Goal: Task Accomplishment & Management: Manage account settings

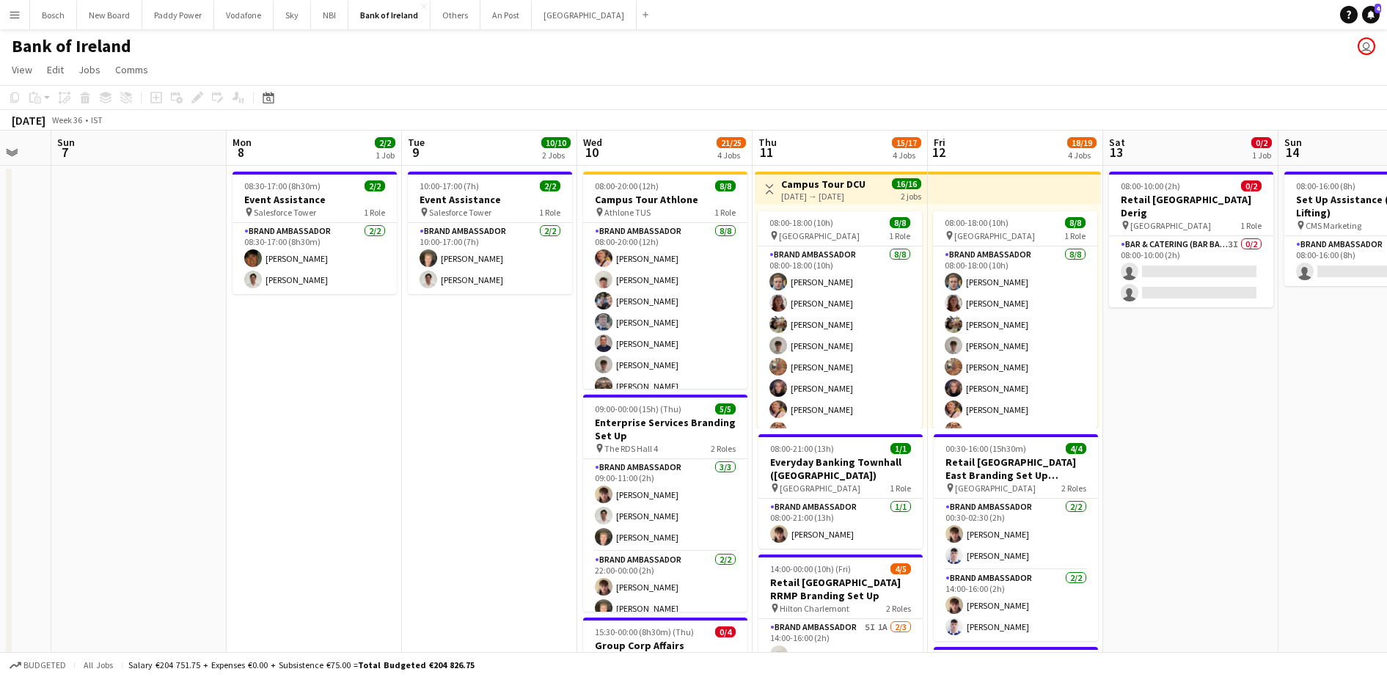
drag, startPoint x: 1290, startPoint y: 437, endPoint x: 954, endPoint y: 434, distance: 336.0
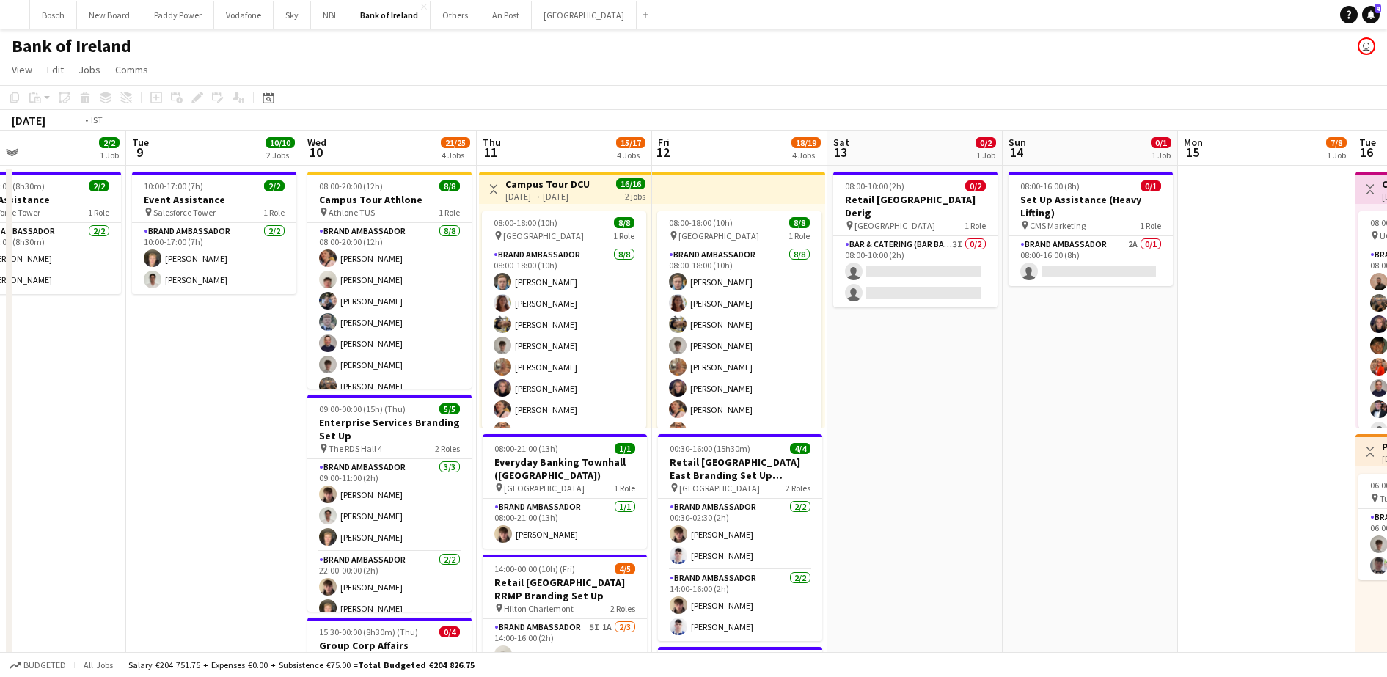
drag, startPoint x: 583, startPoint y: 416, endPoint x: 860, endPoint y: 384, distance: 278.4
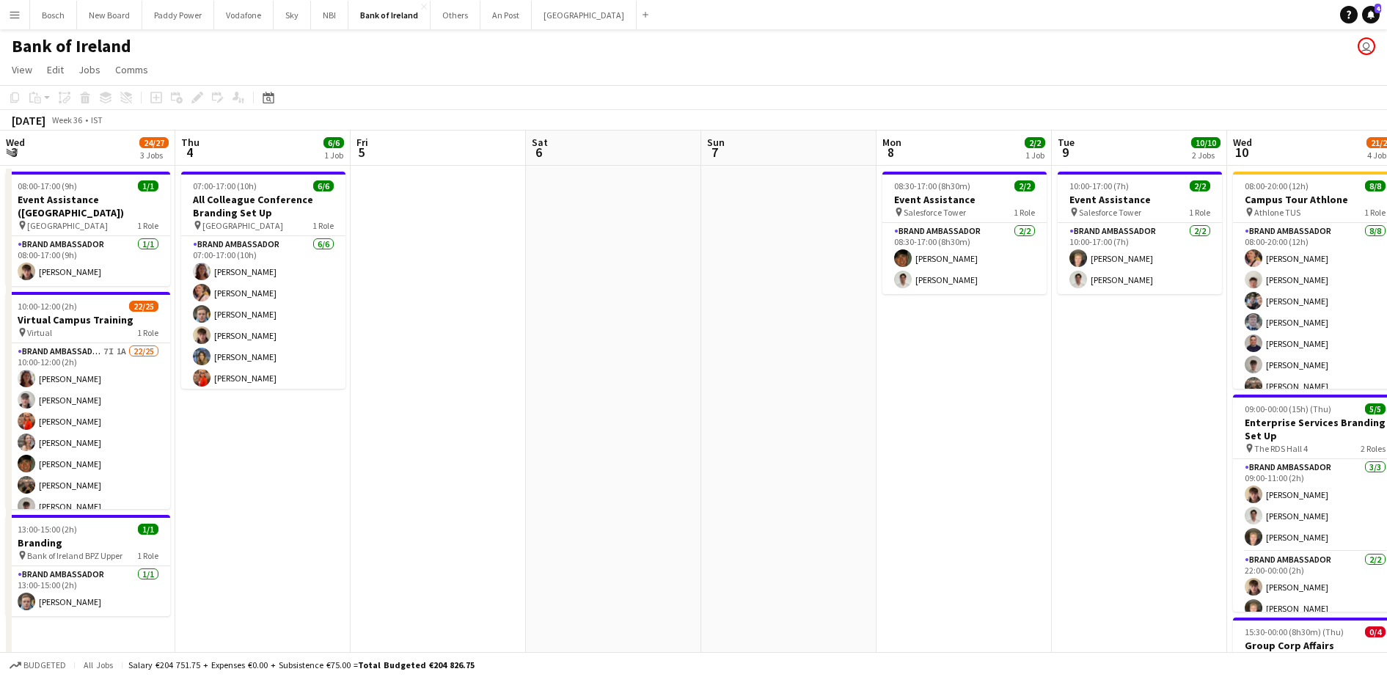
drag, startPoint x: 1162, startPoint y: 359, endPoint x: 1109, endPoint y: 362, distance: 52.9
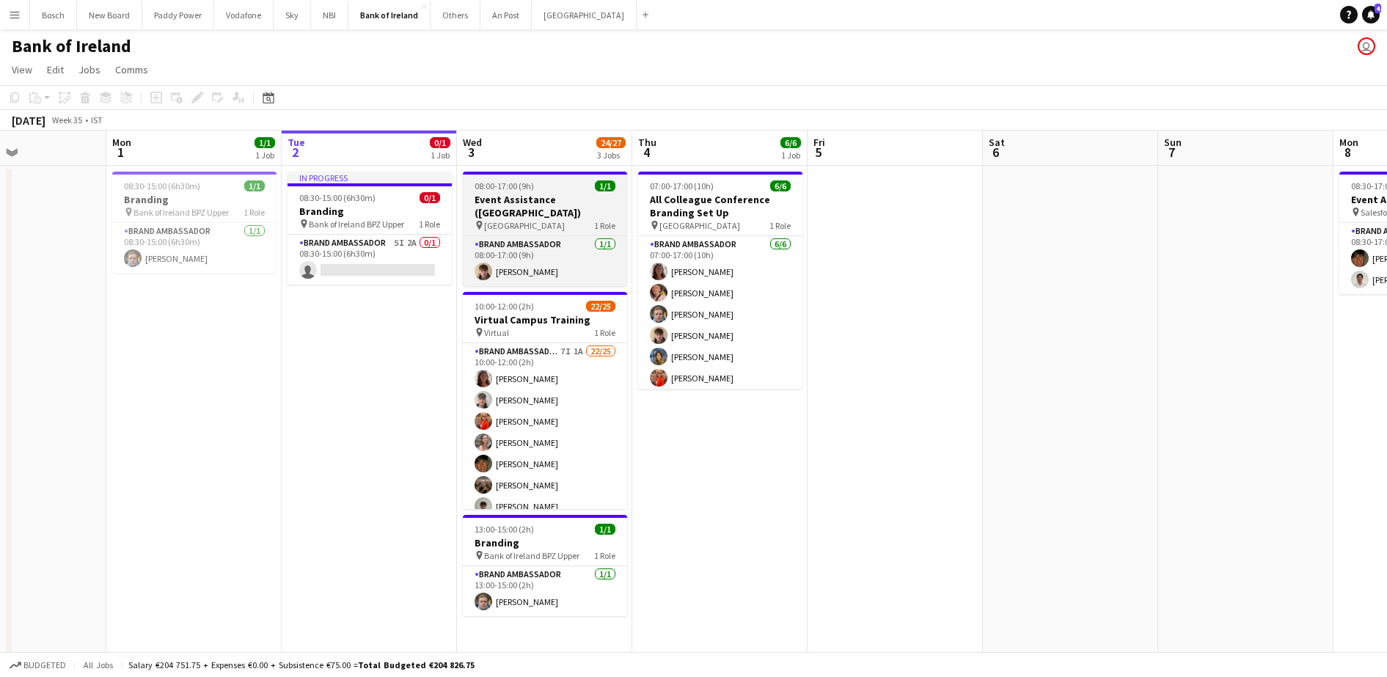
click at [566, 189] on div "08:00-17:00 (9h) 1/1" at bounding box center [545, 185] width 164 height 11
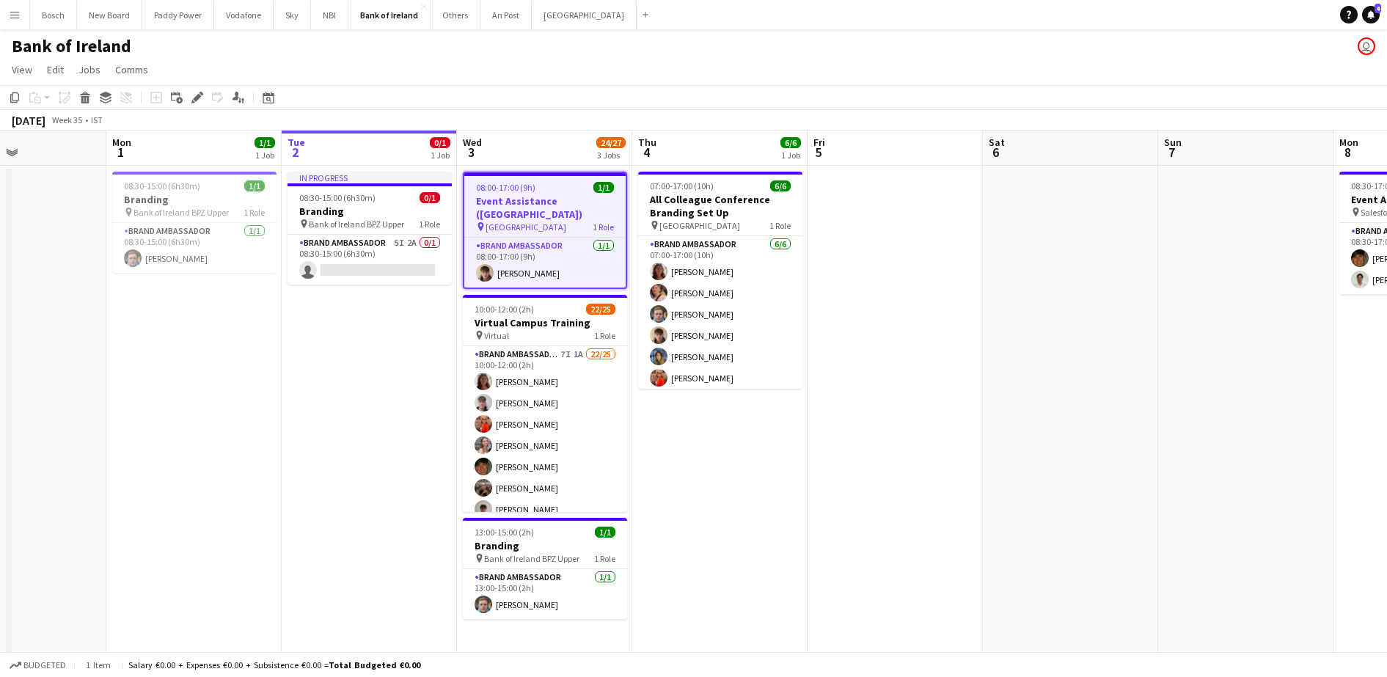
click at [542, 185] on div "08:00-17:00 (9h) 1/1" at bounding box center [544, 187] width 161 height 11
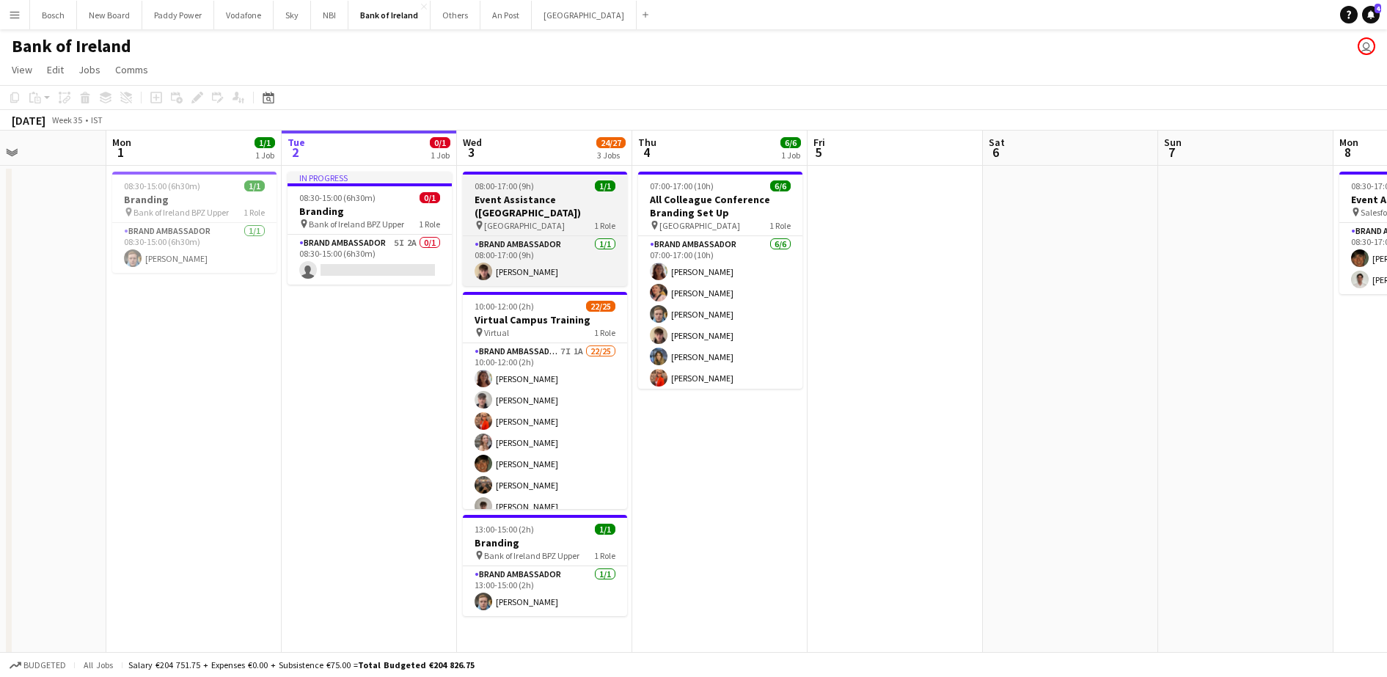
click at [542, 185] on div "08:00-17:00 (9h) 1/1" at bounding box center [545, 185] width 164 height 11
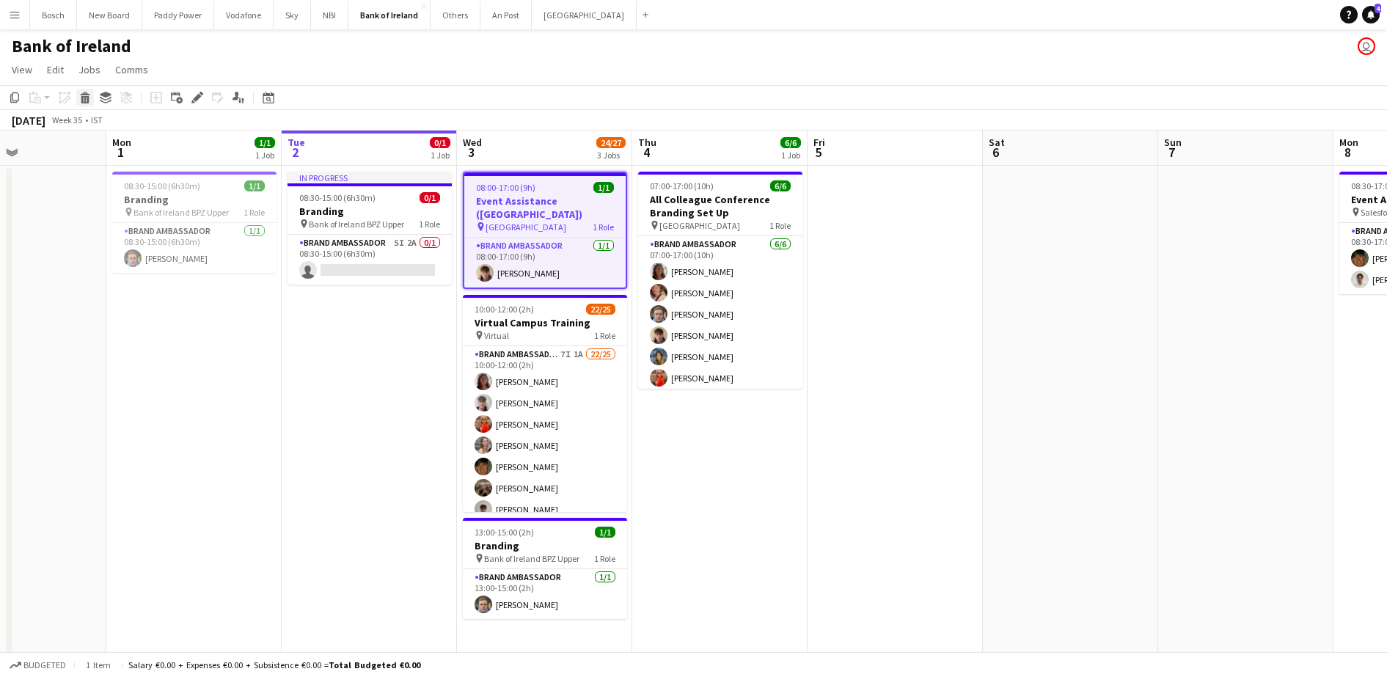
click at [81, 102] on icon "Delete" at bounding box center [85, 98] width 12 height 12
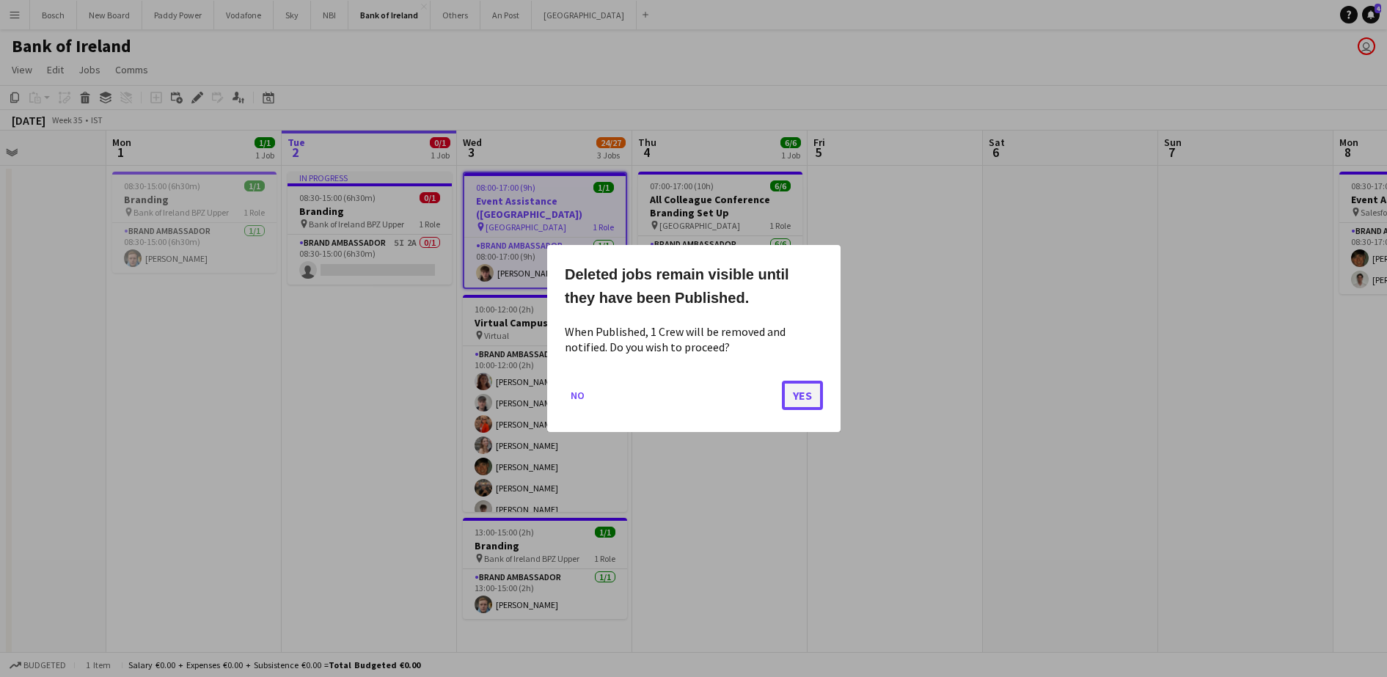
click at [807, 391] on button "Yes" at bounding box center [802, 395] width 41 height 29
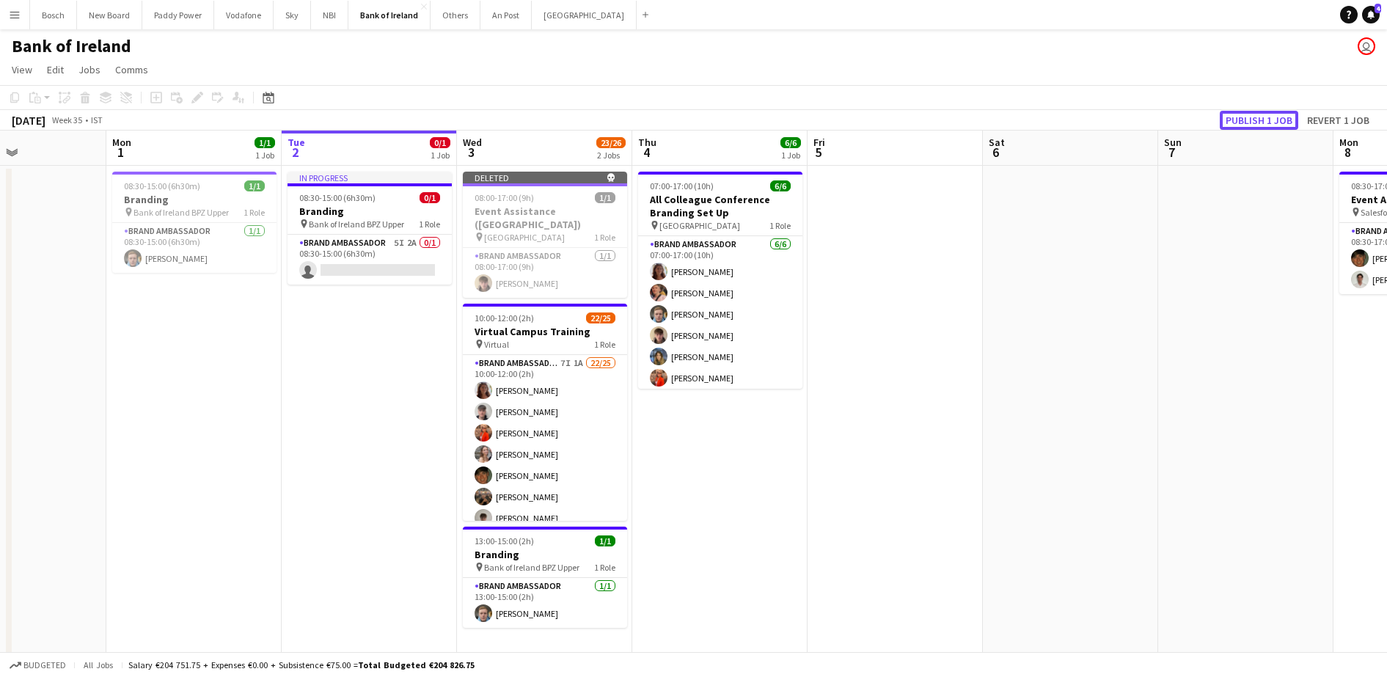
drag, startPoint x: 1268, startPoint y: 117, endPoint x: 656, endPoint y: 7, distance: 622.2
click at [1267, 117] on button "Publish 1 job" at bounding box center [1259, 120] width 78 height 19
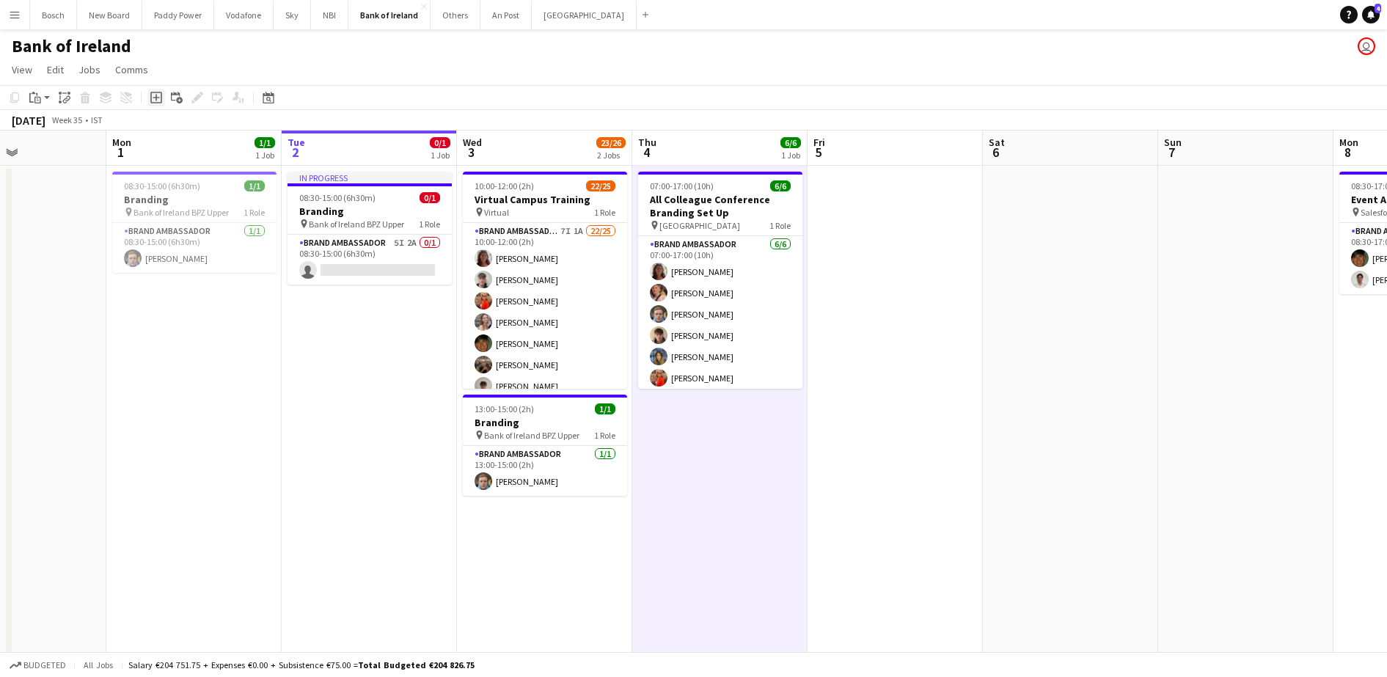
click at [158, 92] on icon at bounding box center [156, 98] width 12 height 12
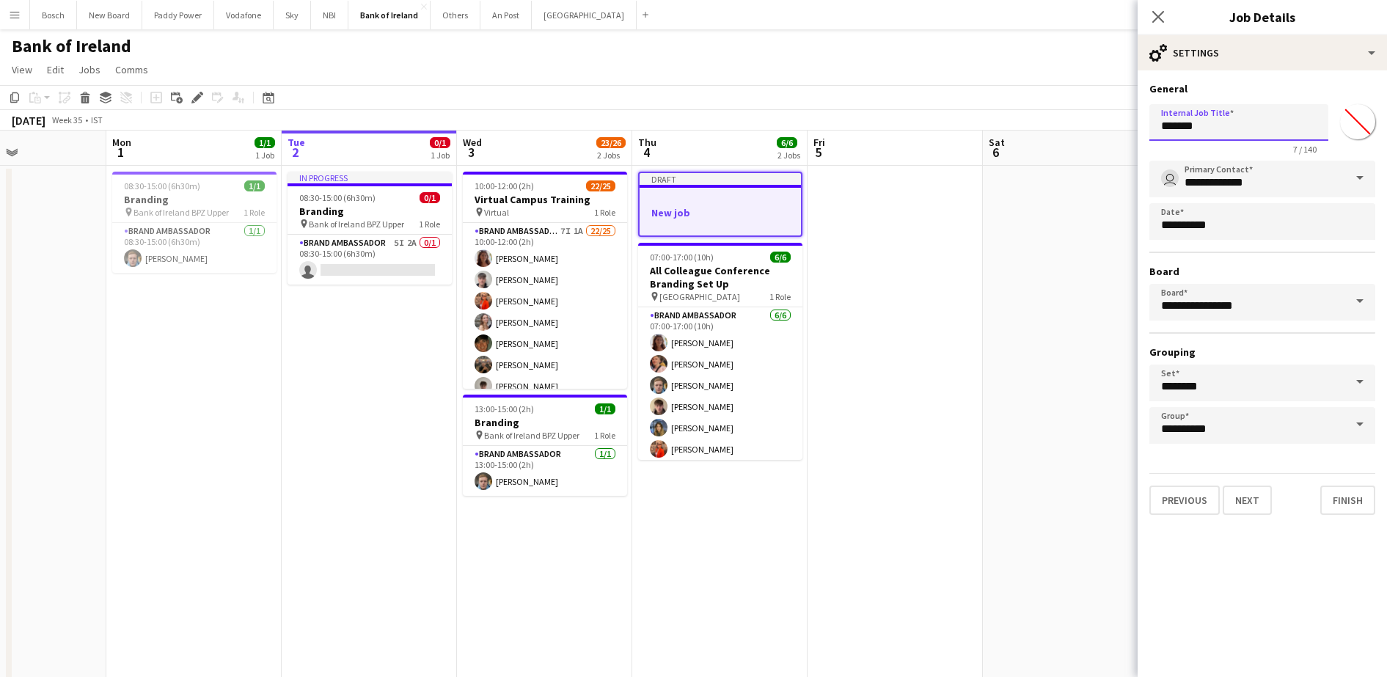
click at [1211, 119] on input "*******" at bounding box center [1239, 122] width 179 height 37
type input "*"
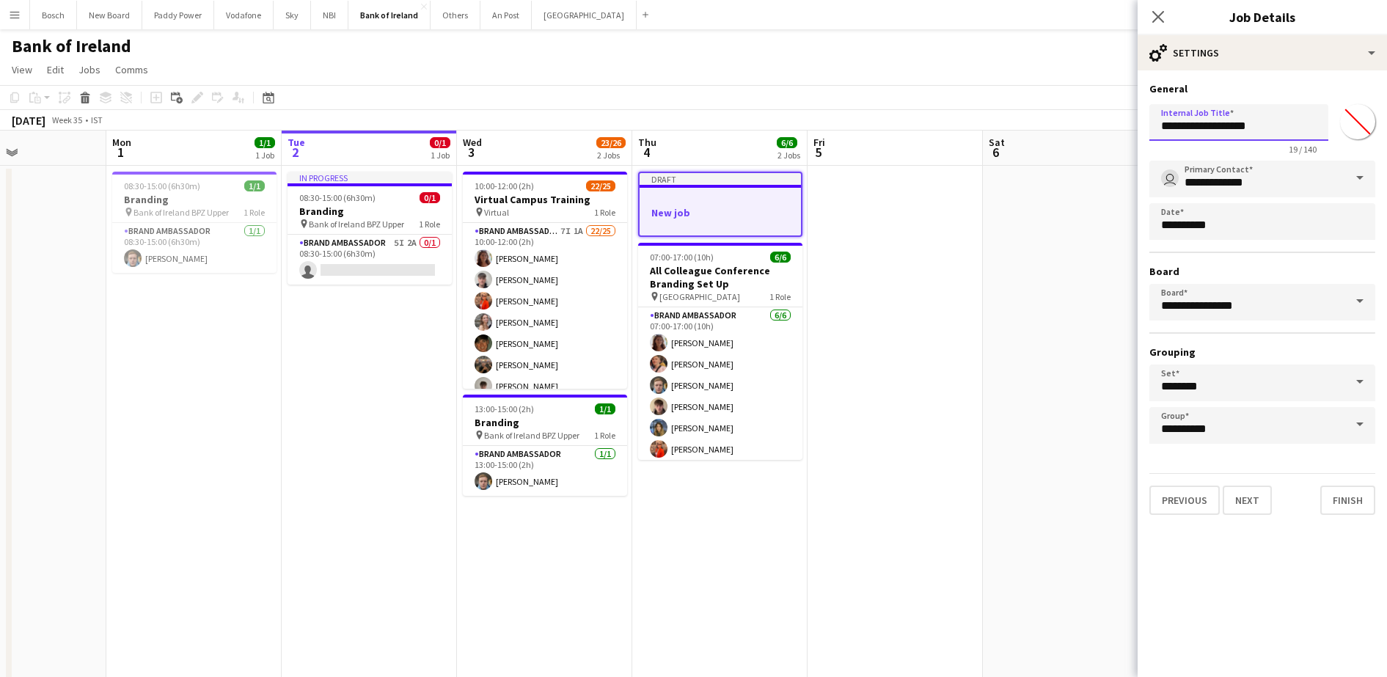
type input "**********"
click at [1247, 515] on div "**********" at bounding box center [1262, 298] width 249 height 456
click at [1249, 500] on button "Next" at bounding box center [1247, 500] width 49 height 29
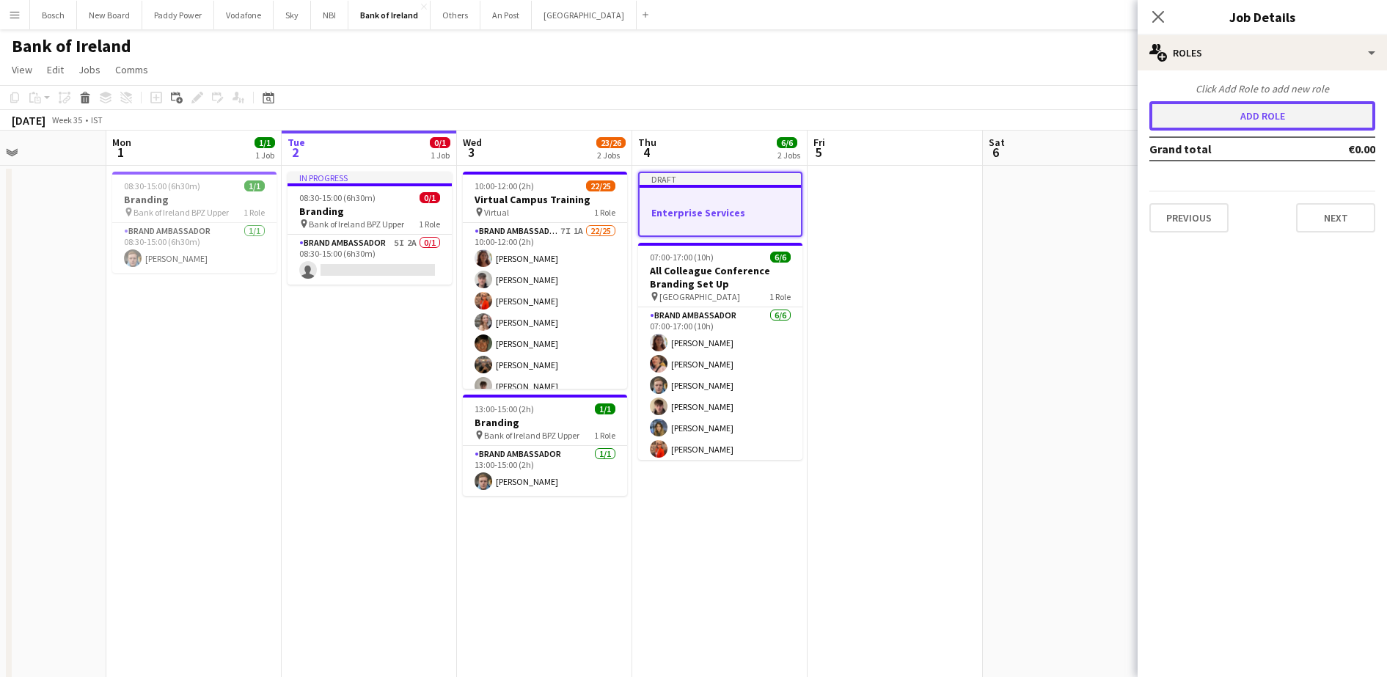
click at [1258, 106] on button "Add role" at bounding box center [1263, 115] width 226 height 29
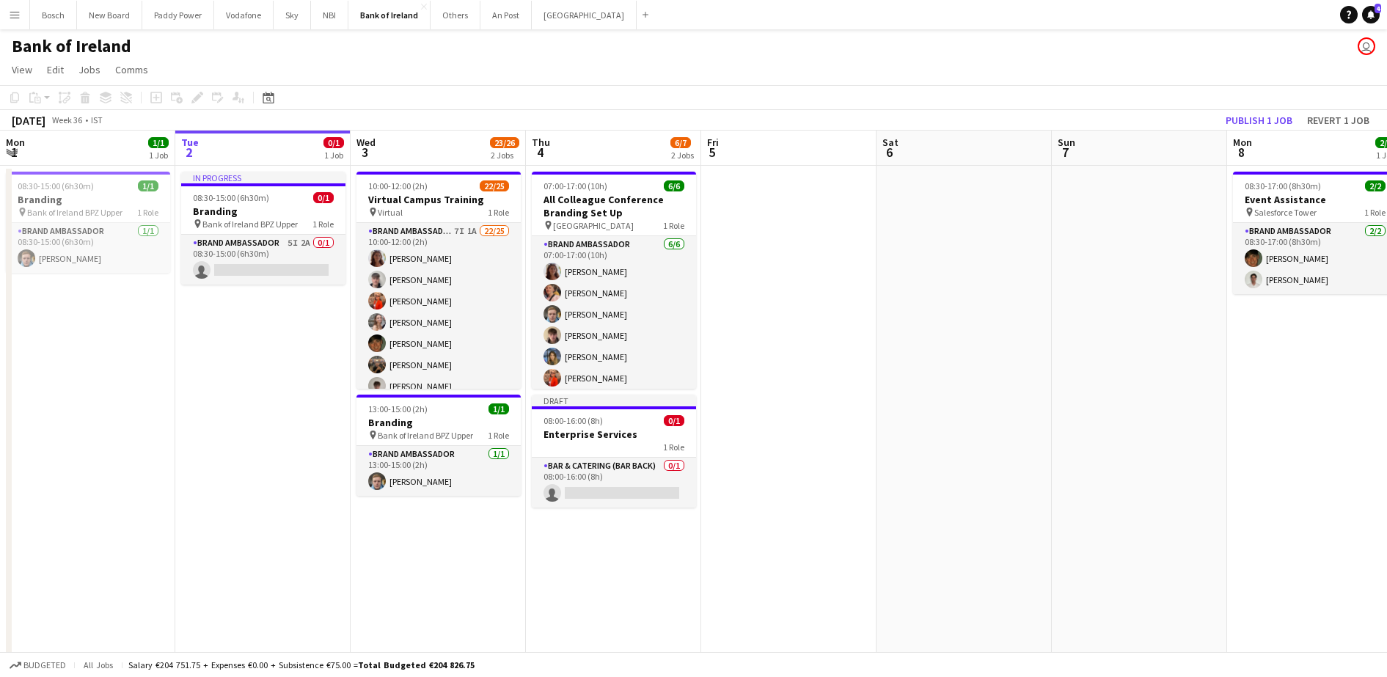
click at [615, 428] on h3 "Enterprise Services" at bounding box center [614, 434] width 164 height 13
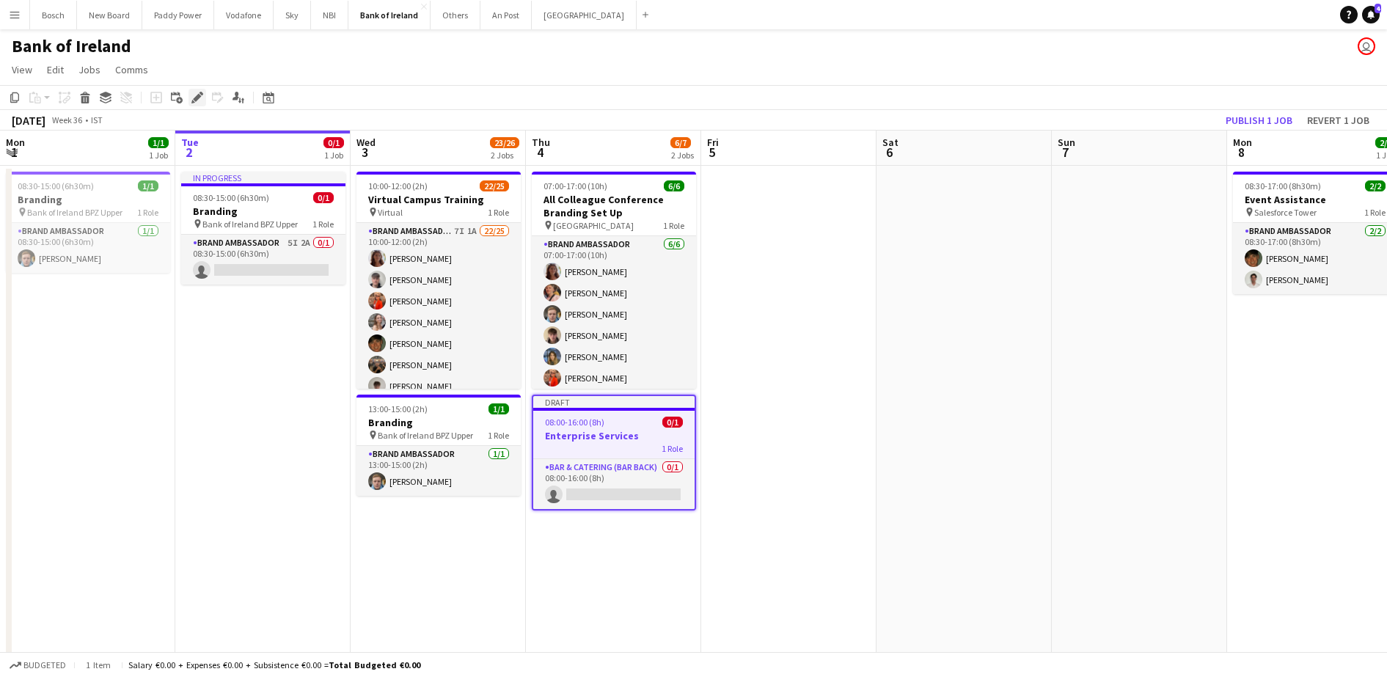
click at [193, 96] on icon "Edit" at bounding box center [197, 98] width 12 height 12
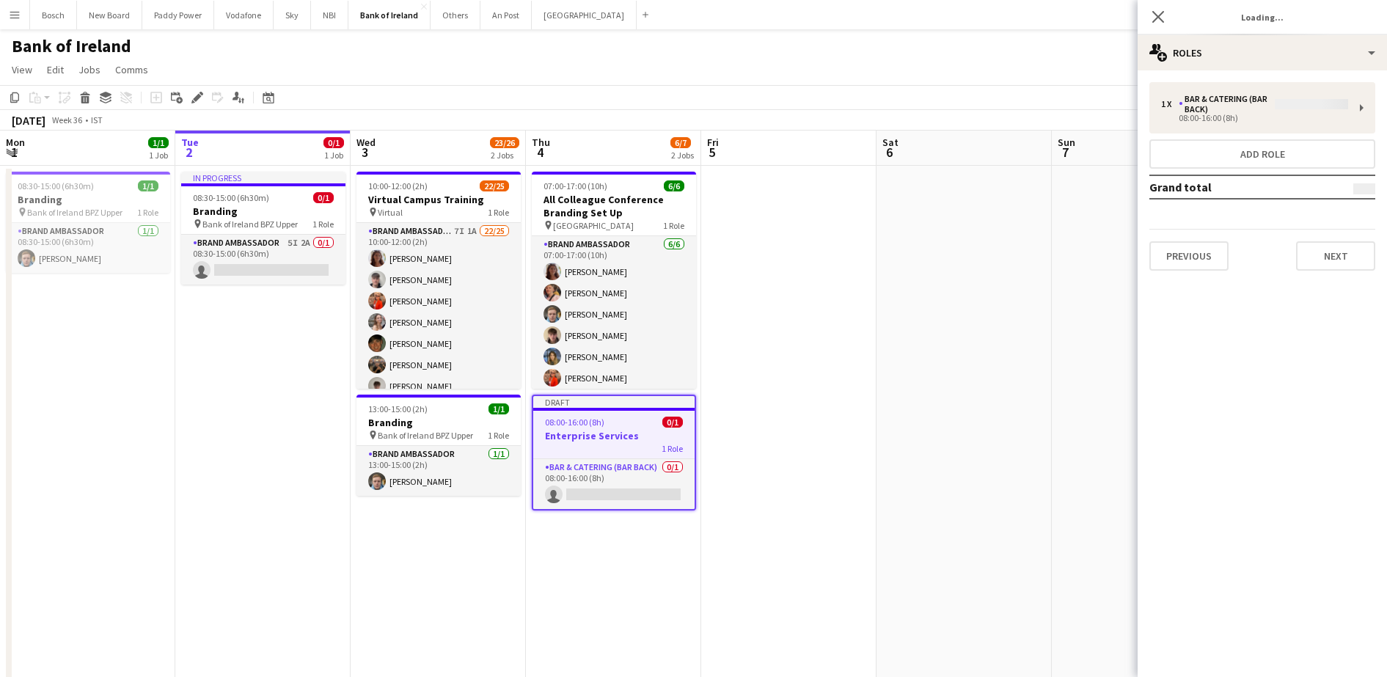
type input "*******"
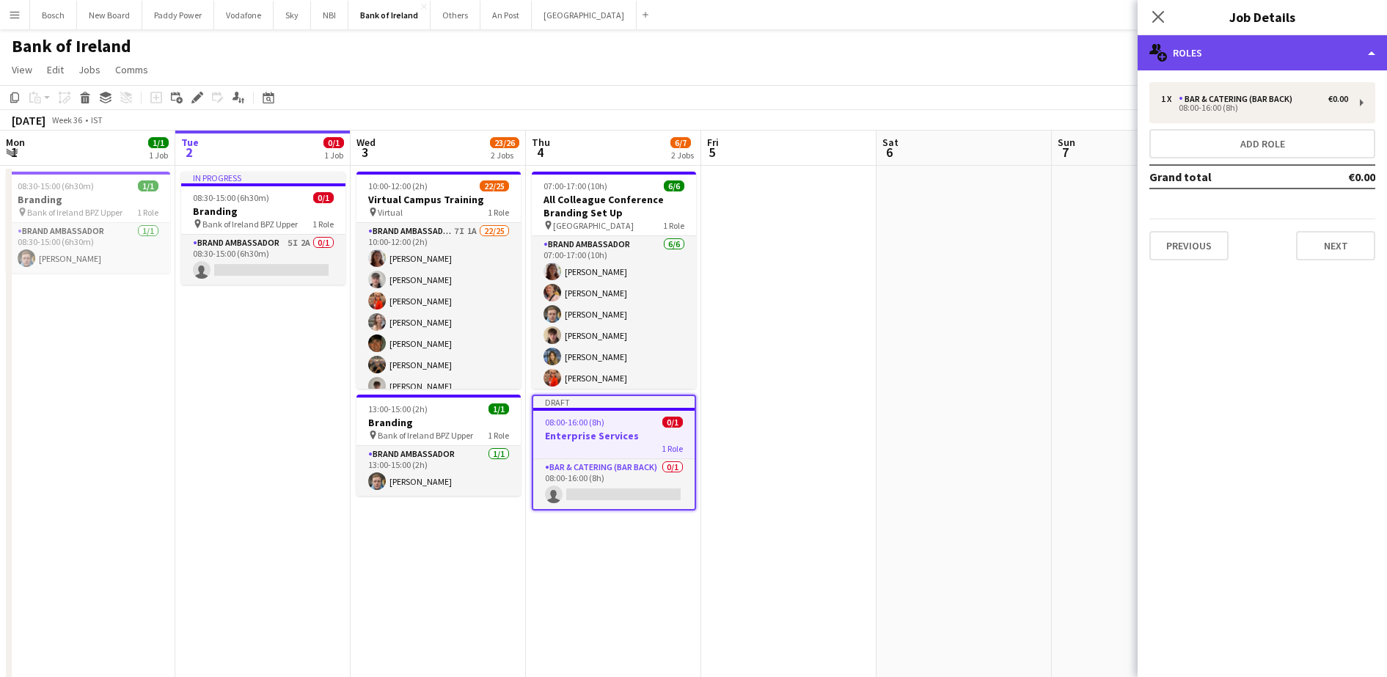
click at [1256, 61] on div "multiple-users-add Roles" at bounding box center [1262, 52] width 249 height 35
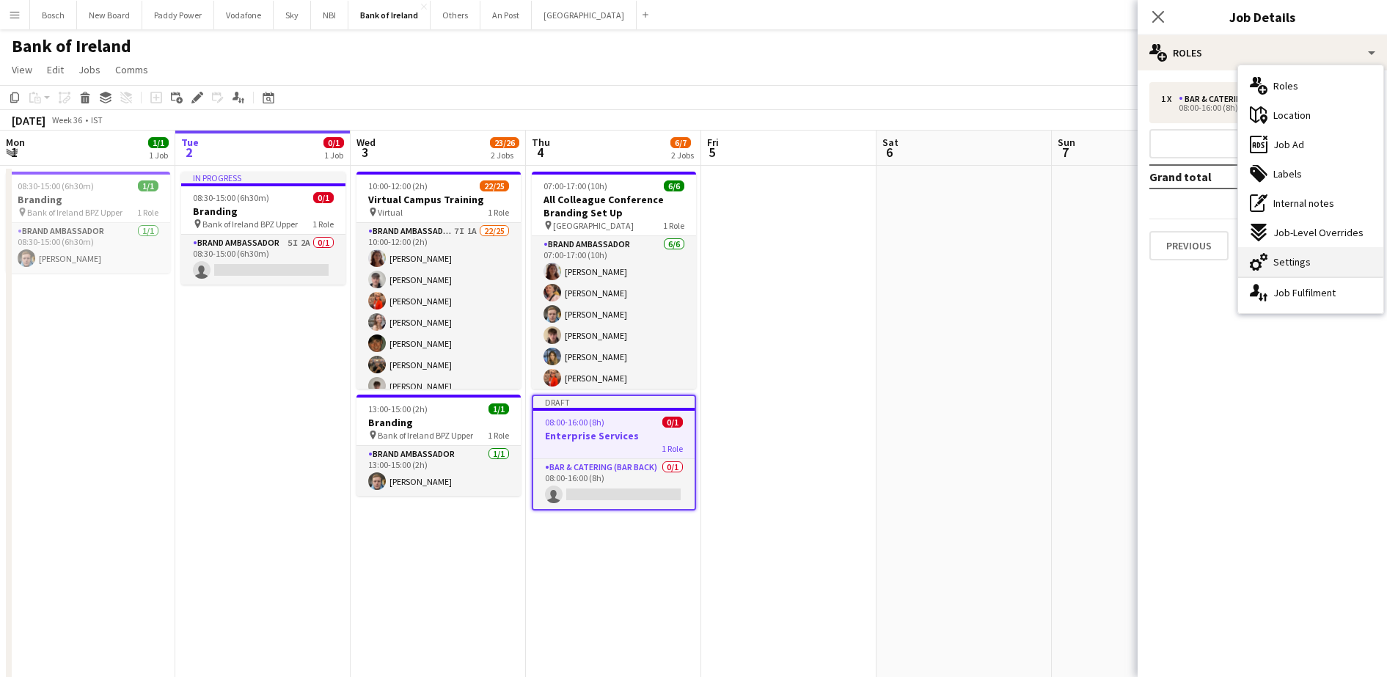
click at [1321, 247] on div "cog-double-3 Settings" at bounding box center [1310, 261] width 145 height 29
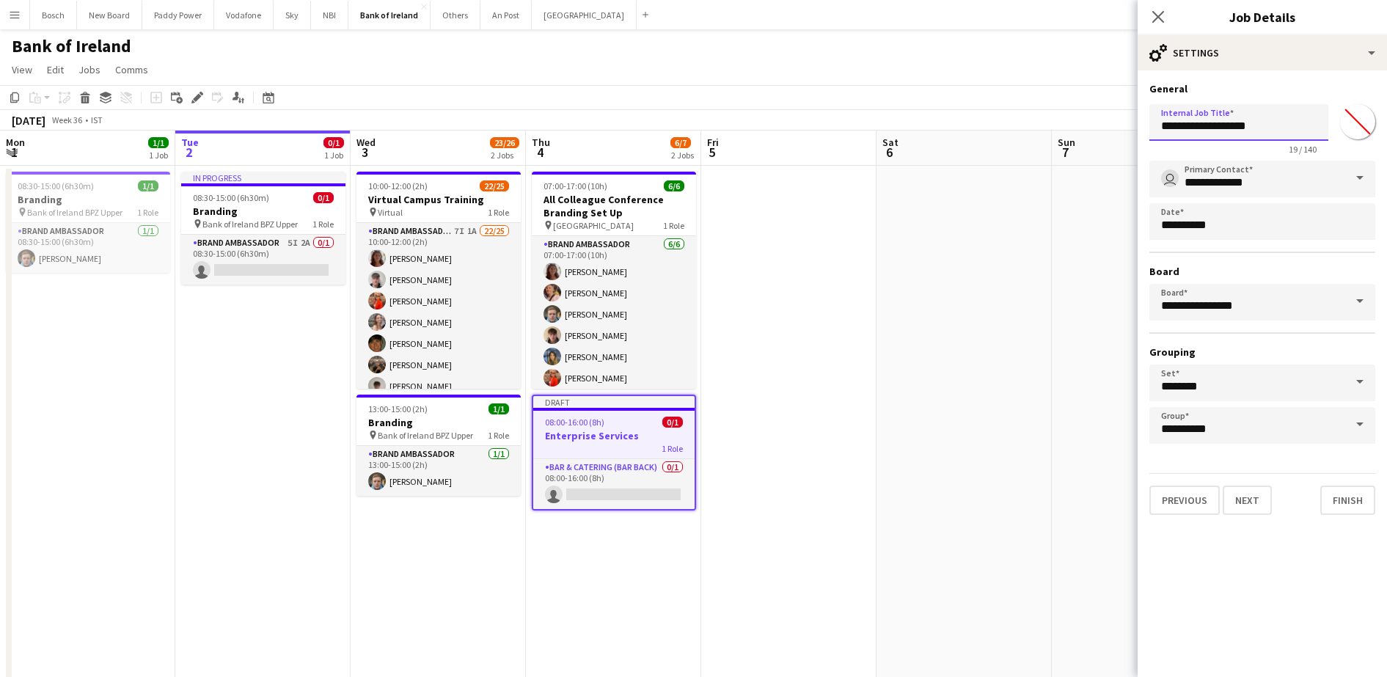
click at [1271, 110] on input "**********" at bounding box center [1239, 122] width 179 height 37
type input "**********"
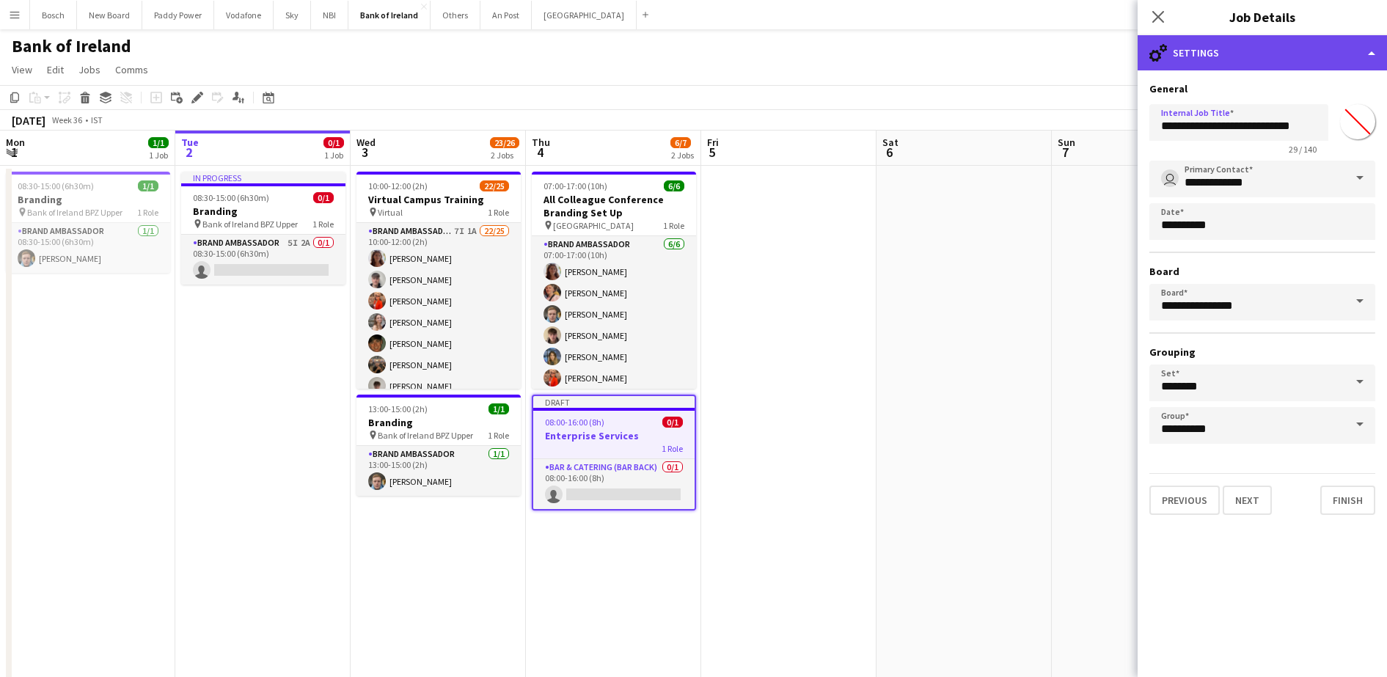
click at [1259, 48] on div "cog-double-3 Settings" at bounding box center [1262, 52] width 249 height 35
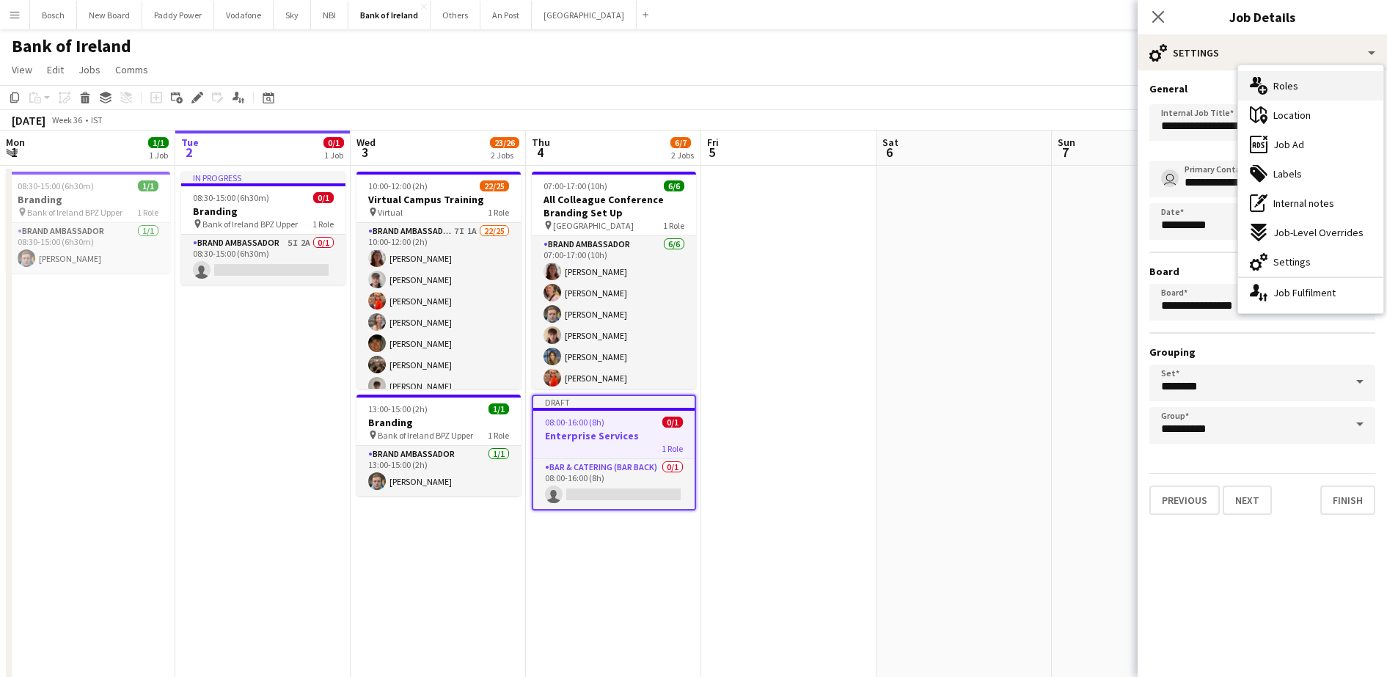
click at [1290, 89] on span "Roles" at bounding box center [1285, 85] width 25 height 13
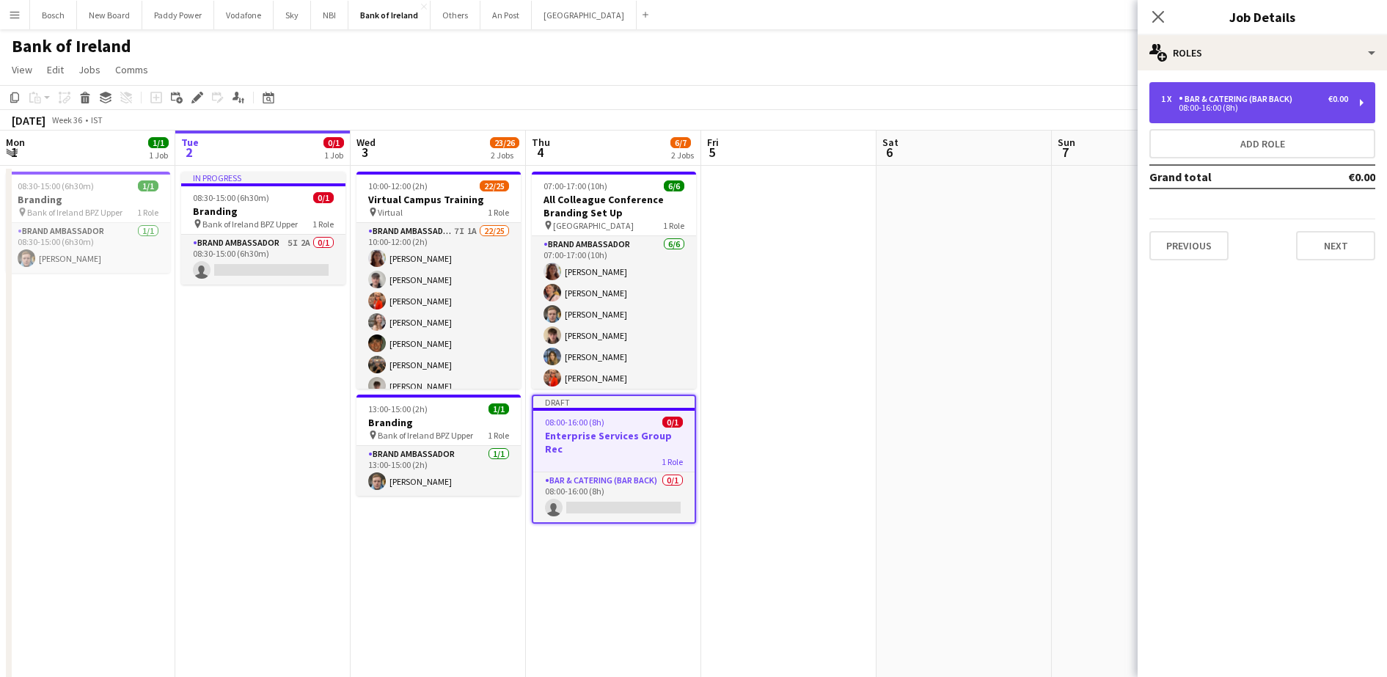
click at [1229, 98] on div "Bar & Catering (Bar Back)" at bounding box center [1239, 99] width 120 height 10
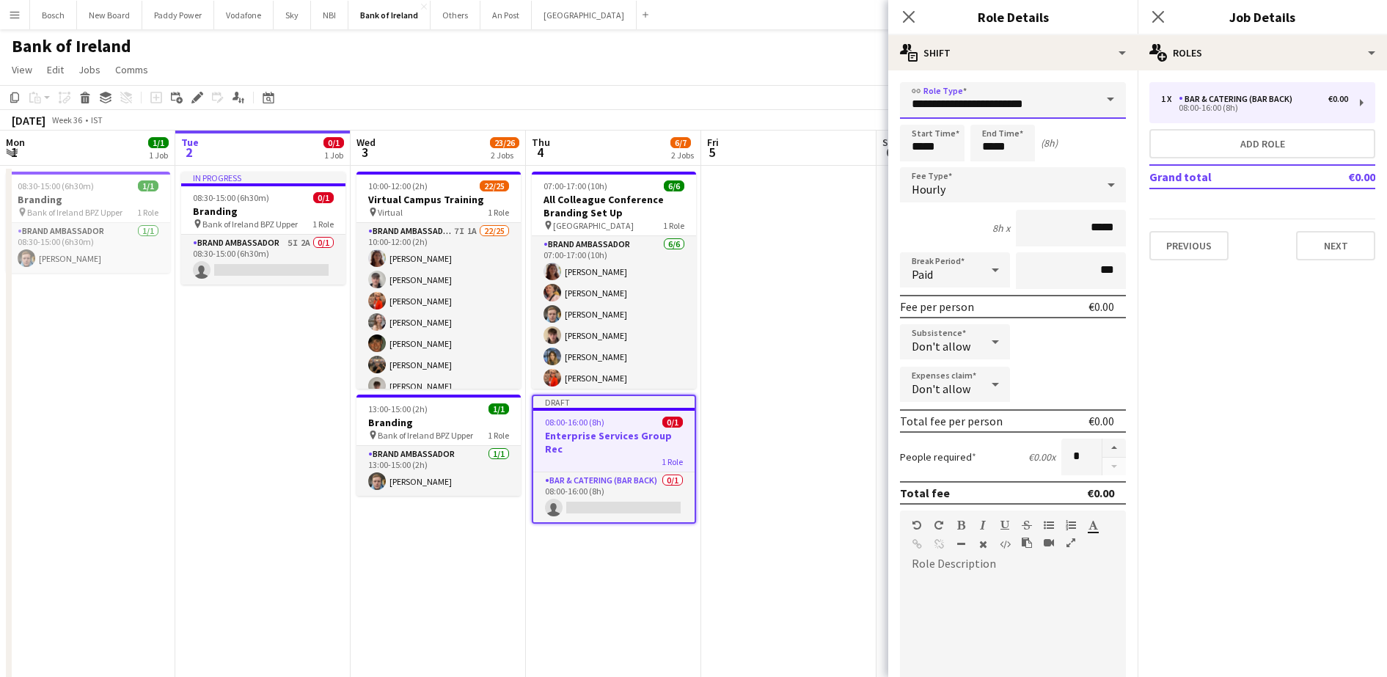
click at [971, 106] on input "**********" at bounding box center [1013, 100] width 226 height 37
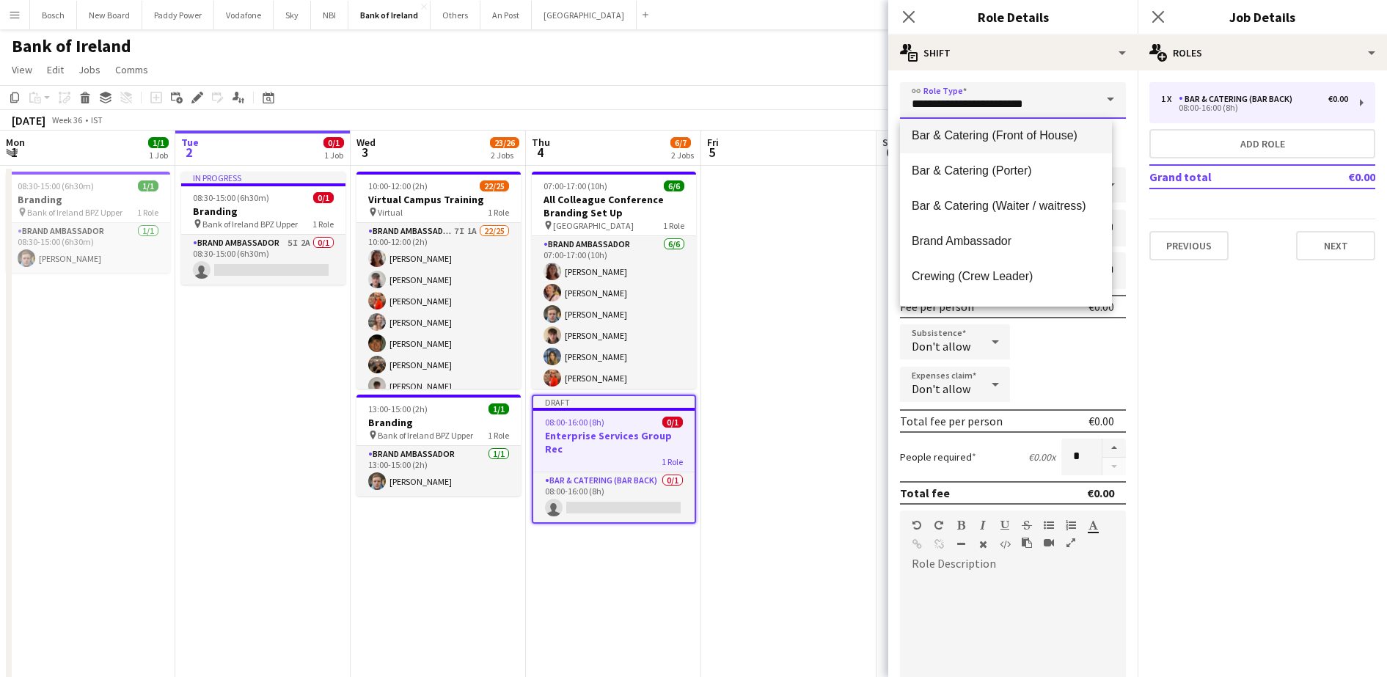
scroll to position [183, 0]
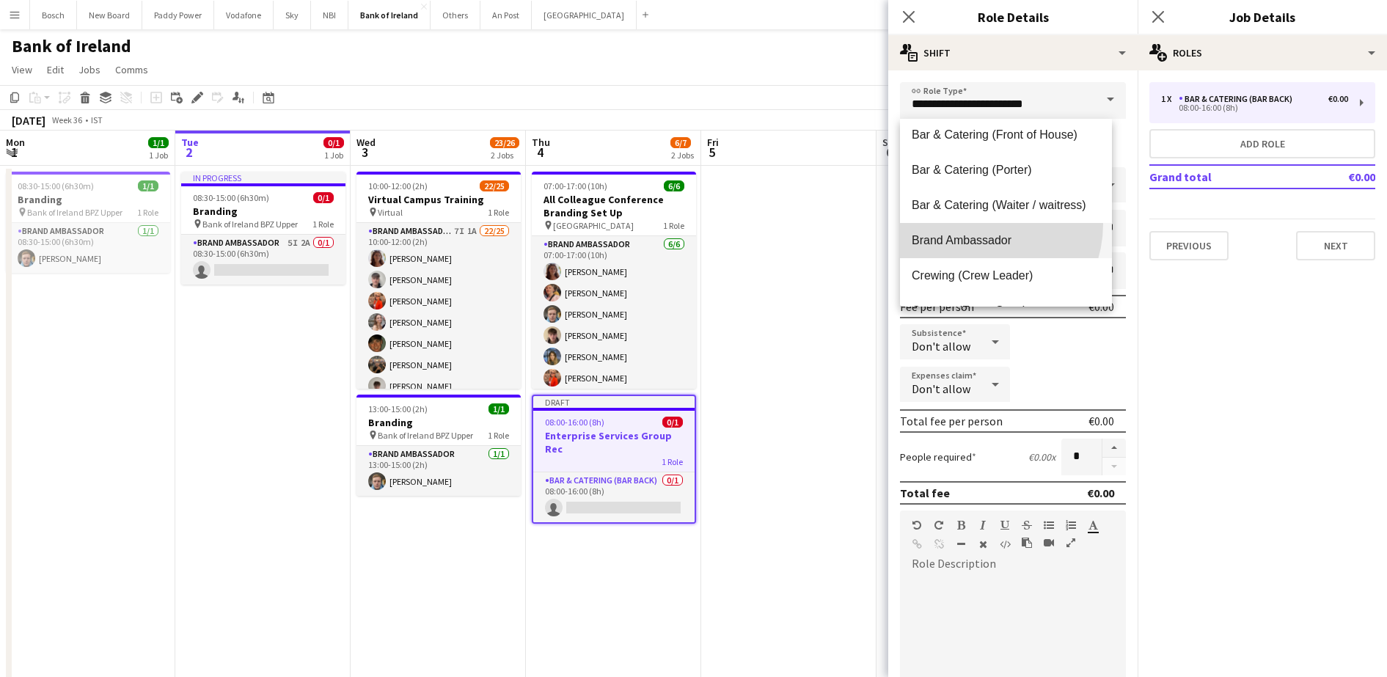
click at [978, 224] on mat-option "Brand Ambassador" at bounding box center [1006, 240] width 212 height 35
type input "**********"
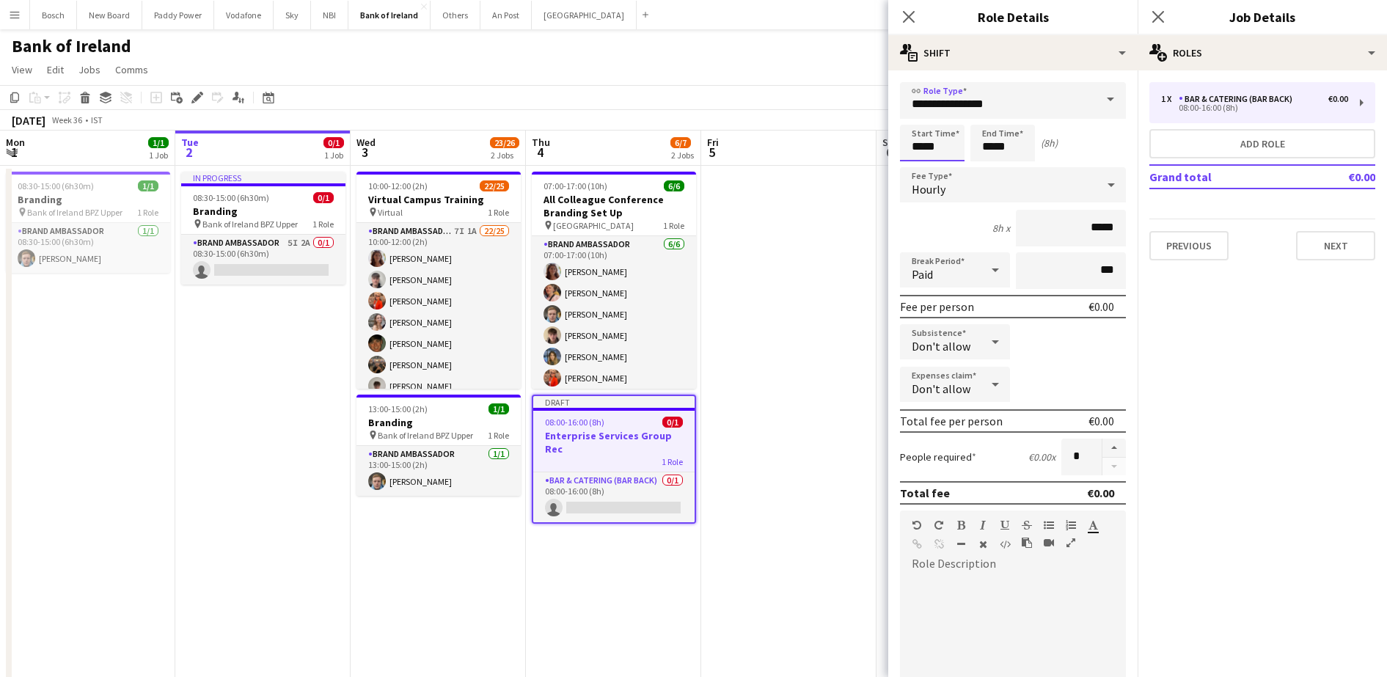
click at [948, 144] on input "*****" at bounding box center [932, 143] width 65 height 37
type input "*****"
click at [985, 153] on input "*****" at bounding box center [1003, 143] width 65 height 37
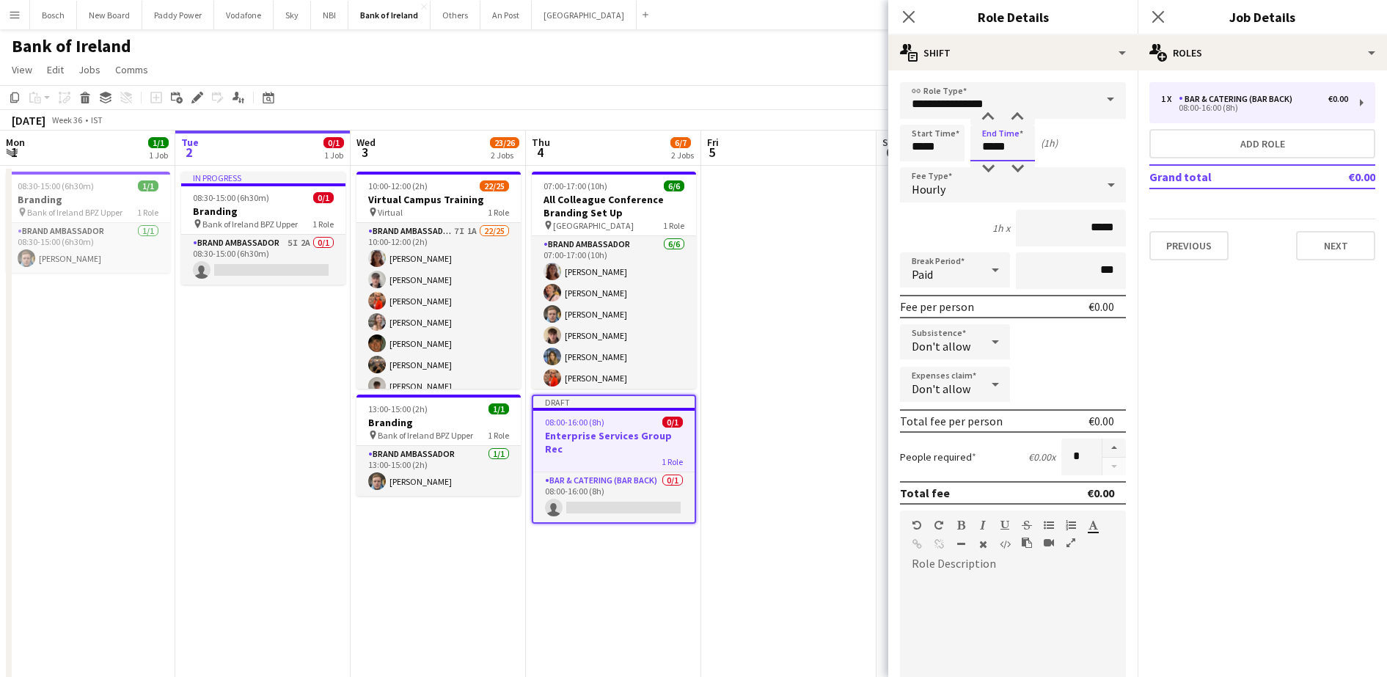
click at [985, 153] on input "*****" at bounding box center [1003, 143] width 65 height 37
type input "*****"
click at [1104, 444] on button "button" at bounding box center [1114, 448] width 23 height 19
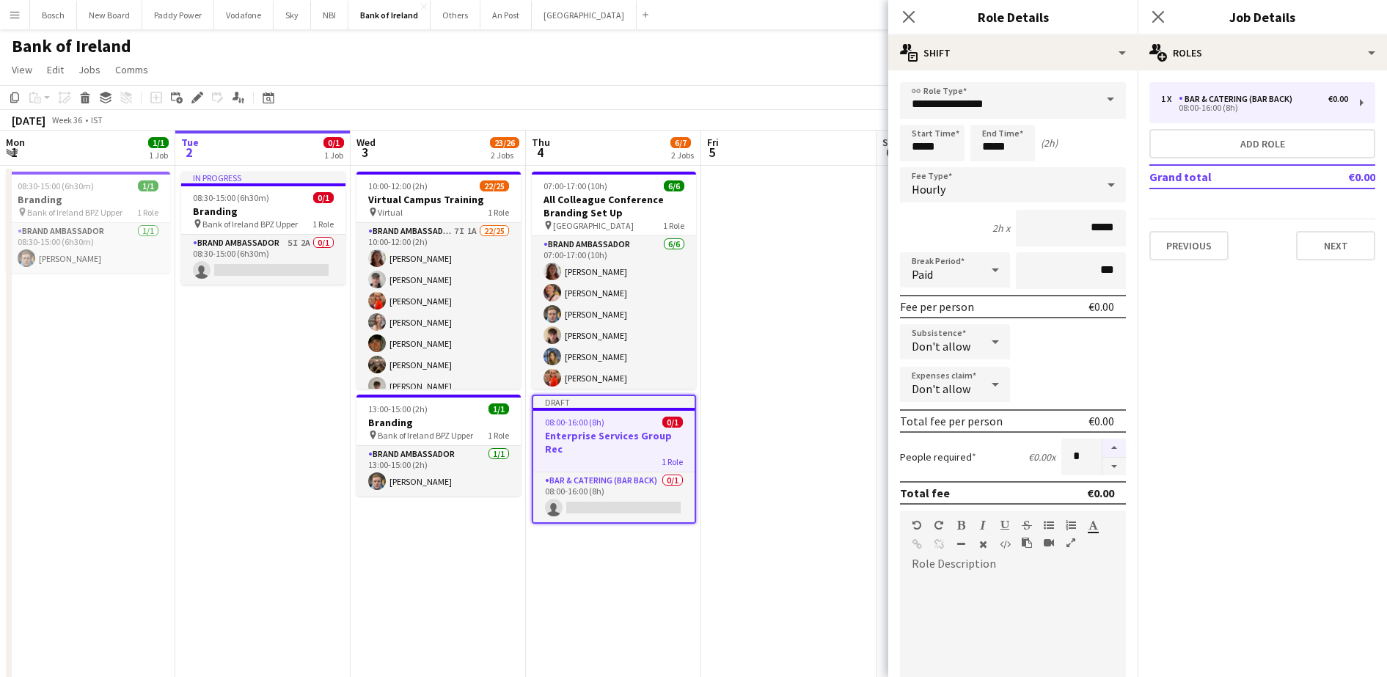
type input "*"
click at [1238, 124] on div "1 x Bar & Catering (Bar Back) €0.00 08:00-16:00 (8h) Add role Grand total €0.00…" at bounding box center [1262, 171] width 249 height 178
click at [1230, 160] on div "1 x Bar & Catering (Bar Back) €0.00 08:00-16:00 (8h) Add role Grand total €0.00…" at bounding box center [1262, 171] width 249 height 178
click at [1229, 151] on button "Add role" at bounding box center [1263, 143] width 226 height 29
type input "**********"
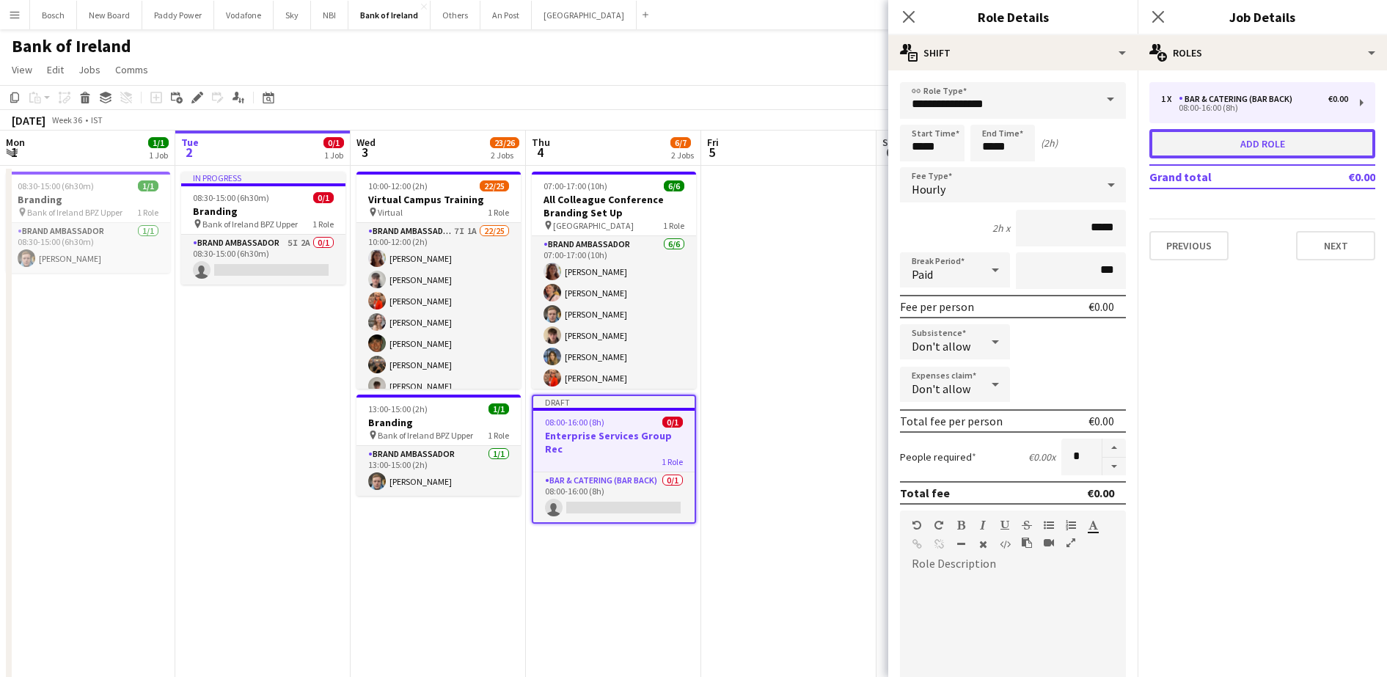
type input "*****"
type input "*"
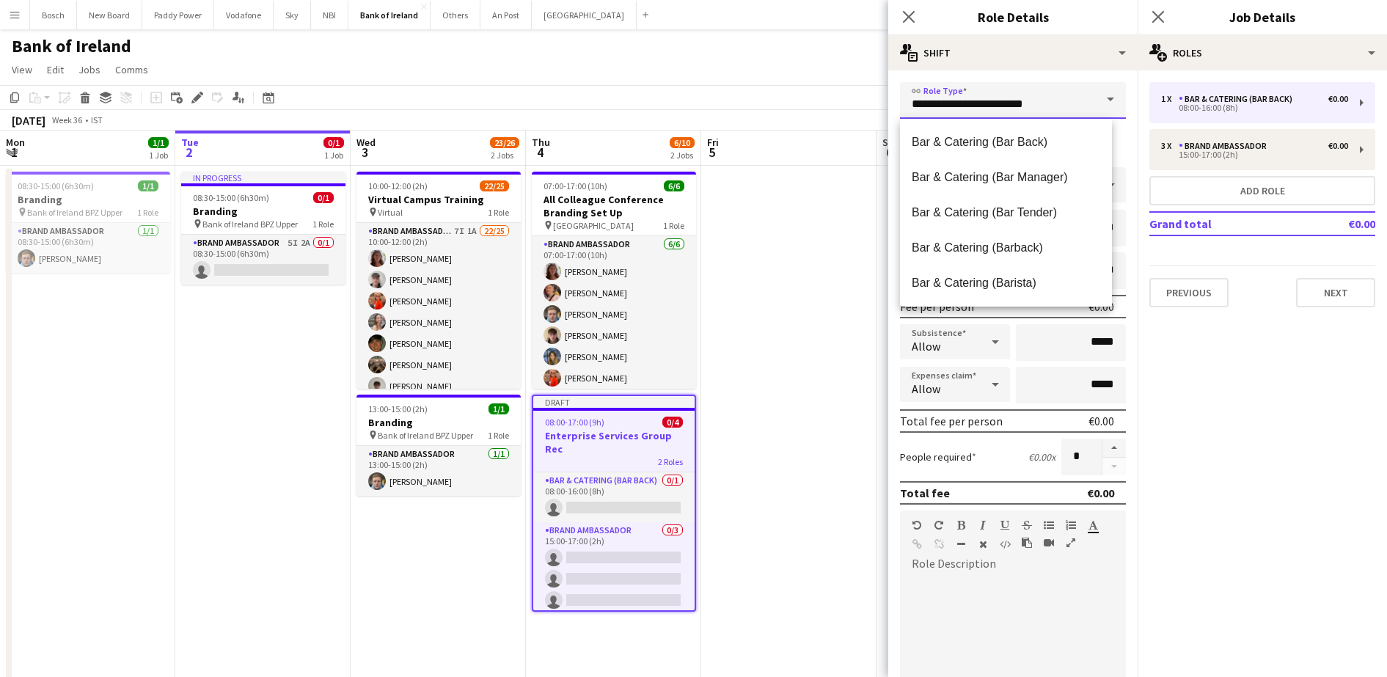
click at [1037, 100] on input "**********" at bounding box center [1013, 100] width 226 height 37
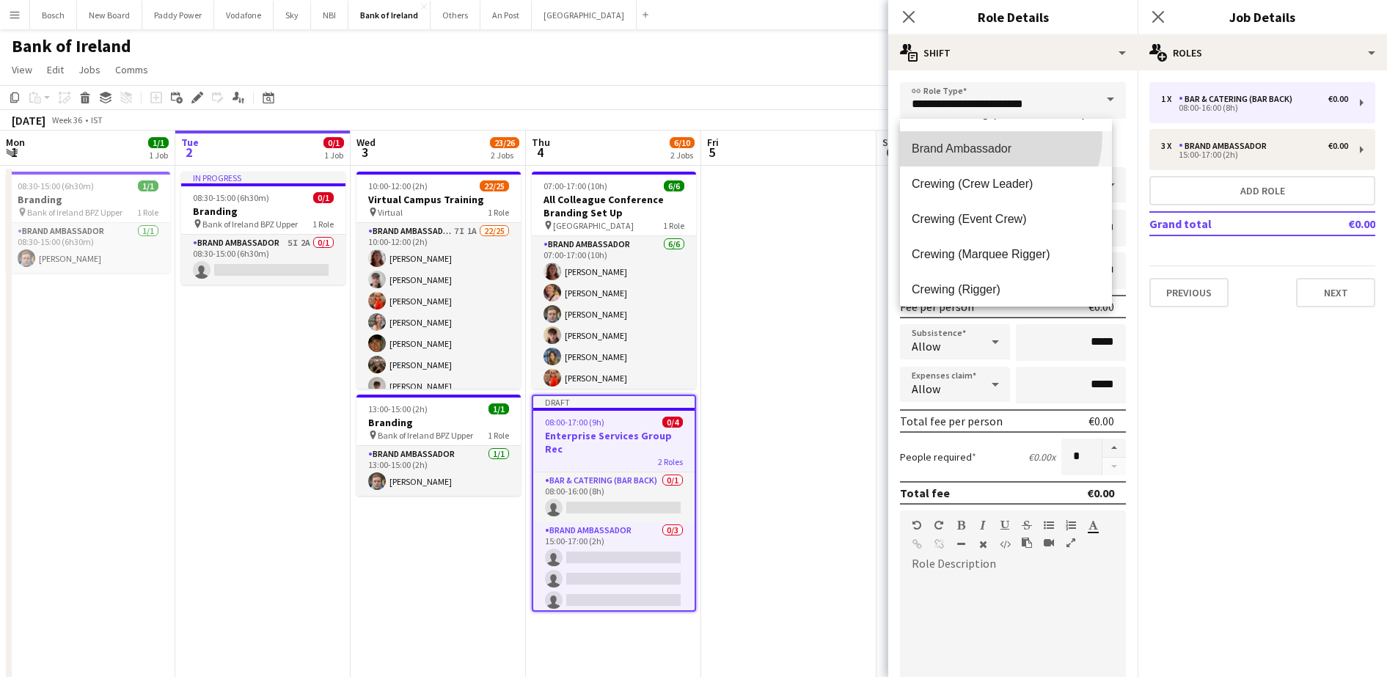
click at [987, 136] on mat-option "Brand Ambassador" at bounding box center [1006, 148] width 212 height 35
type input "**********"
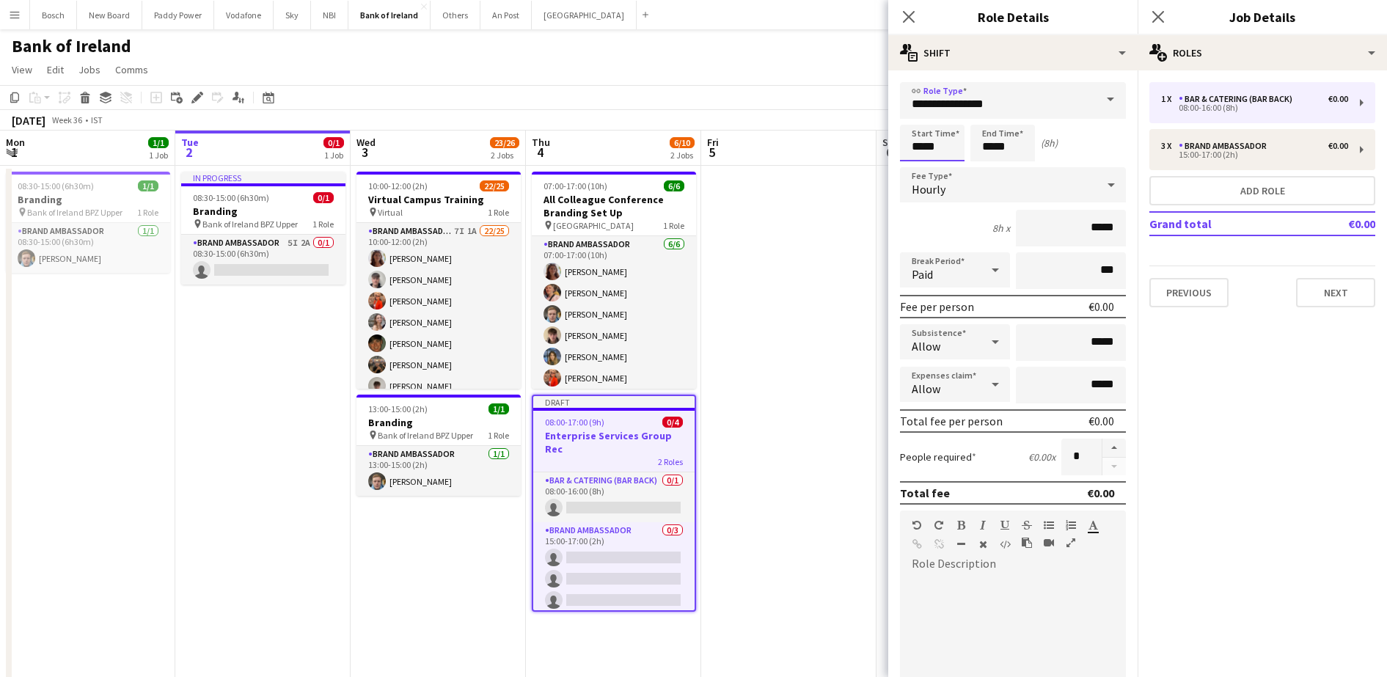
click at [948, 154] on input "*****" at bounding box center [932, 143] width 65 height 37
type input "*****"
click at [1009, 153] on input "*****" at bounding box center [1003, 143] width 65 height 37
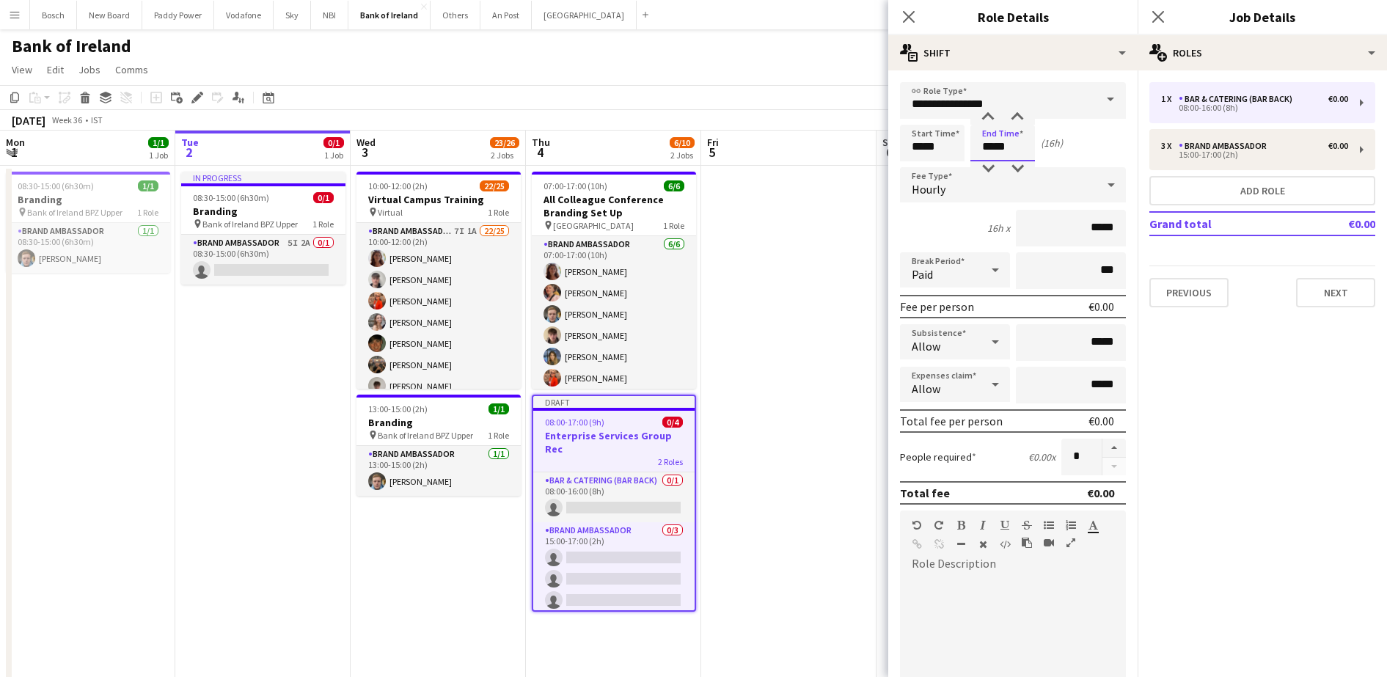
click at [1009, 153] on input "*****" at bounding box center [1003, 143] width 65 height 37
type input "*****"
click at [1103, 449] on button "button" at bounding box center [1114, 448] width 23 height 19
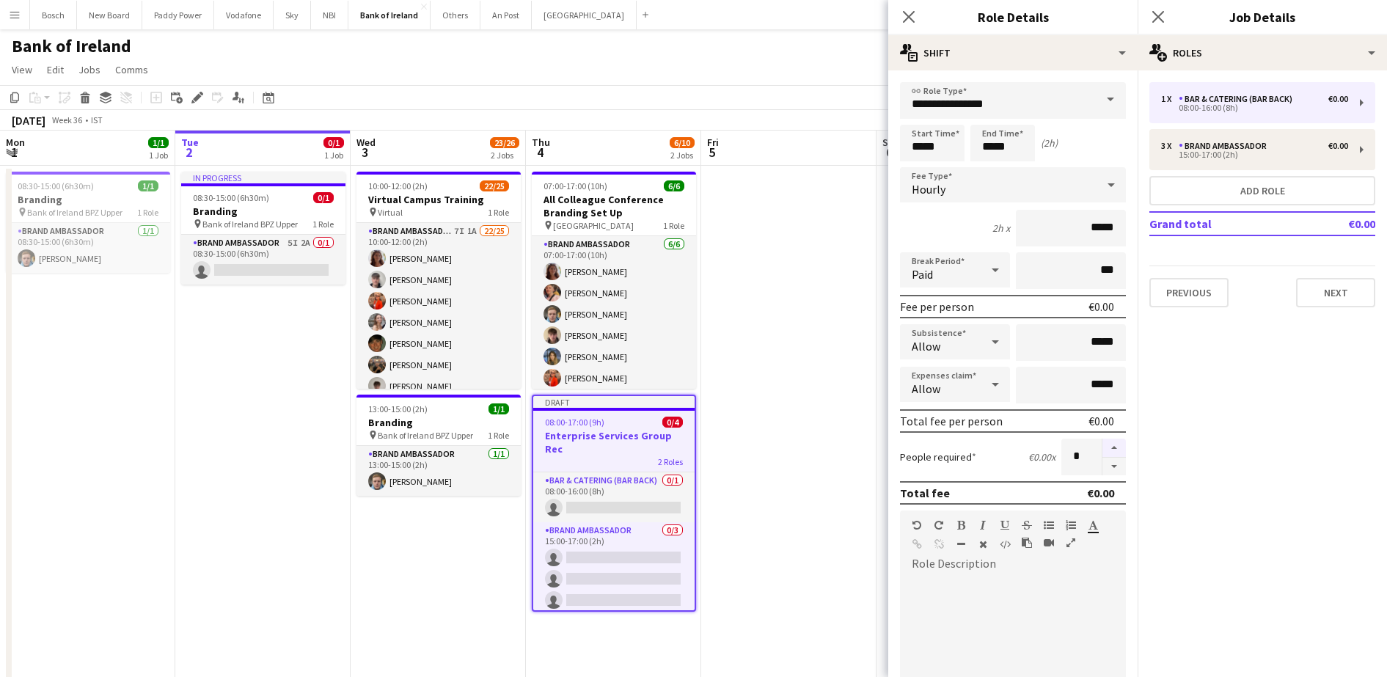
click at [1103, 449] on button "button" at bounding box center [1114, 448] width 23 height 19
click at [1103, 461] on button "button" at bounding box center [1114, 467] width 23 height 18
type input "*"
click at [1313, 293] on button "Next" at bounding box center [1335, 292] width 79 height 29
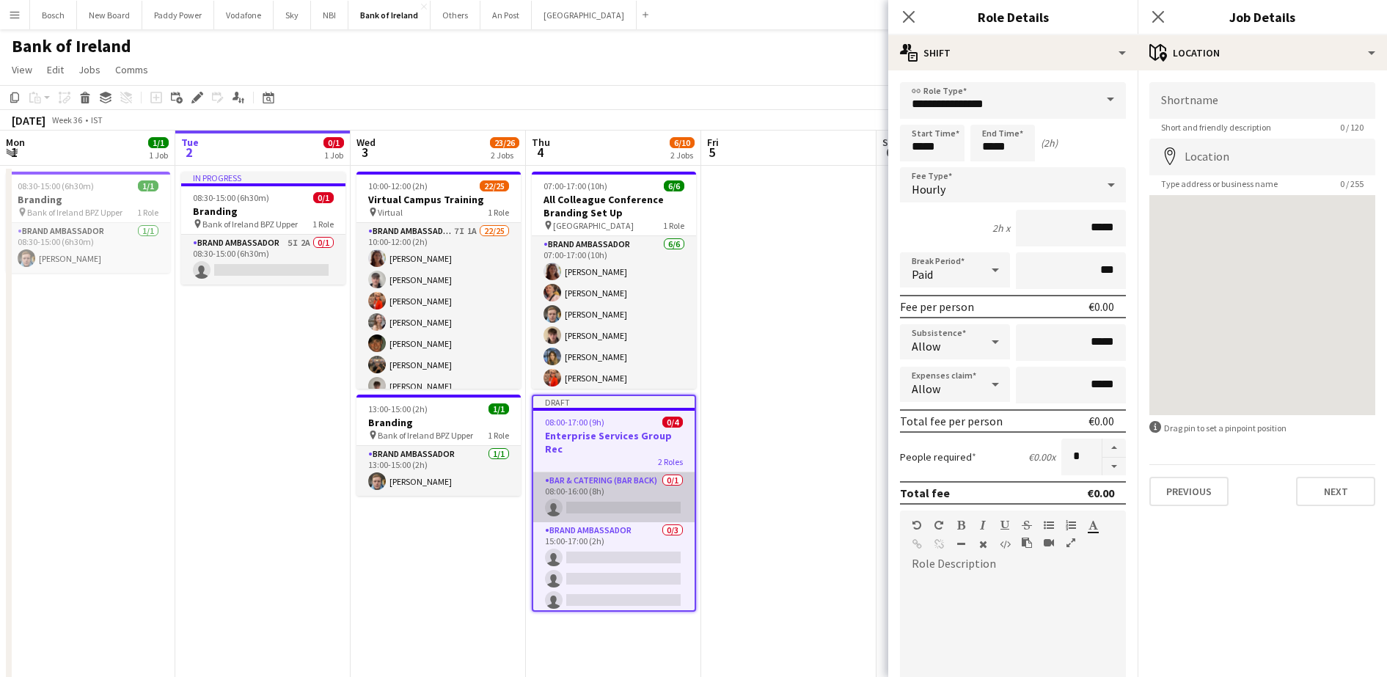
click at [631, 472] on app-card-role "Bar & Catering (Bar Back) 0/1 08:00-16:00 (8h) single-neutral-actions" at bounding box center [613, 497] width 161 height 50
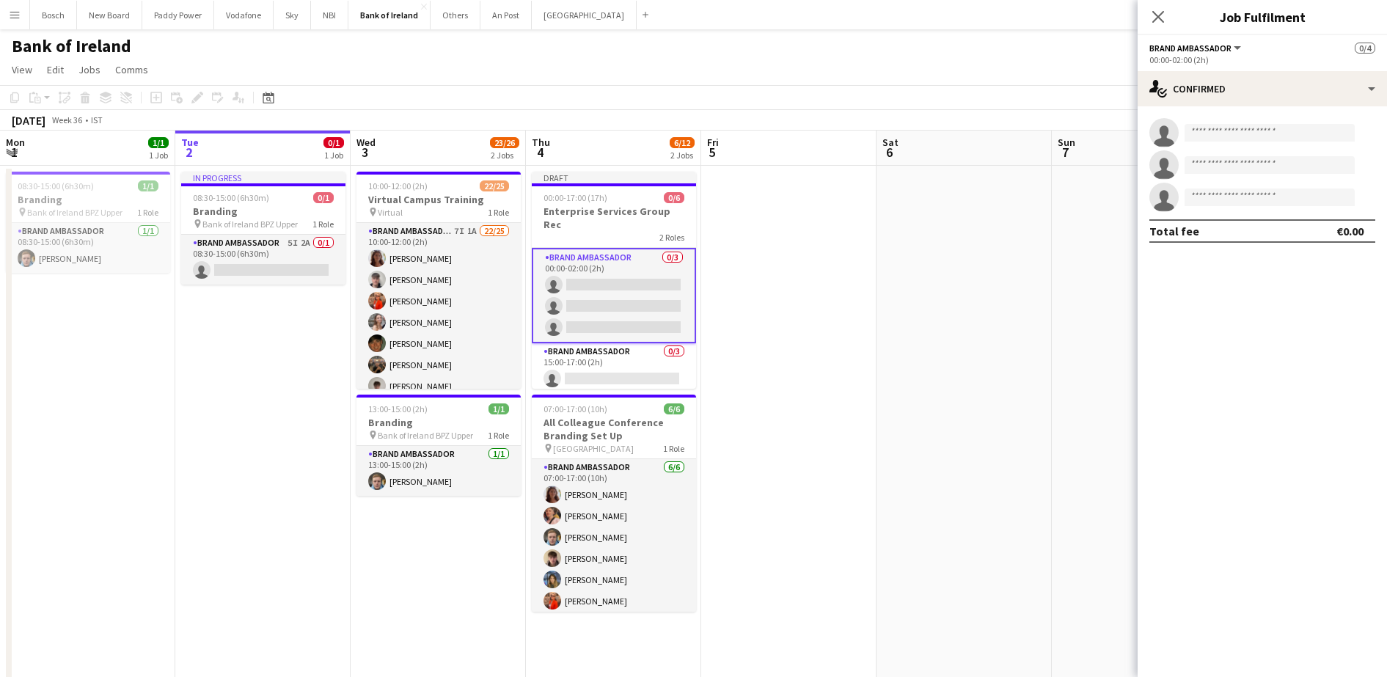
click at [1031, 68] on app-page-menu "View Day view expanded Day view collapsed Month view Date picker Jump to [DATE]…" at bounding box center [693, 71] width 1387 height 28
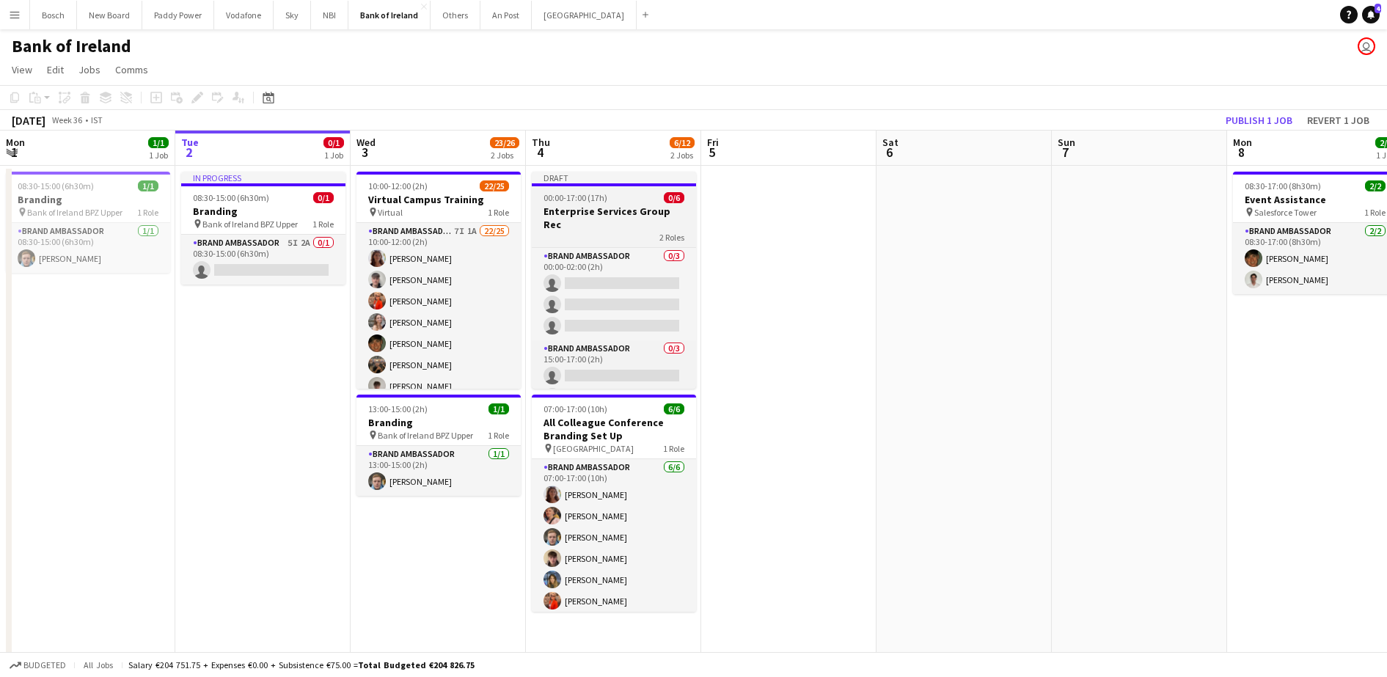
scroll to position [31, 0]
click at [610, 209] on h3 "Enterprise Services Group Rec" at bounding box center [614, 218] width 164 height 26
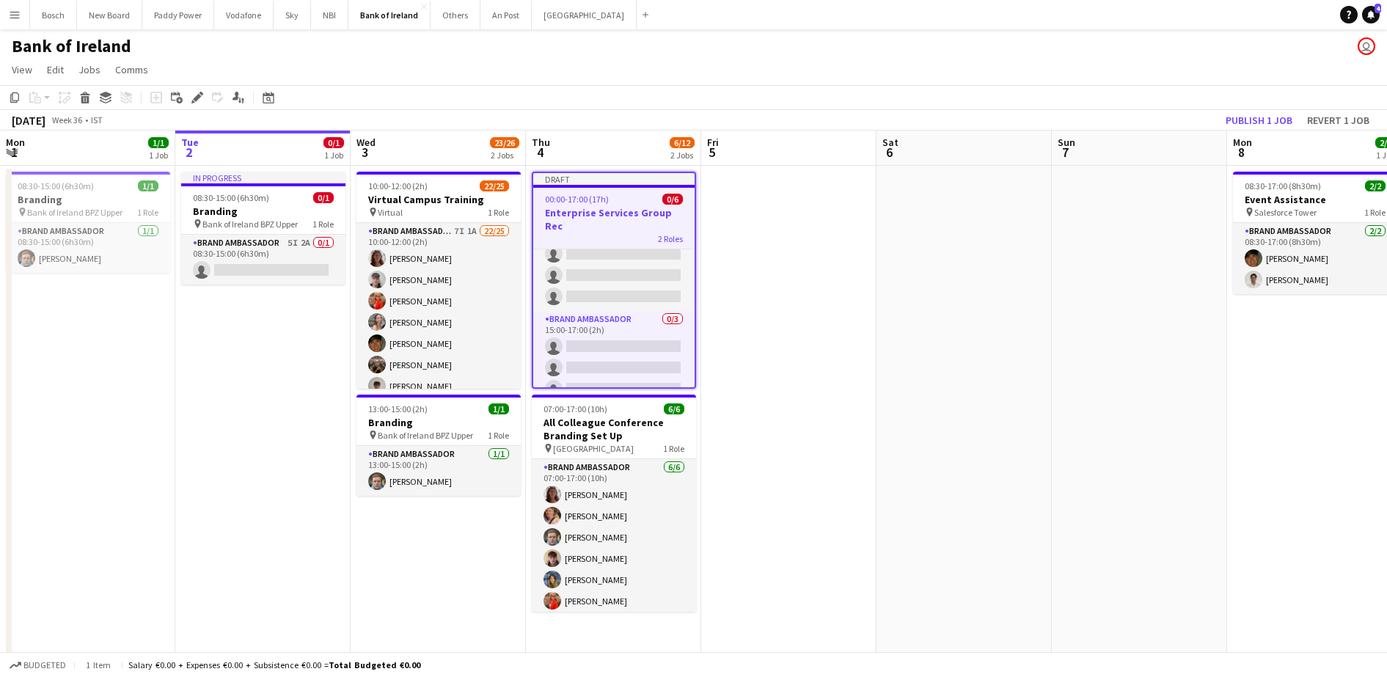
click at [192, 87] on app-toolbar "Copy Paste Paste Ctrl+V Paste with crew Ctrl+Shift+V Paste linked Job [GEOGRAPH…" at bounding box center [693, 97] width 1387 height 25
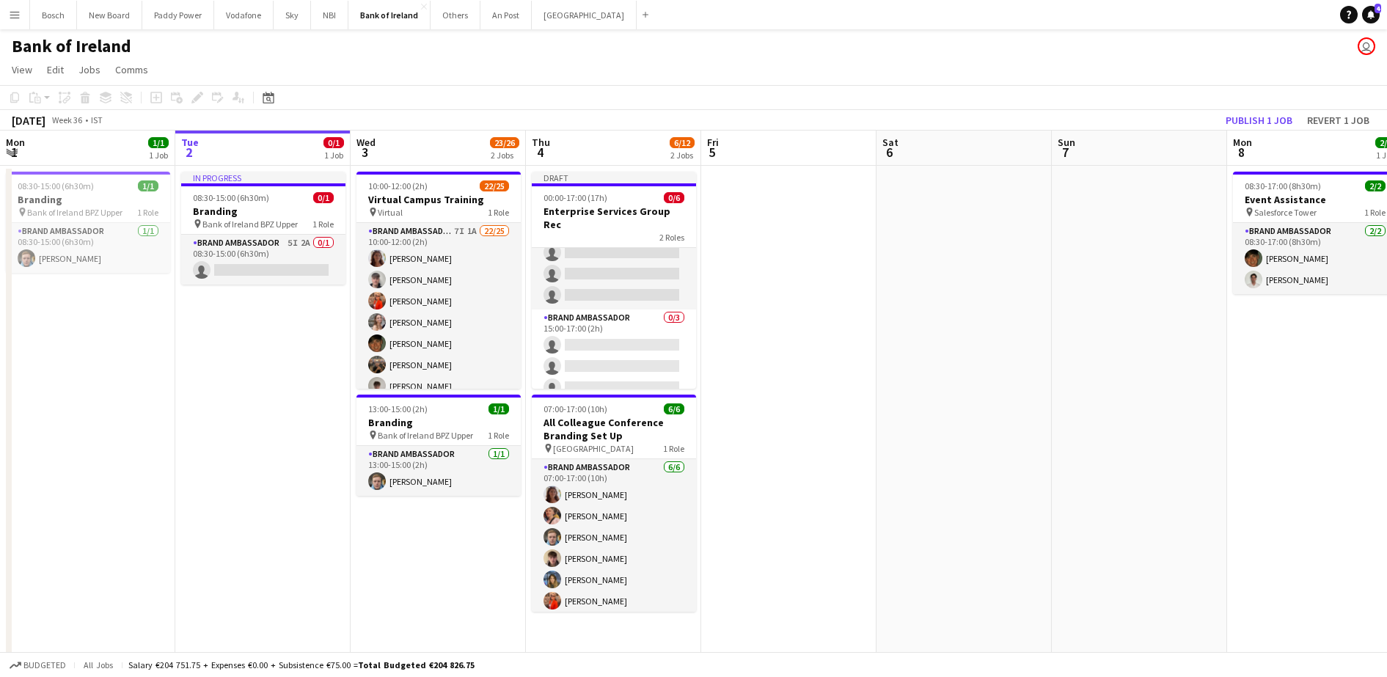
click at [195, 95] on div "Add job Add linked Job Edit Edit linked Job Applicants" at bounding box center [191, 98] width 112 height 18
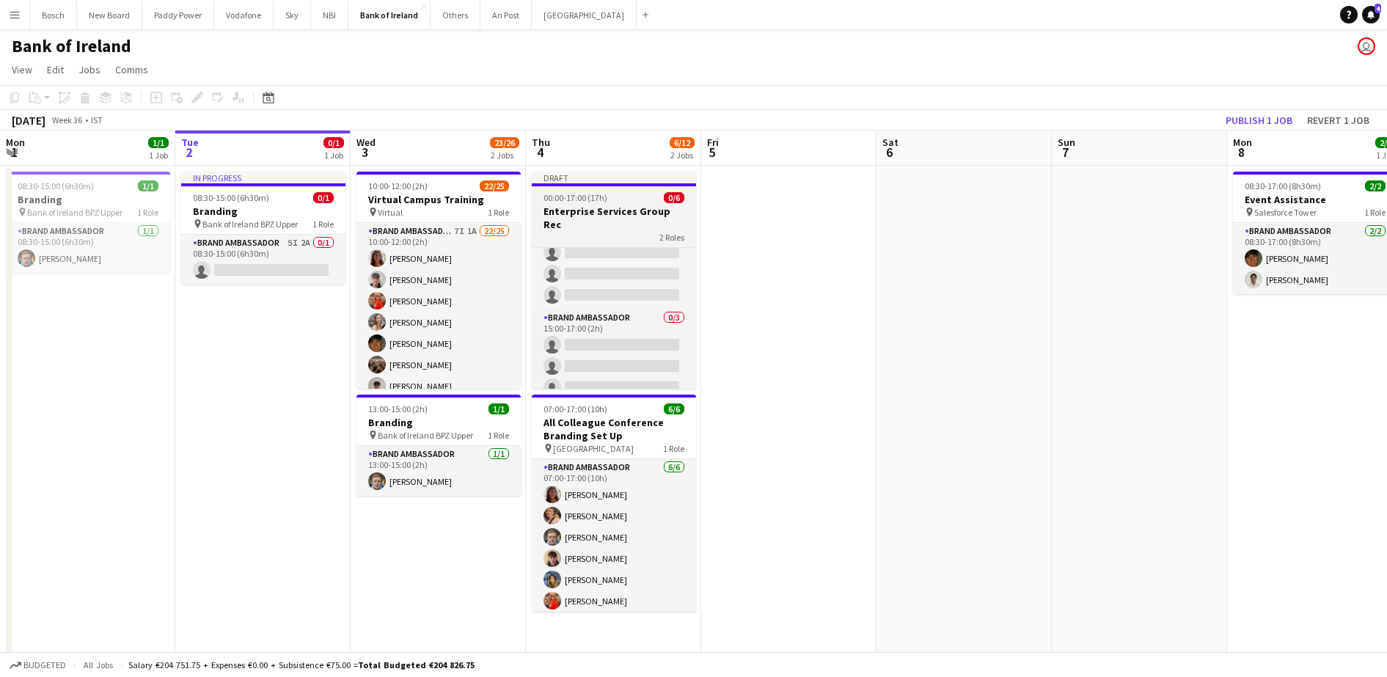
drag, startPoint x: 692, startPoint y: 211, endPoint x: 665, endPoint y: 213, distance: 27.9
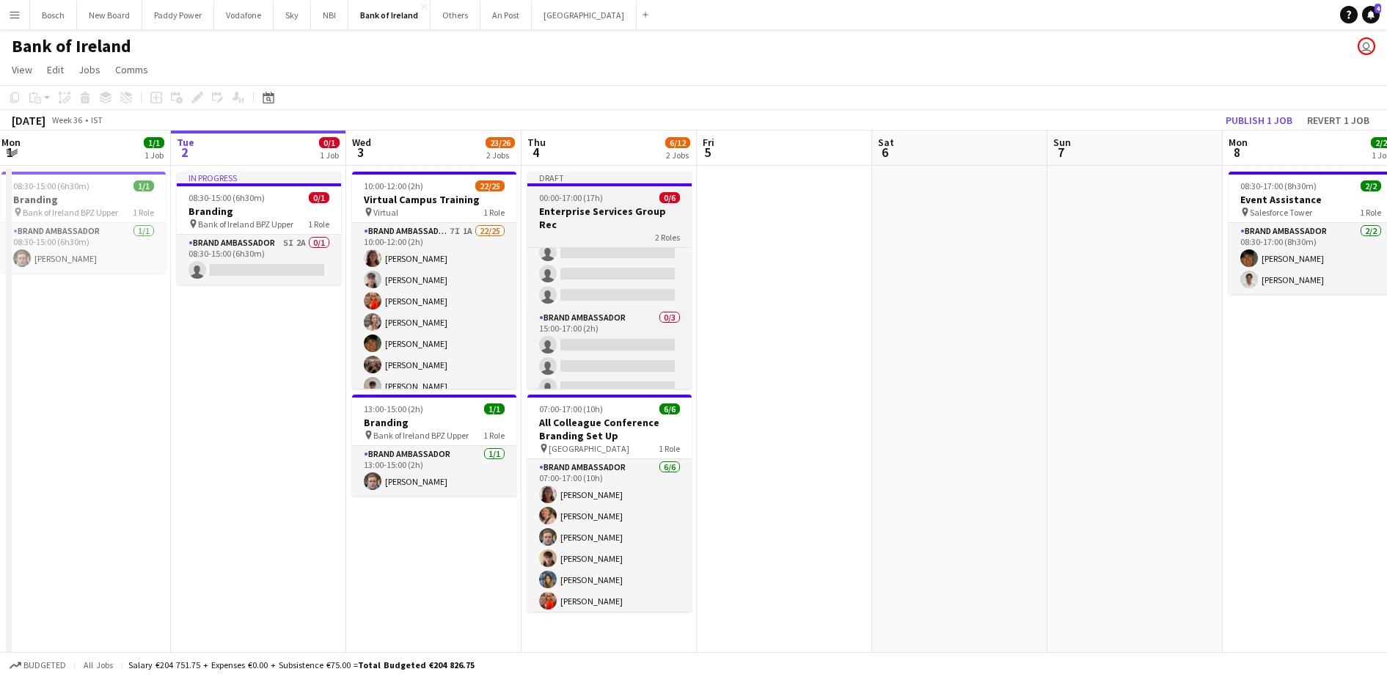
click at [665, 213] on h3 "Enterprise Services Group Rec" at bounding box center [609, 218] width 164 height 26
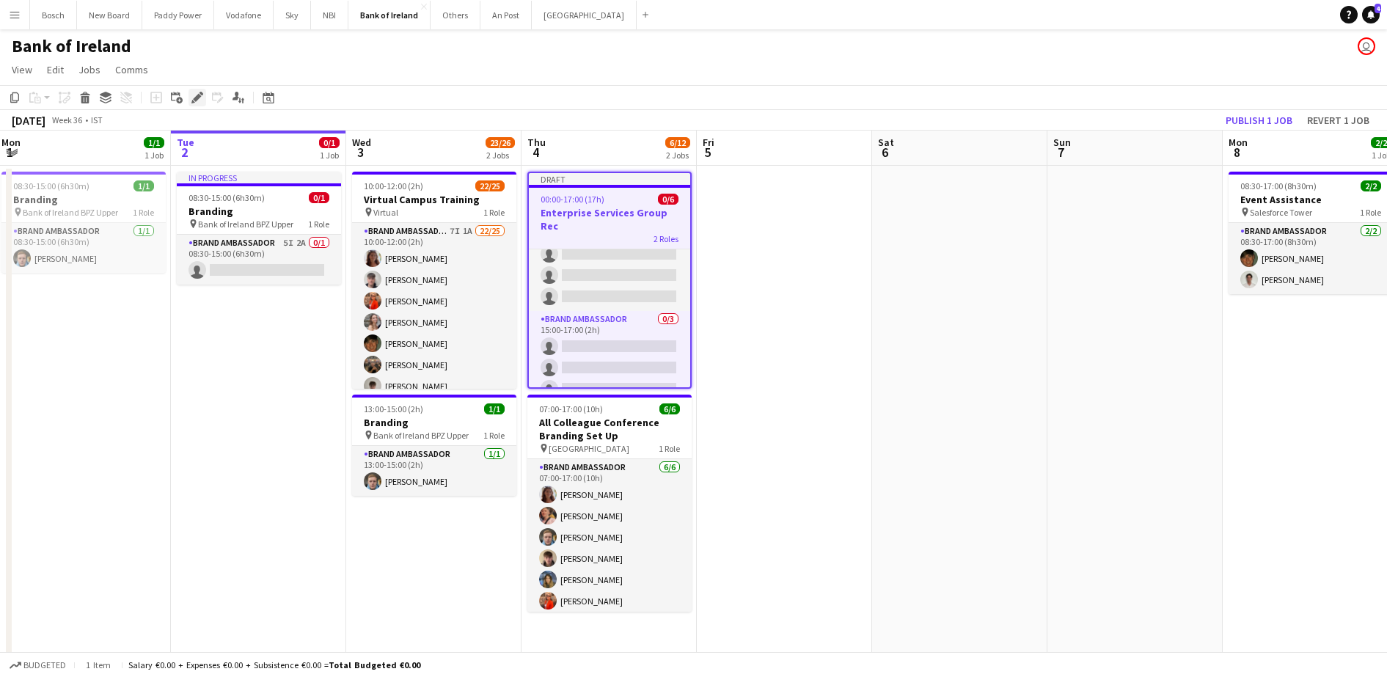
click at [202, 98] on icon "Edit" at bounding box center [197, 98] width 12 height 12
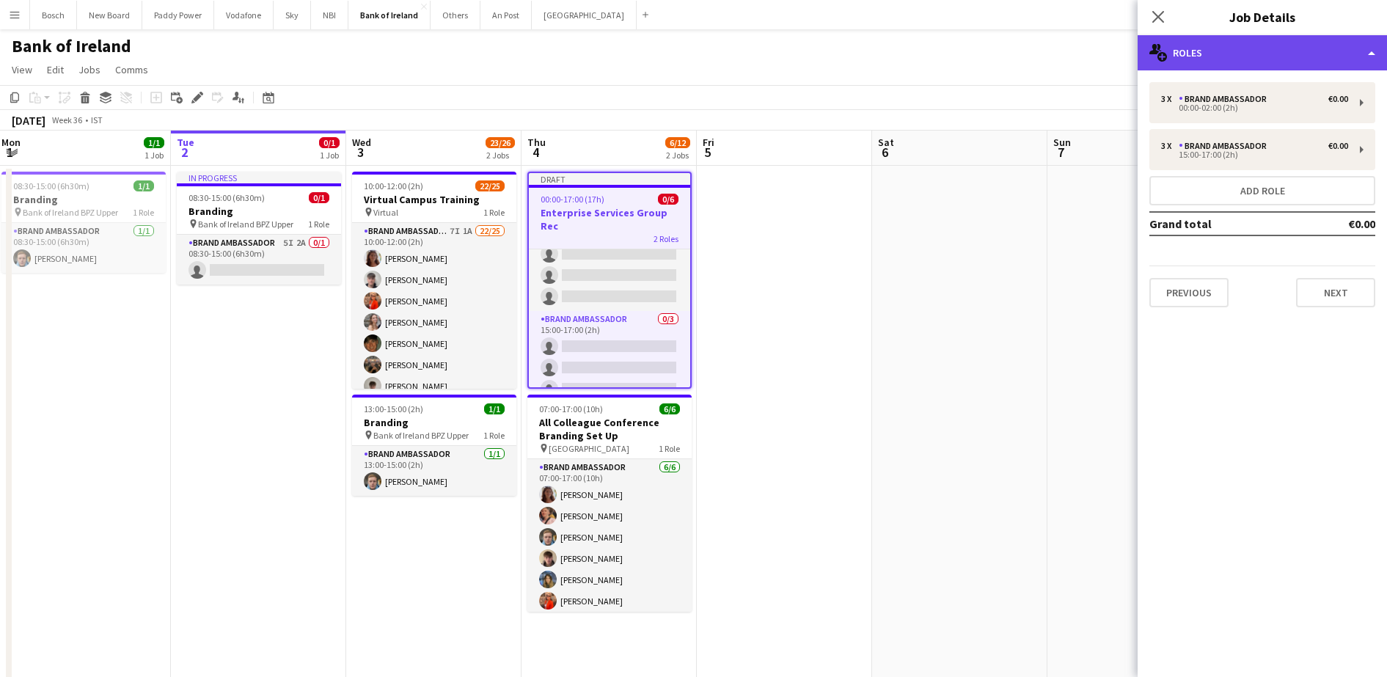
click at [1293, 64] on div "multiple-users-add Roles" at bounding box center [1262, 52] width 249 height 35
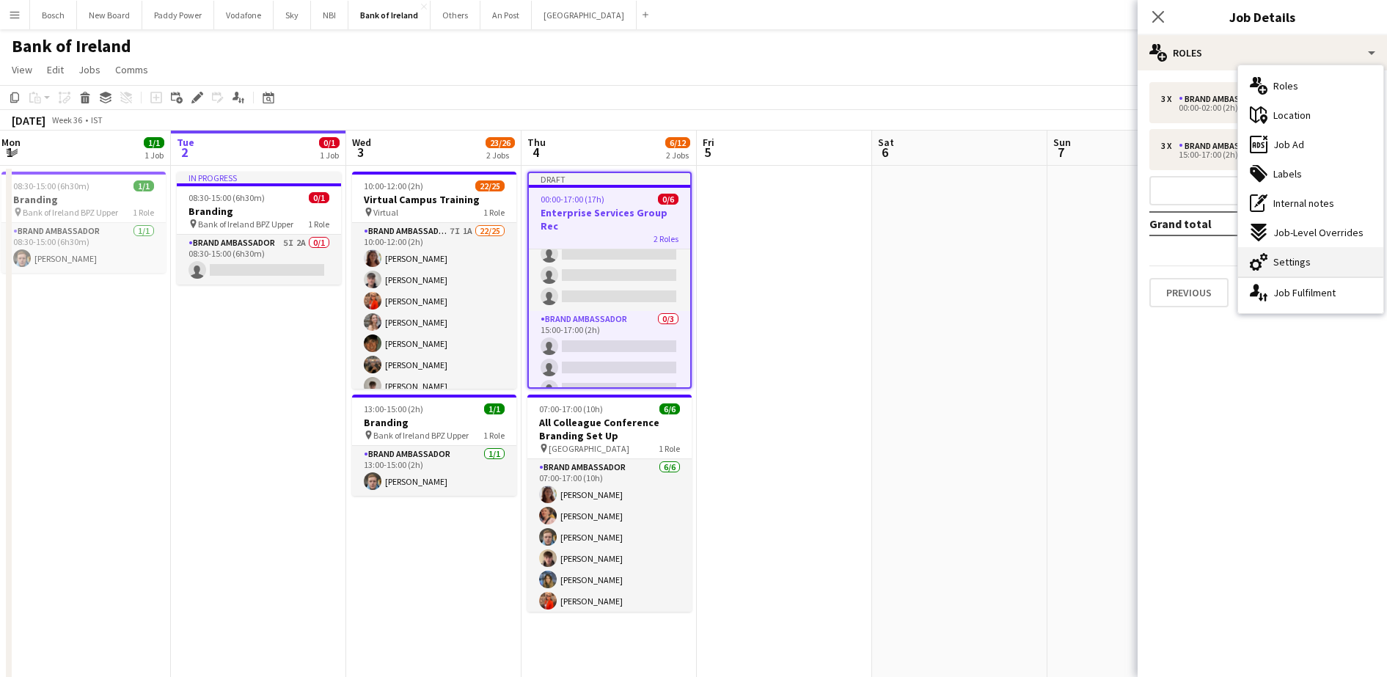
click at [1317, 256] on div "cog-double-3 Settings" at bounding box center [1310, 261] width 145 height 29
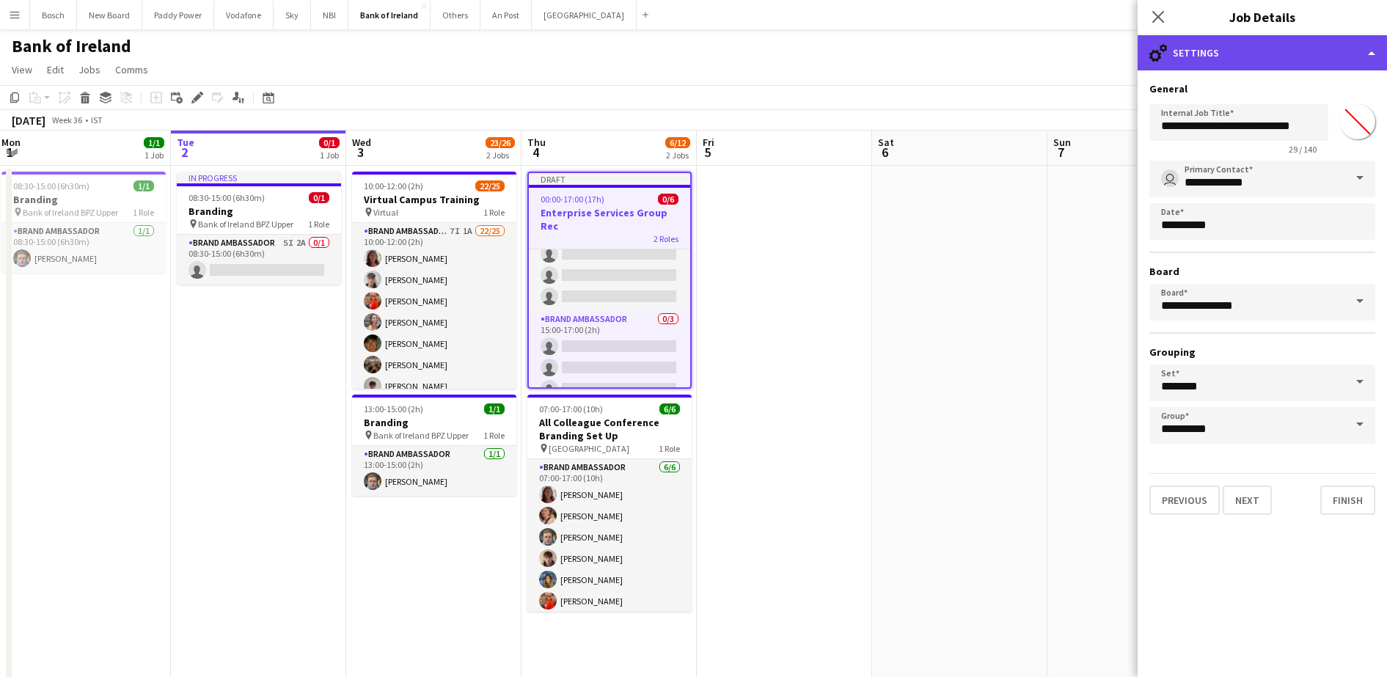
click at [1279, 56] on div "cog-double-3 Settings" at bounding box center [1262, 52] width 249 height 35
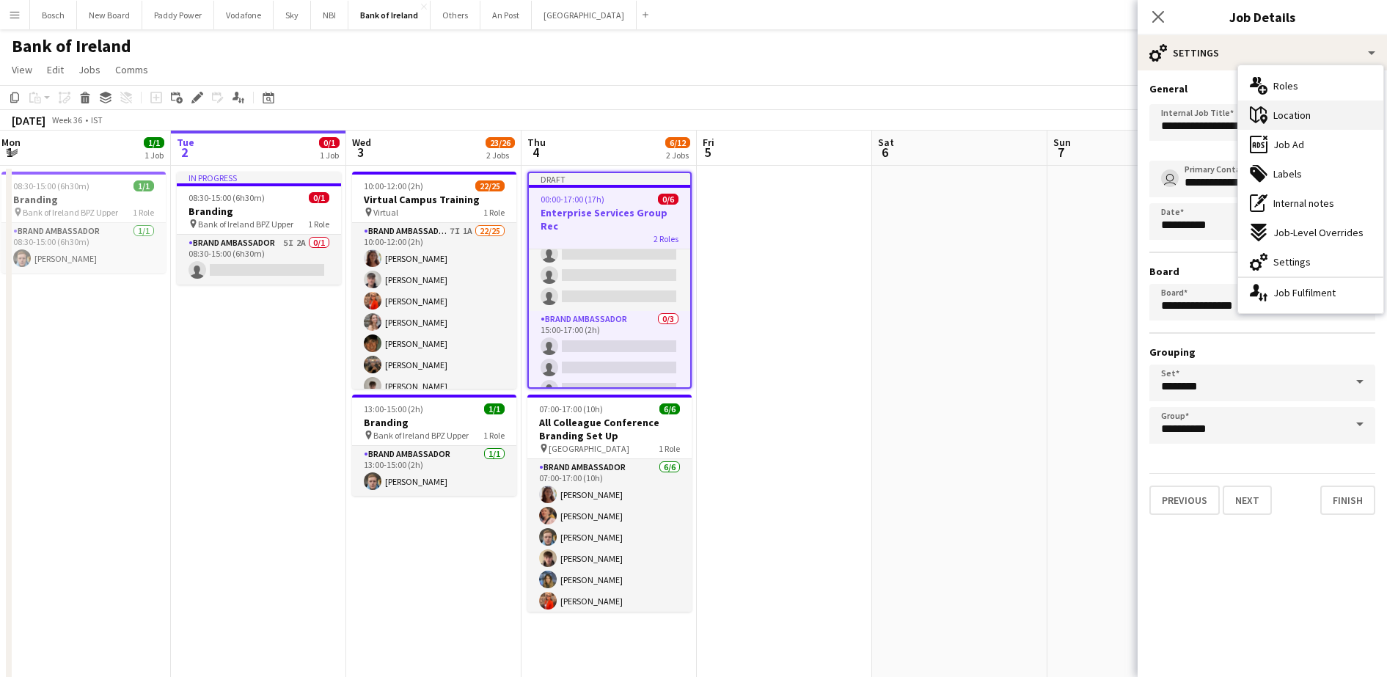
click at [1303, 127] on div "maps-pin-1 Location" at bounding box center [1310, 114] width 145 height 29
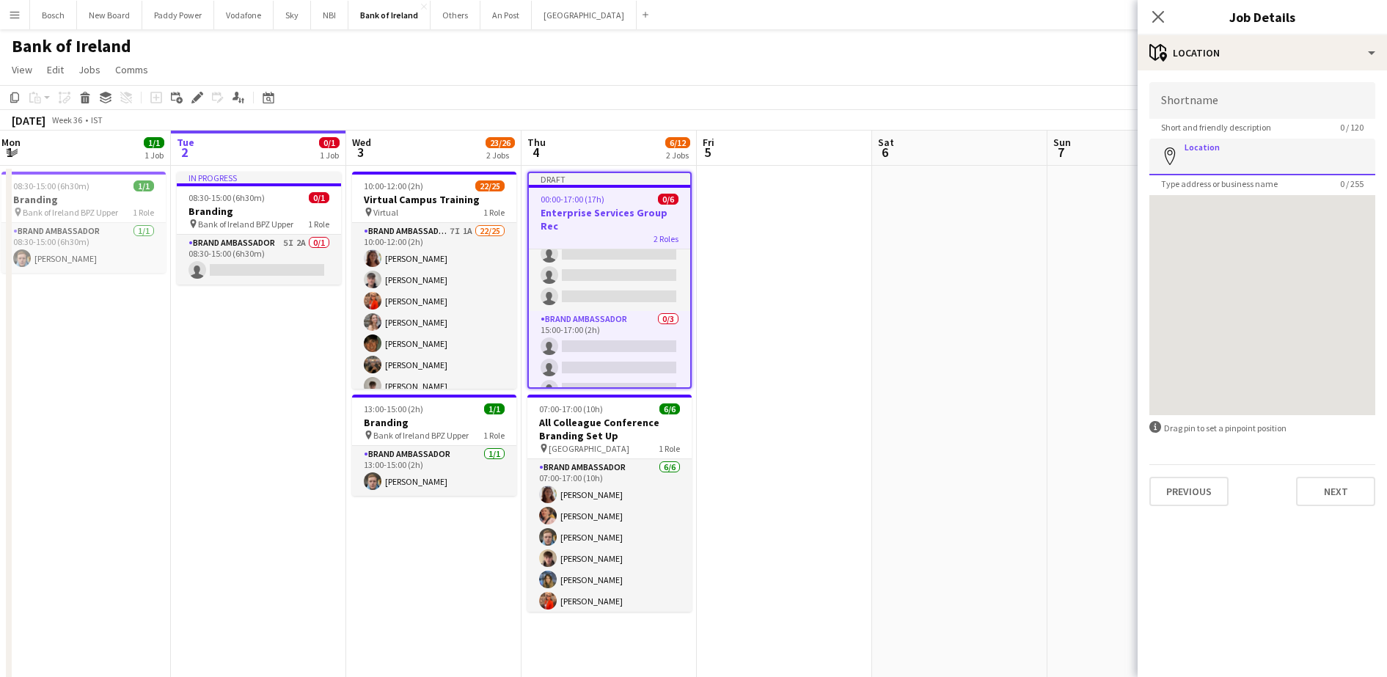
click at [1251, 150] on input "Location" at bounding box center [1263, 157] width 226 height 37
click at [1249, 103] on input "Shortname" at bounding box center [1263, 100] width 226 height 37
type input "***"
click at [1345, 481] on button "Next" at bounding box center [1335, 491] width 79 height 29
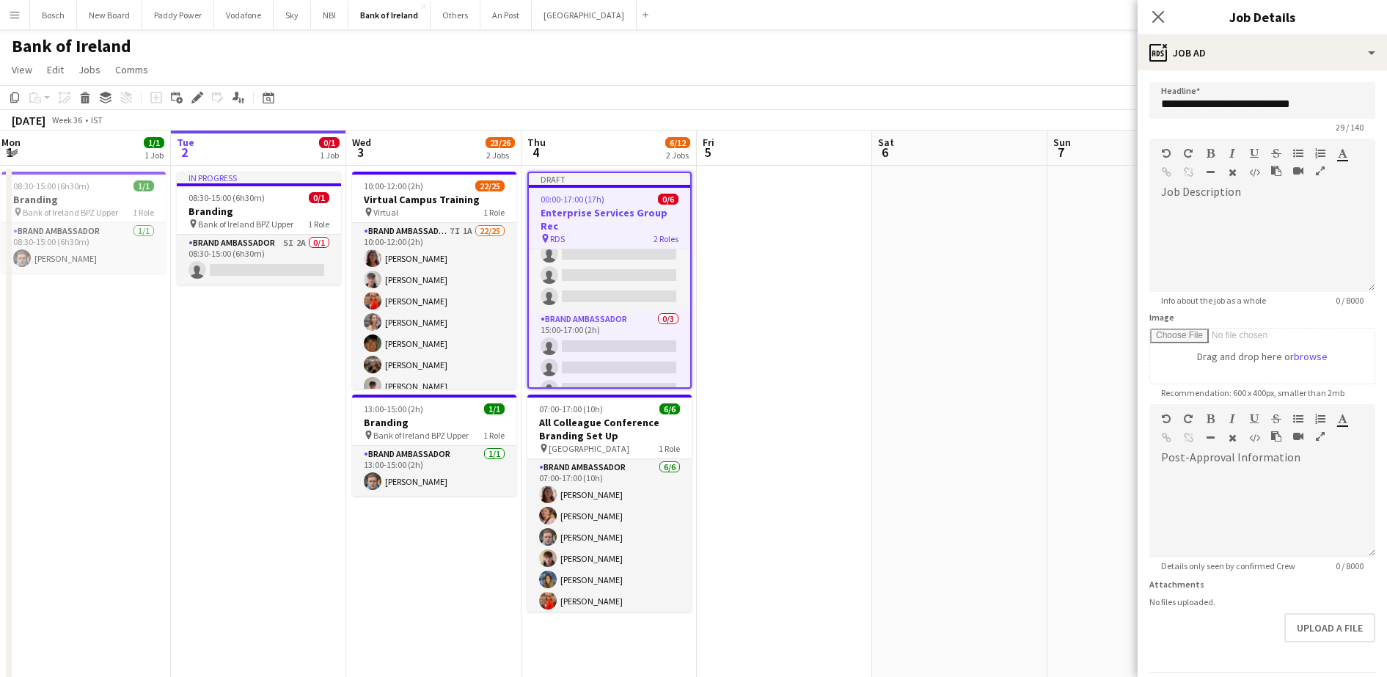
click at [1010, 98] on app-toolbar "Copy Paste Paste Ctrl+V Paste with crew Ctrl+Shift+V Paste linked Job [GEOGRAPH…" at bounding box center [693, 97] width 1387 height 25
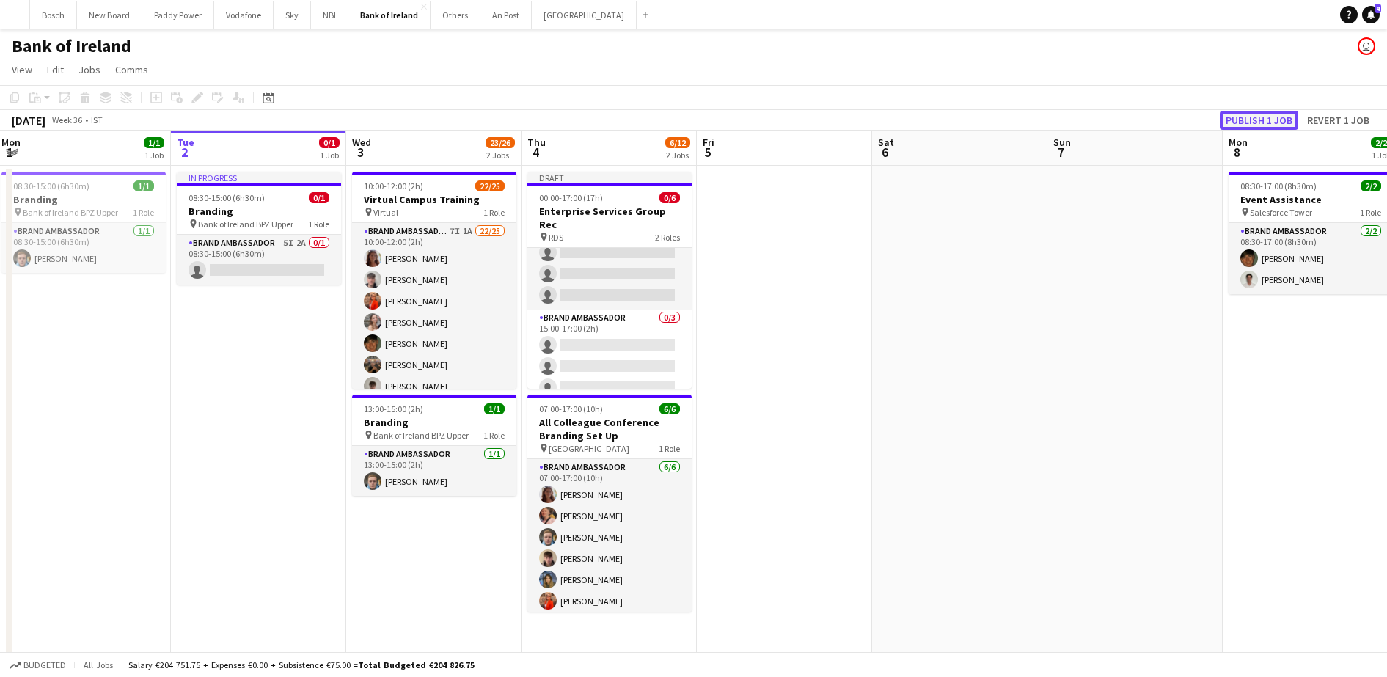
click at [1262, 117] on button "Publish 1 job" at bounding box center [1259, 120] width 78 height 19
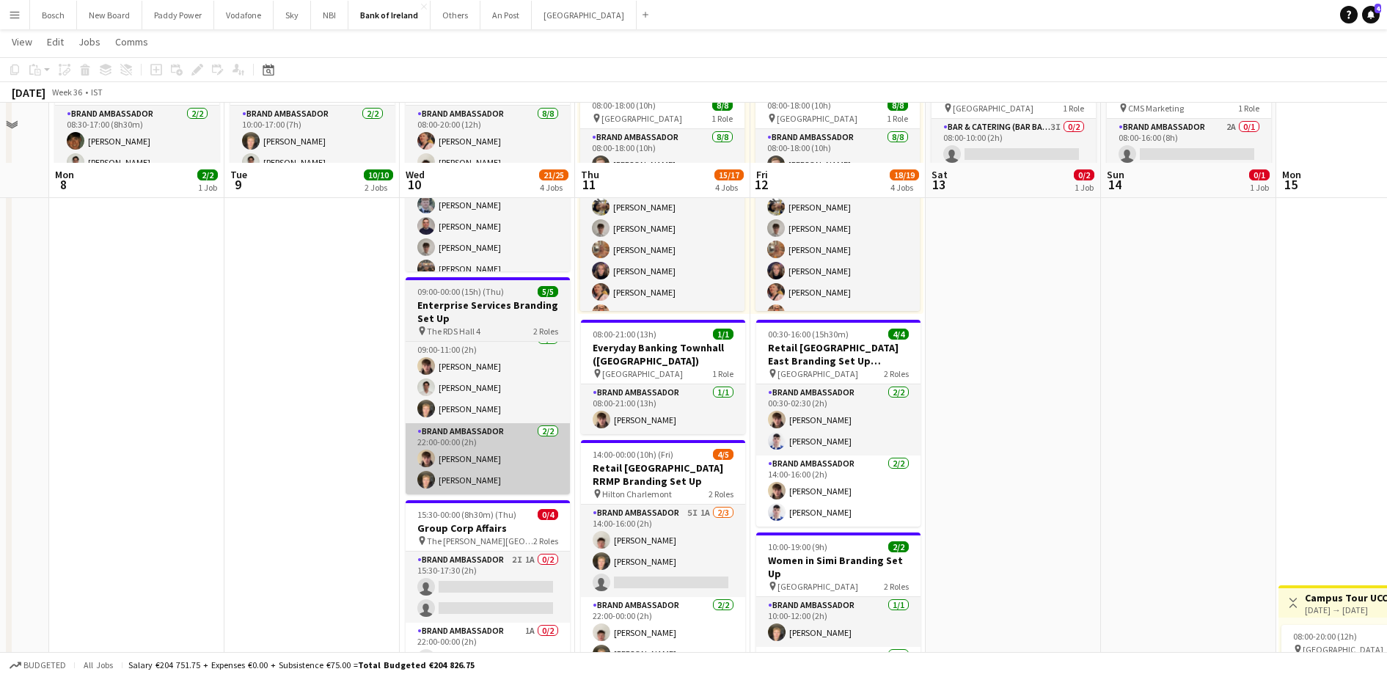
scroll to position [0, 0]
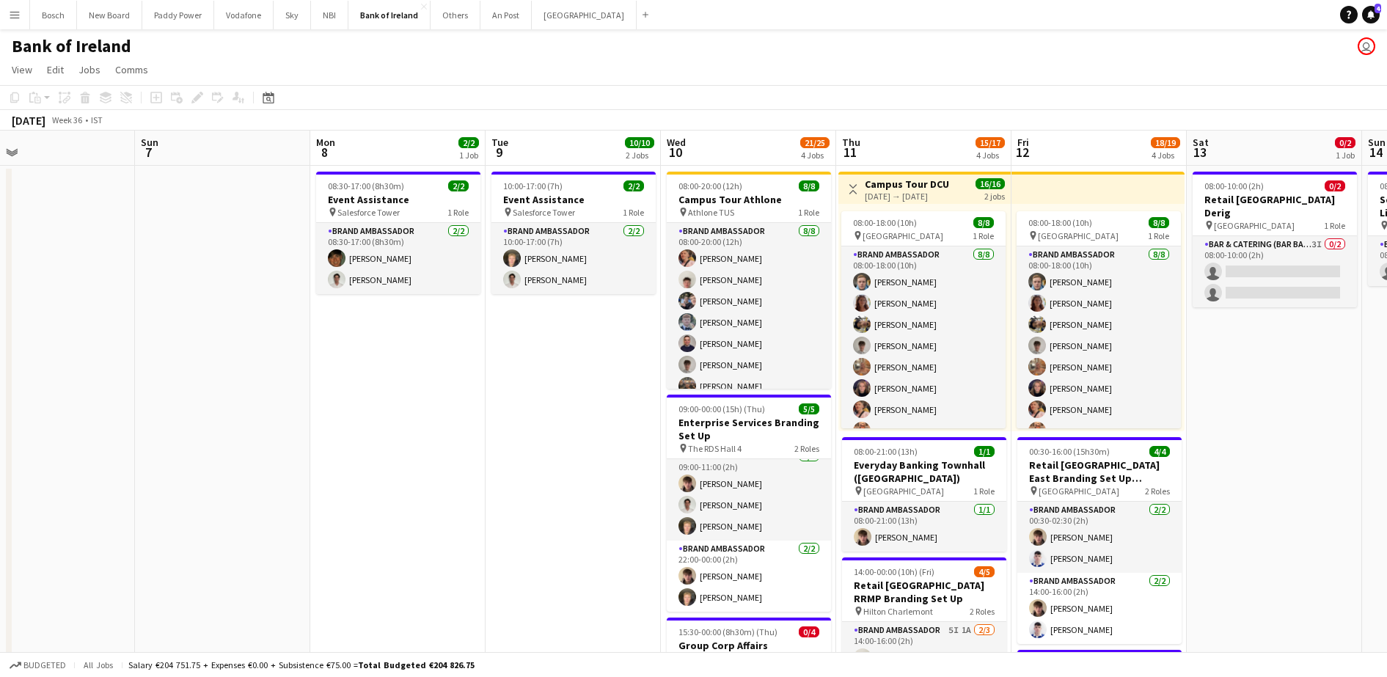
drag, startPoint x: 234, startPoint y: 418, endPoint x: 900, endPoint y: 404, distance: 666.2
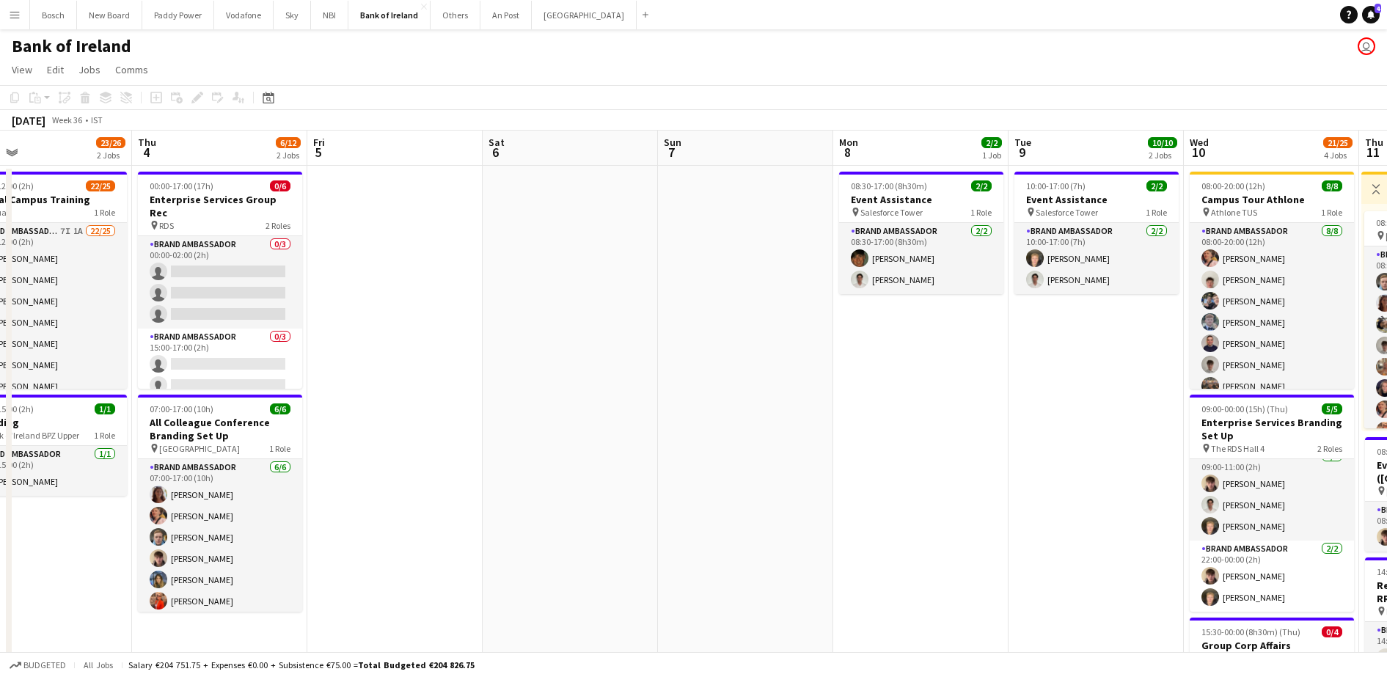
scroll to position [0, 375]
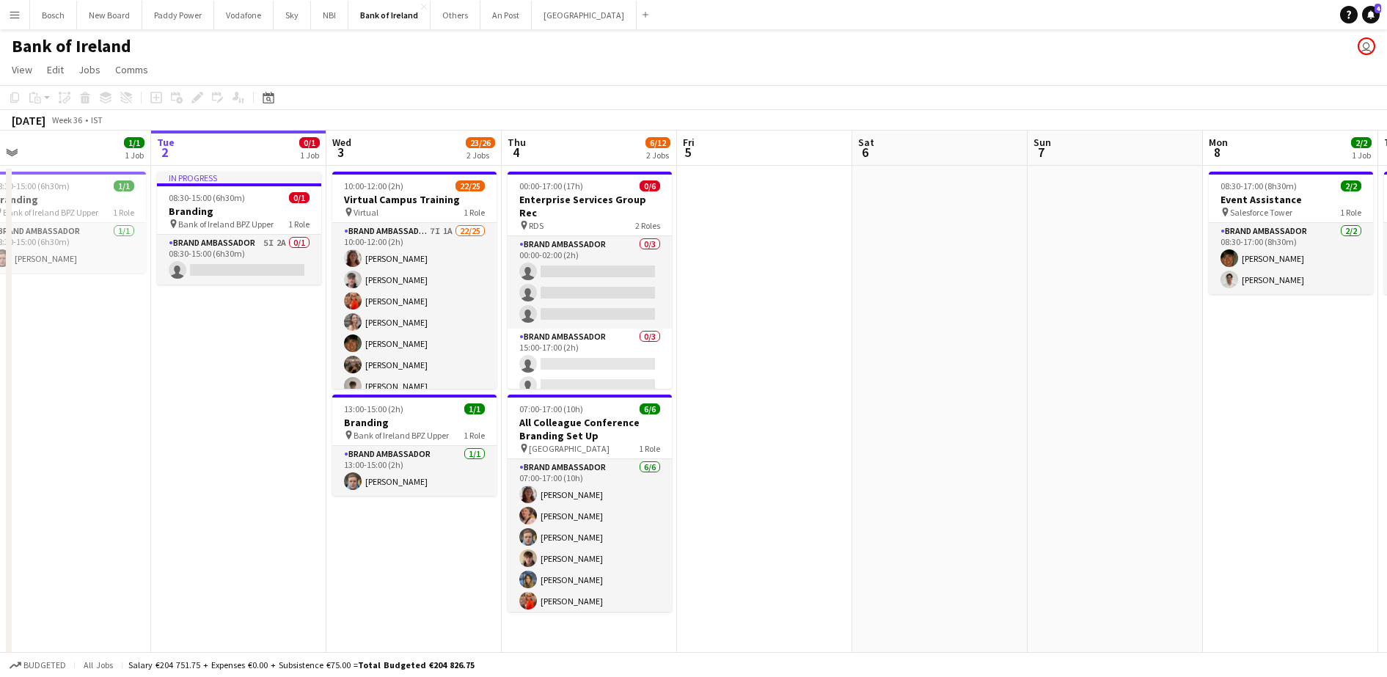
drag, startPoint x: 544, startPoint y: 412, endPoint x: 973, endPoint y: 398, distance: 428.6
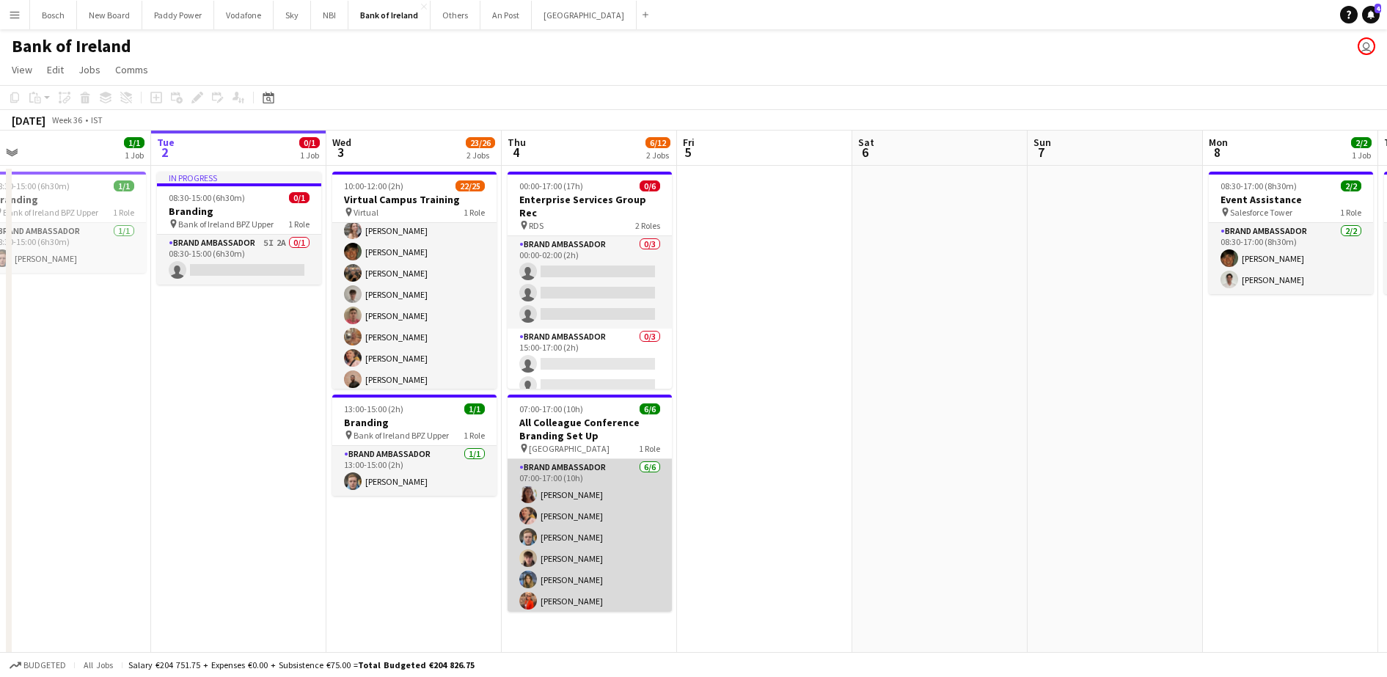
scroll to position [4, 0]
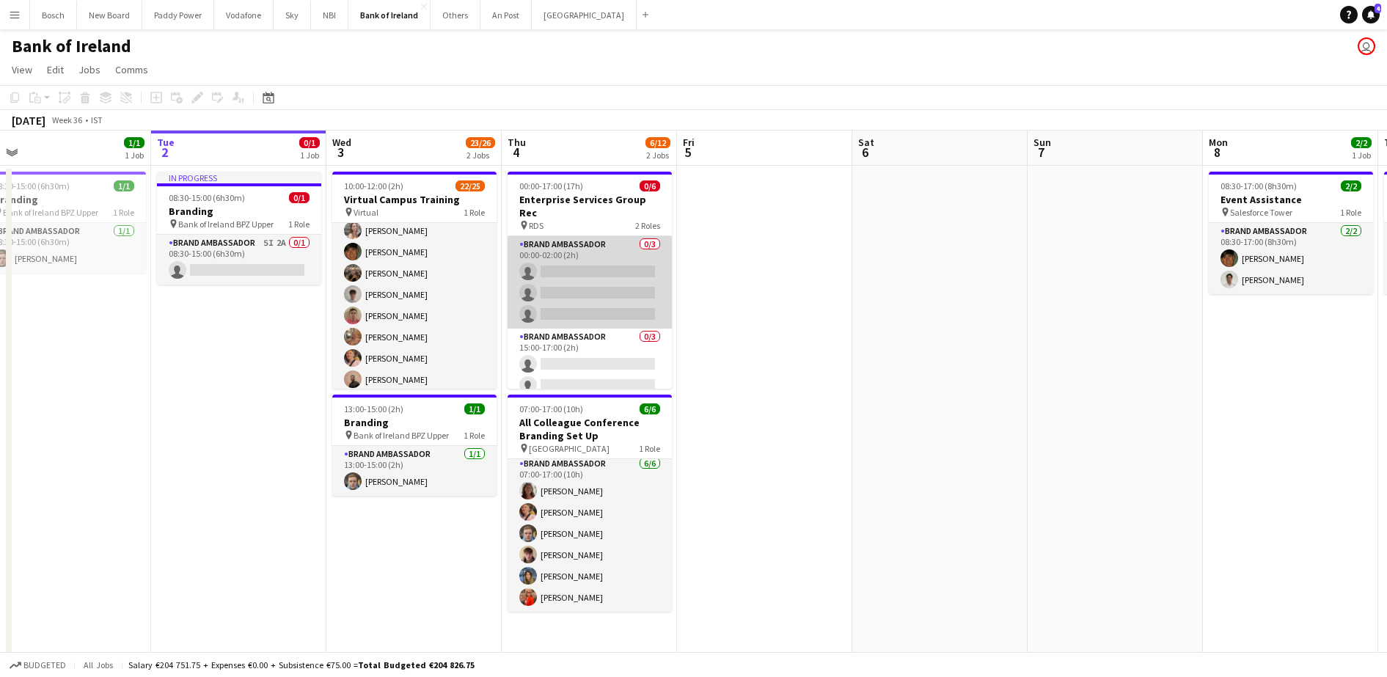
click at [572, 259] on app-card-role "Brand Ambassador 0/3 00:00-02:00 (2h) single-neutral-actions single-neutral-act…" at bounding box center [590, 282] width 164 height 92
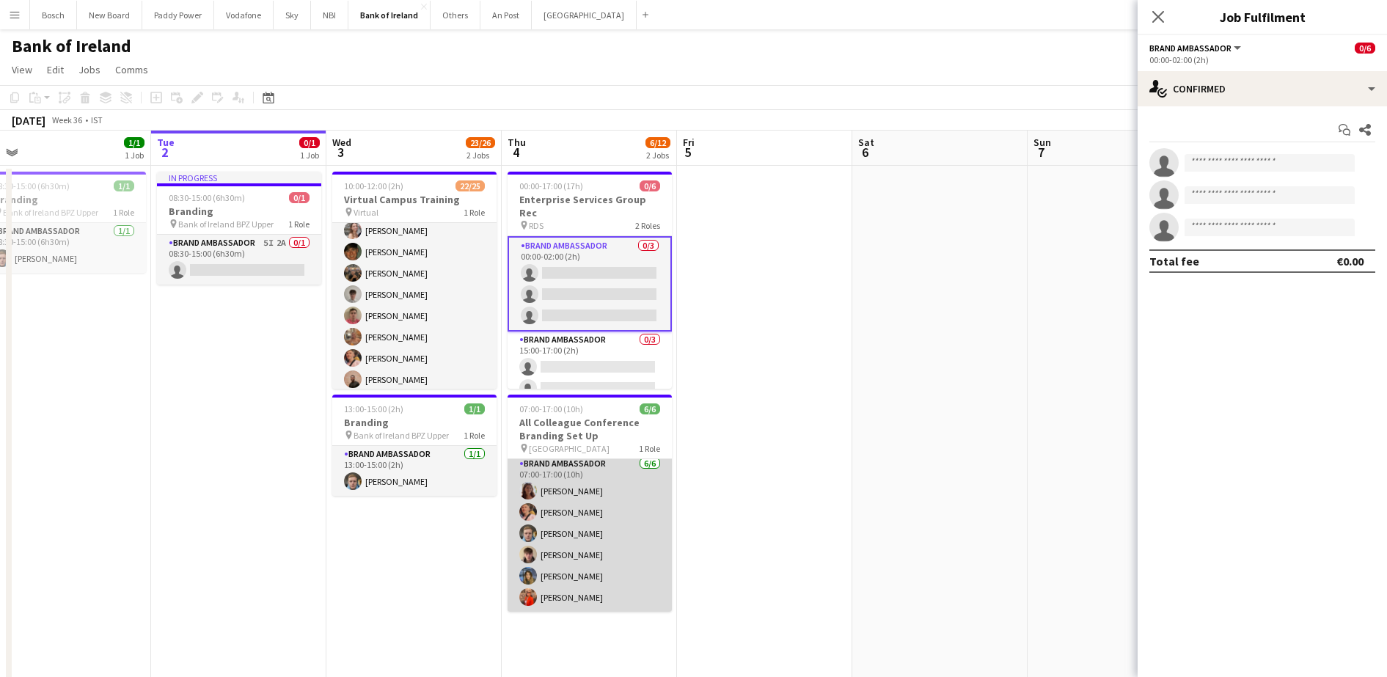
click at [599, 465] on app-card-role "Brand Ambassador [DATE] 07:00-17:00 (10h) [PERSON_NAME] [PERSON_NAME] [PERSON_N…" at bounding box center [590, 534] width 164 height 156
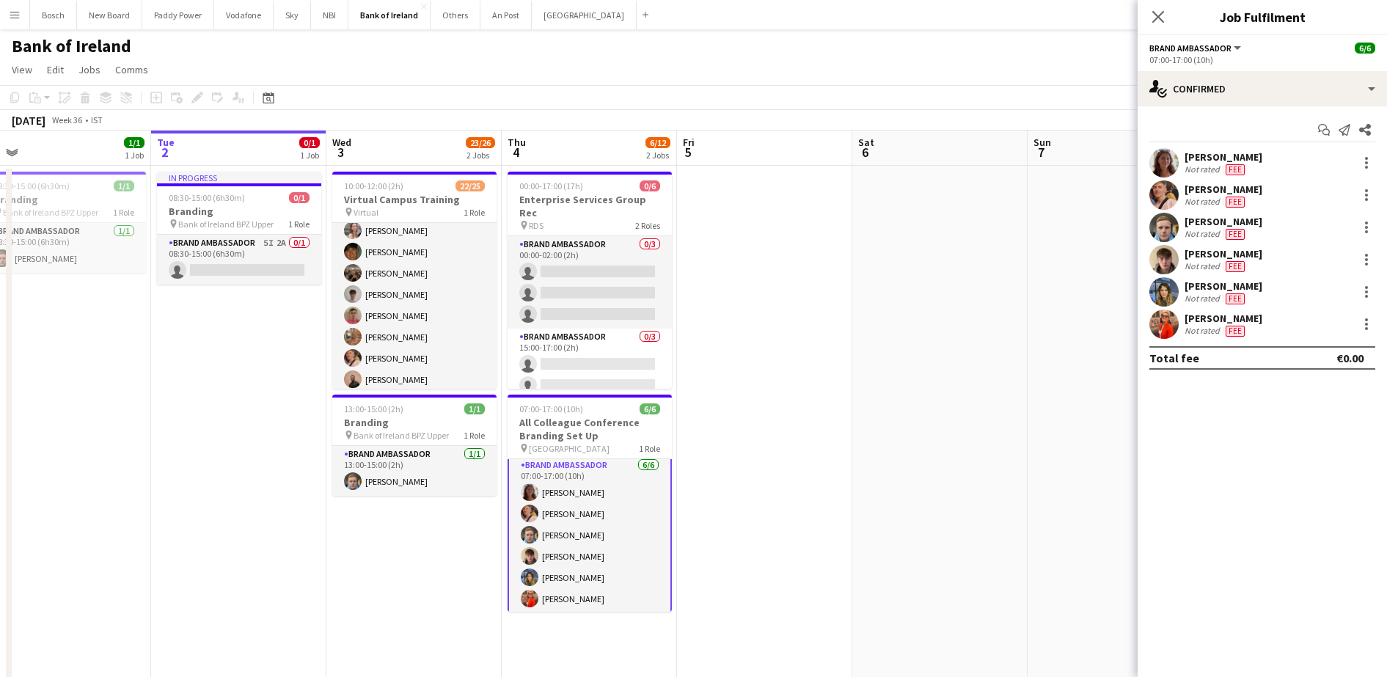
scroll to position [5, 0]
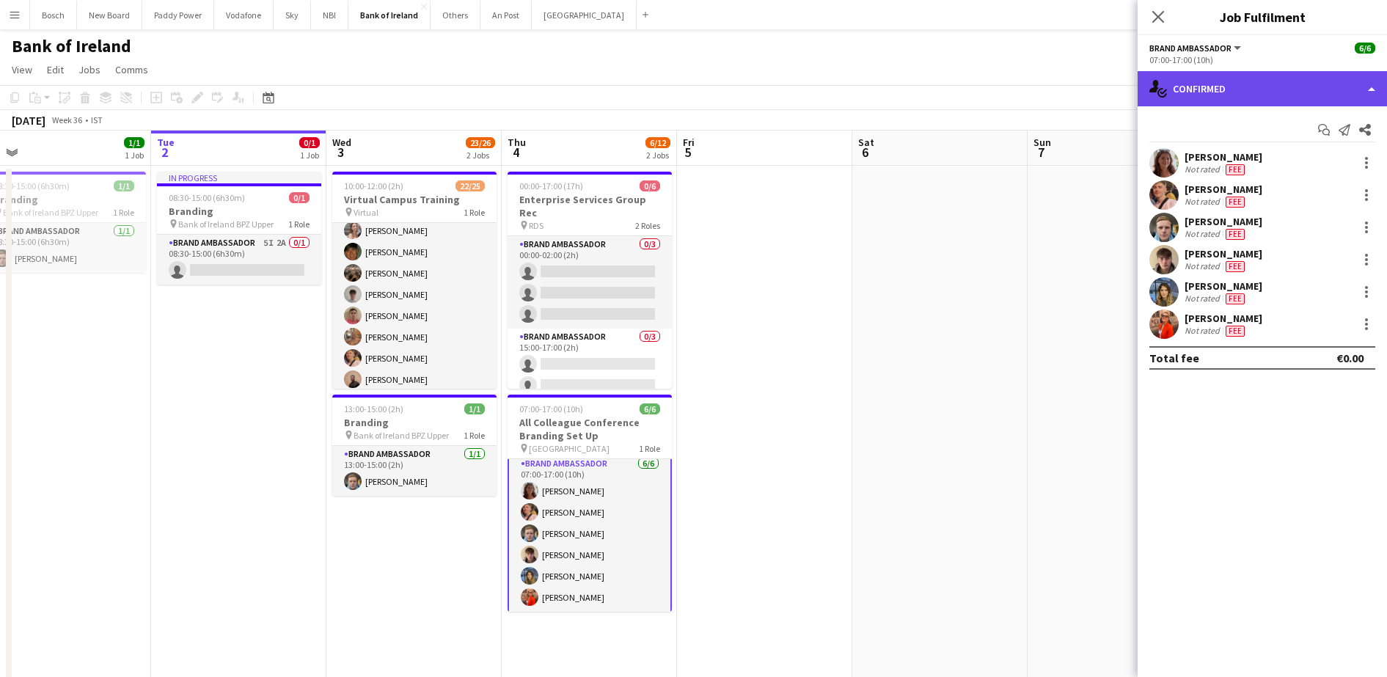
click at [1245, 93] on div "single-neutral-actions-check-2 Confirmed" at bounding box center [1262, 88] width 249 height 35
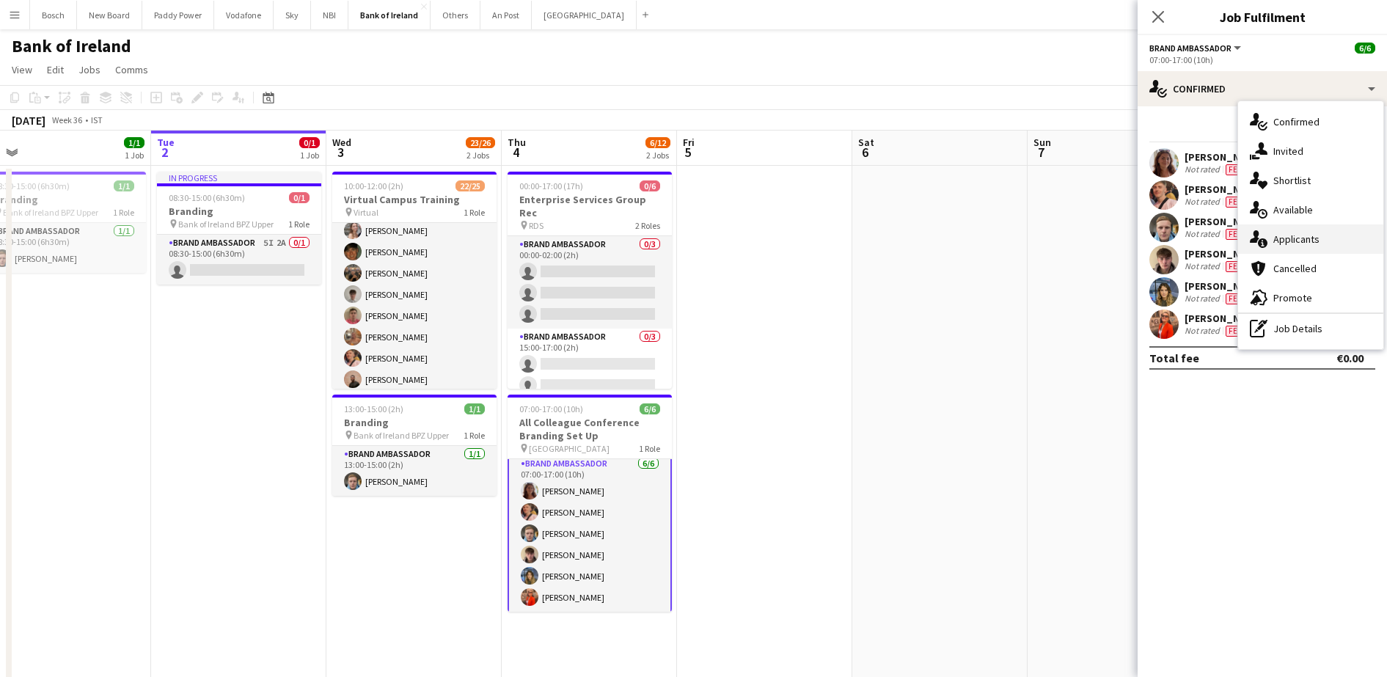
click at [1333, 245] on div "single-neutral-actions-information Applicants" at bounding box center [1310, 238] width 145 height 29
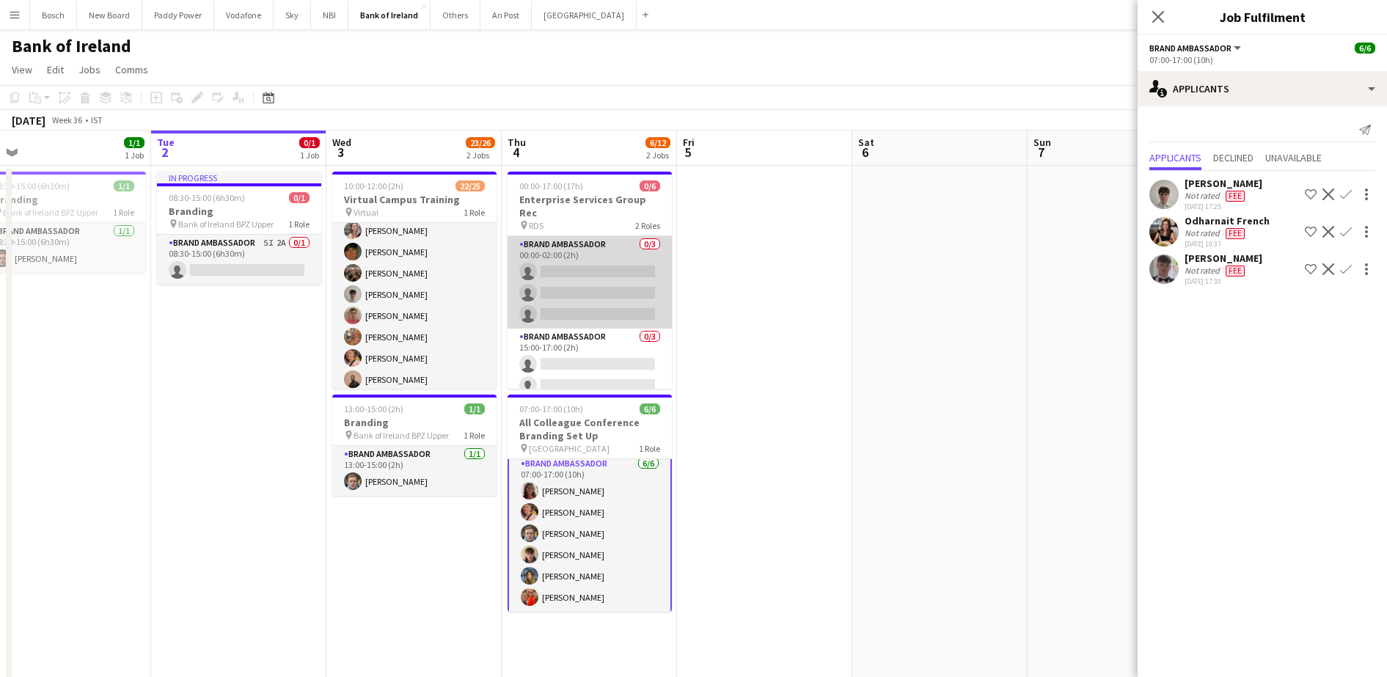
click at [550, 267] on app-card-role "Brand Ambassador 0/3 00:00-02:00 (2h) single-neutral-actions single-neutral-act…" at bounding box center [590, 282] width 164 height 92
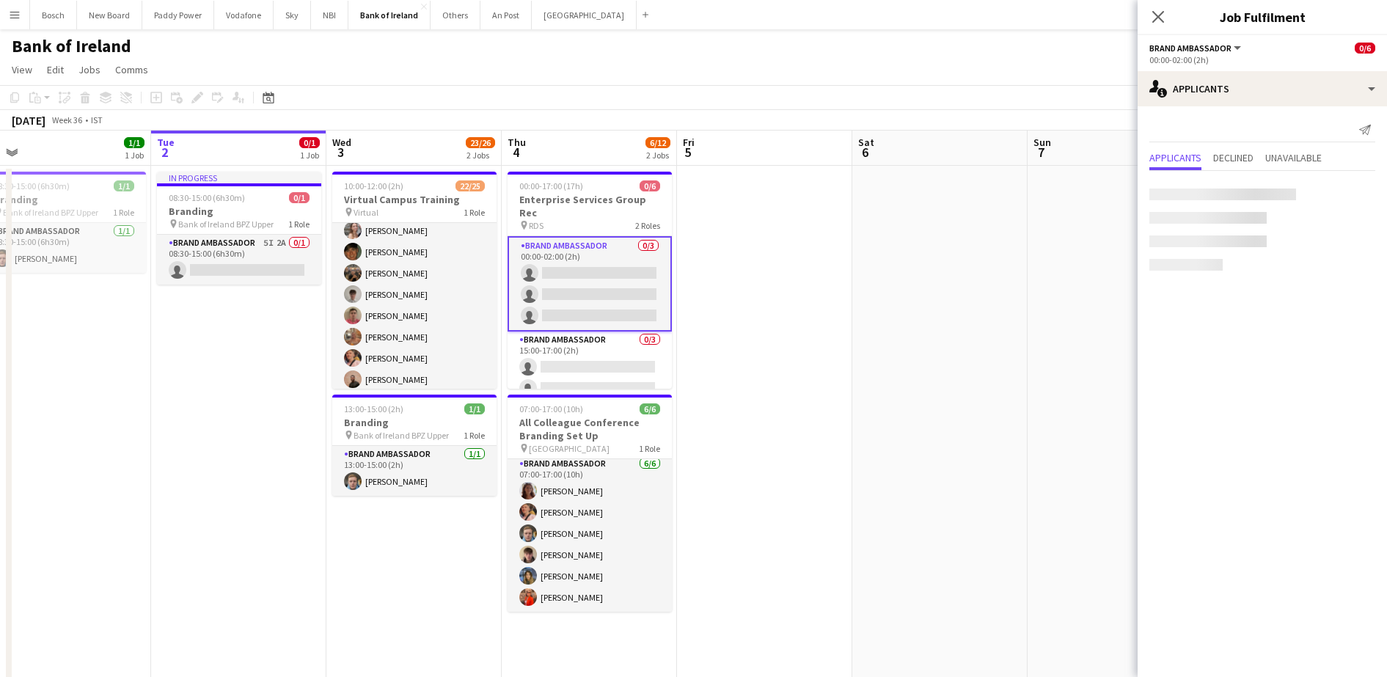
scroll to position [4, 0]
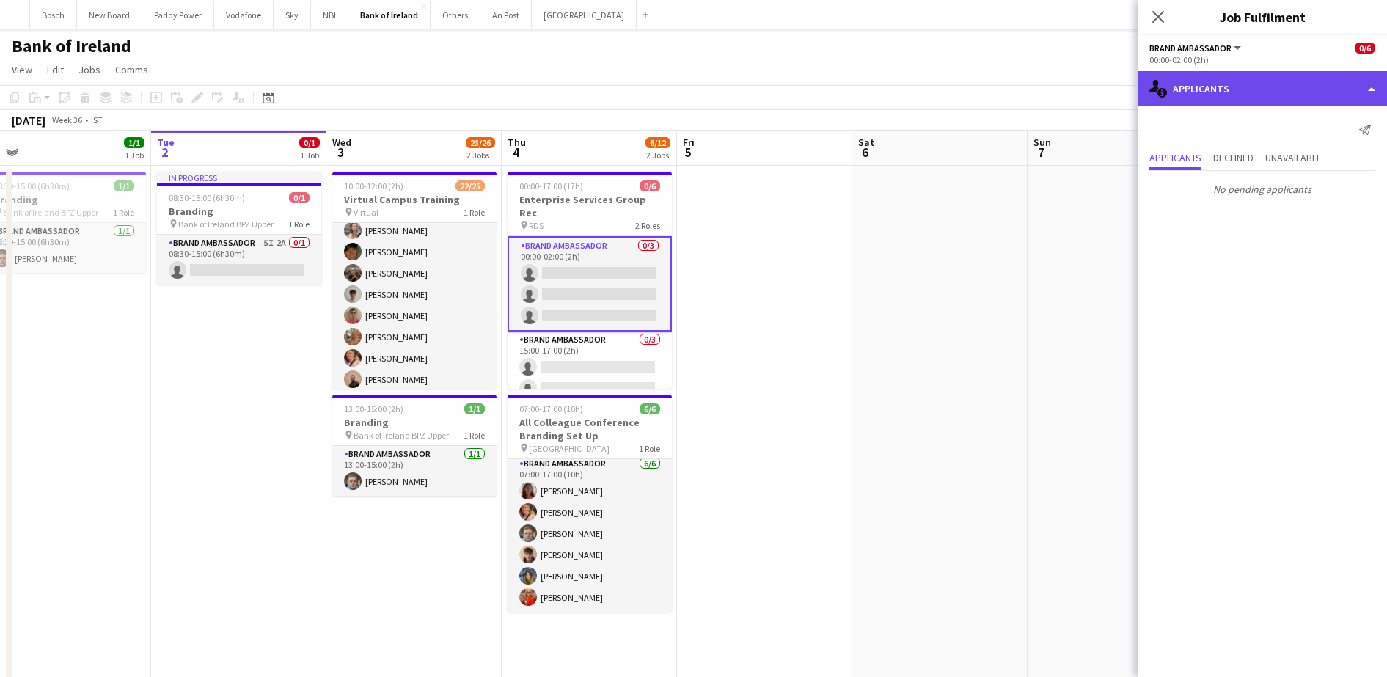
click at [1249, 80] on div "single-neutral-actions-information Applicants" at bounding box center [1262, 88] width 249 height 35
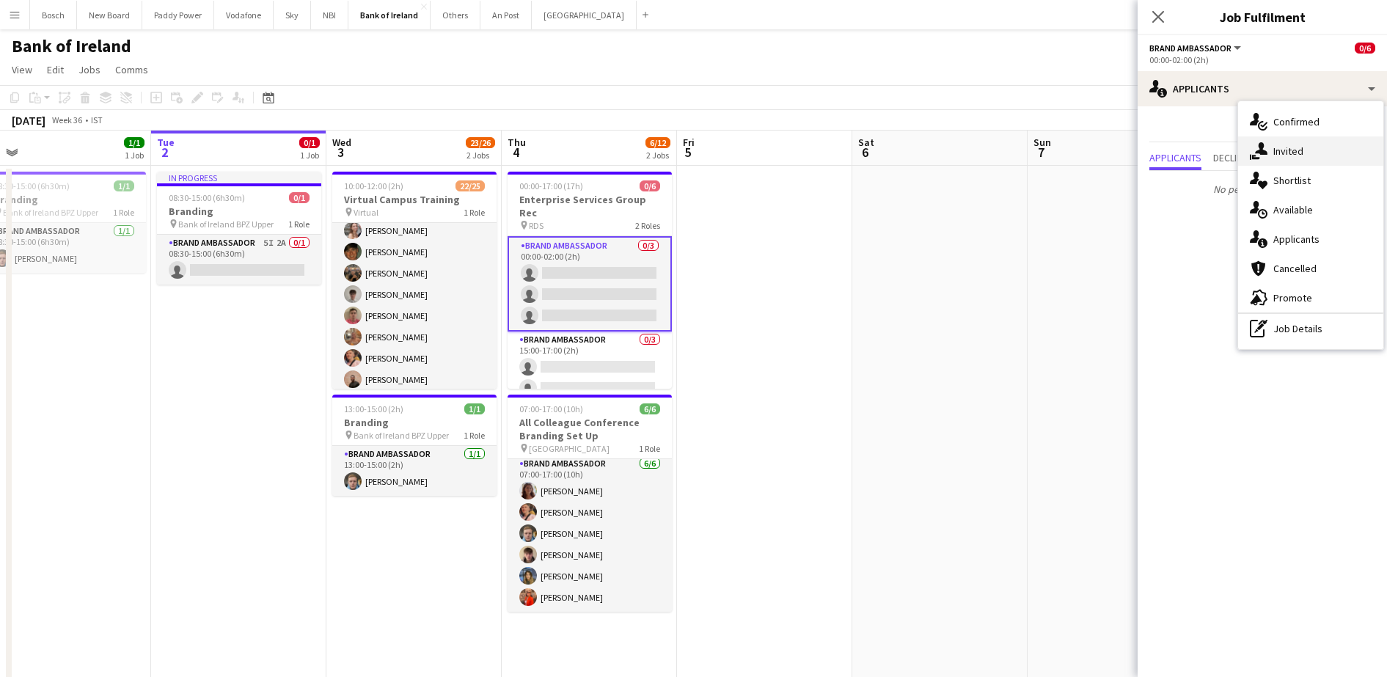
click at [1293, 159] on div "single-neutral-actions-share-1 Invited" at bounding box center [1310, 150] width 145 height 29
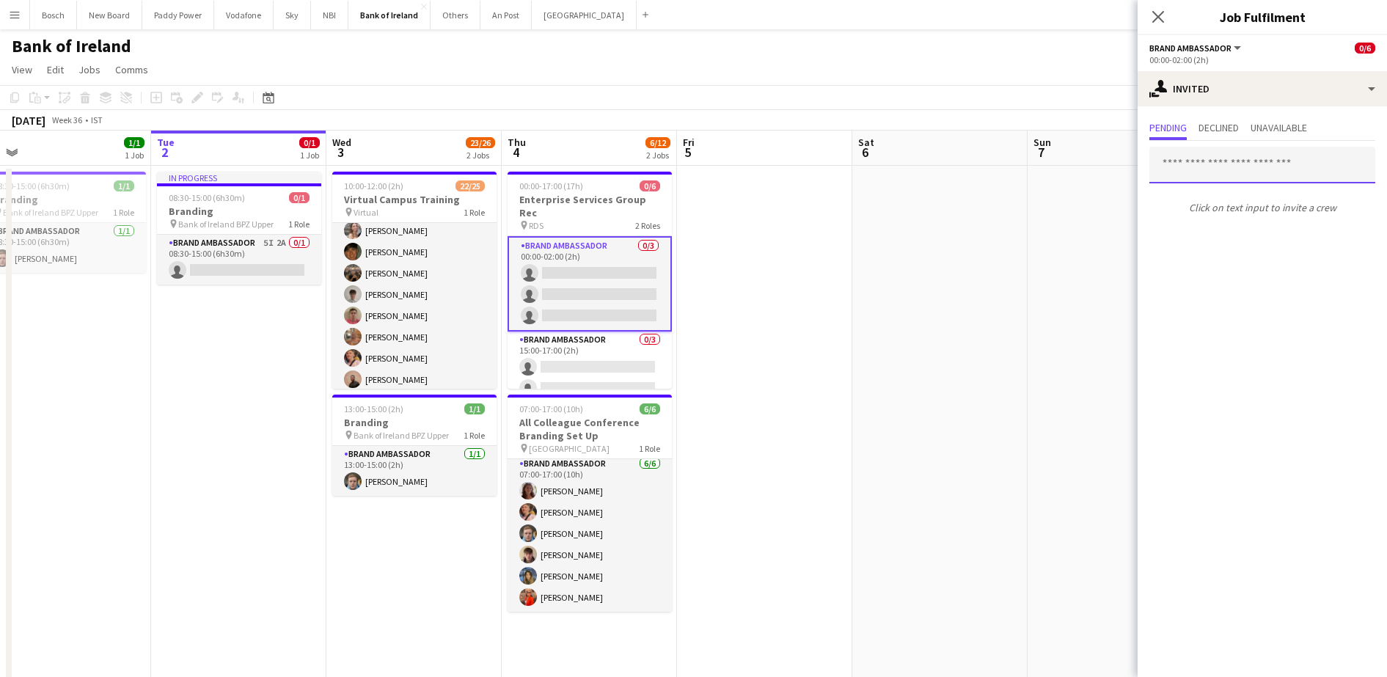
click at [1216, 158] on input "text" at bounding box center [1263, 165] width 226 height 37
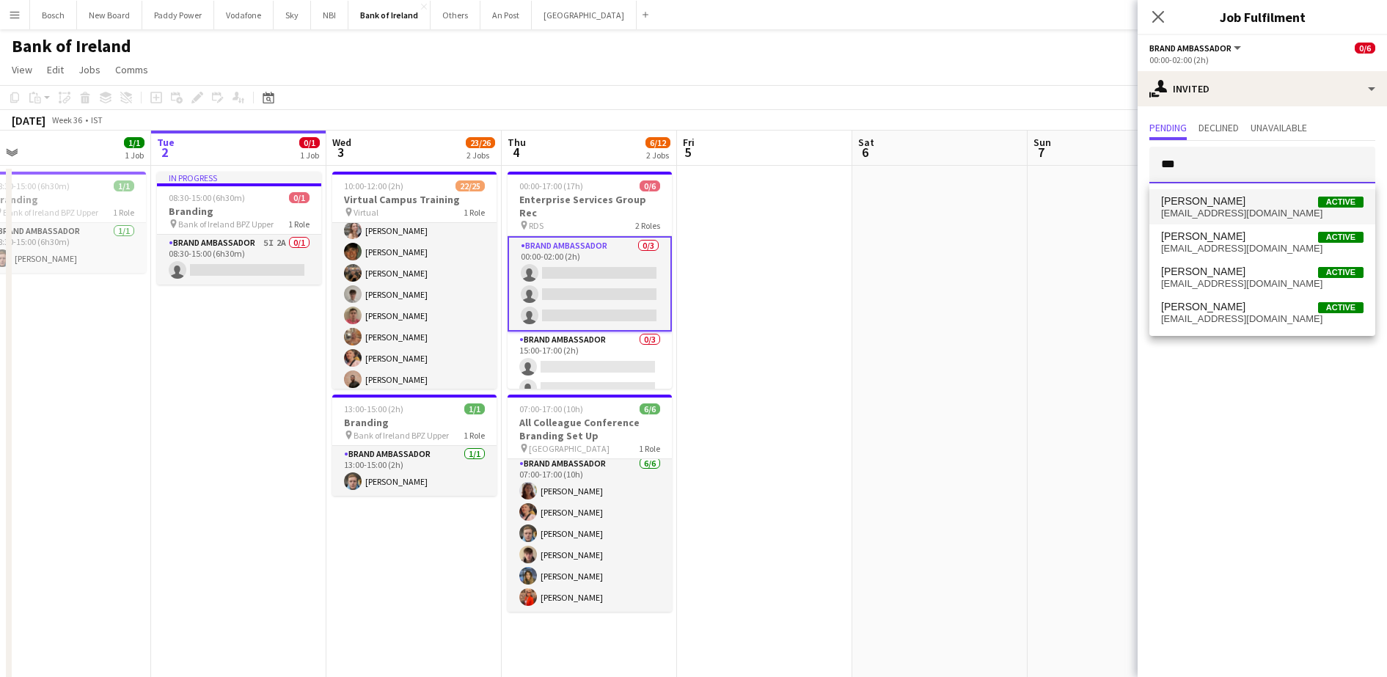
type input "***"
click at [1224, 195] on span "[PERSON_NAME]" at bounding box center [1203, 201] width 84 height 12
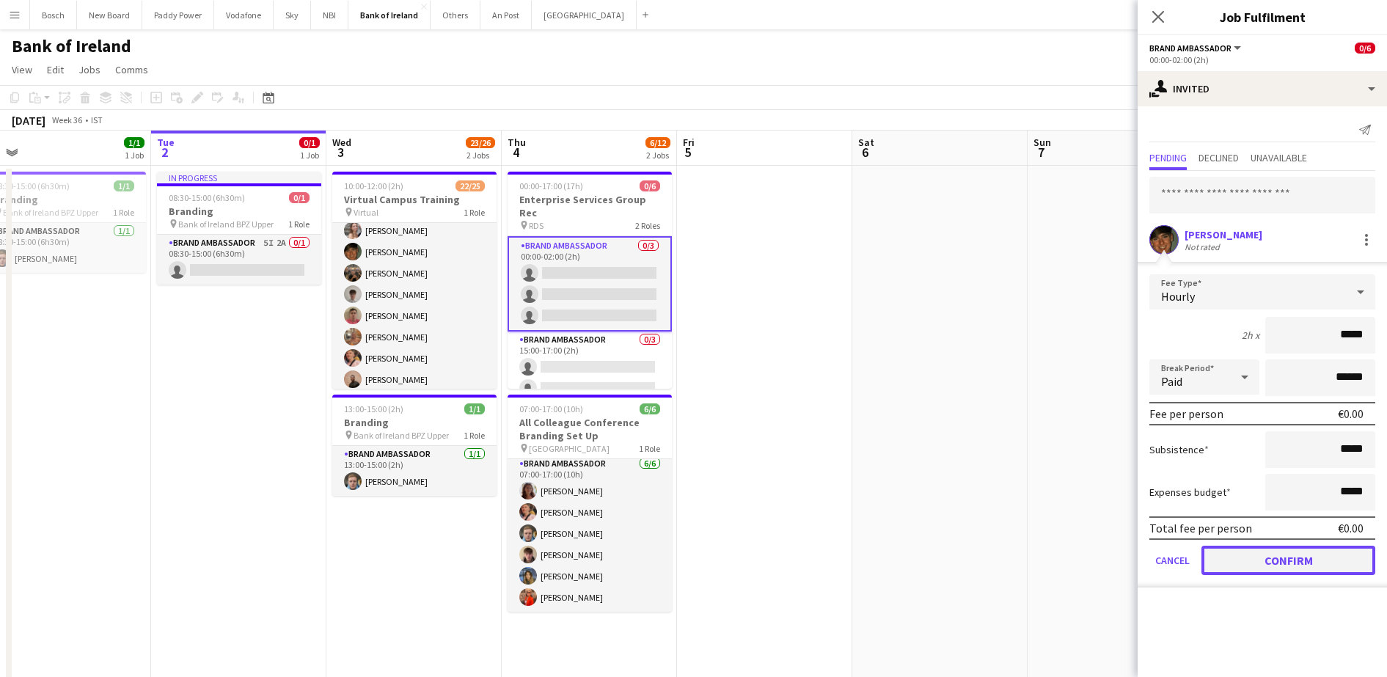
click at [1349, 560] on button "Confirm" at bounding box center [1289, 560] width 174 height 29
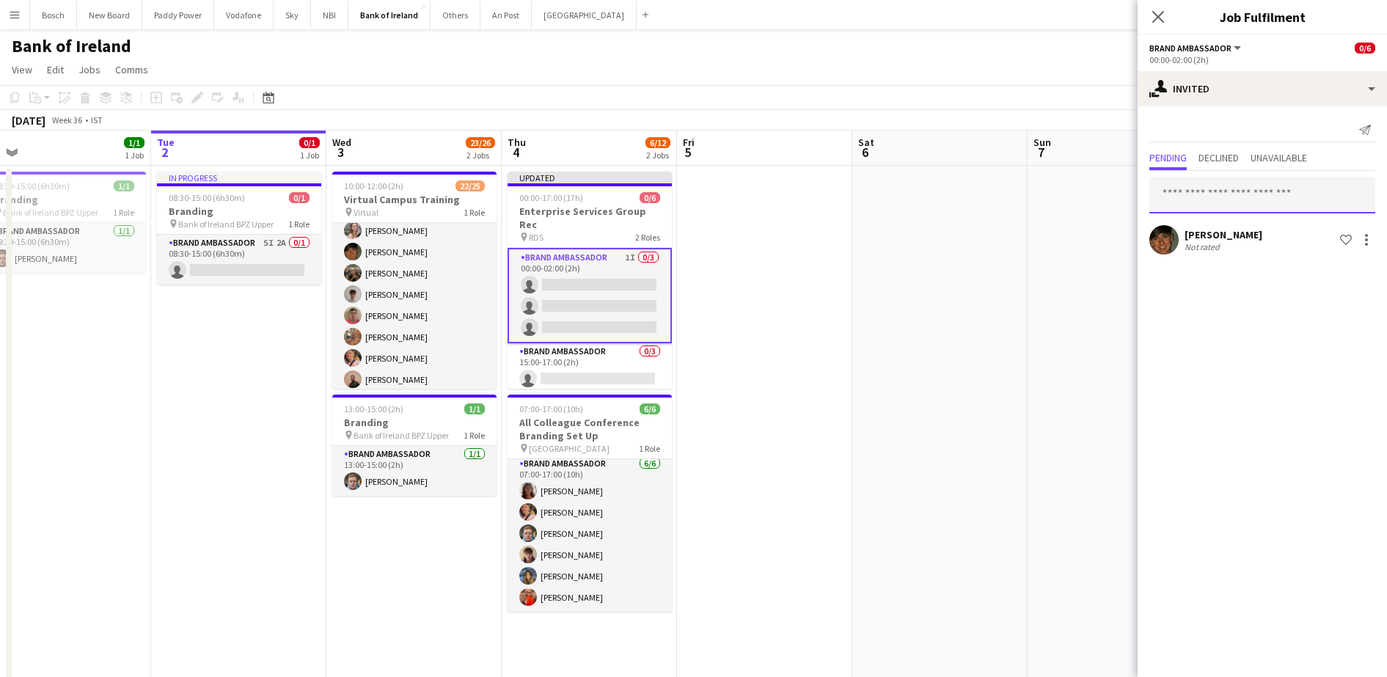
click at [1213, 191] on input "text" at bounding box center [1263, 195] width 226 height 37
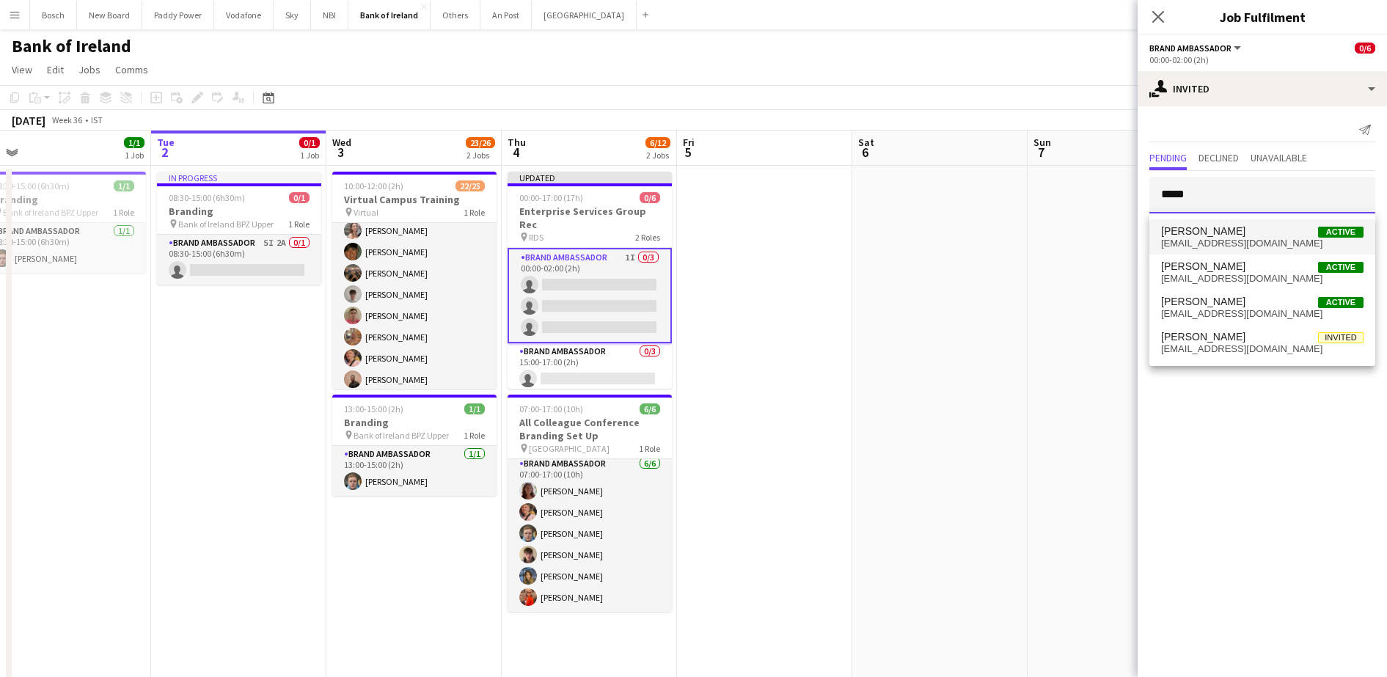
type input "*****"
click at [1221, 223] on mat-option "[PERSON_NAME] Active [EMAIL_ADDRESS][DOMAIN_NAME]" at bounding box center [1263, 236] width 226 height 35
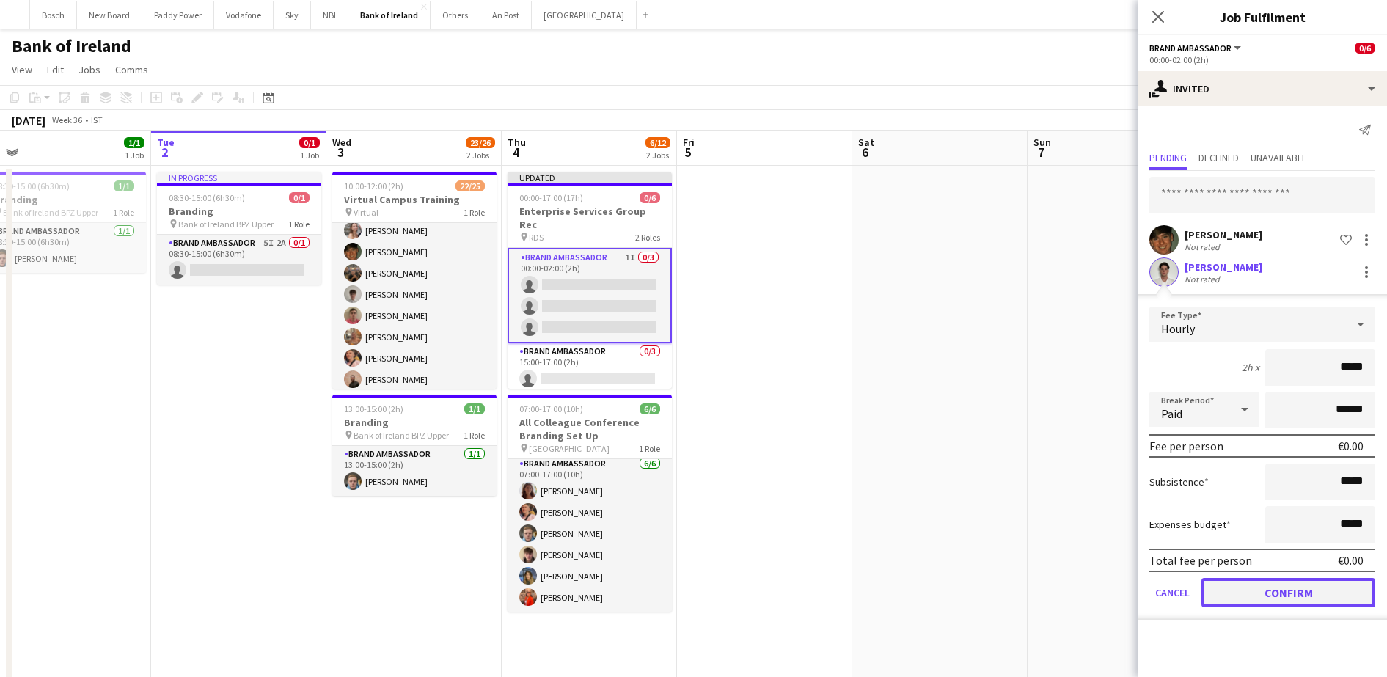
click at [1307, 593] on button "Confirm" at bounding box center [1289, 592] width 174 height 29
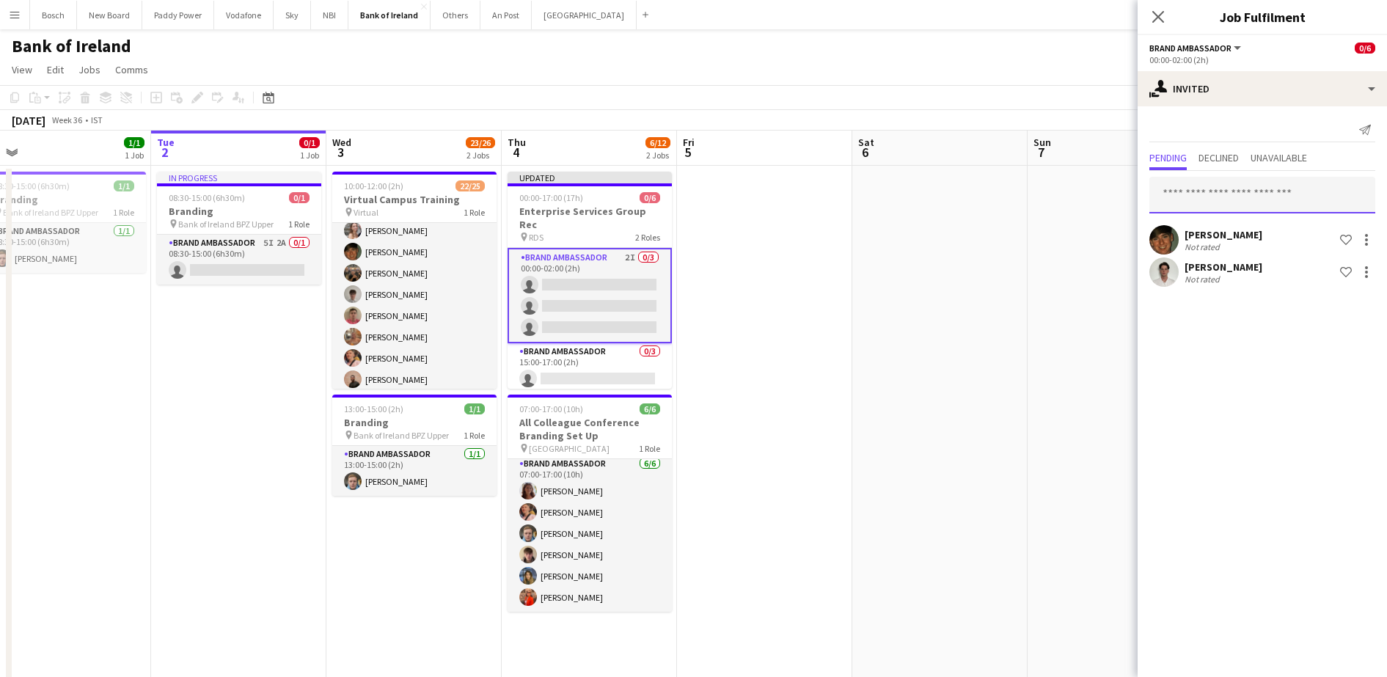
click at [1257, 191] on input "text" at bounding box center [1263, 195] width 226 height 37
type input "*****"
click at [1229, 217] on div "[PERSON_NAME] Active [EMAIL_ADDRESS][DOMAIN_NAME]" at bounding box center [1263, 236] width 226 height 47
click at [1229, 219] on mat-option "[PERSON_NAME] Active [EMAIL_ADDRESS][DOMAIN_NAME]" at bounding box center [1263, 236] width 226 height 35
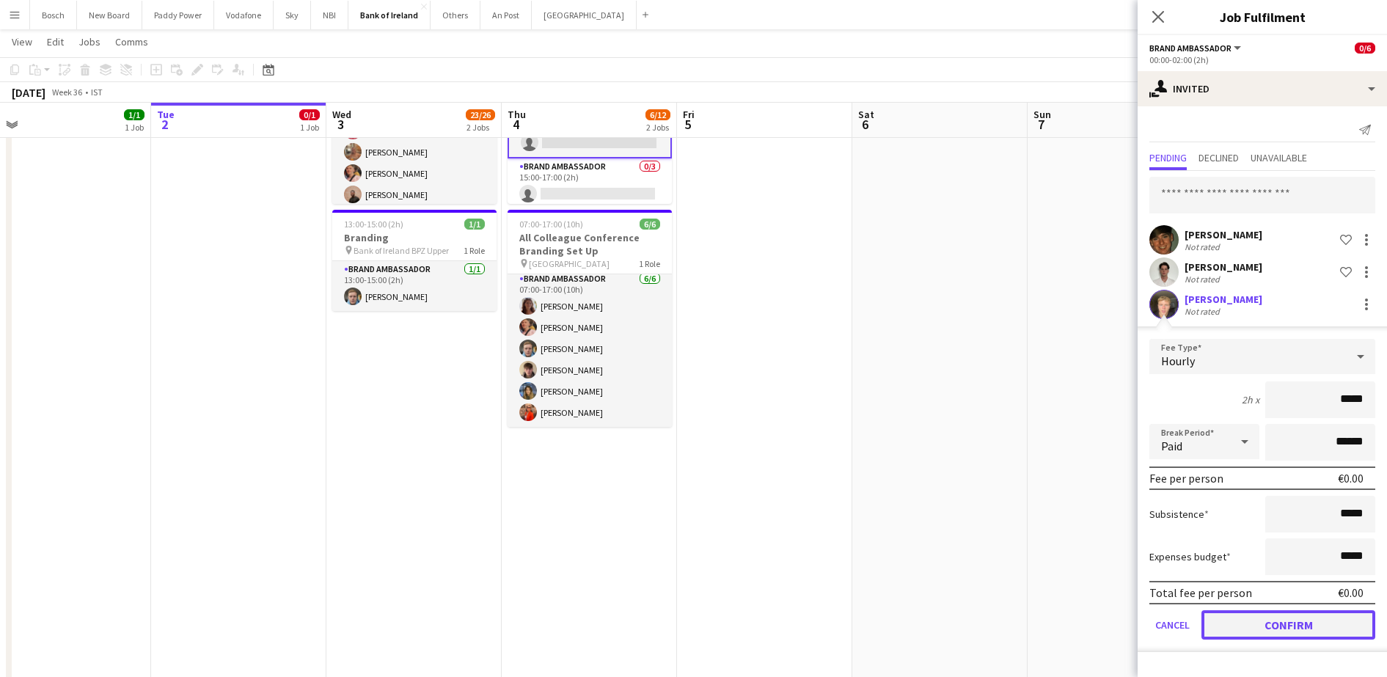
click at [1359, 623] on button "Confirm" at bounding box center [1289, 624] width 174 height 29
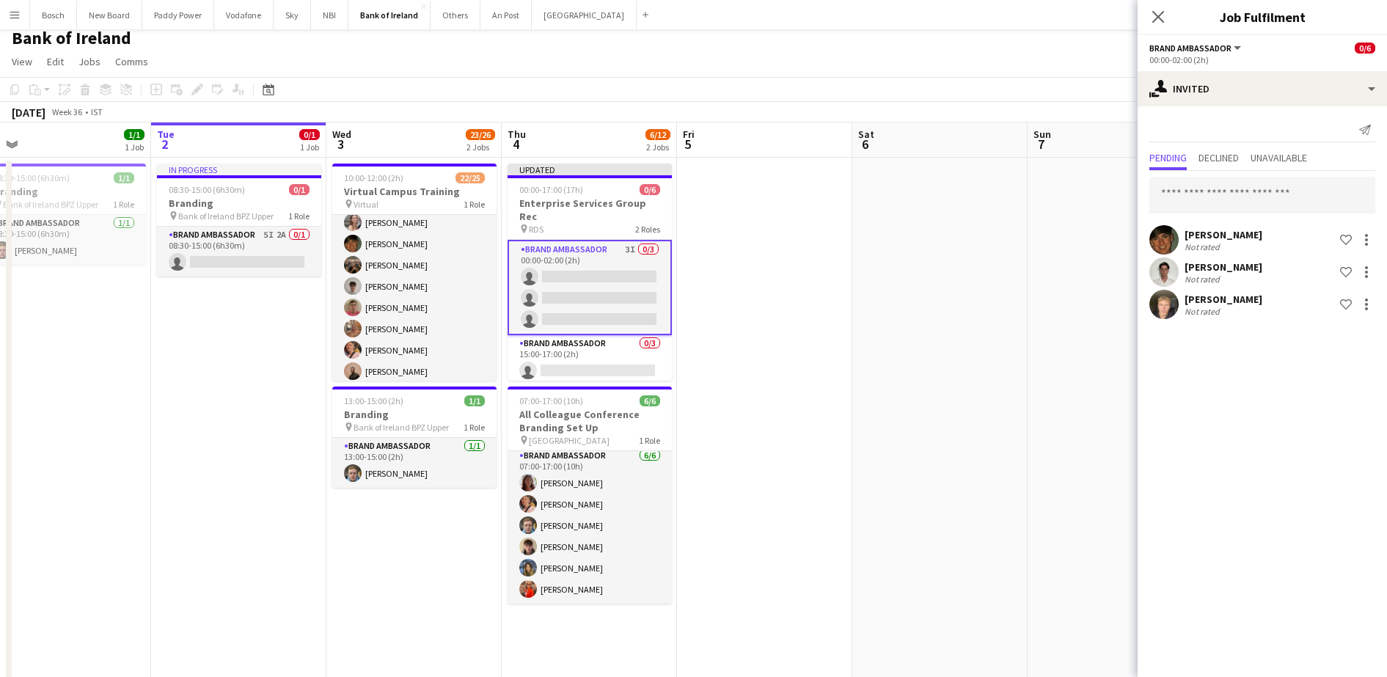
scroll to position [0, 0]
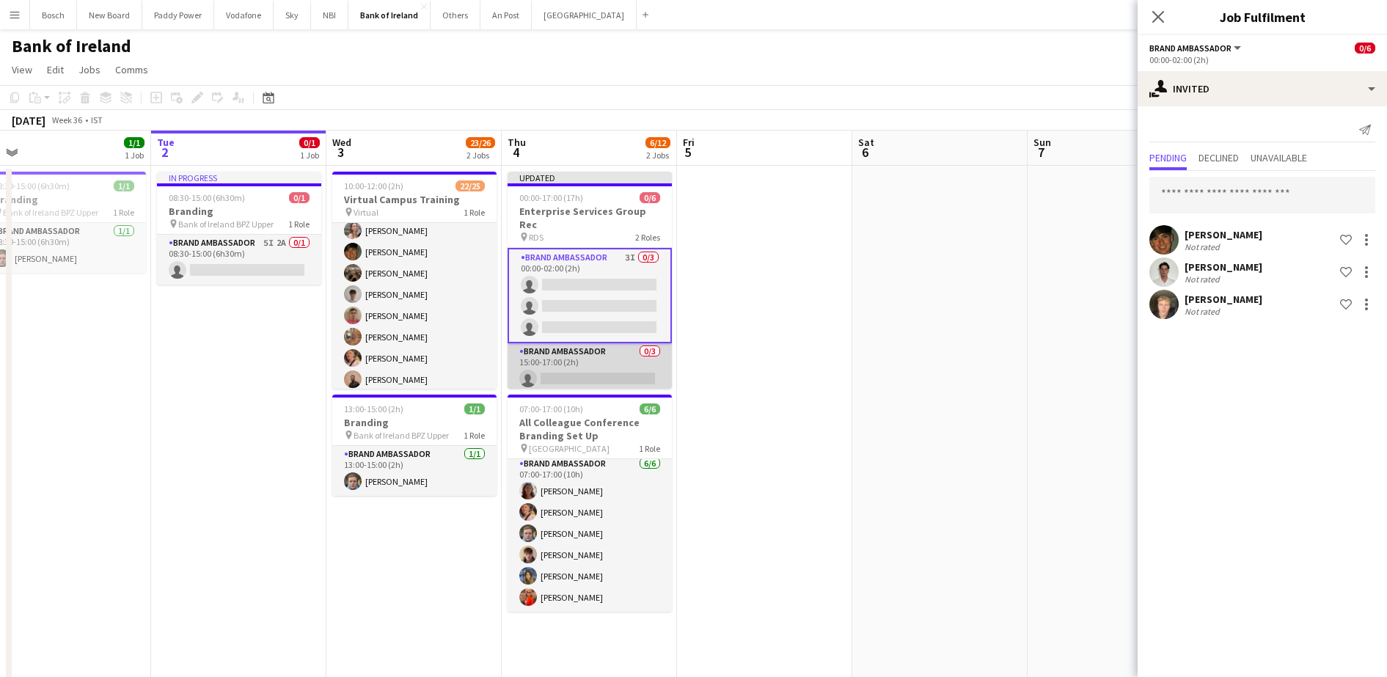
click at [588, 349] on app-card-role "Brand Ambassador 0/3 15:00-17:00 (2h) single-neutral-actions single-neutral-act…" at bounding box center [590, 389] width 164 height 92
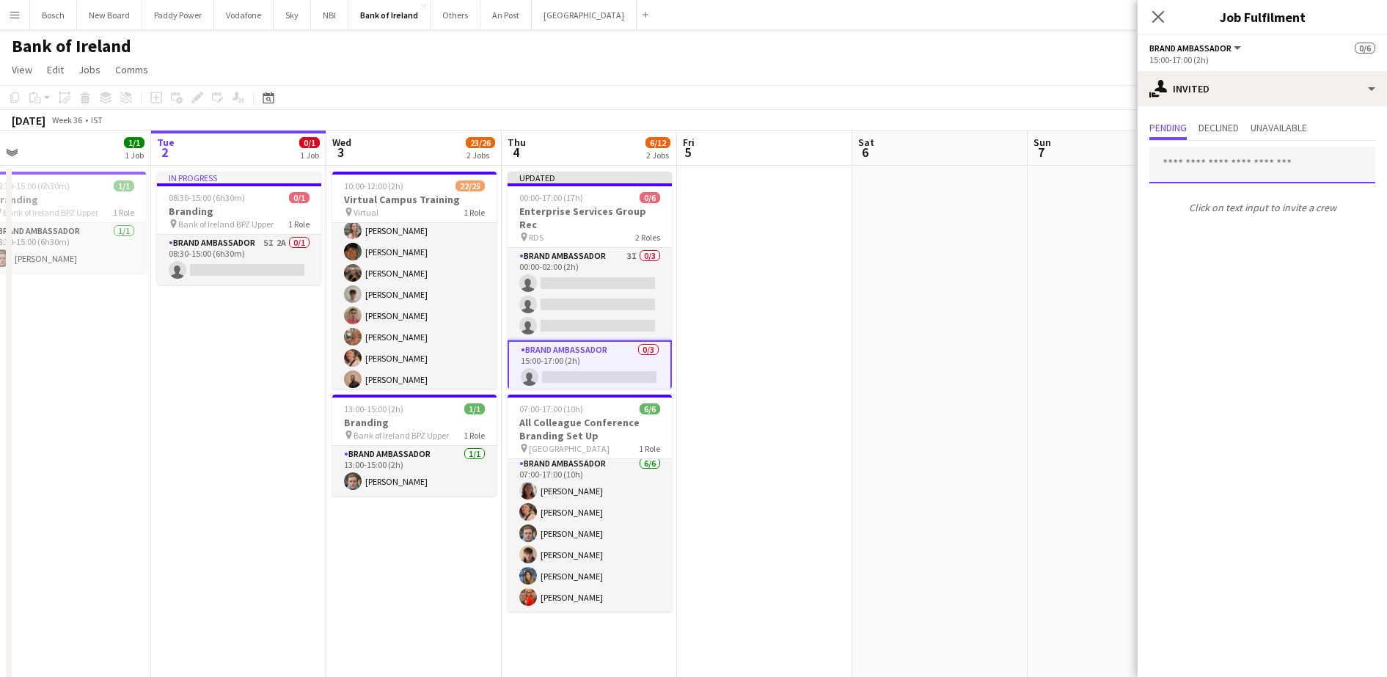
click at [1245, 168] on input "text" at bounding box center [1263, 165] width 226 height 37
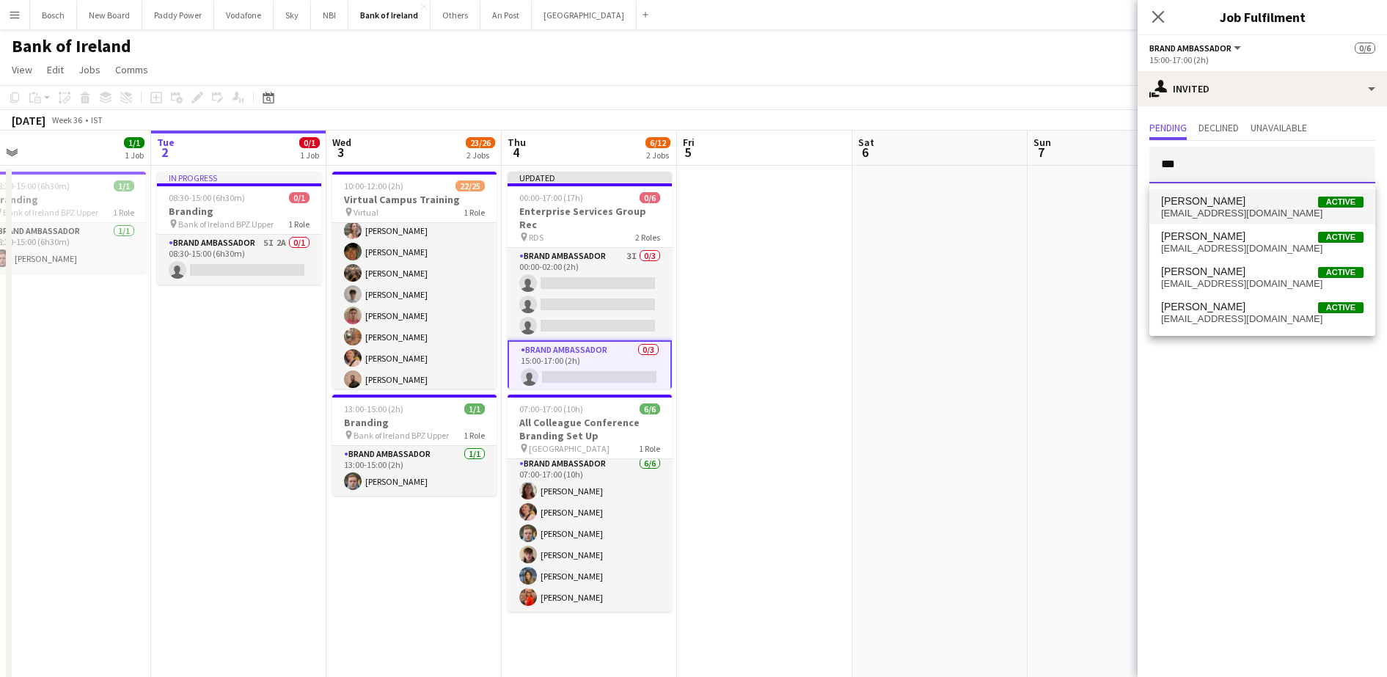
type input "***"
click at [1208, 217] on span "[EMAIL_ADDRESS][DOMAIN_NAME]" at bounding box center [1262, 214] width 202 height 12
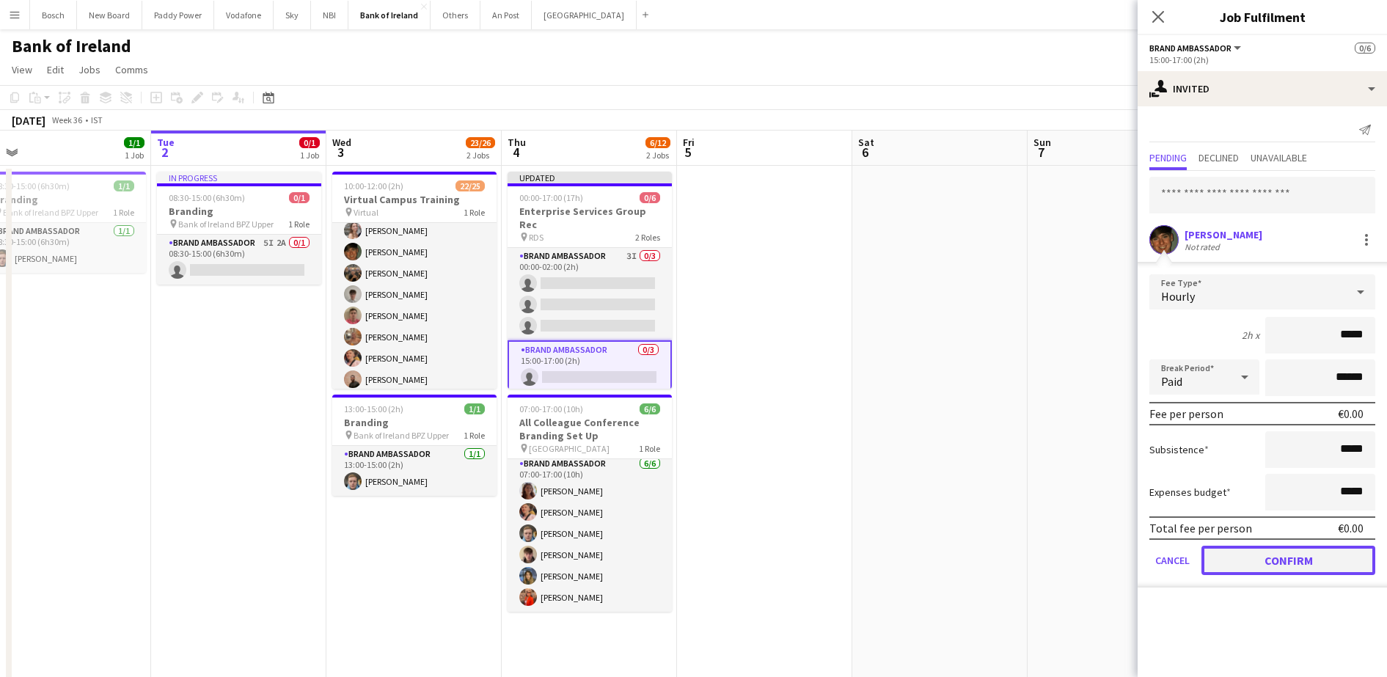
click at [1323, 564] on button "Confirm" at bounding box center [1289, 560] width 174 height 29
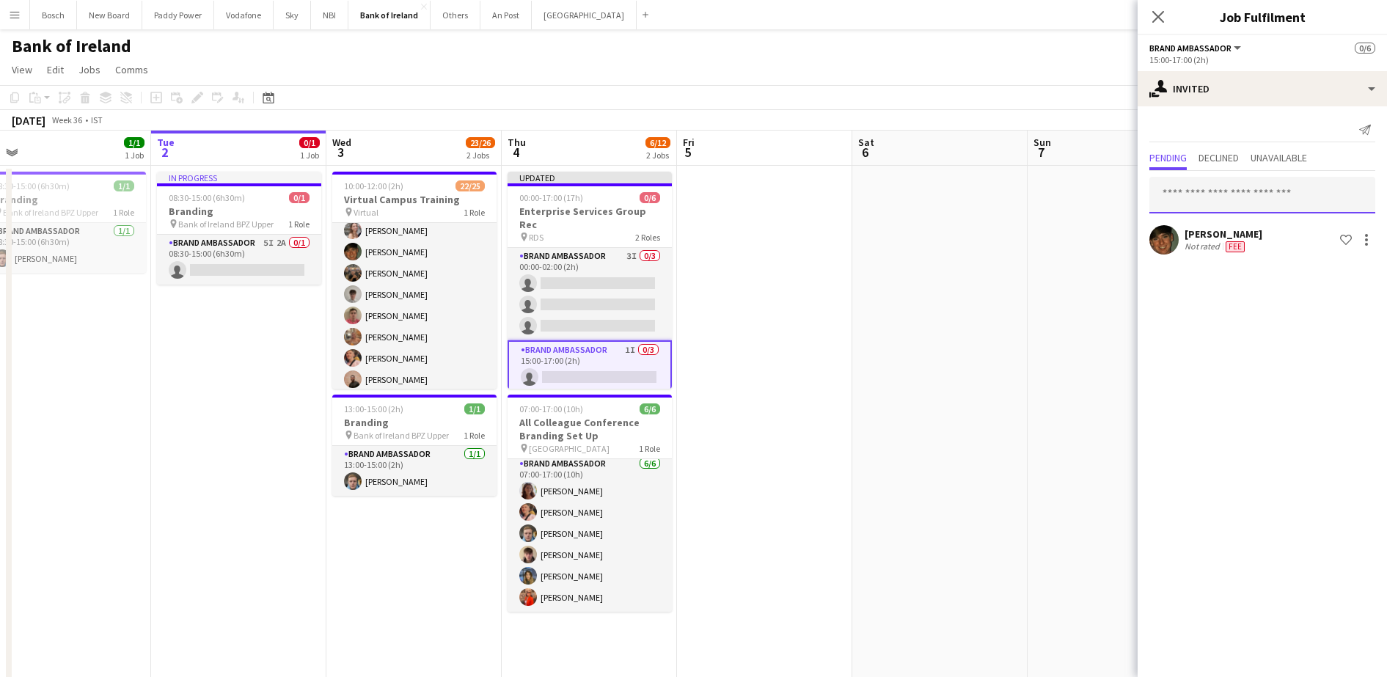
click at [1239, 206] on input "text" at bounding box center [1263, 195] width 226 height 37
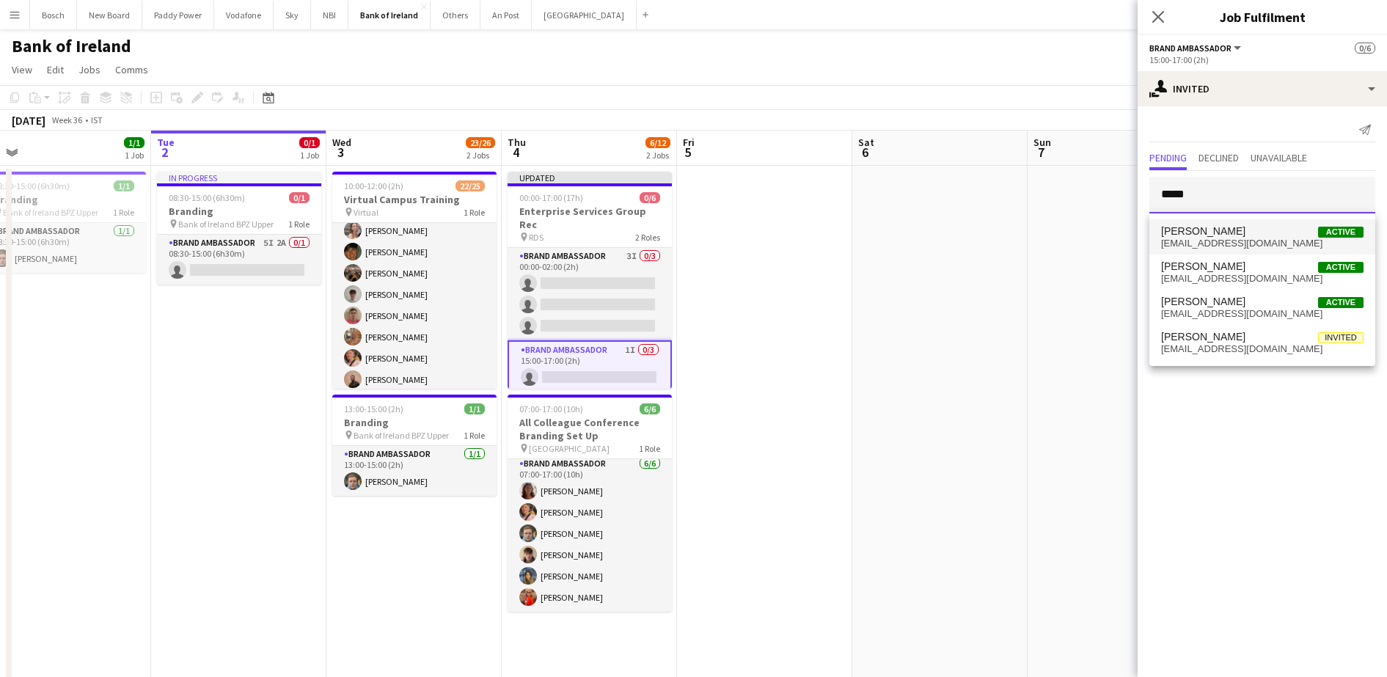
type input "*****"
click at [1229, 242] on span "[EMAIL_ADDRESS][DOMAIN_NAME]" at bounding box center [1262, 244] width 202 height 12
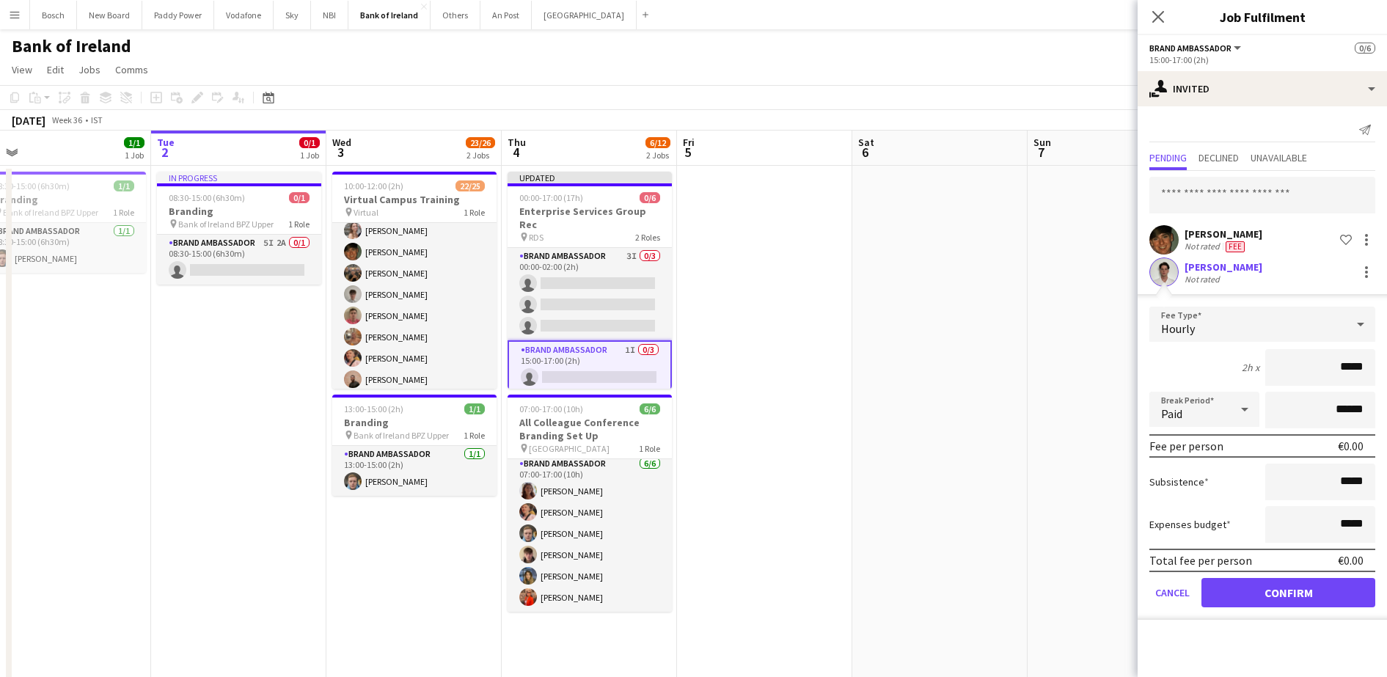
click at [1305, 571] on div "Total fee per person €0.00" at bounding box center [1263, 560] width 226 height 23
click at [1302, 597] on button "Confirm" at bounding box center [1289, 592] width 174 height 29
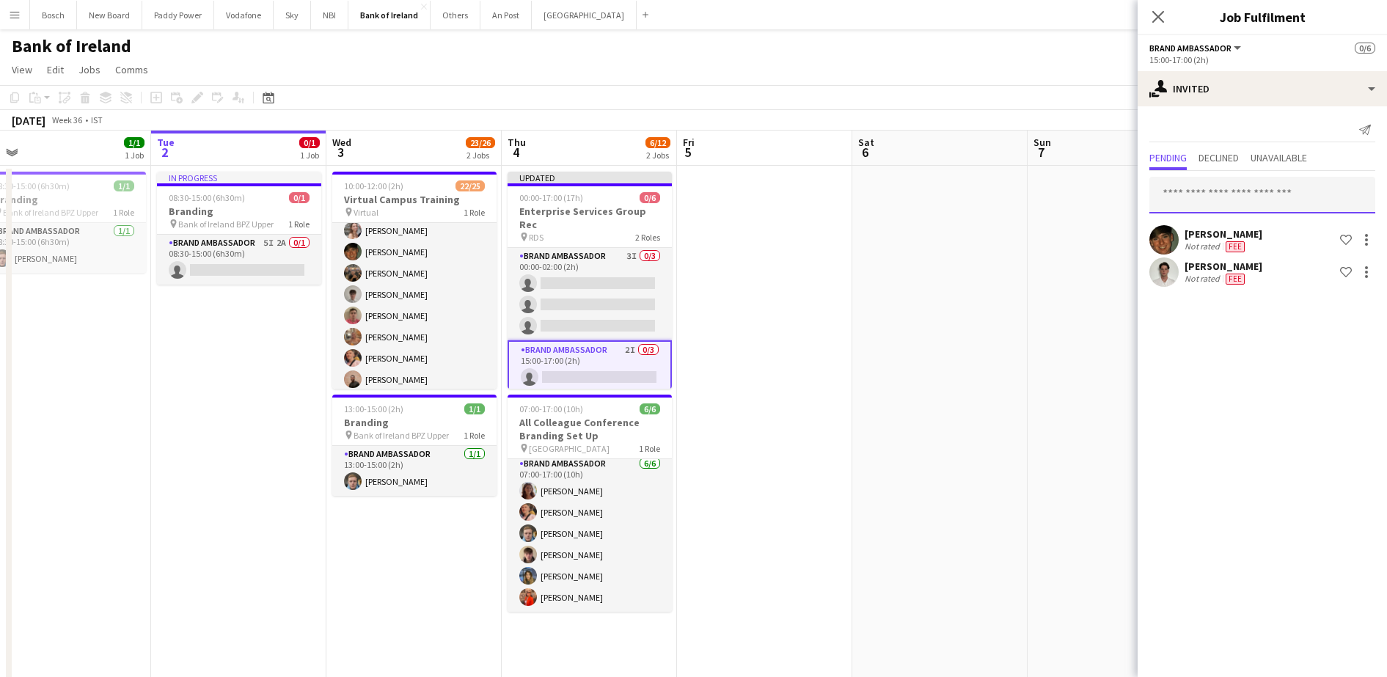
click at [1226, 189] on input "text" at bounding box center [1263, 195] width 226 height 37
type input "*****"
click at [1246, 232] on span "[PERSON_NAME]" at bounding box center [1203, 231] width 84 height 12
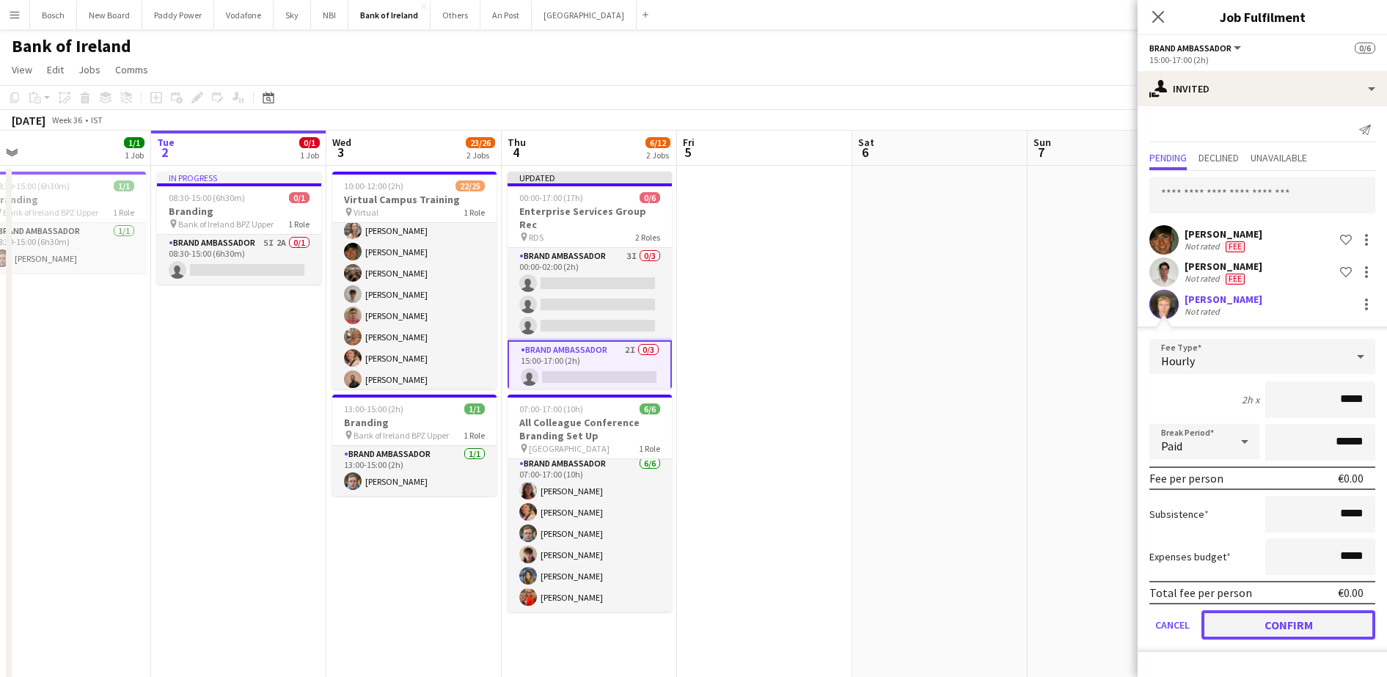
click at [1282, 622] on button "Confirm" at bounding box center [1289, 624] width 174 height 29
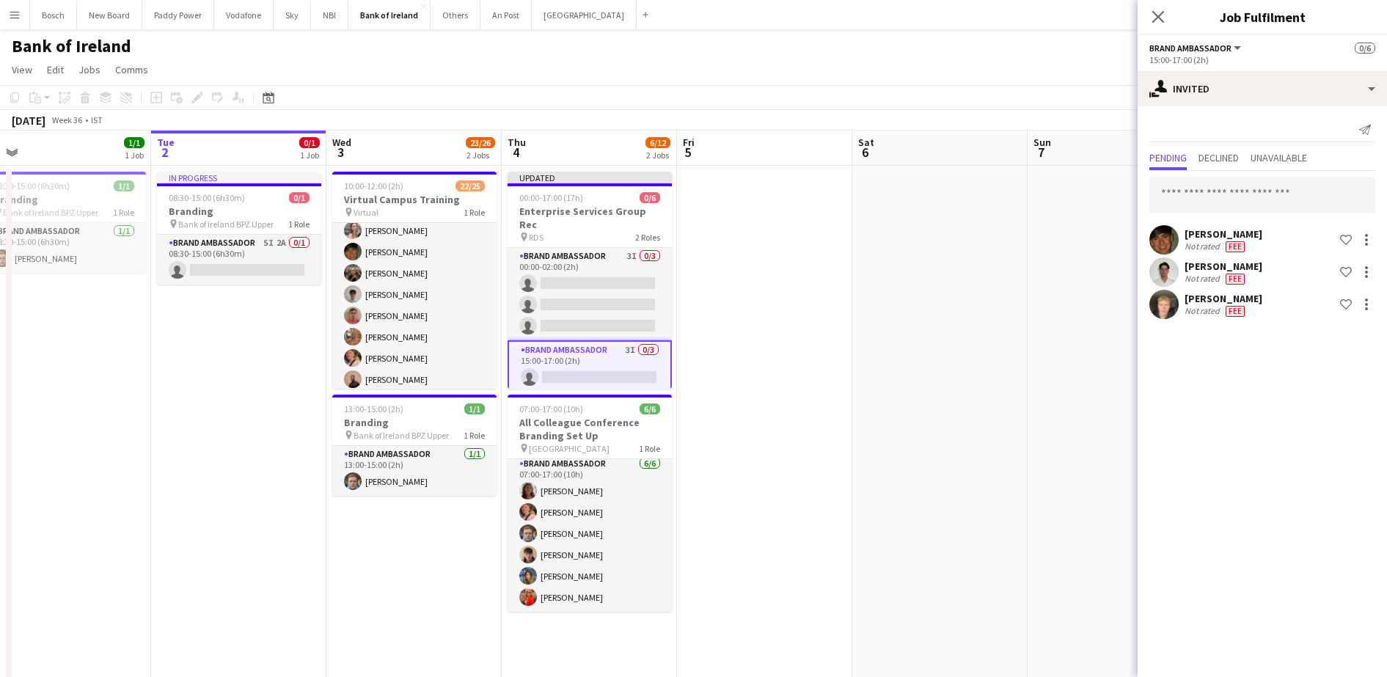
click at [1039, 89] on app-toolbar "Copy Paste Paste Ctrl+V Paste with crew Ctrl+Shift+V Paste linked Job [GEOGRAPH…" at bounding box center [693, 97] width 1387 height 25
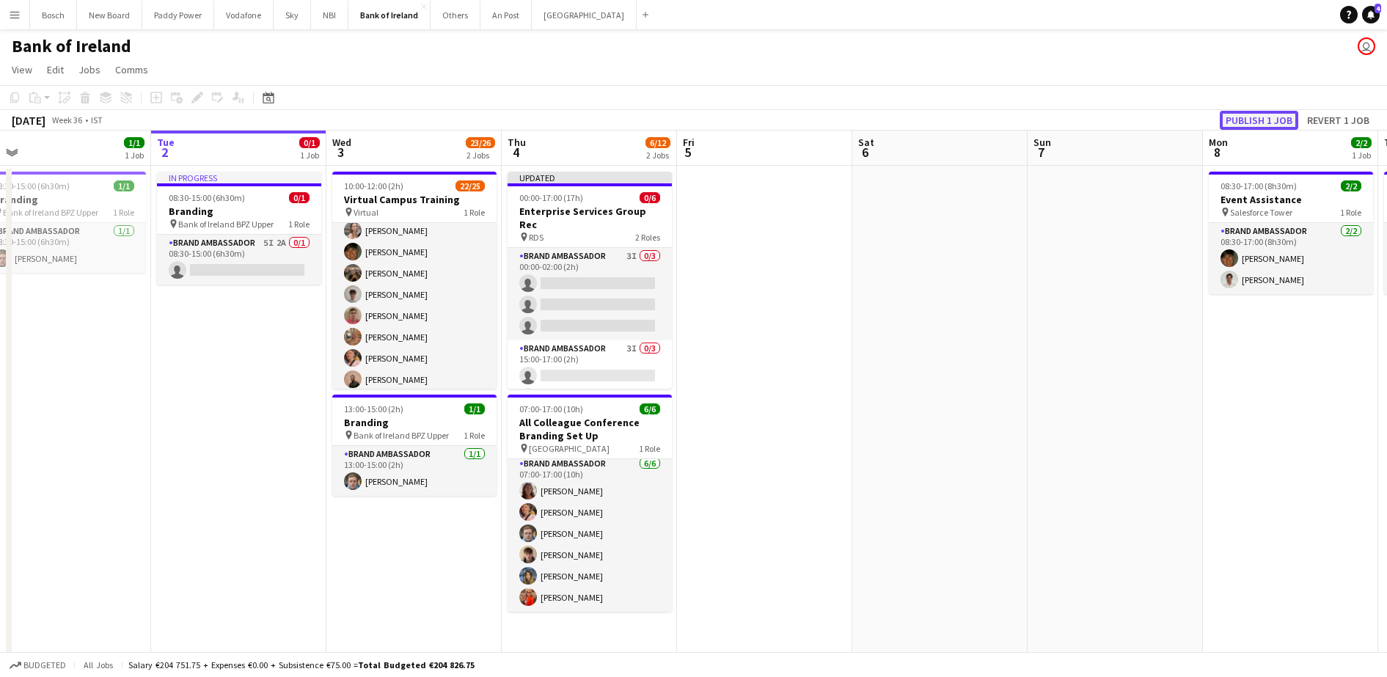
click at [1254, 121] on button "Publish 1 job" at bounding box center [1259, 120] width 78 height 19
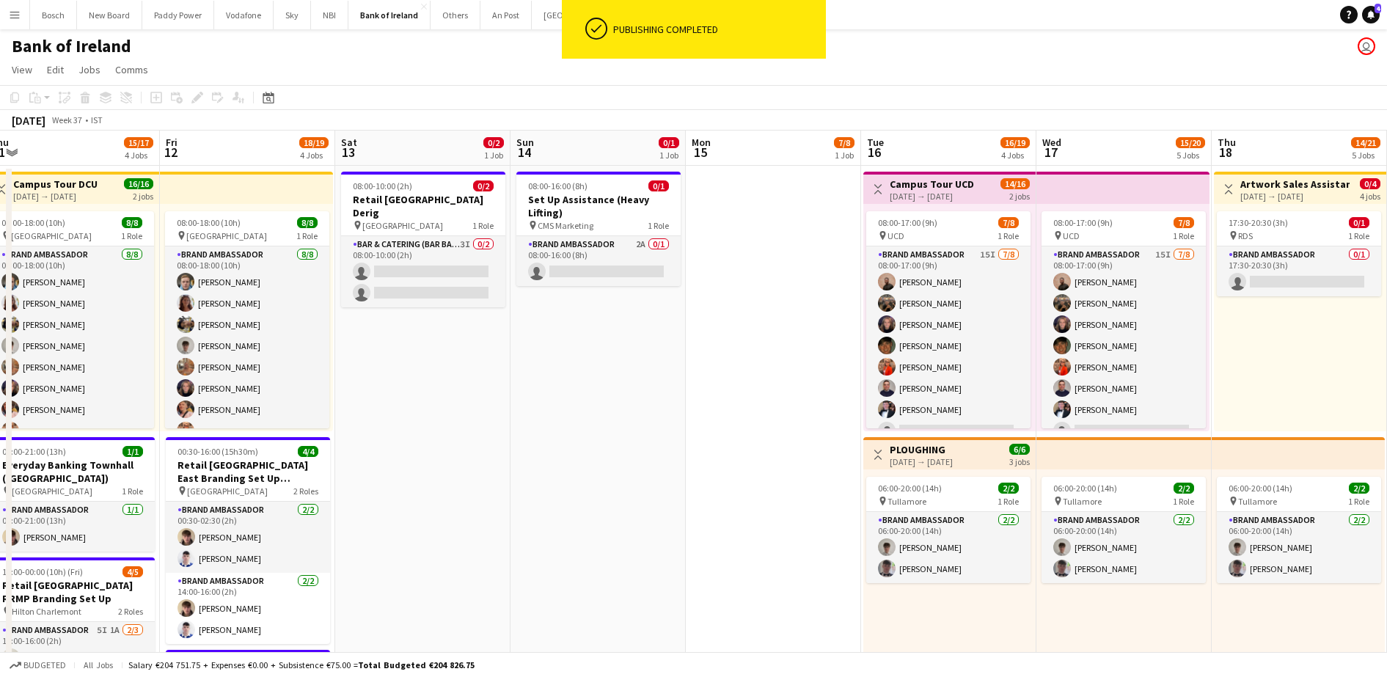
scroll to position [0, 483]
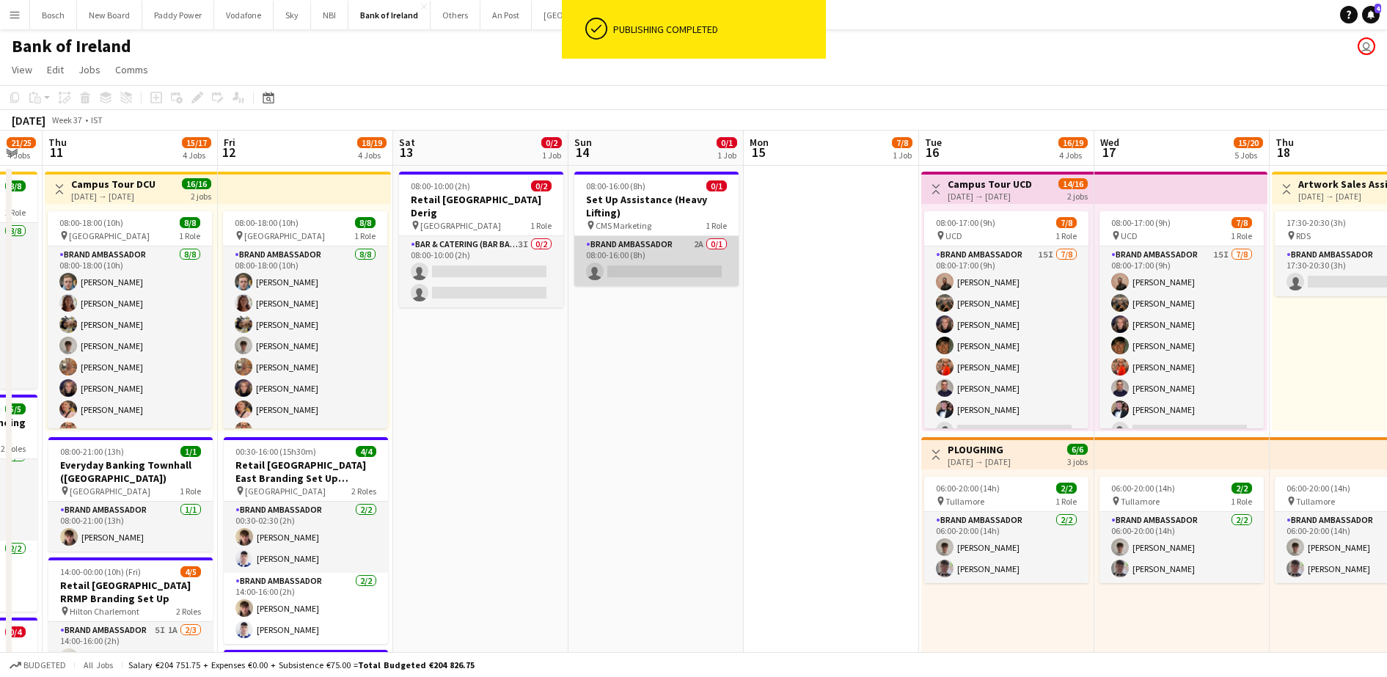
click at [656, 270] on app-card-role "Brand Ambassador 2A 0/1 08:00-16:00 (8h) single-neutral-actions" at bounding box center [656, 261] width 164 height 50
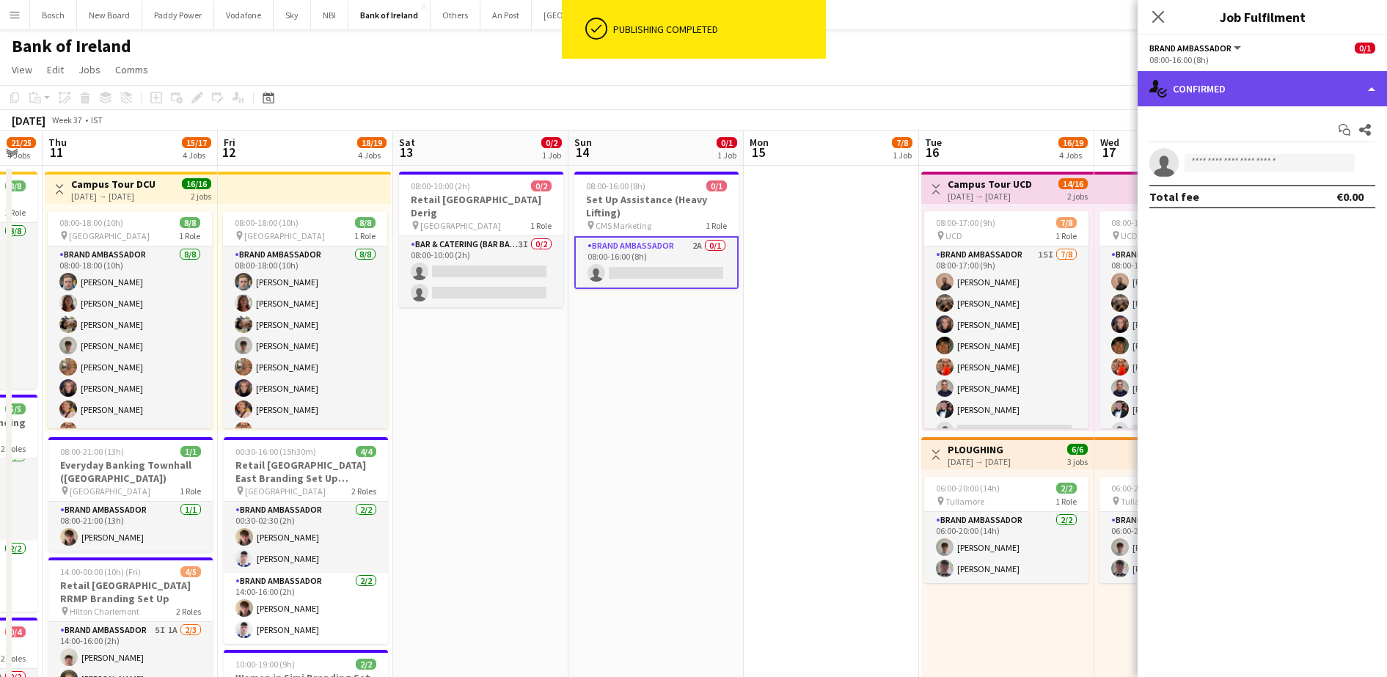
click at [1207, 95] on div "single-neutral-actions-check-2 Confirmed" at bounding box center [1262, 88] width 249 height 35
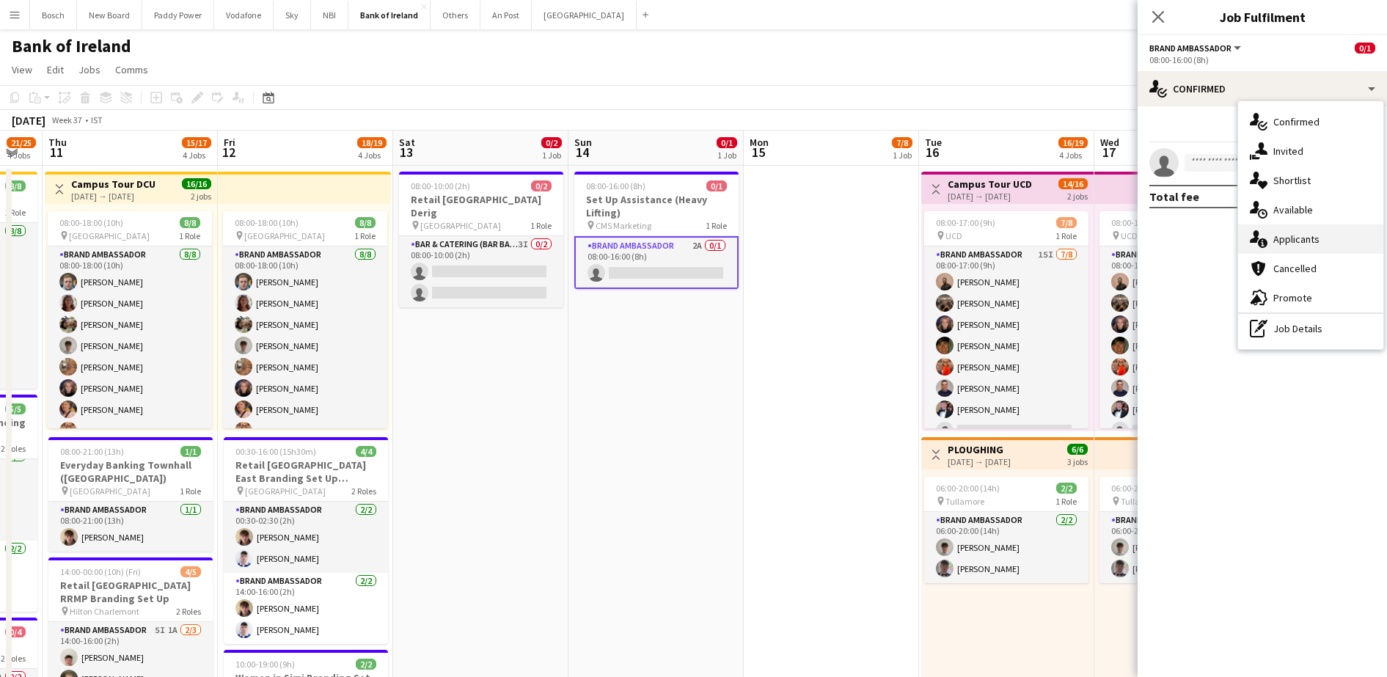
click at [1309, 241] on span "Applicants" at bounding box center [1296, 239] width 46 height 13
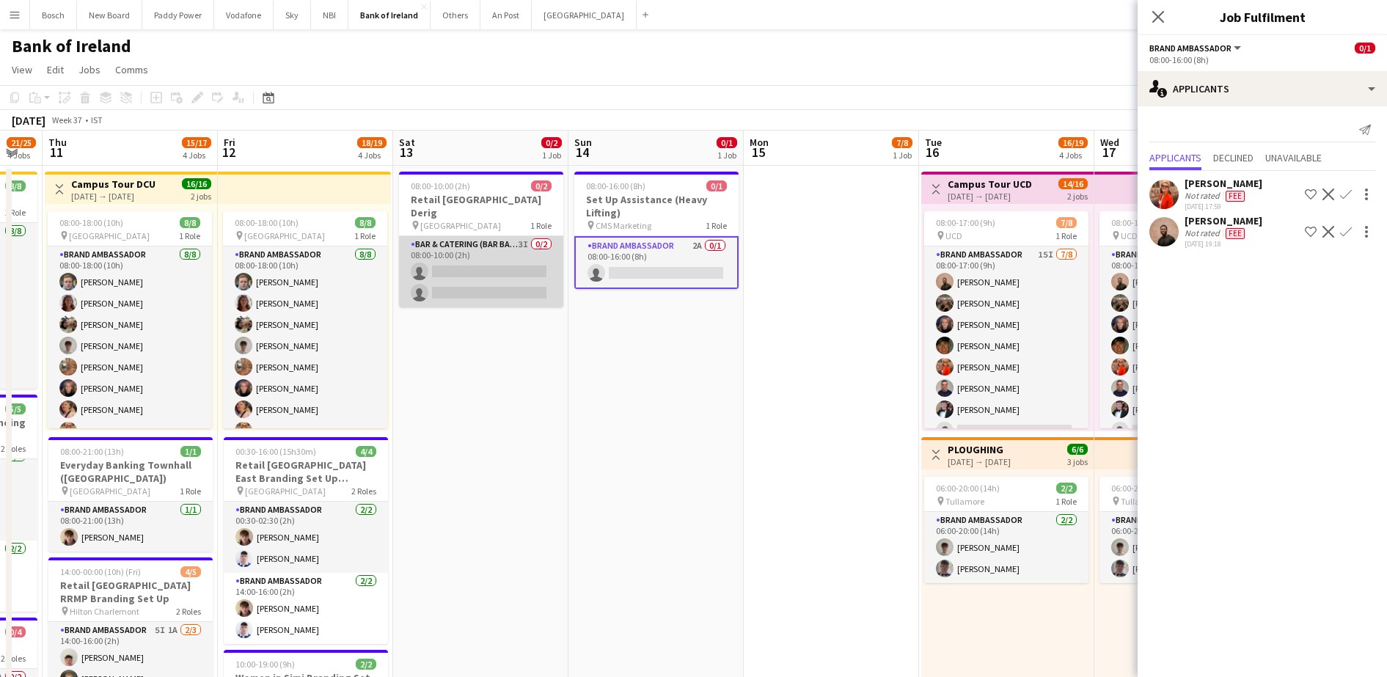
click at [424, 265] on app-card-role "Bar & Catering (Bar Back) 3I 0/2 08:00-10:00 (2h) single-neutral-actions single…" at bounding box center [481, 271] width 164 height 71
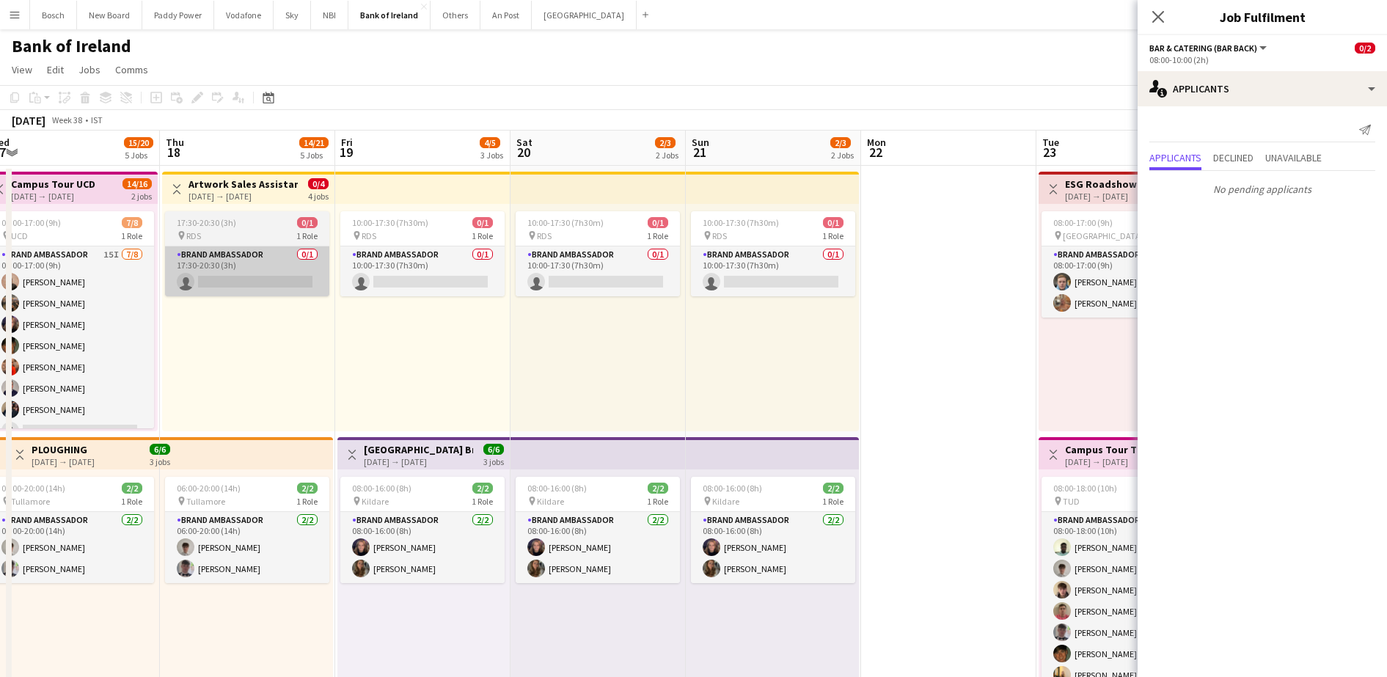
scroll to position [0, 365]
click at [185, 277] on app-card-role "Brand Ambassador 0/1 17:30-20:30 (3h) single-neutral-actions" at bounding box center [248, 271] width 164 height 50
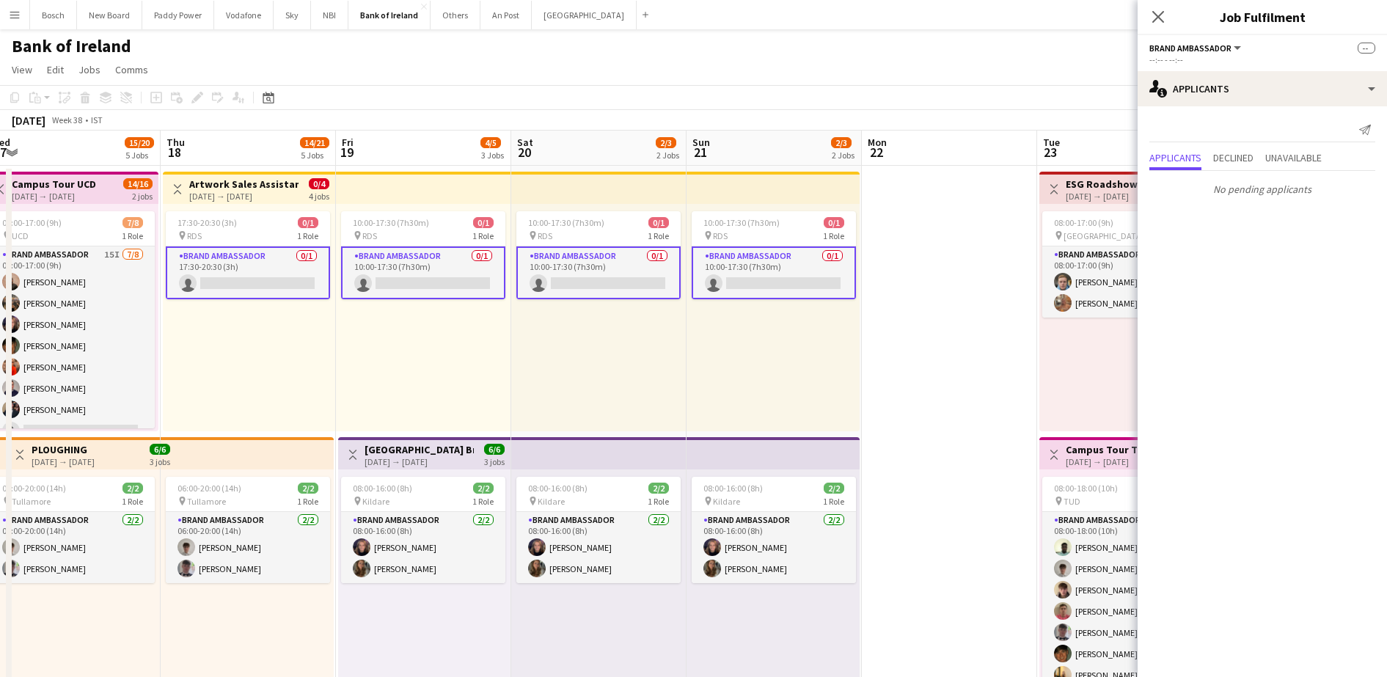
click at [609, 266] on app-card-role "Brand Ambassador 0/1 10:00-17:30 (7h30m) single-neutral-actions" at bounding box center [598, 272] width 164 height 53
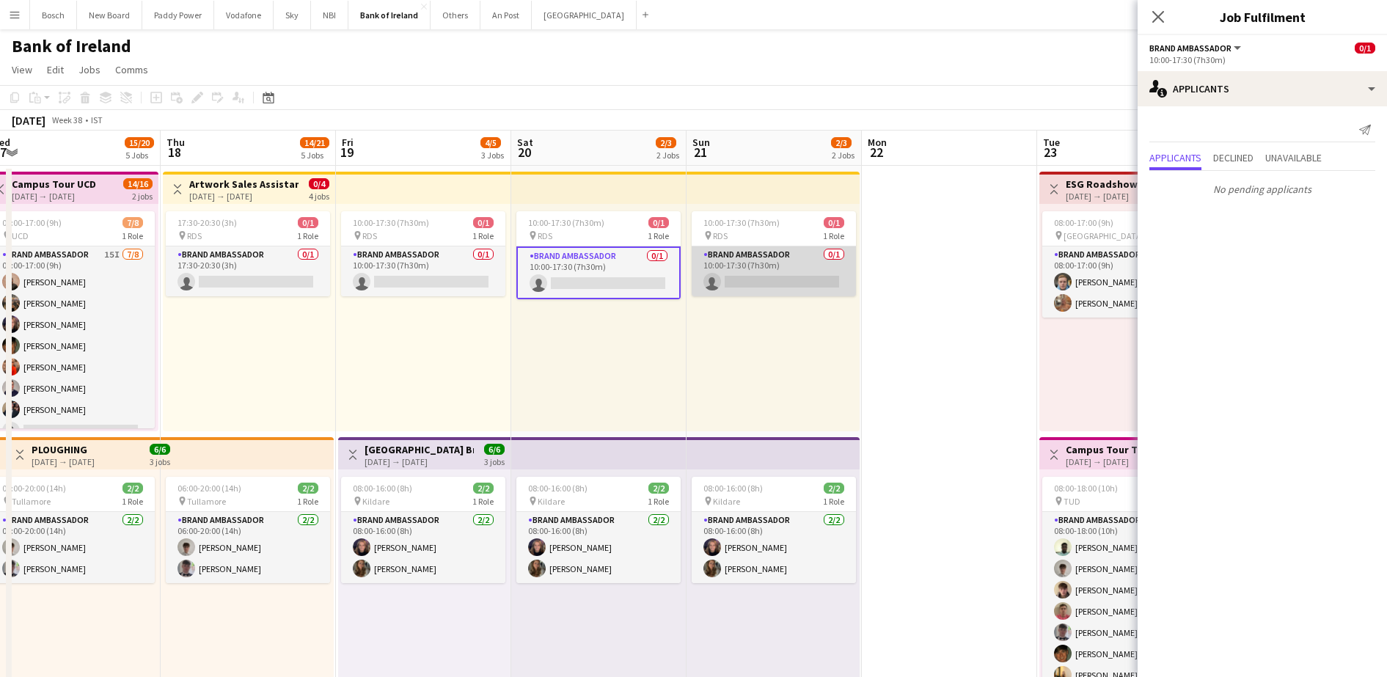
click at [782, 265] on app-card-role "Brand Ambassador 0/1 10:00-17:30 (7h30m) single-neutral-actions" at bounding box center [774, 271] width 164 height 50
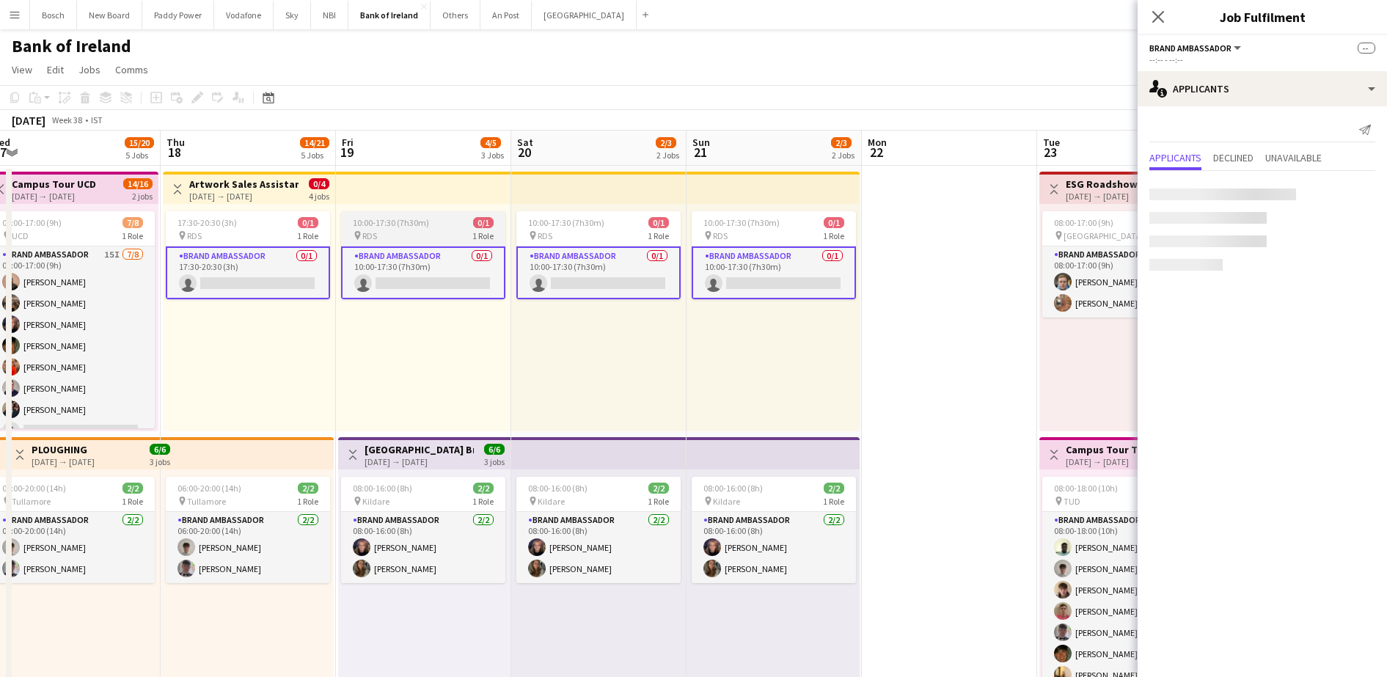
click at [476, 271] on app-card-role "Brand Ambassador 0/1 10:00-17:30 (7h30m) single-neutral-actions" at bounding box center [423, 272] width 164 height 53
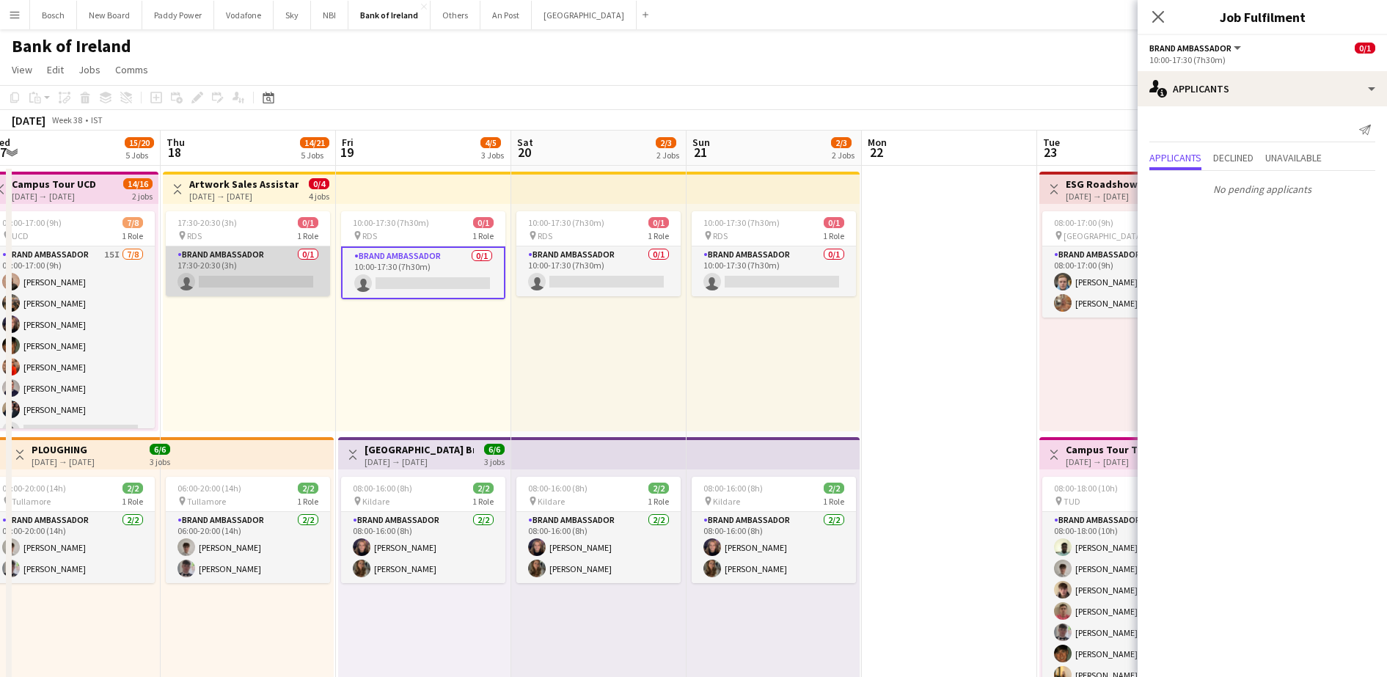
click at [249, 274] on app-card-role "Brand Ambassador 0/1 17:30-20:30 (3h) single-neutral-actions" at bounding box center [248, 271] width 164 height 50
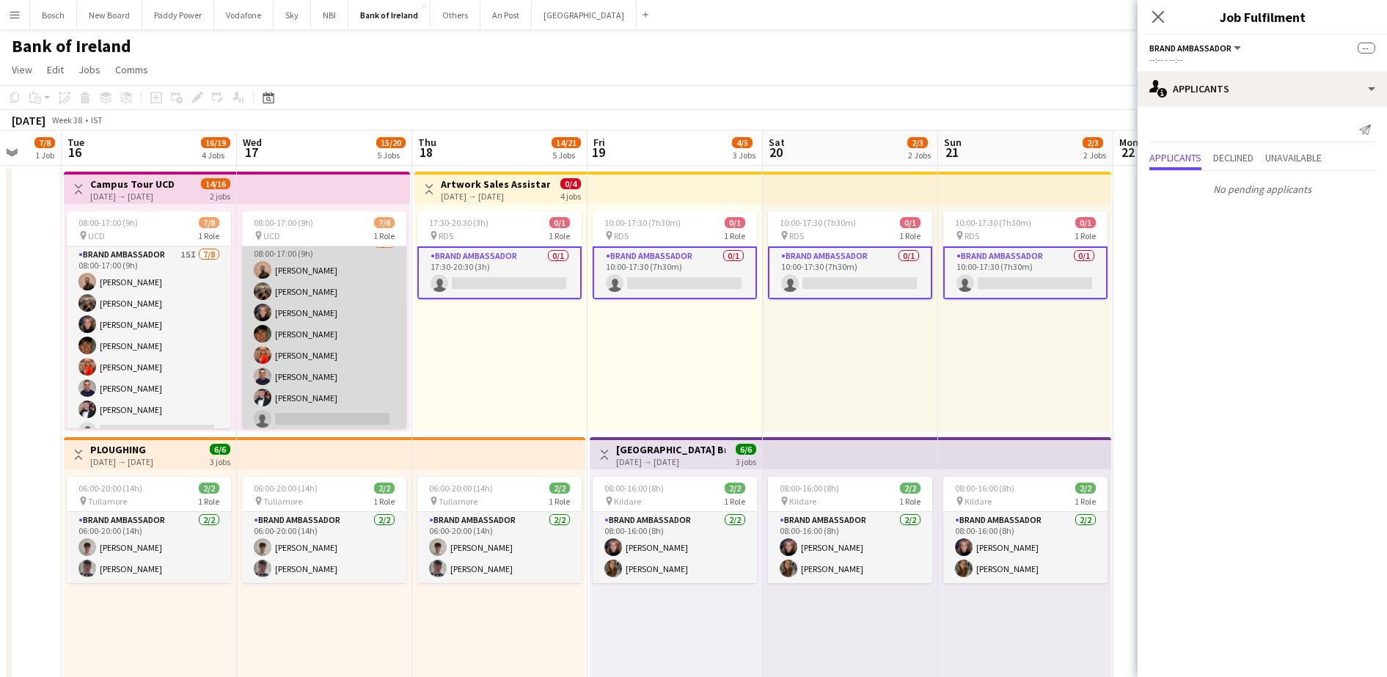
scroll to position [17, 0]
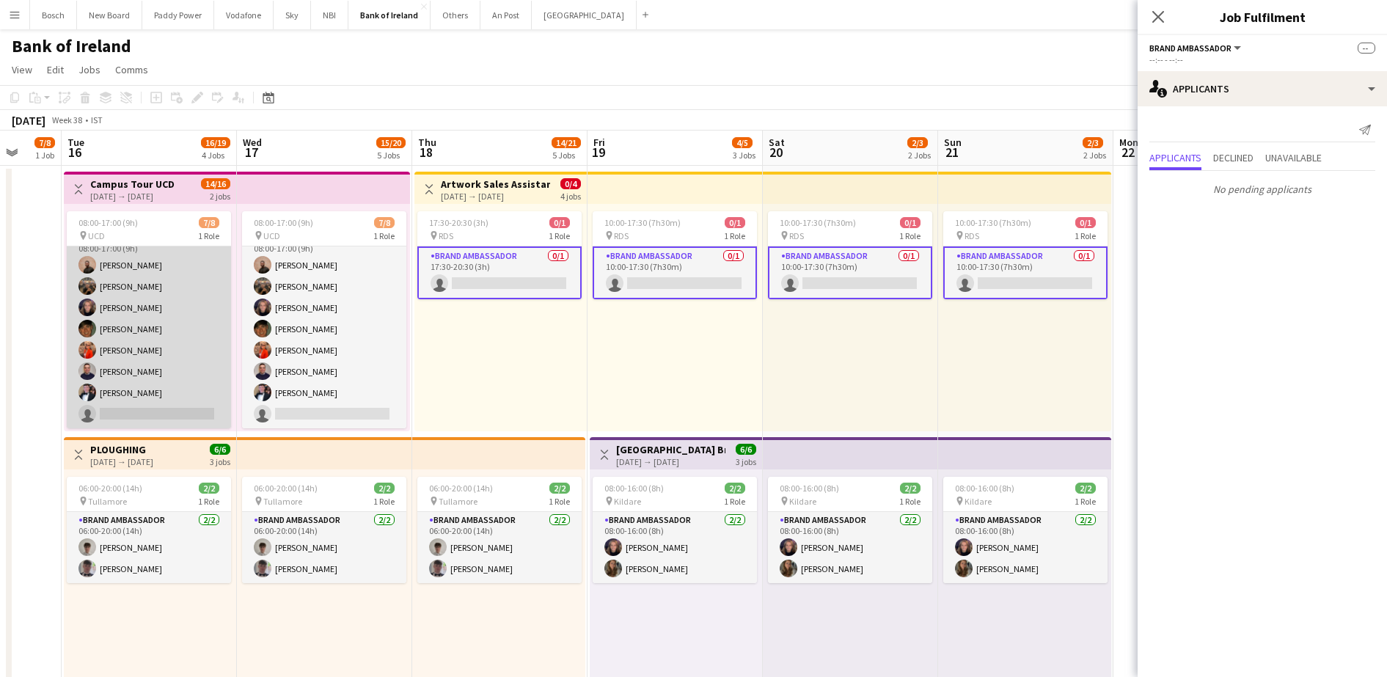
click at [178, 373] on app-card-role "Brand Ambassador 15I [DATE] 08:00-17:00 (9h) [PERSON_NAME] [PERSON_NAME] Cramol…" at bounding box center [149, 329] width 164 height 199
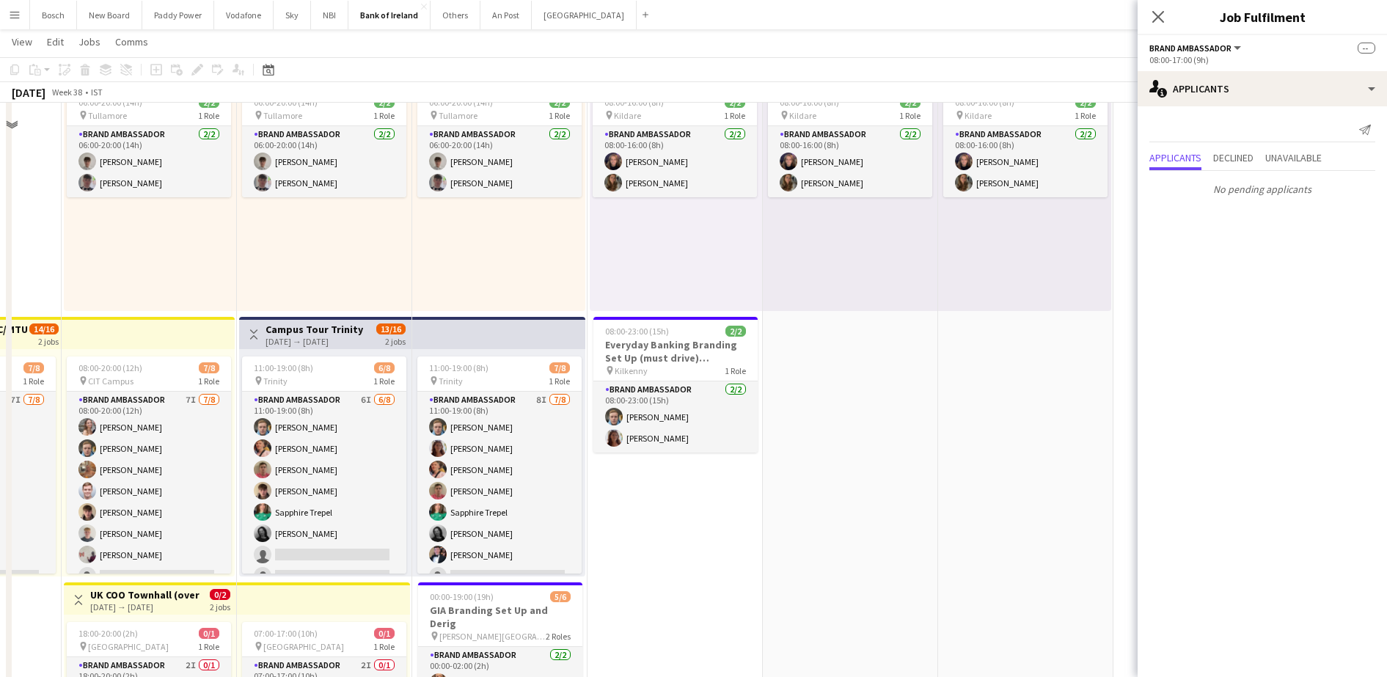
scroll to position [550, 0]
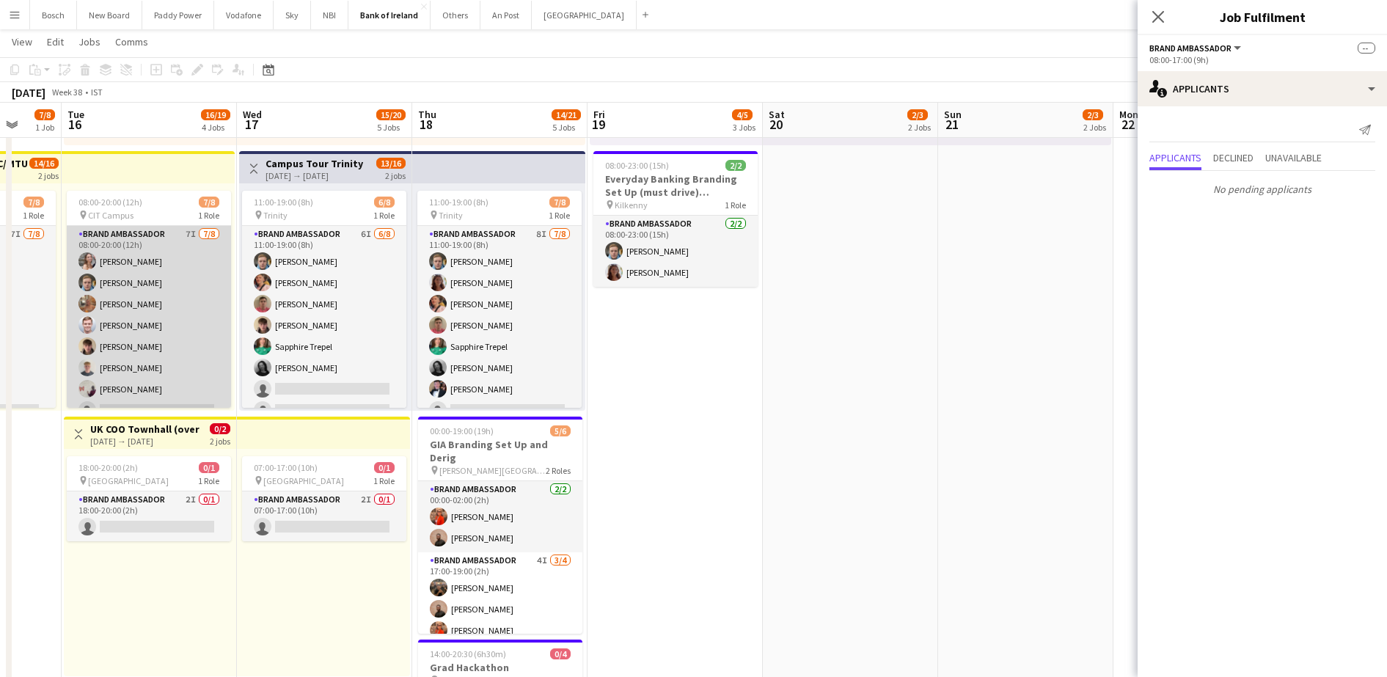
click at [138, 364] on app-card-role "Brand Ambassador 7I [DATE] 08:00-20:00 (12h) [PERSON_NAME] [PERSON_NAME] [PERSO…" at bounding box center [149, 325] width 164 height 199
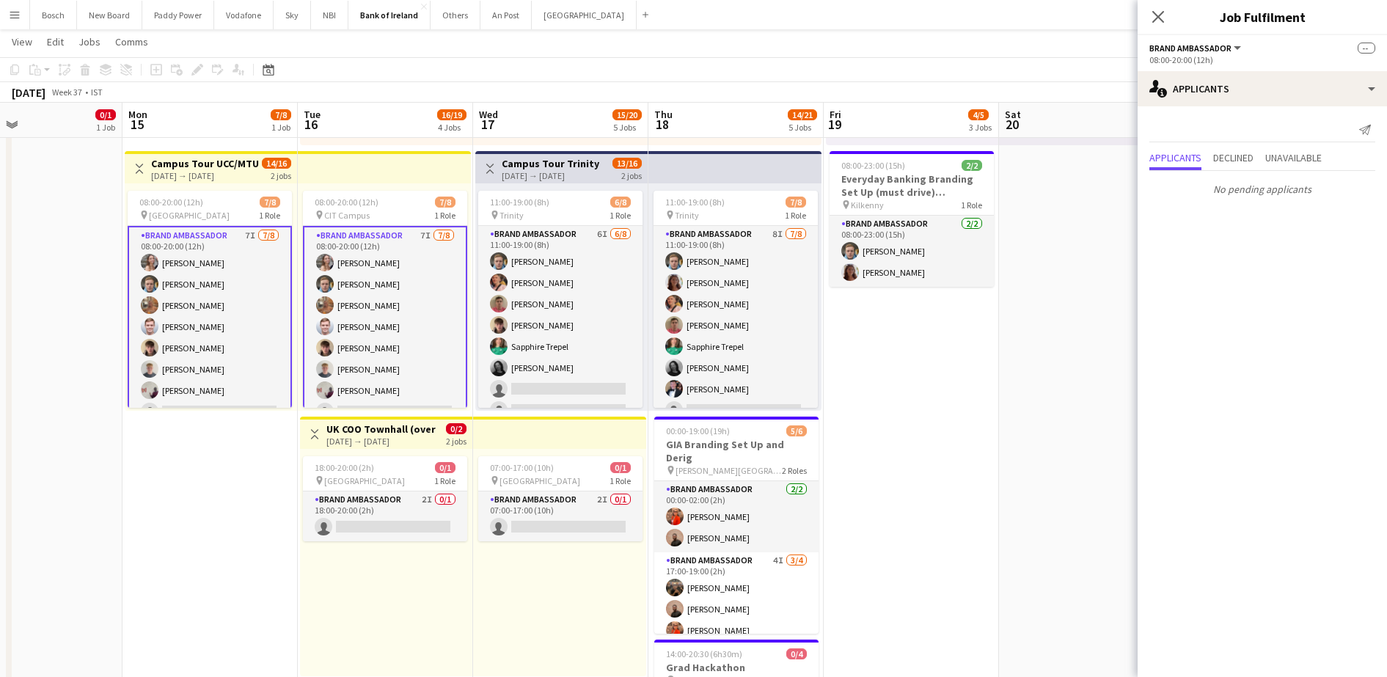
scroll to position [0, 403]
click at [359, 541] on div "18:00-20:00 (2h) 0/1 pin Europa Hotel 1 Role Brand Ambassador 2I 0/1 18:00-20:0…" at bounding box center [387, 562] width 172 height 227
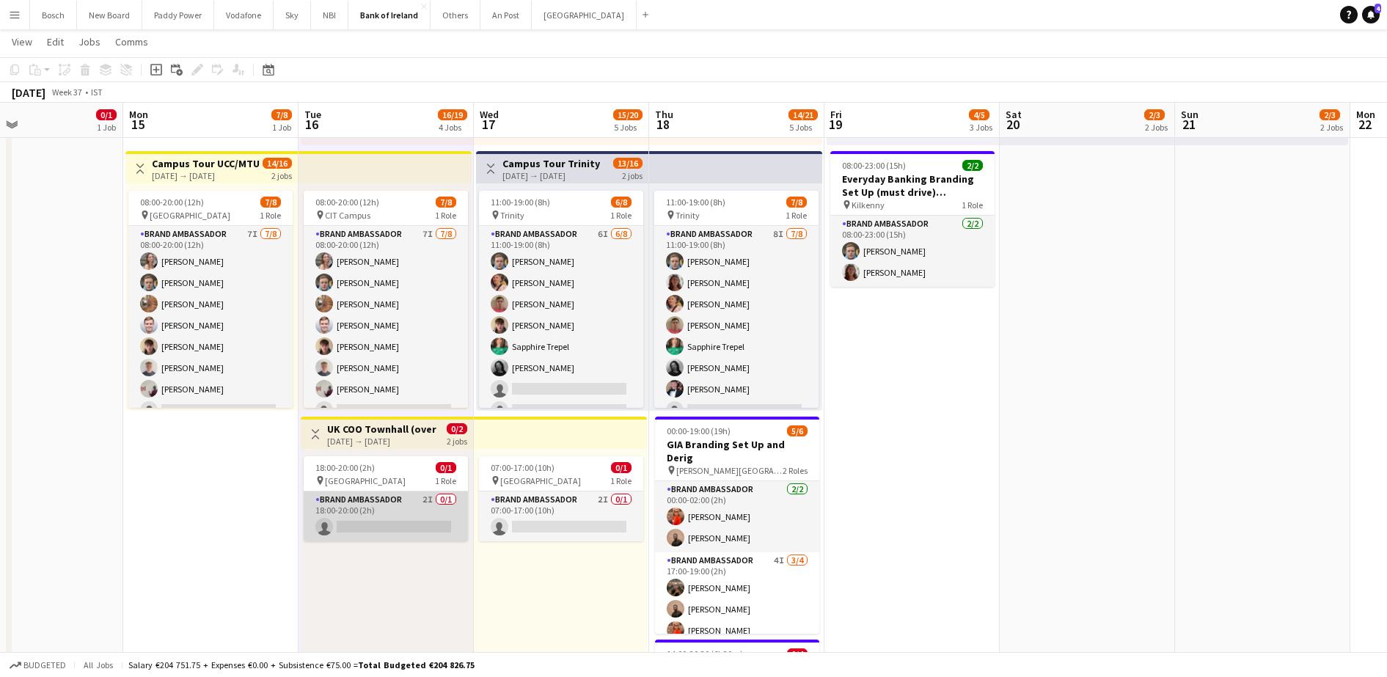
click at [403, 512] on app-card-role "Brand Ambassador 2I 0/1 18:00-20:00 (2h) single-neutral-actions" at bounding box center [386, 516] width 164 height 50
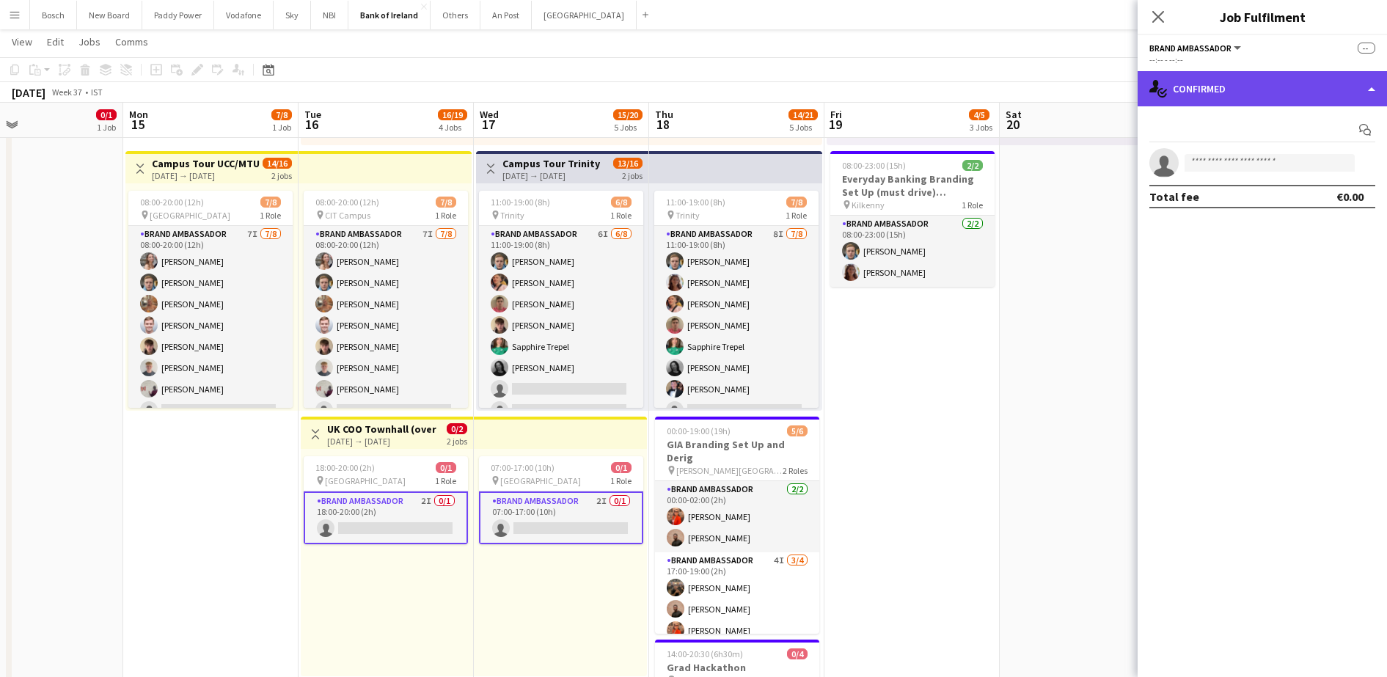
click at [1293, 91] on div "single-neutral-actions-check-2 Confirmed" at bounding box center [1262, 88] width 249 height 35
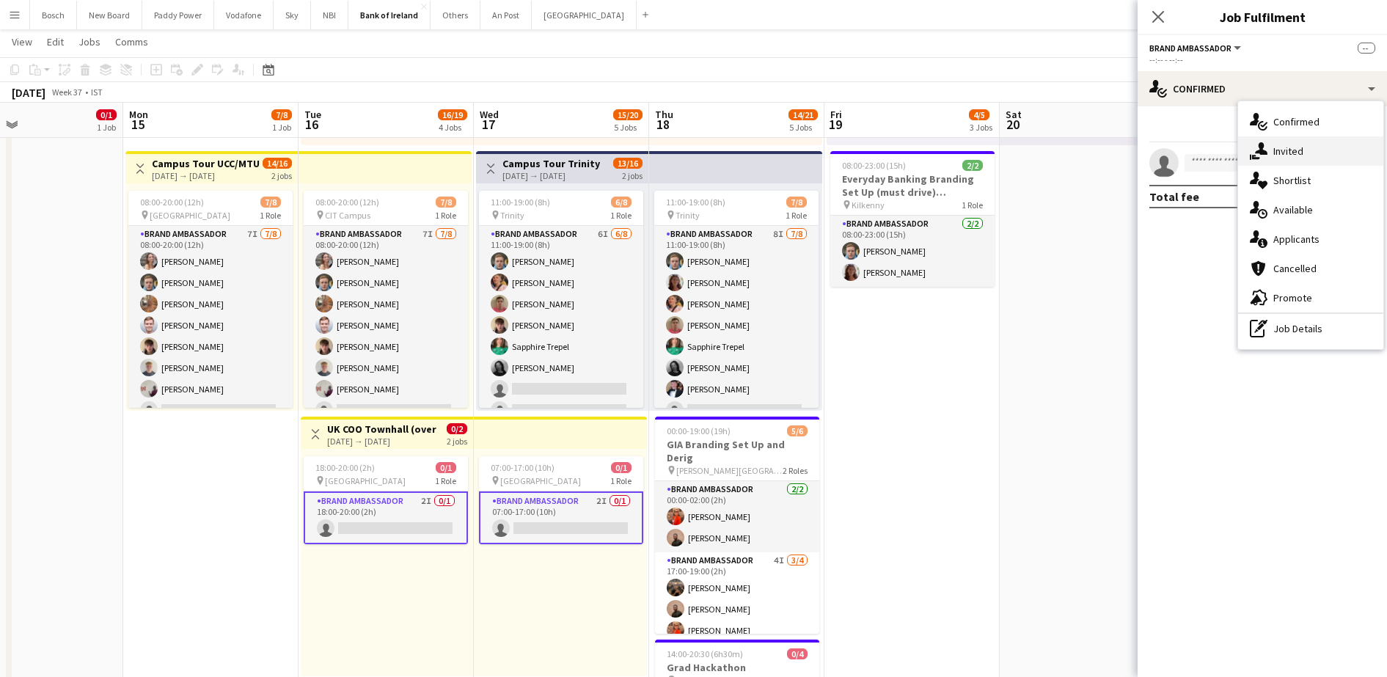
click at [1286, 147] on span "Invited" at bounding box center [1288, 151] width 30 height 13
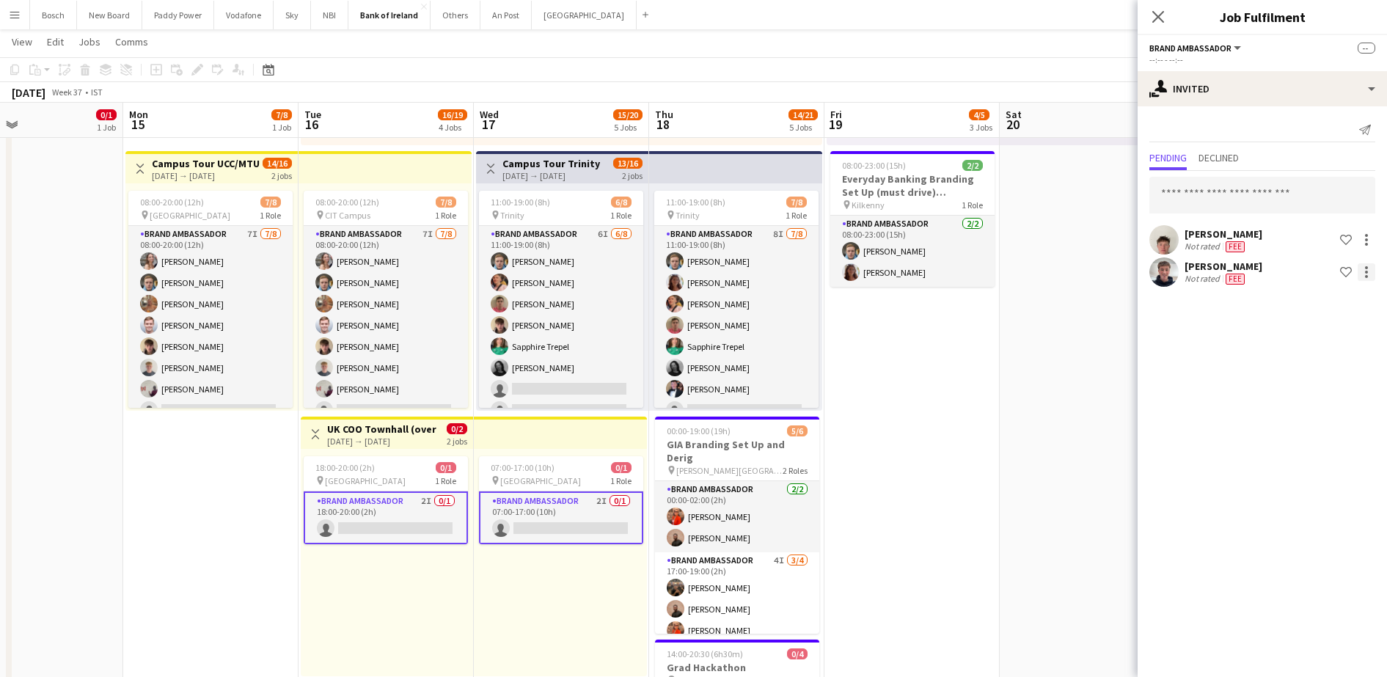
click at [1364, 269] on div at bounding box center [1367, 272] width 18 height 18
click at [1334, 333] on span "Send notification" at bounding box center [1320, 334] width 87 height 12
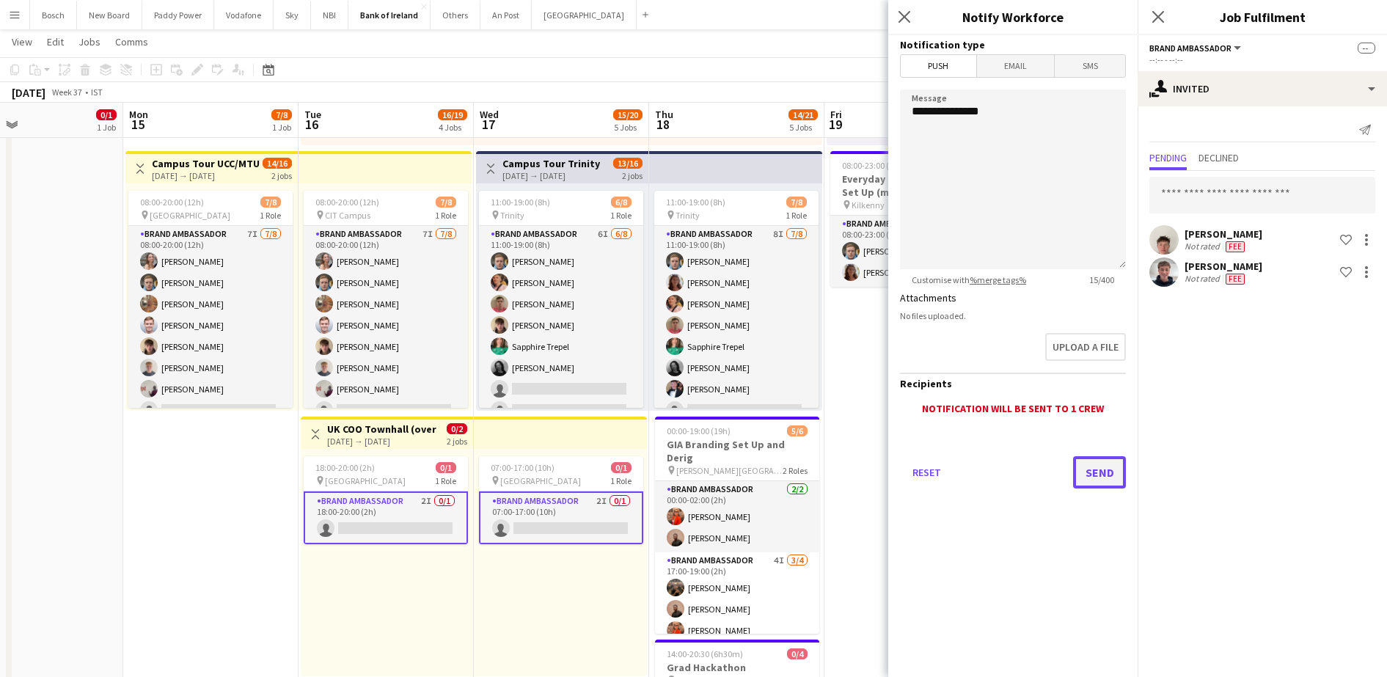
click at [1097, 469] on button "Send" at bounding box center [1099, 472] width 53 height 32
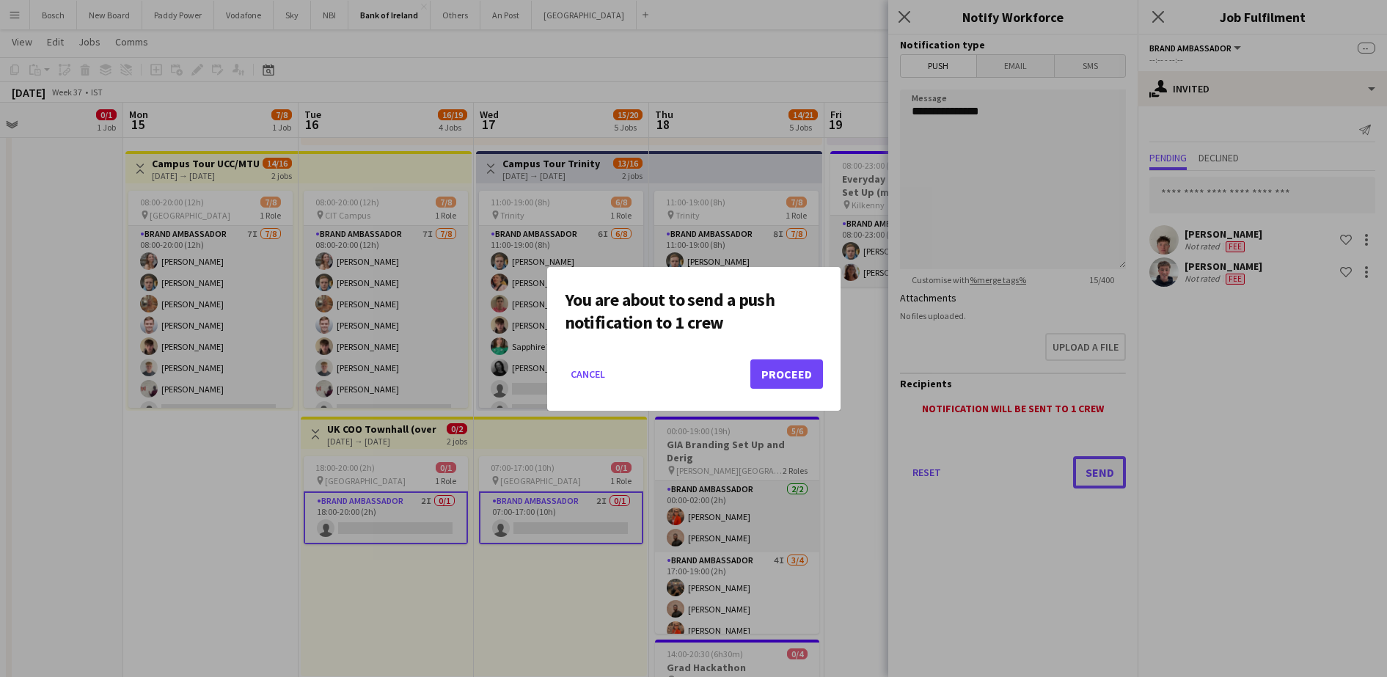
scroll to position [0, 0]
click at [805, 363] on button "Proceed" at bounding box center [786, 373] width 73 height 29
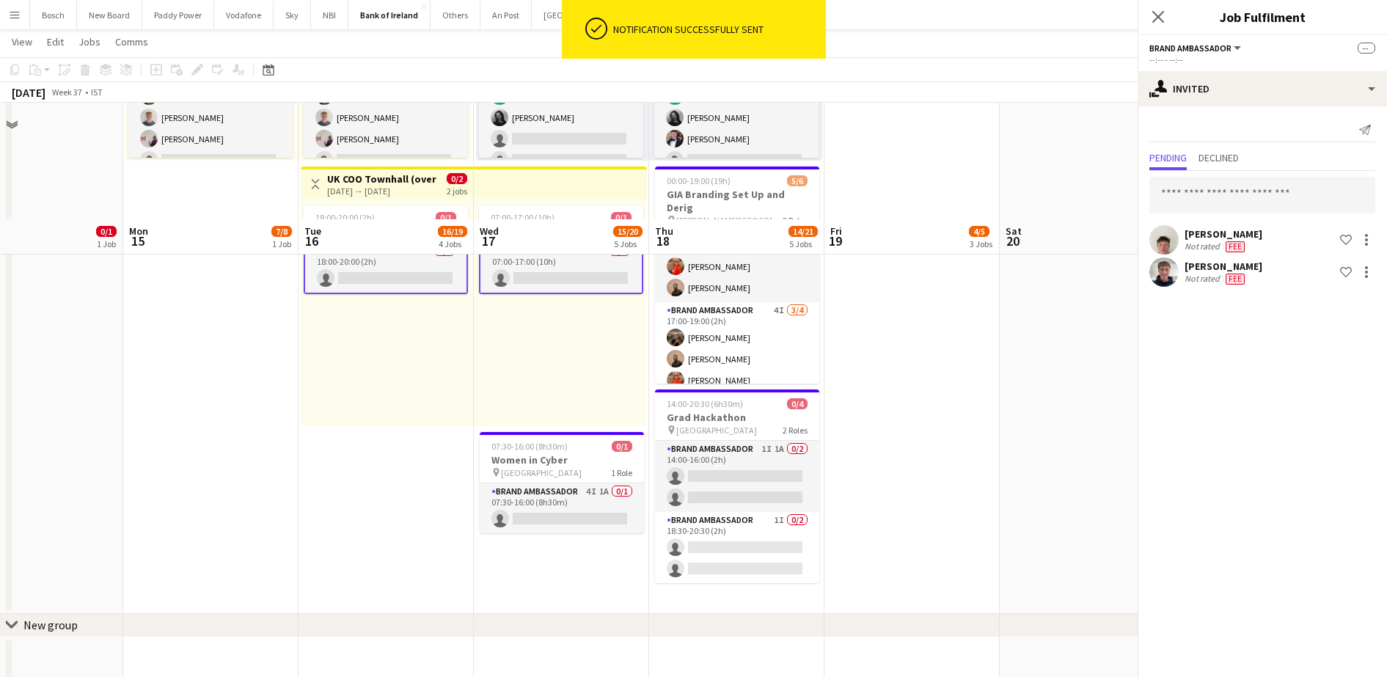
scroll to position [917, 0]
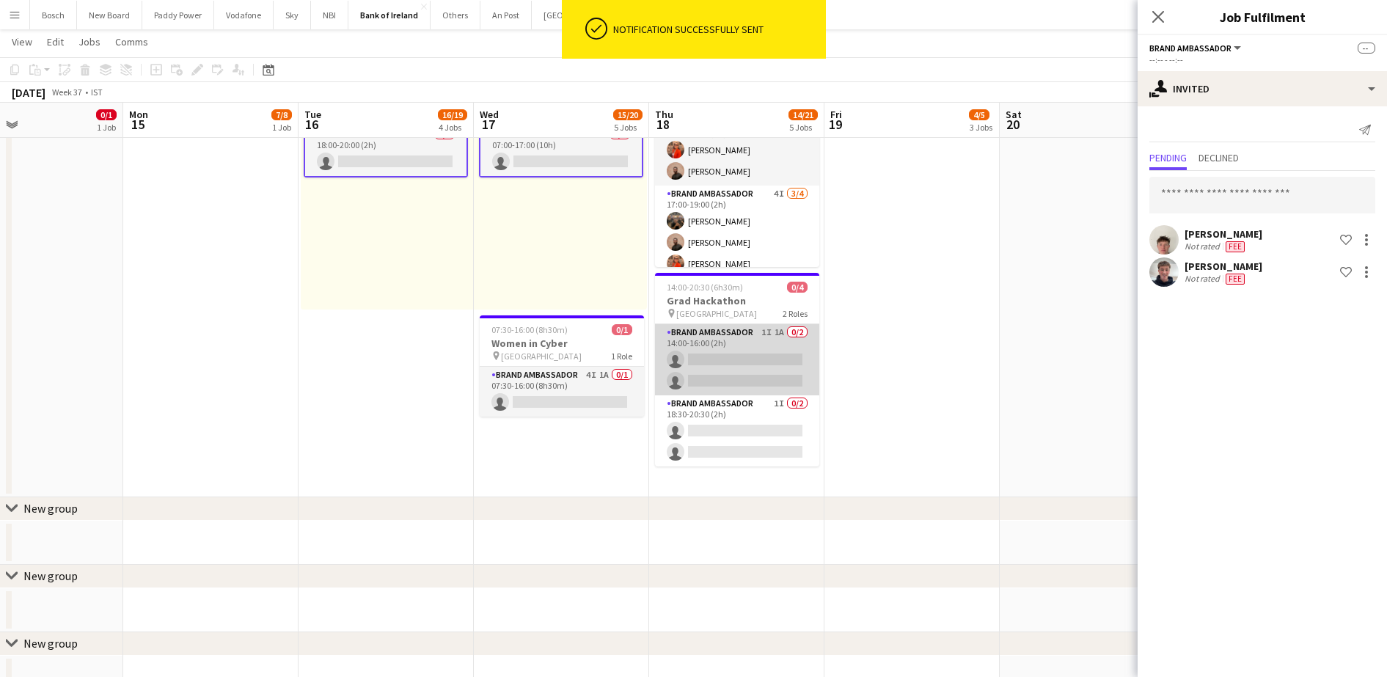
click at [750, 375] on app-card-role "Brand Ambassador 1I 1A 0/2 14:00-16:00 (2h) single-neutral-actions single-neutr…" at bounding box center [737, 359] width 164 height 71
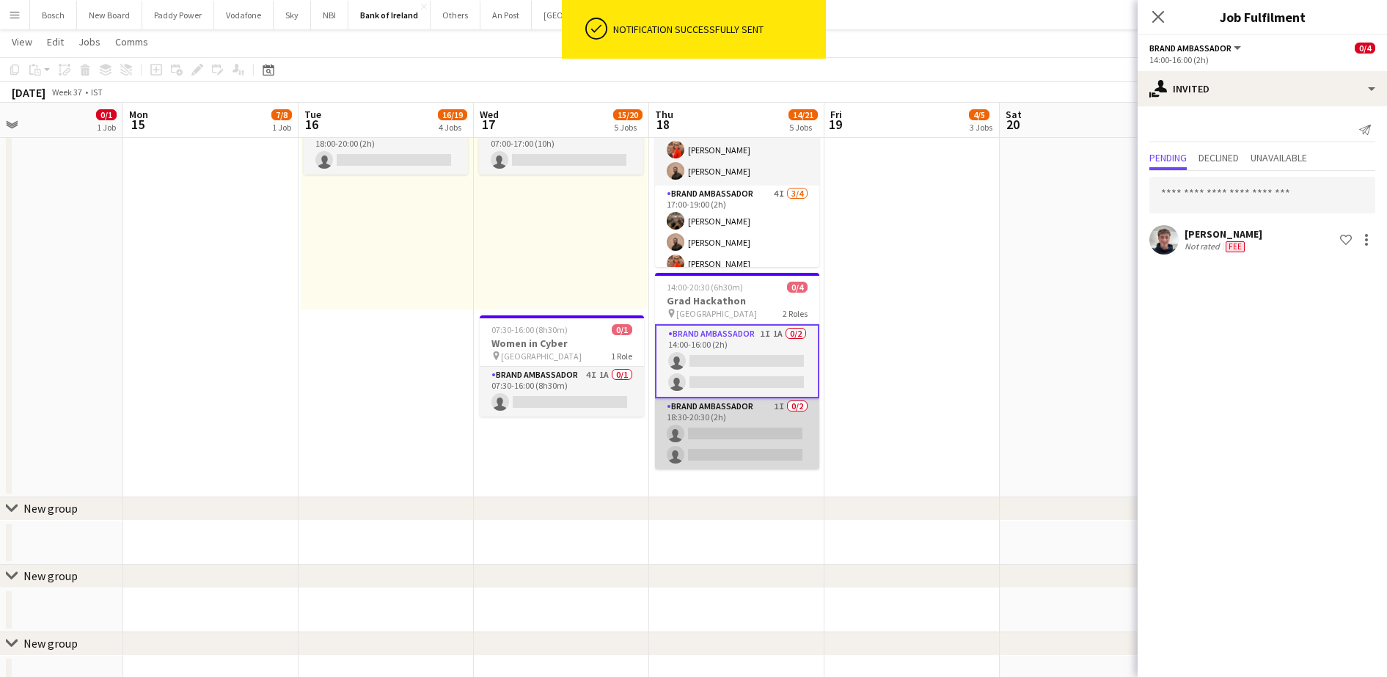
click at [743, 419] on app-card-role "Brand Ambassador 1I 0/2 18:30-20:30 (2h) single-neutral-actions single-neutral-…" at bounding box center [737, 433] width 164 height 71
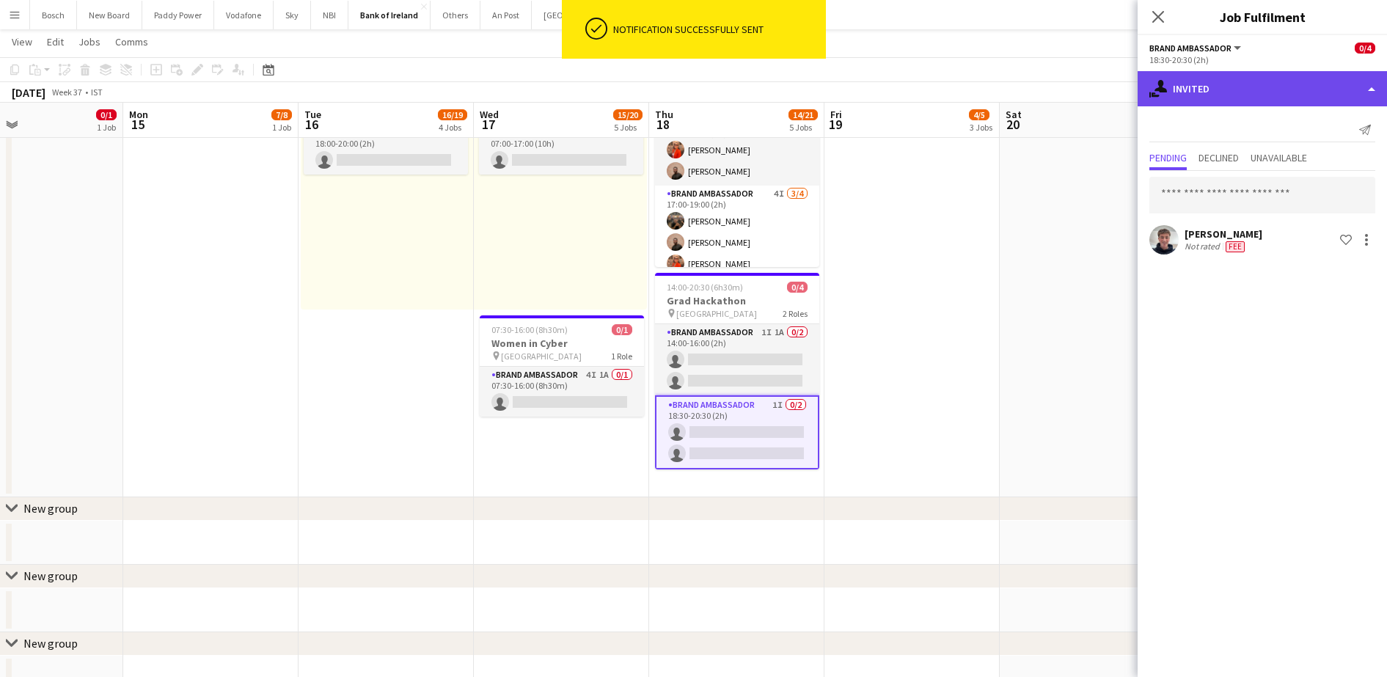
click at [1185, 84] on div "single-neutral-actions-share-1 Invited" at bounding box center [1262, 88] width 249 height 35
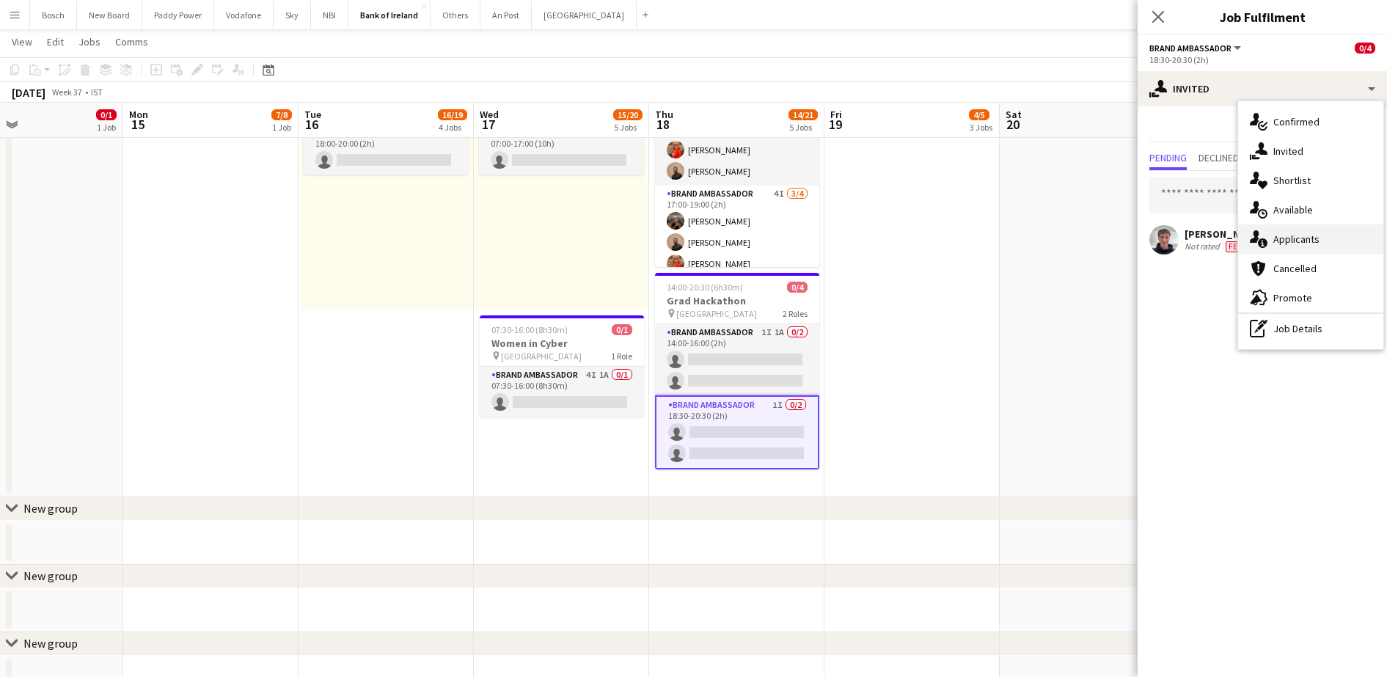
click at [1309, 228] on div "single-neutral-actions-information Applicants" at bounding box center [1310, 238] width 145 height 29
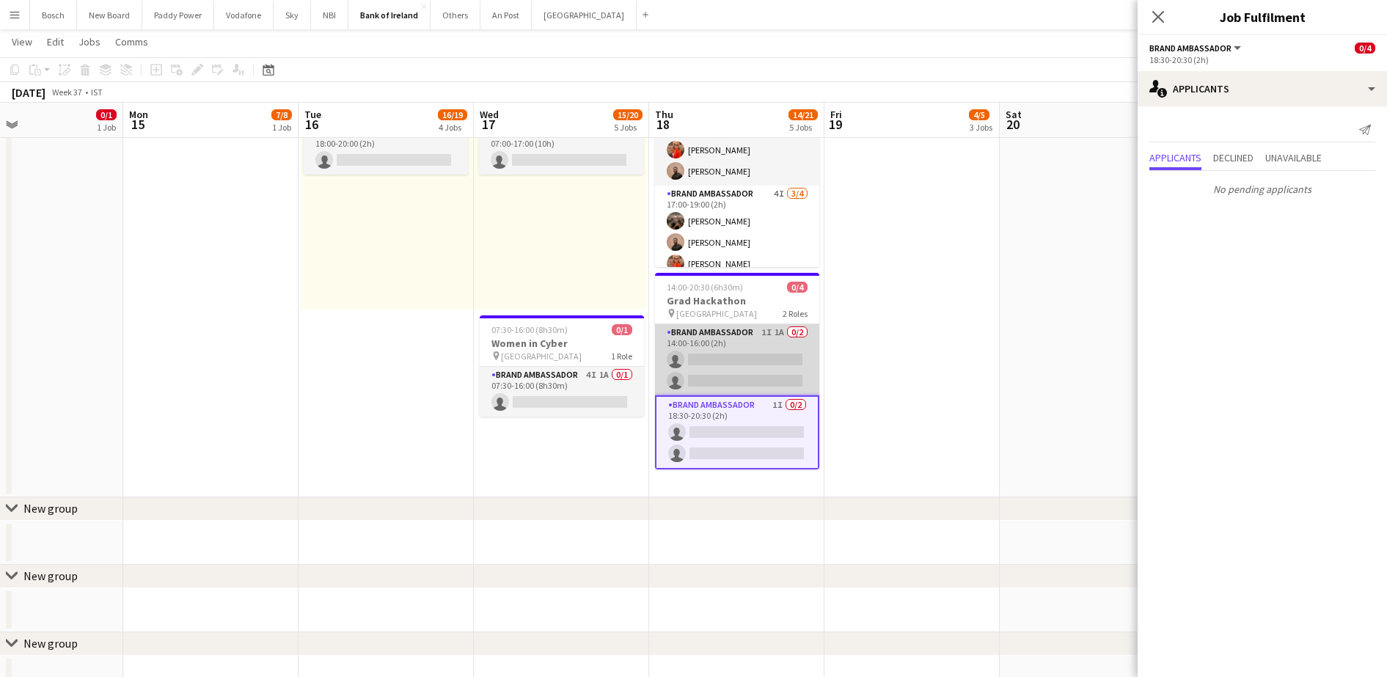
click at [733, 329] on app-card-role "Brand Ambassador 1I 1A 0/2 14:00-16:00 (2h) single-neutral-actions single-neutr…" at bounding box center [737, 359] width 164 height 71
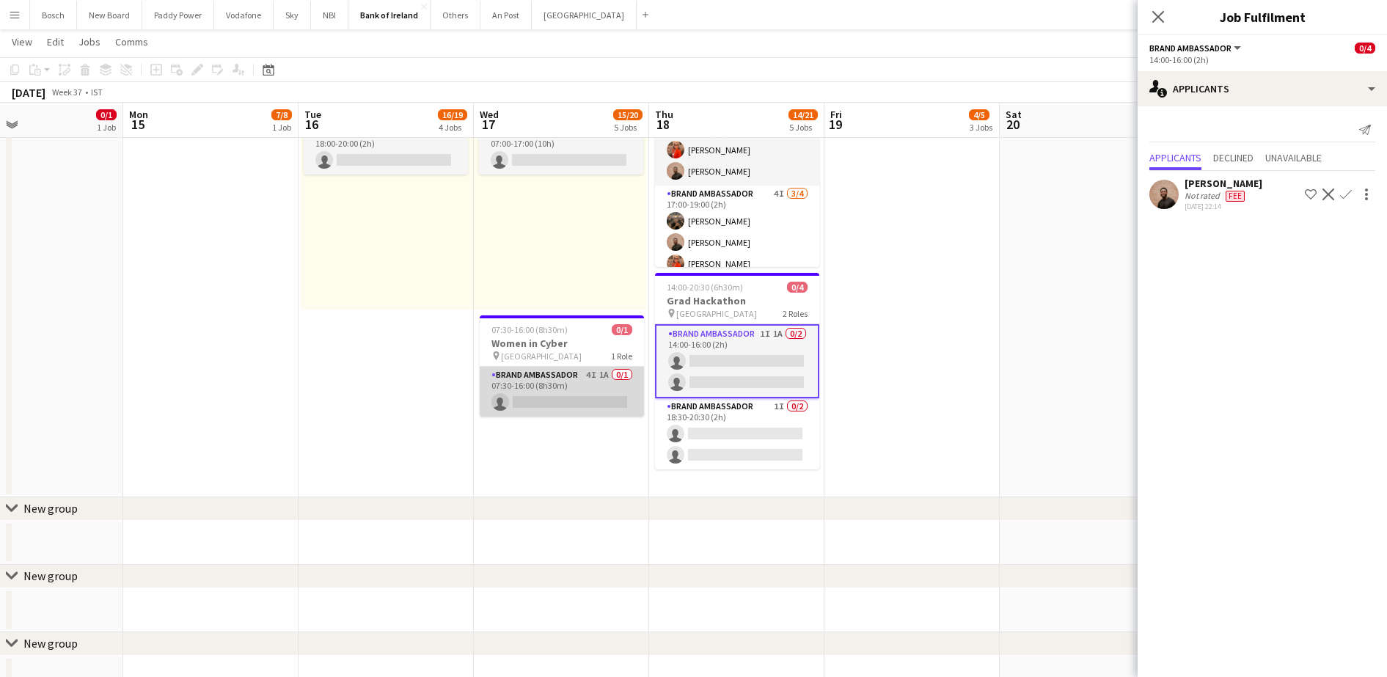
click at [569, 414] on app-card-role "Brand Ambassador 4I 1A 0/1 07:30-16:00 (8h30m) single-neutral-actions" at bounding box center [562, 392] width 164 height 50
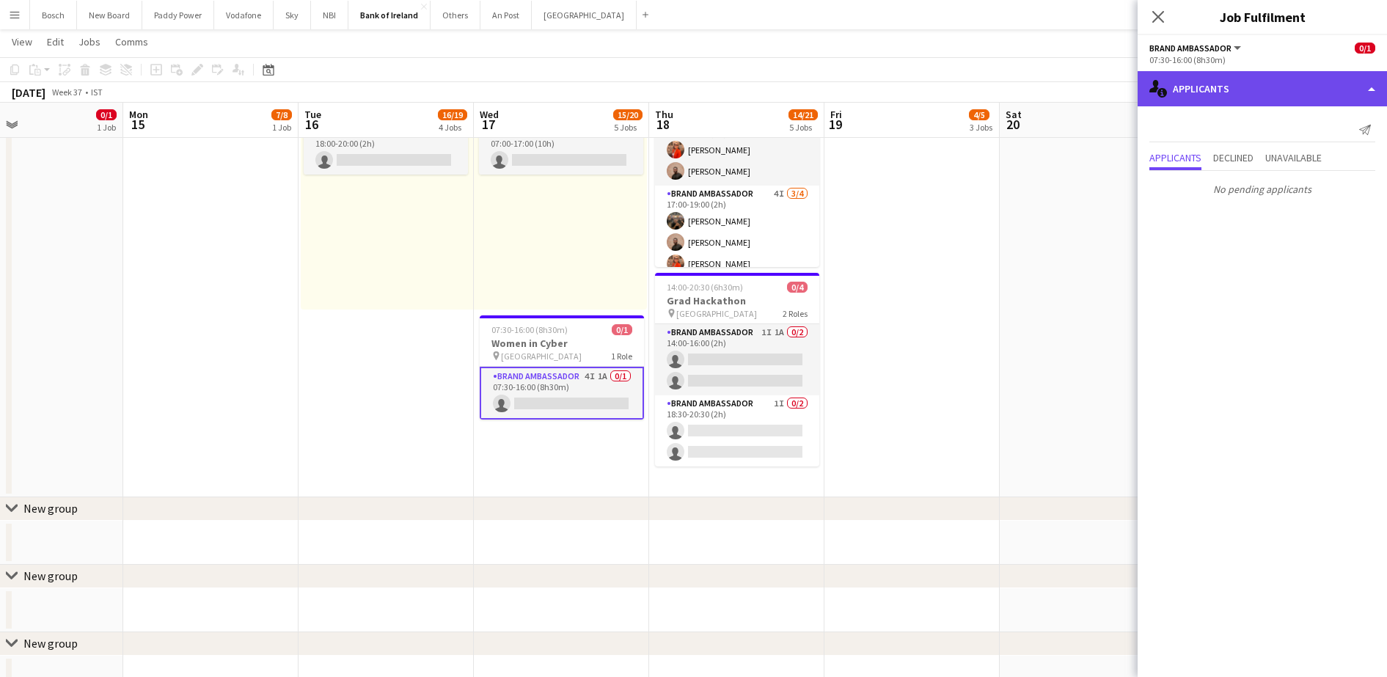
click at [1235, 73] on div "single-neutral-actions-information Applicants" at bounding box center [1262, 88] width 249 height 35
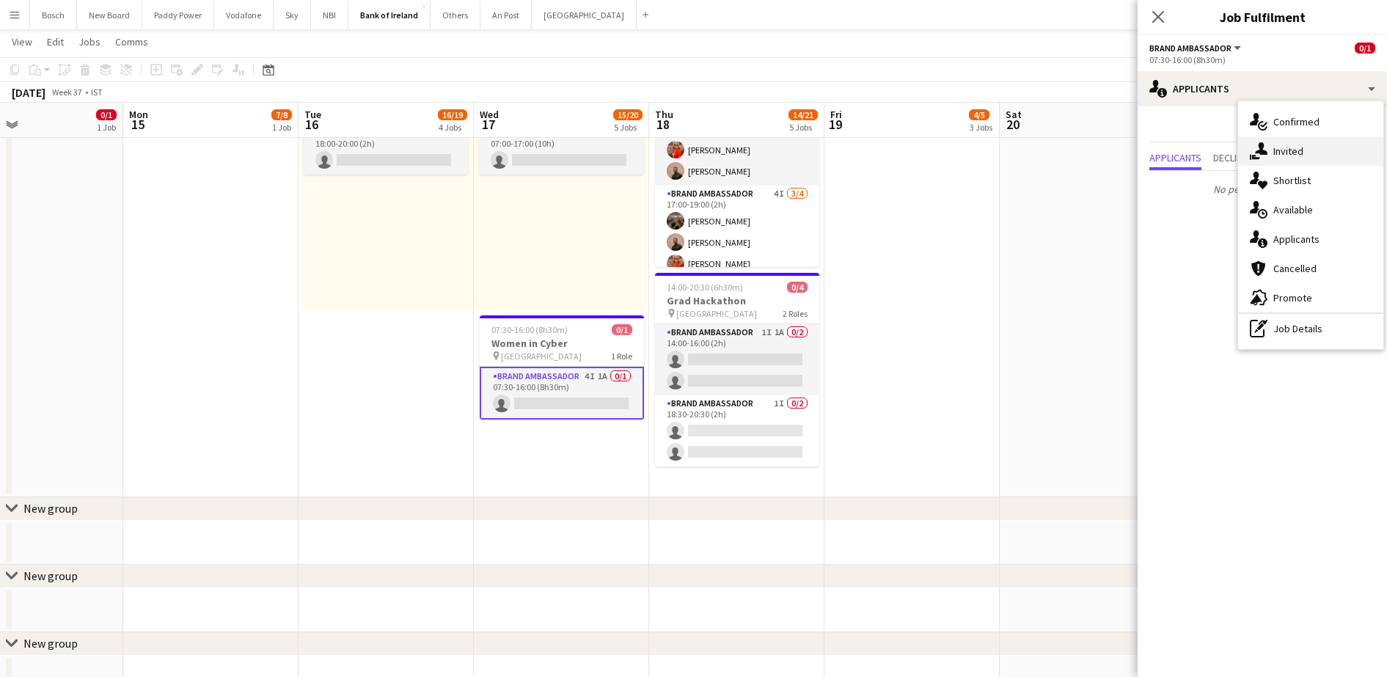
click at [1276, 156] on span "Invited" at bounding box center [1288, 151] width 30 height 13
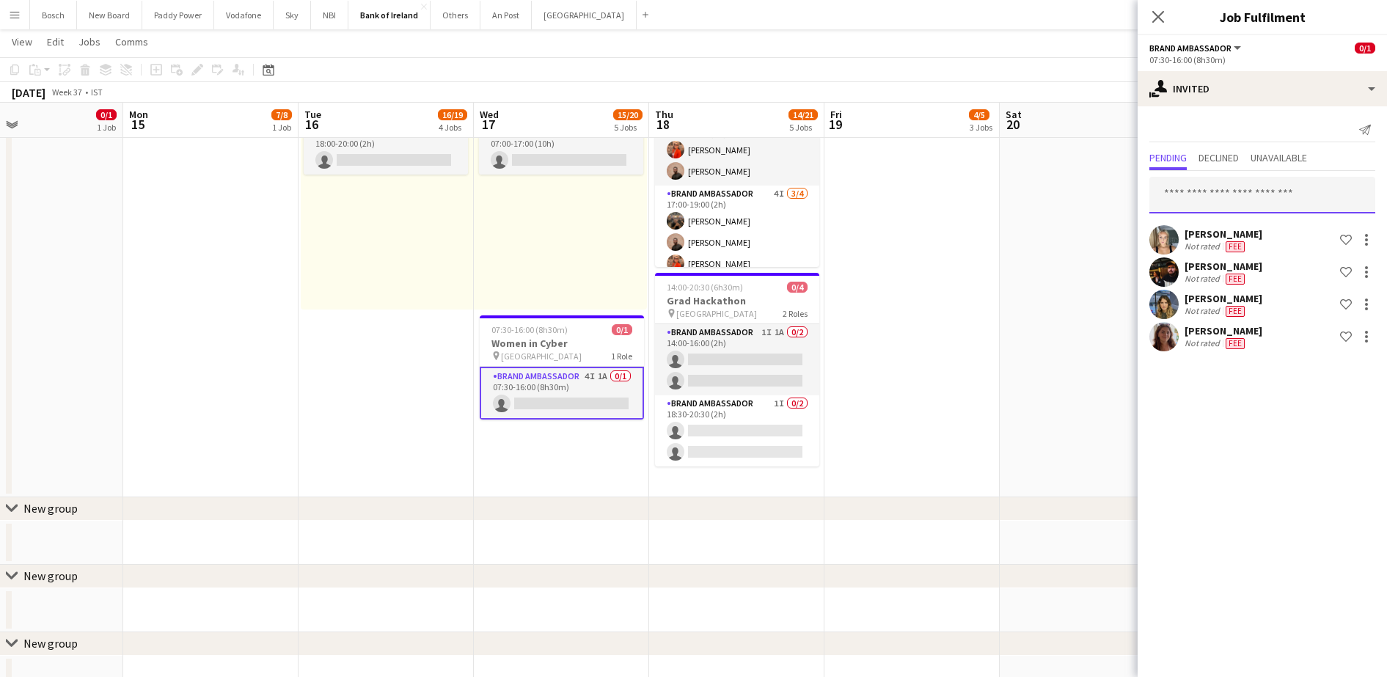
click at [1215, 191] on input "text" at bounding box center [1263, 195] width 226 height 37
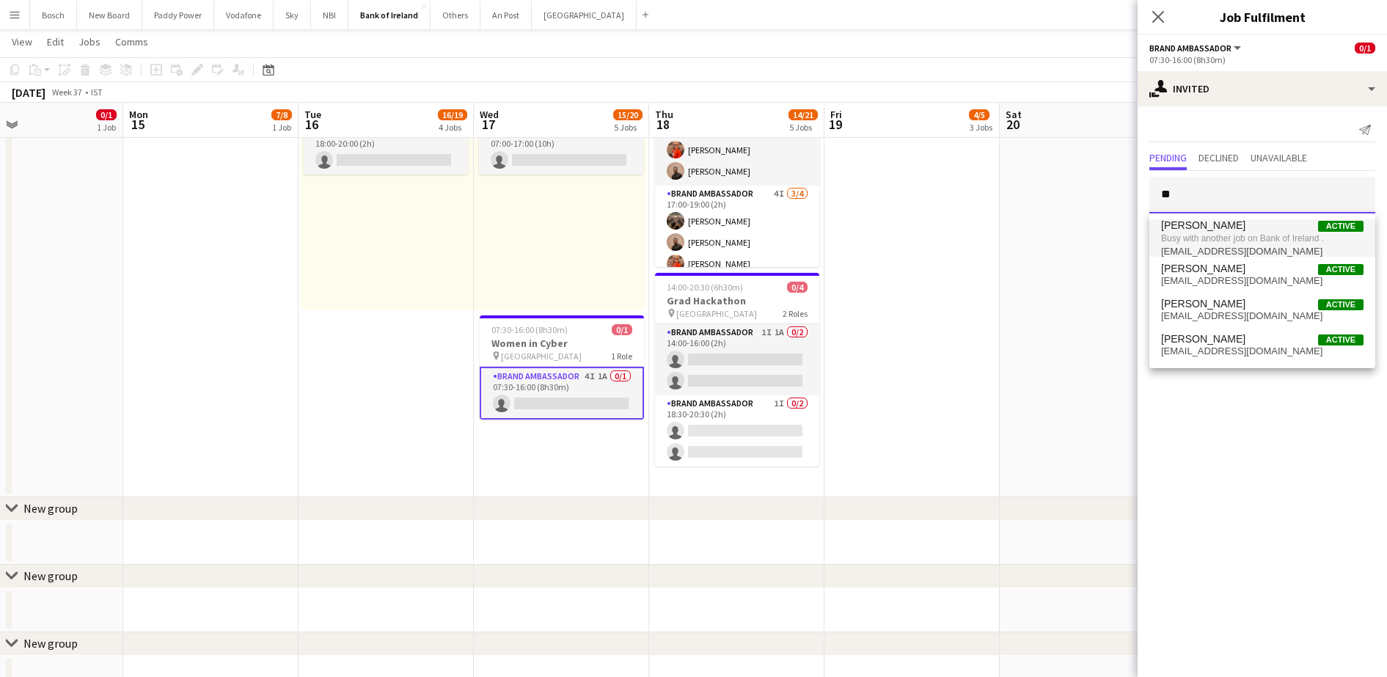
type input "*"
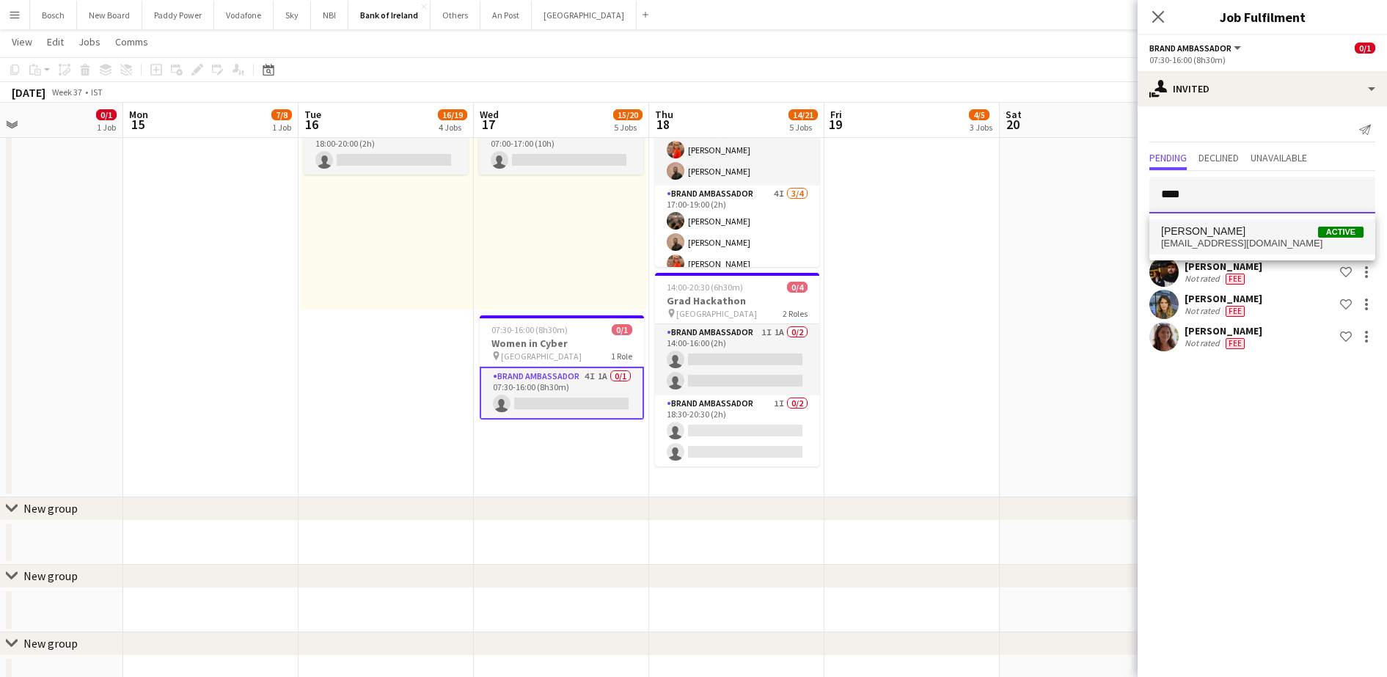
type input "****"
click at [1288, 236] on span "[PERSON_NAME] Active" at bounding box center [1262, 231] width 202 height 12
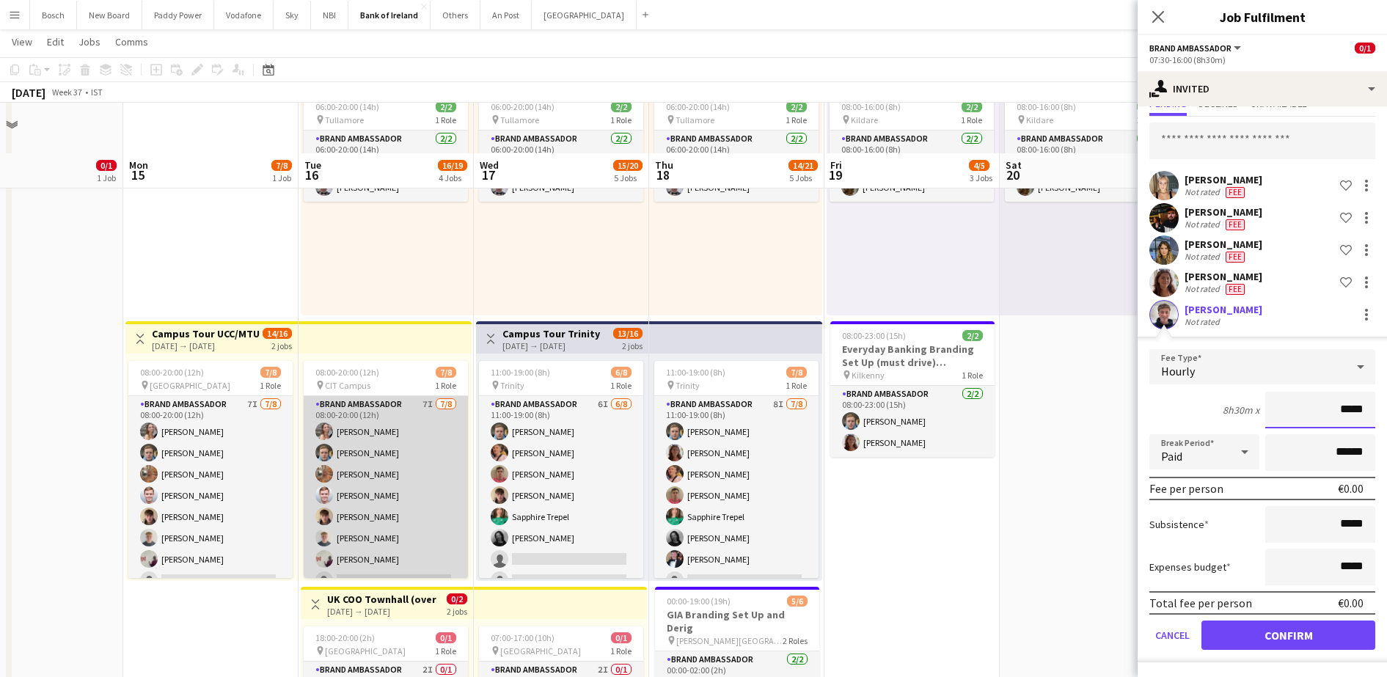
scroll to position [458, 0]
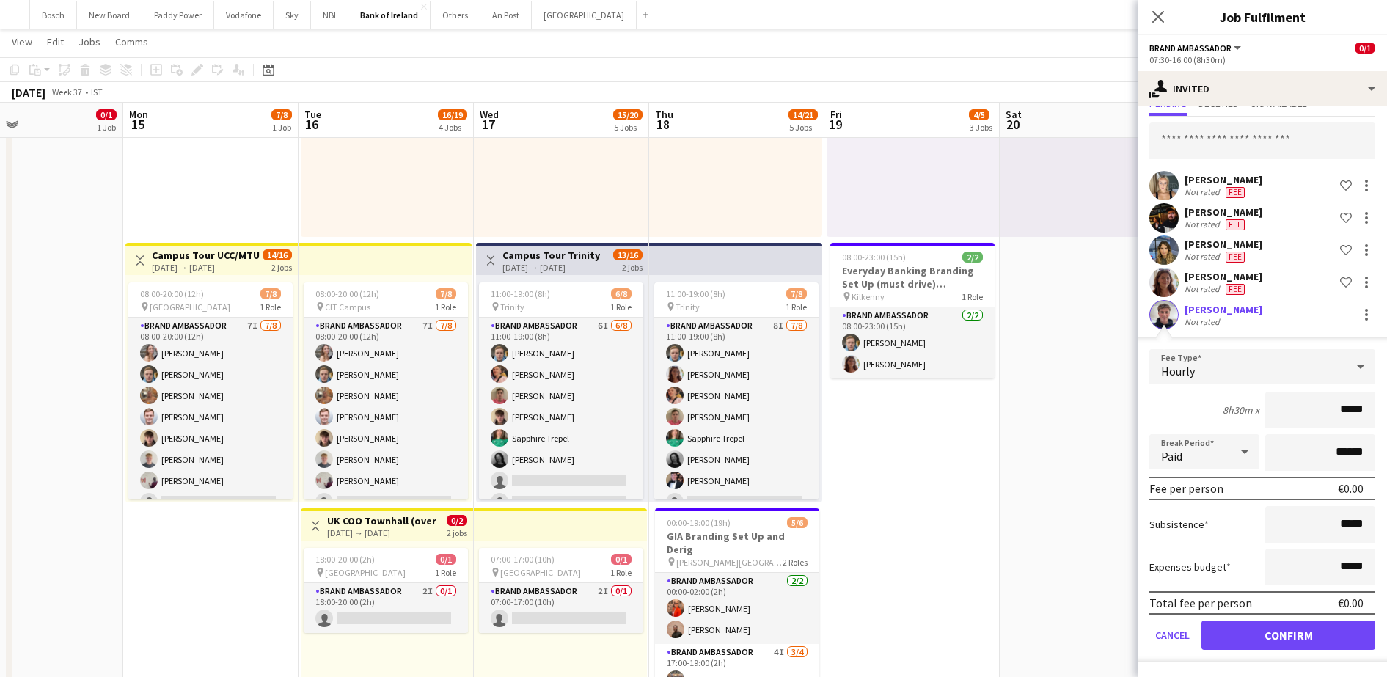
click at [555, 29] on div "Bosch Close New Board Close Paddy Power Close Vodafone Close Sky Close NBI Clos…" at bounding box center [341, 14] width 625 height 29
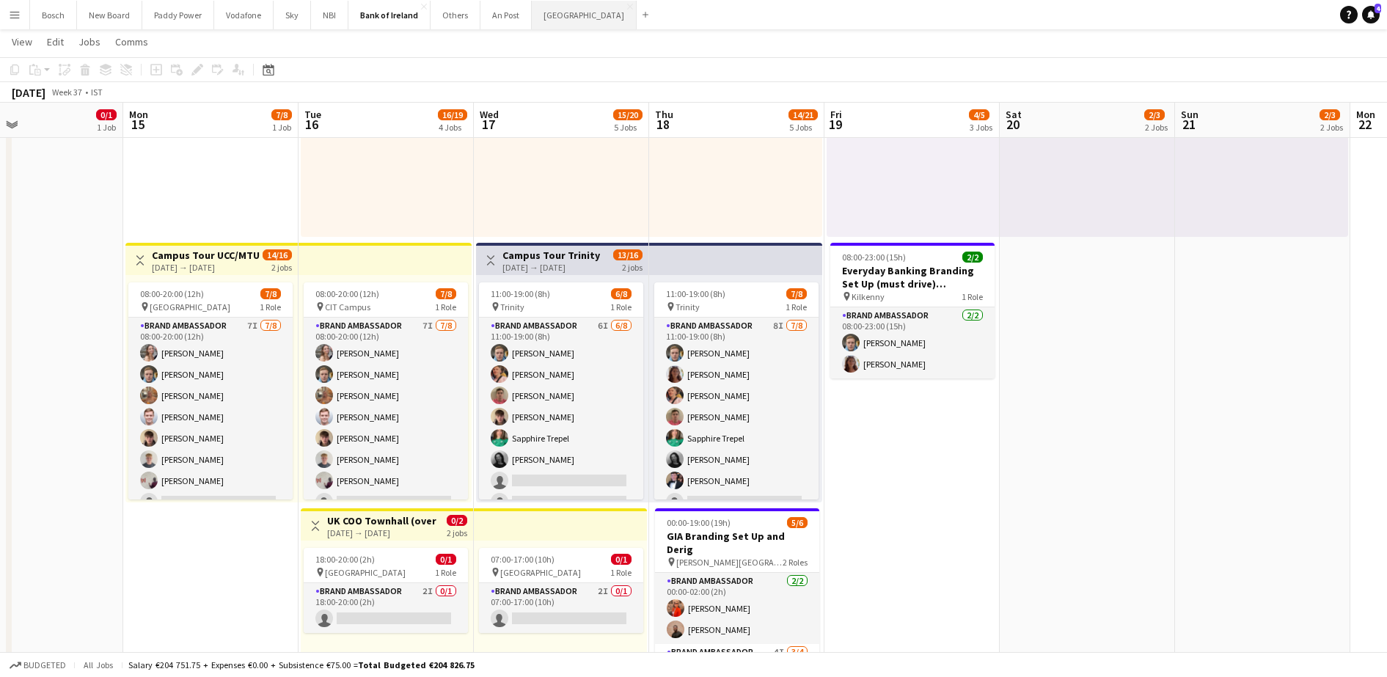
click at [557, 21] on button "[GEOGRAPHIC_DATA] Close" at bounding box center [584, 15] width 105 height 29
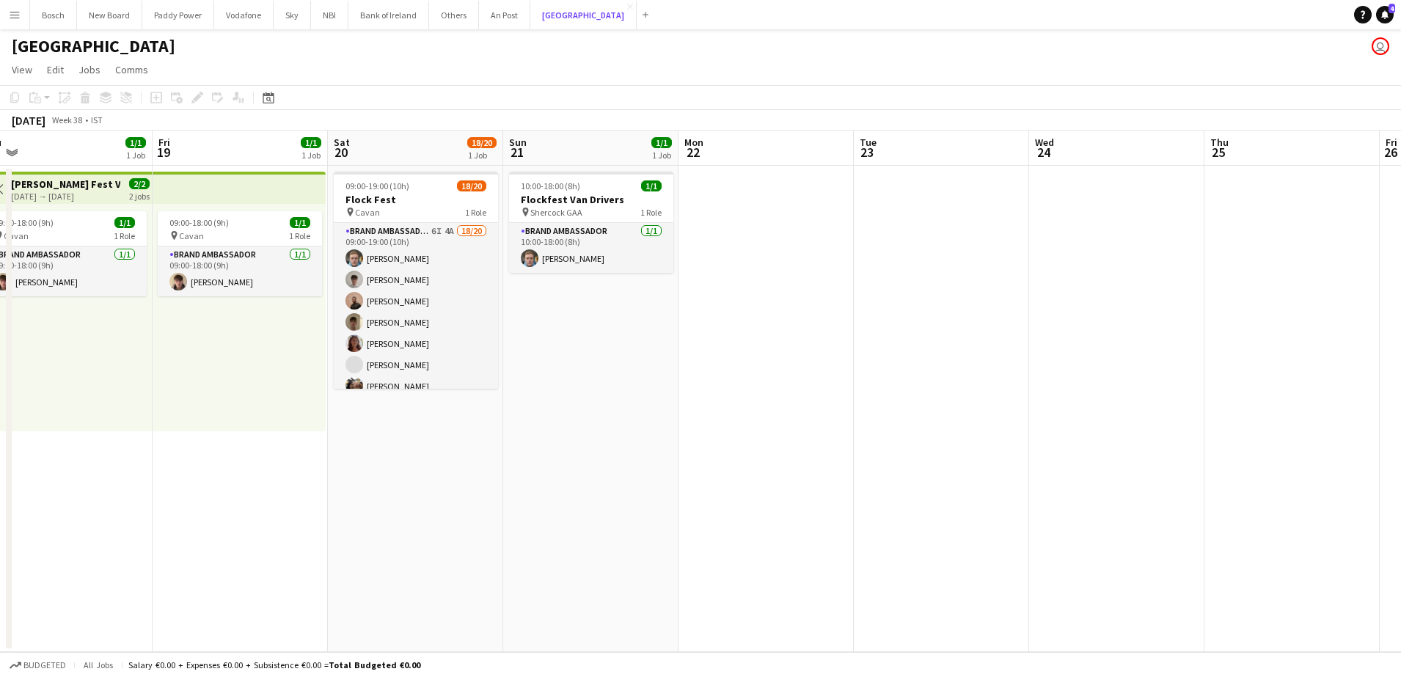
scroll to position [0, 348]
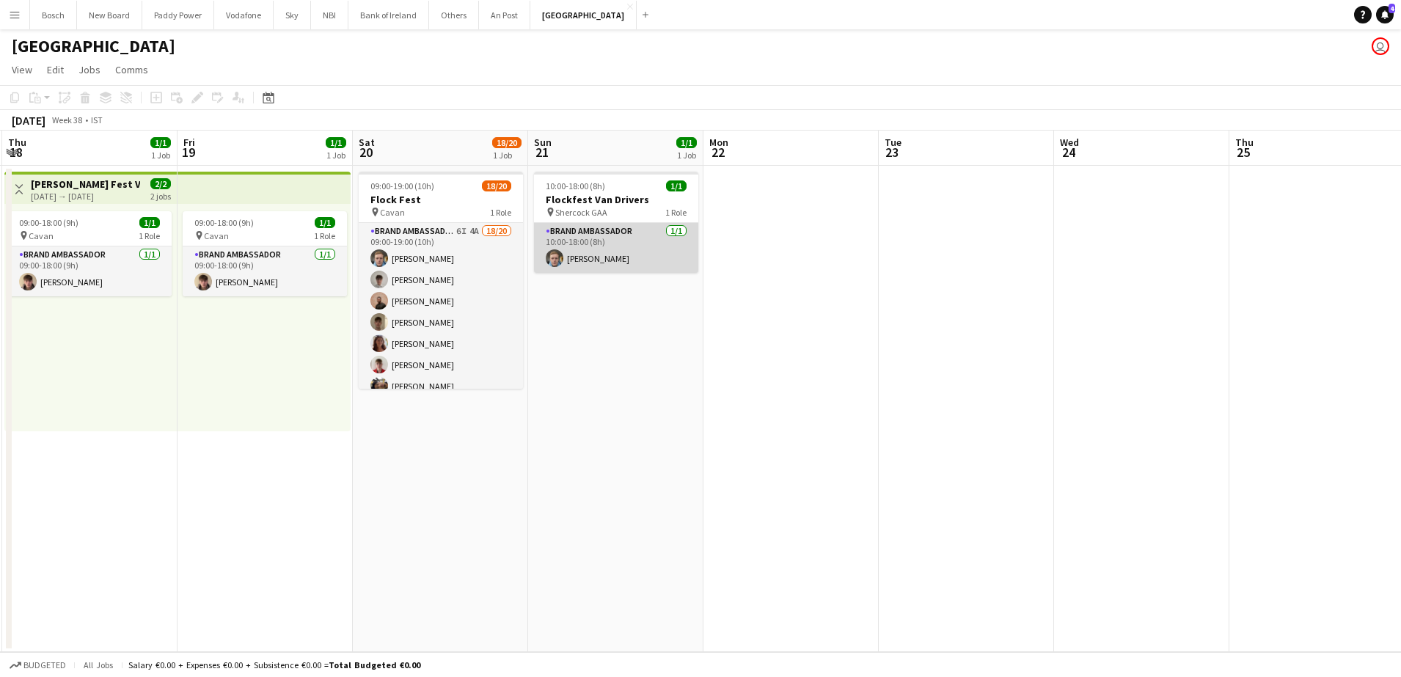
click at [640, 249] on app-card-role "Brand Ambassador [DATE] 10:00-18:00 (8h) [PERSON_NAME]" at bounding box center [616, 248] width 164 height 50
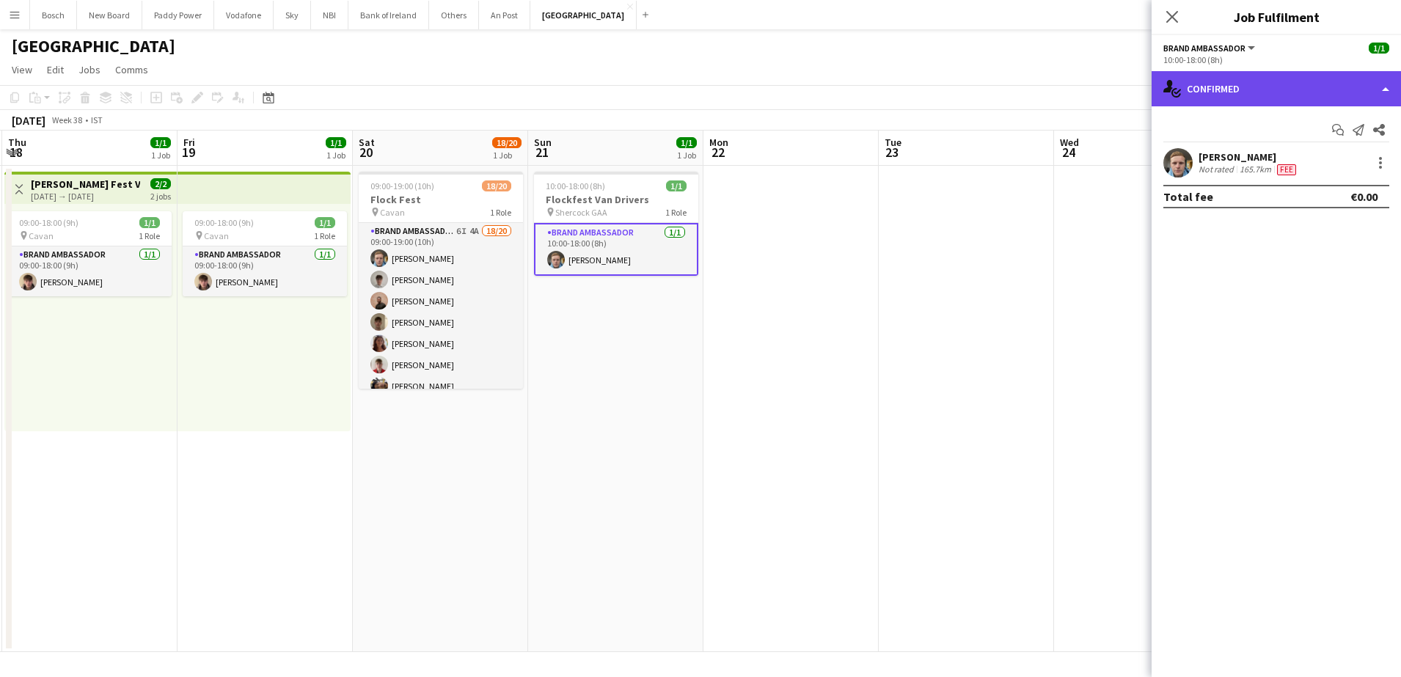
click at [1240, 87] on div "single-neutral-actions-check-2 Confirmed" at bounding box center [1276, 88] width 249 height 35
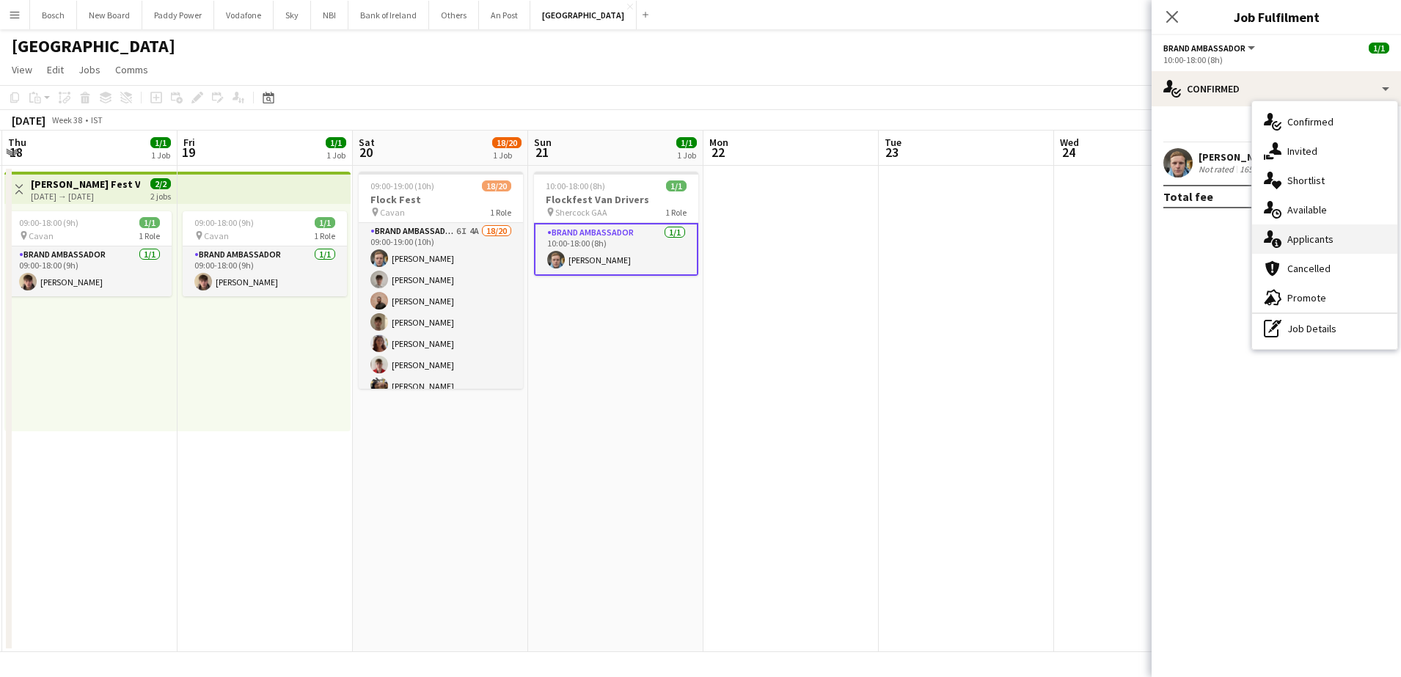
click at [1330, 249] on div "single-neutral-actions-information Applicants" at bounding box center [1324, 238] width 145 height 29
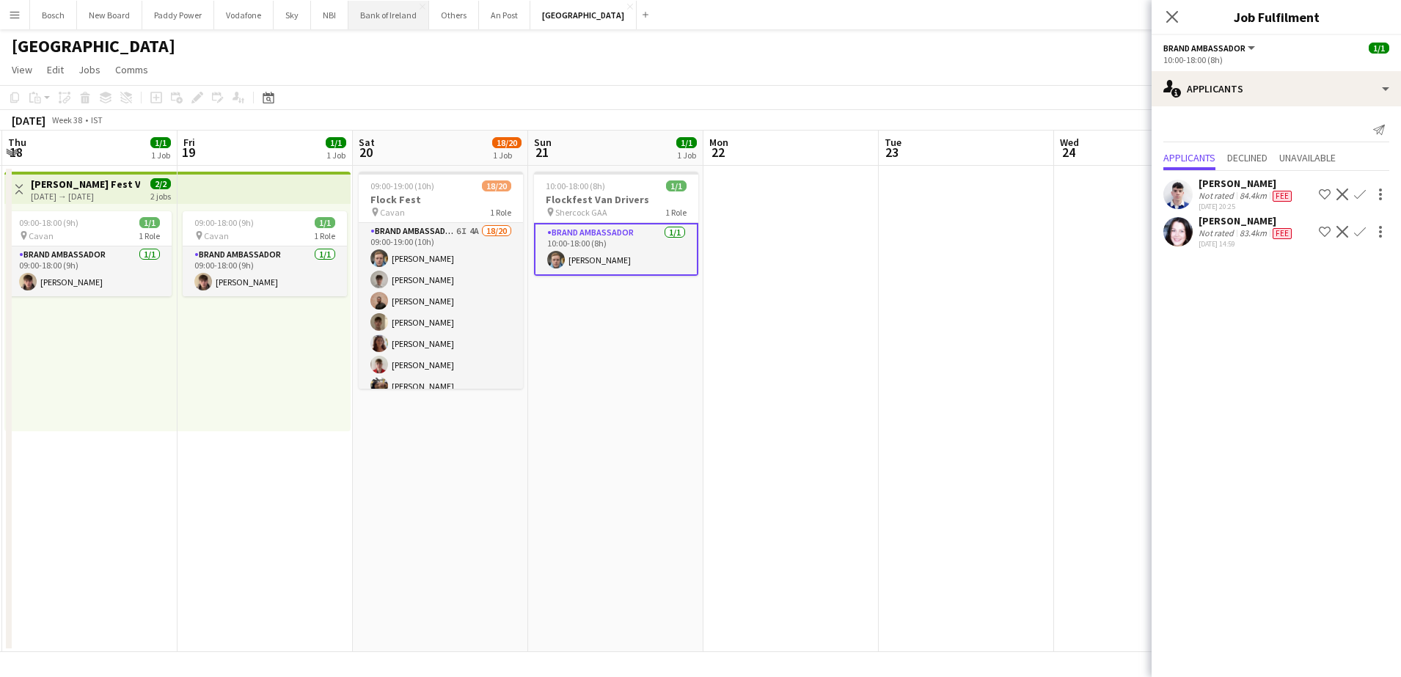
click at [360, 18] on button "Bank of Ireland Close" at bounding box center [388, 15] width 81 height 29
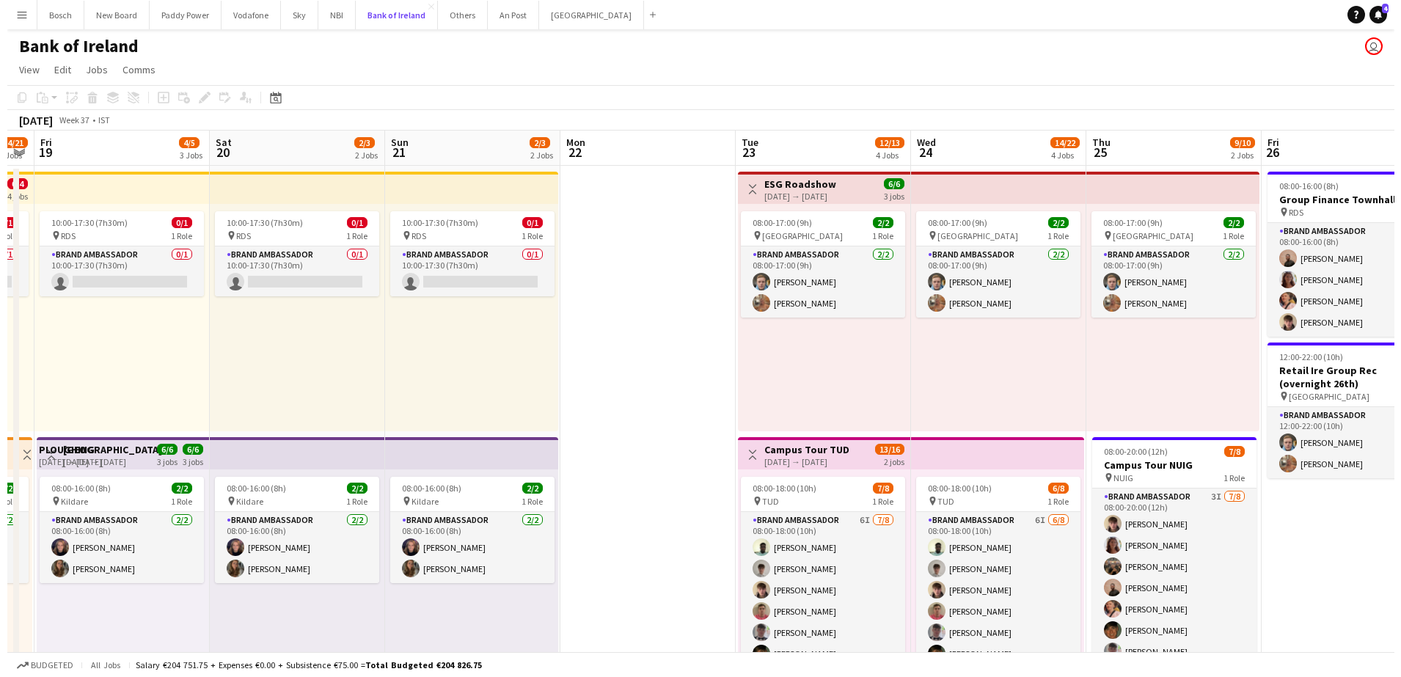
scroll to position [0, 499]
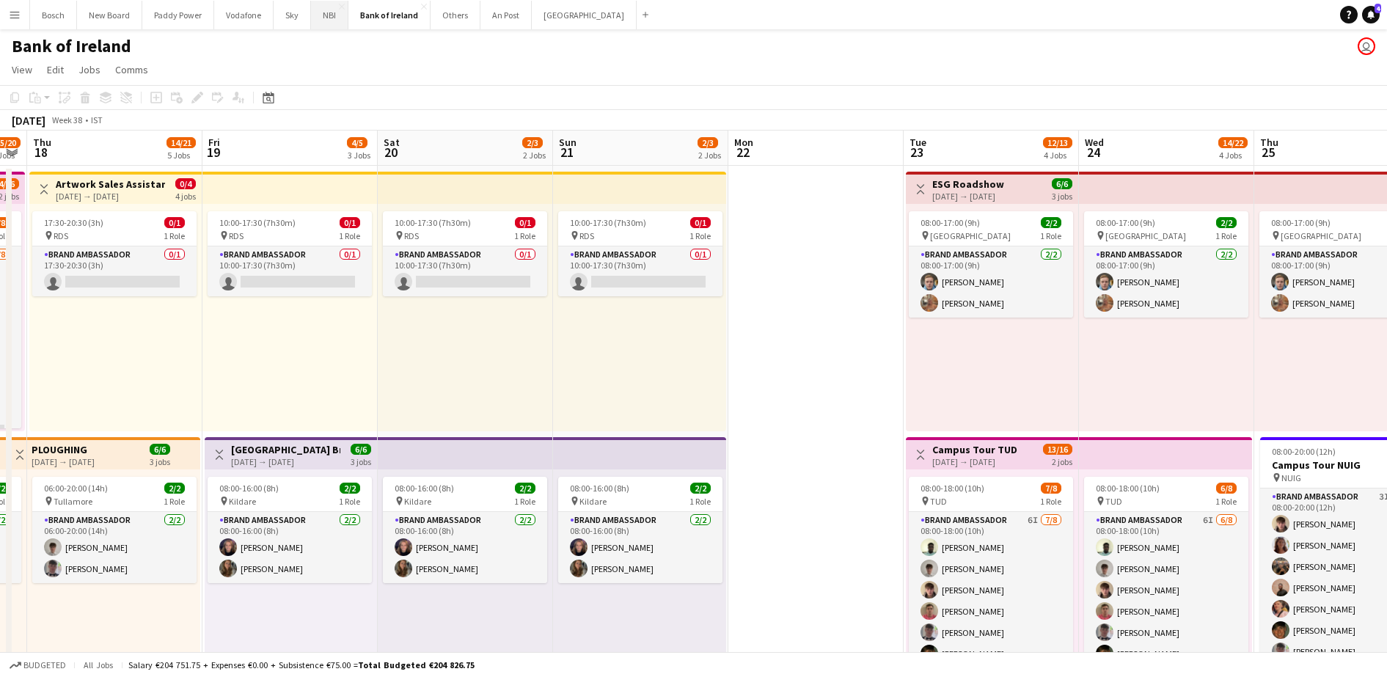
click at [340, 18] on button "NBI Close" at bounding box center [329, 15] width 37 height 29
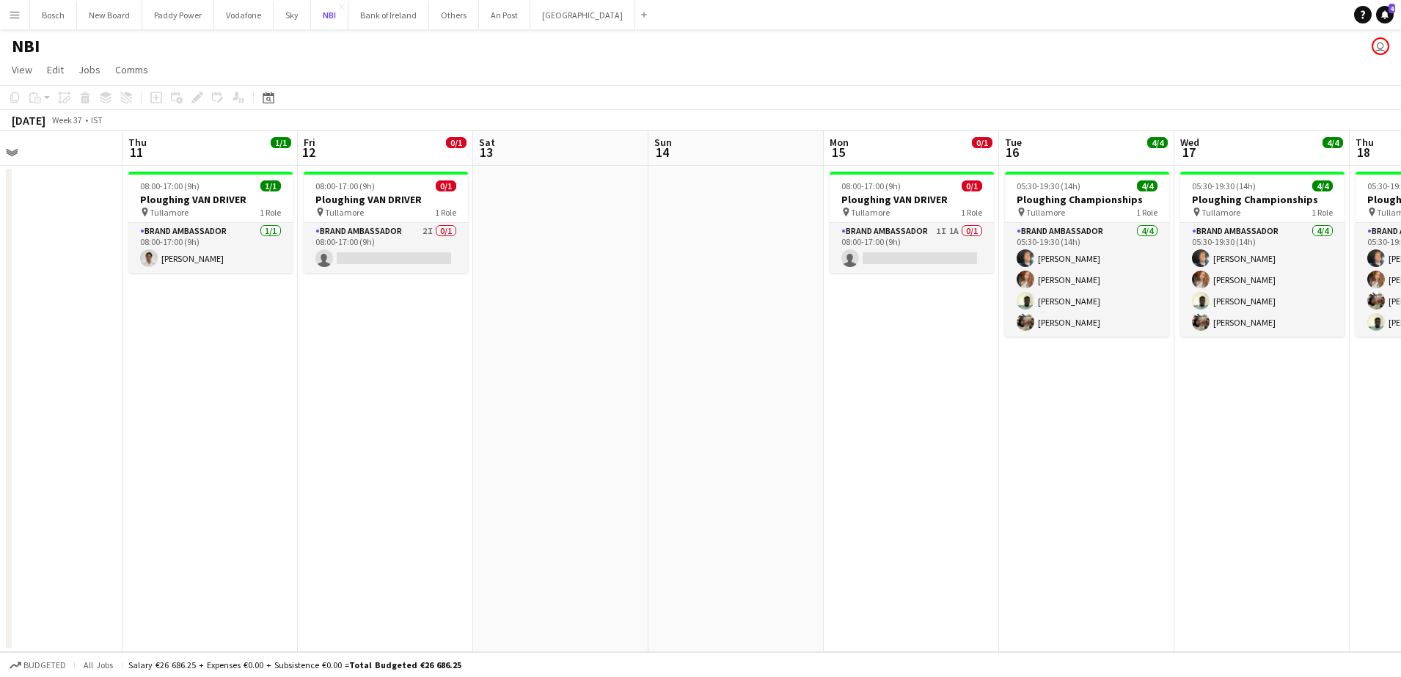
scroll to position [0, 398]
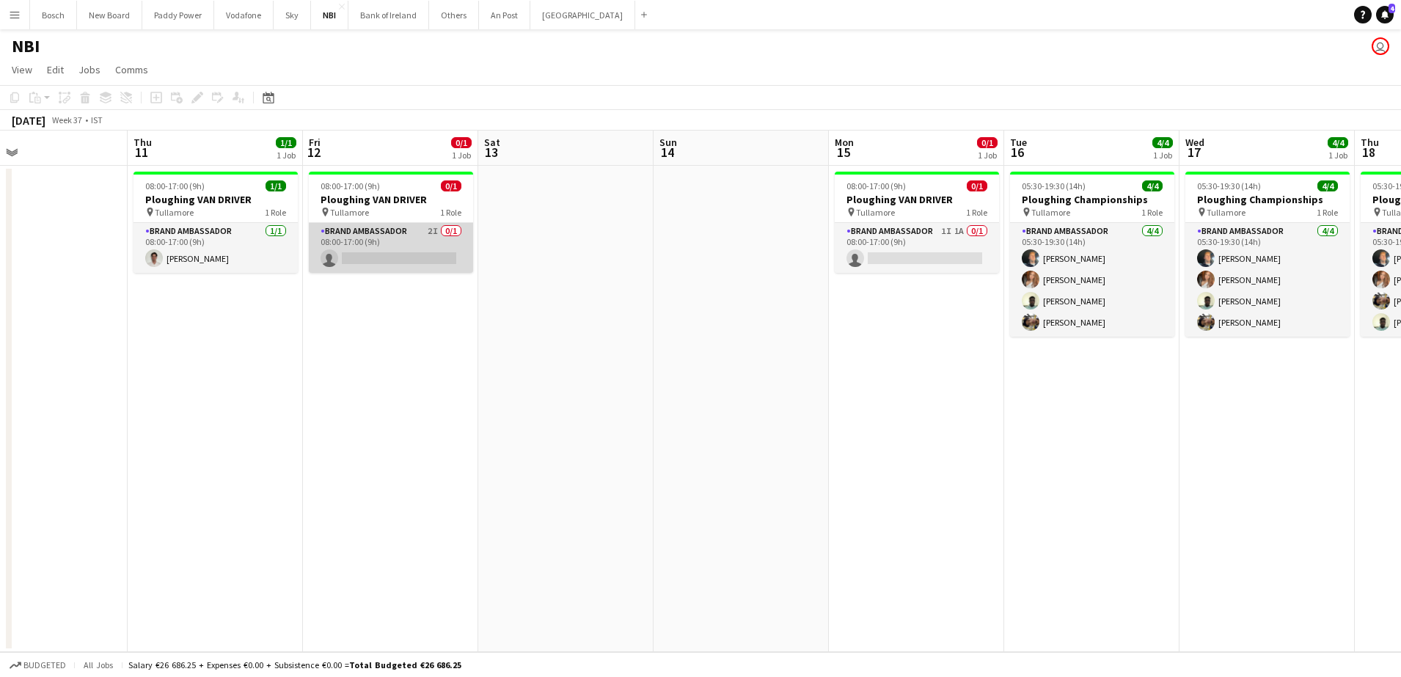
click at [373, 258] on app-card-role "Brand Ambassador 2I 0/1 08:00-17:00 (9h) single-neutral-actions" at bounding box center [391, 248] width 164 height 50
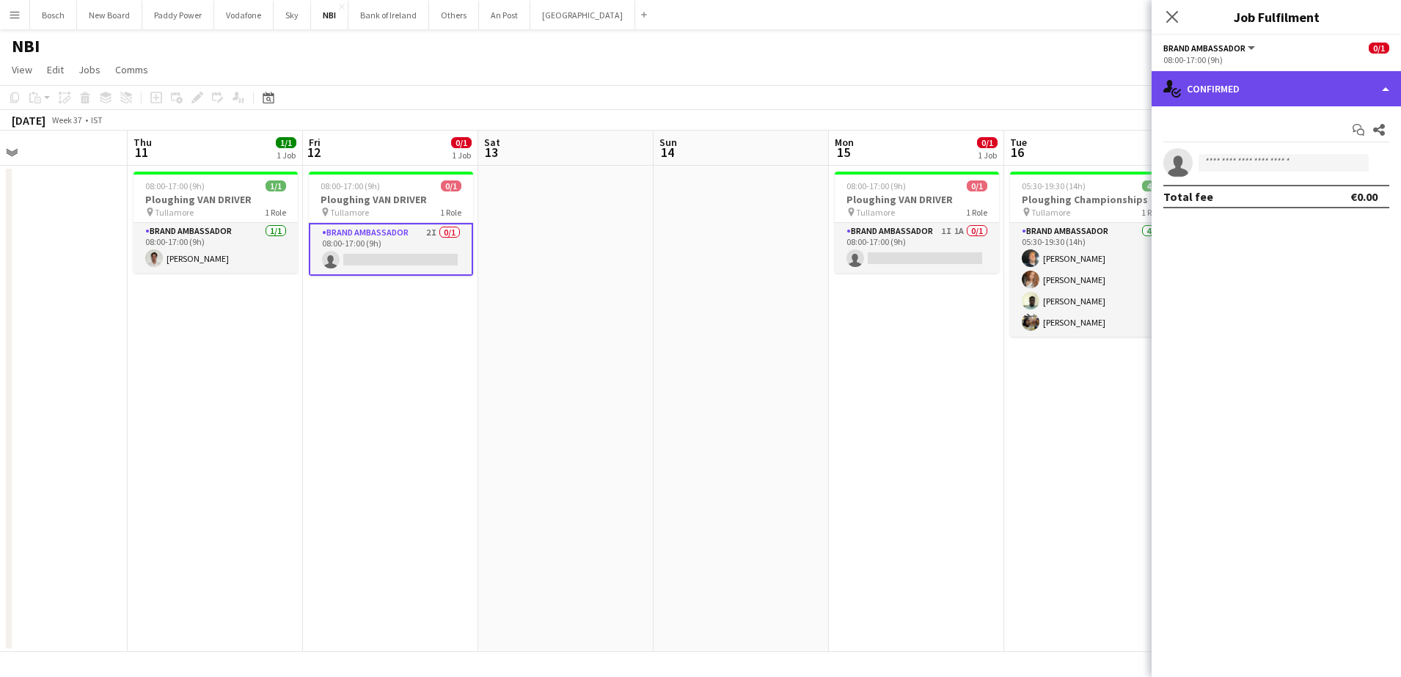
click at [1285, 76] on div "single-neutral-actions-check-2 Confirmed" at bounding box center [1276, 88] width 249 height 35
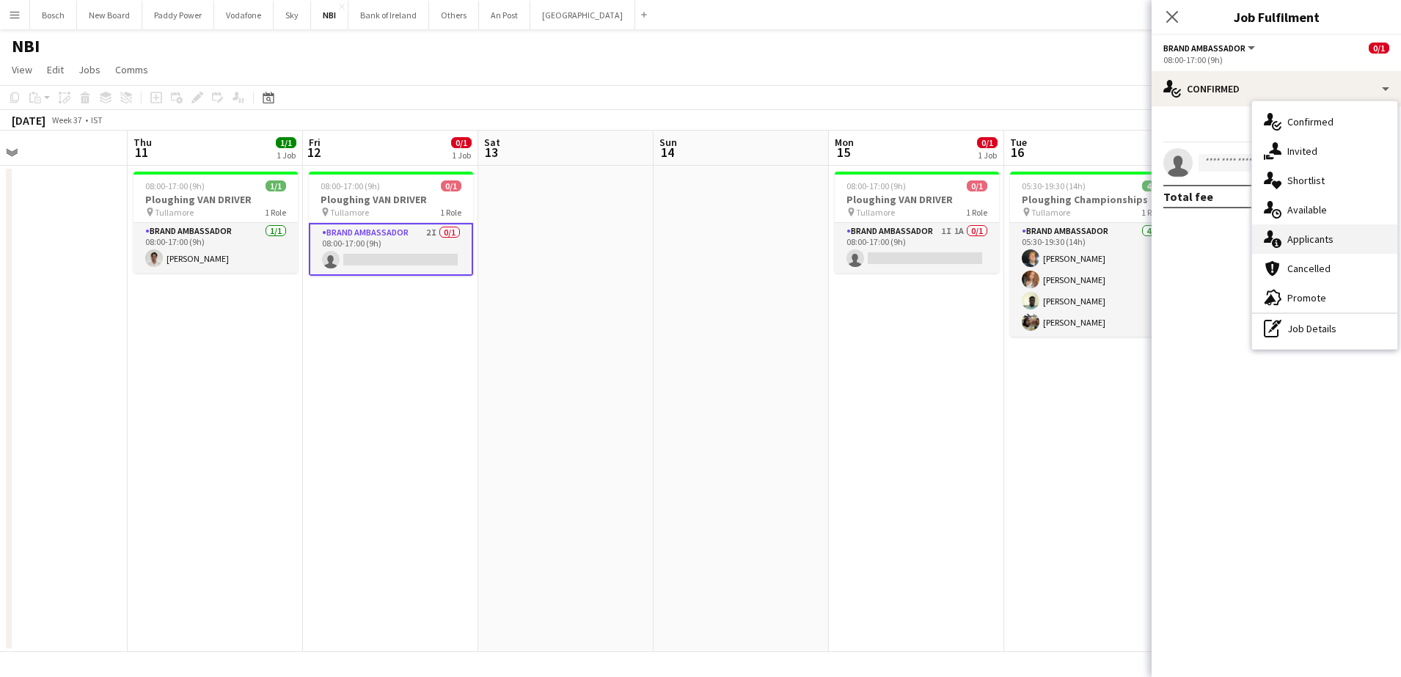
click at [1329, 236] on span "Applicants" at bounding box center [1310, 239] width 46 height 13
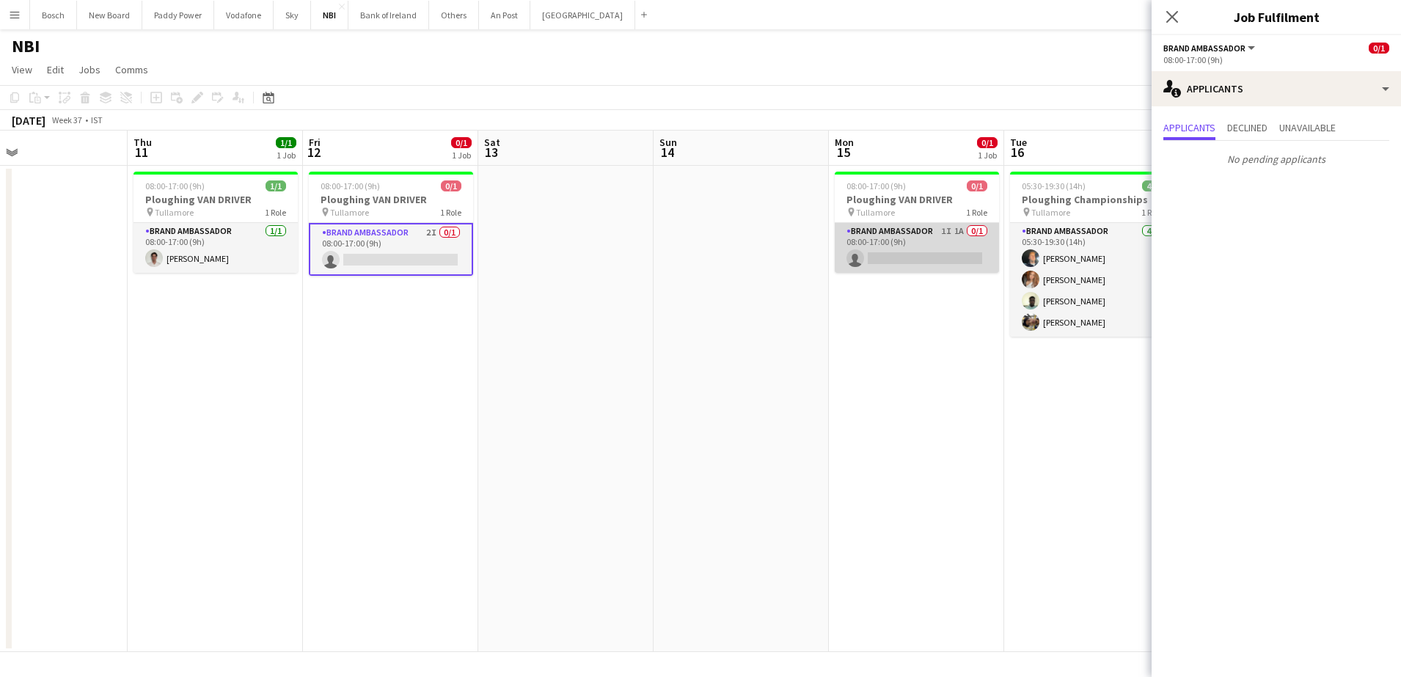
click at [962, 253] on app-card-role "Brand Ambassador 1I 1A 0/1 08:00-17:00 (9h) single-neutral-actions" at bounding box center [917, 248] width 164 height 50
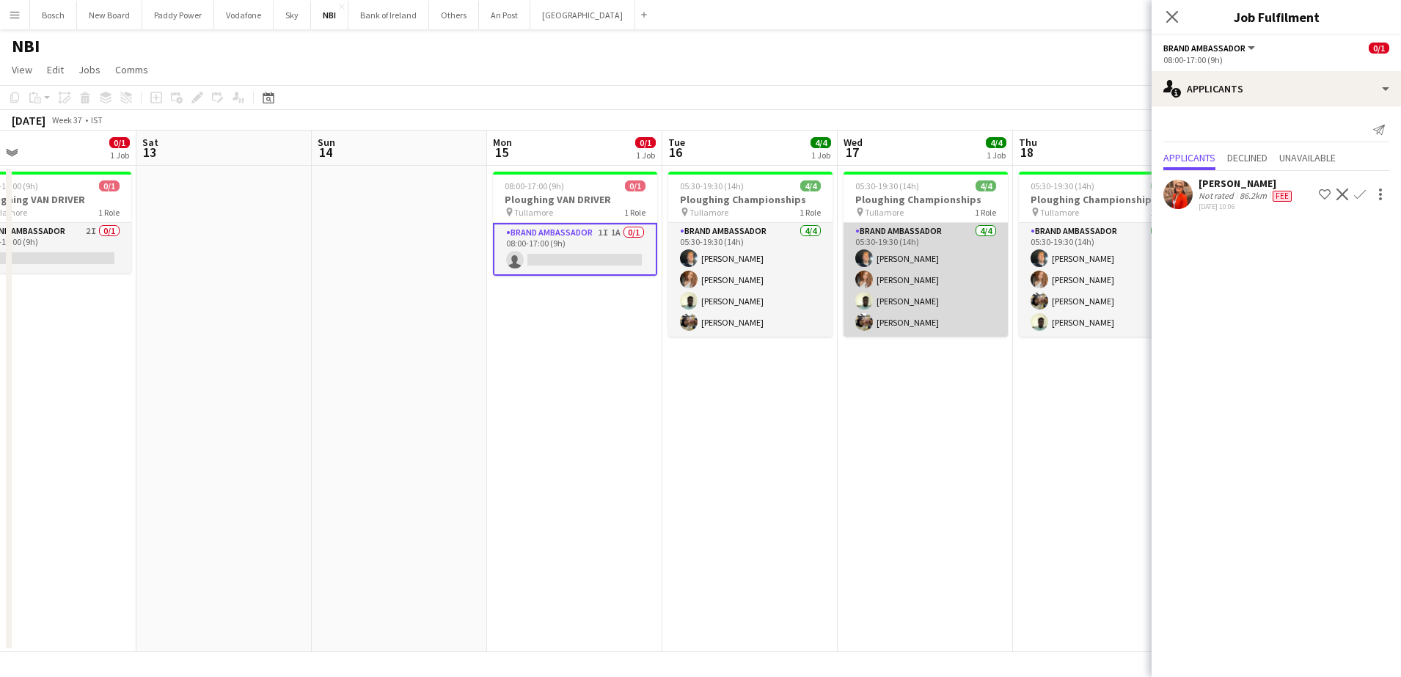
scroll to position [0, 564]
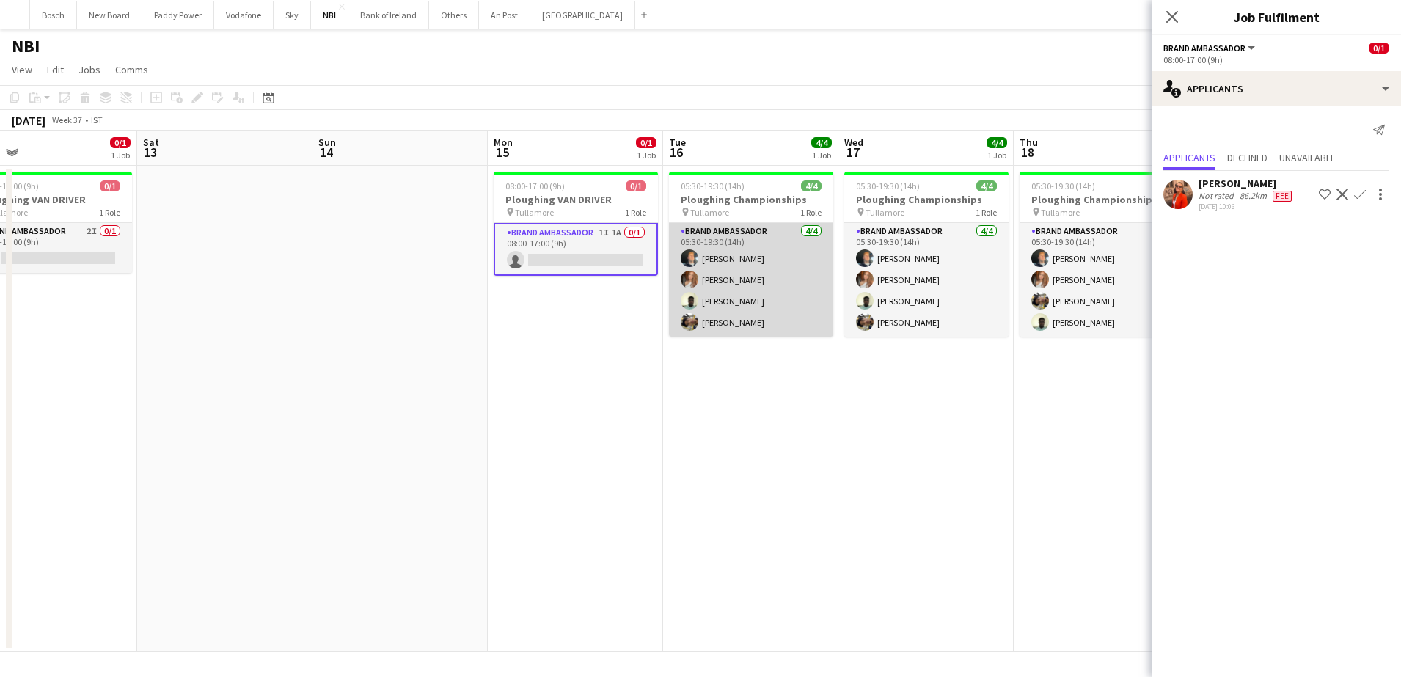
click at [830, 264] on app-card-role "Brand Ambassador [DATE] 05:30-19:30 (14h) [PERSON_NAME] [PERSON_NAME] [PERSON_N…" at bounding box center [751, 280] width 164 height 114
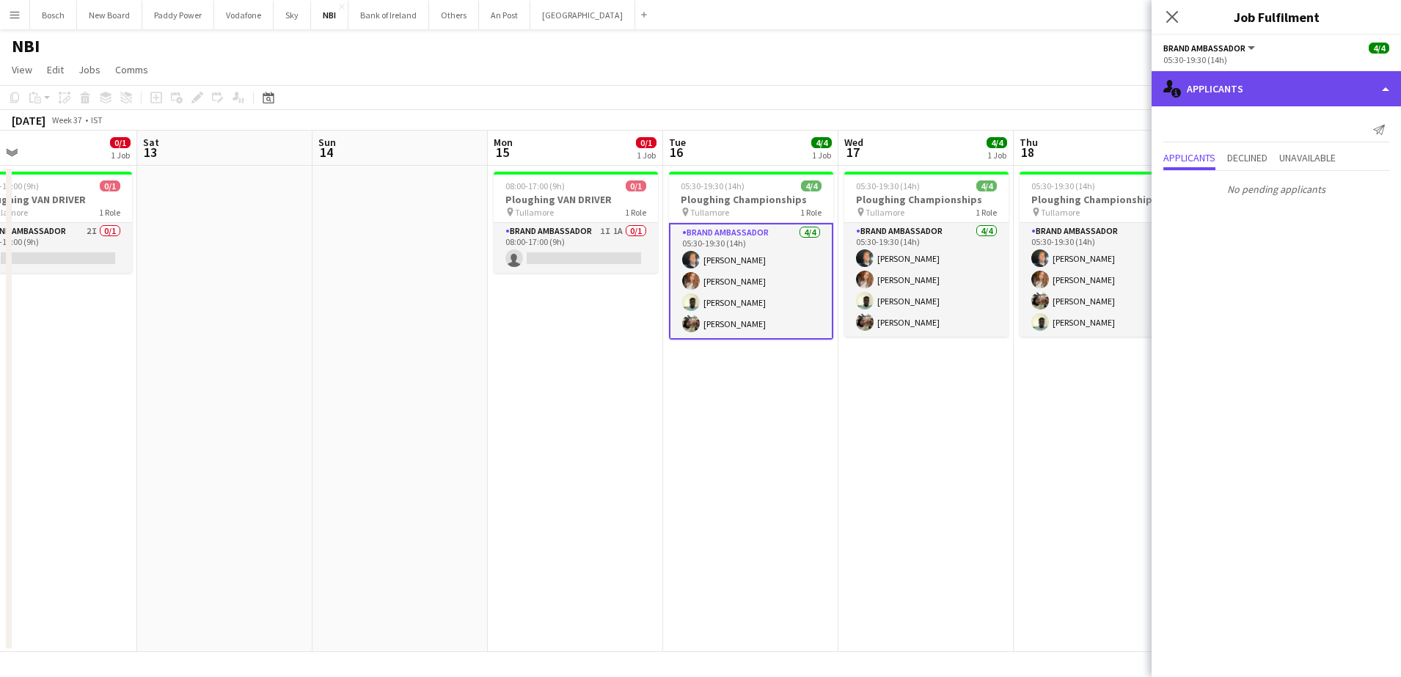
click at [1274, 92] on div "single-neutral-actions-information Applicants" at bounding box center [1276, 88] width 249 height 35
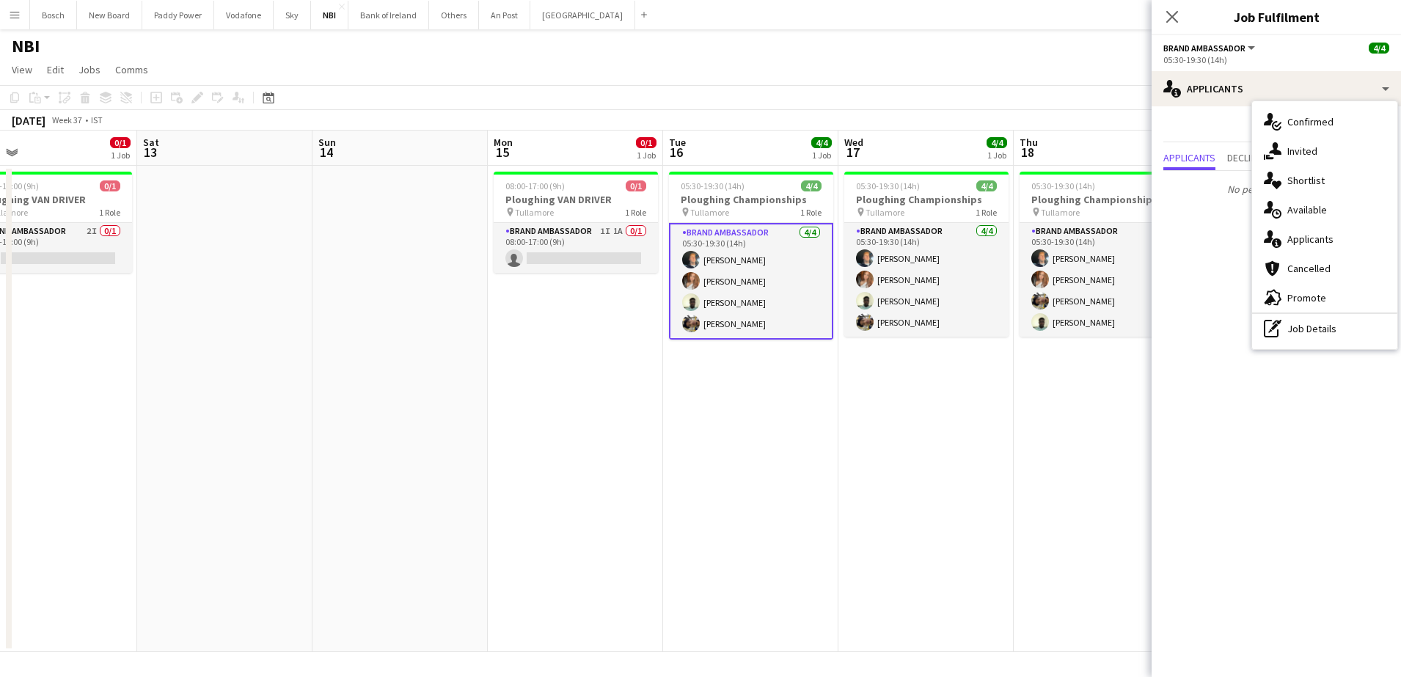
click at [769, 283] on app-card-role "Brand Ambassador [DATE] 05:30-19:30 (14h) [PERSON_NAME] [PERSON_NAME] [PERSON_N…" at bounding box center [751, 281] width 164 height 117
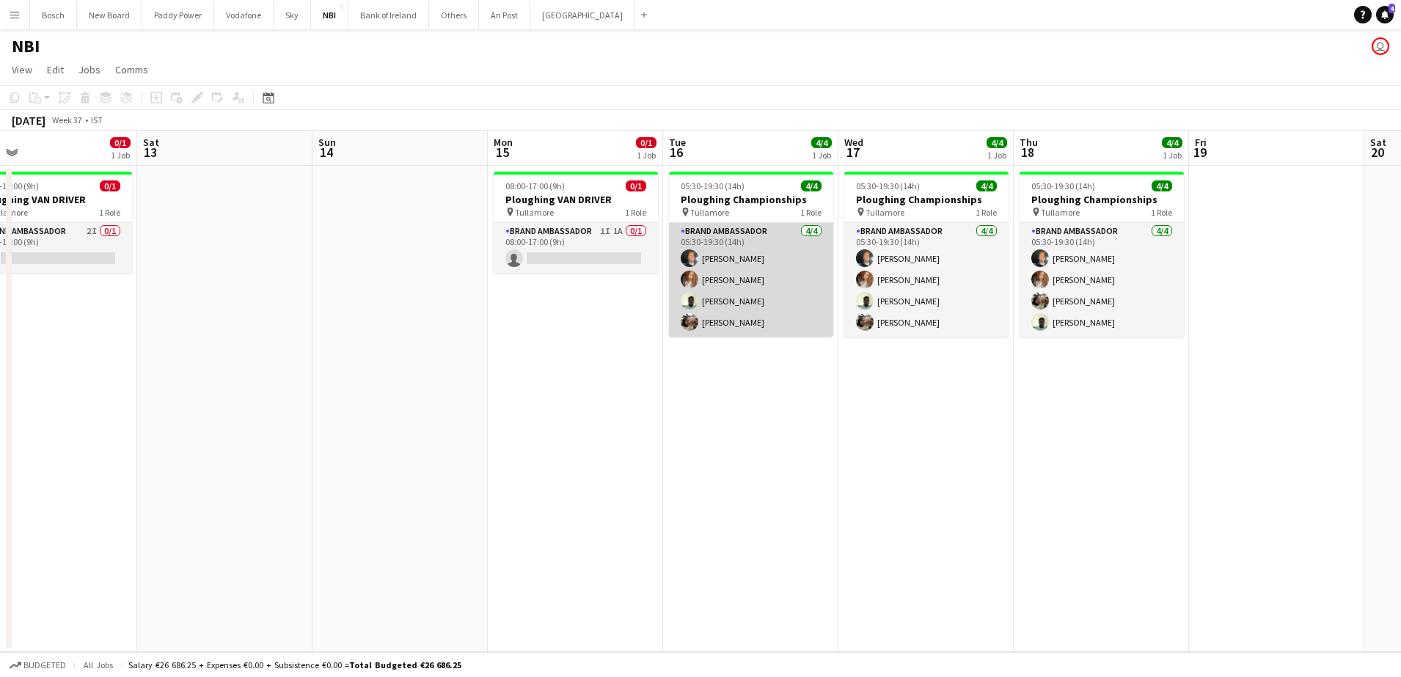
click at [769, 283] on app-card-role "Brand Ambassador [DATE] 05:30-19:30 (14h) [PERSON_NAME] [PERSON_NAME] [PERSON_N…" at bounding box center [751, 280] width 164 height 114
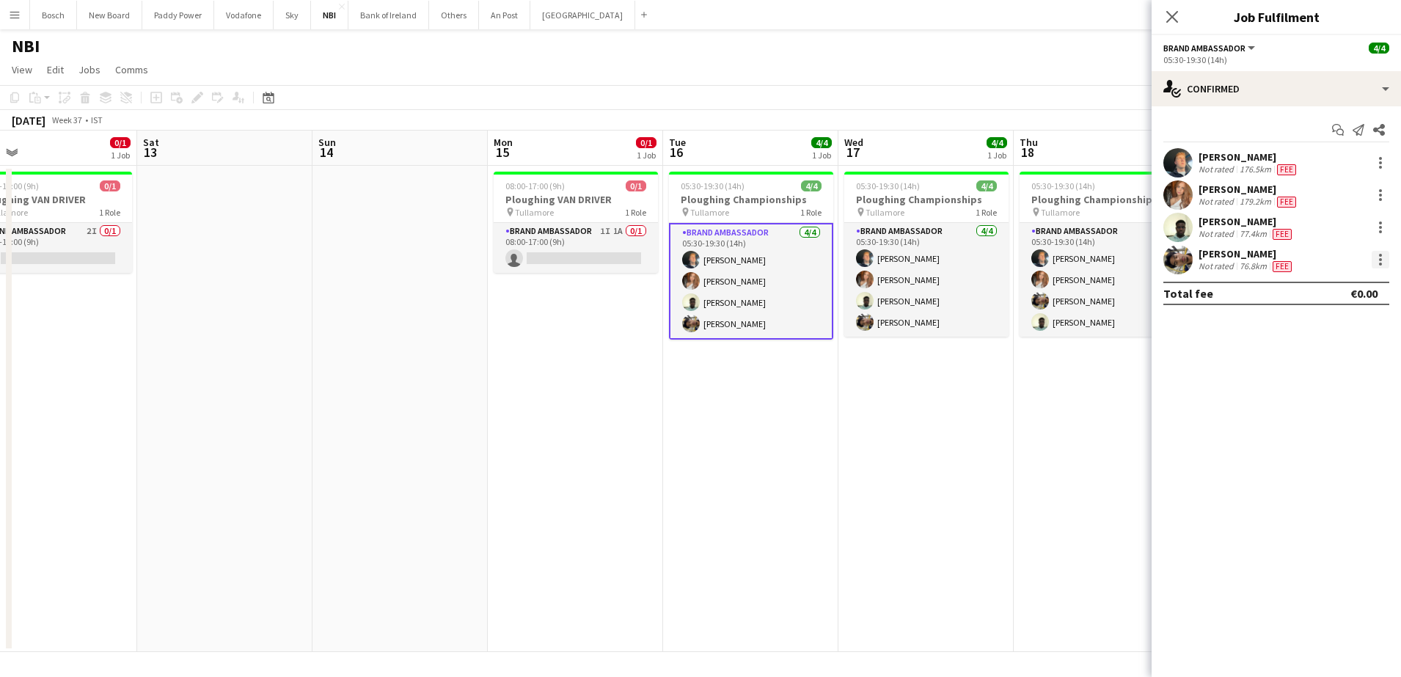
click at [1373, 259] on div at bounding box center [1381, 260] width 18 height 18
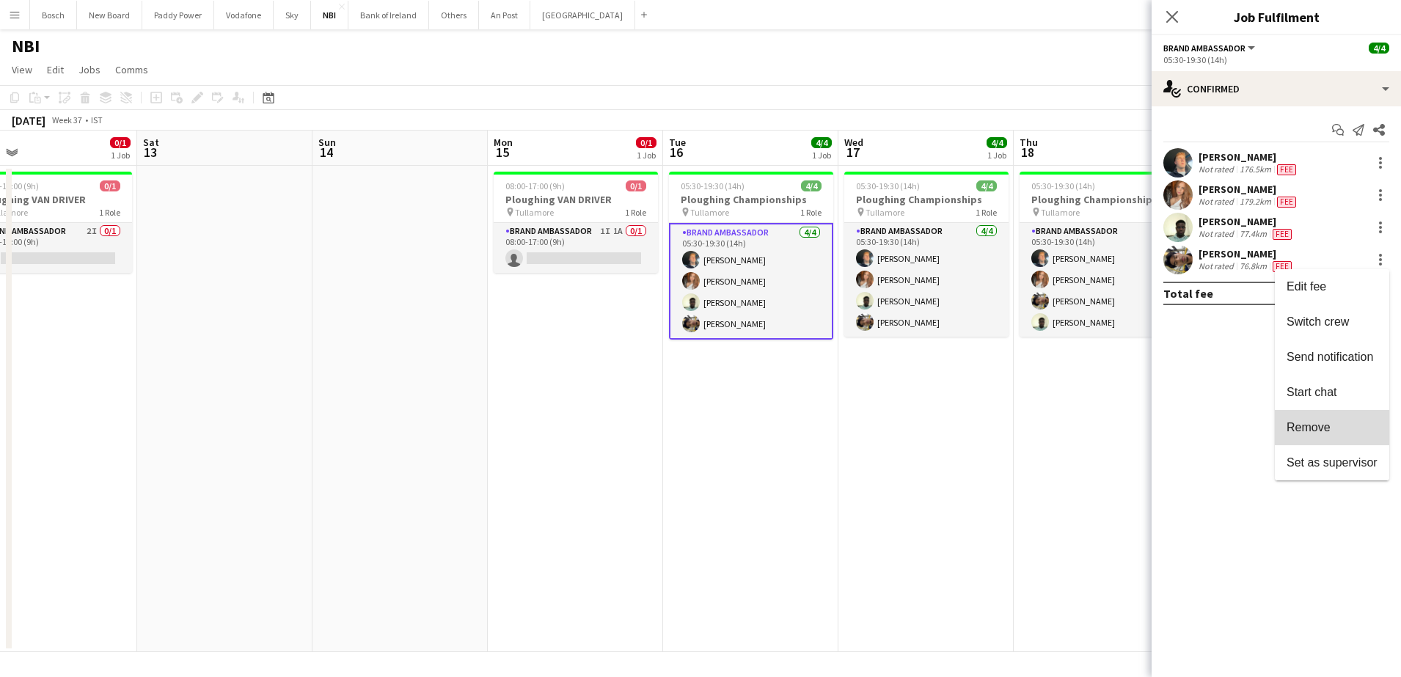
click at [1337, 428] on span "Remove" at bounding box center [1332, 427] width 91 height 13
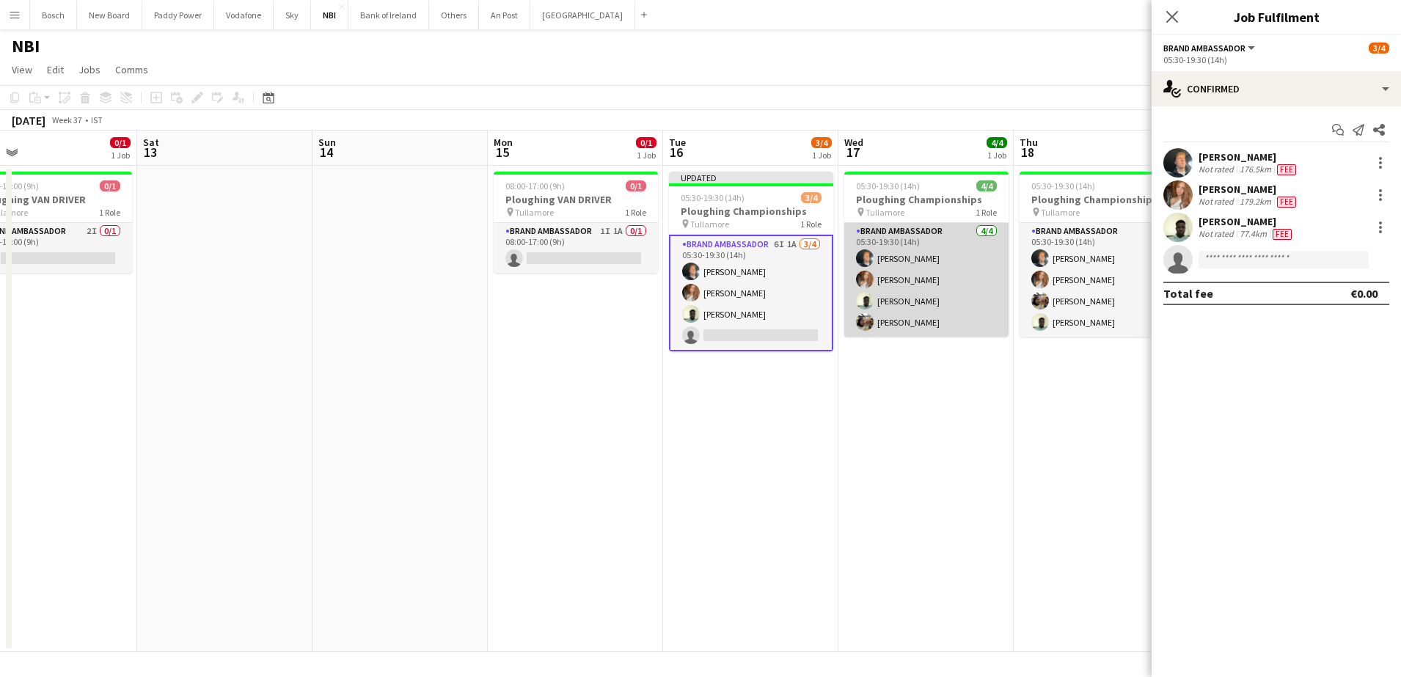
click at [1002, 299] on app-card-role "Brand Ambassador [DATE] 05:30-19:30 (14h) [PERSON_NAME] [PERSON_NAME] [PERSON_N…" at bounding box center [926, 280] width 164 height 114
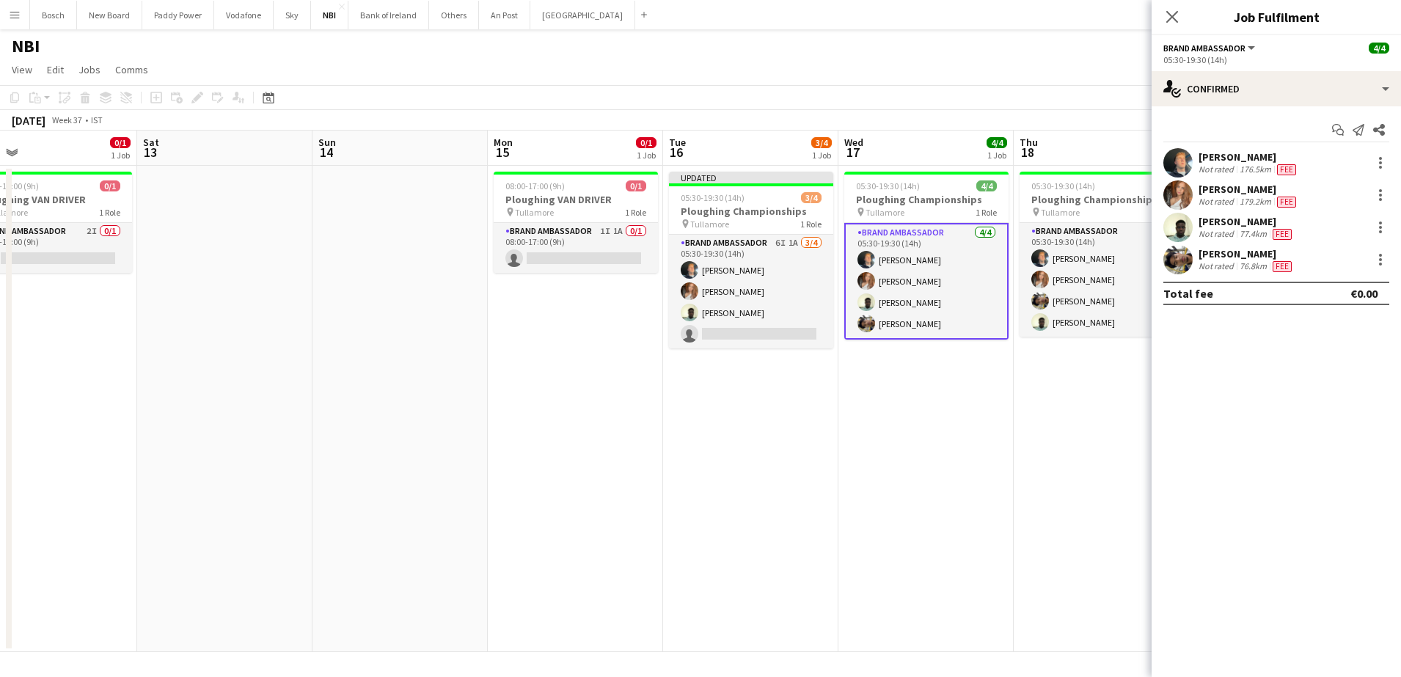
click at [1370, 255] on div at bounding box center [1379, 260] width 21 height 18
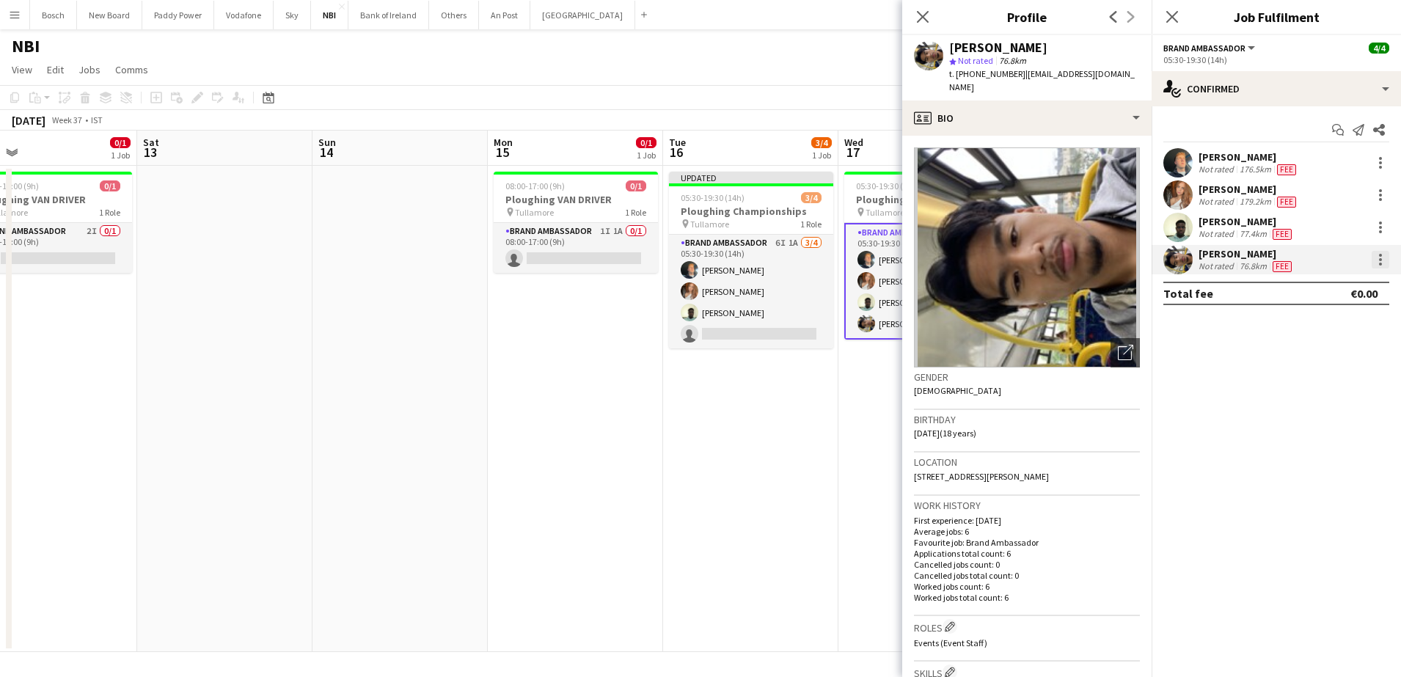
click at [1378, 261] on div at bounding box center [1381, 260] width 18 height 18
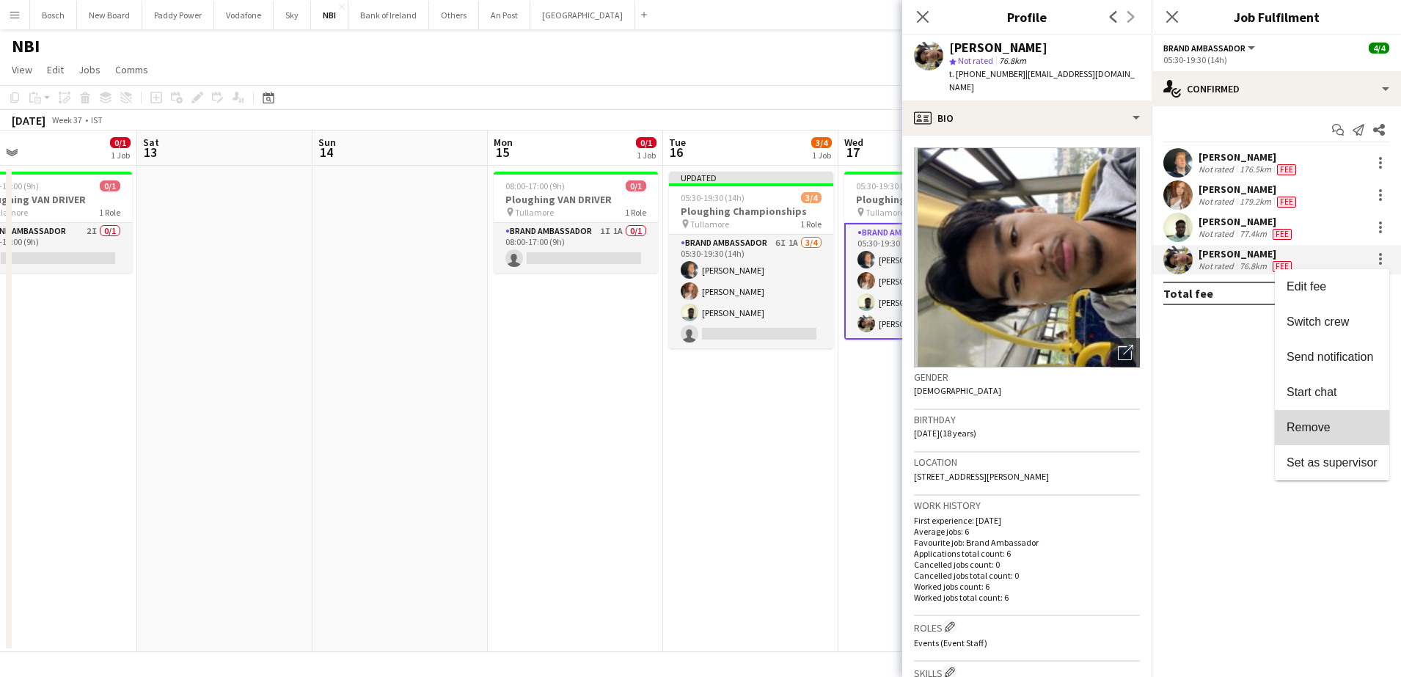
click at [1338, 425] on span "Remove" at bounding box center [1332, 427] width 91 height 13
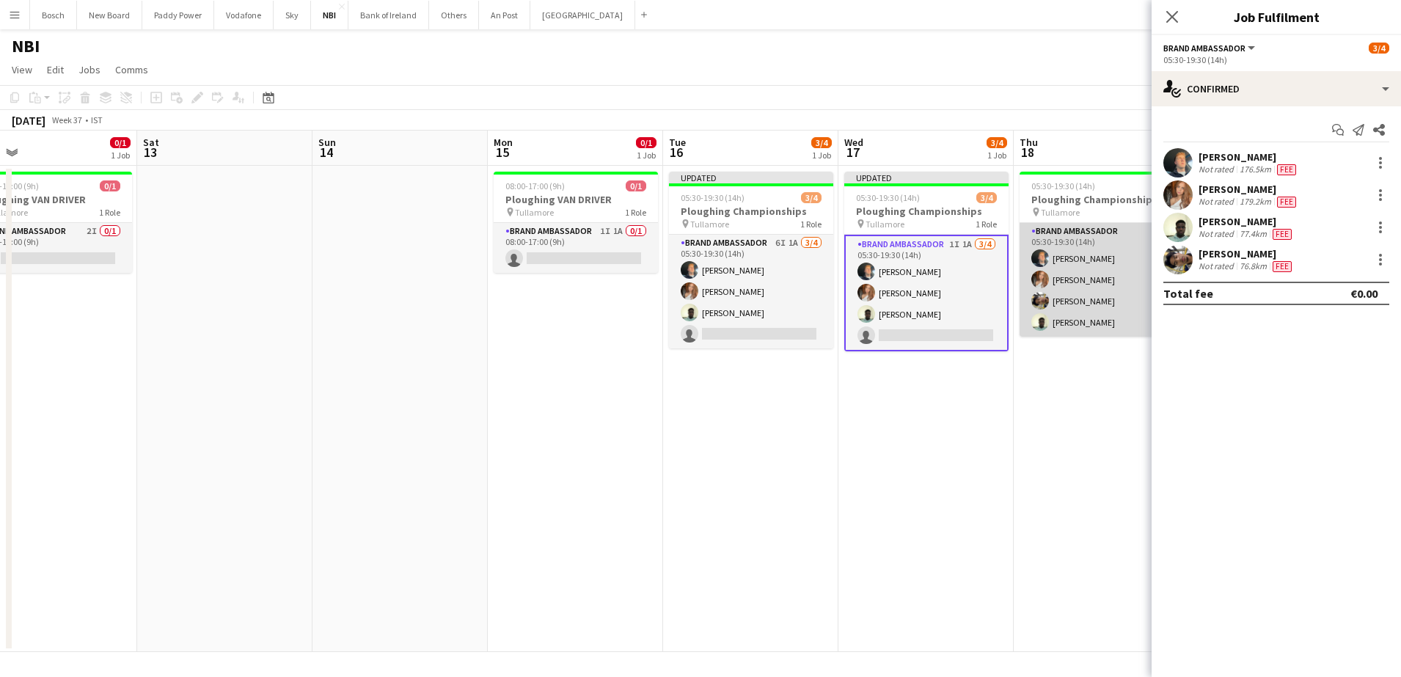
click at [1124, 321] on app-card-role "Brand Ambassador [DATE] 05:30-19:30 (14h) [PERSON_NAME] [PERSON_NAME] [PERSON_N…" at bounding box center [1102, 280] width 164 height 114
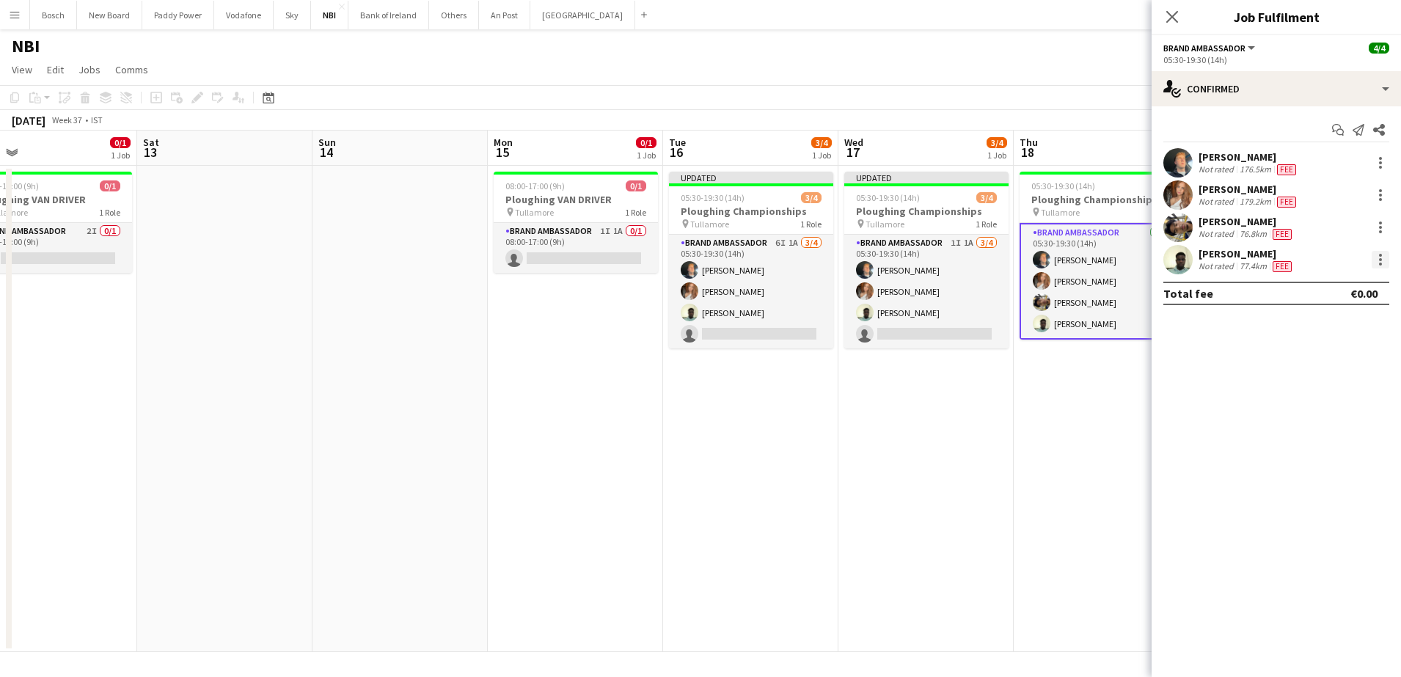
click at [1377, 257] on div at bounding box center [1381, 260] width 18 height 18
click at [1383, 224] on div at bounding box center [700, 338] width 1401 height 677
click at [1383, 224] on div at bounding box center [1381, 228] width 18 height 18
click at [1340, 384] on button "Remove" at bounding box center [1332, 395] width 114 height 35
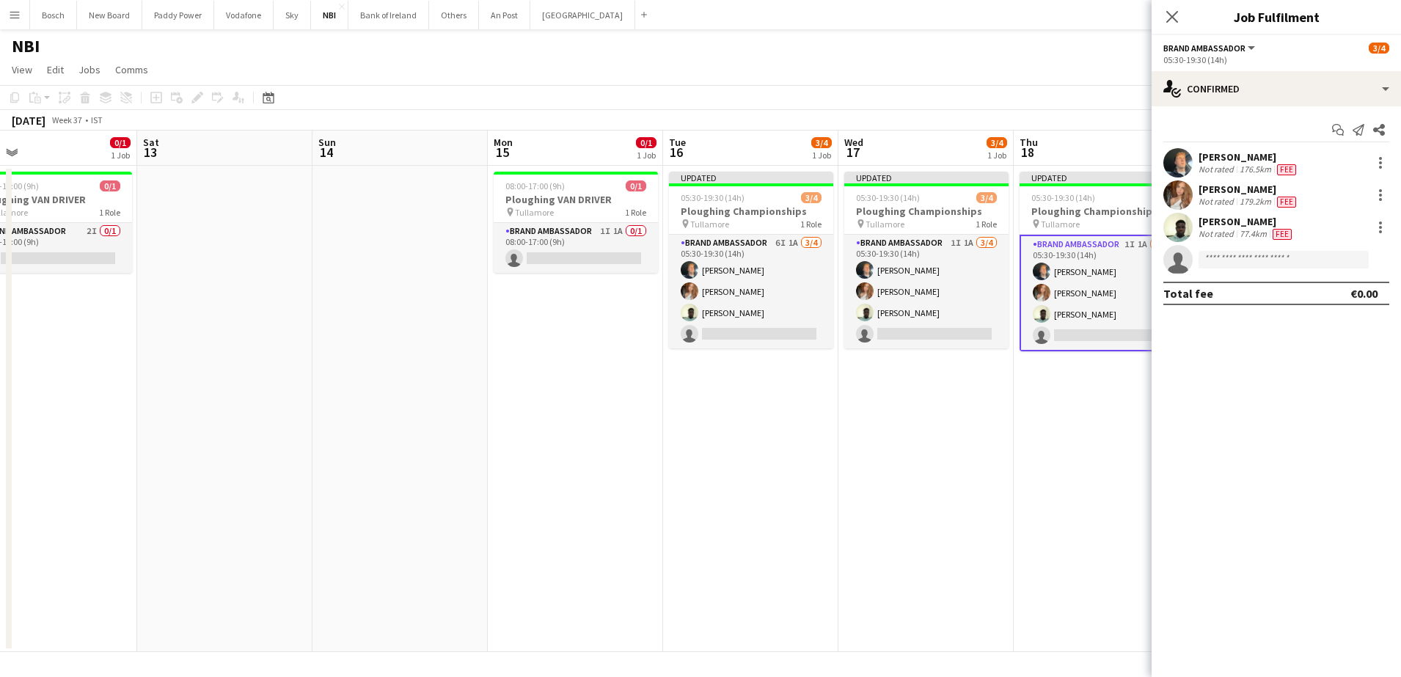
click at [1072, 100] on app-toolbar "Copy Paste Paste Ctrl+V Paste with crew Ctrl+Shift+V Paste linked Job [GEOGRAPH…" at bounding box center [700, 97] width 1401 height 25
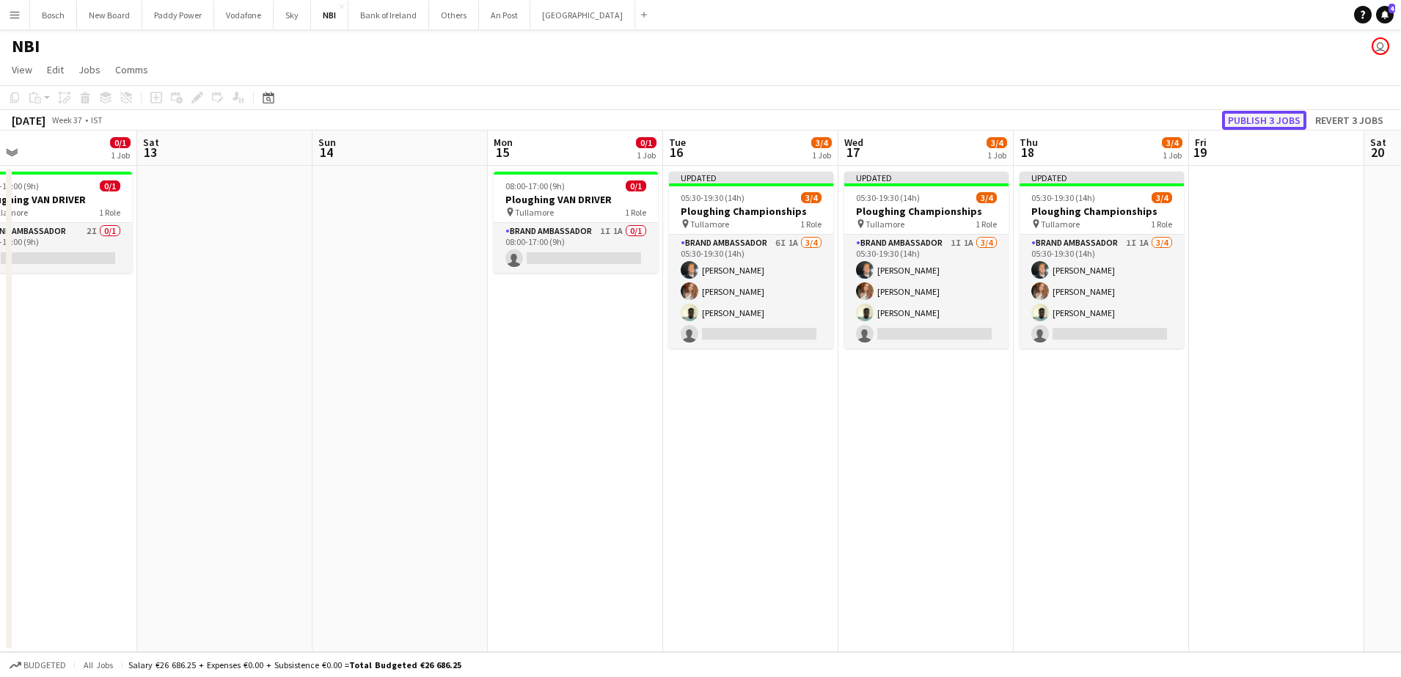
click at [1276, 122] on button "Publish 3 jobs" at bounding box center [1264, 120] width 84 height 19
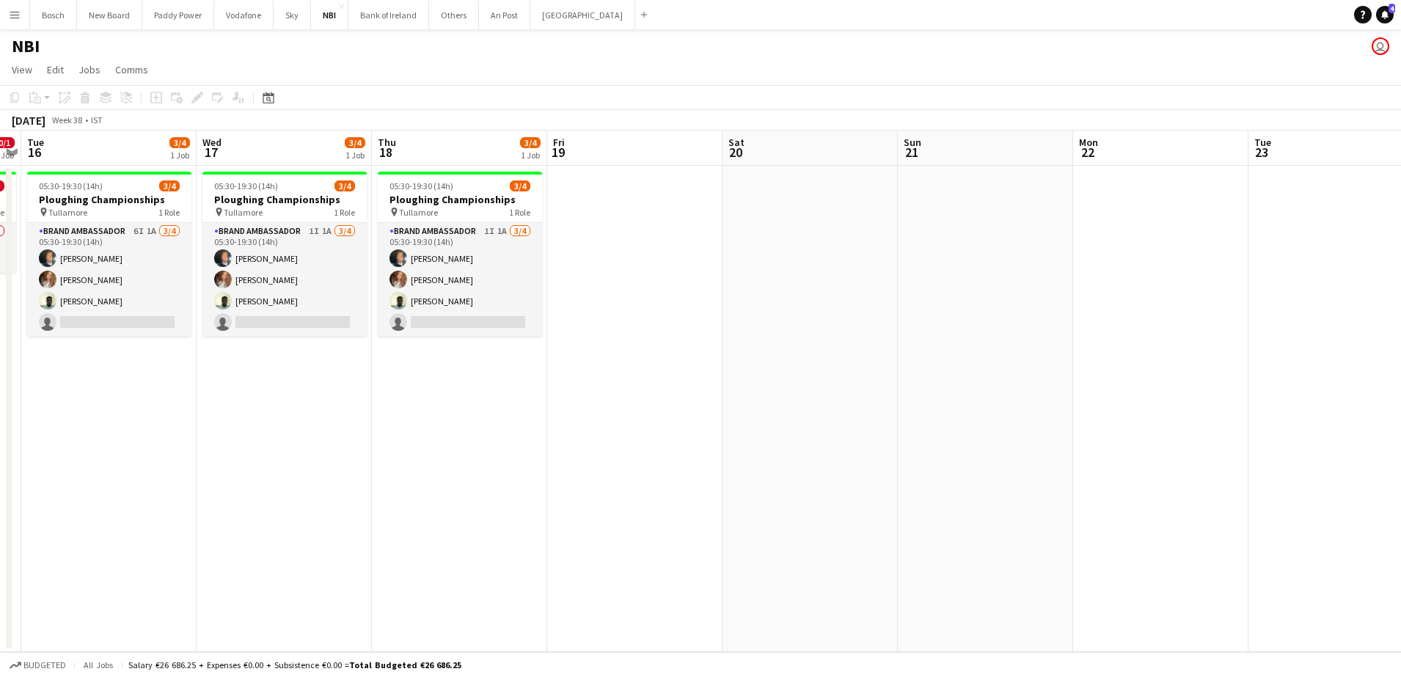
drag, startPoint x: 1254, startPoint y: 301, endPoint x: 612, endPoint y: 305, distance: 641.9
click at [612, 305] on app-calendar-viewport "Sat 13 Sun 14 Mon 15 0/1 1 Job Tue 16 3/4 1 Job Wed 17 3/4 1 Job Thu 18 3/4 1 J…" at bounding box center [700, 392] width 1401 height 522
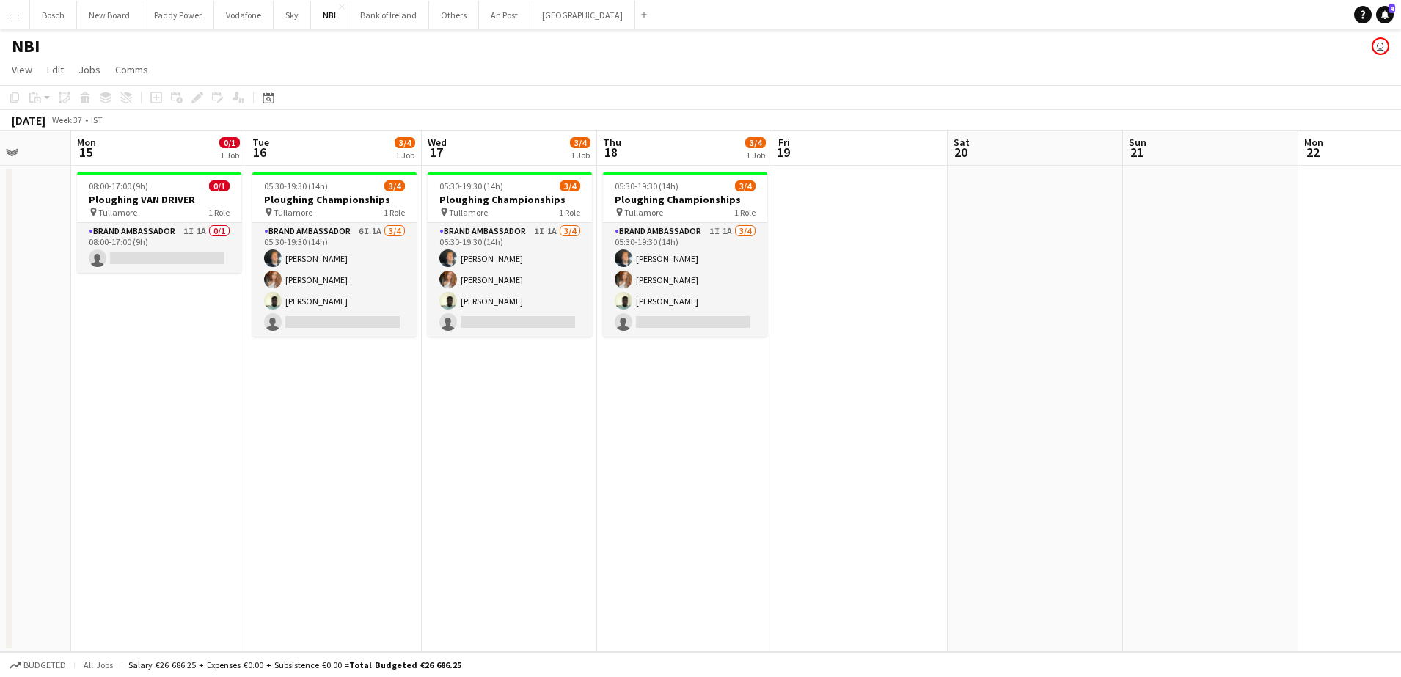
scroll to position [0, 500]
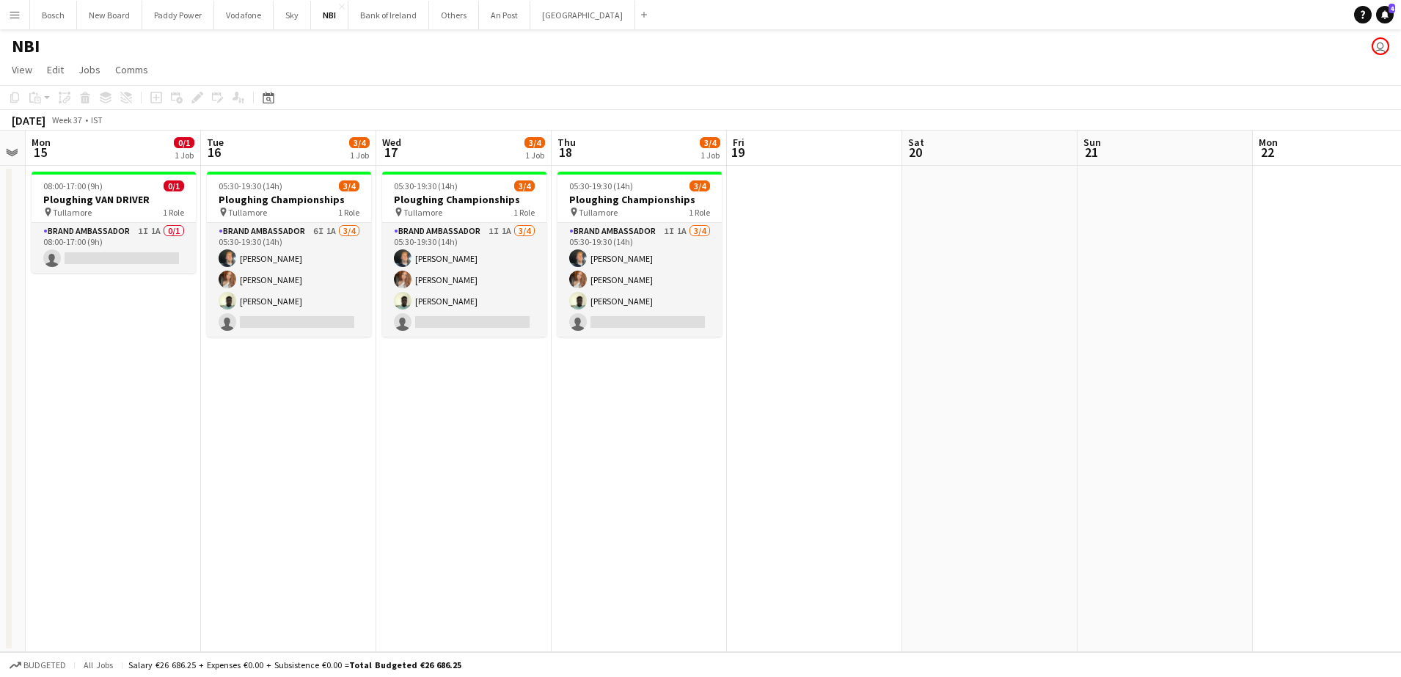
drag, startPoint x: 711, startPoint y: 288, endPoint x: 891, endPoint y: 266, distance: 181.0
click at [891, 266] on app-calendar-viewport "Fri 12 0/1 1 Job Sat 13 Sun 14 Mon 15 0/1 1 Job Tue 16 3/4 1 Job Wed 17 3/4 1 J…" at bounding box center [700, 392] width 1401 height 522
drag, startPoint x: 872, startPoint y: 388, endPoint x: 889, endPoint y: 387, distance: 16.9
click at [889, 387] on app-calendar-viewport "Fri 12 0/1 1 Job Sat 13 Sun 14 Mon 15 0/1 1 Job Tue 16 3/4 1 Job Wed 17 3/4 1 J…" at bounding box center [700, 392] width 1401 height 522
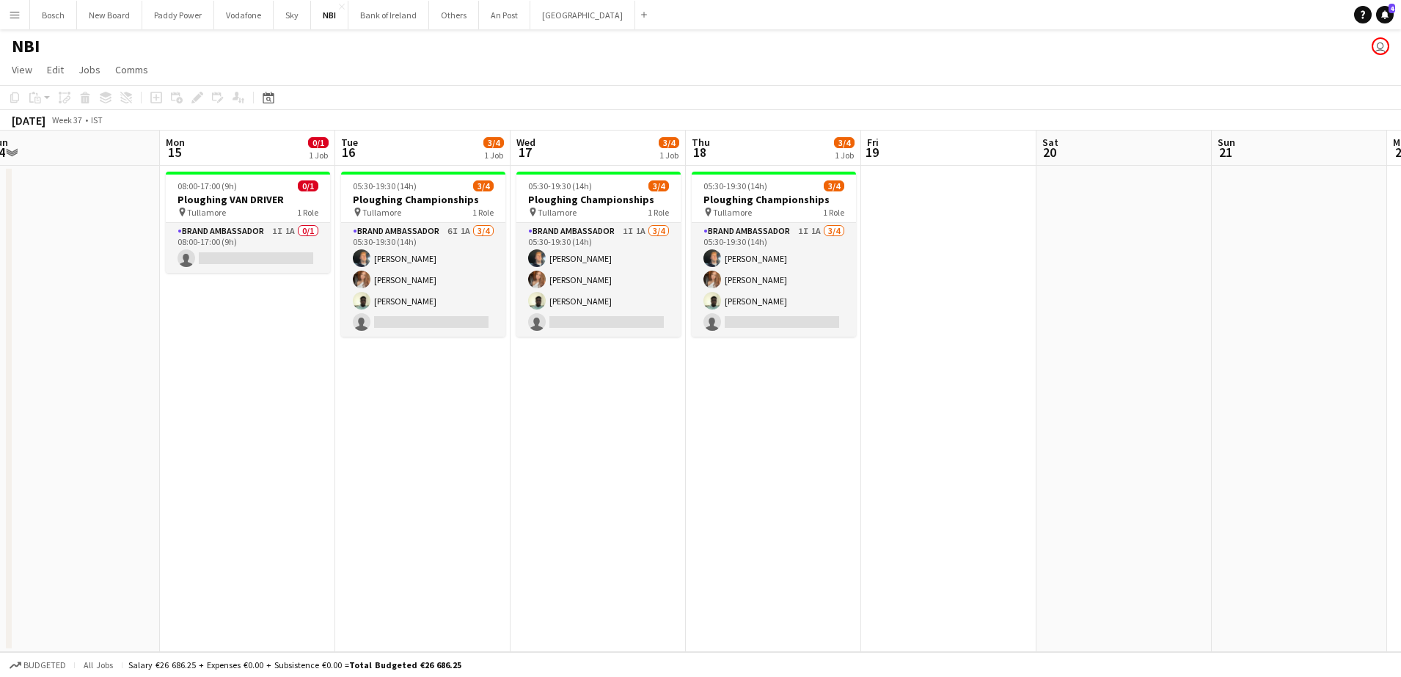
drag, startPoint x: 836, startPoint y: 397, endPoint x: 951, endPoint y: 390, distance: 116.1
click at [952, 390] on app-calendar-viewport "Fri 12 0/1 1 Job Sat 13 Sun 14 Mon 15 0/1 1 Job Tue 16 3/4 1 Job Wed 17 3/4 1 J…" at bounding box center [700, 392] width 1401 height 522
click at [301, 22] on button "Sky Close" at bounding box center [292, 15] width 37 height 29
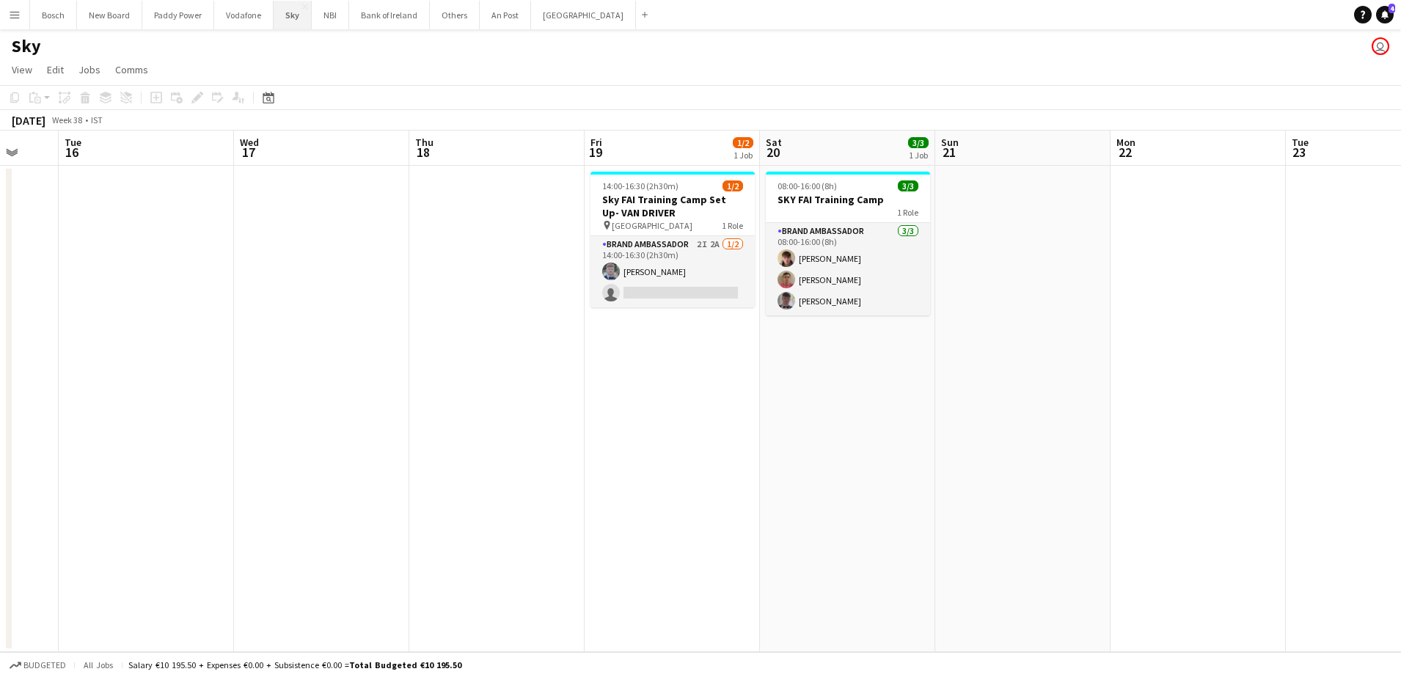
scroll to position [0, 486]
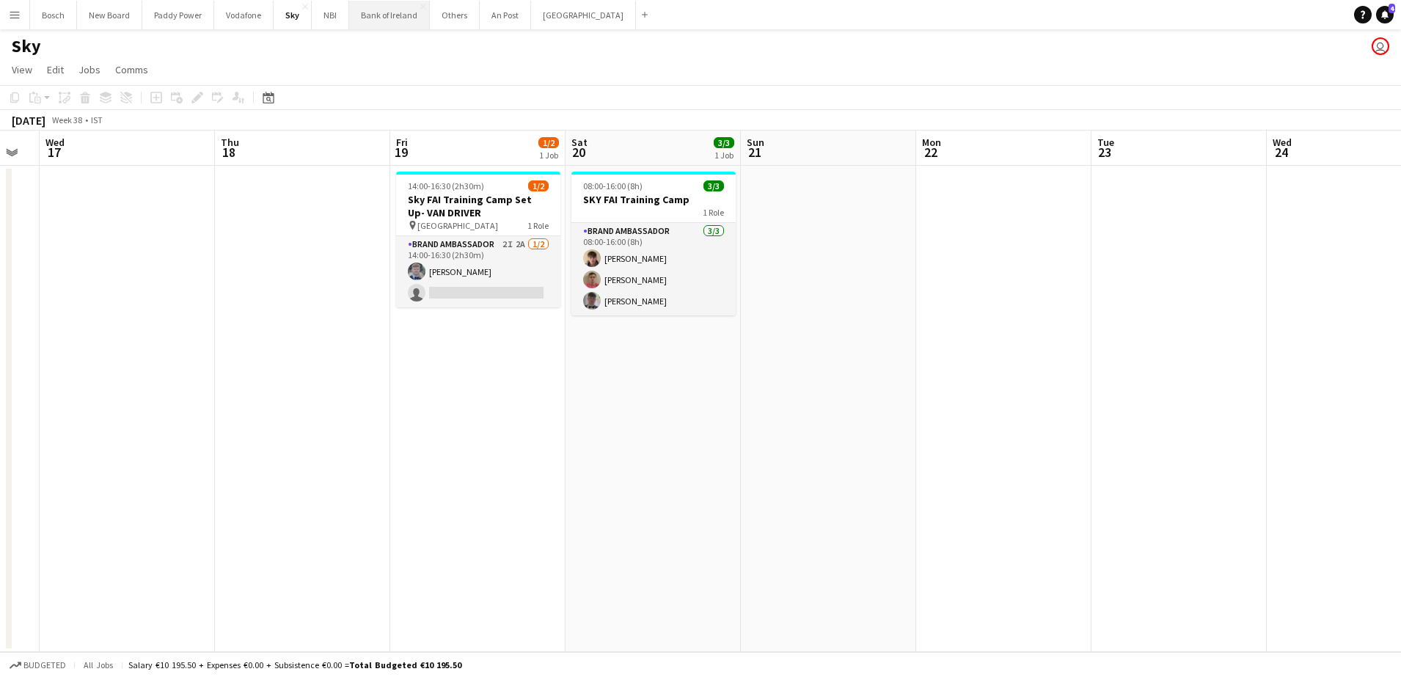
click at [374, 27] on button "Bank of Ireland Close" at bounding box center [389, 15] width 81 height 29
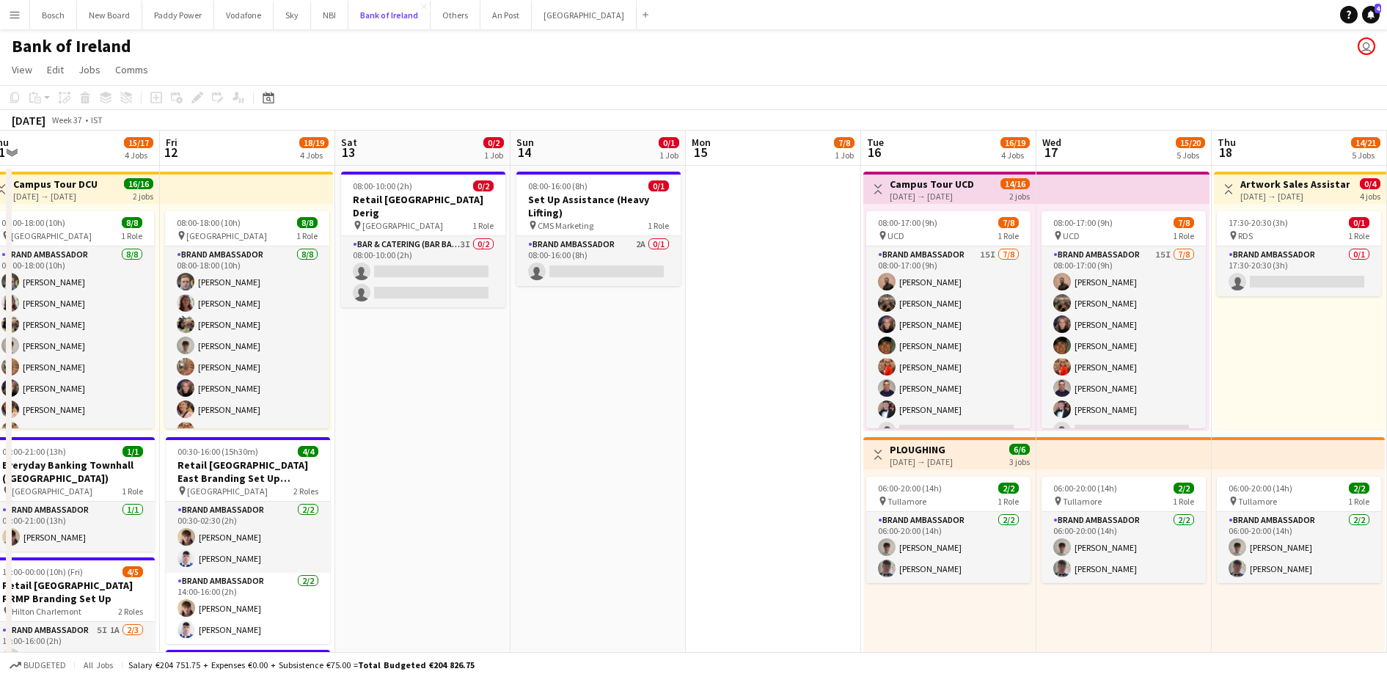
scroll to position [0, 433]
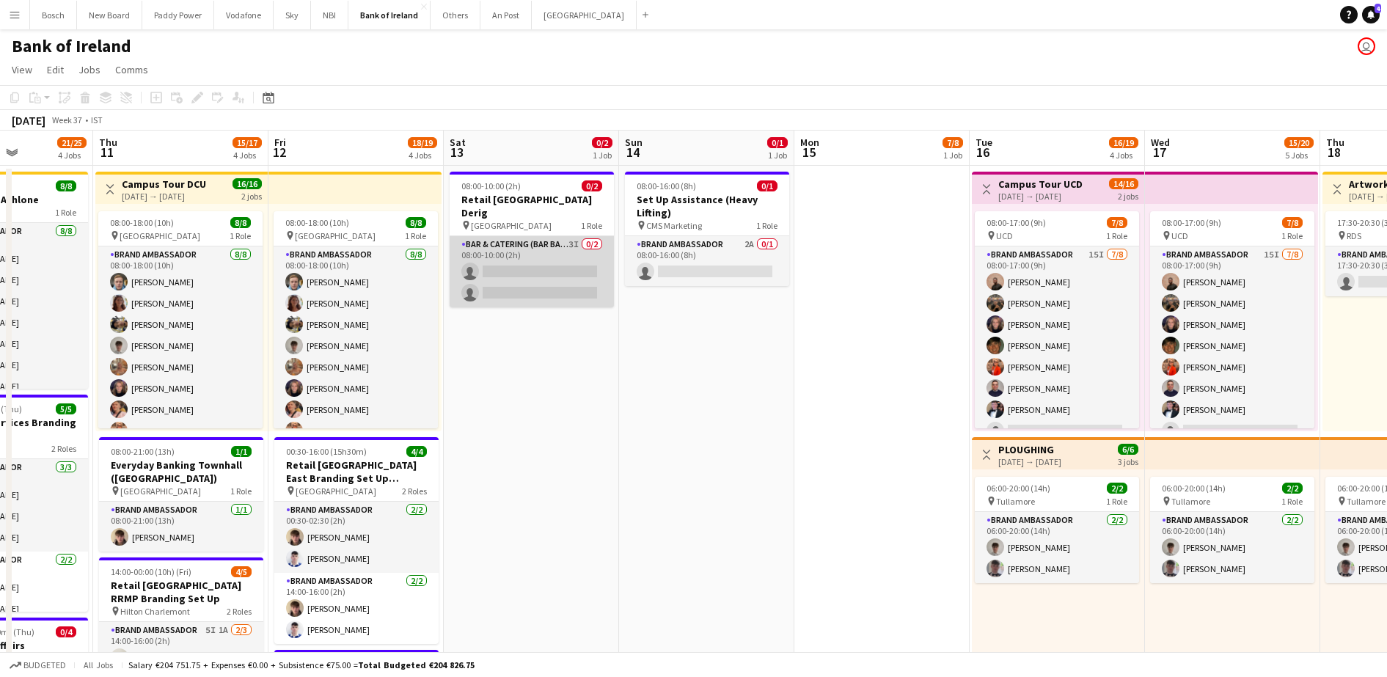
click at [606, 268] on app-card-role "Bar & Catering (Bar Back) 3I 0/2 08:00-10:00 (2h) single-neutral-actions single…" at bounding box center [532, 271] width 164 height 71
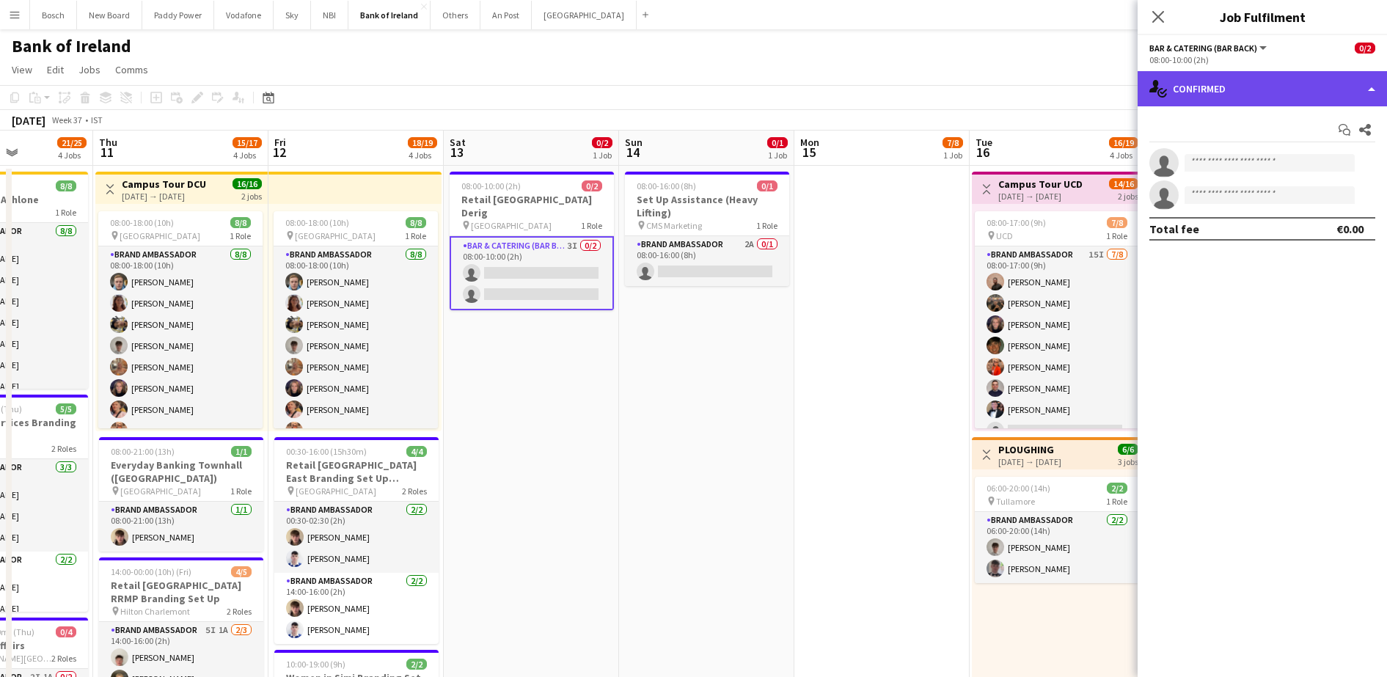
click at [1216, 88] on div "single-neutral-actions-check-2 Confirmed" at bounding box center [1262, 88] width 249 height 35
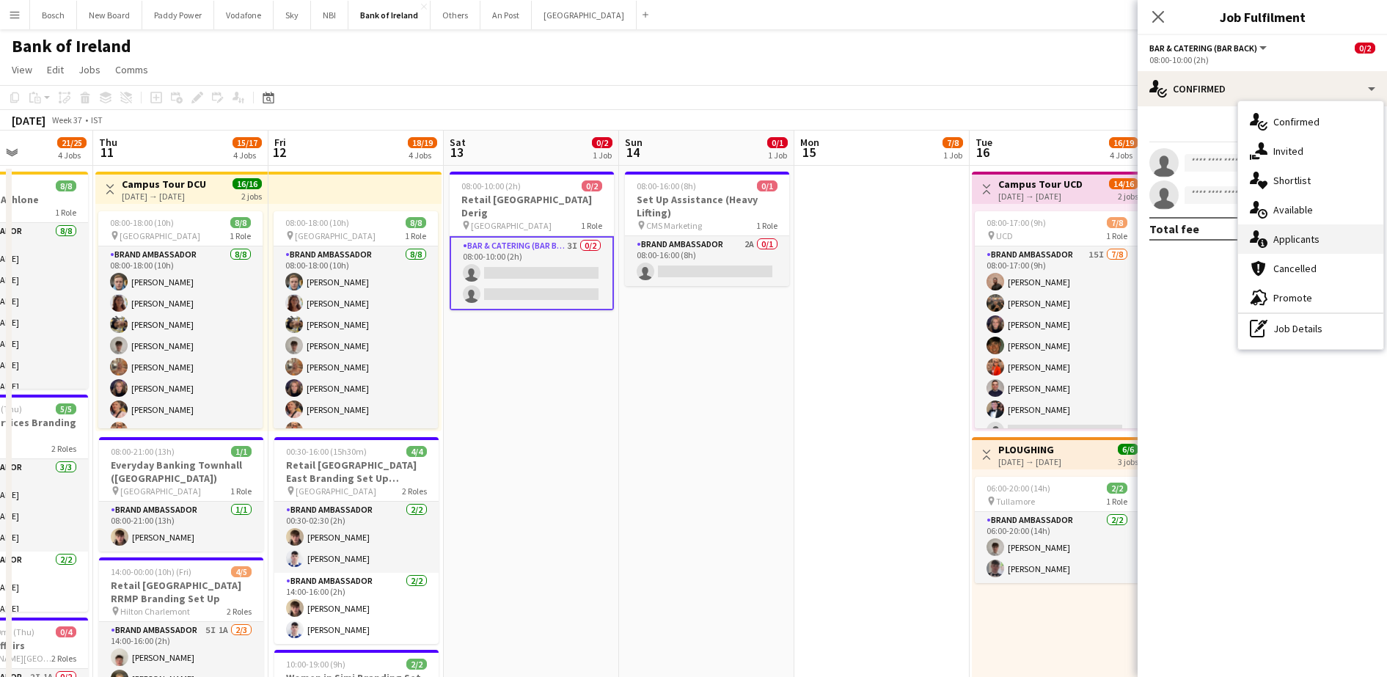
click at [1301, 238] on span "Applicants" at bounding box center [1296, 239] width 46 height 13
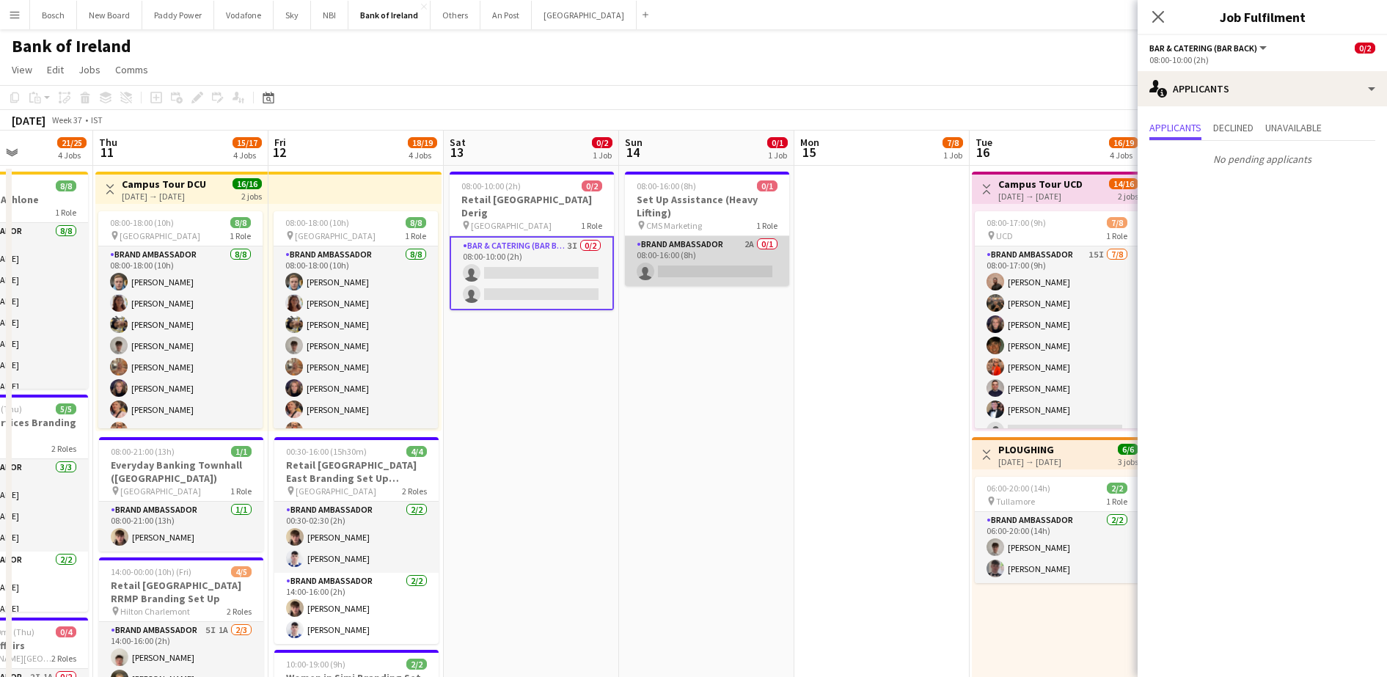
click at [708, 250] on app-card-role "Brand Ambassador 2A 0/1 08:00-16:00 (8h) single-neutral-actions" at bounding box center [707, 261] width 164 height 50
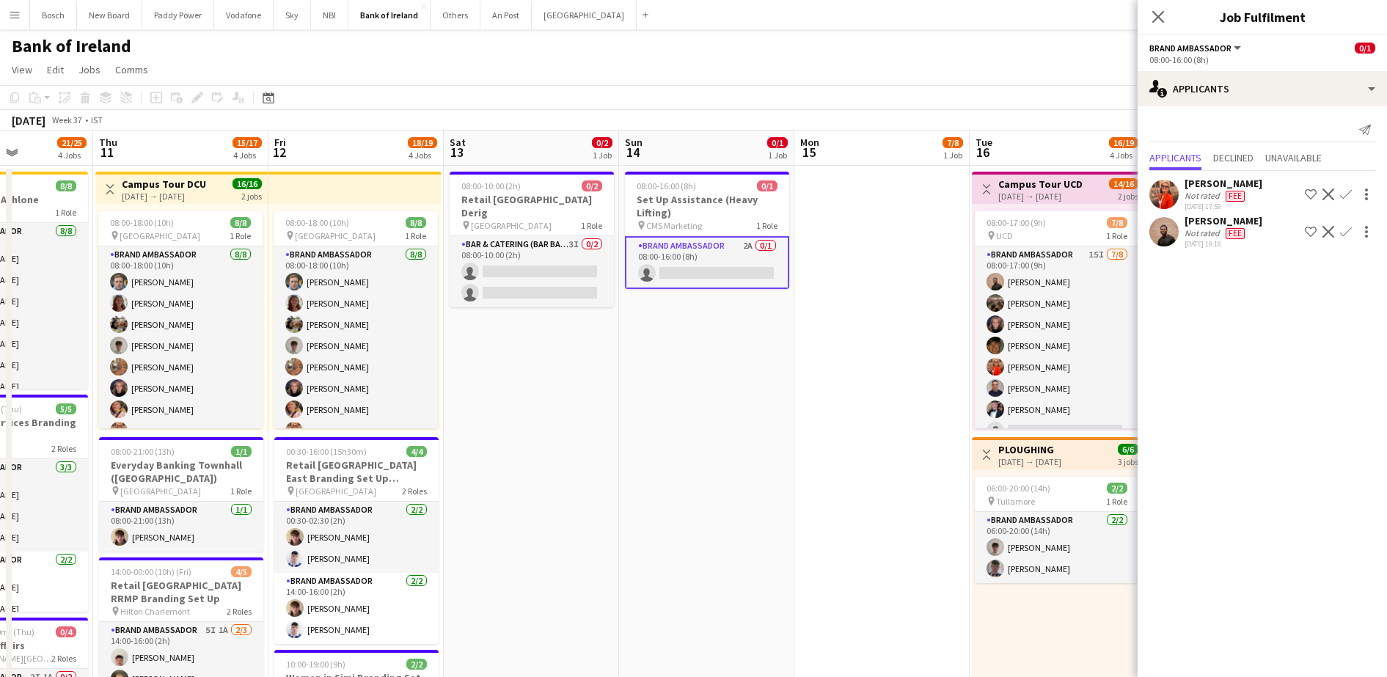
click at [1345, 228] on app-icon "Confirm" at bounding box center [1346, 232] width 12 height 12
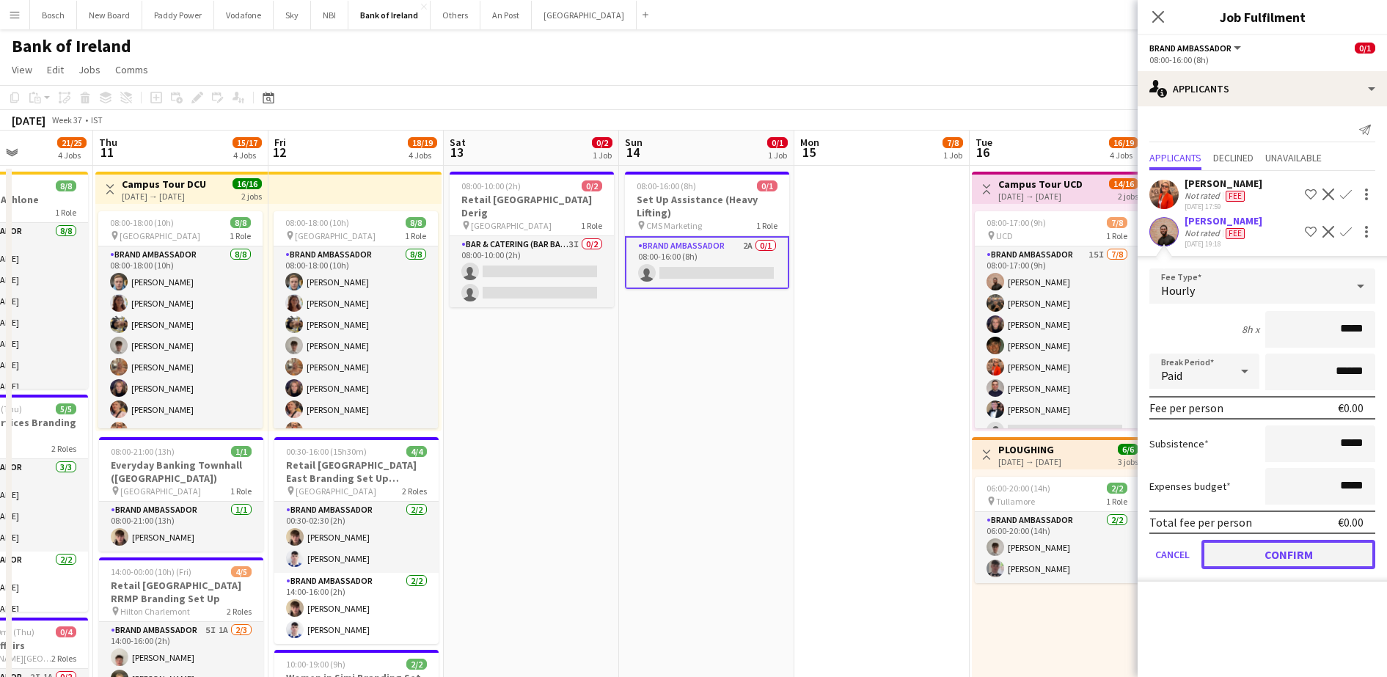
click at [1315, 544] on button "Confirm" at bounding box center [1289, 554] width 174 height 29
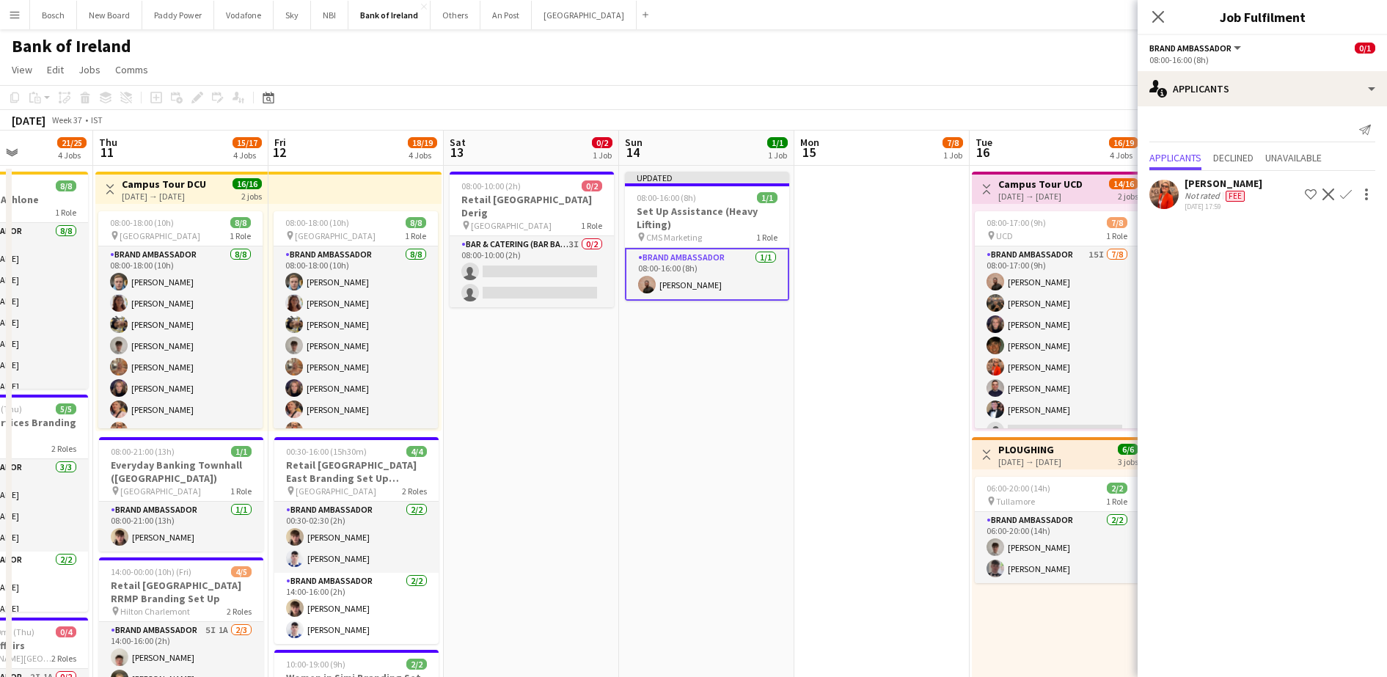
click at [929, 129] on div "[DATE] Week 37 • IST Publish 1 job Revert 1 job" at bounding box center [693, 120] width 1387 height 21
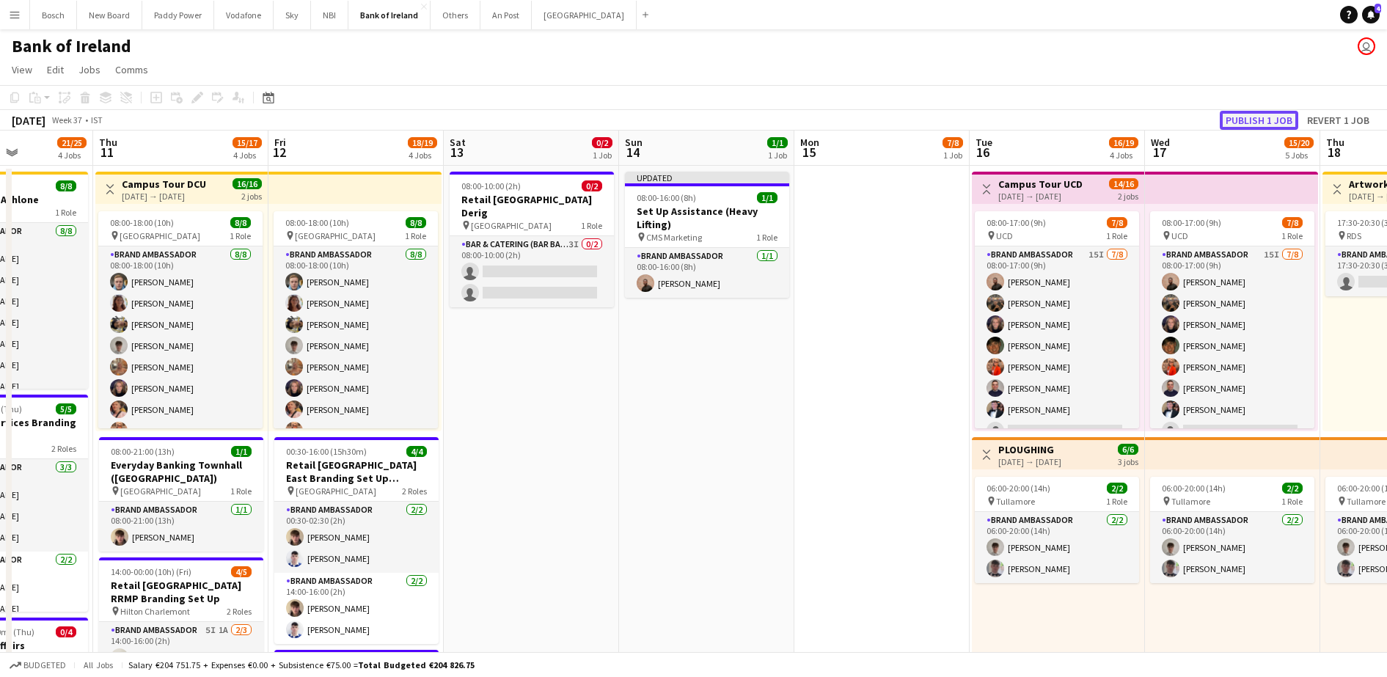
click at [1243, 121] on button "Publish 1 job" at bounding box center [1259, 120] width 78 height 19
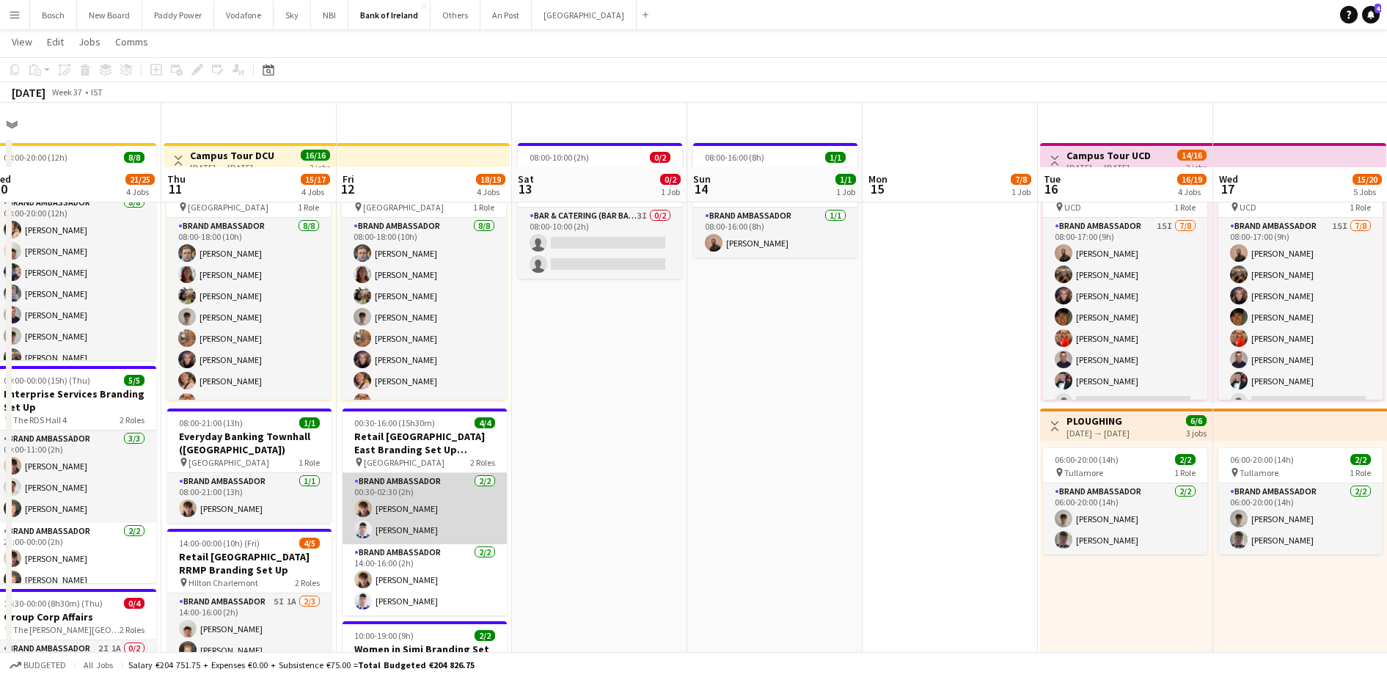
scroll to position [0, 0]
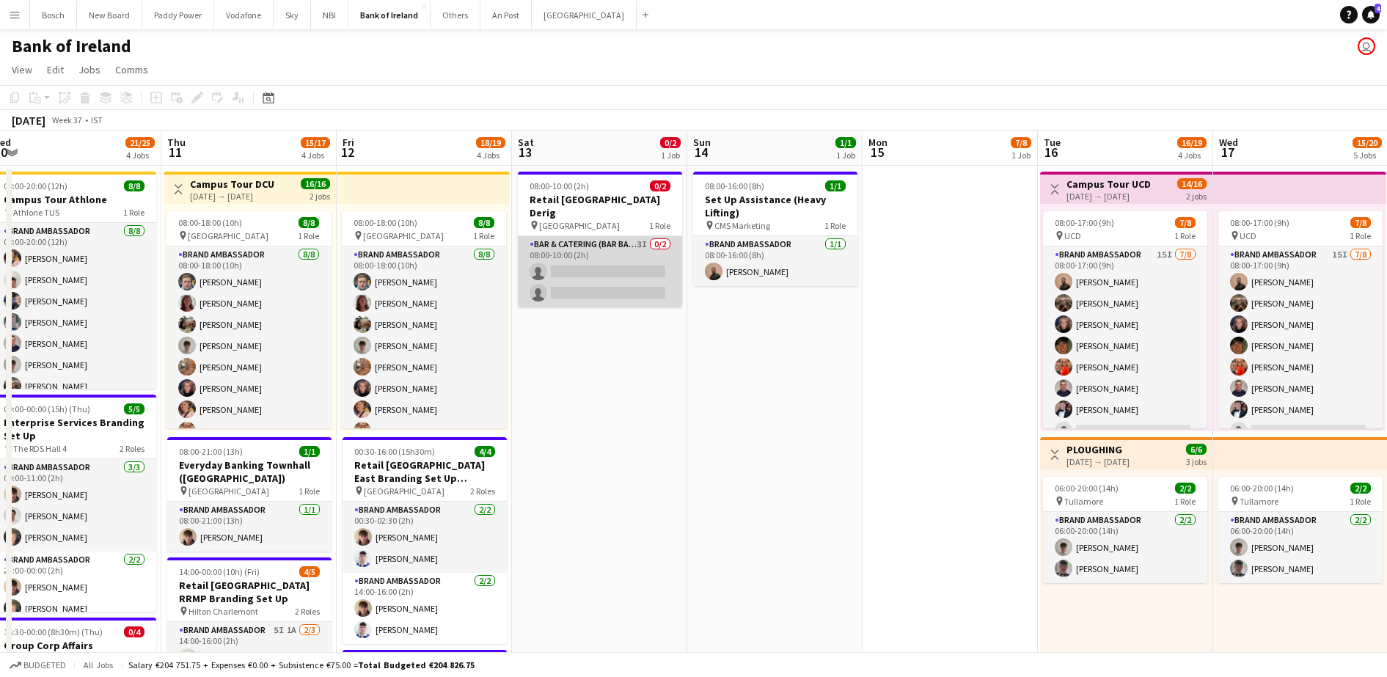
click at [589, 263] on app-card-role "Bar & Catering (Bar Back) 3I 0/2 08:00-10:00 (2h) single-neutral-actions single…" at bounding box center [600, 271] width 164 height 71
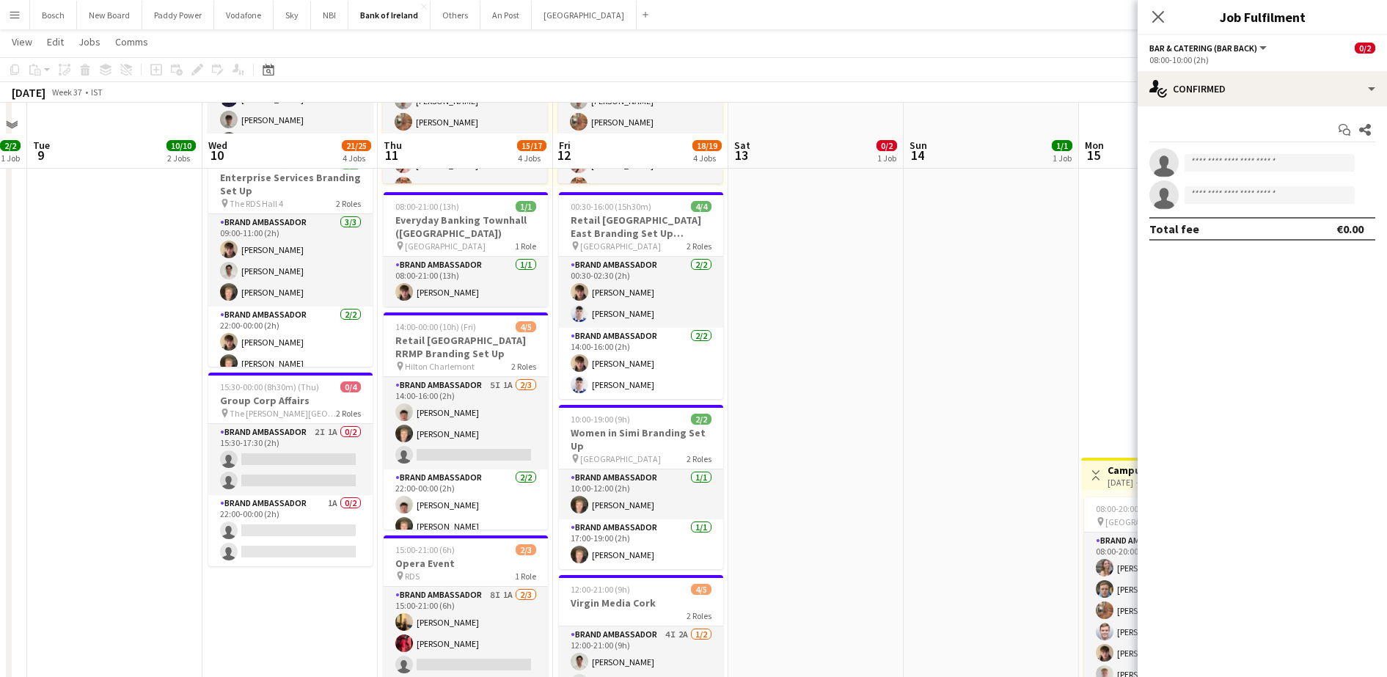
scroll to position [275, 0]
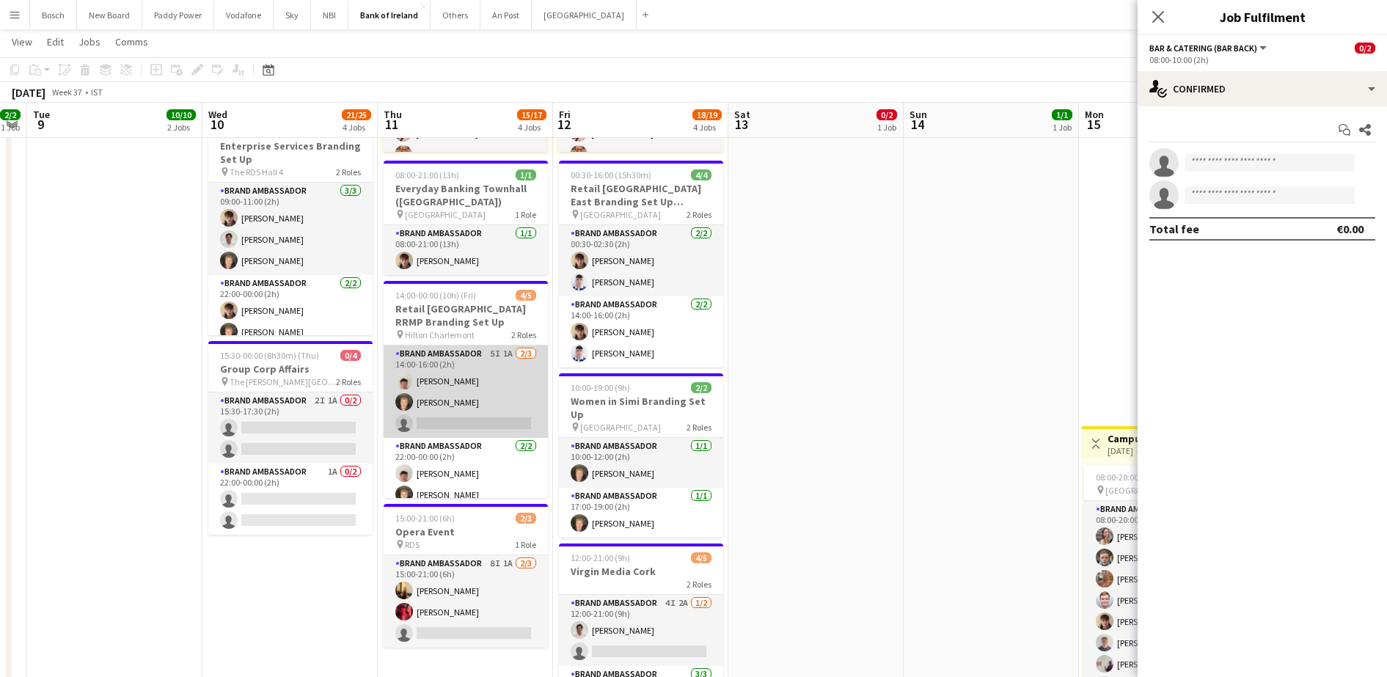
click at [450, 414] on app-card-role "Brand Ambassador 5I 1A [DATE] 14:00-16:00 (2h) [PERSON_NAME] [PERSON_NAME] sing…" at bounding box center [466, 392] width 164 height 92
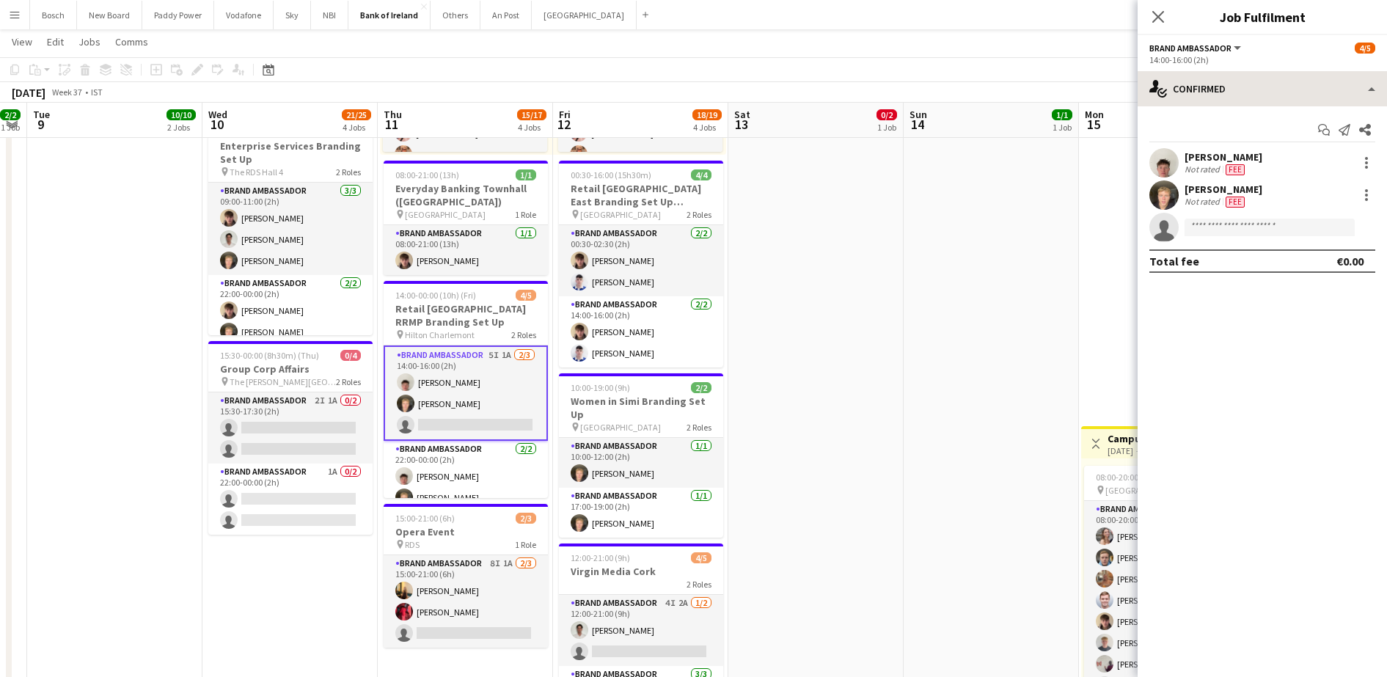
drag, startPoint x: 1209, startPoint y: 110, endPoint x: 1210, endPoint y: 101, distance: 8.9
click at [1210, 105] on div "single-neutral-actions-check-2 Confirmed single-neutral-actions-check-2 Confirm…" at bounding box center [1262, 374] width 249 height 606
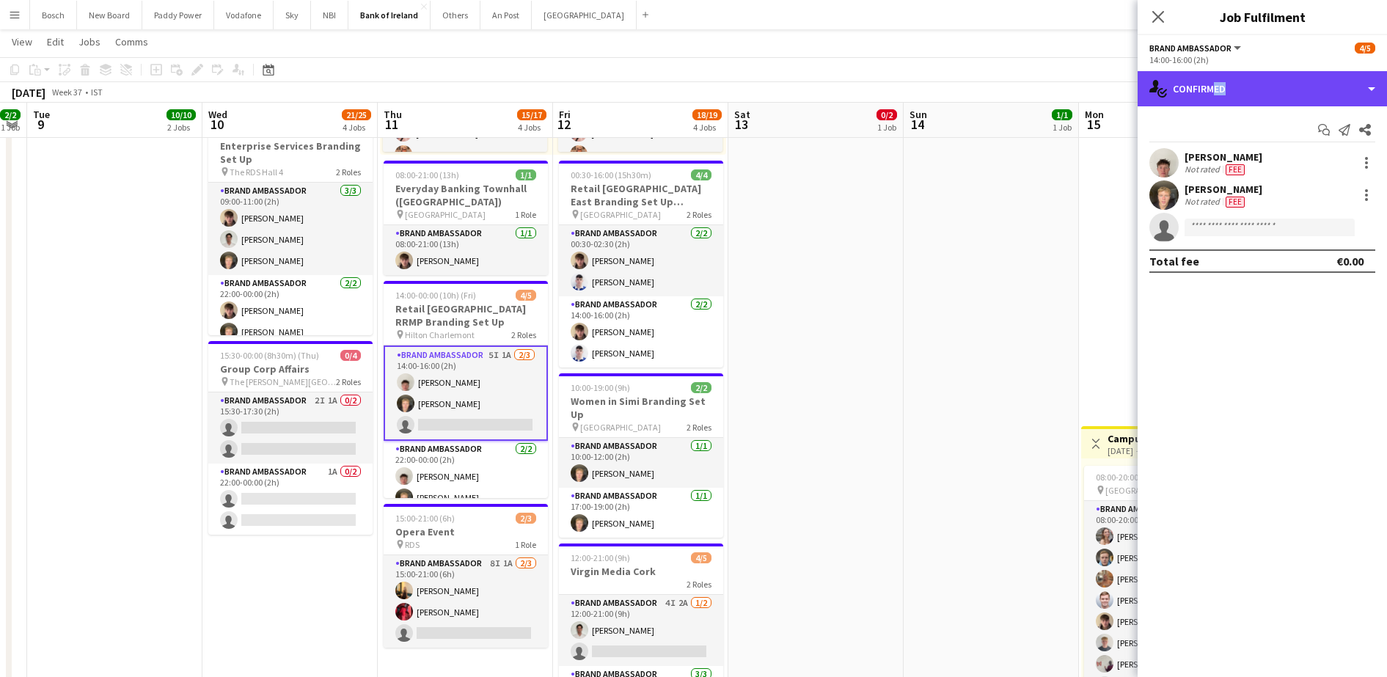
click at [1211, 95] on div "single-neutral-actions-check-2 Confirmed" at bounding box center [1262, 88] width 249 height 35
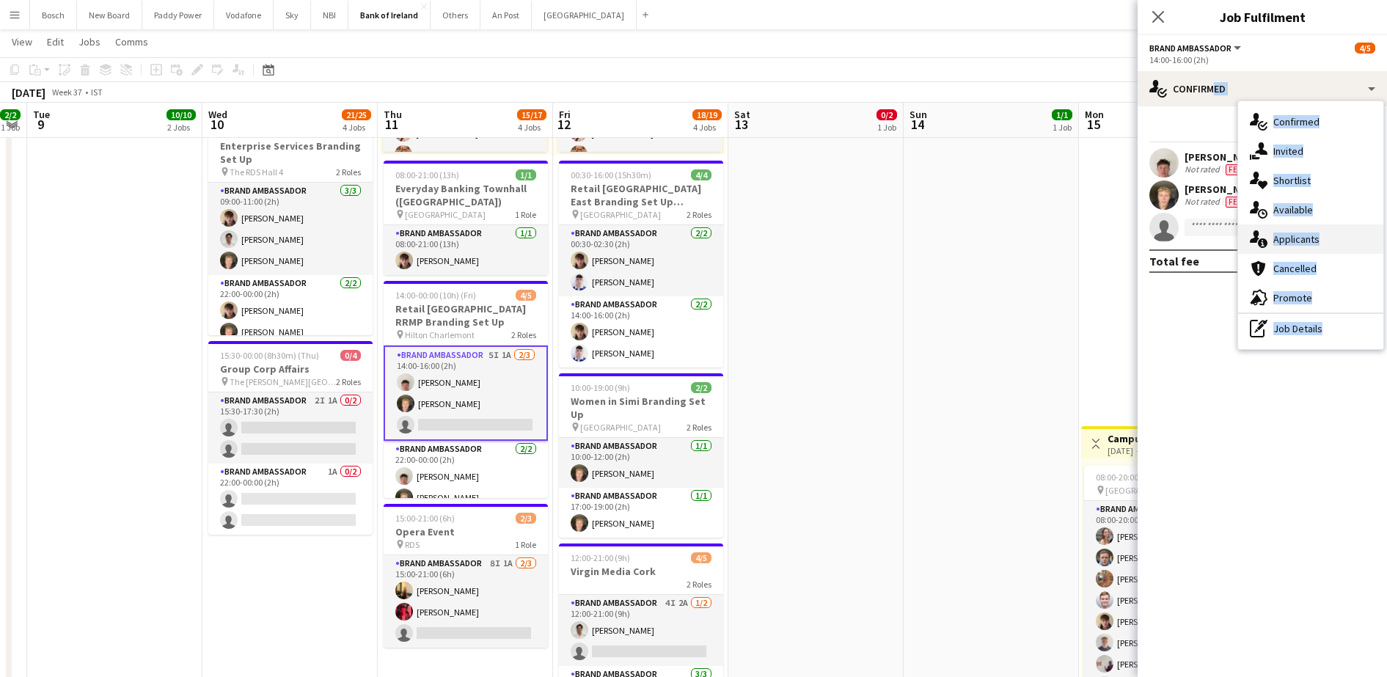
click at [1334, 235] on div "single-neutral-actions-information Applicants" at bounding box center [1310, 238] width 145 height 29
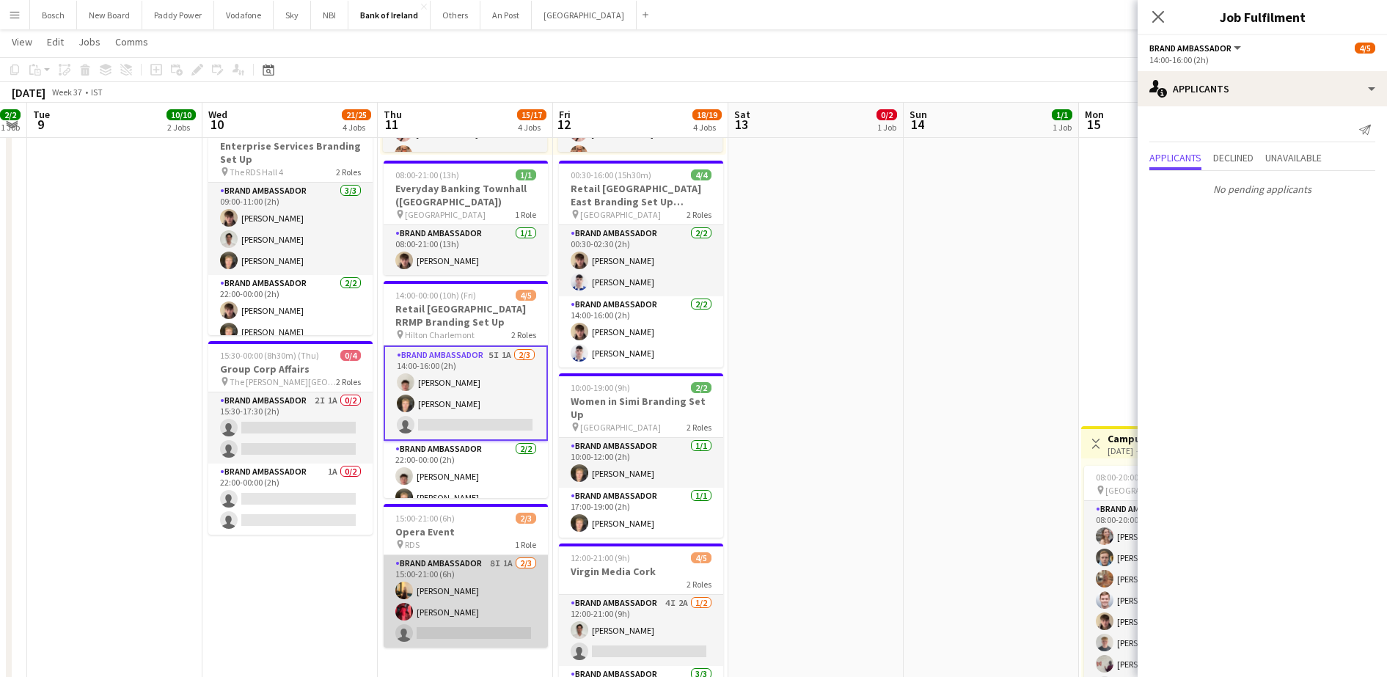
click at [452, 579] on app-card-role "Brand Ambassador 8I 1A [DATE] 15:00-21:00 (6h) [PERSON_NAME] [PERSON_NAME] sing…" at bounding box center [466, 601] width 164 height 92
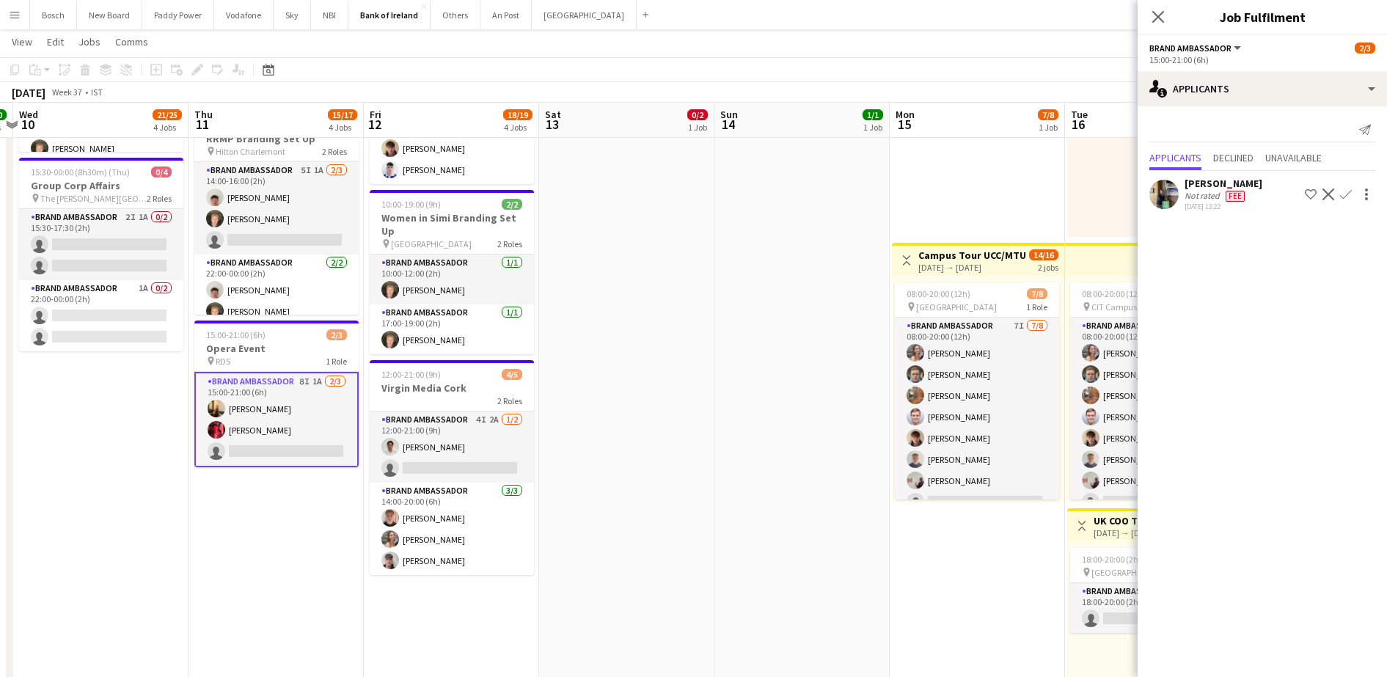
scroll to position [0, 545]
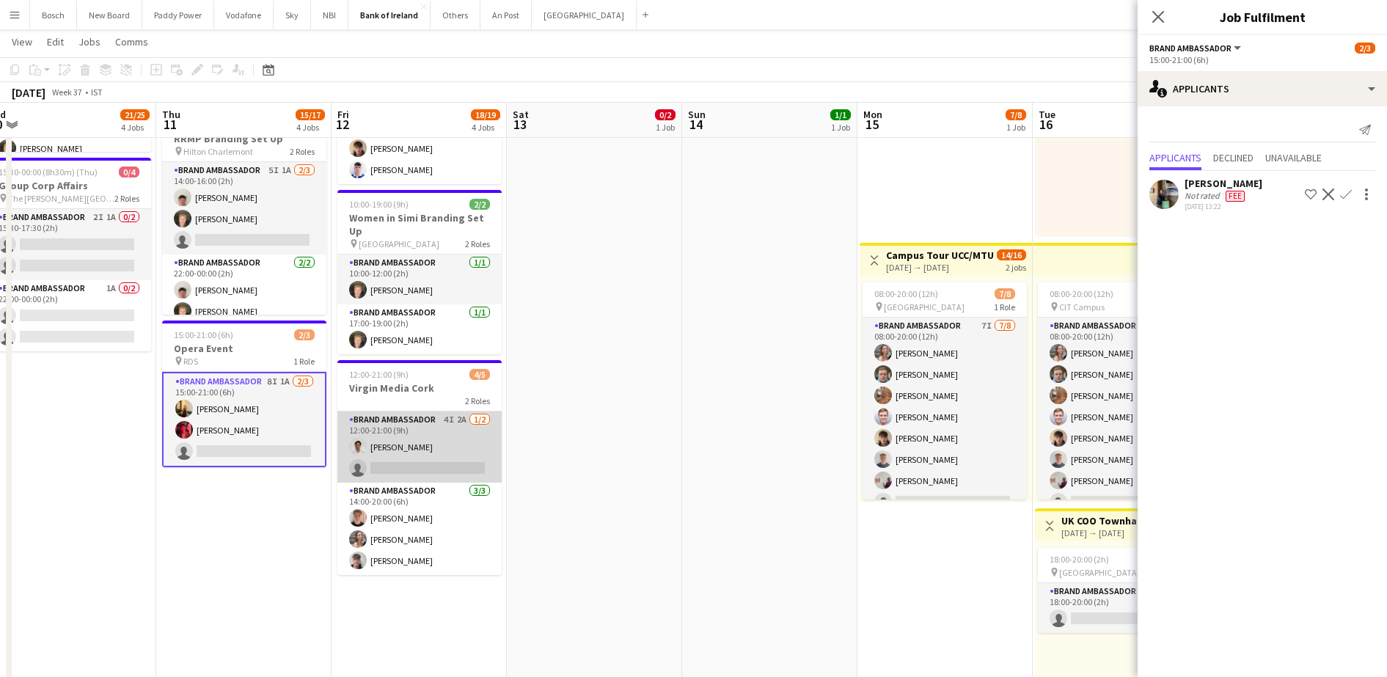
click at [401, 448] on app-card-role "Brand Ambassador 4I 2A [DATE] 12:00-21:00 (9h) [PERSON_NAME] single-neutral-act…" at bounding box center [419, 447] width 164 height 71
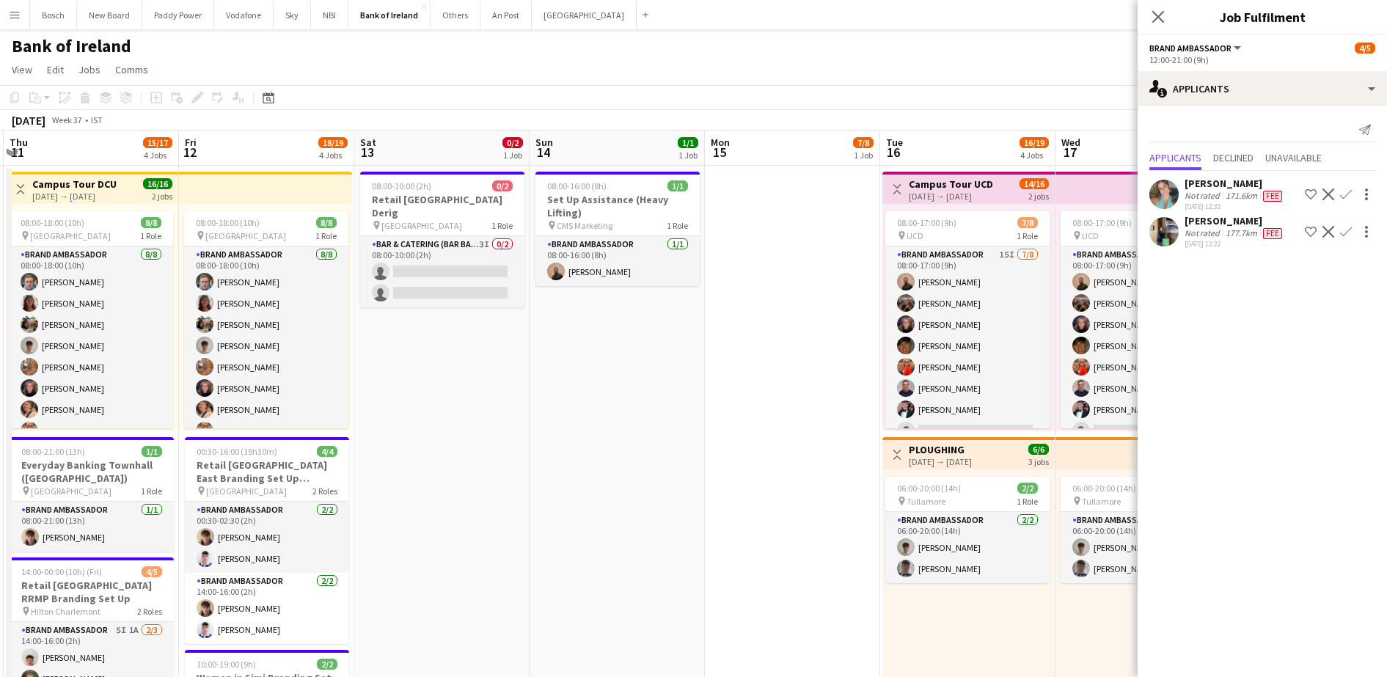
scroll to position [0, 345]
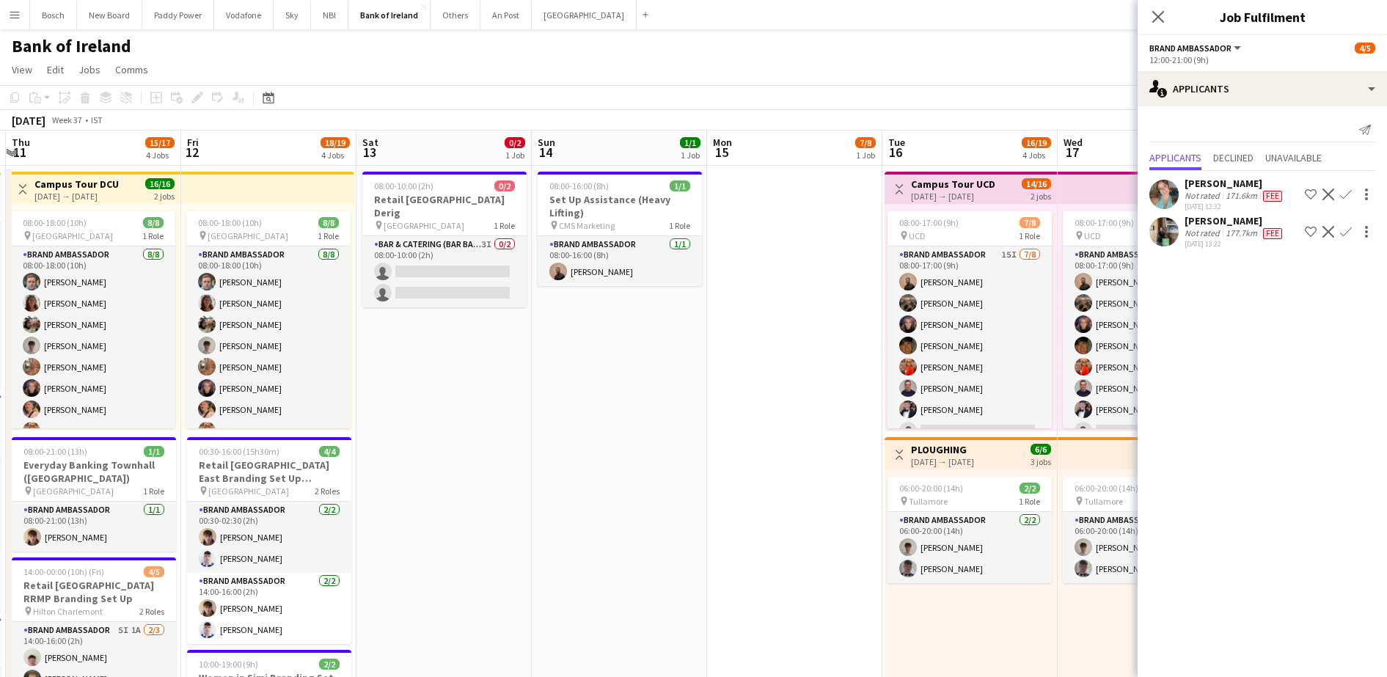
click at [1207, 226] on div "[PERSON_NAME]" at bounding box center [1235, 220] width 100 height 13
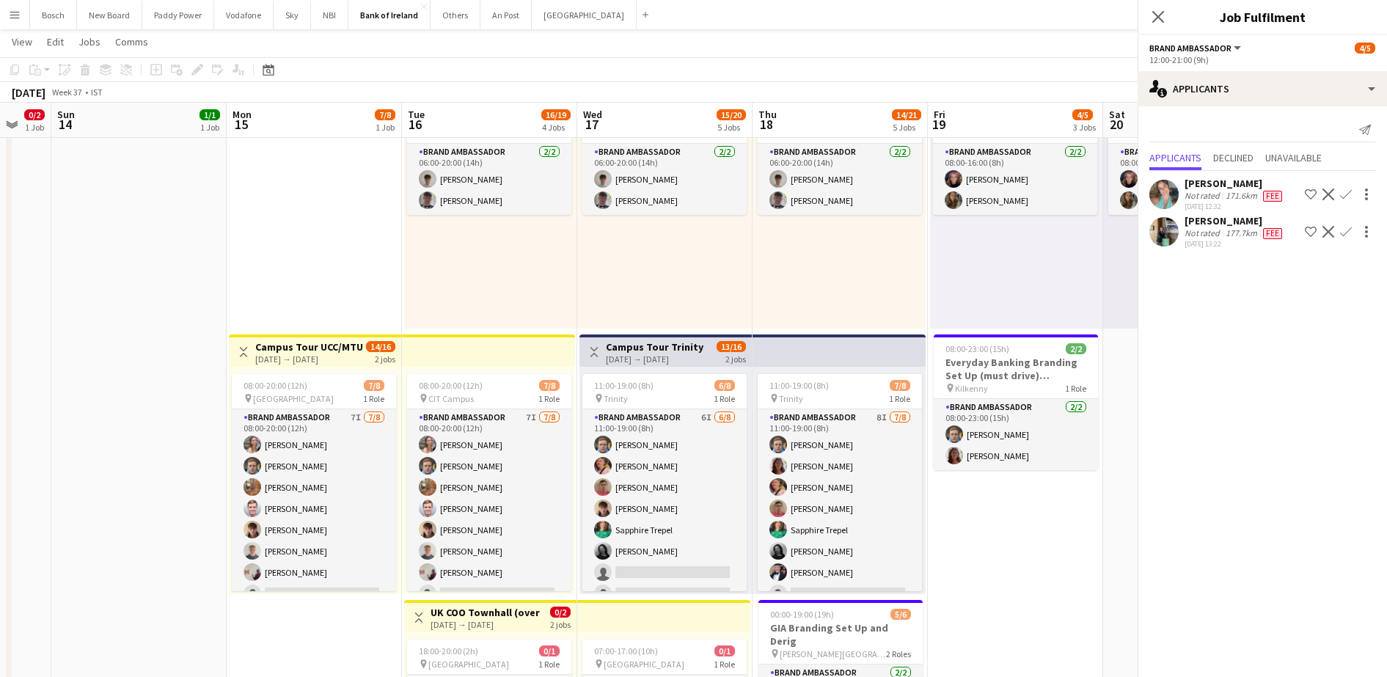
scroll to position [0, 475]
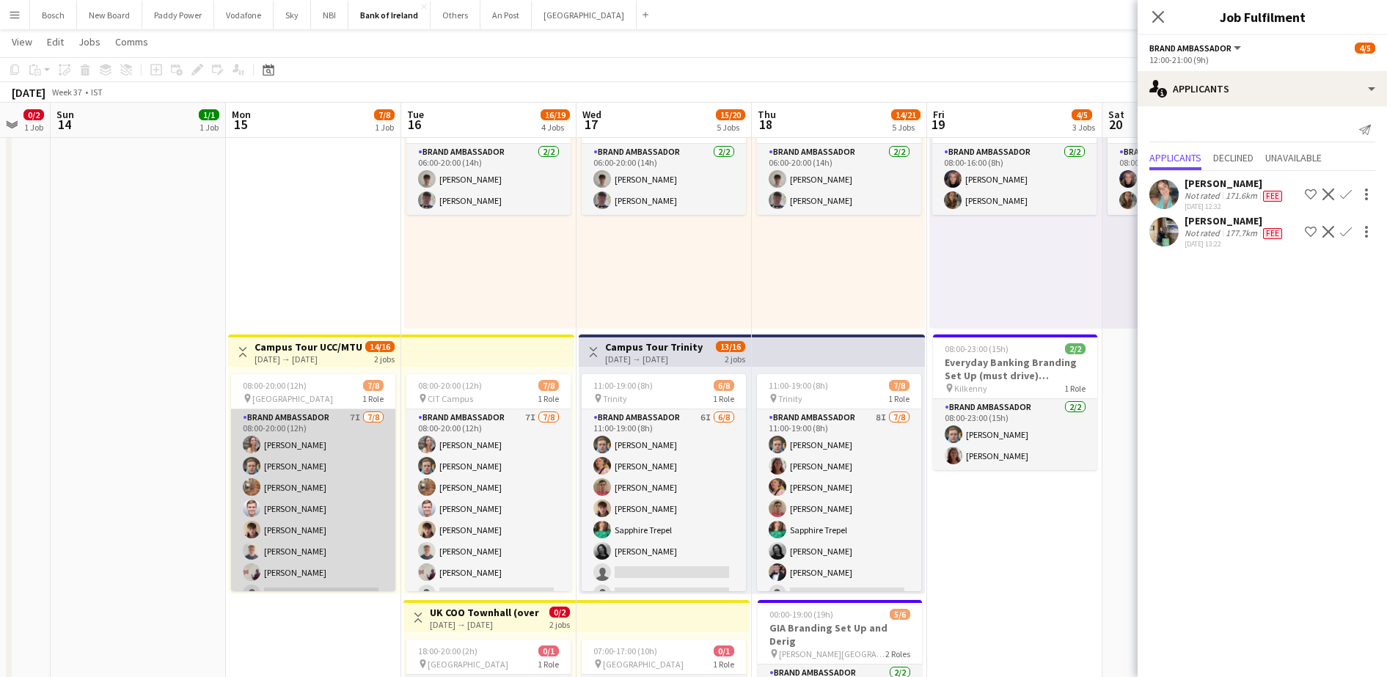
click at [359, 509] on app-card-role "Brand Ambassador 7I [DATE] 08:00-20:00 (12h) [PERSON_NAME] [PERSON_NAME] [PERSO…" at bounding box center [313, 508] width 164 height 199
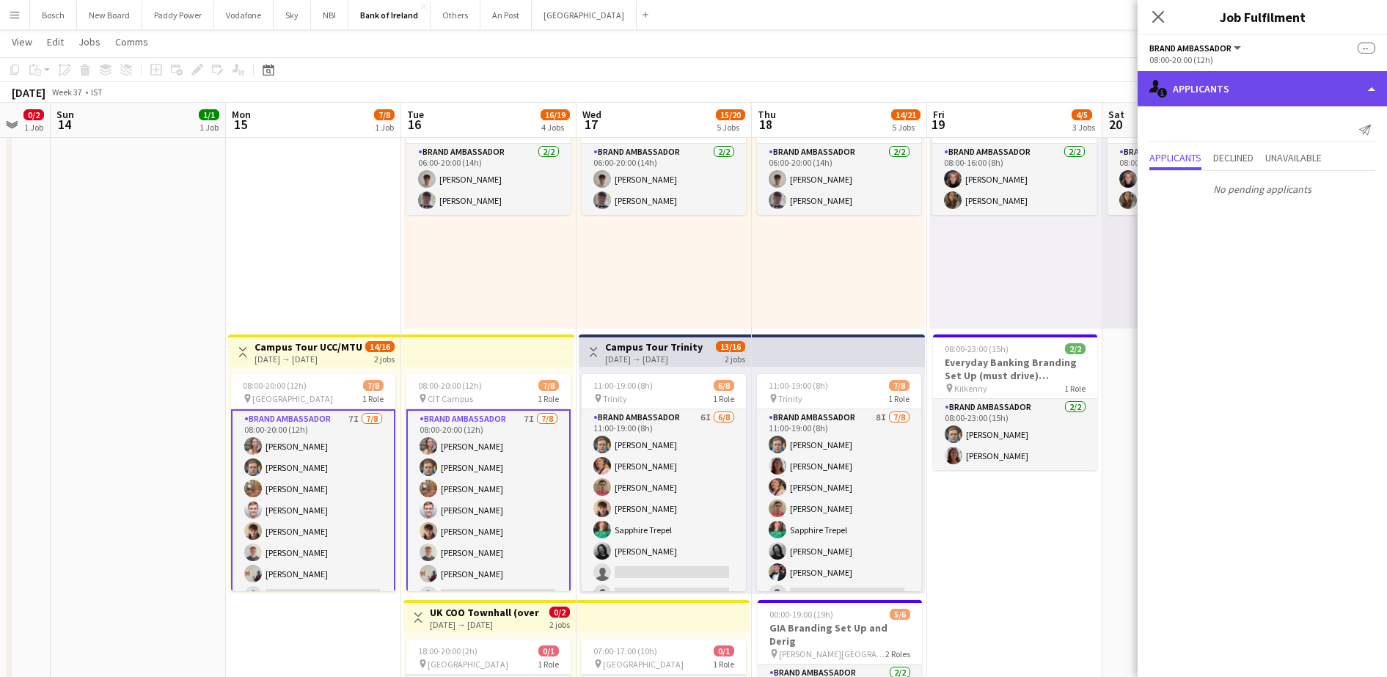
click at [1256, 75] on div "single-neutral-actions-information Applicants" at bounding box center [1262, 88] width 249 height 35
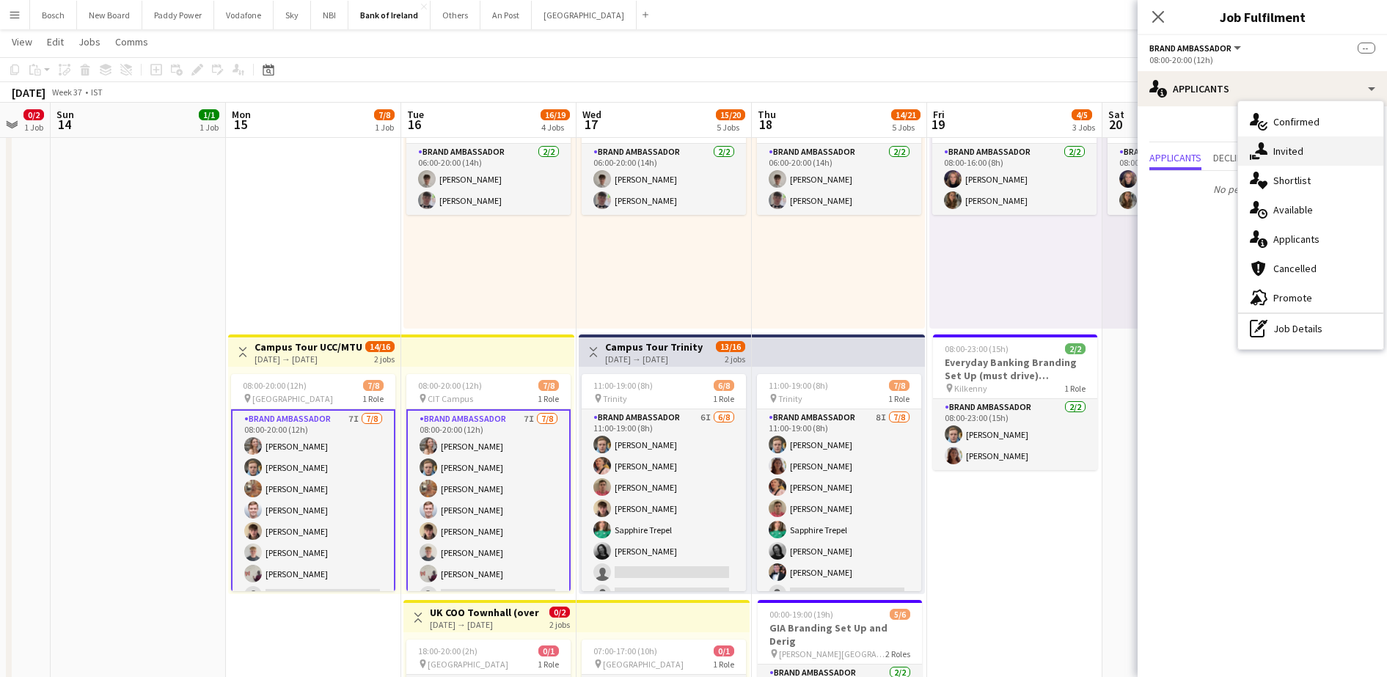
click at [1312, 150] on div "single-neutral-actions-share-1 Invited" at bounding box center [1310, 150] width 145 height 29
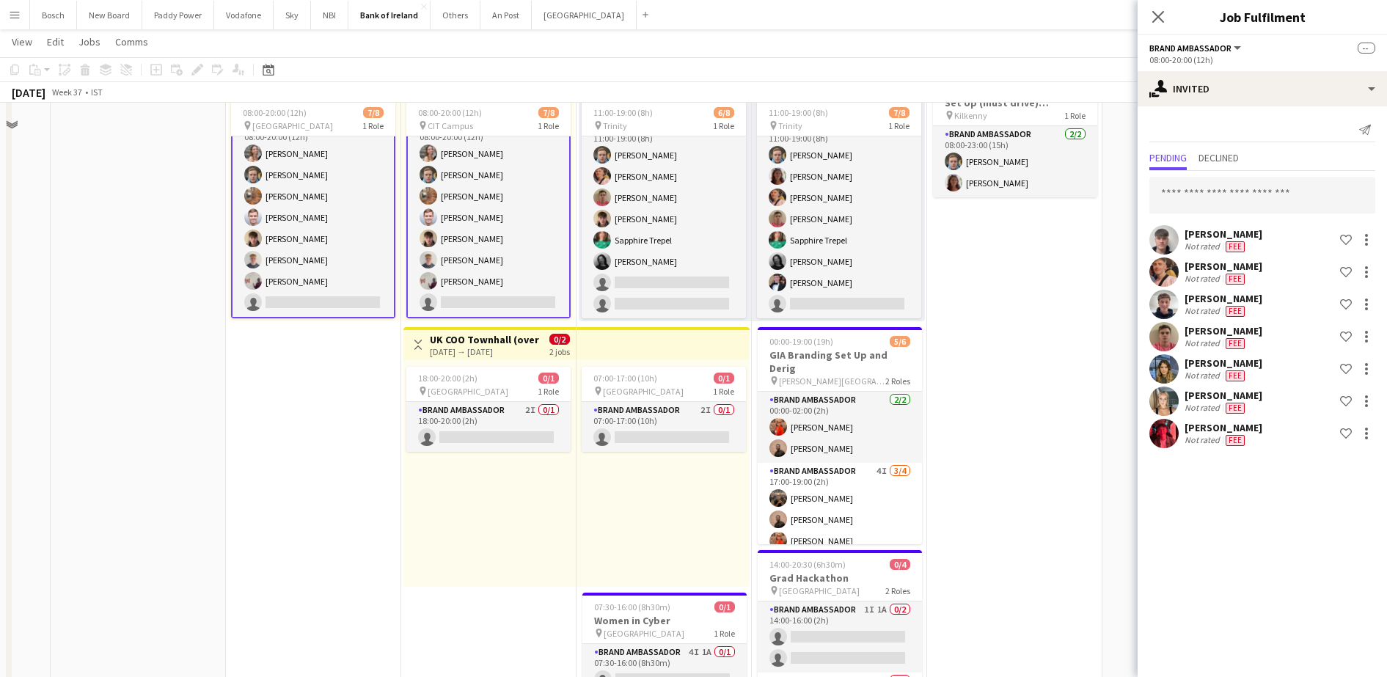
scroll to position [642, 0]
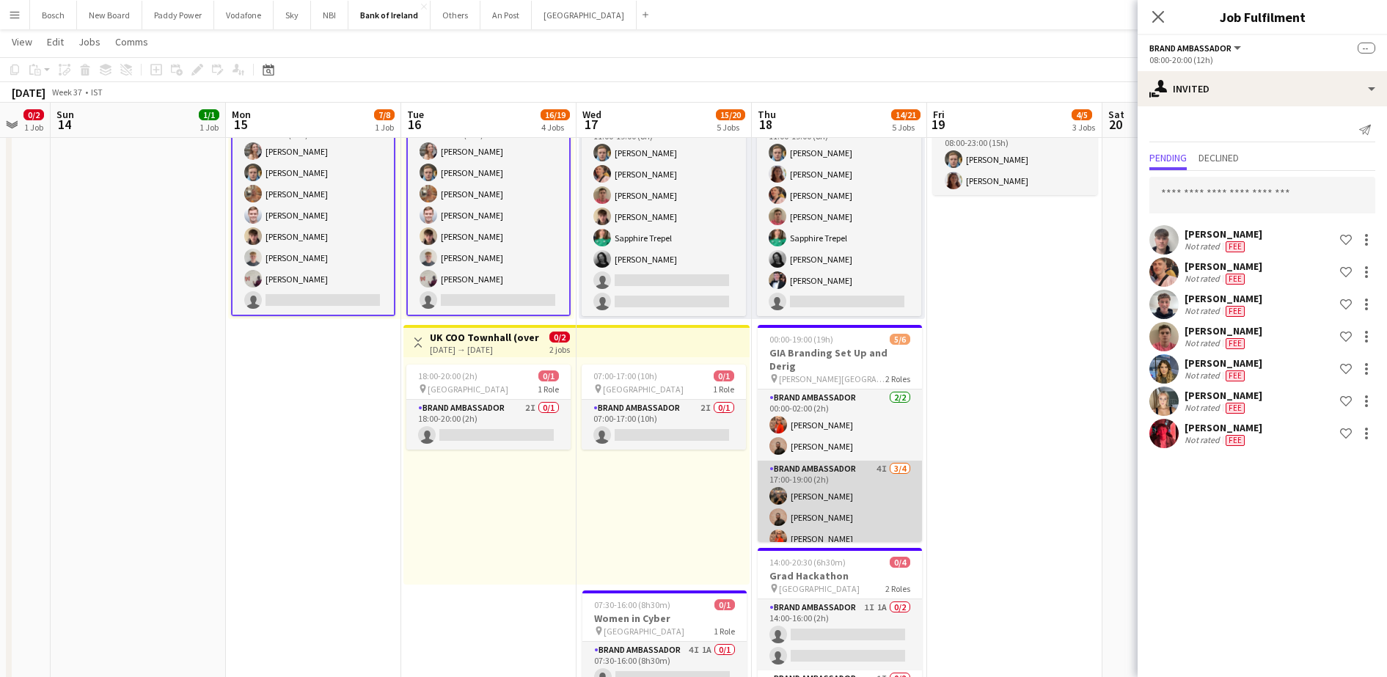
click at [861, 461] on app-card-role "Brand Ambassador 4I [DATE] 17:00-19:00 (2h) [PERSON_NAME] [PERSON_NAME] [PERSON…" at bounding box center [840, 518] width 164 height 114
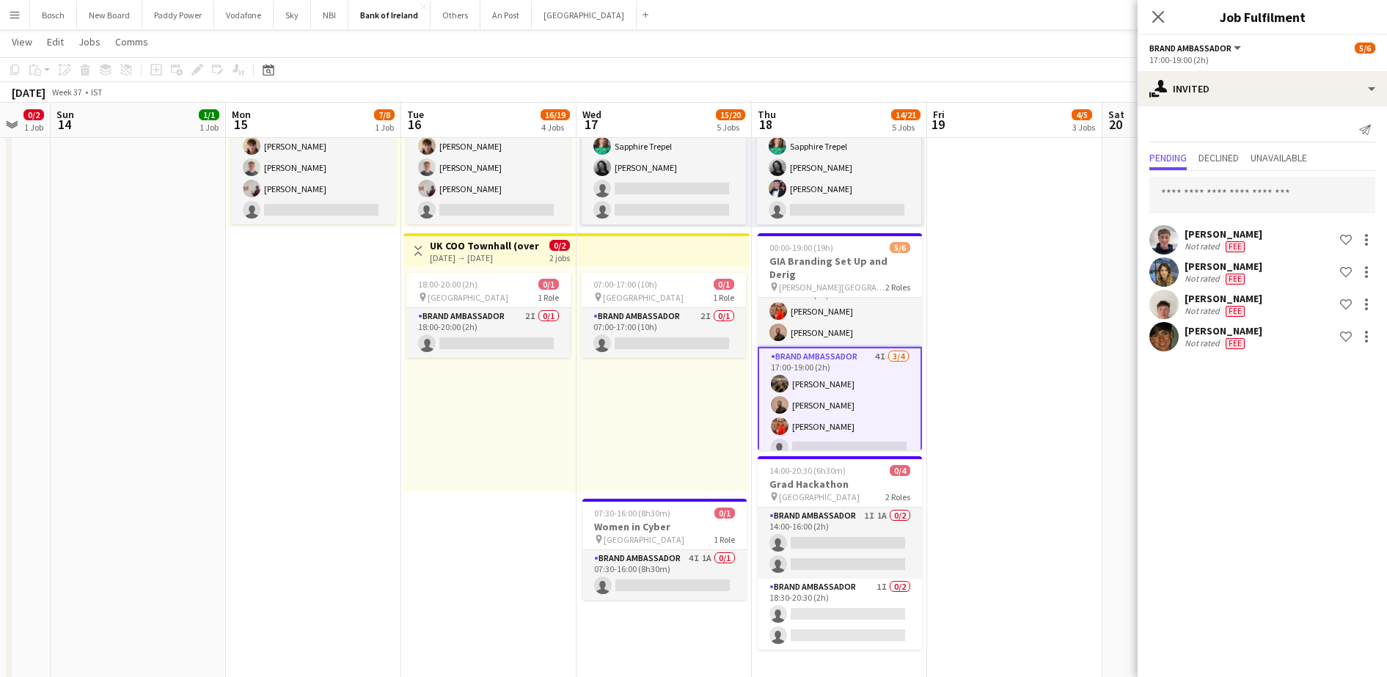
scroll to position [0, 0]
click at [1363, 297] on div at bounding box center [1367, 305] width 18 height 18
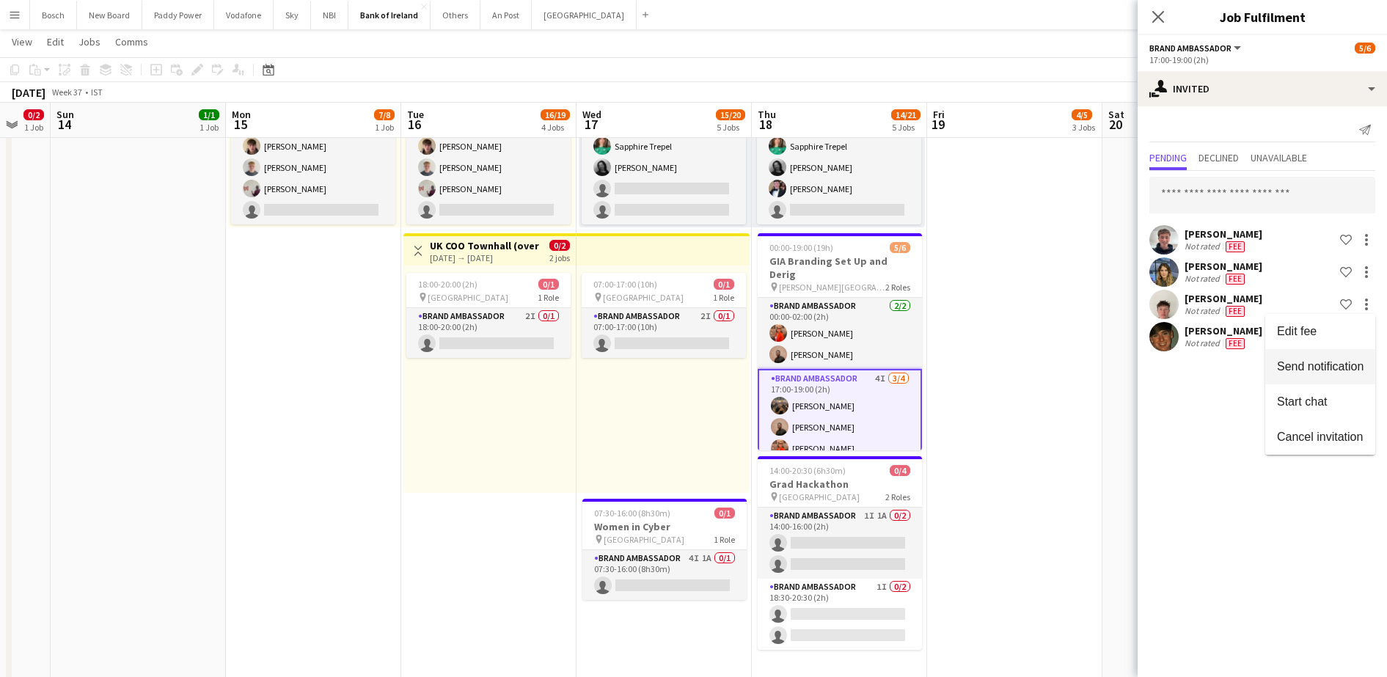
click at [1294, 381] on button "Send notification" at bounding box center [1320, 366] width 110 height 35
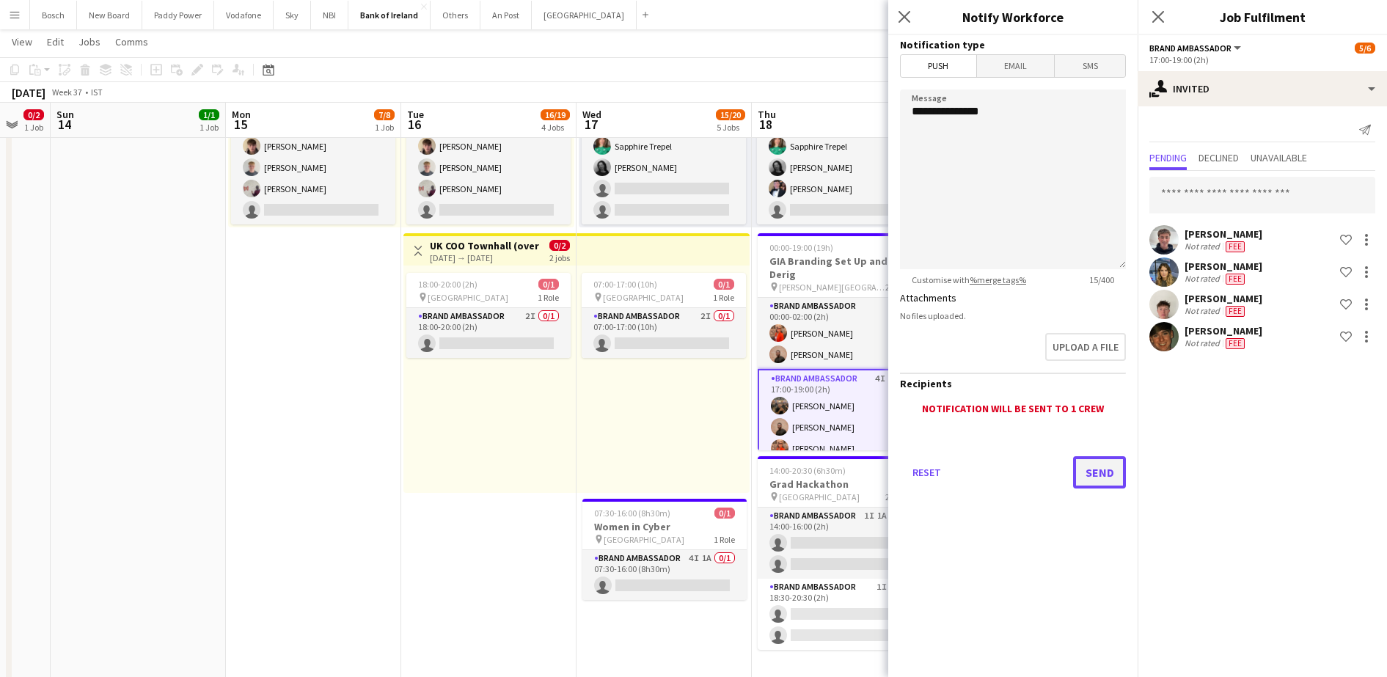
click at [1081, 470] on button "Send" at bounding box center [1099, 472] width 53 height 32
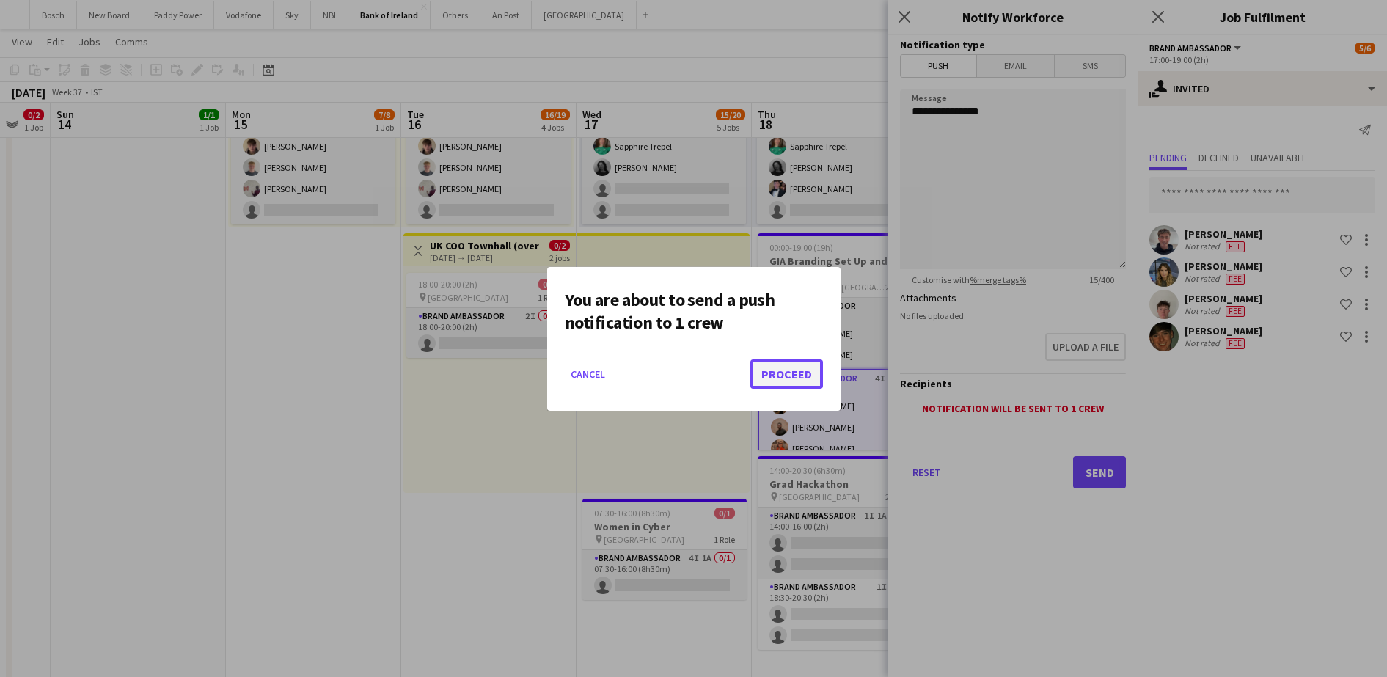
click at [761, 367] on button "Proceed" at bounding box center [786, 373] width 73 height 29
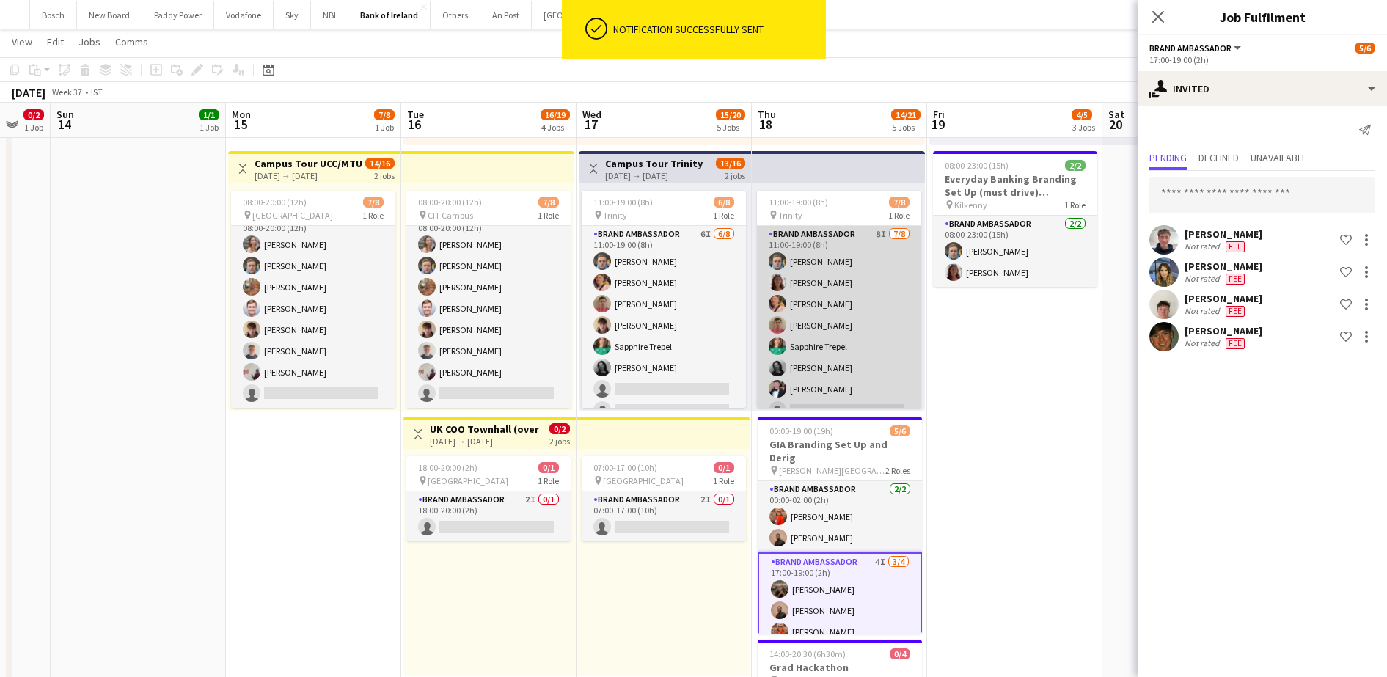
click at [840, 383] on app-card-role "Brand Ambassador 8I [DATE] 11:00-19:00 (8h) [PERSON_NAME] [PERSON_NAME] [PERSON…" at bounding box center [839, 325] width 164 height 199
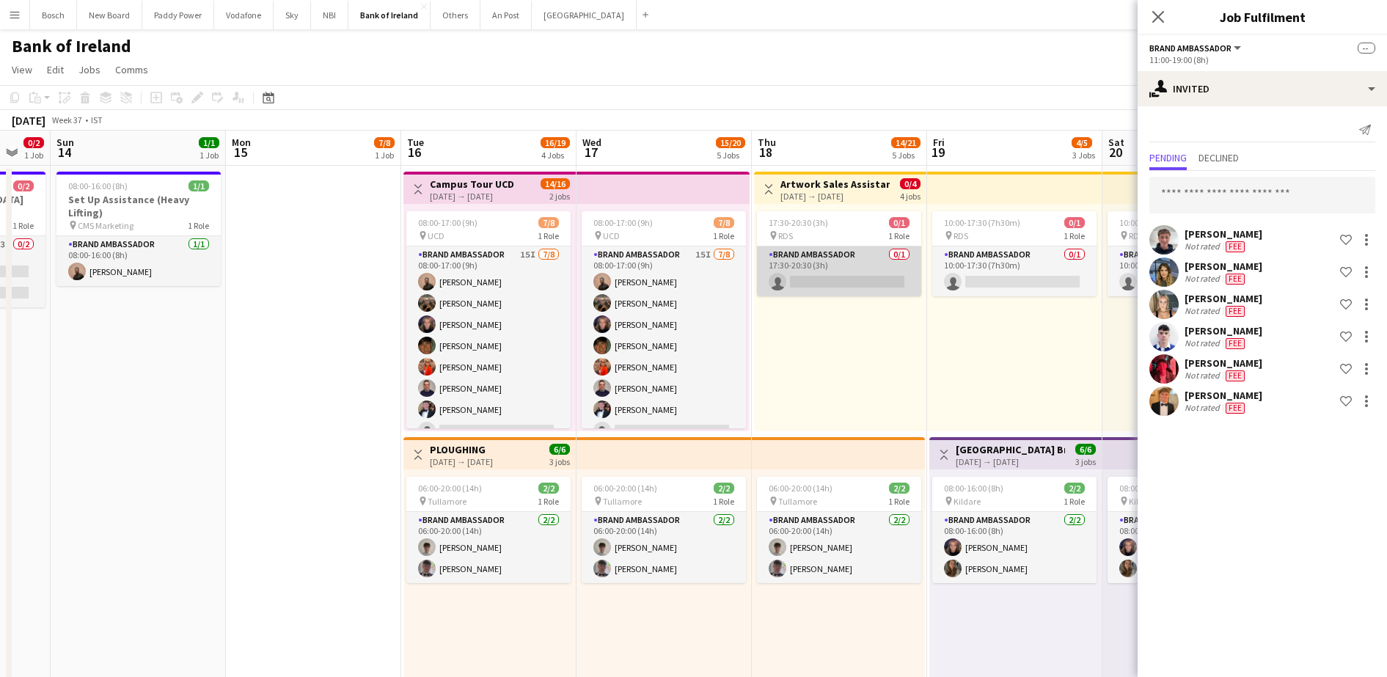
click at [842, 286] on app-card-role "Brand Ambassador 0/1 17:30-20:30 (3h) single-neutral-actions" at bounding box center [839, 271] width 164 height 50
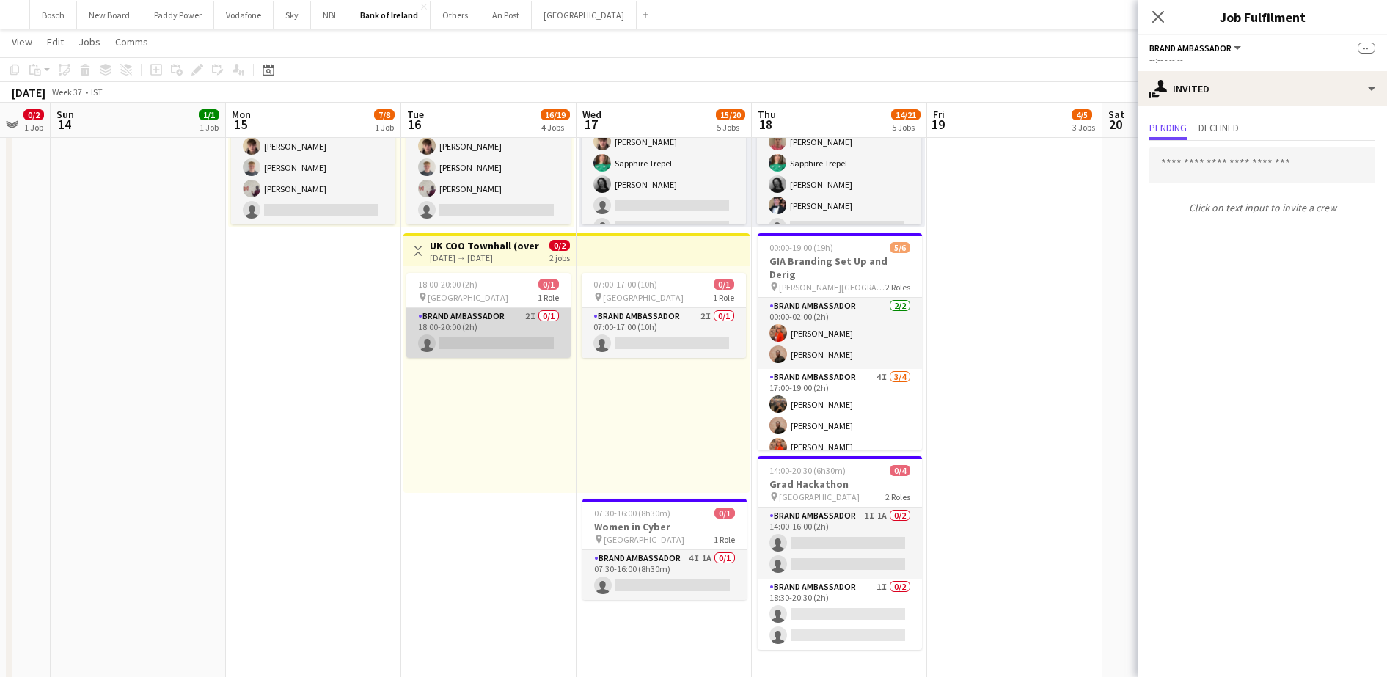
click at [534, 351] on app-card-role "Brand Ambassador 2I 0/1 18:00-20:00 (2h) single-neutral-actions" at bounding box center [488, 333] width 164 height 50
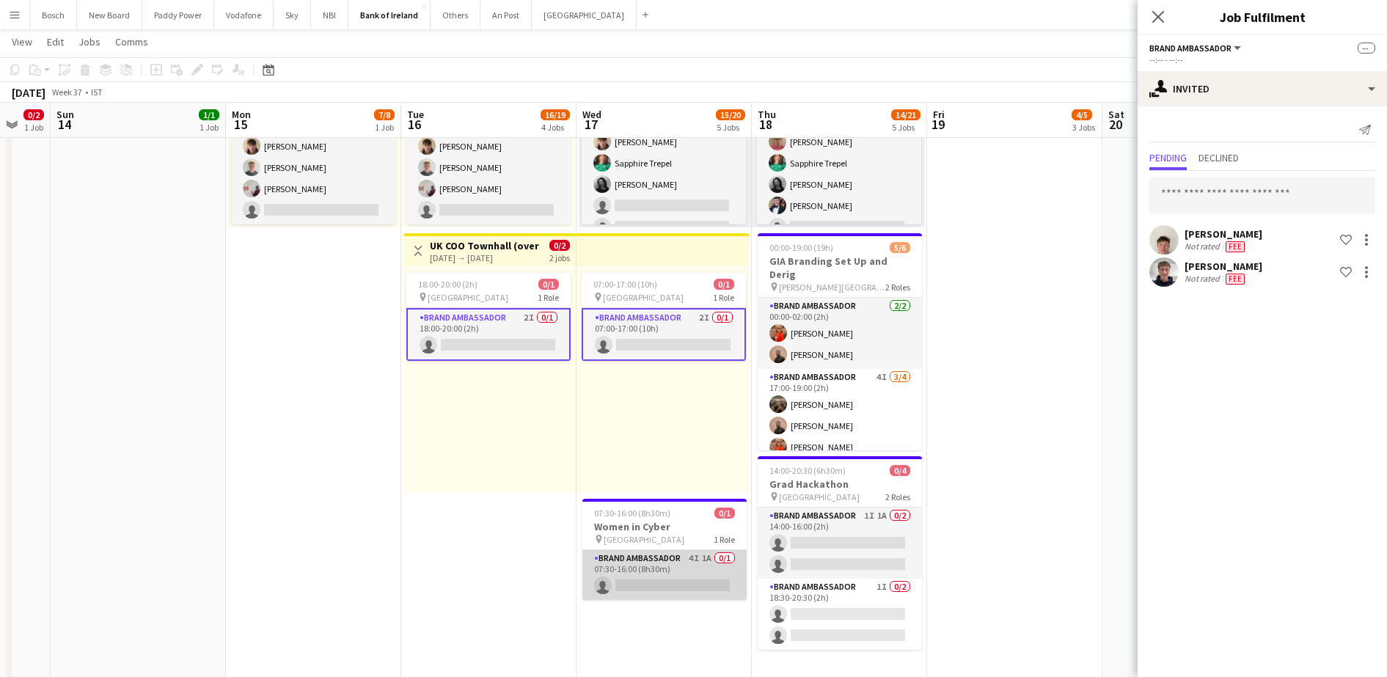
click at [691, 563] on app-card-role "Brand Ambassador 4I 1A 0/1 07:30-16:00 (8h30m) single-neutral-actions" at bounding box center [664, 575] width 164 height 50
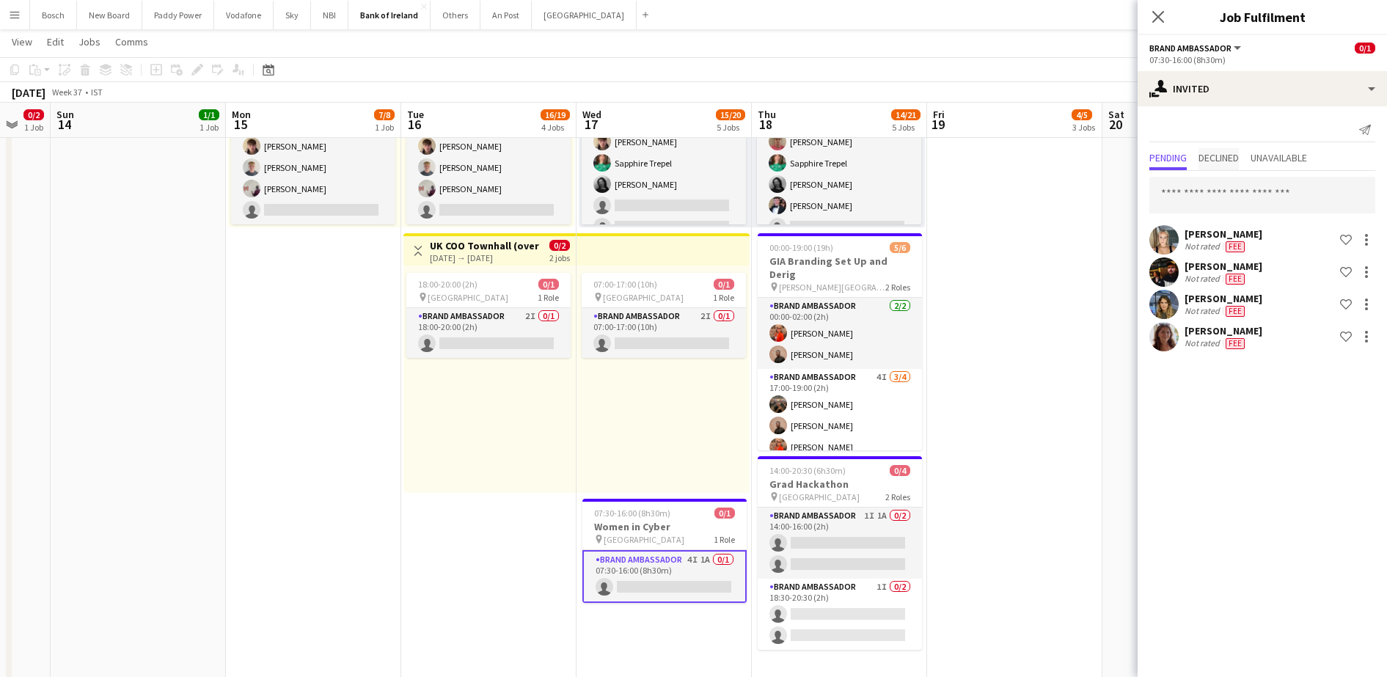
click at [1232, 160] on span "Declined" at bounding box center [1219, 158] width 40 height 10
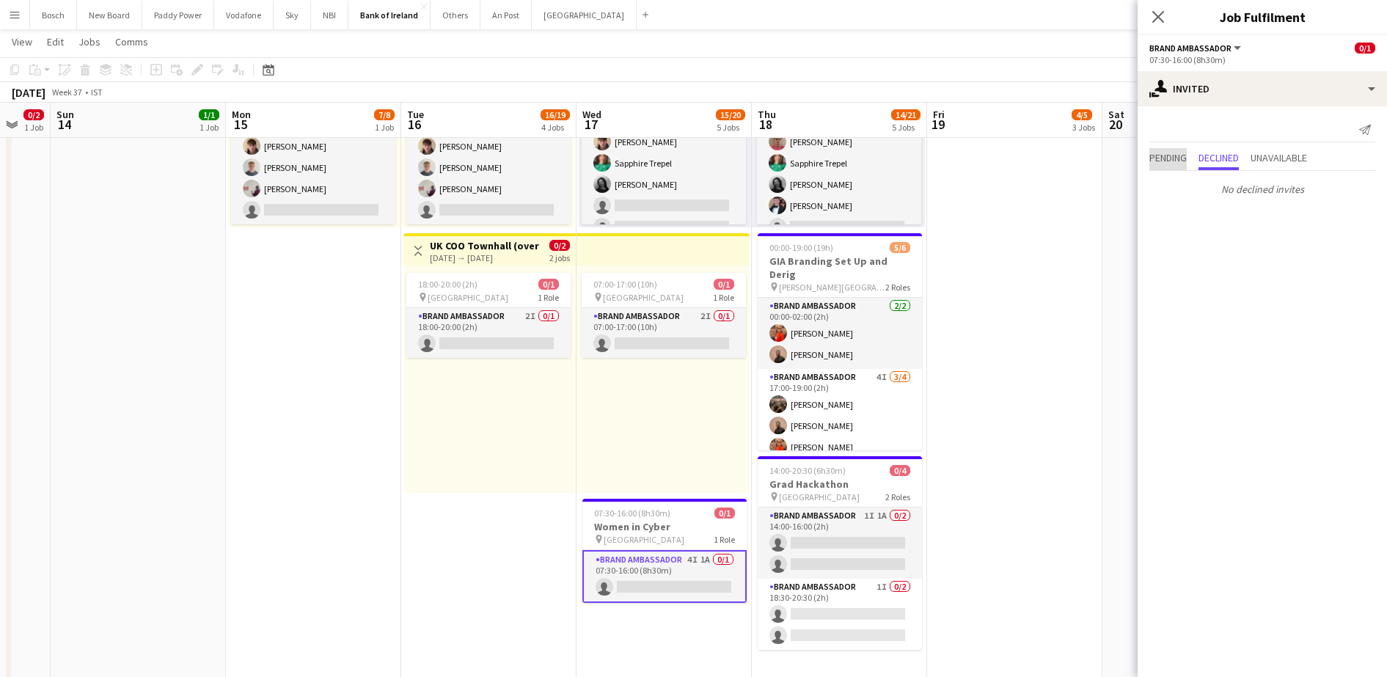
click at [1177, 158] on span "Pending" at bounding box center [1168, 158] width 37 height 10
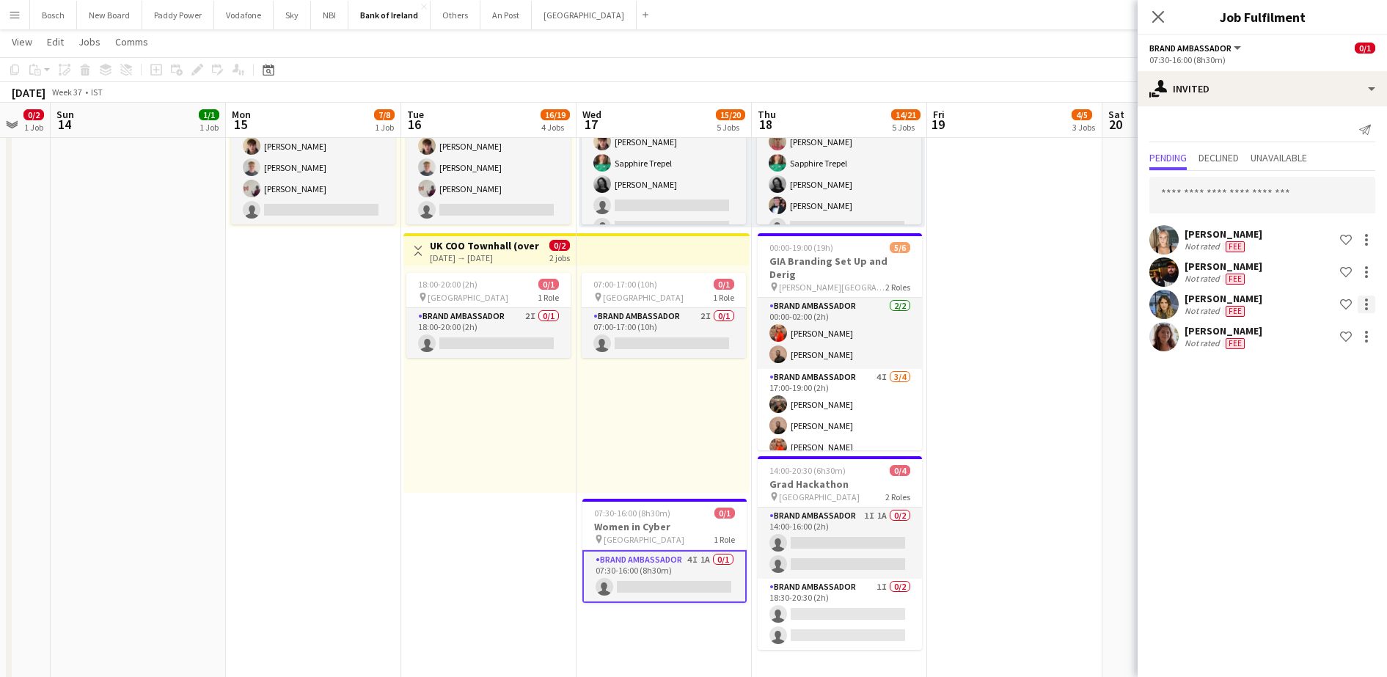
click at [1370, 308] on div at bounding box center [1367, 305] width 18 height 18
click at [1341, 363] on span "Send notification" at bounding box center [1320, 366] width 87 height 12
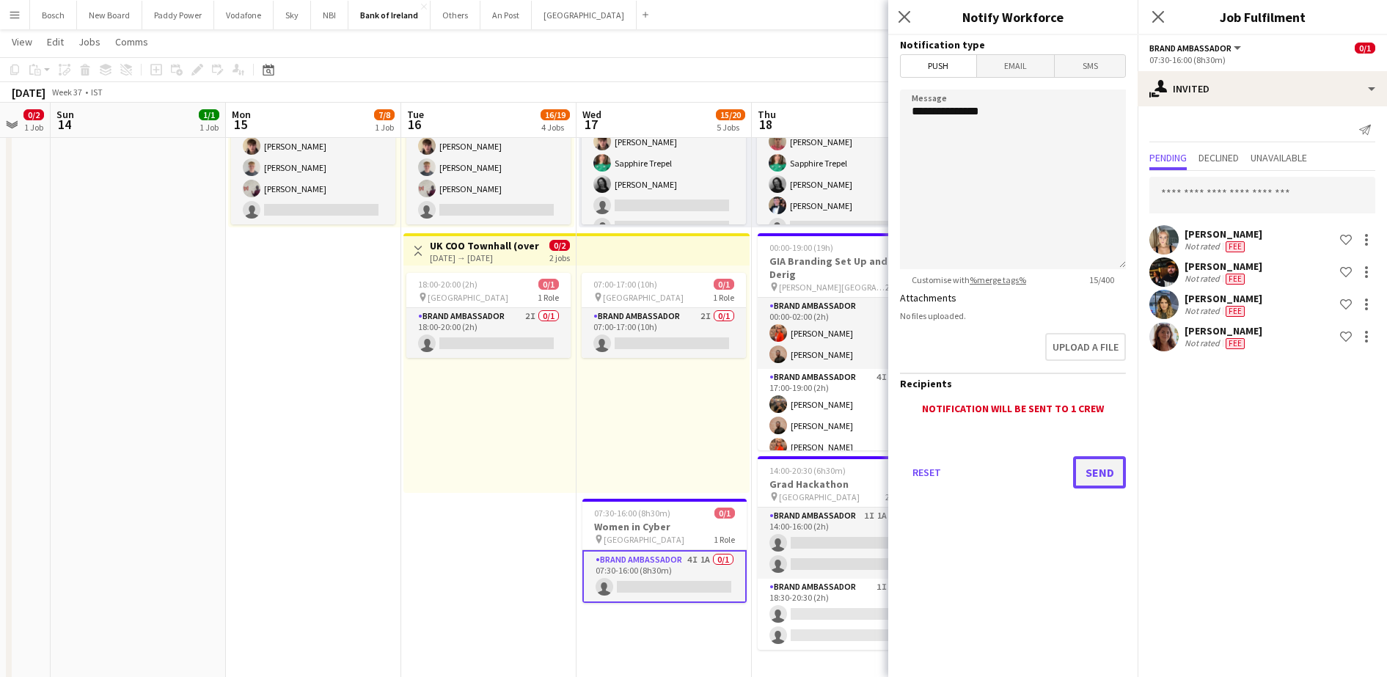
click at [1095, 475] on button "Send" at bounding box center [1099, 472] width 53 height 32
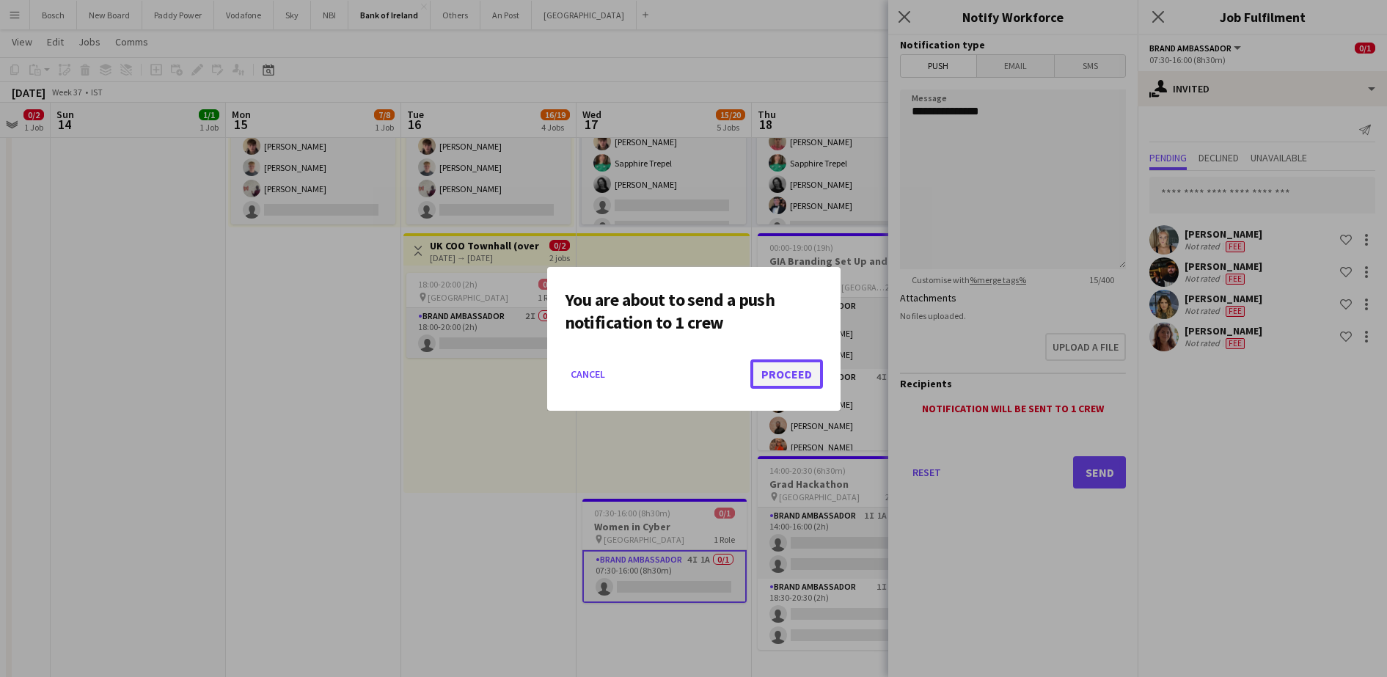
click at [755, 365] on button "Proceed" at bounding box center [786, 373] width 73 height 29
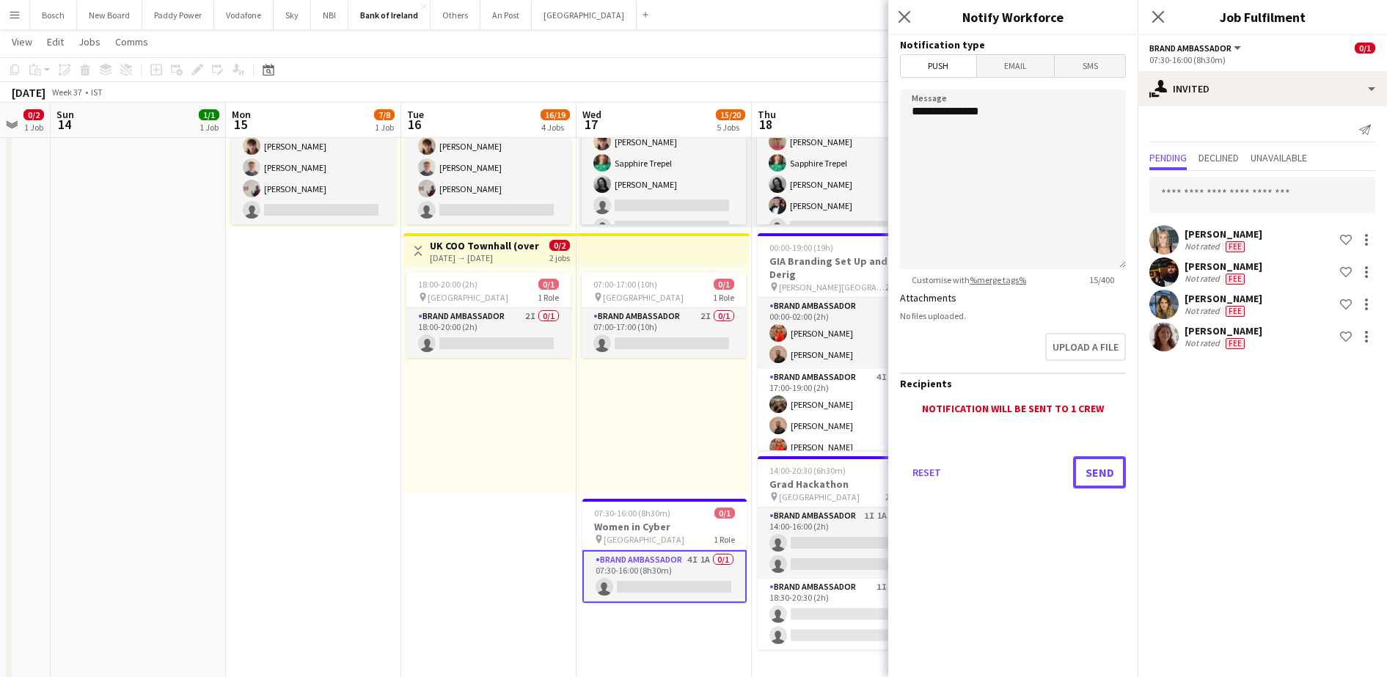
scroll to position [734, 0]
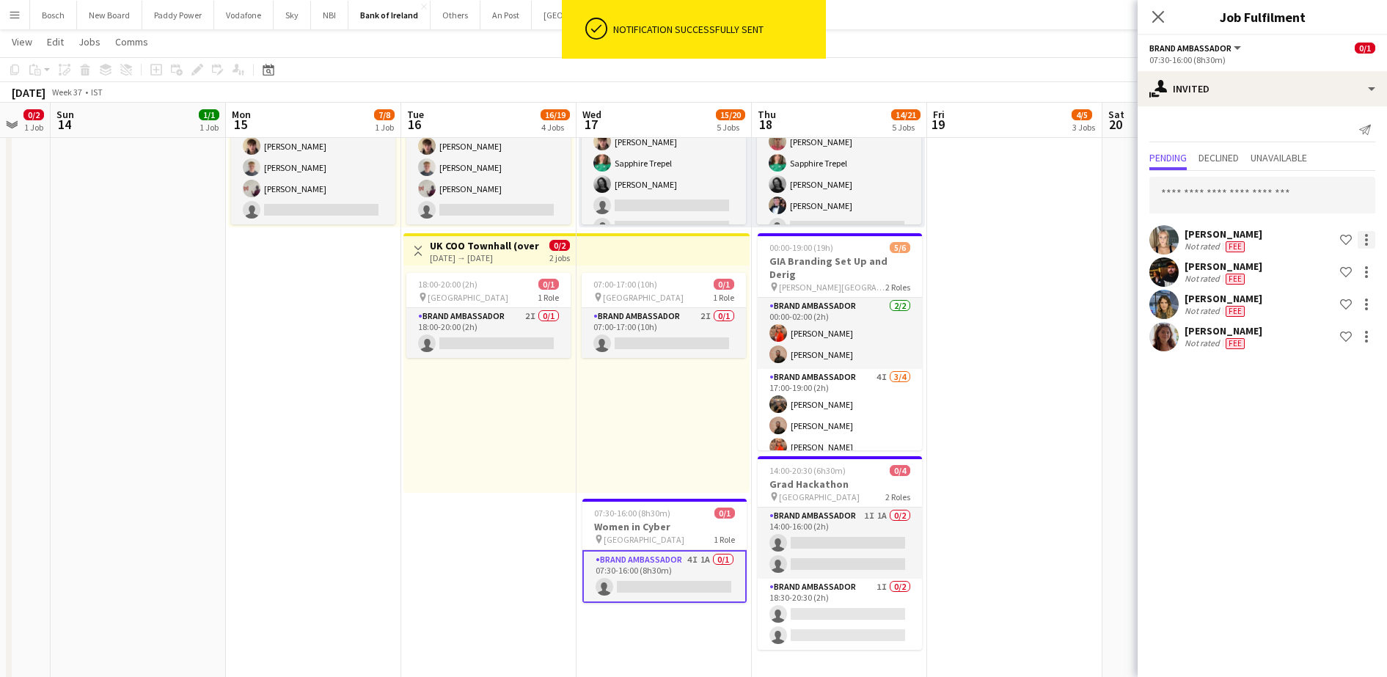
click at [1361, 242] on div at bounding box center [1367, 240] width 18 height 18
click at [1307, 282] on button "Edit fee" at bounding box center [1320, 266] width 110 height 35
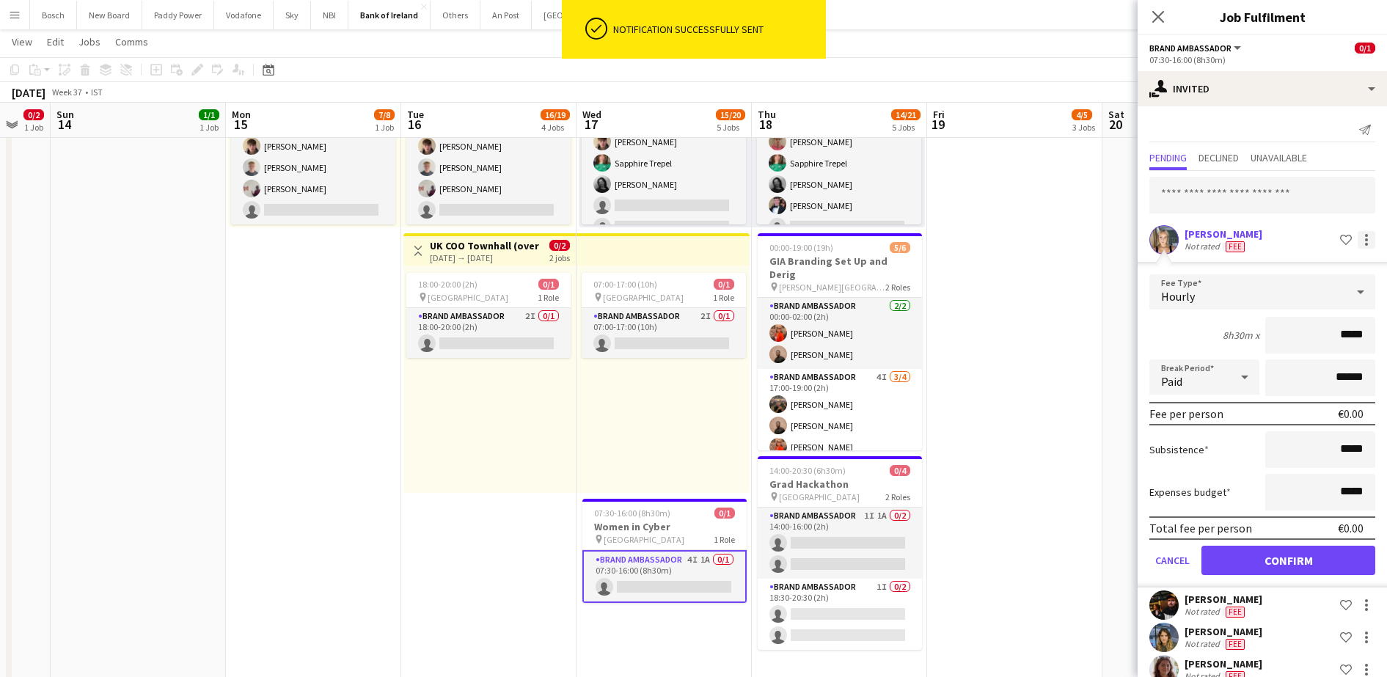
click at [1361, 237] on div at bounding box center [1367, 240] width 18 height 18
click at [1337, 306] on span "Send notification" at bounding box center [1306, 302] width 87 height 12
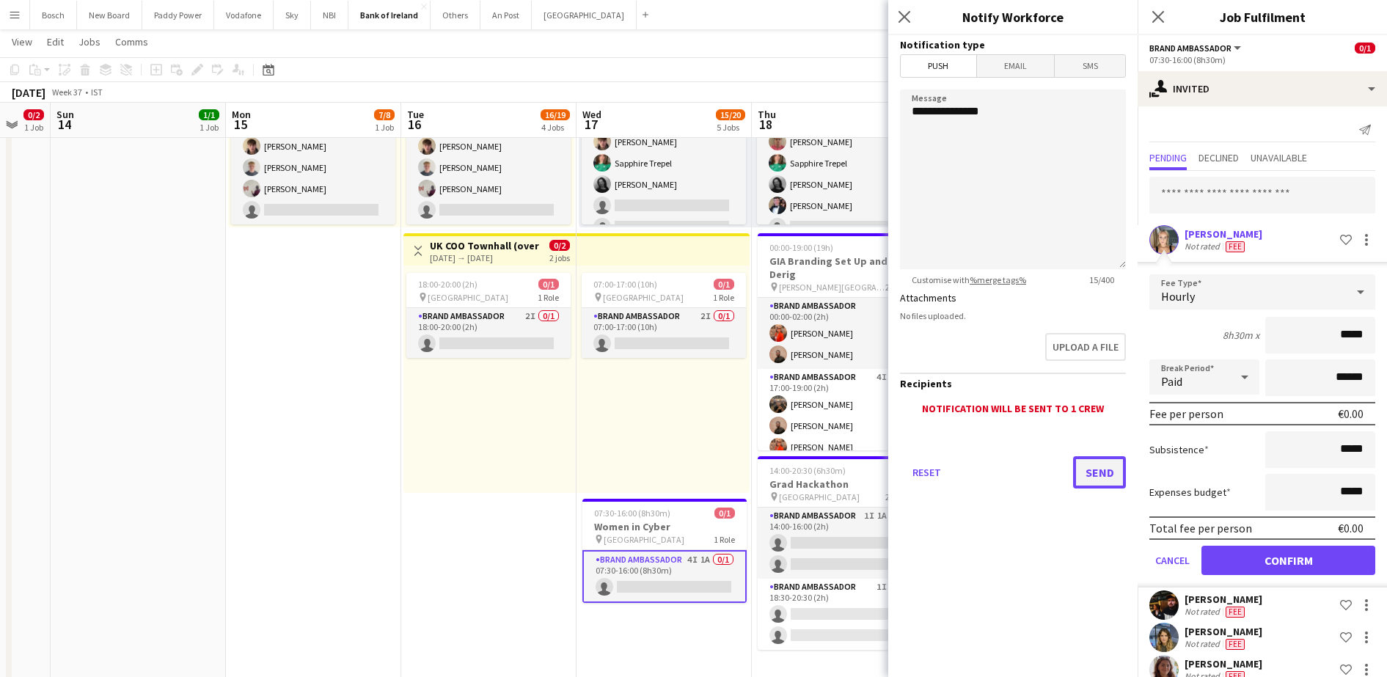
click at [1111, 473] on button "Send" at bounding box center [1099, 472] width 53 height 32
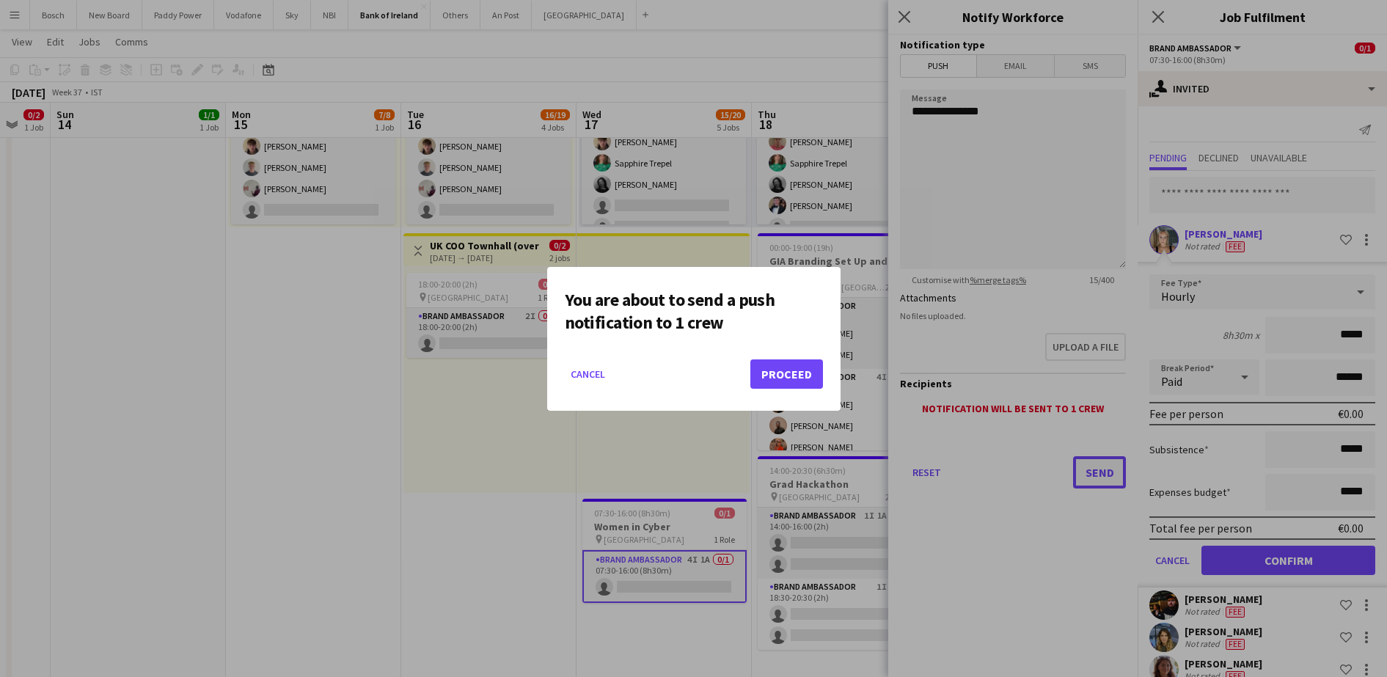
scroll to position [0, 0]
click at [780, 368] on button "Proceed" at bounding box center [786, 373] width 73 height 29
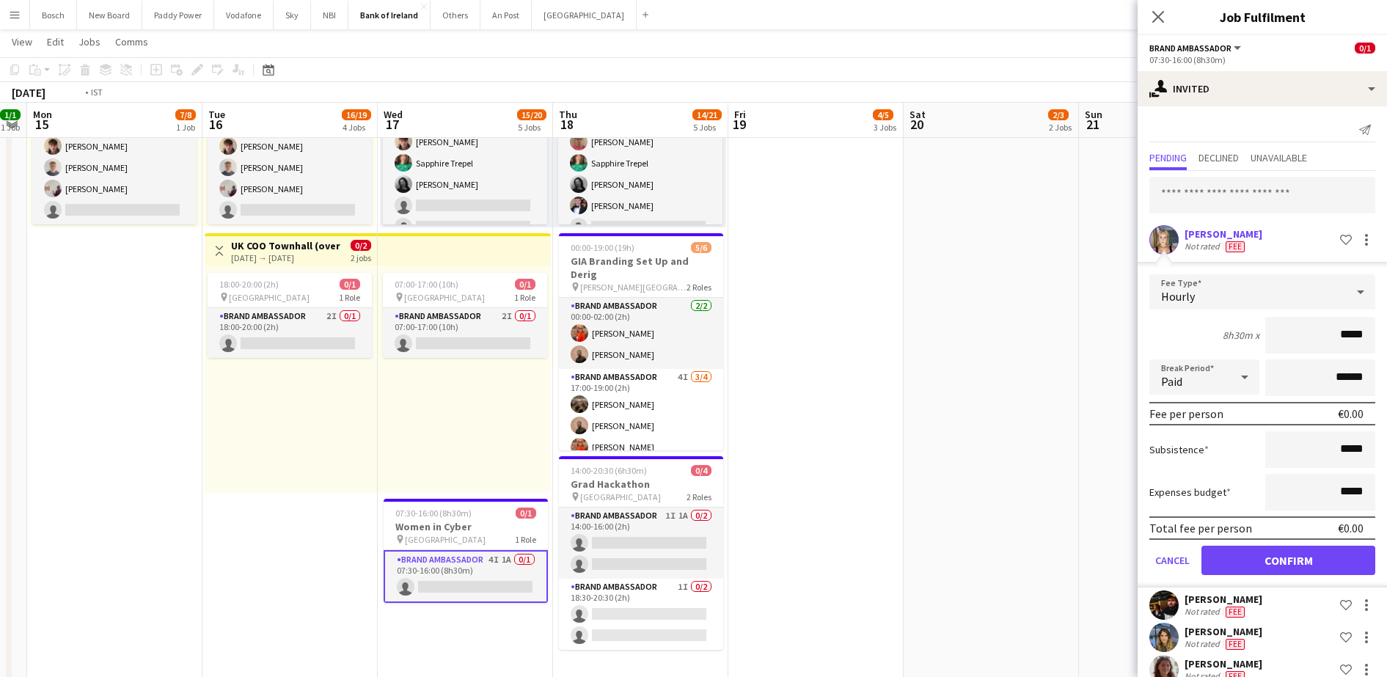
drag, startPoint x: 1008, startPoint y: 421, endPoint x: 449, endPoint y: 372, distance: 561.1
click at [448, 373] on app-calendar-viewport "Fri 12 18/19 4 Jobs Sat 13 0/2 1 Job Sun 14 1/1 1 Job Mon 15 7/8 1 Job Tue 16 1…" at bounding box center [693, 622] width 1387 height 2597
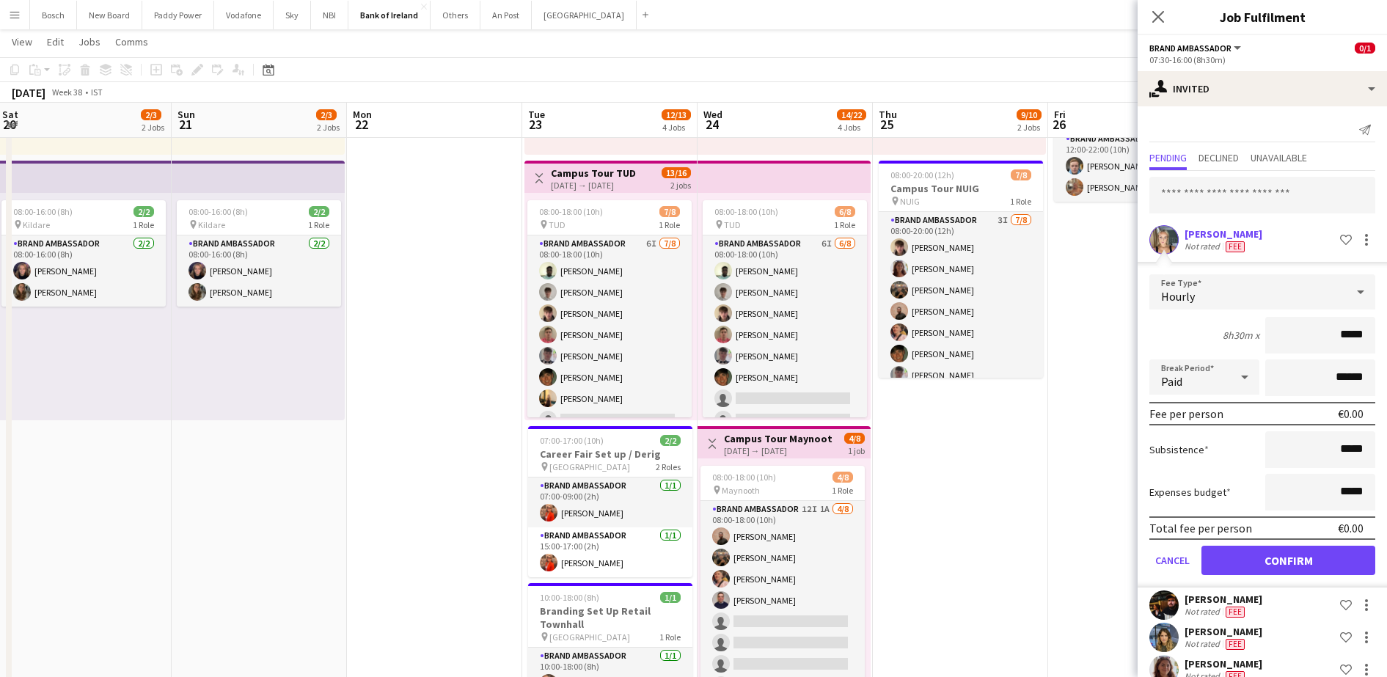
scroll to position [0, 538]
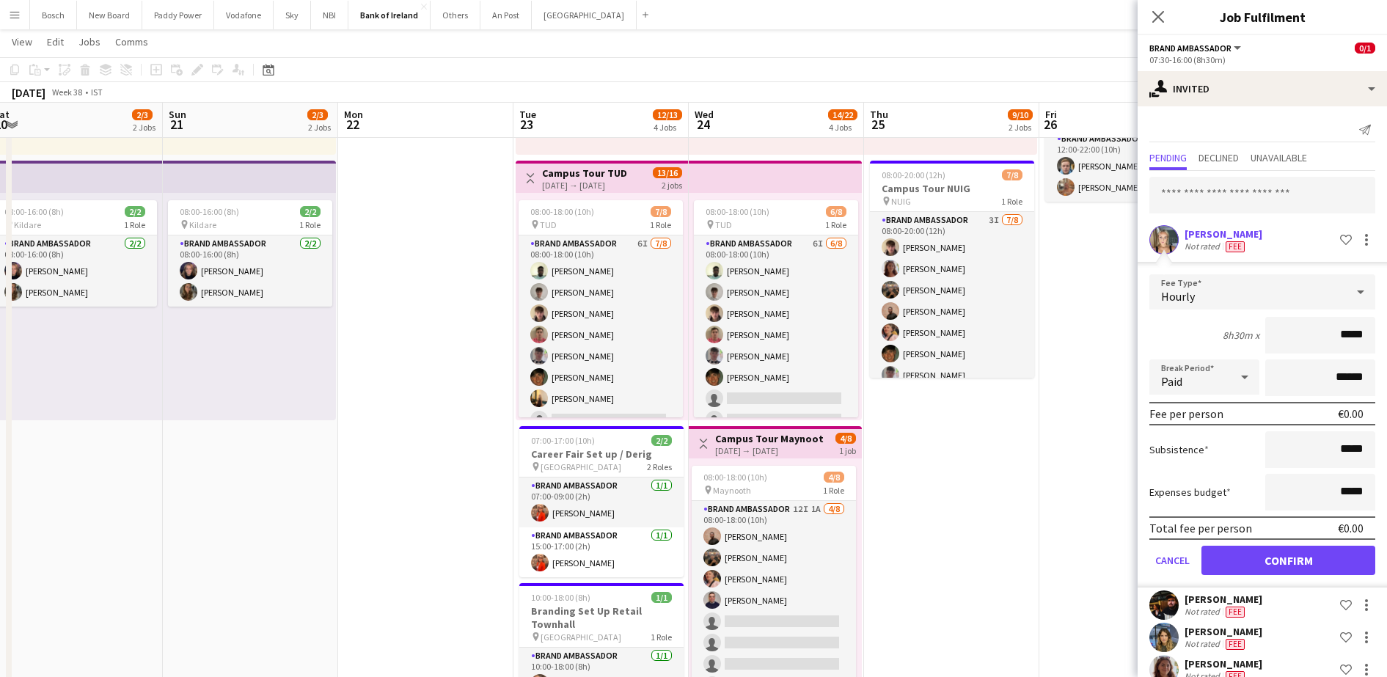
drag, startPoint x: 830, startPoint y: 453, endPoint x: 275, endPoint y: 376, distance: 560.6
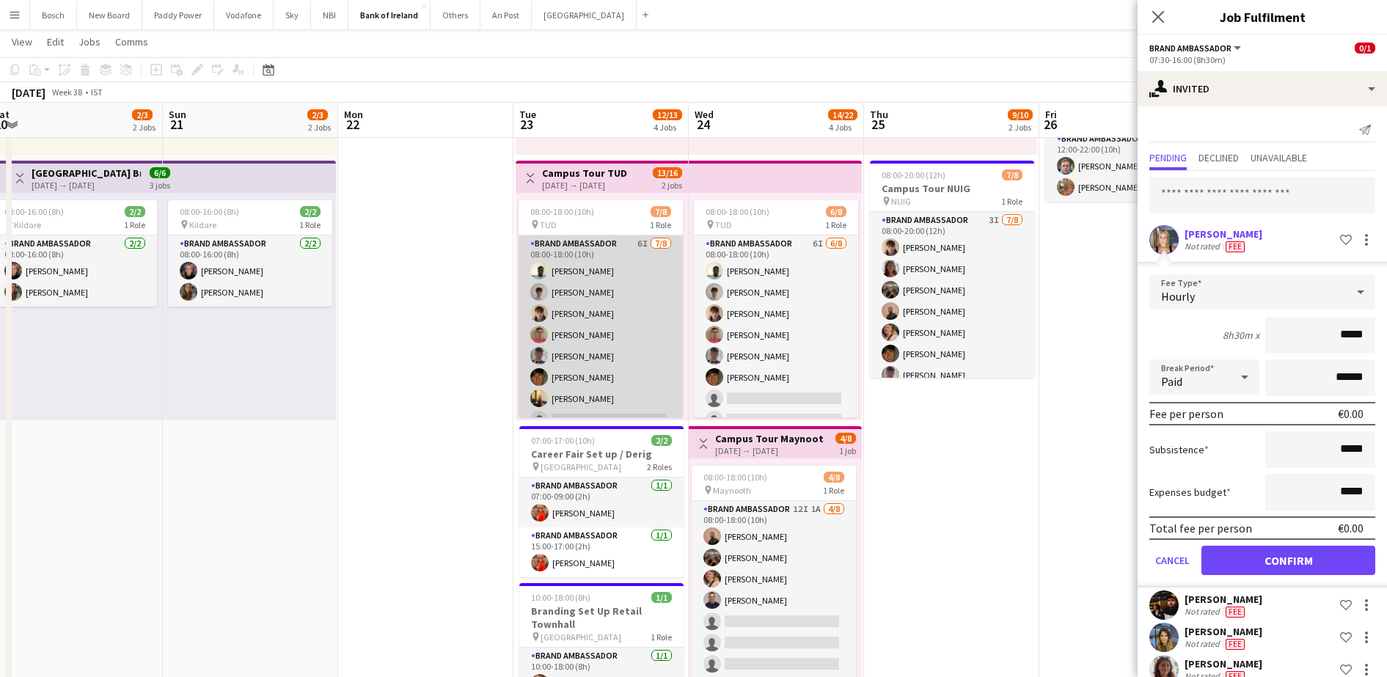
click at [614, 340] on app-card-role "Brand Ambassador 6I [DATE] 08:00-18:00 (10h) [PERSON_NAME] [PERSON_NAME] [PERSO…" at bounding box center [601, 334] width 164 height 199
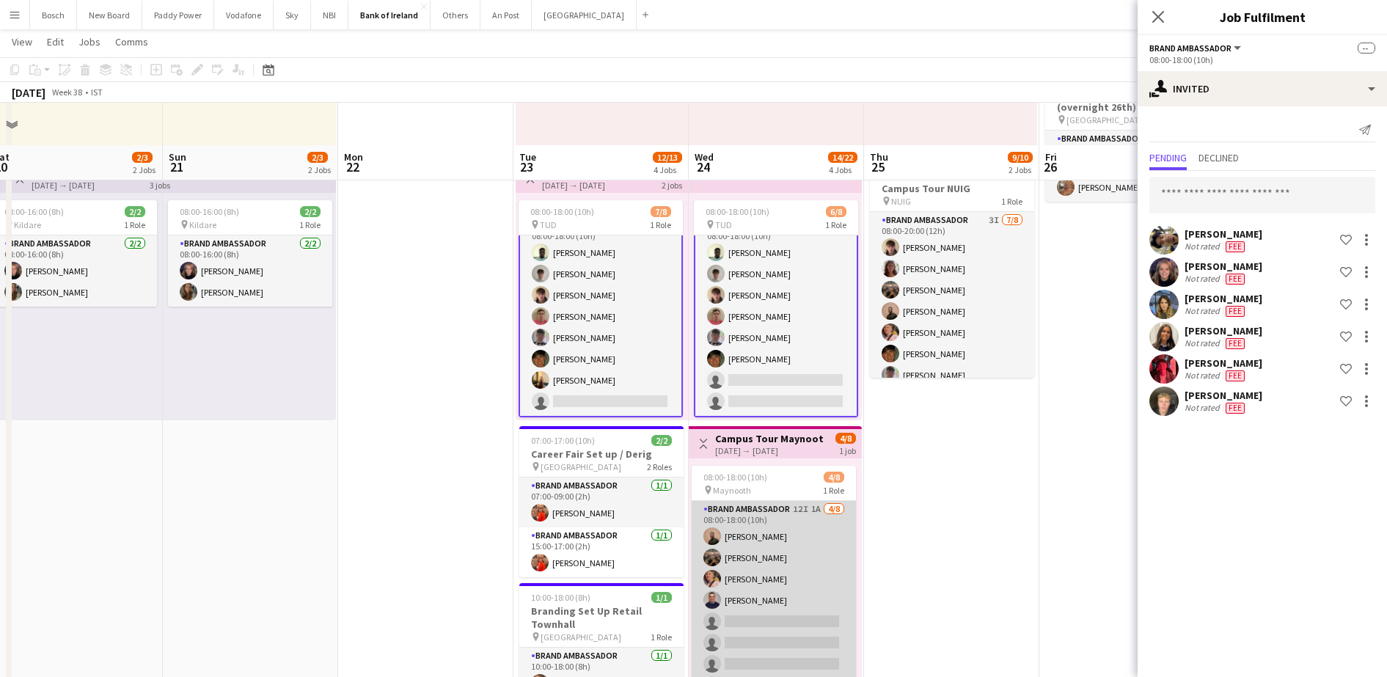
scroll to position [367, 0]
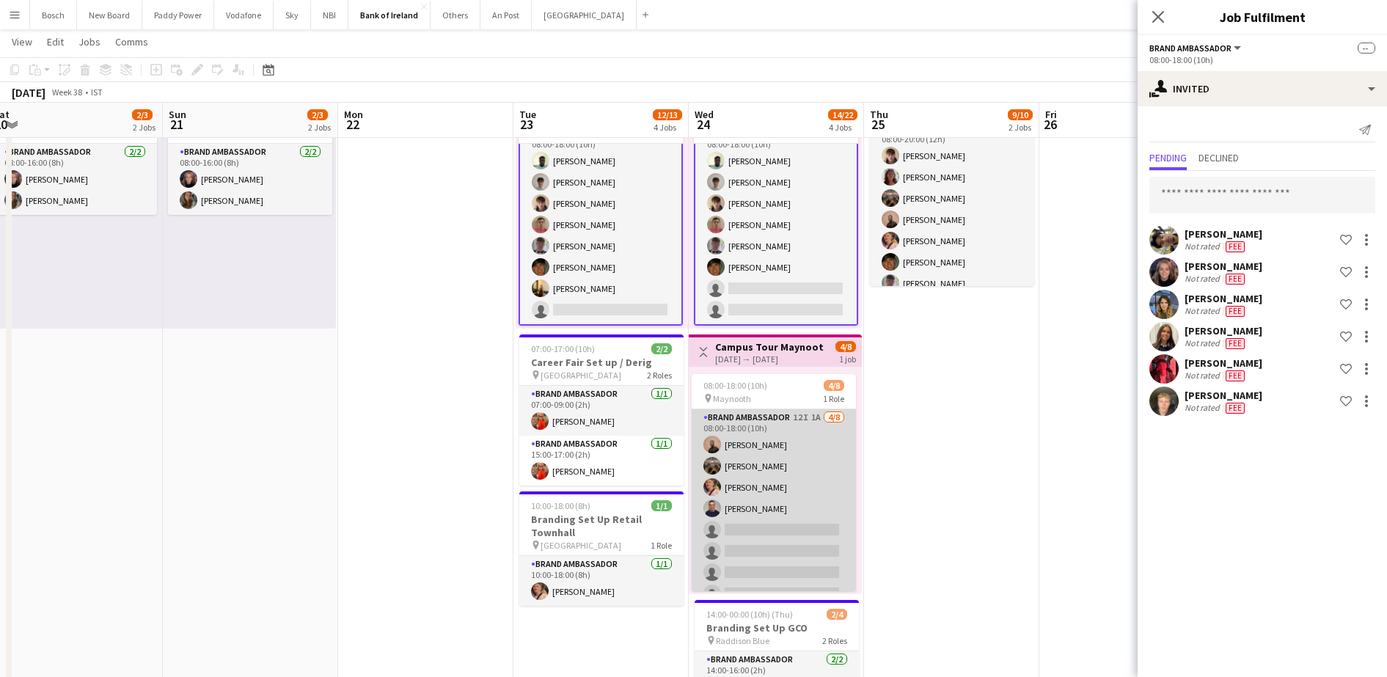
click at [775, 525] on app-card-role "Brand Ambassador 12I 1A [DATE] 08:00-18:00 (10h) [PERSON_NAME] [PERSON_NAME] [P…" at bounding box center [774, 508] width 164 height 199
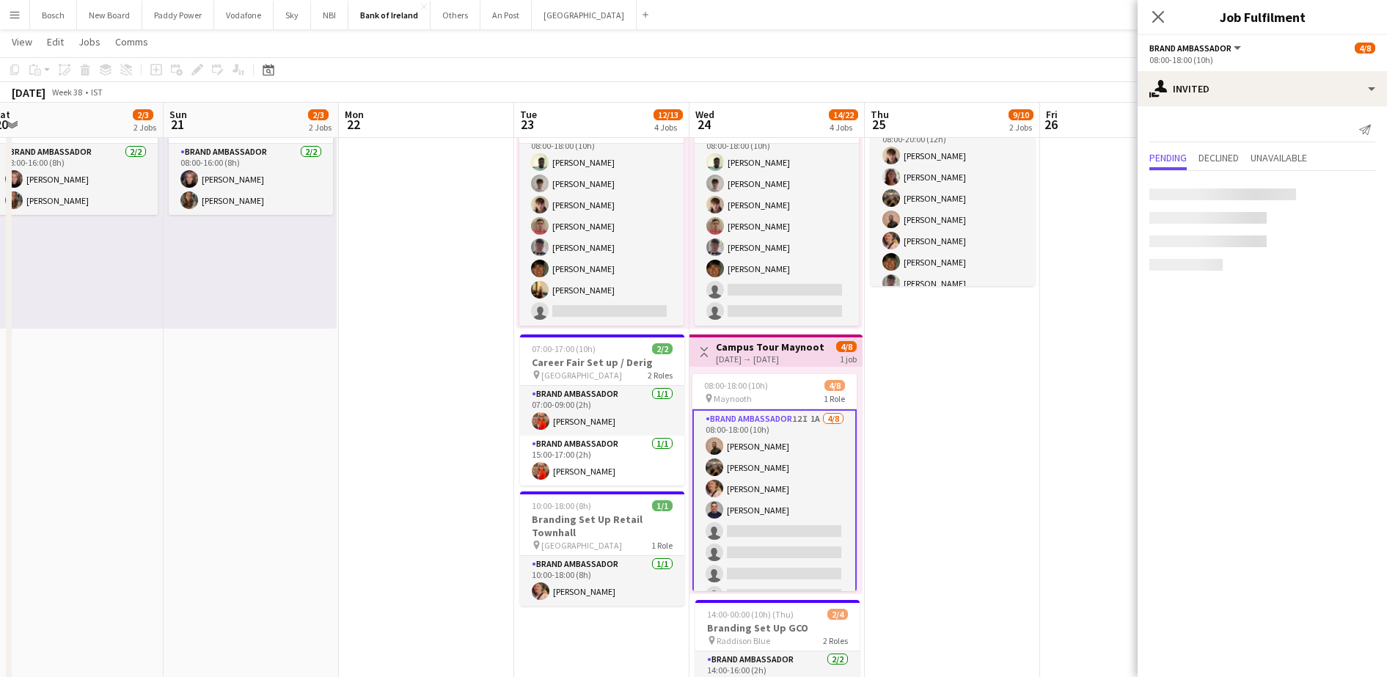
scroll to position [17, 0]
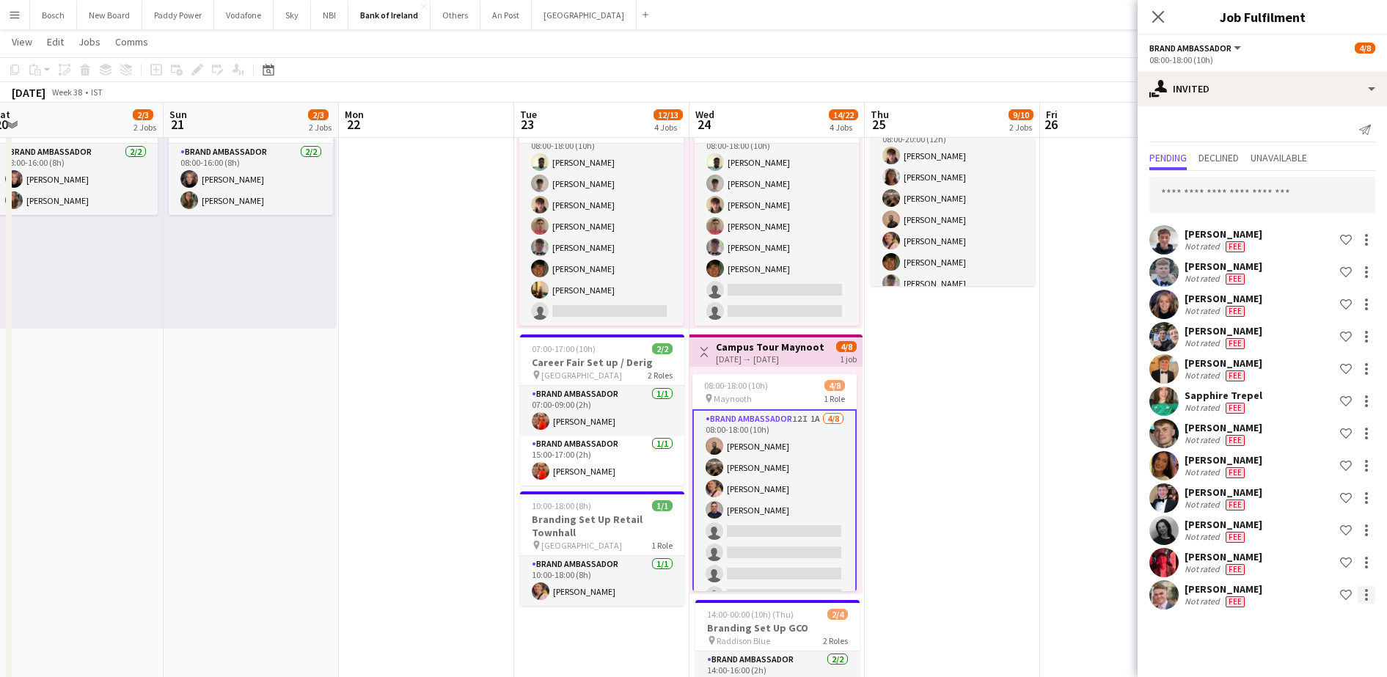
click at [1371, 593] on div at bounding box center [1367, 595] width 18 height 18
click at [1328, 499] on span "Send notification" at bounding box center [1320, 497] width 87 height 12
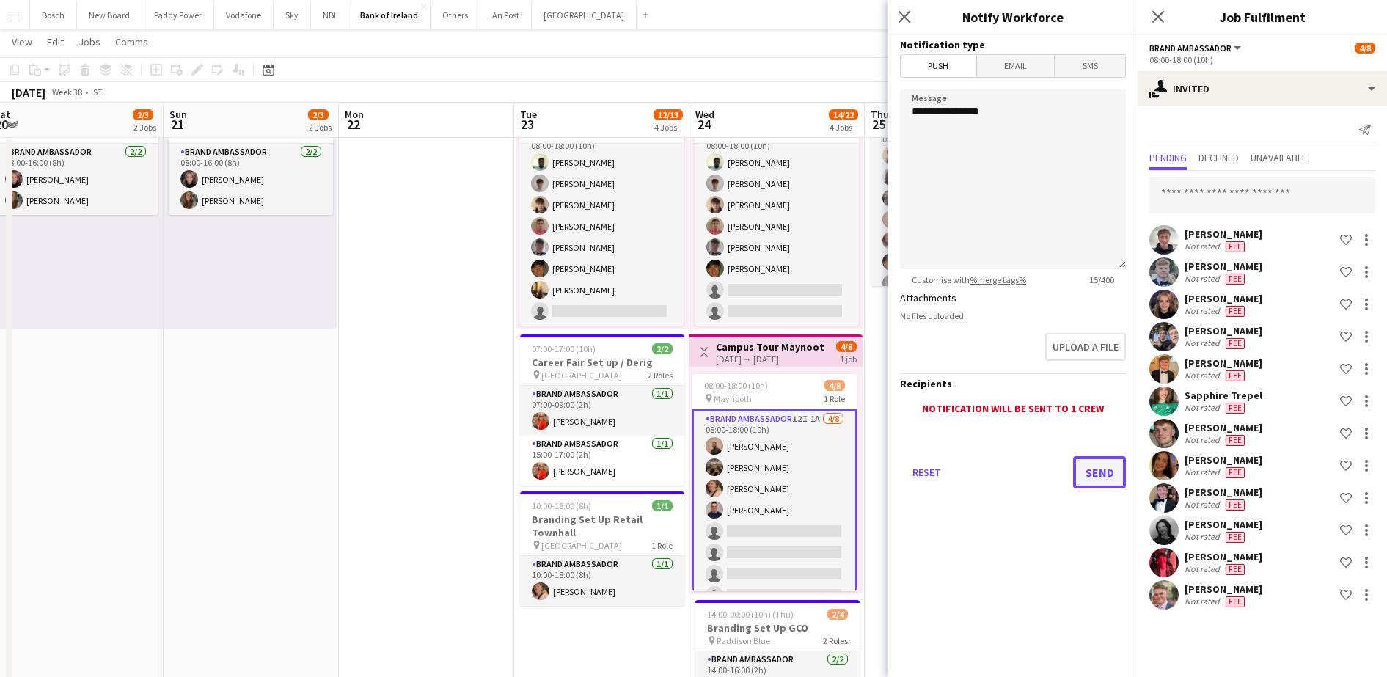
click at [1100, 463] on button "Send" at bounding box center [1099, 472] width 53 height 32
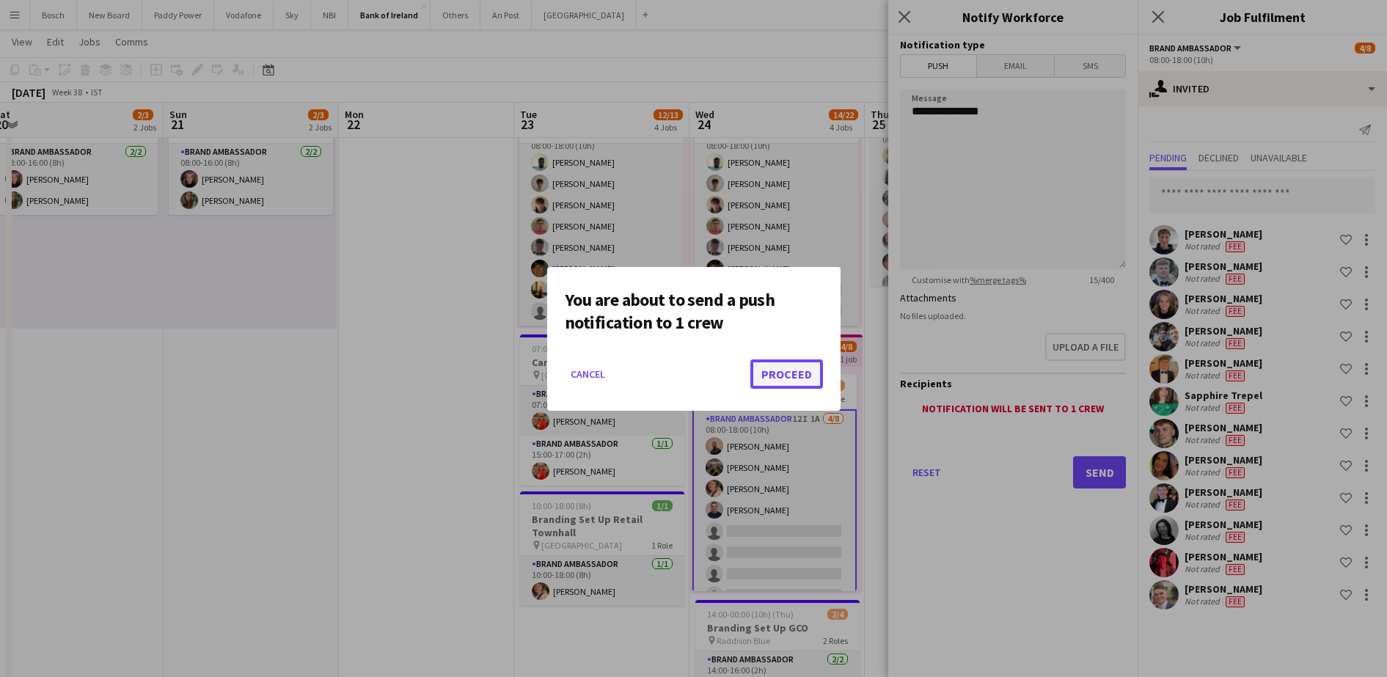
click at [773, 381] on button "Proceed" at bounding box center [786, 373] width 73 height 29
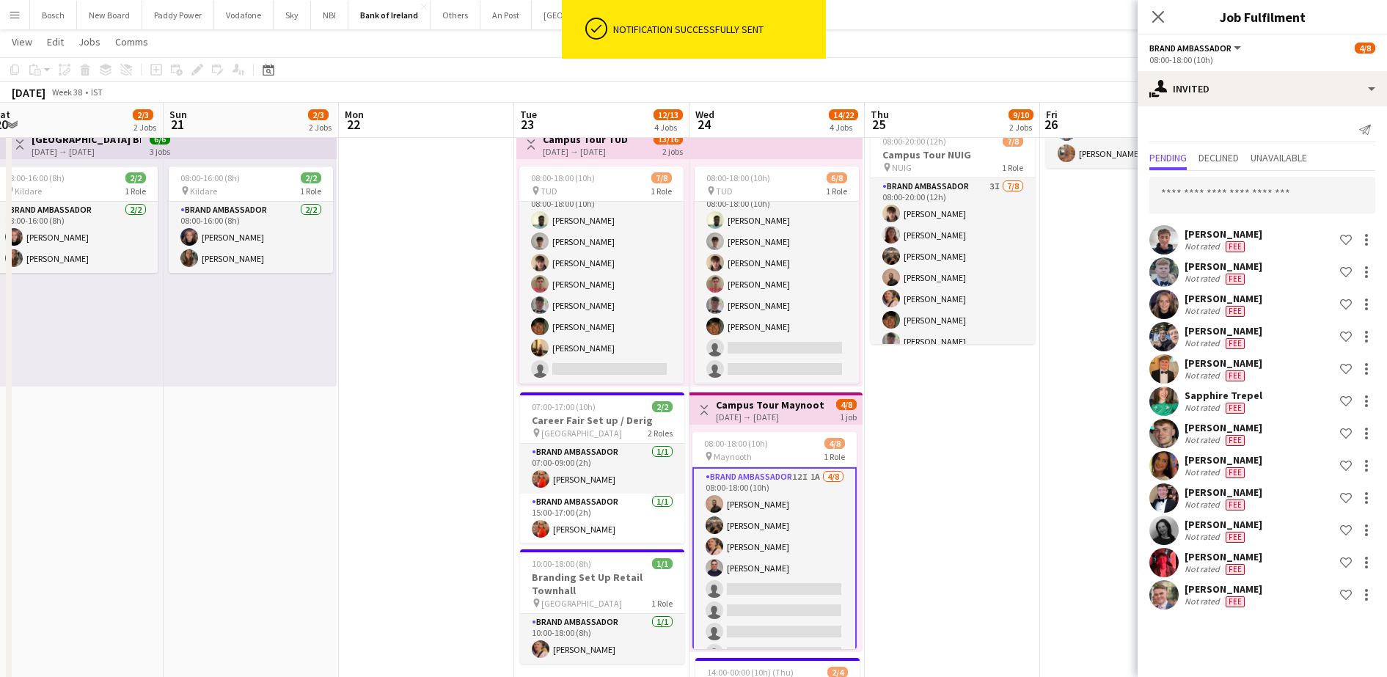
scroll to position [275, 0]
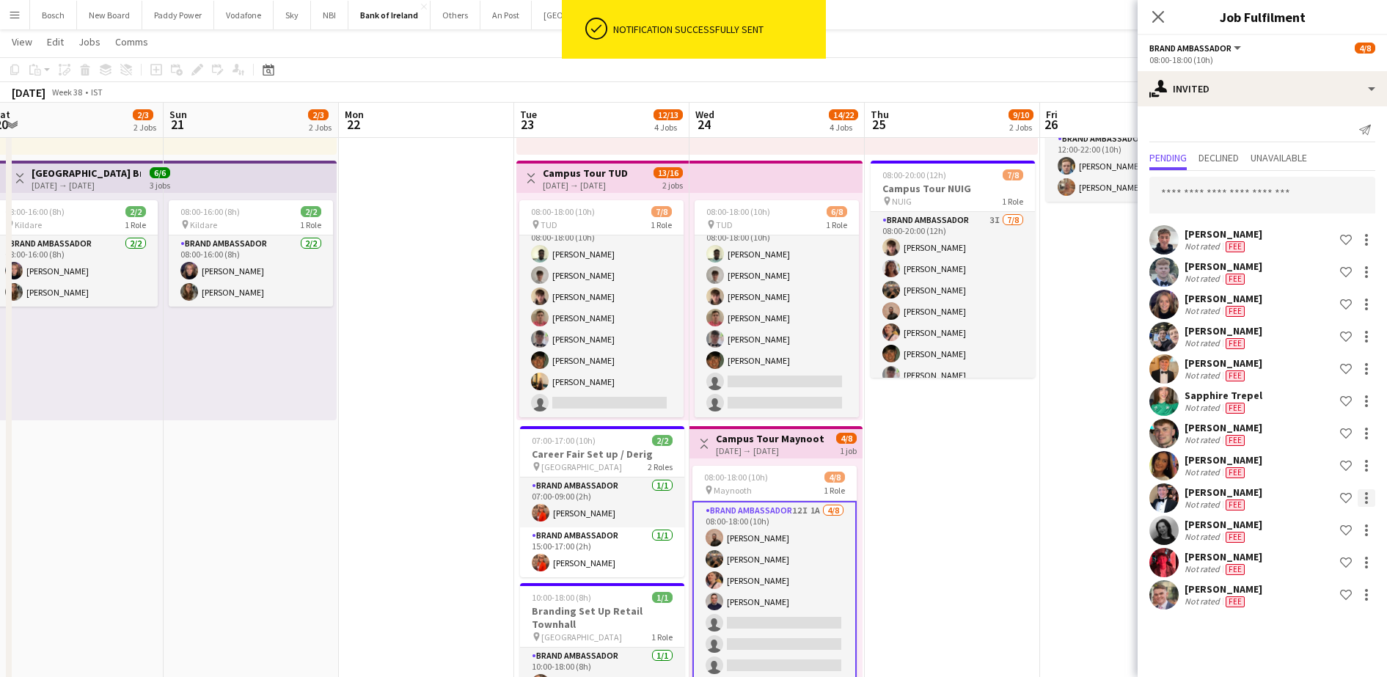
click at [1368, 498] on div at bounding box center [1367, 498] width 18 height 18
click at [1328, 556] on span "Send notification" at bounding box center [1320, 560] width 87 height 12
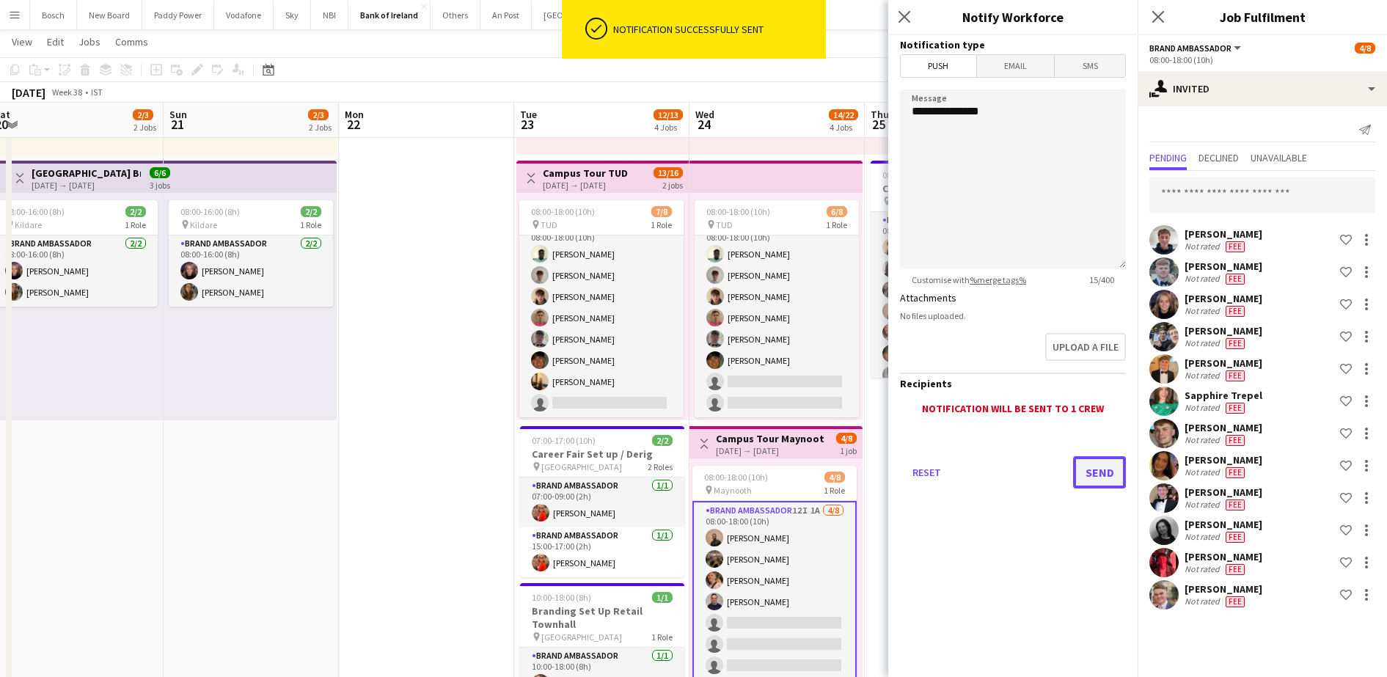
click at [1097, 473] on button "Send" at bounding box center [1099, 472] width 53 height 32
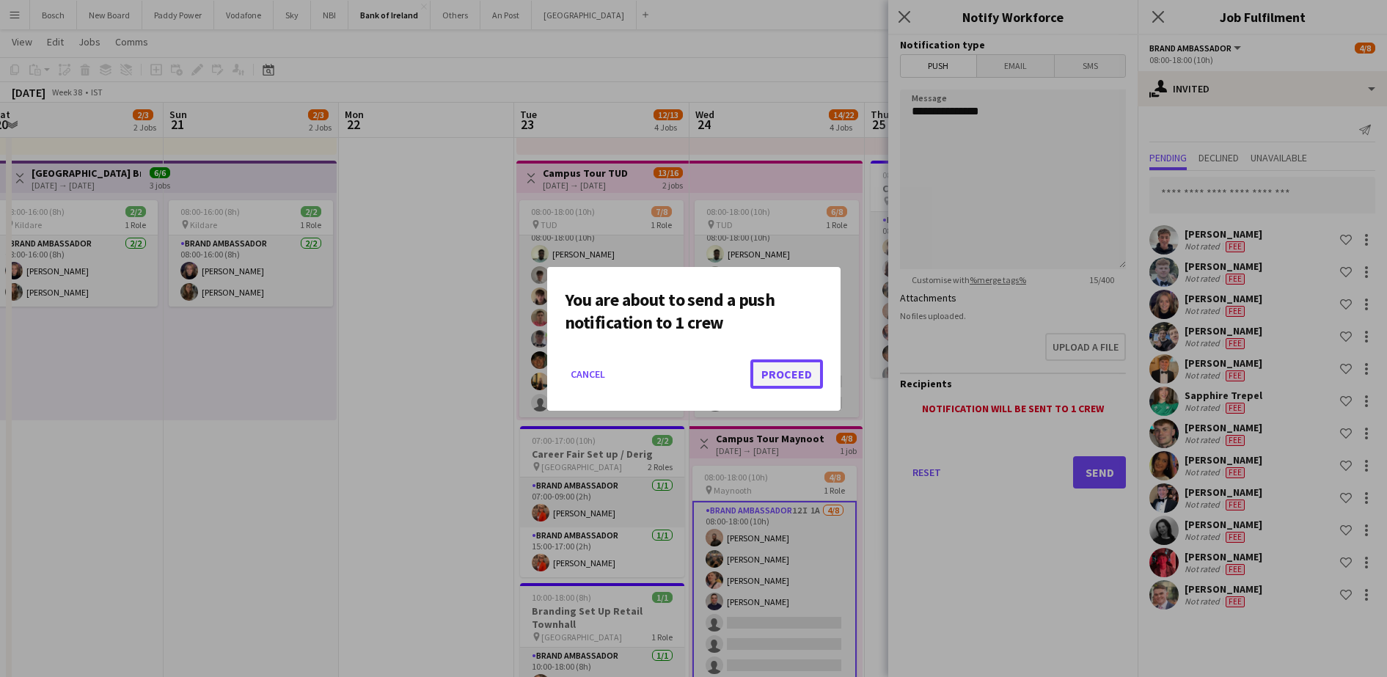
click at [802, 379] on button "Proceed" at bounding box center [786, 373] width 73 height 29
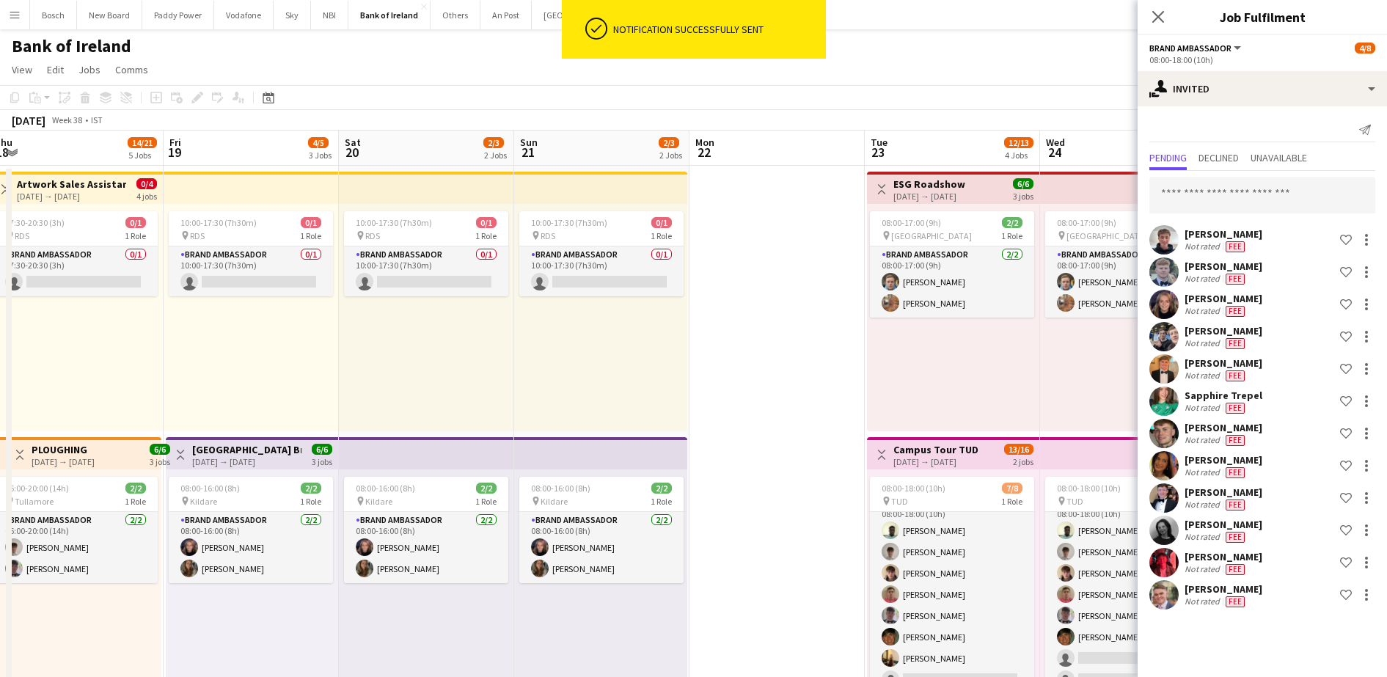
scroll to position [0, 404]
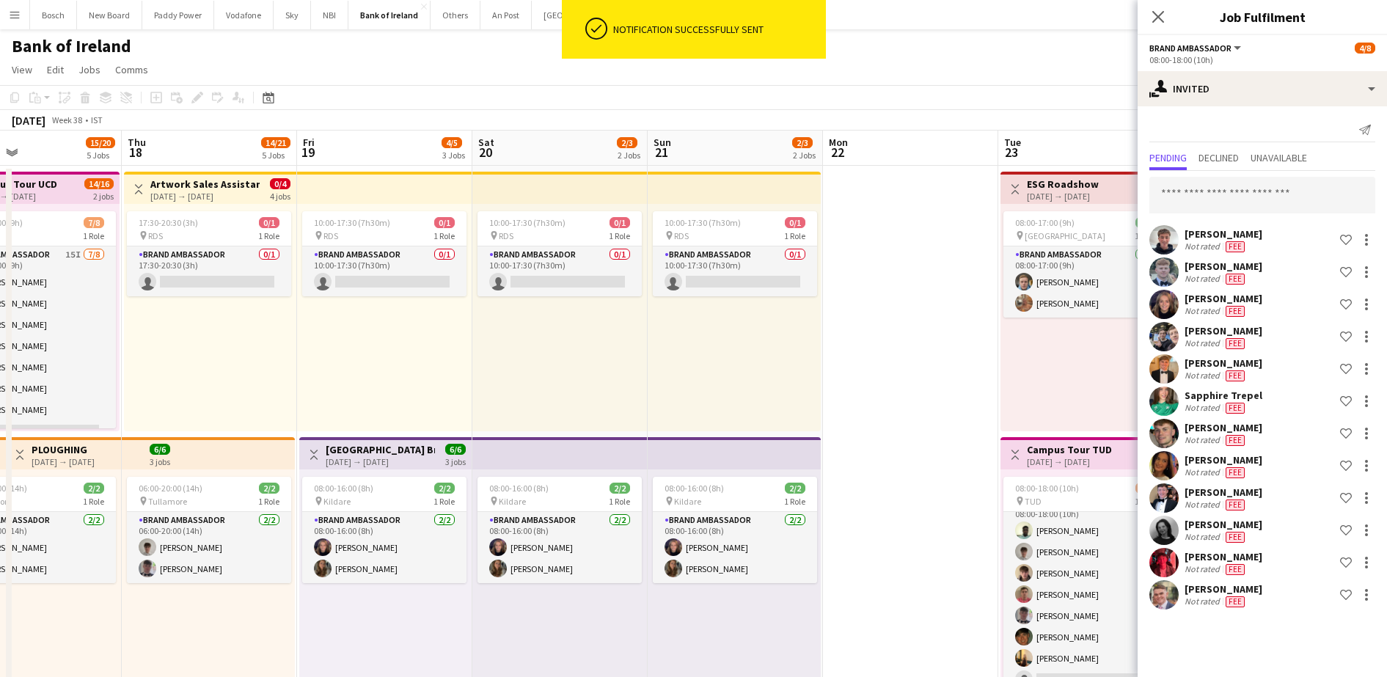
drag, startPoint x: 479, startPoint y: 365, endPoint x: 1148, endPoint y: 274, distance: 675.2
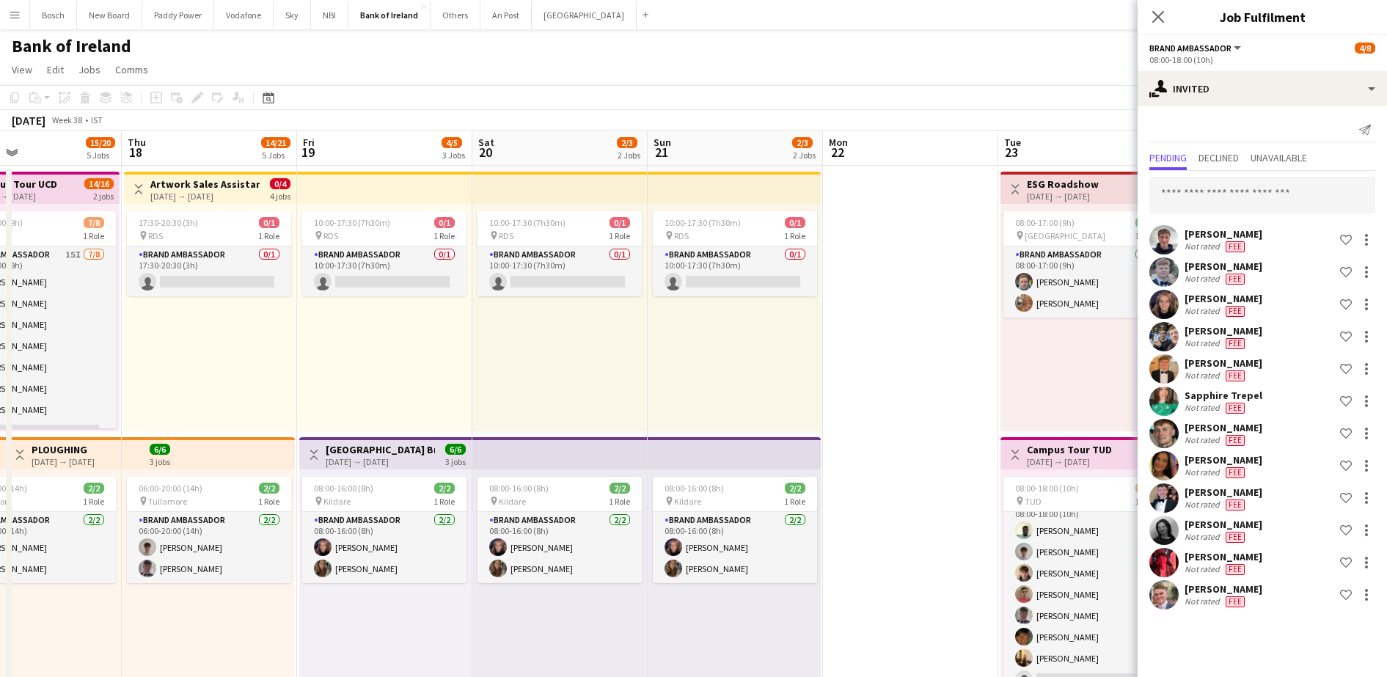
scroll to position [17, 0]
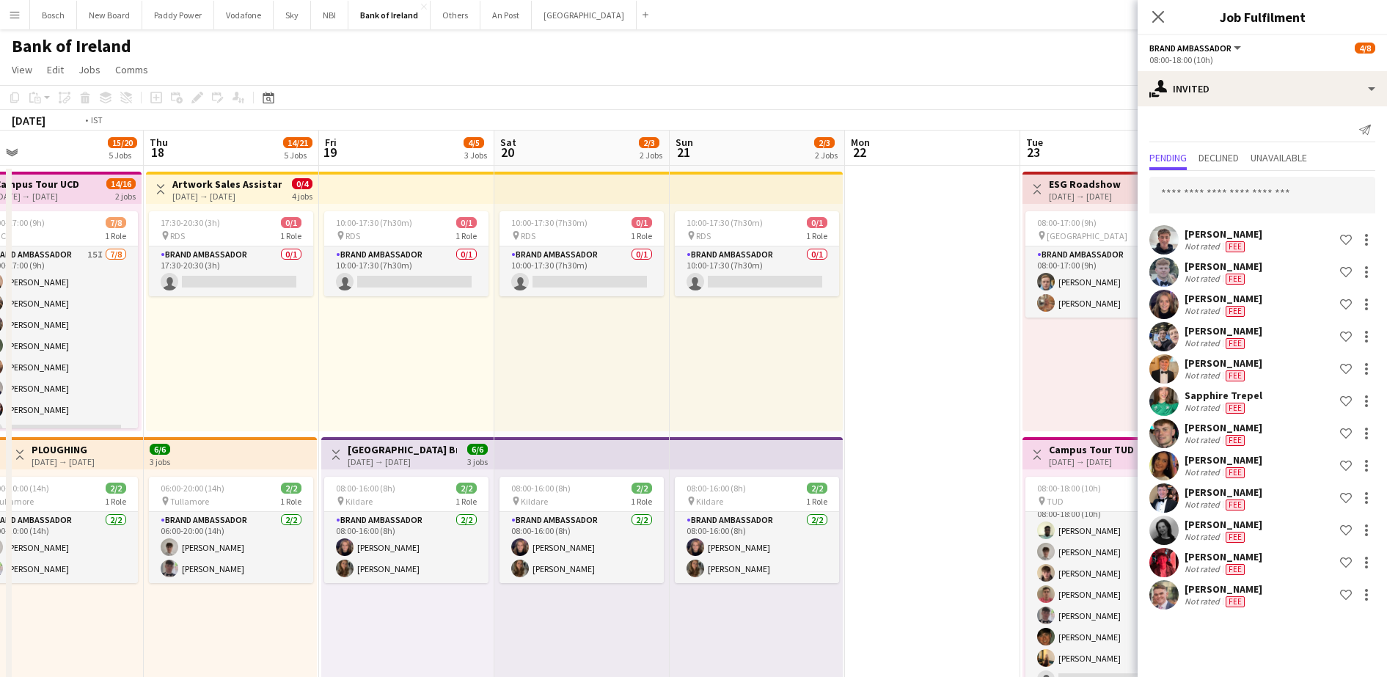
drag, startPoint x: 489, startPoint y: 319, endPoint x: 1154, endPoint y: 301, distance: 665.6
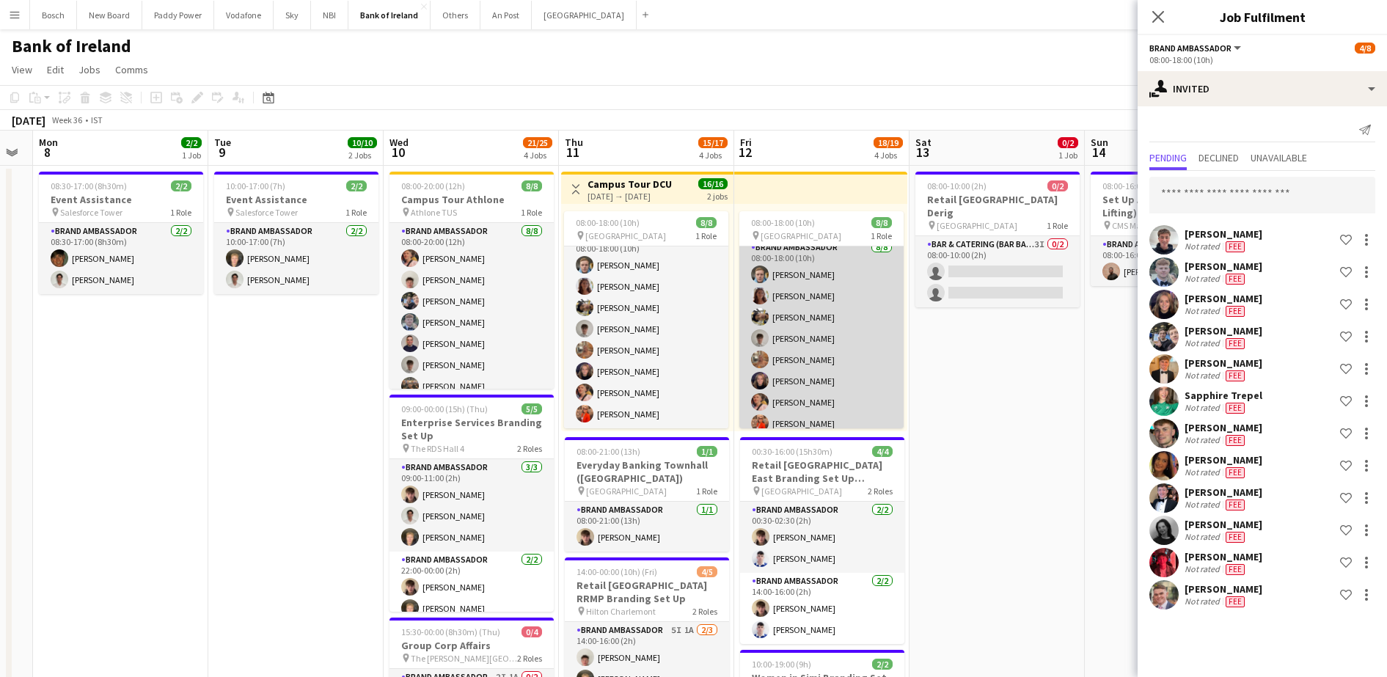
scroll to position [7, 0]
click at [772, 351] on app-card-role "Brand Ambassador [DATE] 08:00-18:00 (10h) [PERSON_NAME] [PERSON_NAME] [PERSON_N…" at bounding box center [821, 345] width 164 height 199
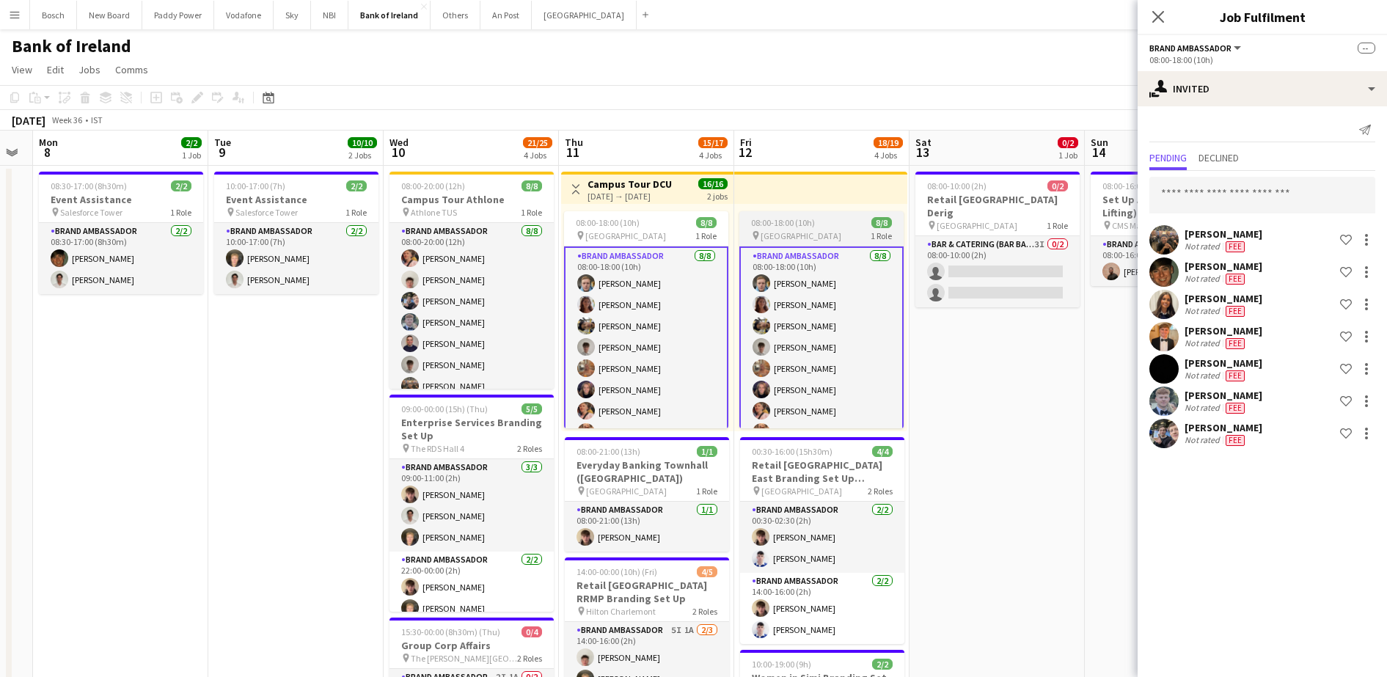
click at [854, 314] on app-card-role "Brand Ambassador [DATE] 08:00-18:00 (10h) [PERSON_NAME] [PERSON_NAME] [PERSON_N…" at bounding box center [821, 347] width 164 height 202
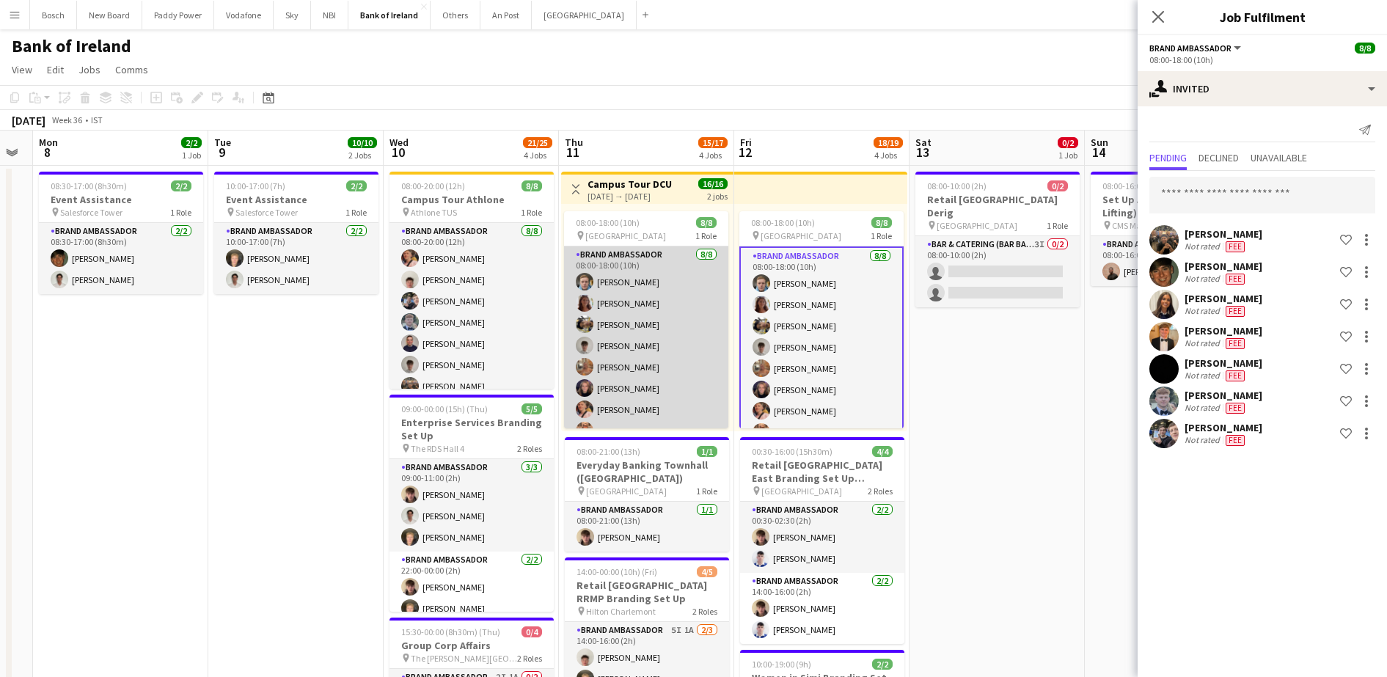
click at [695, 271] on app-card-role "Brand Ambassador [DATE] 08:00-18:00 (10h) [PERSON_NAME] [PERSON_NAME] [PERSON_N…" at bounding box center [646, 345] width 164 height 199
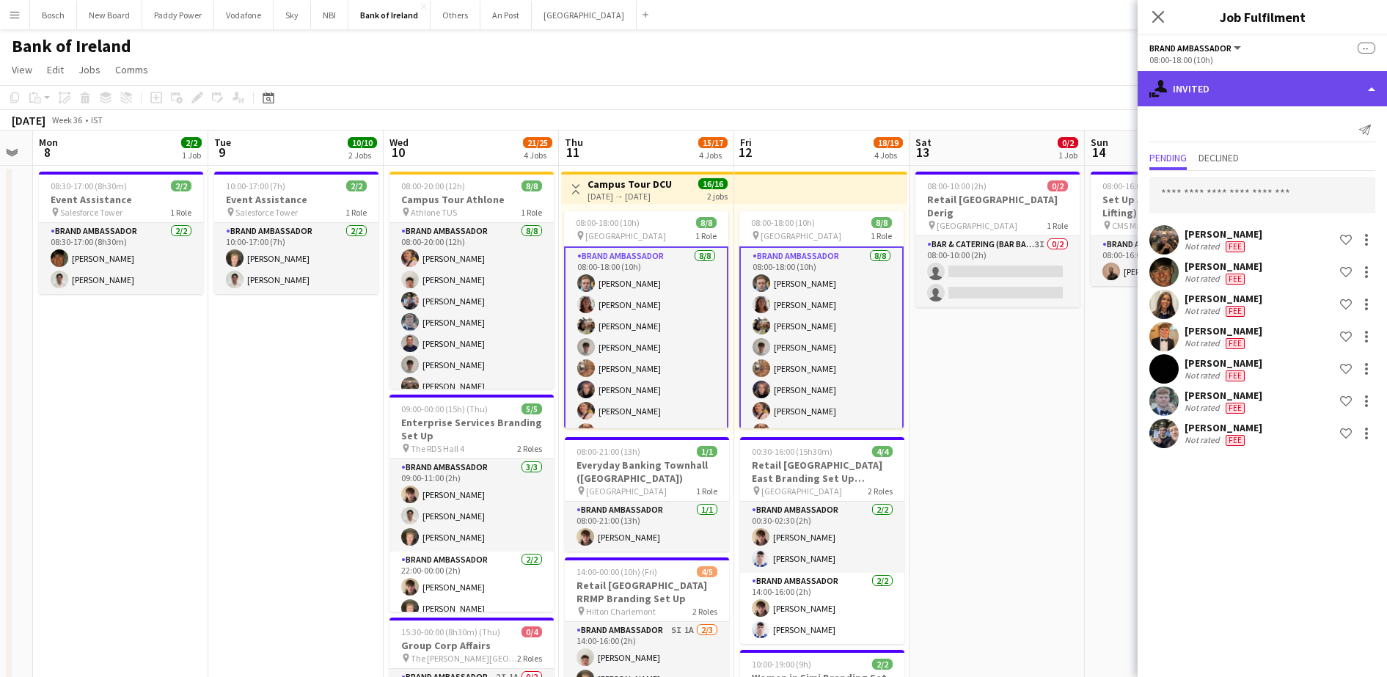
click at [1199, 95] on div "single-neutral-actions-share-1 Invited" at bounding box center [1262, 88] width 249 height 35
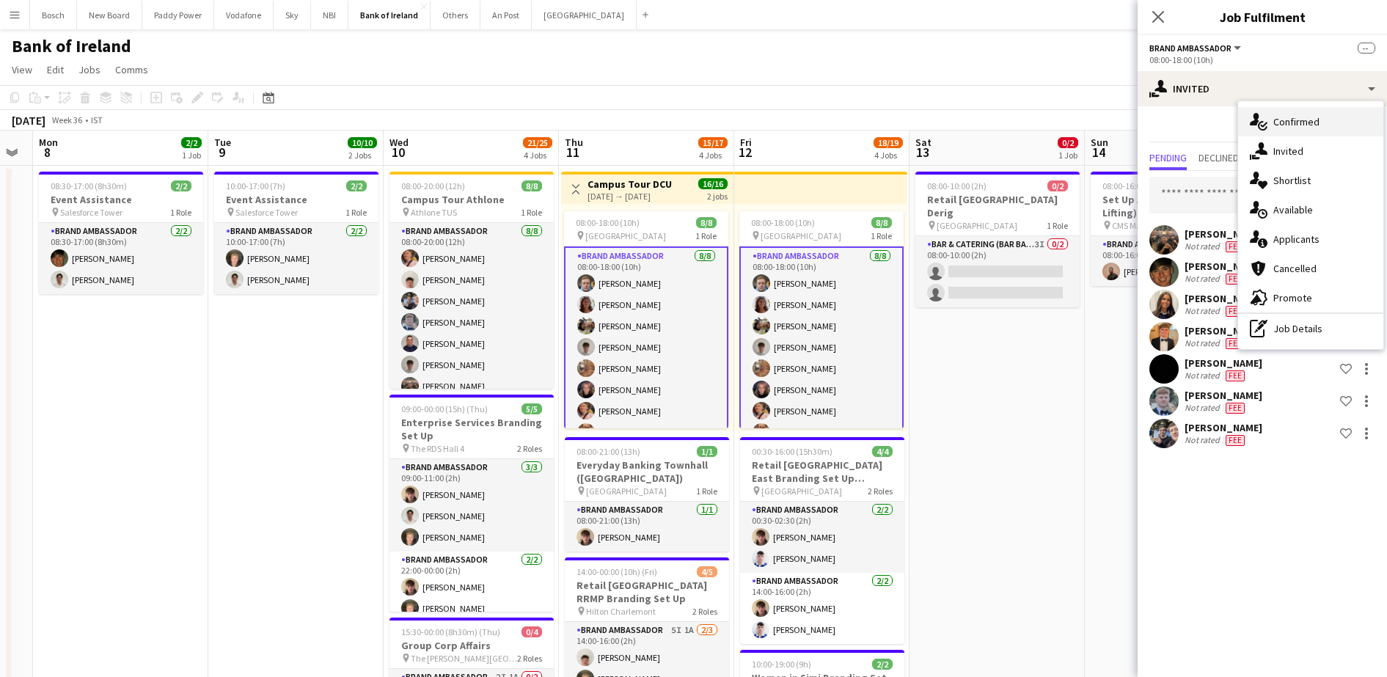
click at [1304, 115] on span "Confirmed" at bounding box center [1296, 121] width 46 height 13
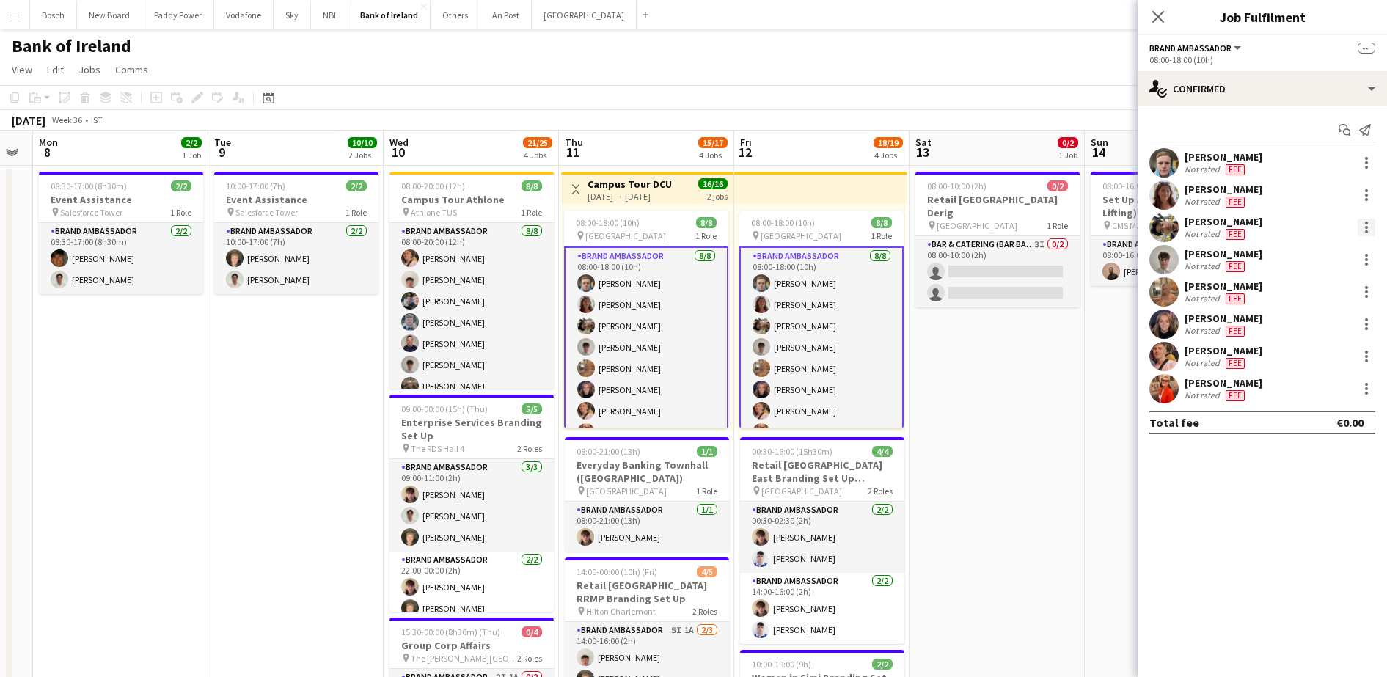
click at [1370, 222] on div at bounding box center [1367, 228] width 18 height 18
click at [1174, 219] on div at bounding box center [693, 338] width 1387 height 677
click at [1166, 229] on app-user-avatar at bounding box center [1164, 227] width 29 height 29
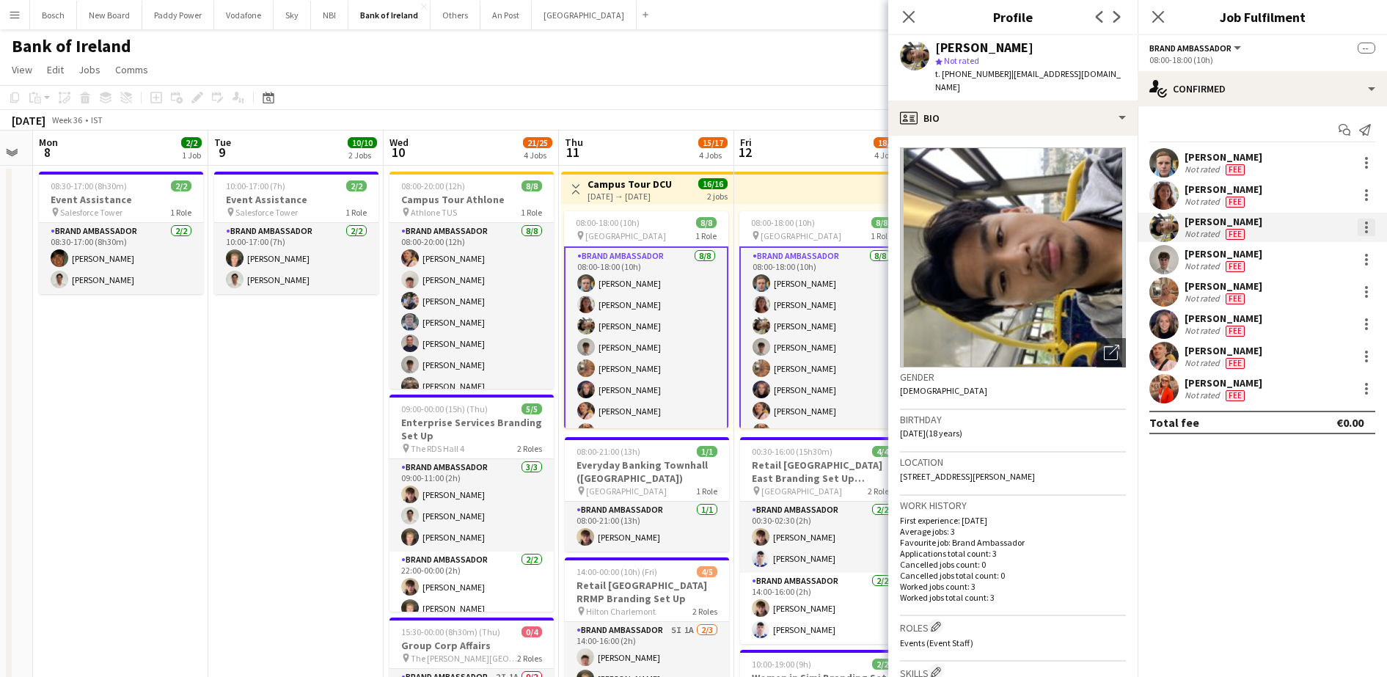
click at [1364, 222] on div at bounding box center [1367, 228] width 18 height 18
click at [1340, 346] on button "Remove" at bounding box center [1318, 360] width 114 height 35
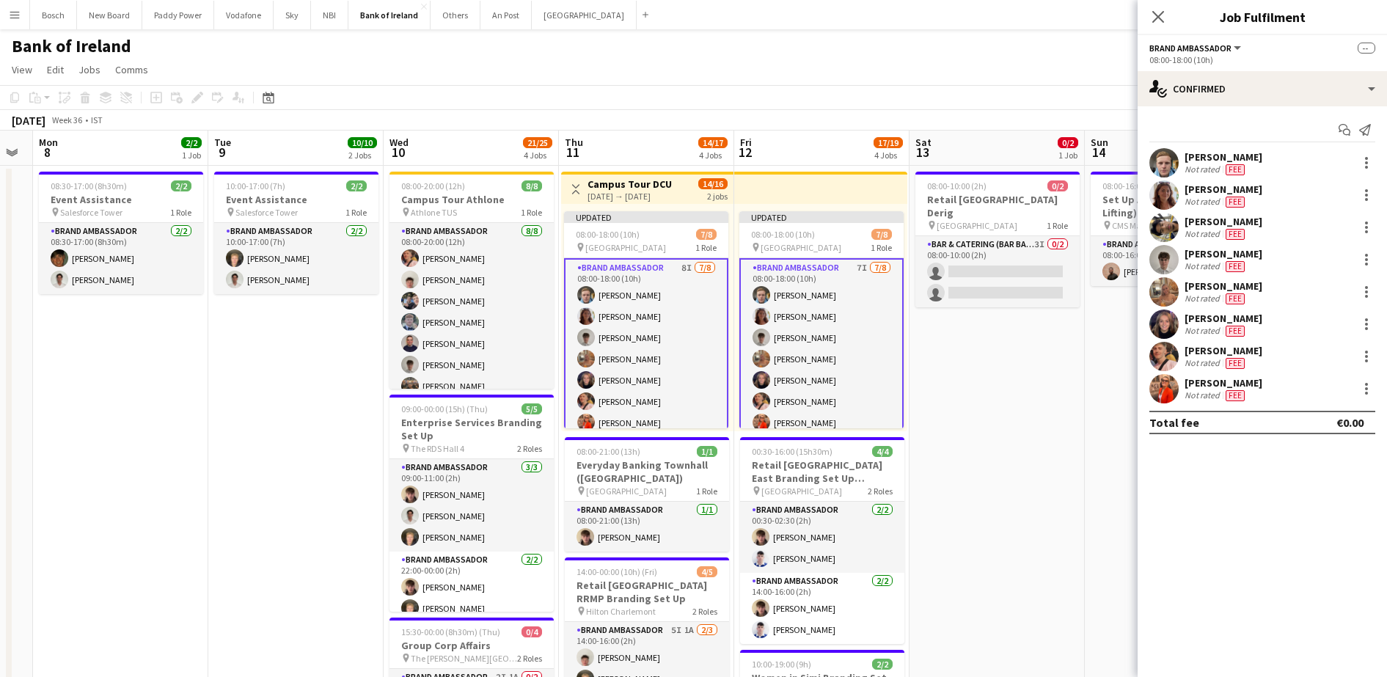
click at [1059, 87] on app-toolbar "Copy Paste Paste Ctrl+V Paste with crew Ctrl+Shift+V Paste linked Job [GEOGRAPH…" at bounding box center [693, 97] width 1387 height 25
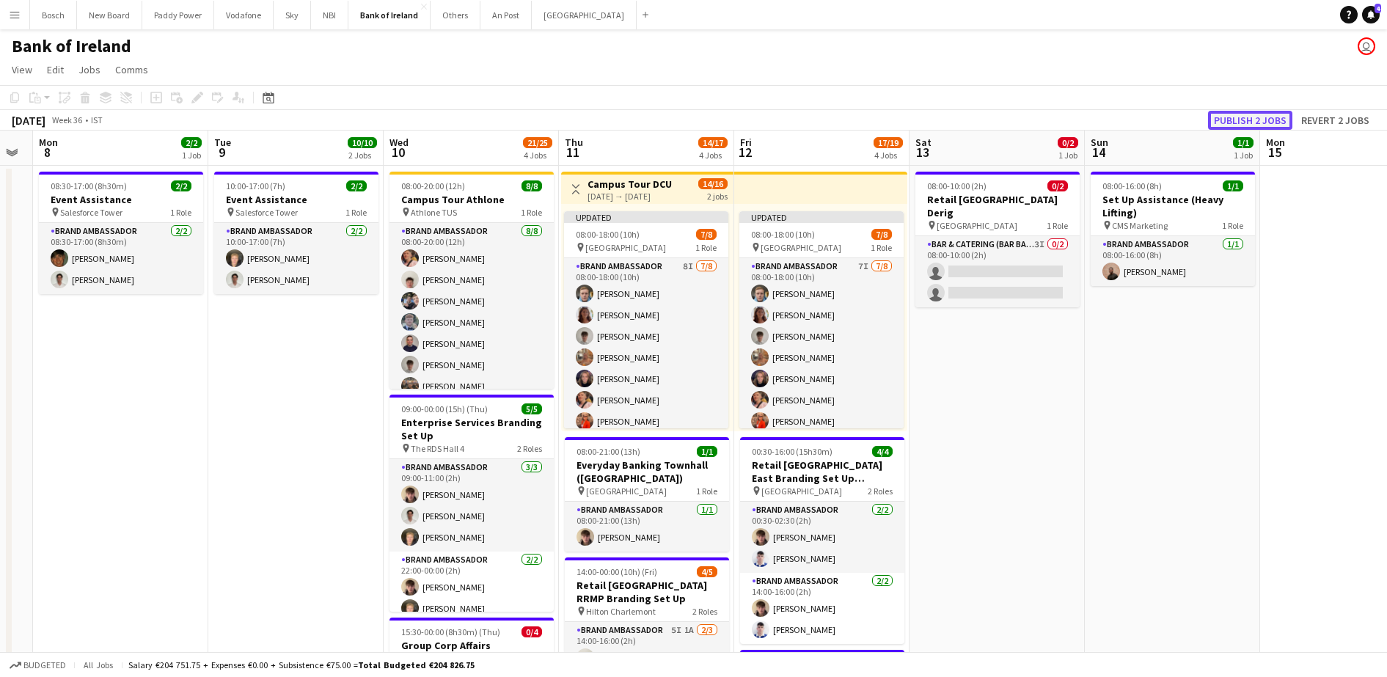
click at [1277, 127] on button "Publish 2 jobs" at bounding box center [1250, 120] width 84 height 19
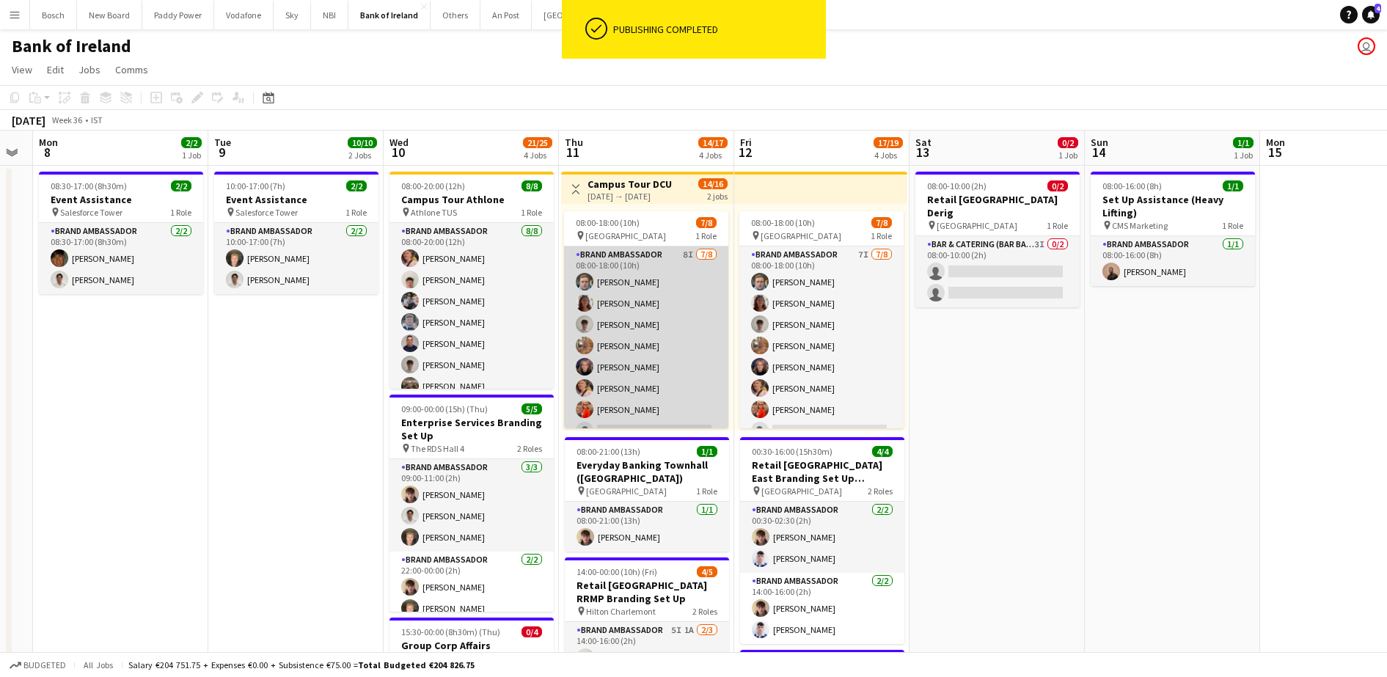
click at [648, 293] on app-card-role "Brand Ambassador 8I [DATE] 08:00-18:00 (10h) [PERSON_NAME] [PERSON_NAME] [PERSO…" at bounding box center [646, 345] width 164 height 199
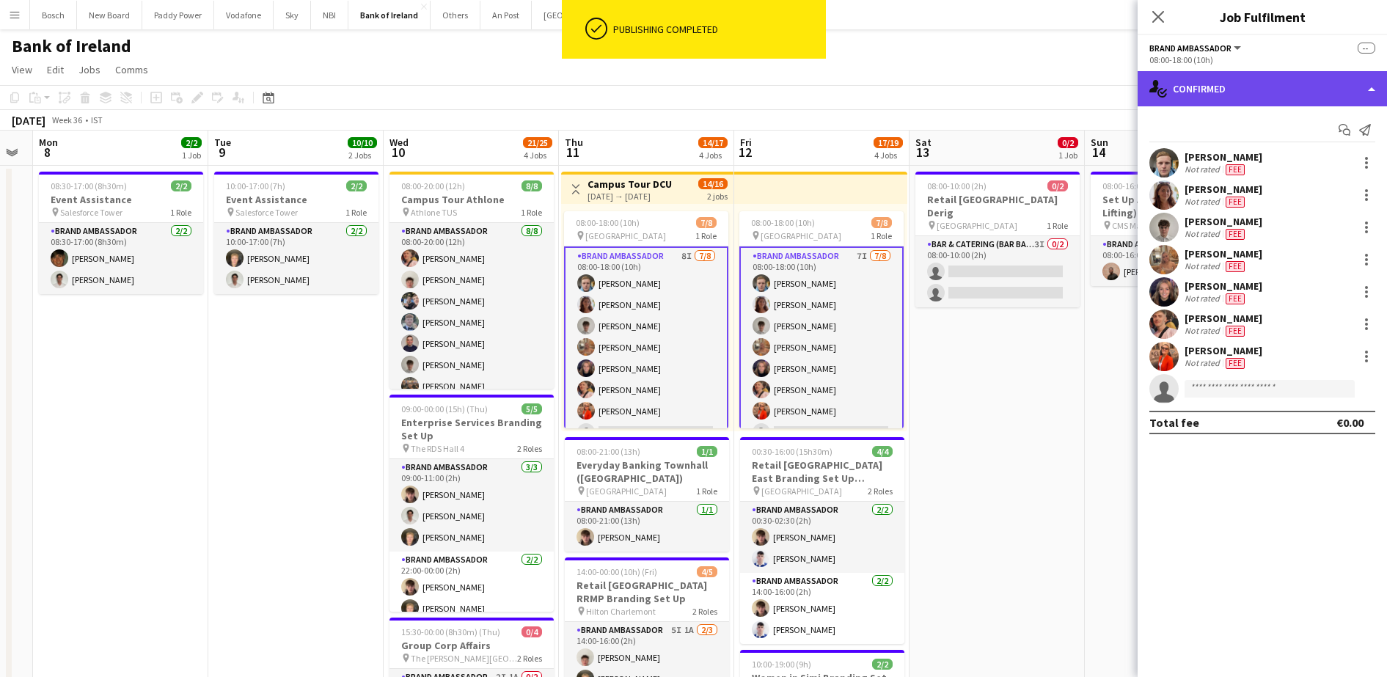
click at [1180, 82] on div "single-neutral-actions-check-2 Confirmed" at bounding box center [1262, 88] width 249 height 35
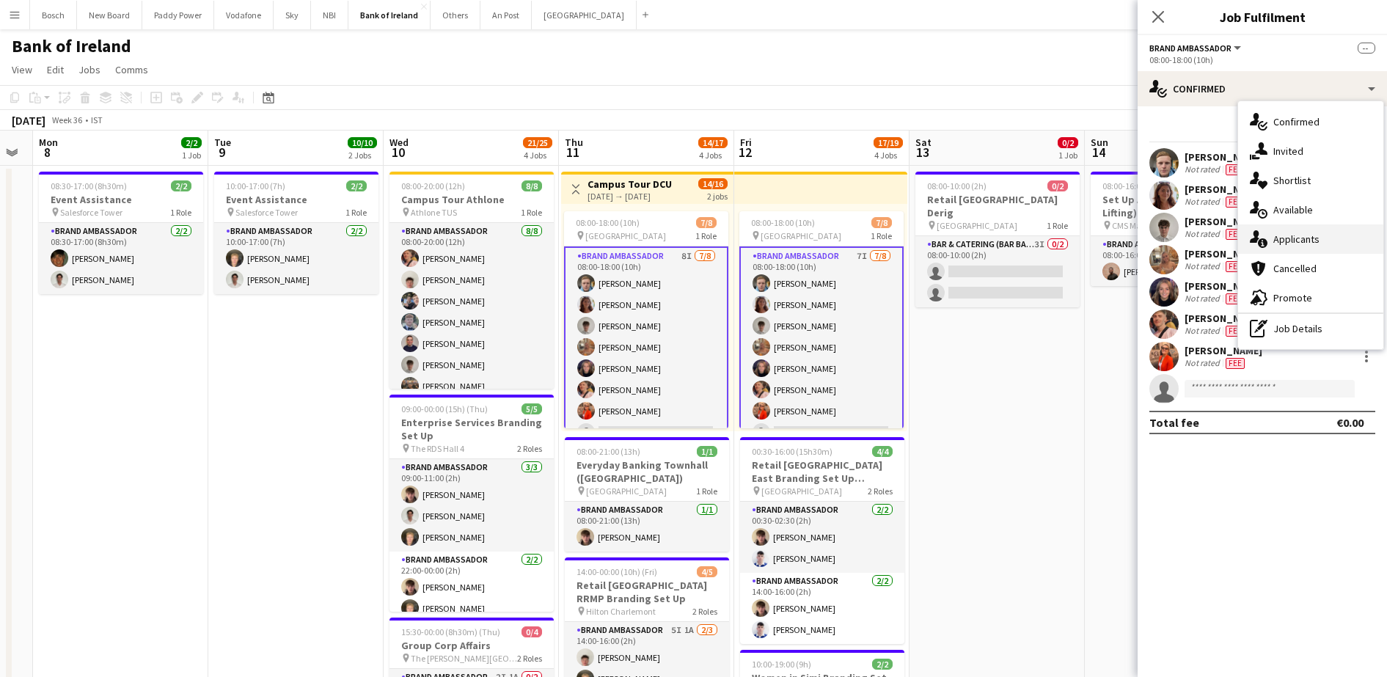
click at [1314, 225] on div "single-neutral-actions-information Applicants" at bounding box center [1310, 238] width 145 height 29
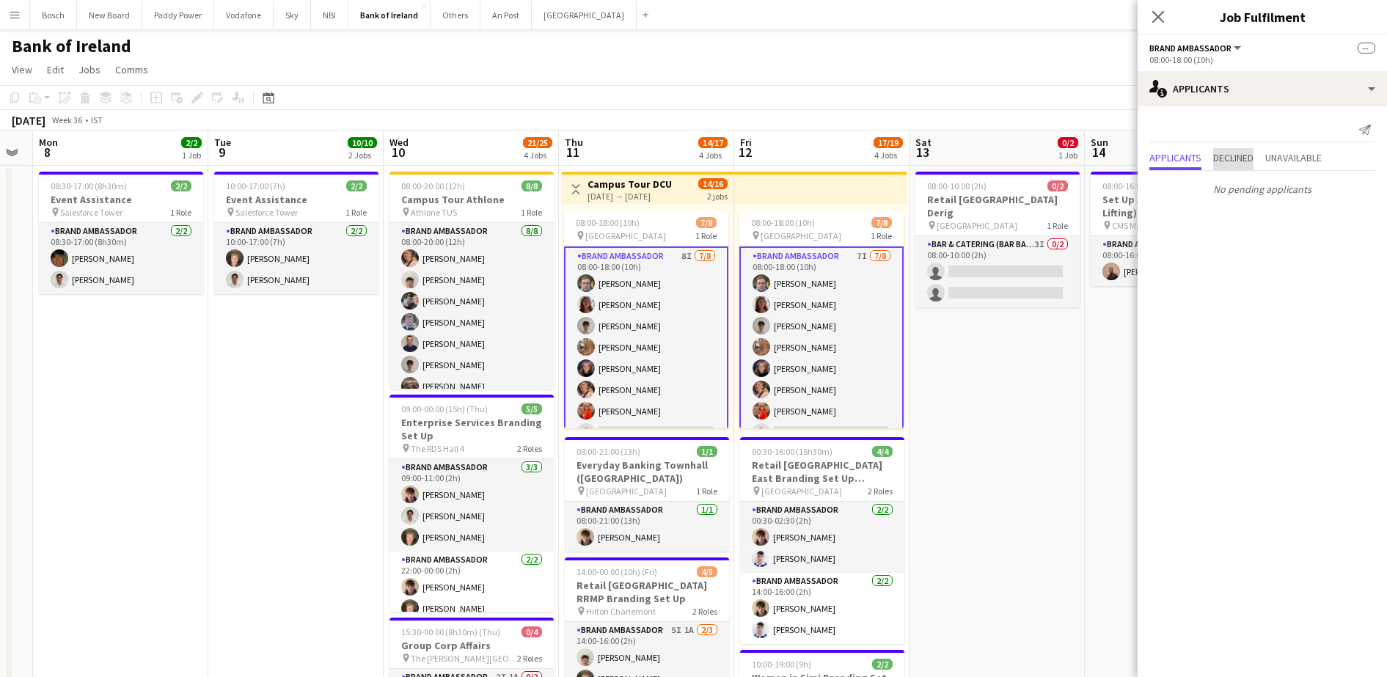
click at [1226, 158] on span "Declined" at bounding box center [1233, 158] width 40 height 10
click at [1190, 125] on span "Applicants" at bounding box center [1176, 128] width 52 height 10
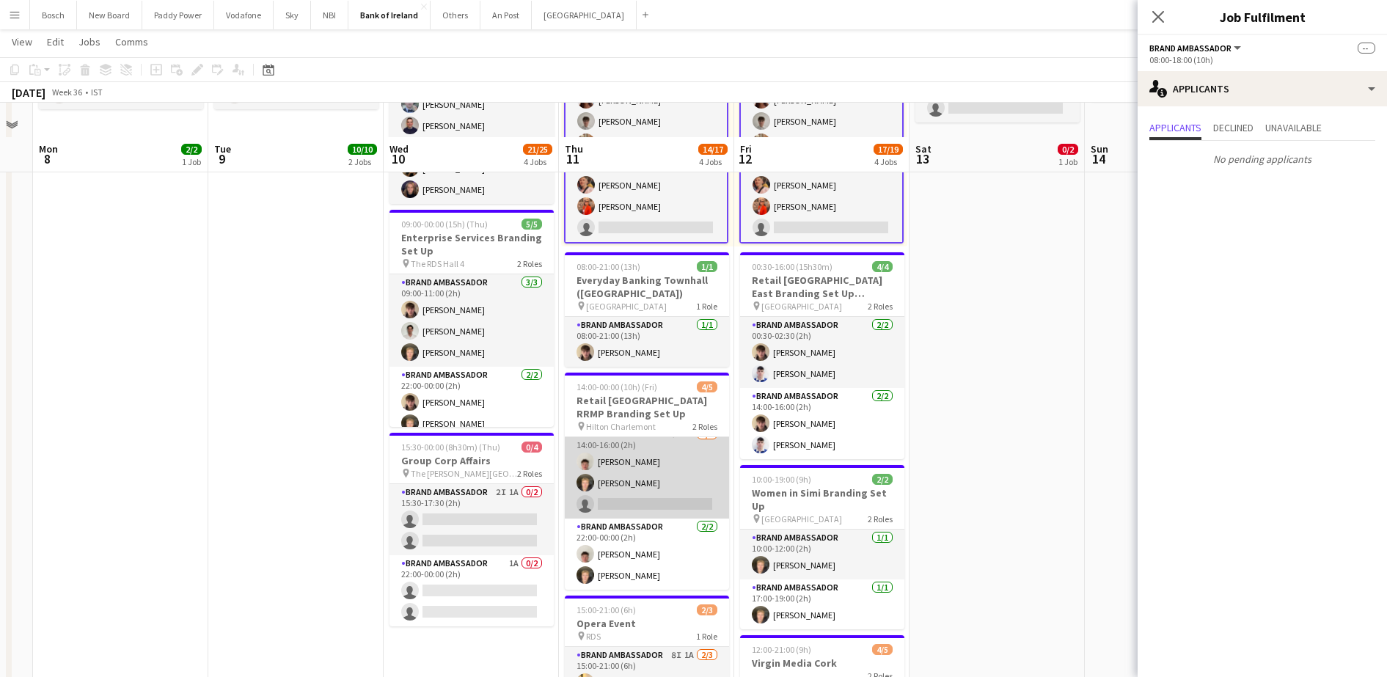
scroll to position [275, 0]
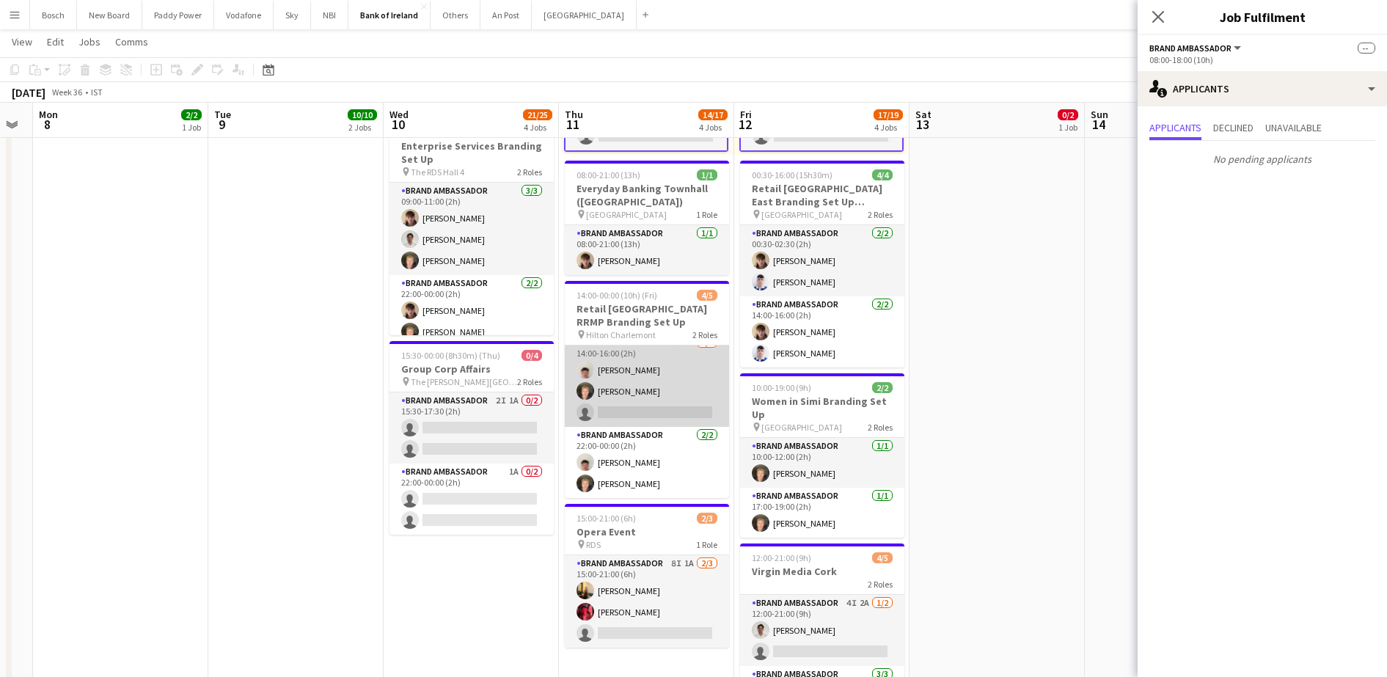
click at [635, 365] on app-card-role "Brand Ambassador 5I 1A [DATE] 14:00-16:00 (2h) [PERSON_NAME] [PERSON_NAME] sing…" at bounding box center [647, 381] width 164 height 92
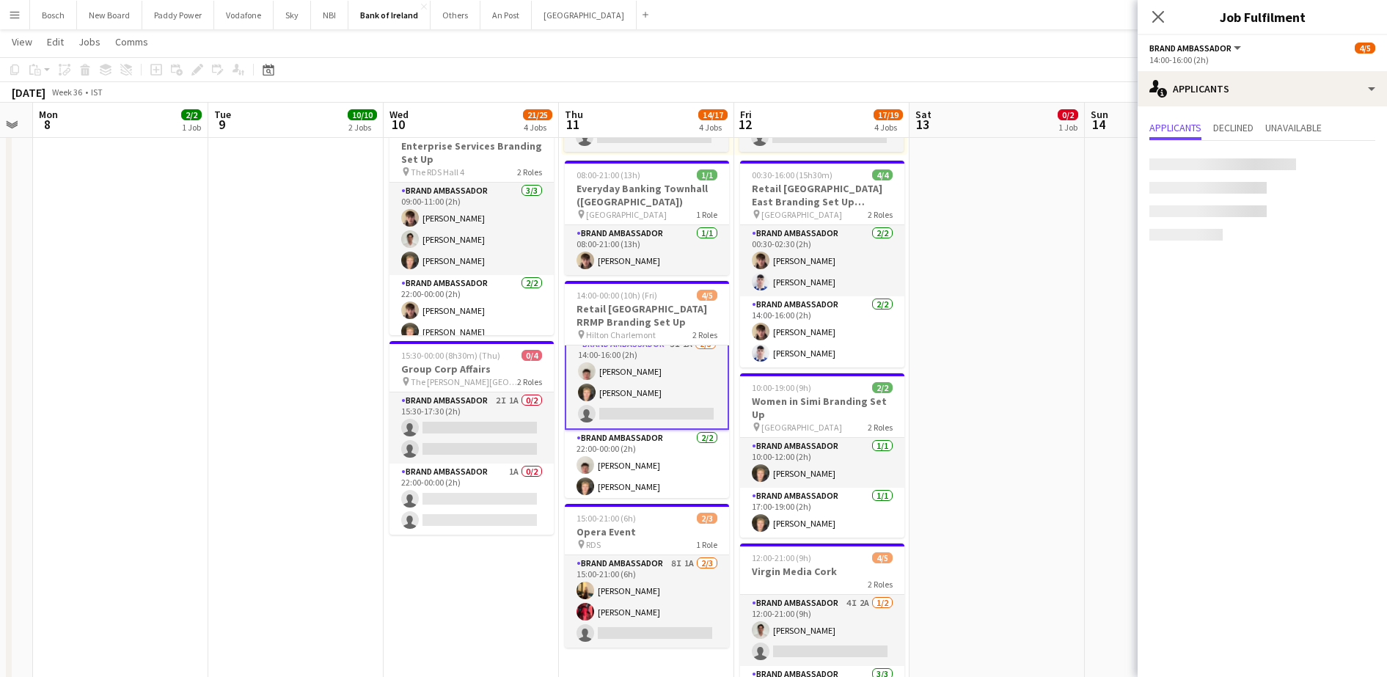
scroll to position [12, 0]
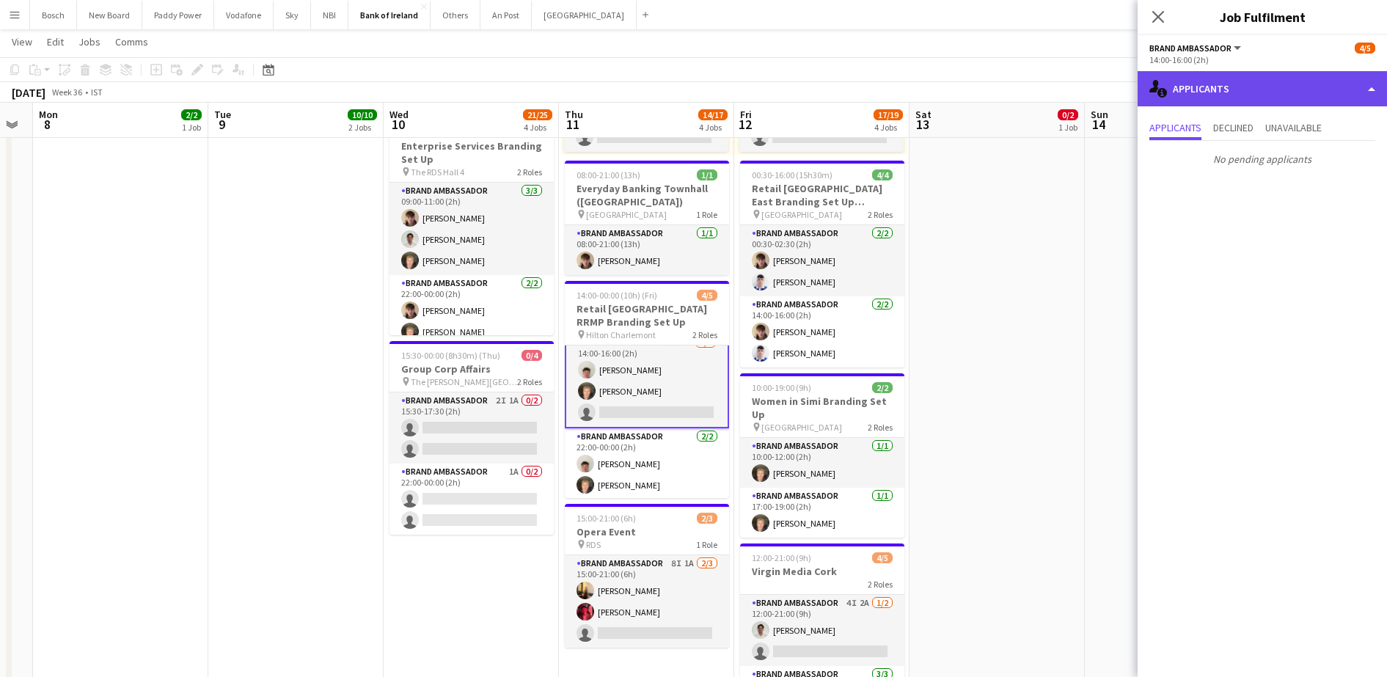
click at [1290, 87] on div "single-neutral-actions-information Applicants" at bounding box center [1262, 88] width 249 height 35
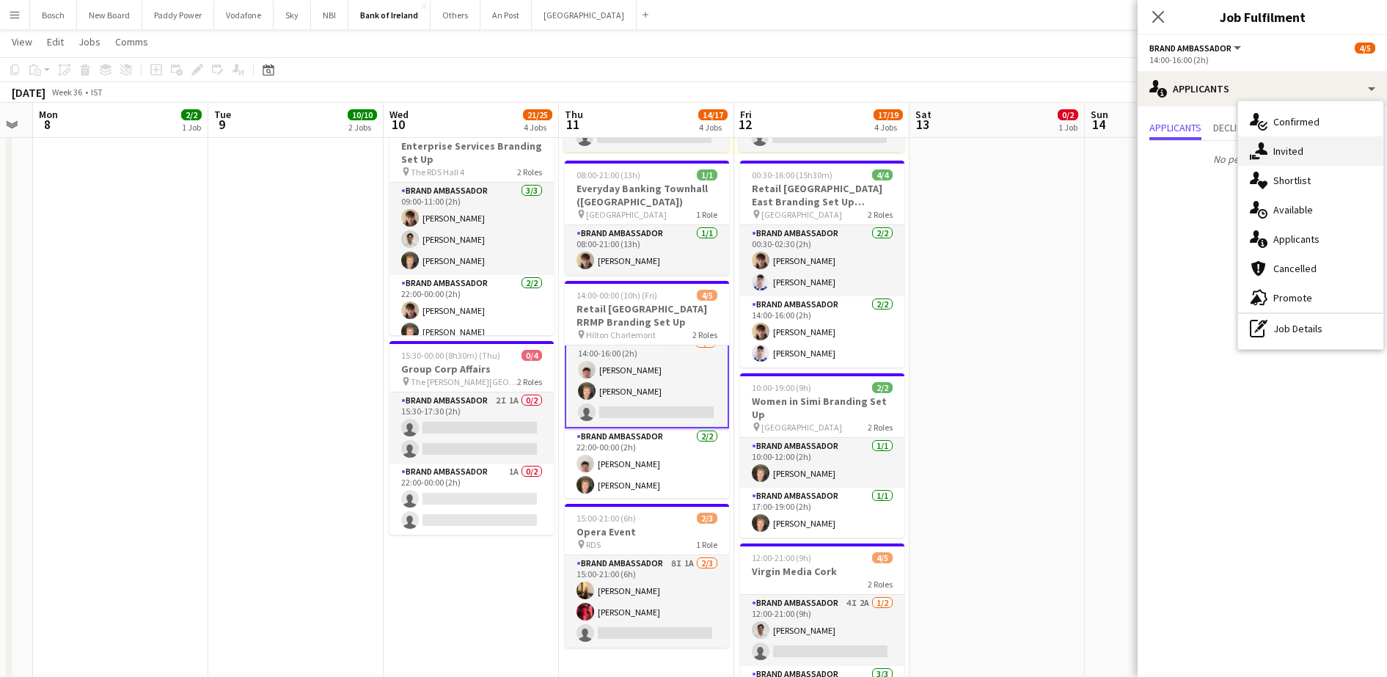
click at [1290, 153] on span "Invited" at bounding box center [1288, 151] width 30 height 13
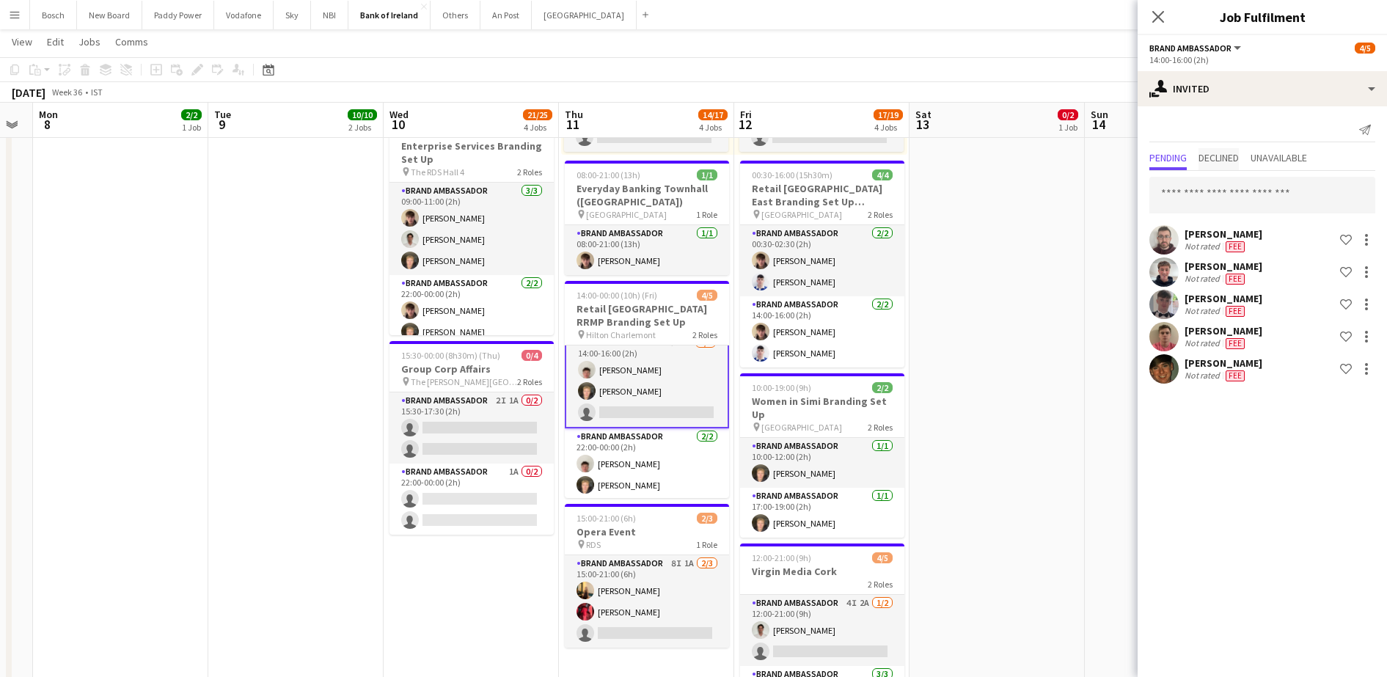
click at [1233, 156] on span "Declined" at bounding box center [1219, 158] width 40 height 10
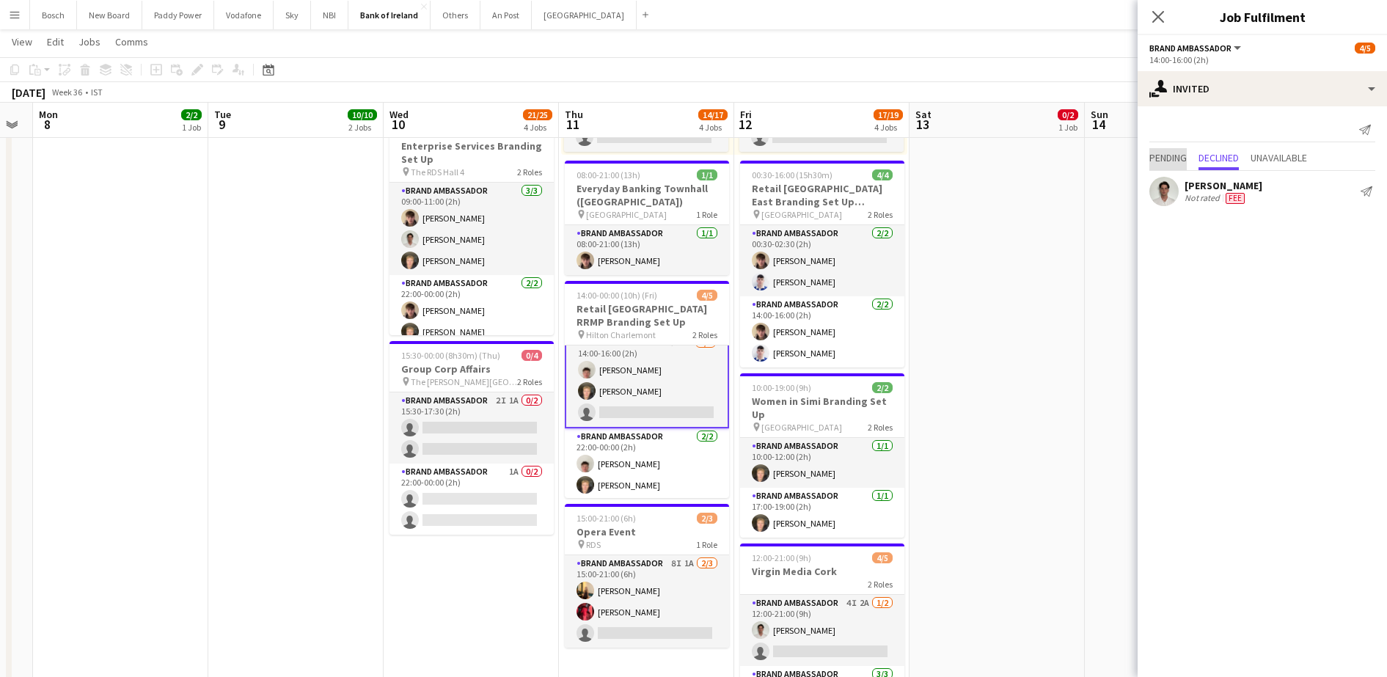
click at [1173, 153] on span "Pending" at bounding box center [1168, 158] width 37 height 10
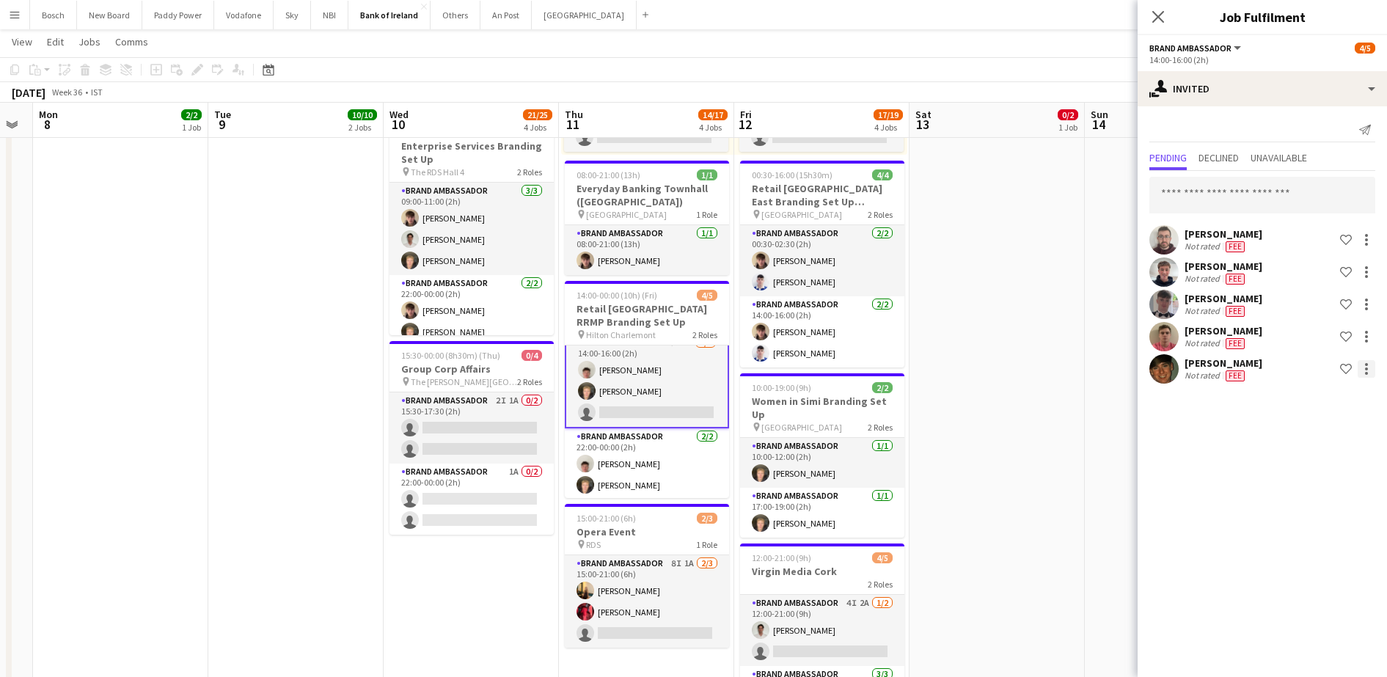
click at [1364, 370] on div at bounding box center [1367, 369] width 18 height 18
click at [1316, 442] on button "Send notification" at bounding box center [1320, 431] width 110 height 35
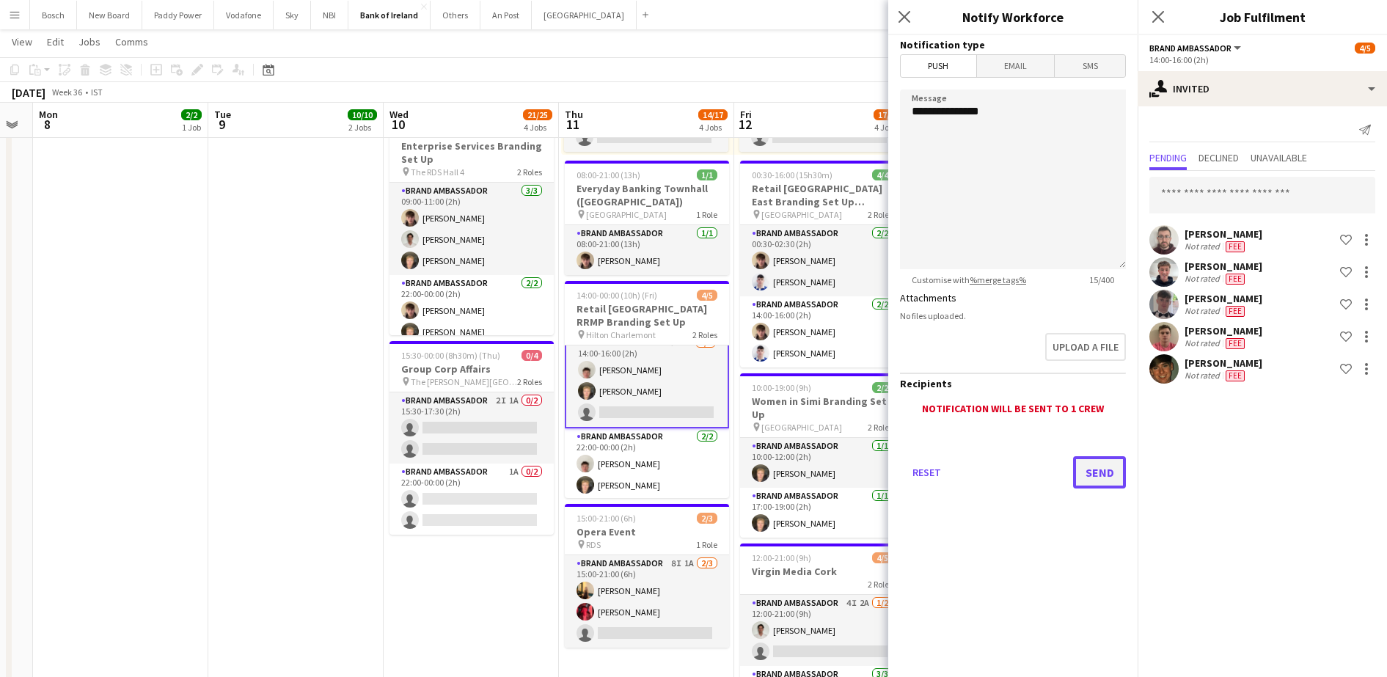
click at [1095, 469] on button "Send" at bounding box center [1099, 472] width 53 height 32
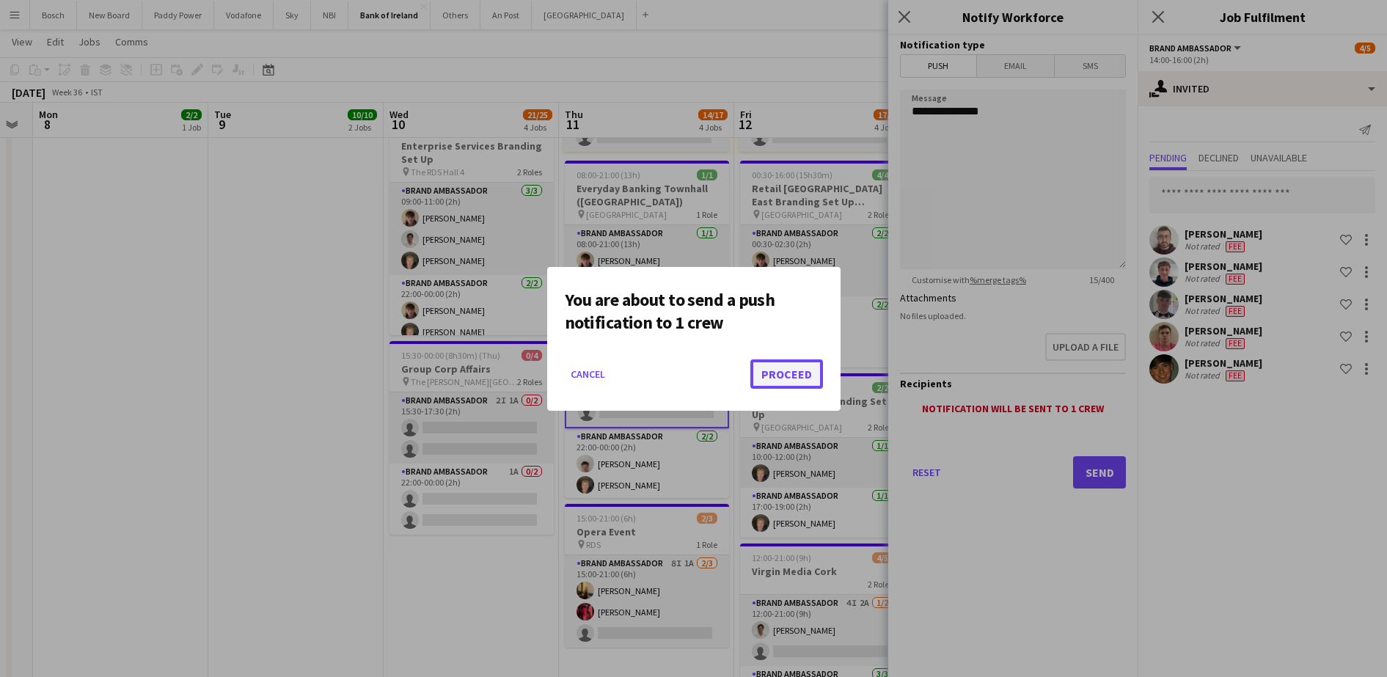
click at [794, 370] on button "Proceed" at bounding box center [786, 373] width 73 height 29
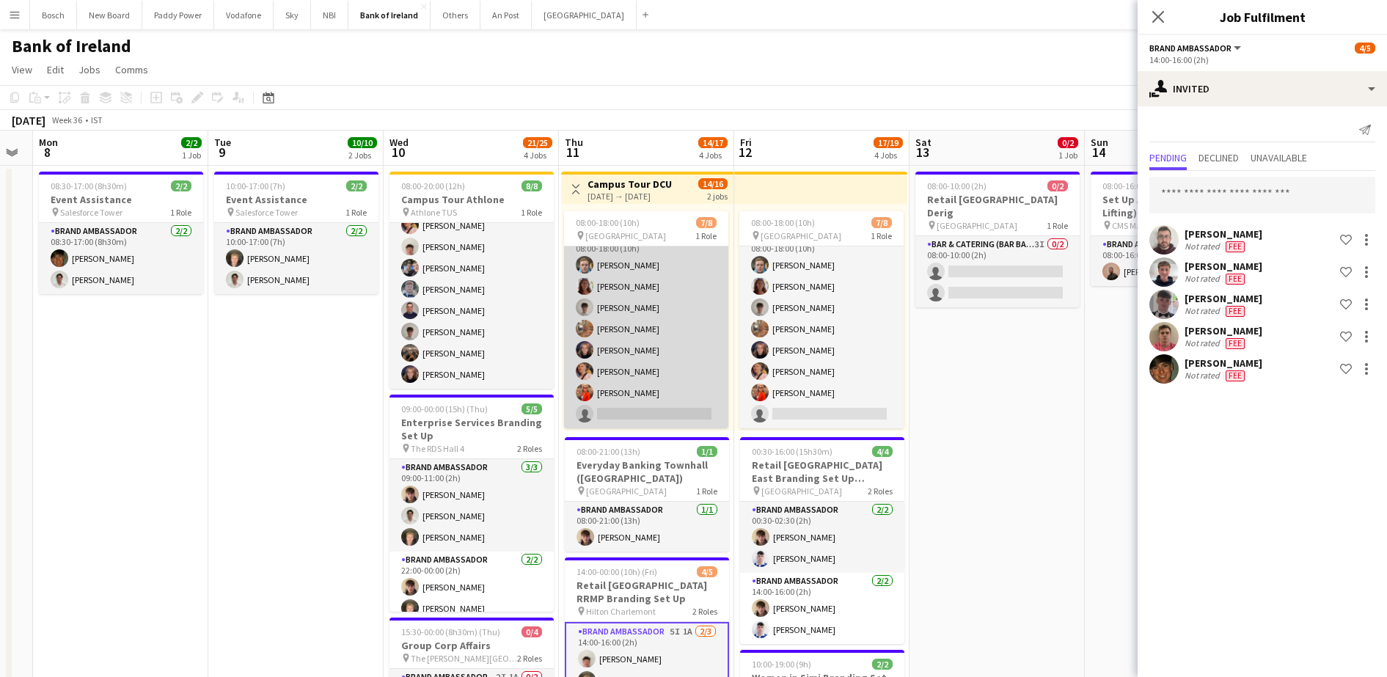
click at [701, 361] on app-card-role "Brand Ambassador 8I [DATE] 08:00-18:00 (10h) [PERSON_NAME] [PERSON_NAME] [PERSO…" at bounding box center [646, 329] width 164 height 199
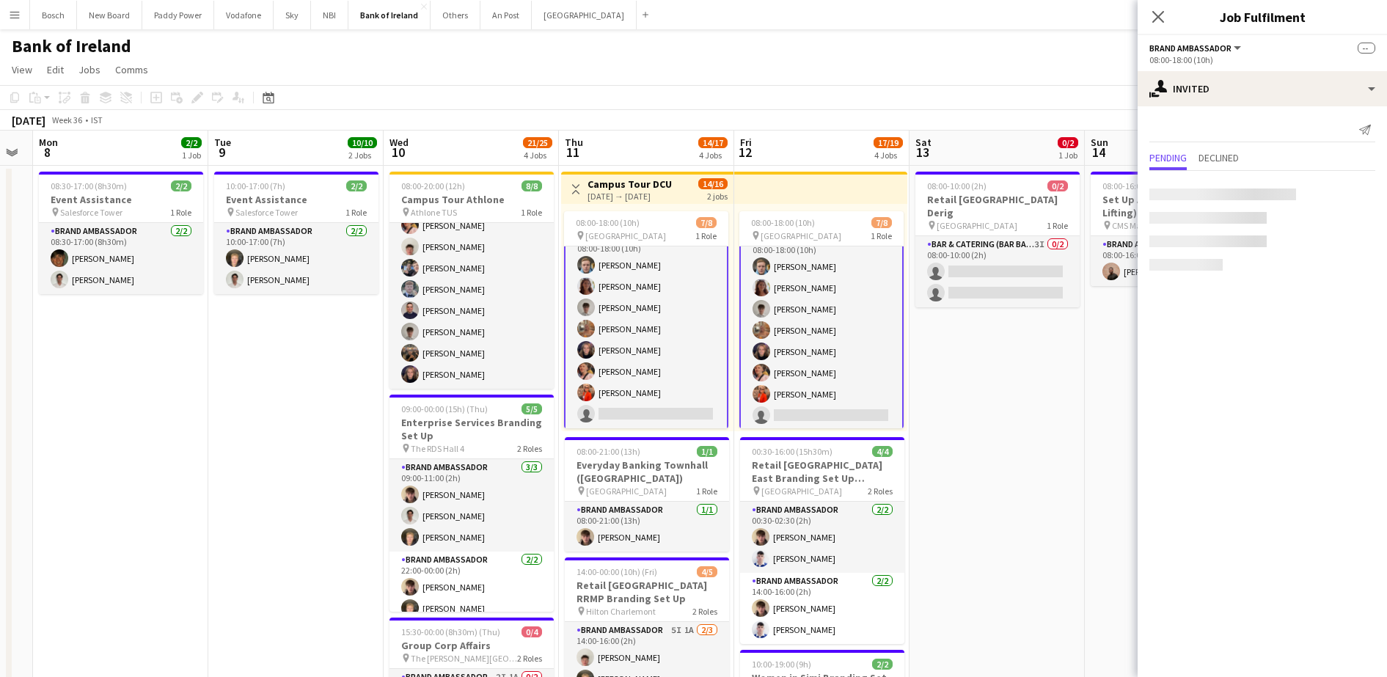
scroll to position [18, 0]
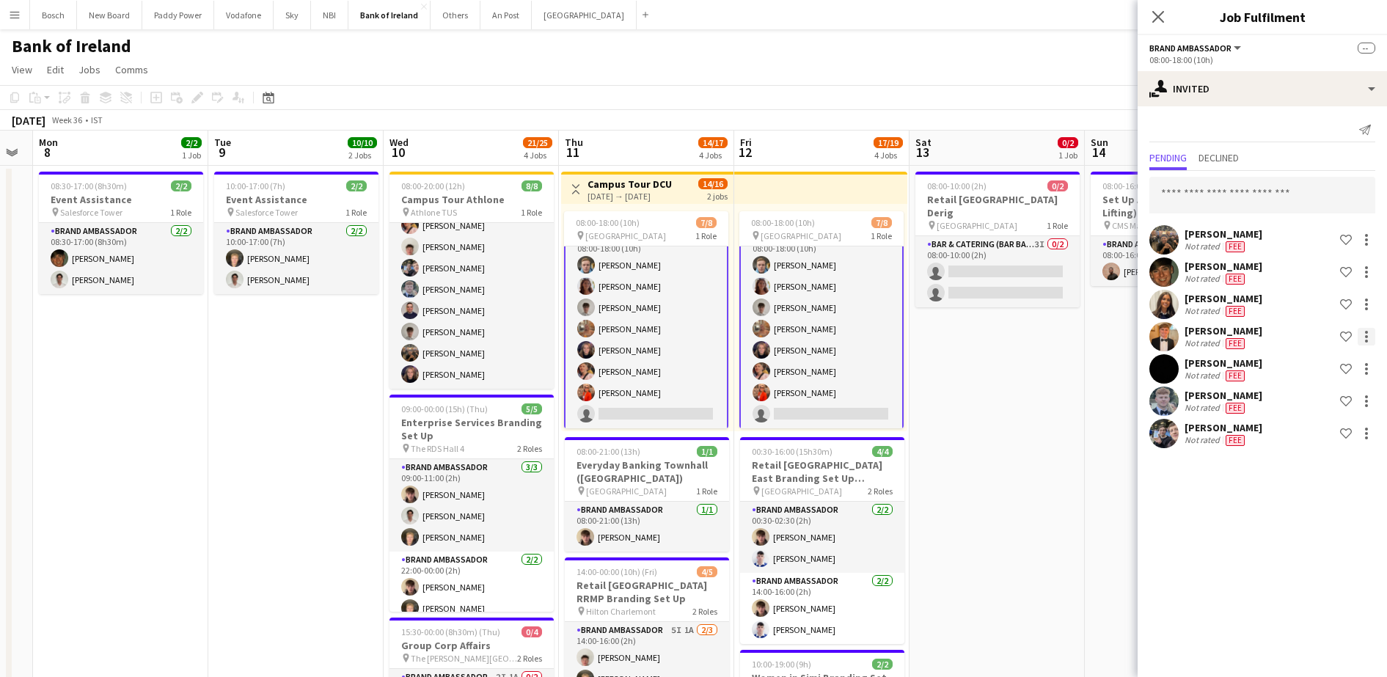
click at [1368, 340] on div at bounding box center [1367, 337] width 18 height 18
click at [1254, 207] on div at bounding box center [693, 338] width 1387 height 677
click at [1239, 200] on input "text" at bounding box center [1263, 195] width 226 height 37
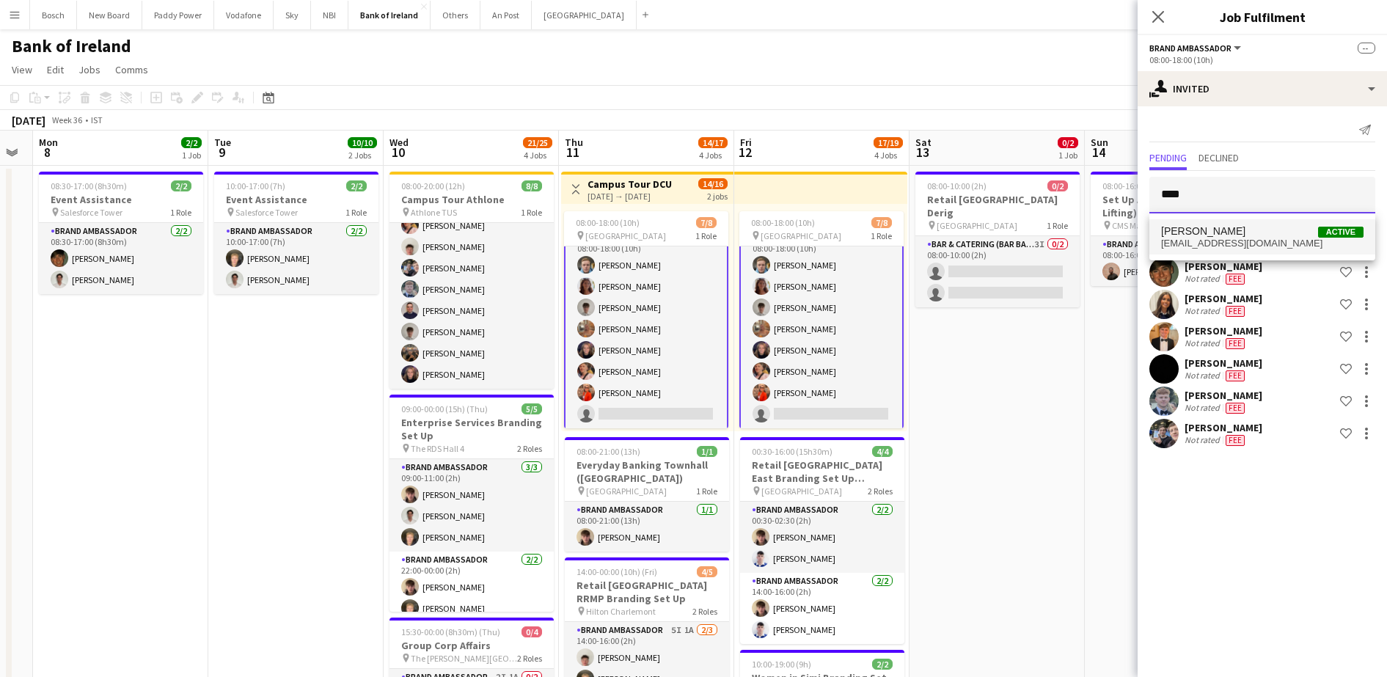
type input "****"
click at [1243, 228] on span "[PERSON_NAME] Active" at bounding box center [1262, 231] width 202 height 12
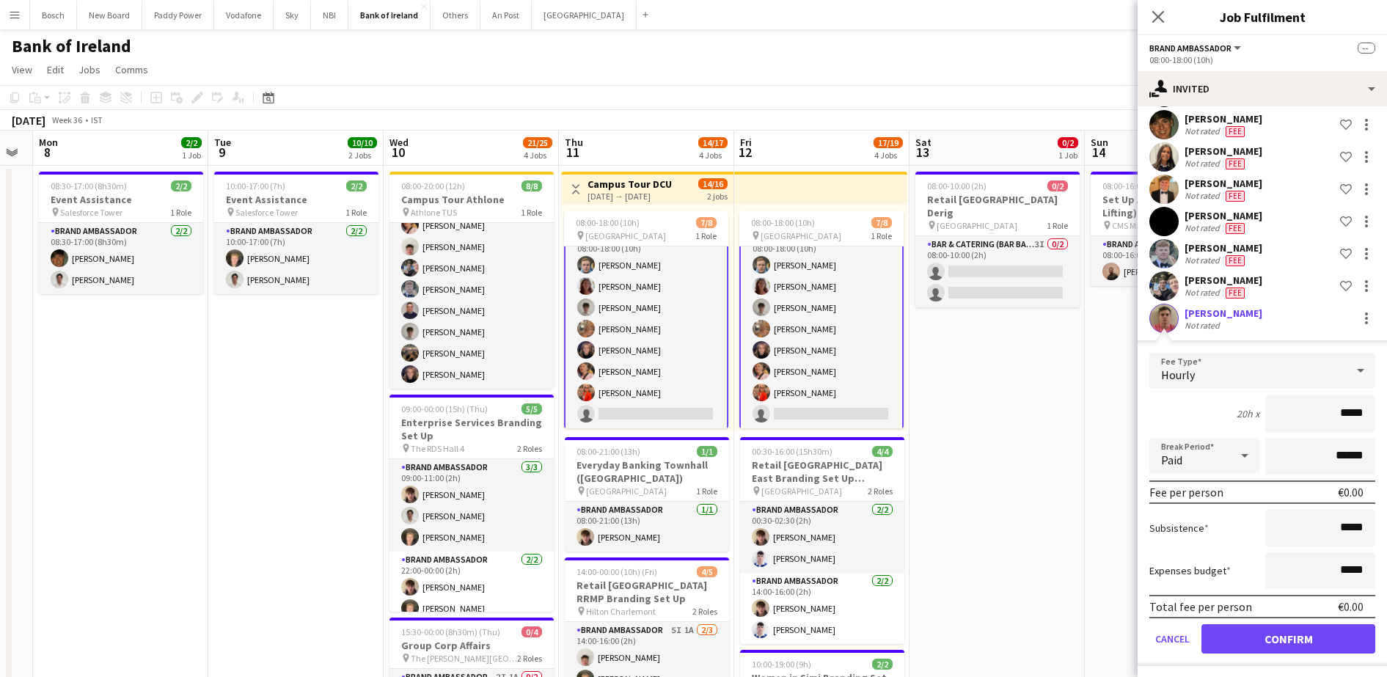
scroll to position [151, 0]
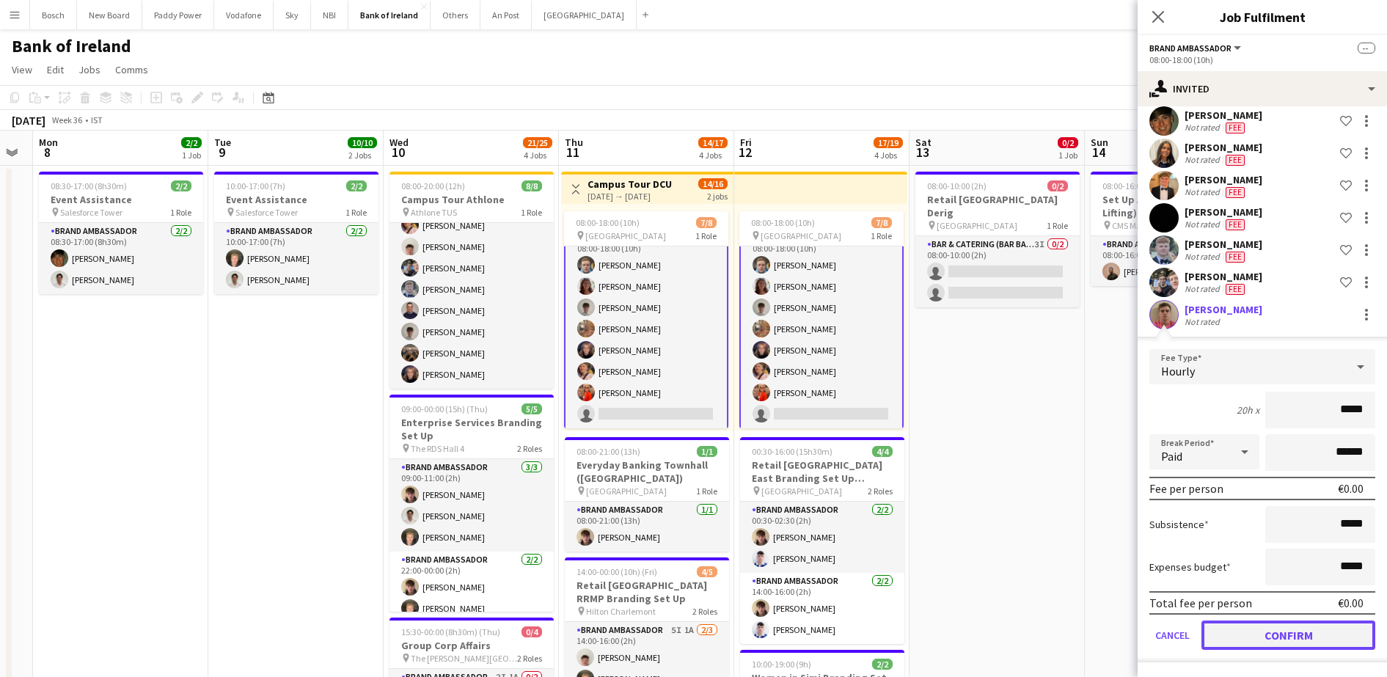
click at [1316, 640] on button "Confirm" at bounding box center [1289, 635] width 174 height 29
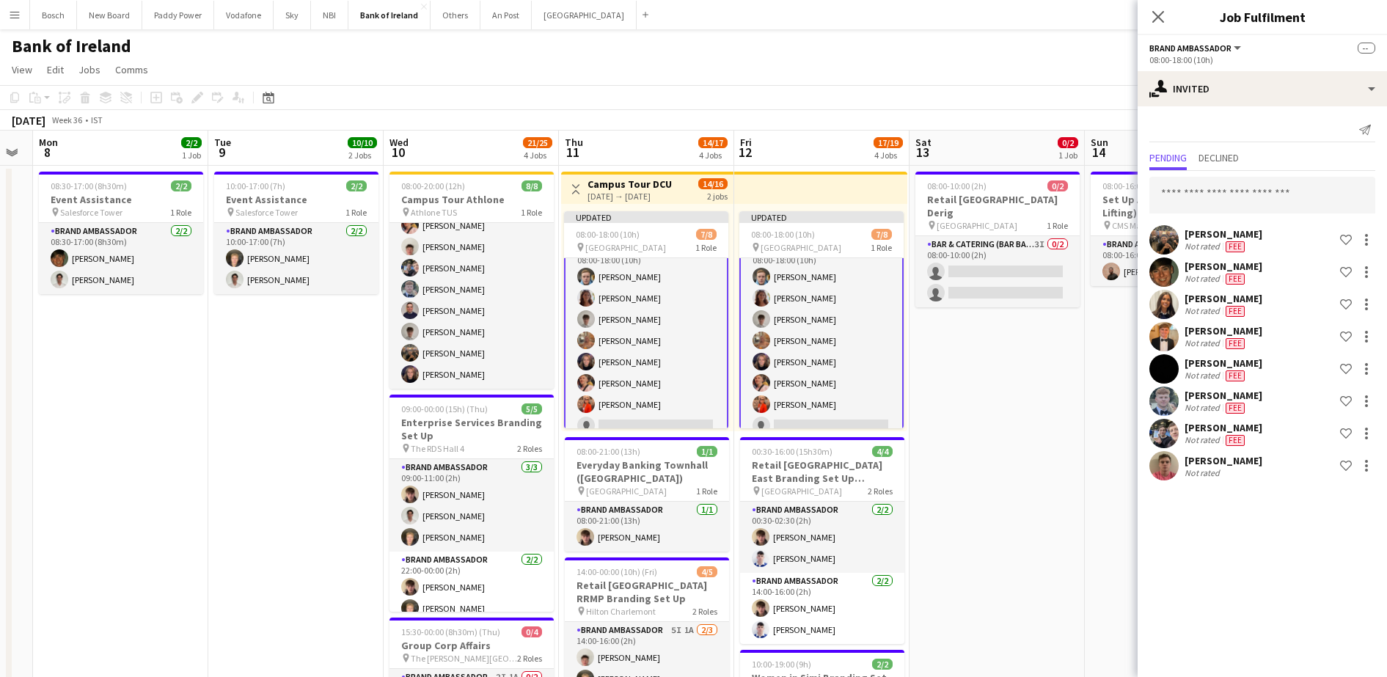
scroll to position [0, 0]
drag, startPoint x: 1002, startPoint y: 109, endPoint x: 1214, endPoint y: 94, distance: 212.6
click at [1003, 109] on div "Copy Paste Paste Ctrl+V Paste with crew Ctrl+Shift+V Paste linked Job [GEOGRAPH…" at bounding box center [693, 107] width 1387 height 45
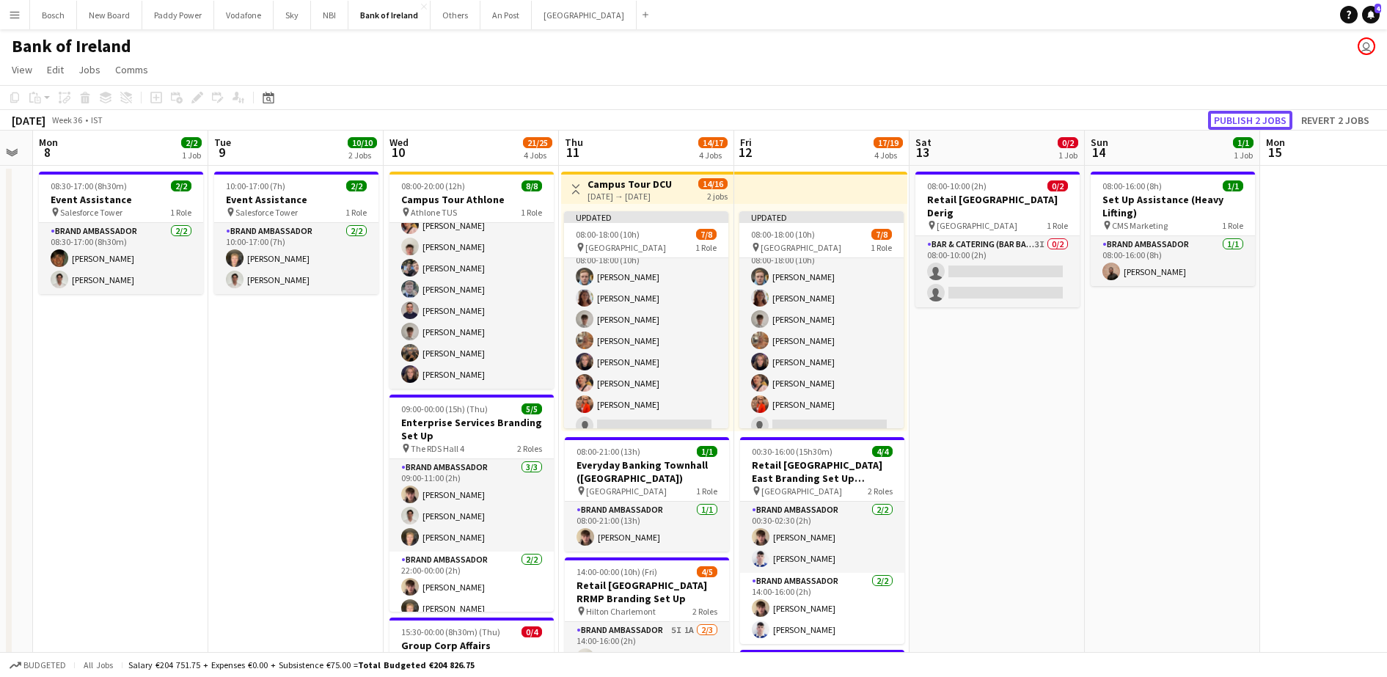
click at [1234, 114] on button "Publish 2 jobs" at bounding box center [1250, 120] width 84 height 19
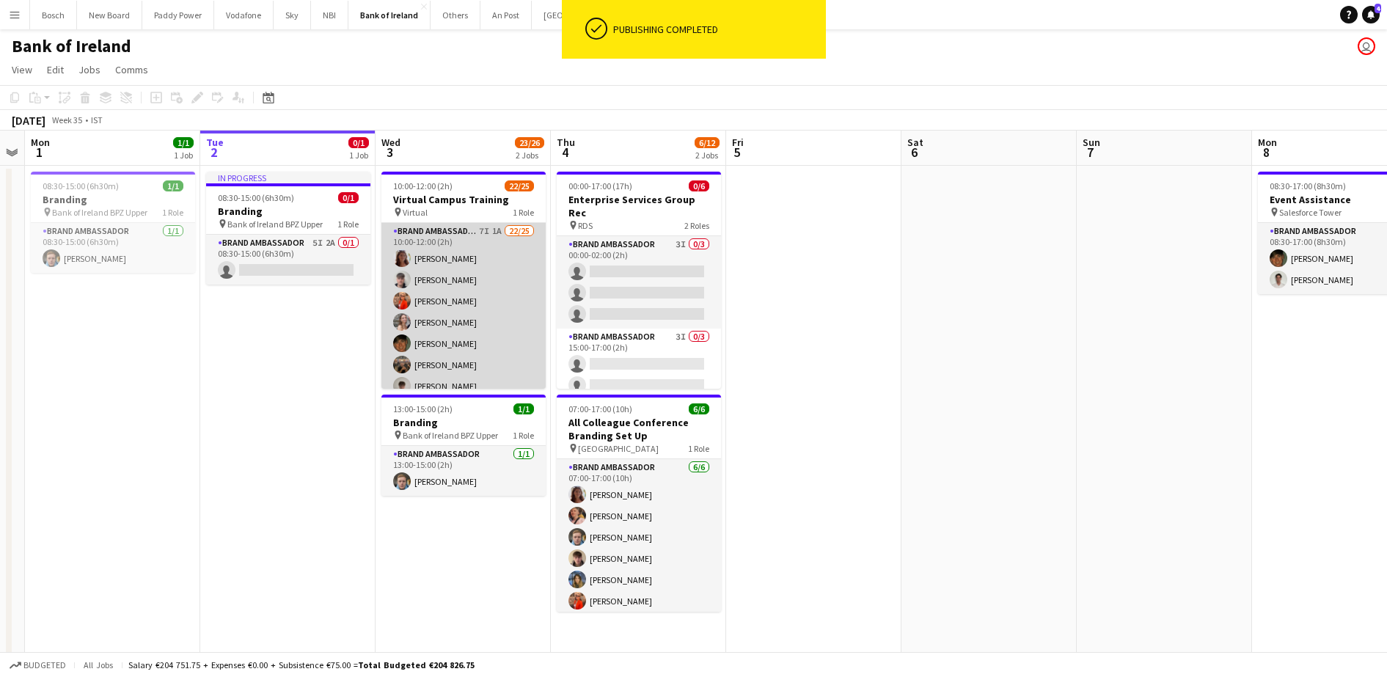
scroll to position [0, 325]
click at [503, 307] on app-card-role "Brand Ambassador 7I 1A 22/25 10:00-12:00 (2h) [PERSON_NAME] [PERSON_NAME] [PERS…" at bounding box center [464, 503] width 164 height 560
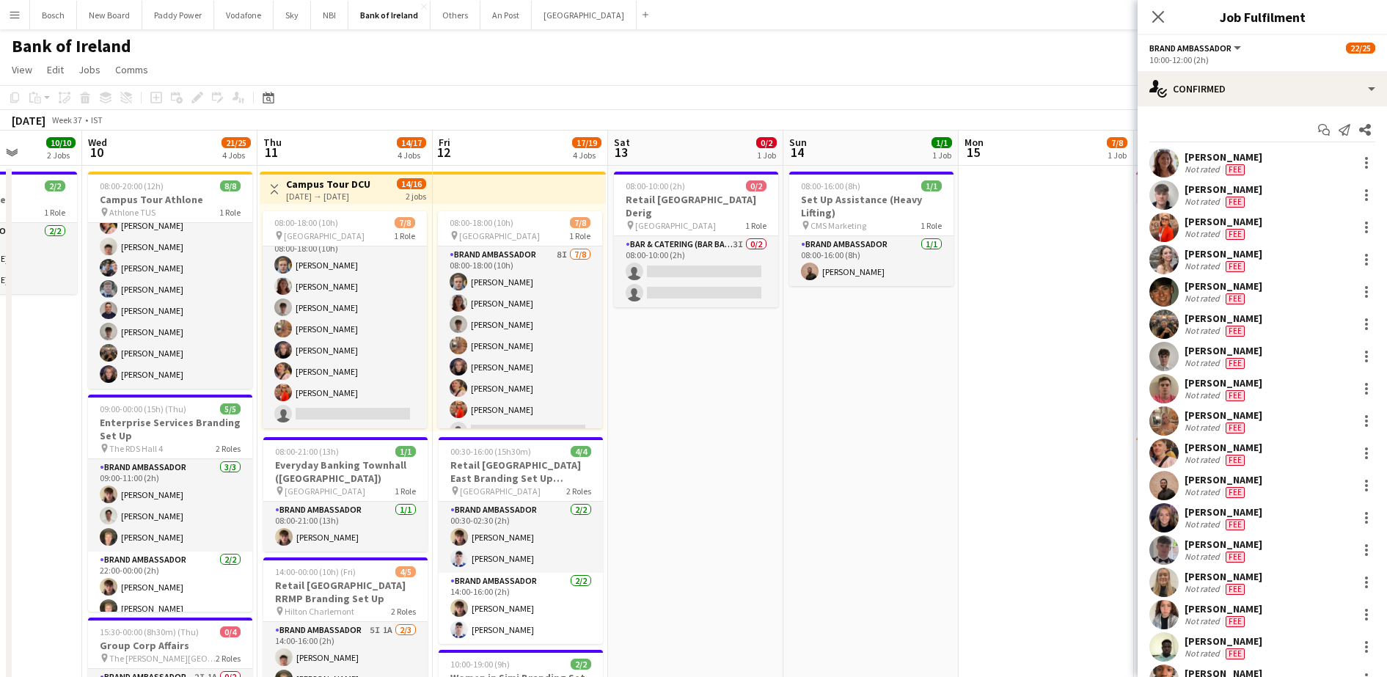
scroll to position [17, 0]
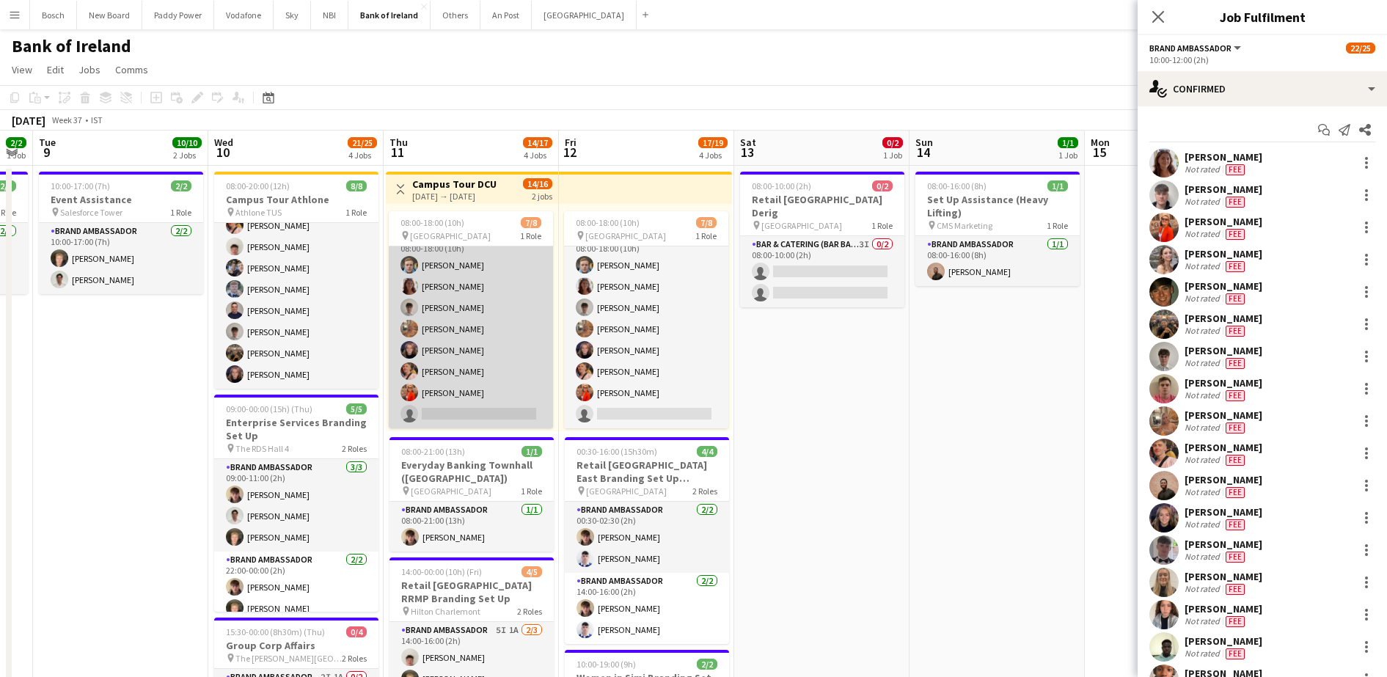
click at [450, 357] on app-card-role "Brand Ambassador 9I [DATE] 08:00-18:00 (10h) [PERSON_NAME] [PERSON_NAME] [PERSO…" at bounding box center [471, 329] width 164 height 199
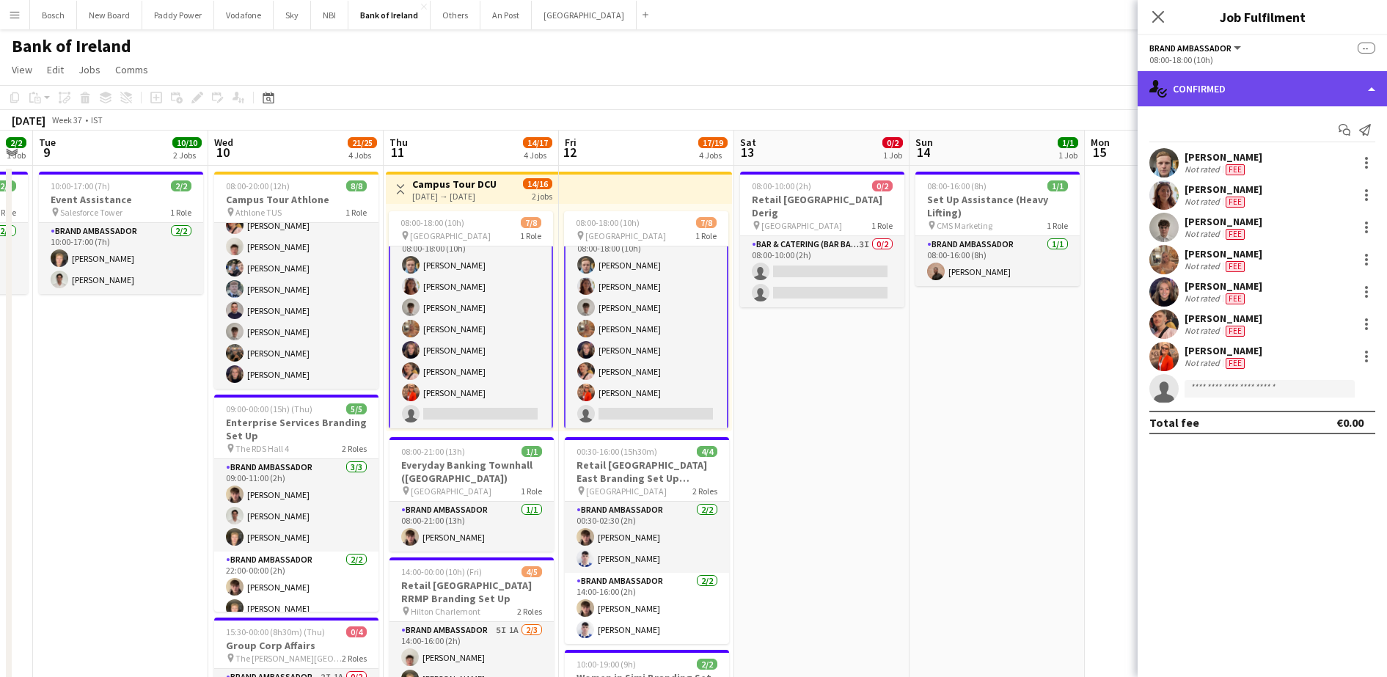
click at [1300, 96] on div "single-neutral-actions-check-2 Confirmed" at bounding box center [1262, 88] width 249 height 35
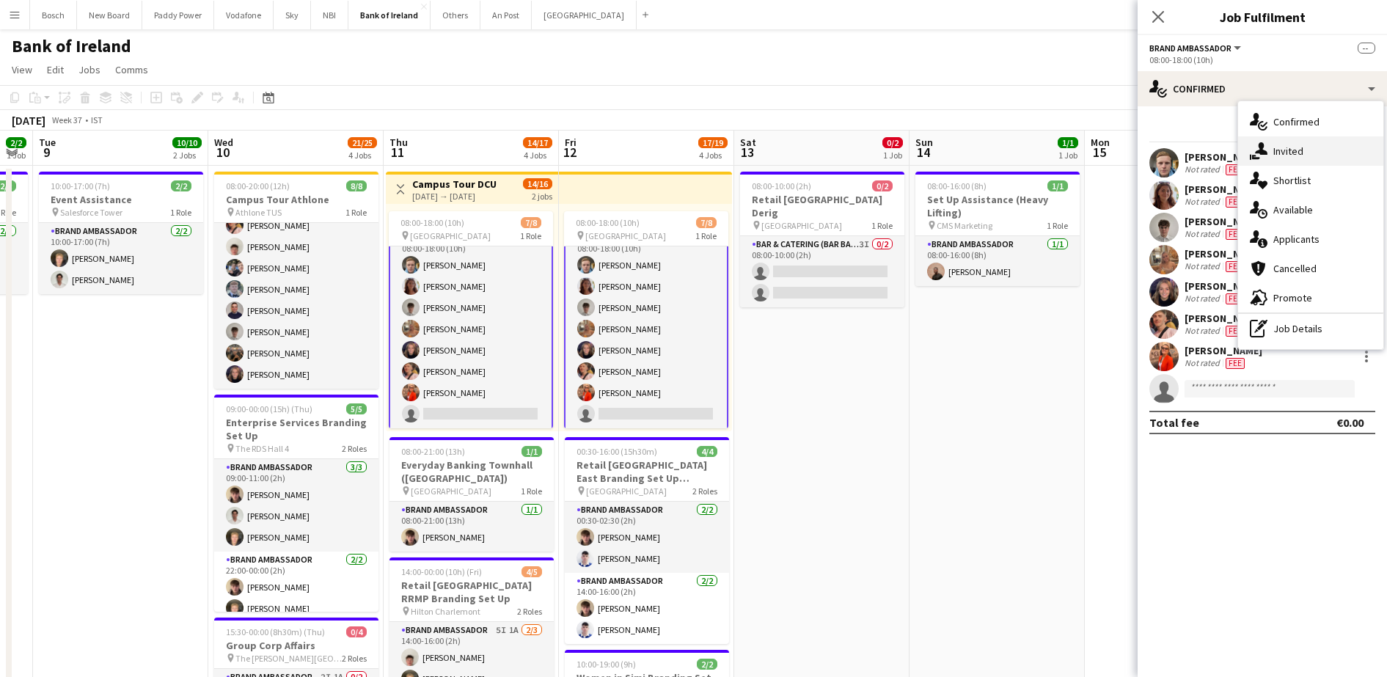
click at [1300, 137] on div "single-neutral-actions-share-1 Invited" at bounding box center [1310, 150] width 145 height 29
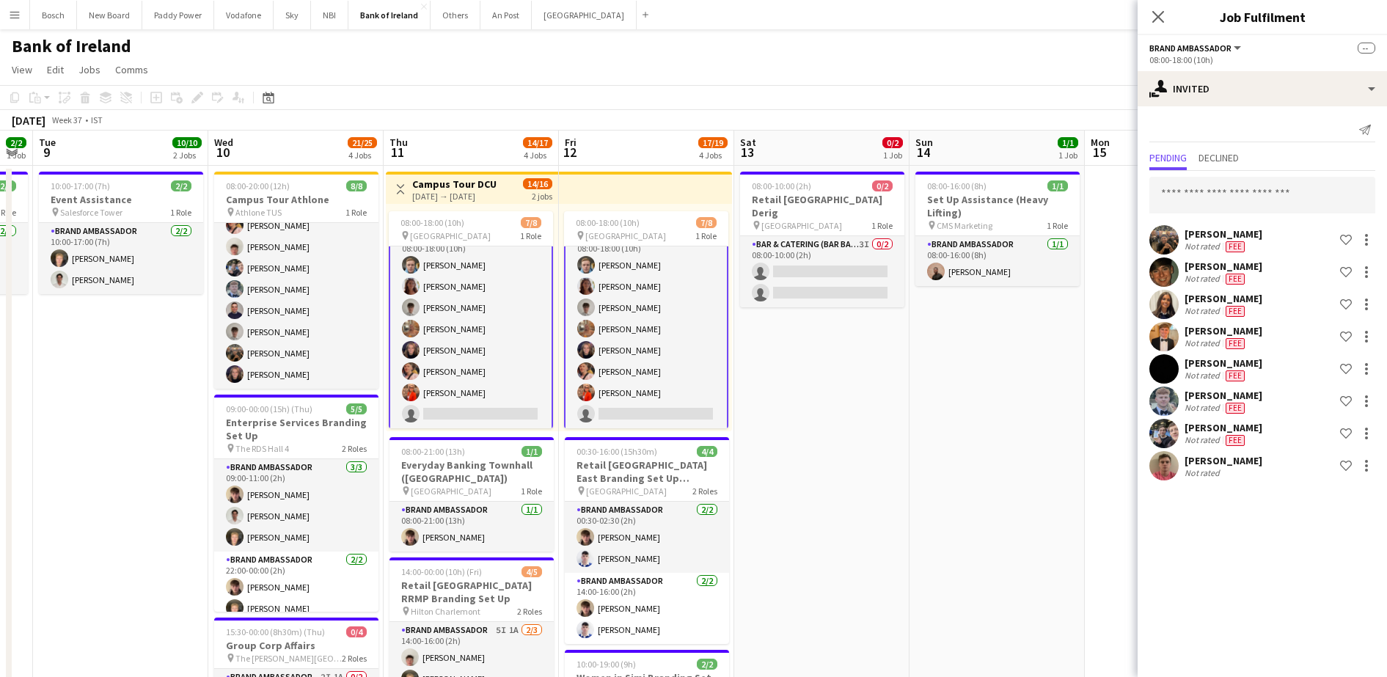
click at [1241, 173] on div "[PERSON_NAME] Not rated Fee Shortlist crew [PERSON_NAME] Not rated Fee Shortlis…" at bounding box center [1262, 327] width 249 height 313
click at [1238, 194] on input "text" at bounding box center [1263, 195] width 226 height 37
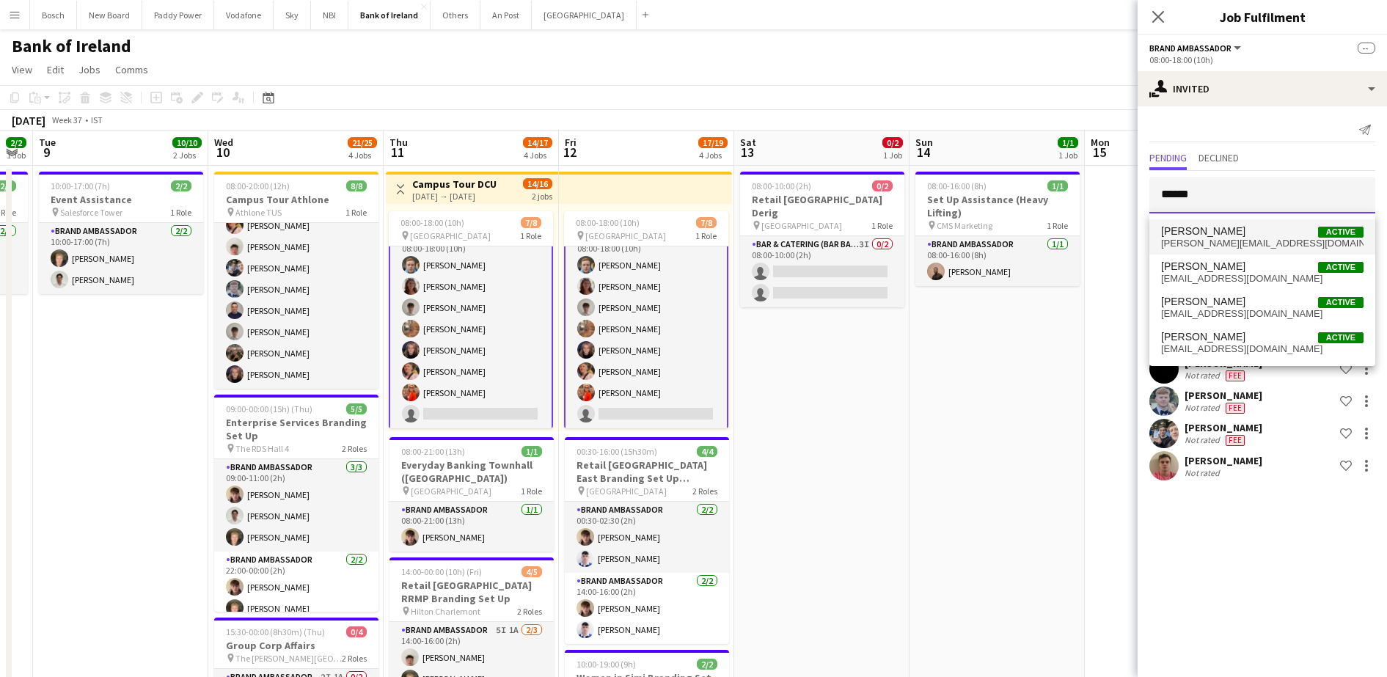
type input "******"
click at [1228, 230] on span "[PERSON_NAME] Active" at bounding box center [1262, 231] width 202 height 12
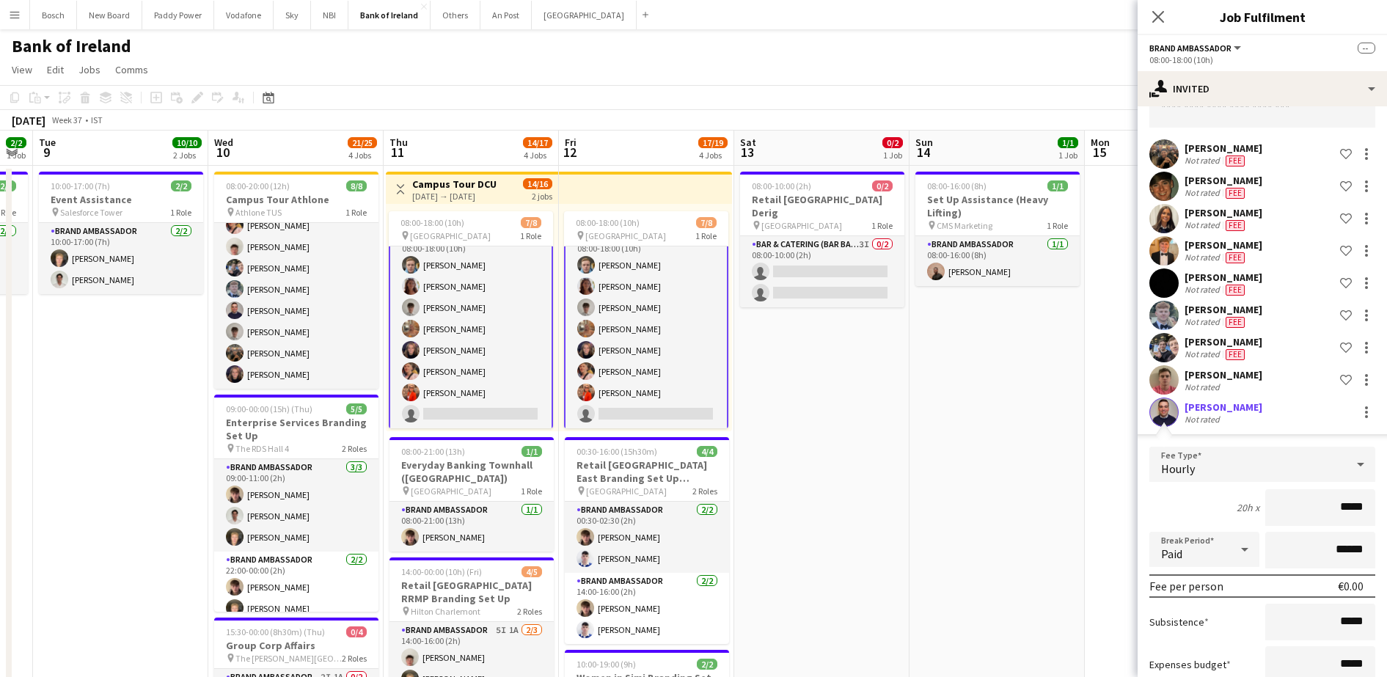
scroll to position [183, 0]
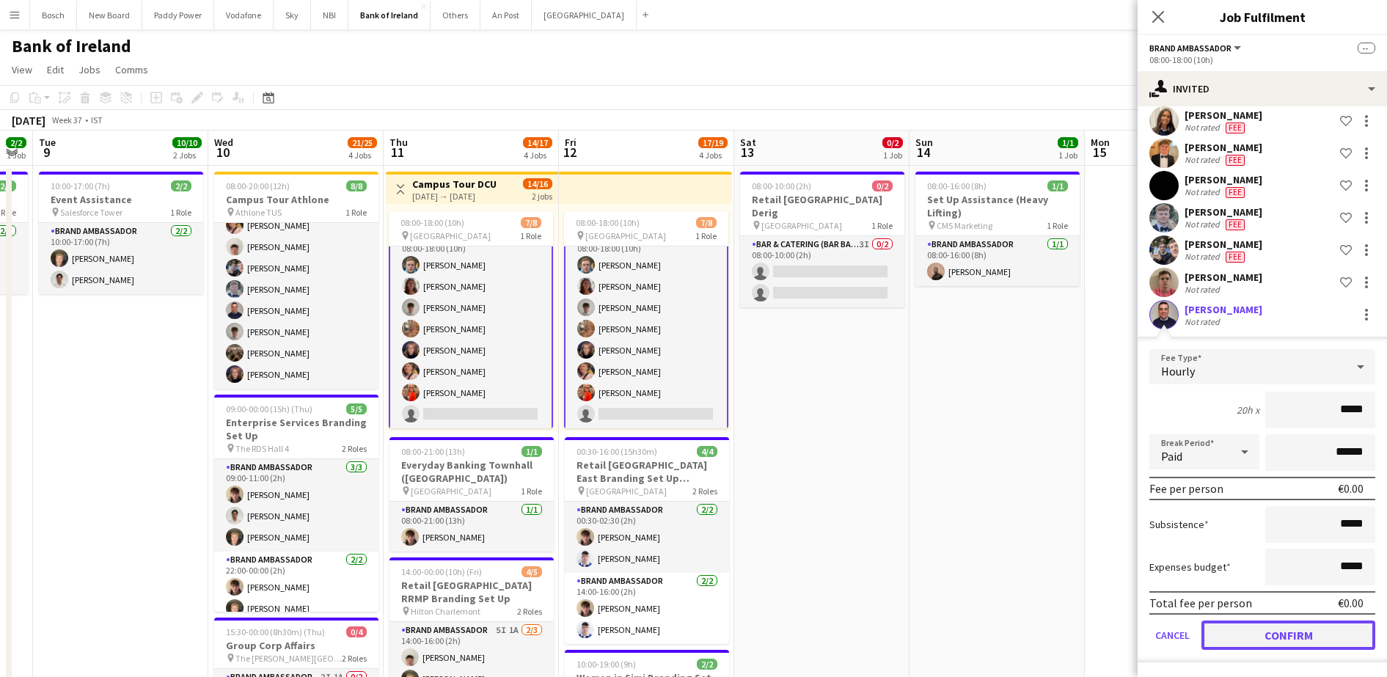
click at [1284, 626] on button "Confirm" at bounding box center [1289, 635] width 174 height 29
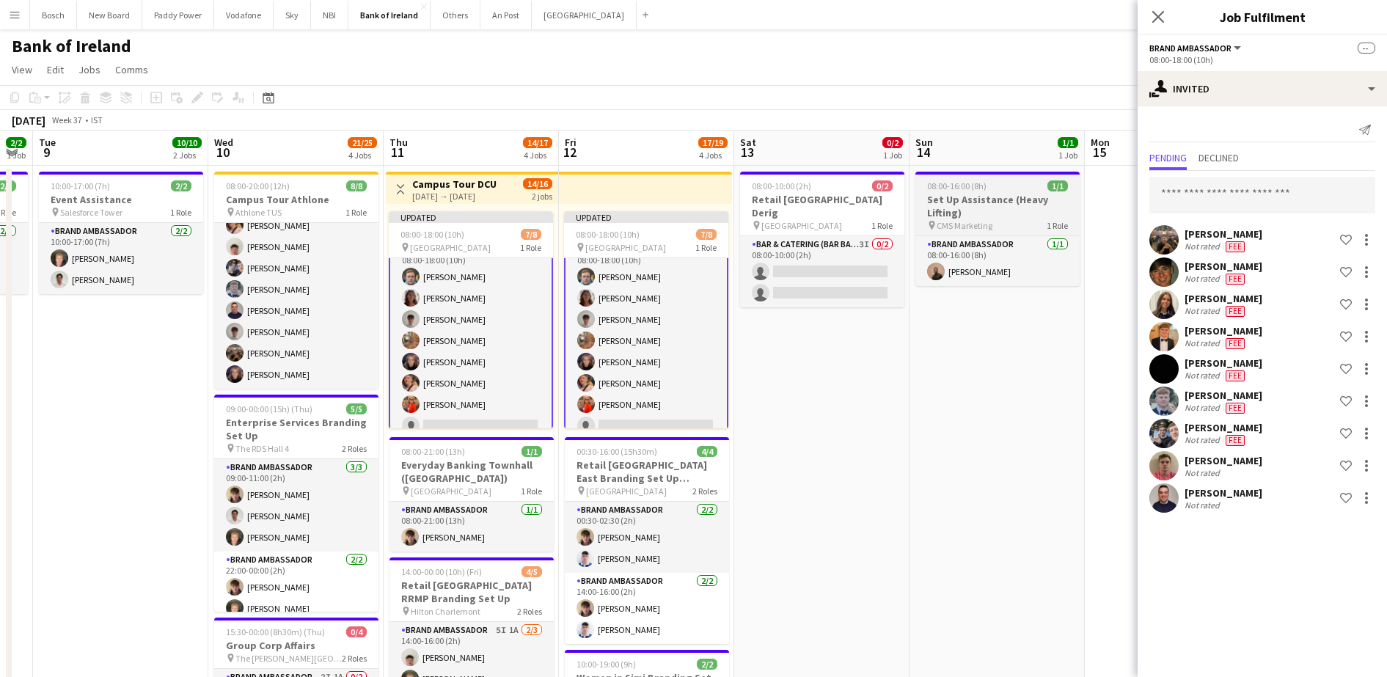
scroll to position [0, 0]
click at [1005, 103] on app-toolbar "Copy Paste Paste Ctrl+V Paste with crew Ctrl+Shift+V Paste linked Job [GEOGRAPH…" at bounding box center [693, 97] width 1387 height 25
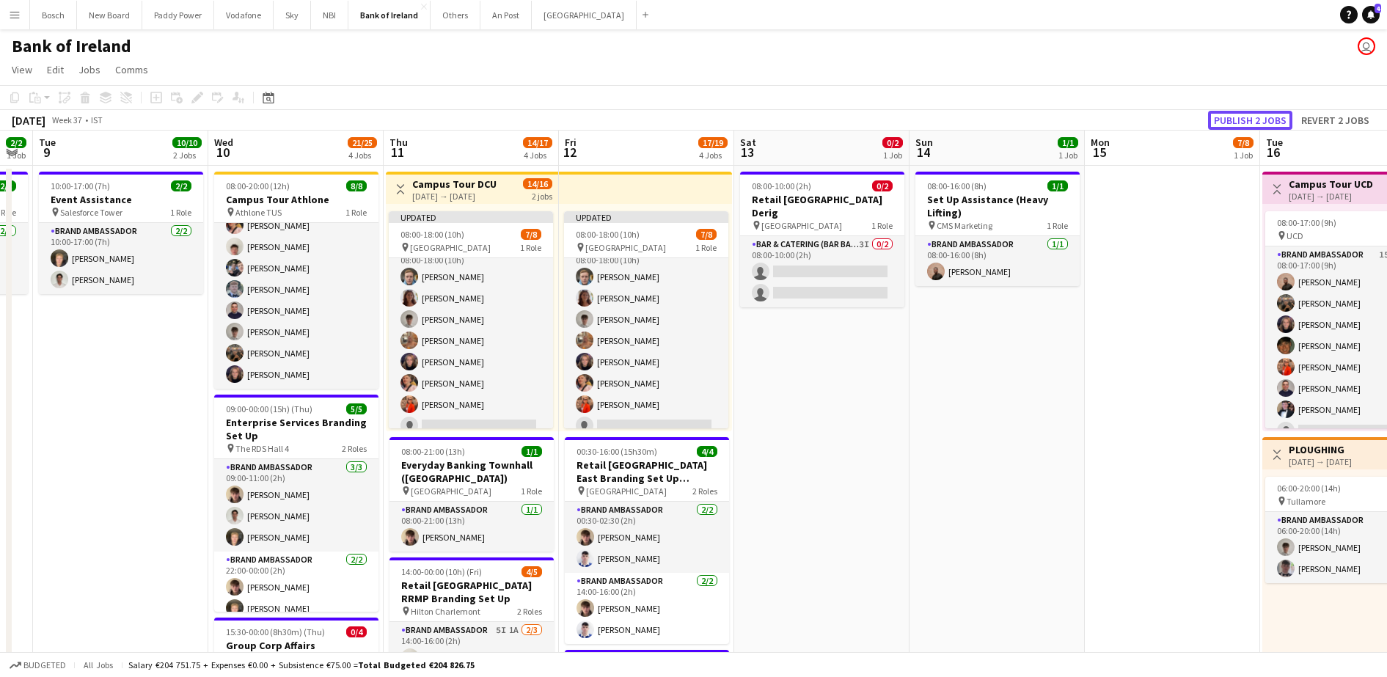
click at [1257, 120] on button "Publish 2 jobs" at bounding box center [1250, 120] width 84 height 19
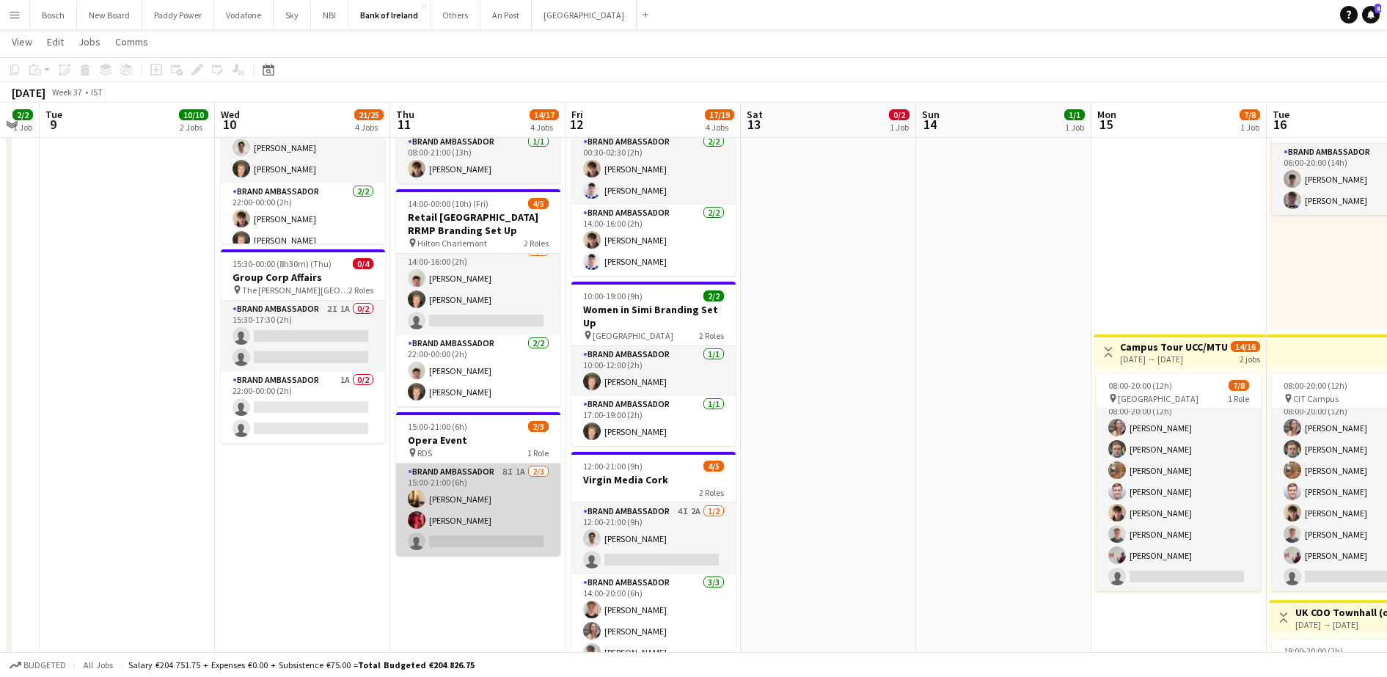
click at [489, 510] on app-card-role "Brand Ambassador 8I 1A [DATE] 15:00-21:00 (6h) [PERSON_NAME] [PERSON_NAME] sing…" at bounding box center [478, 510] width 164 height 92
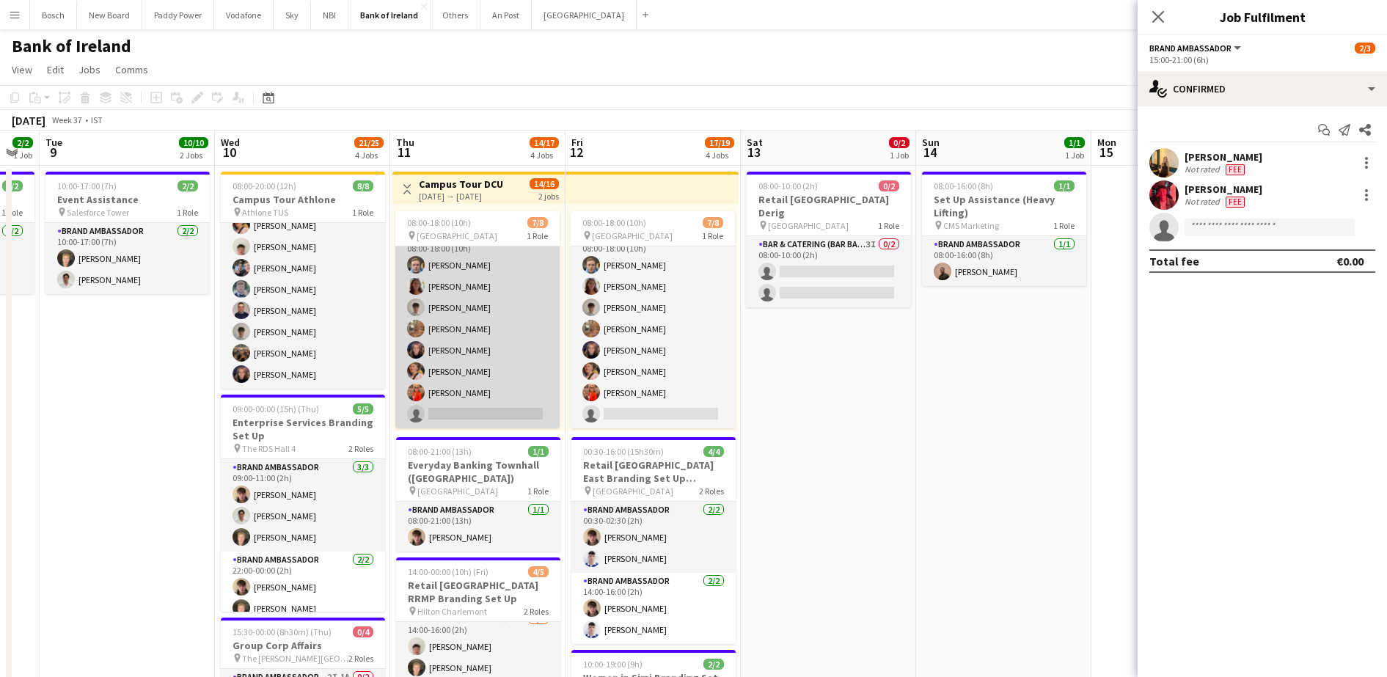
click at [537, 297] on app-card-role "Brand Ambassador 10I [DATE] 08:00-18:00 (10h) [PERSON_NAME] [PERSON_NAME] [PERS…" at bounding box center [477, 329] width 164 height 199
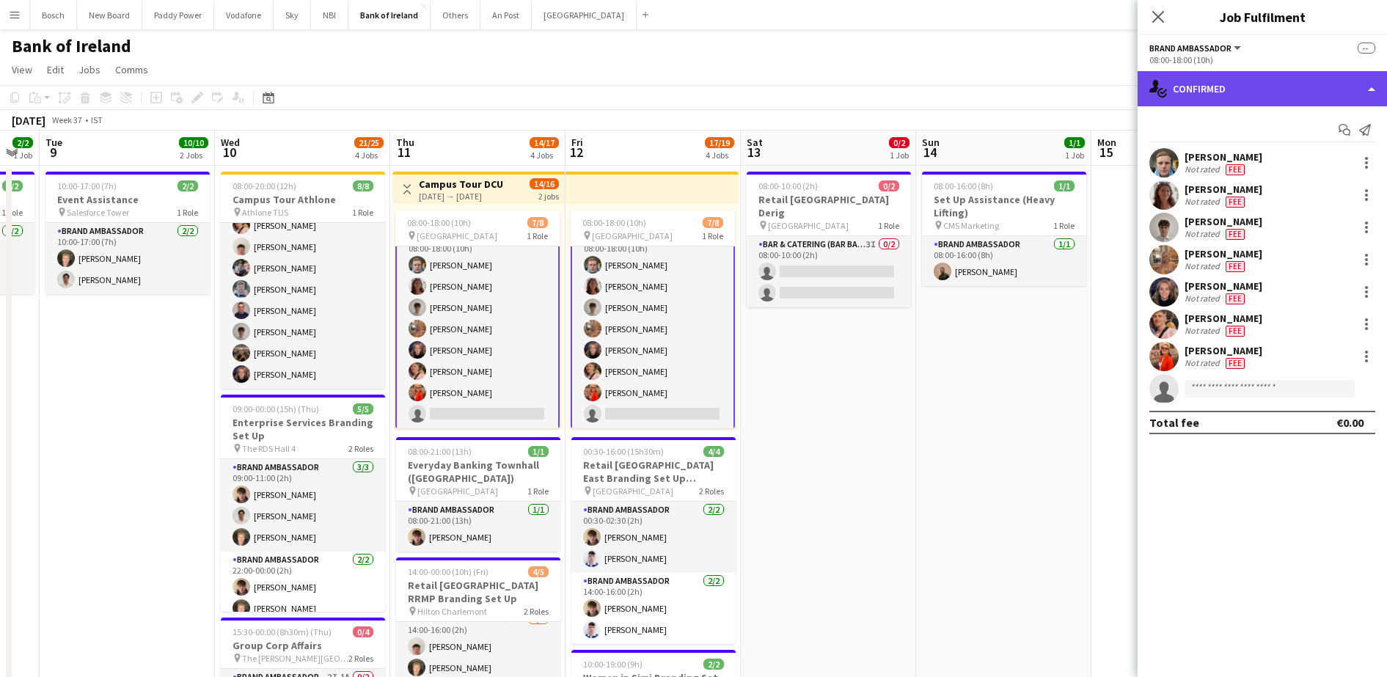
click at [1268, 82] on div "single-neutral-actions-check-2 Confirmed" at bounding box center [1262, 88] width 249 height 35
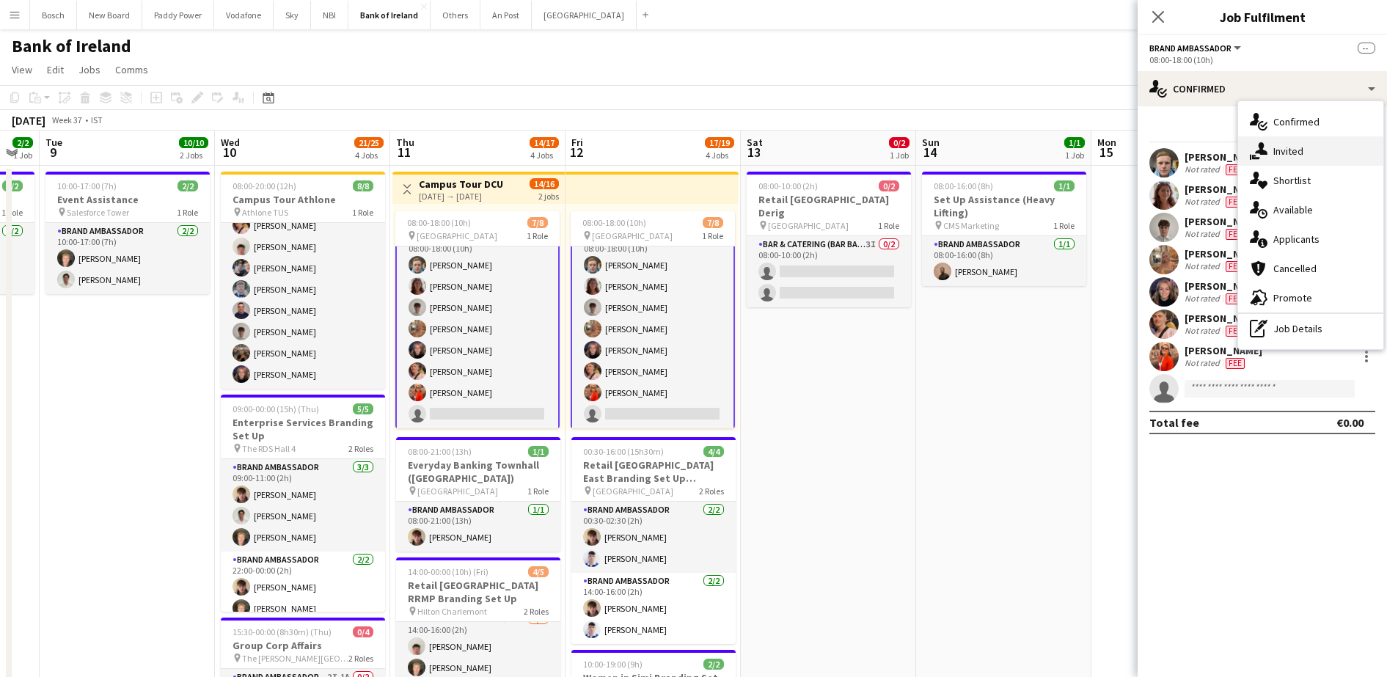
click at [1308, 158] on div "single-neutral-actions-share-1 Invited" at bounding box center [1310, 150] width 145 height 29
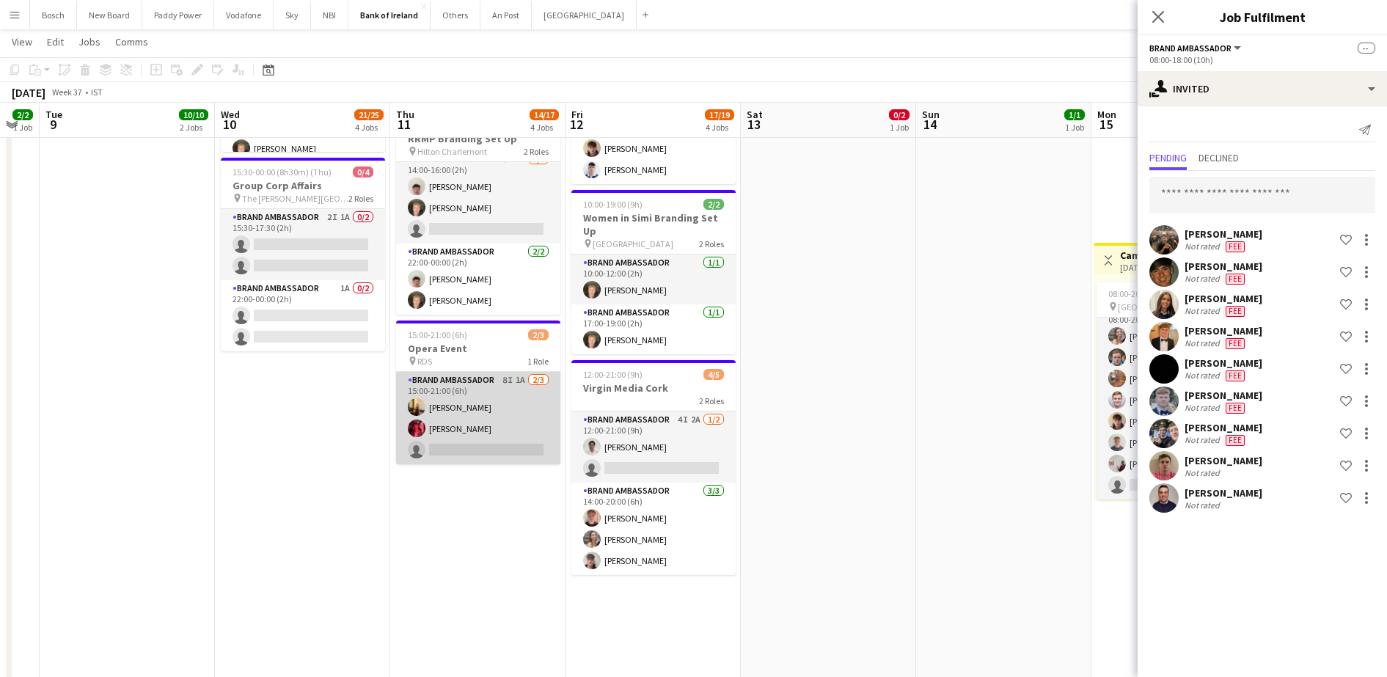
click at [535, 433] on app-card-role "Brand Ambassador 8I 1A [DATE] 15:00-21:00 (6h) [PERSON_NAME] [PERSON_NAME] sing…" at bounding box center [478, 418] width 164 height 92
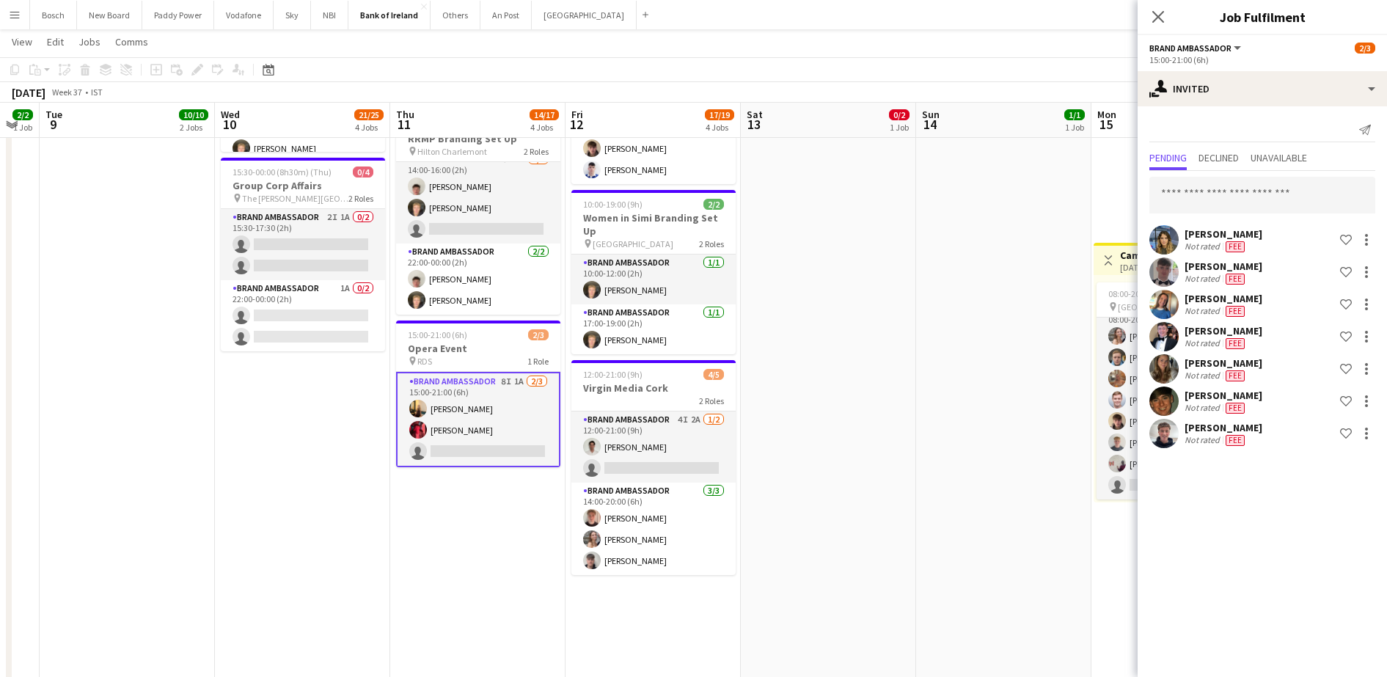
click at [420, 404] on app-user-avatar at bounding box center [418, 409] width 18 height 18
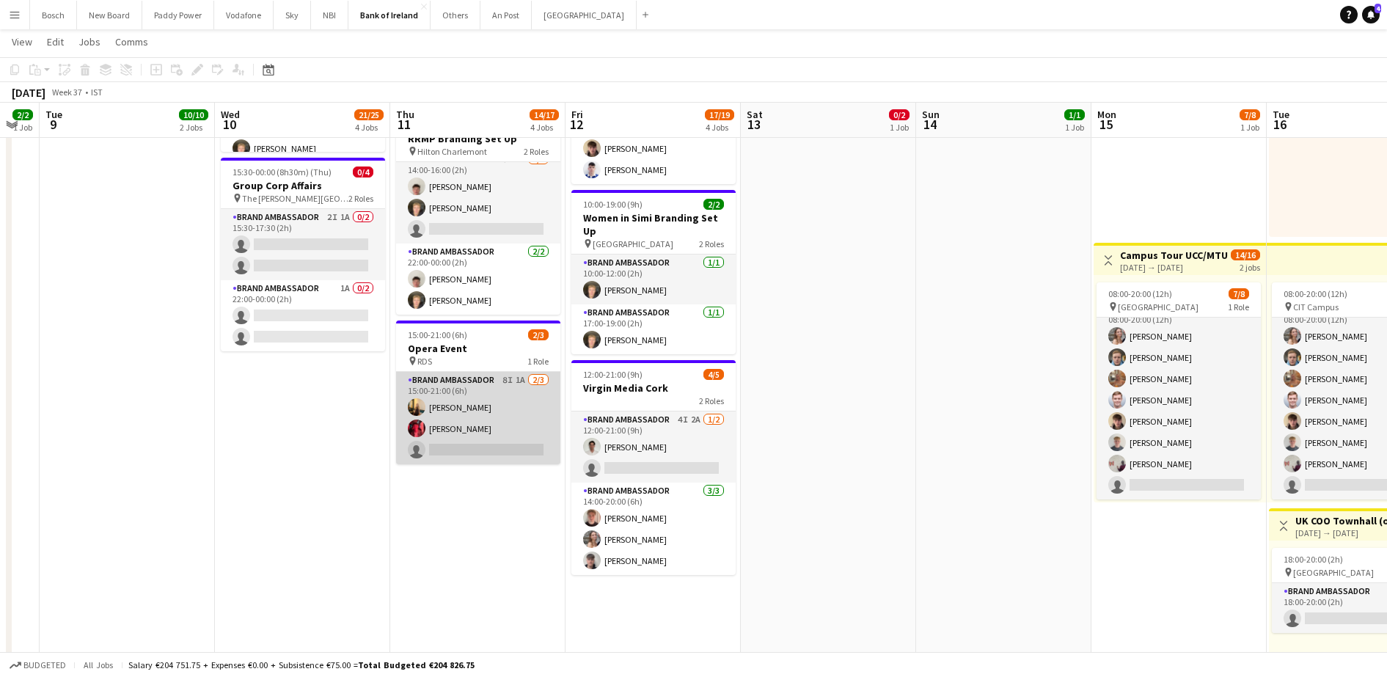
click at [420, 404] on app-user-avatar at bounding box center [417, 407] width 18 height 18
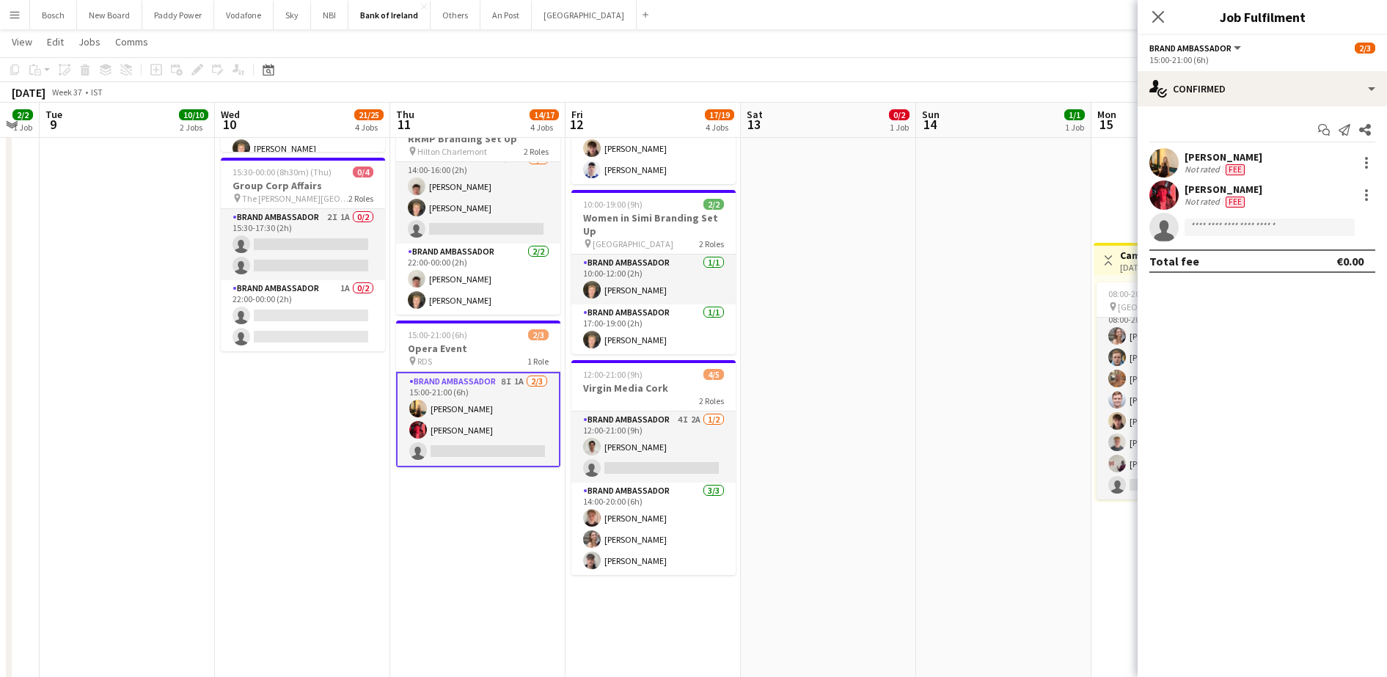
click at [1152, 180] on div at bounding box center [1164, 194] width 29 height 29
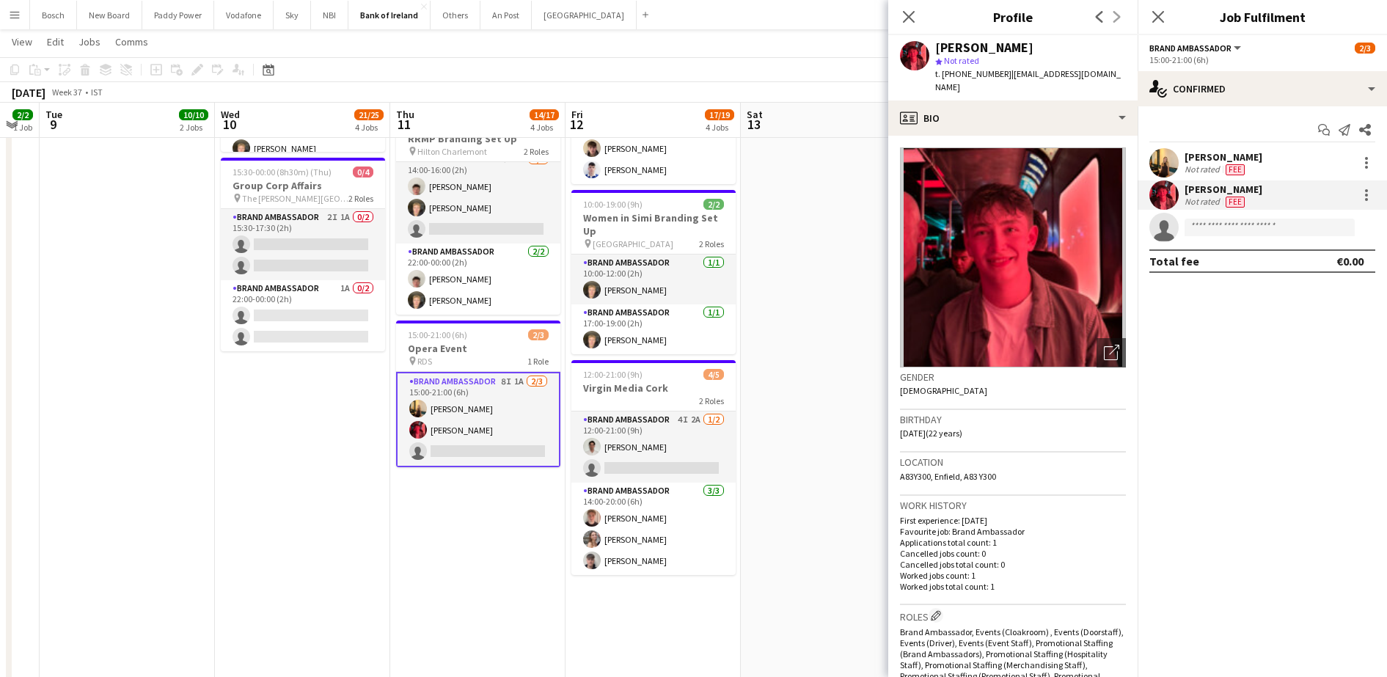
click at [1172, 152] on app-user-avatar at bounding box center [1164, 162] width 29 height 29
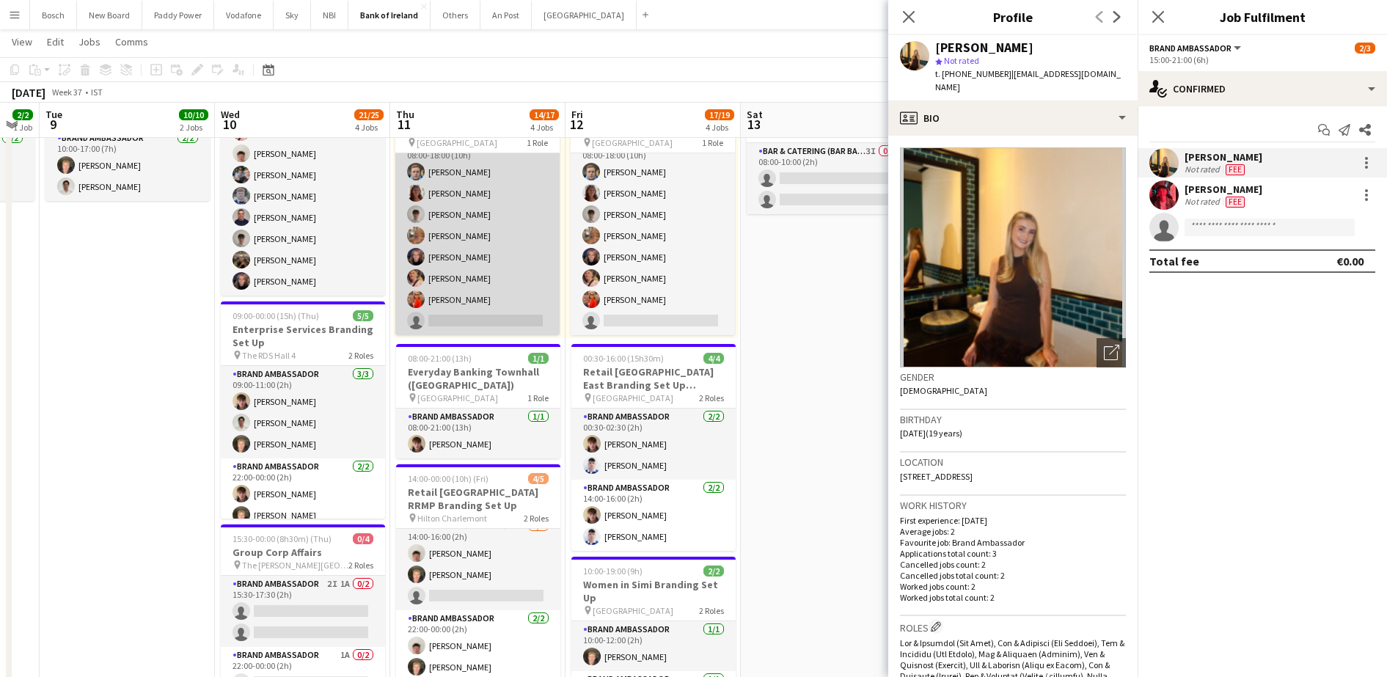
click at [460, 302] on app-card-role "Brand Ambassador 10I [DATE] 08:00-18:00 (10h) [PERSON_NAME] [PERSON_NAME] [PERS…" at bounding box center [477, 235] width 164 height 199
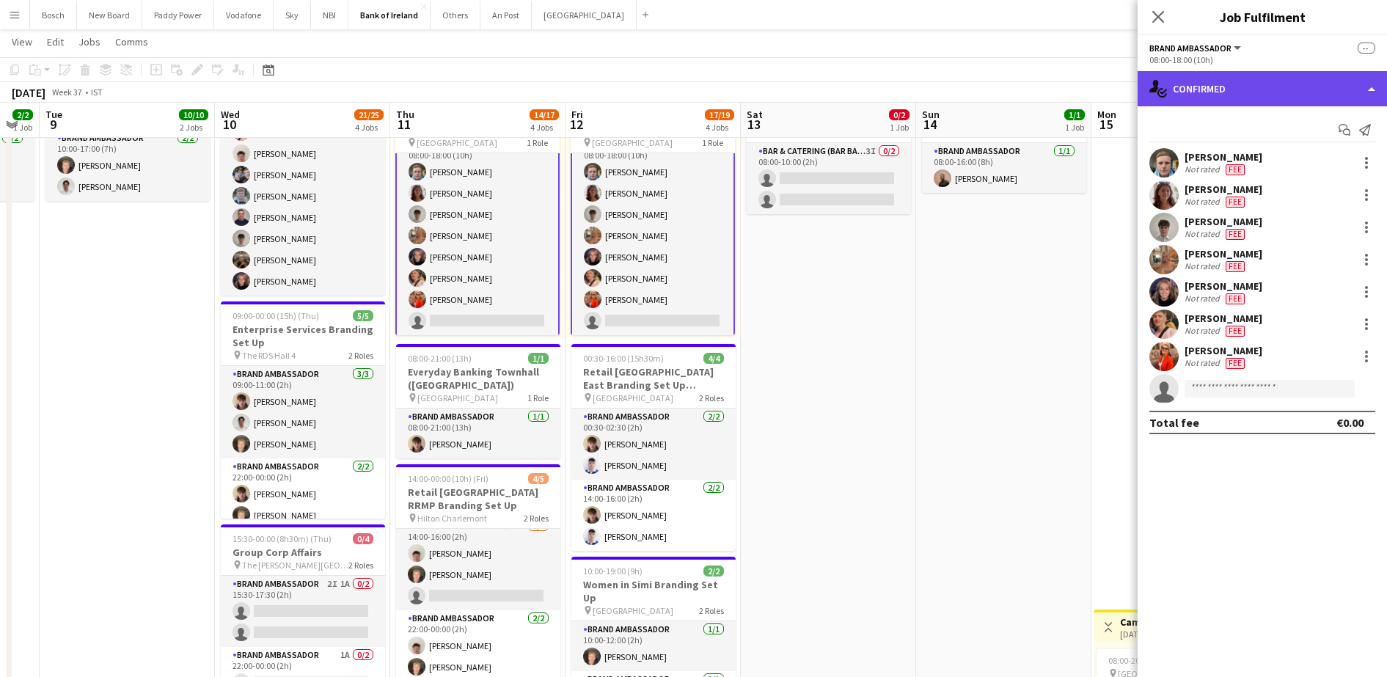
click at [1202, 76] on div "single-neutral-actions-check-2 Confirmed" at bounding box center [1262, 88] width 249 height 35
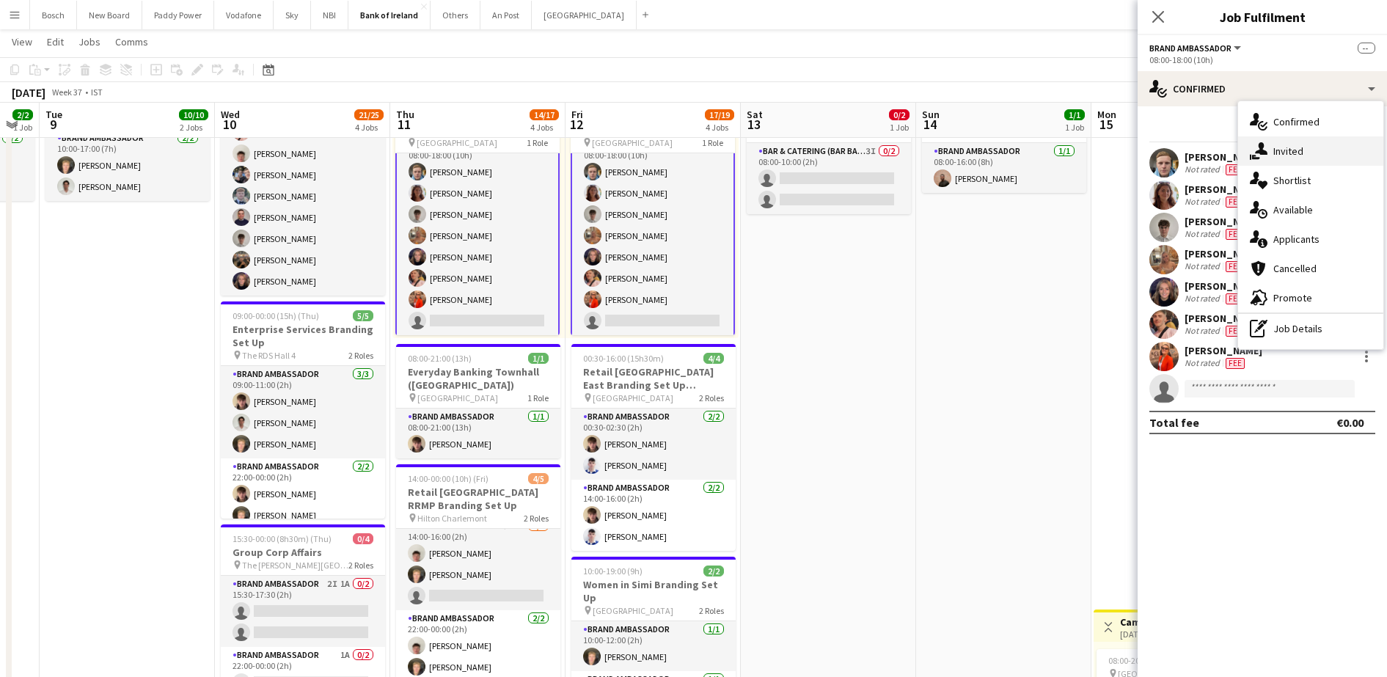
click at [1317, 150] on div "single-neutral-actions-share-1 Invited" at bounding box center [1310, 150] width 145 height 29
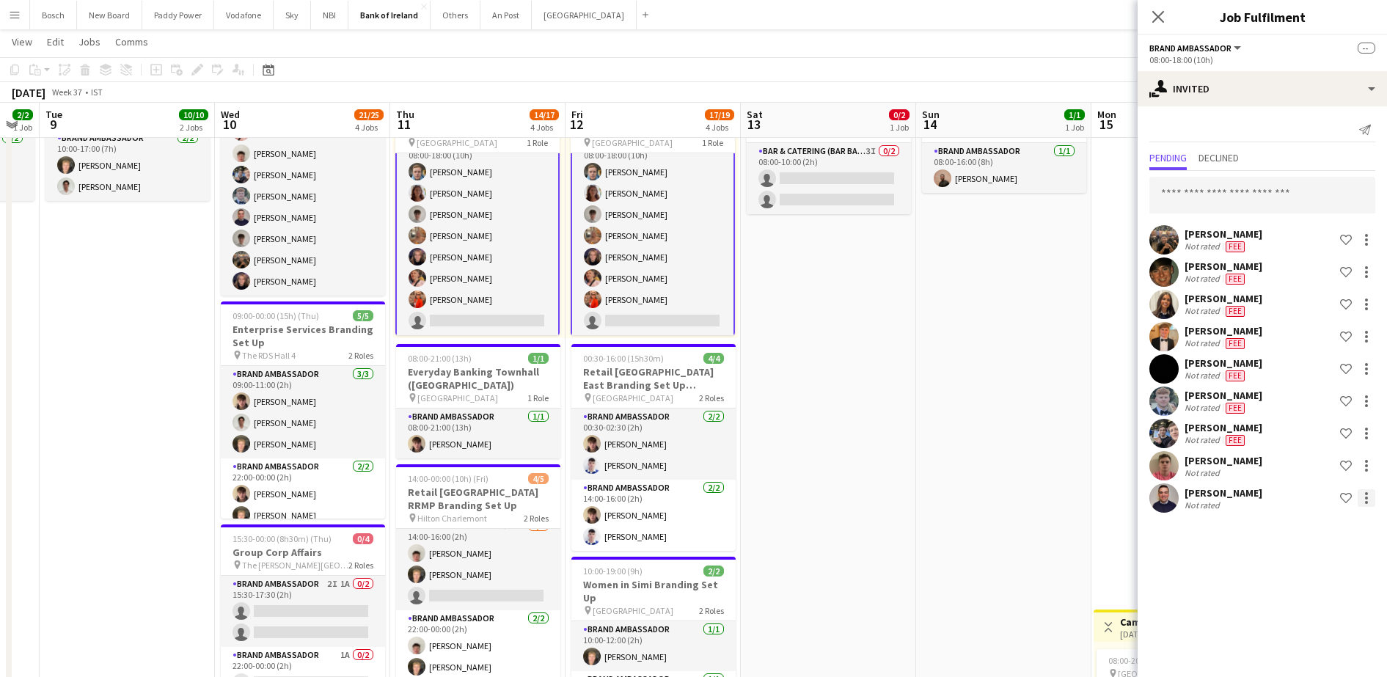
click at [1371, 494] on div at bounding box center [1367, 498] width 18 height 18
click at [1325, 626] on span "Cancel invitation" at bounding box center [1320, 630] width 86 height 12
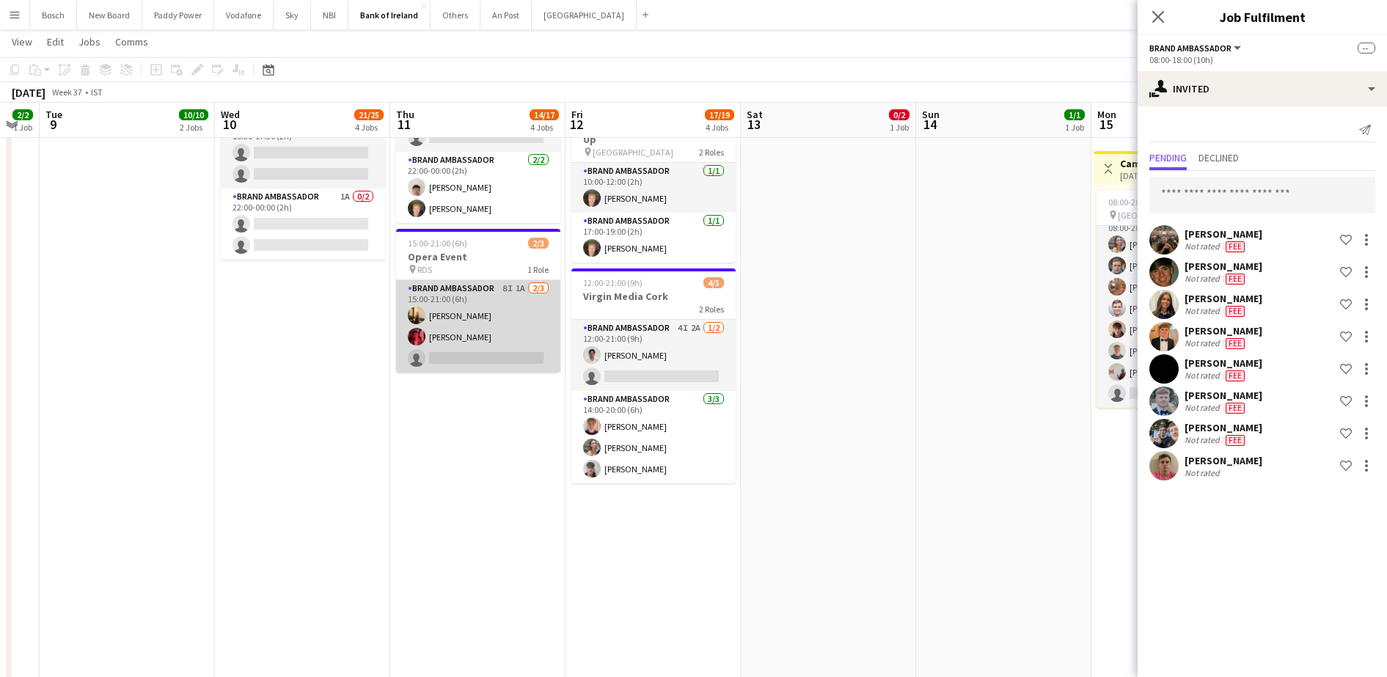
click at [487, 304] on app-card-role "Brand Ambassador 8I 1A [DATE] 15:00-21:00 (6h) [PERSON_NAME] [PERSON_NAME] sing…" at bounding box center [478, 326] width 164 height 92
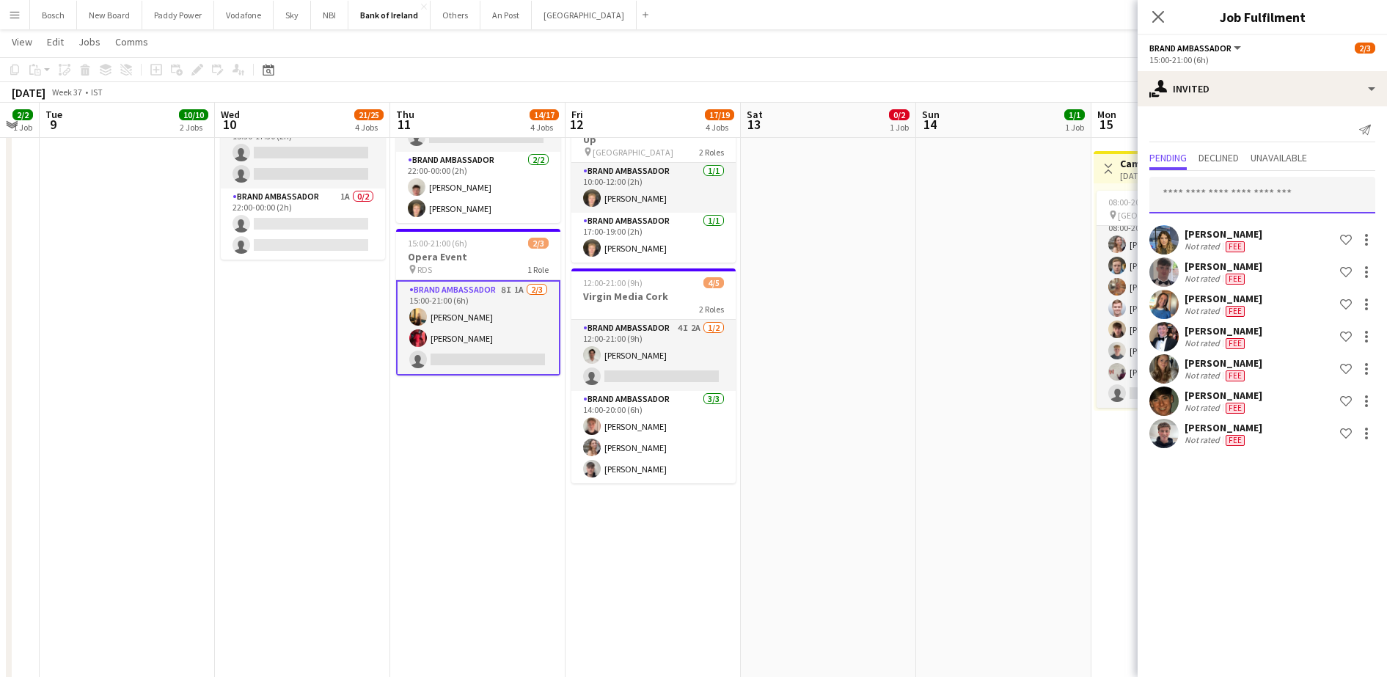
click at [1225, 189] on input "text" at bounding box center [1263, 195] width 226 height 37
click at [1064, 45] on app-page-menu "View Day view expanded Day view collapsed Month view Date picker Jump to [DATE]…" at bounding box center [693, 43] width 1387 height 28
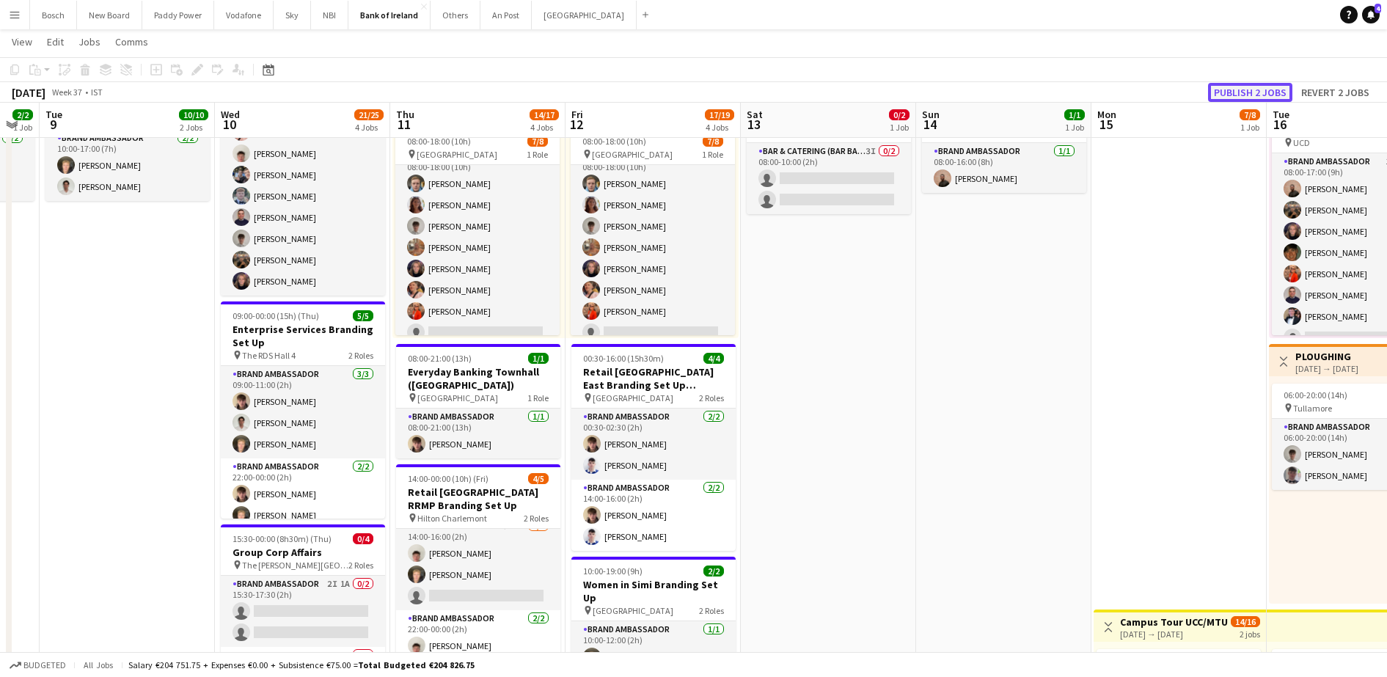
click at [1248, 92] on button "Publish 2 jobs" at bounding box center [1250, 92] width 84 height 19
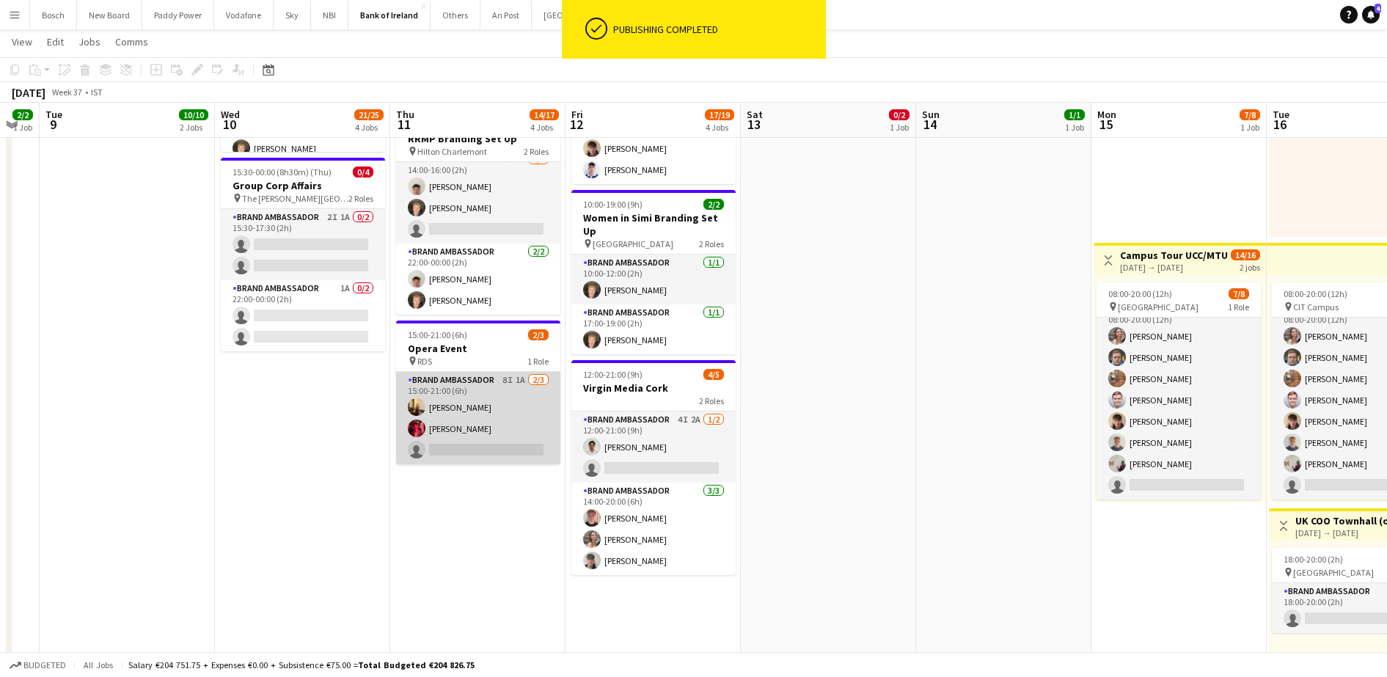
click at [494, 392] on app-card-role "Brand Ambassador 8I 1A [DATE] 15:00-21:00 (6h) [PERSON_NAME] [PERSON_NAME] sing…" at bounding box center [478, 418] width 164 height 92
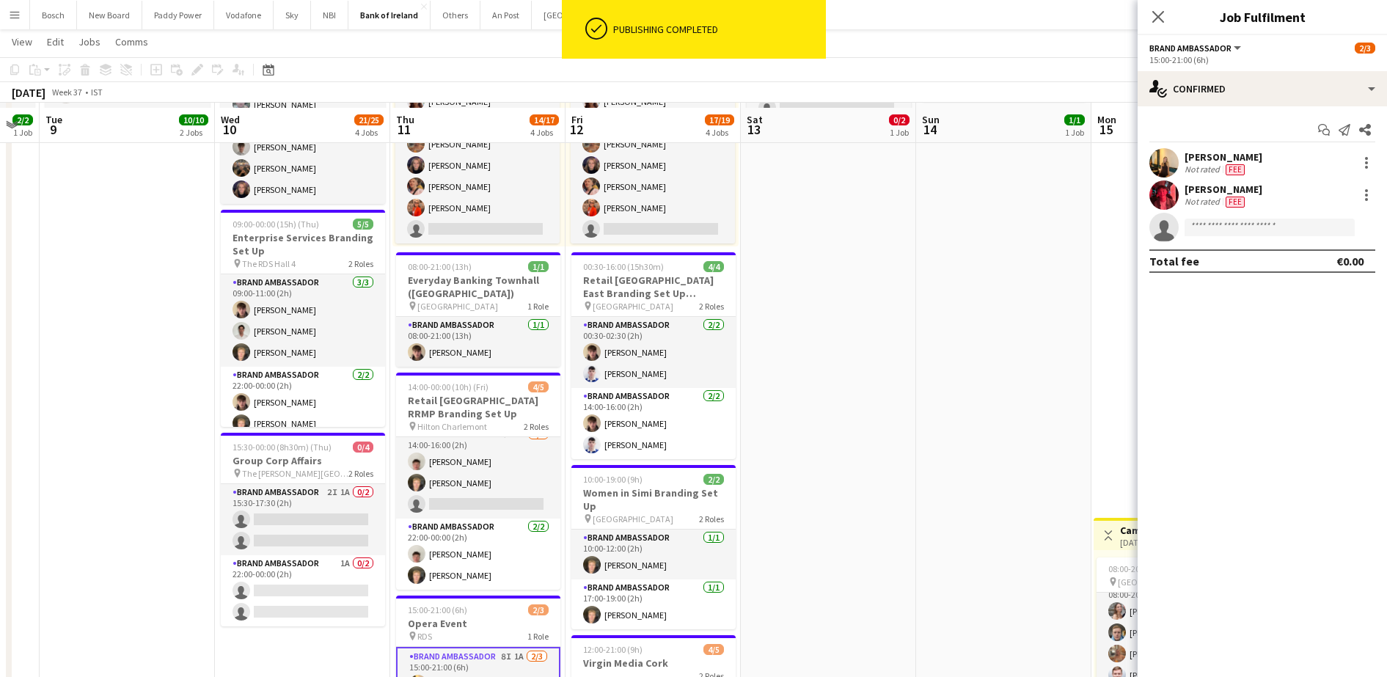
scroll to position [275, 0]
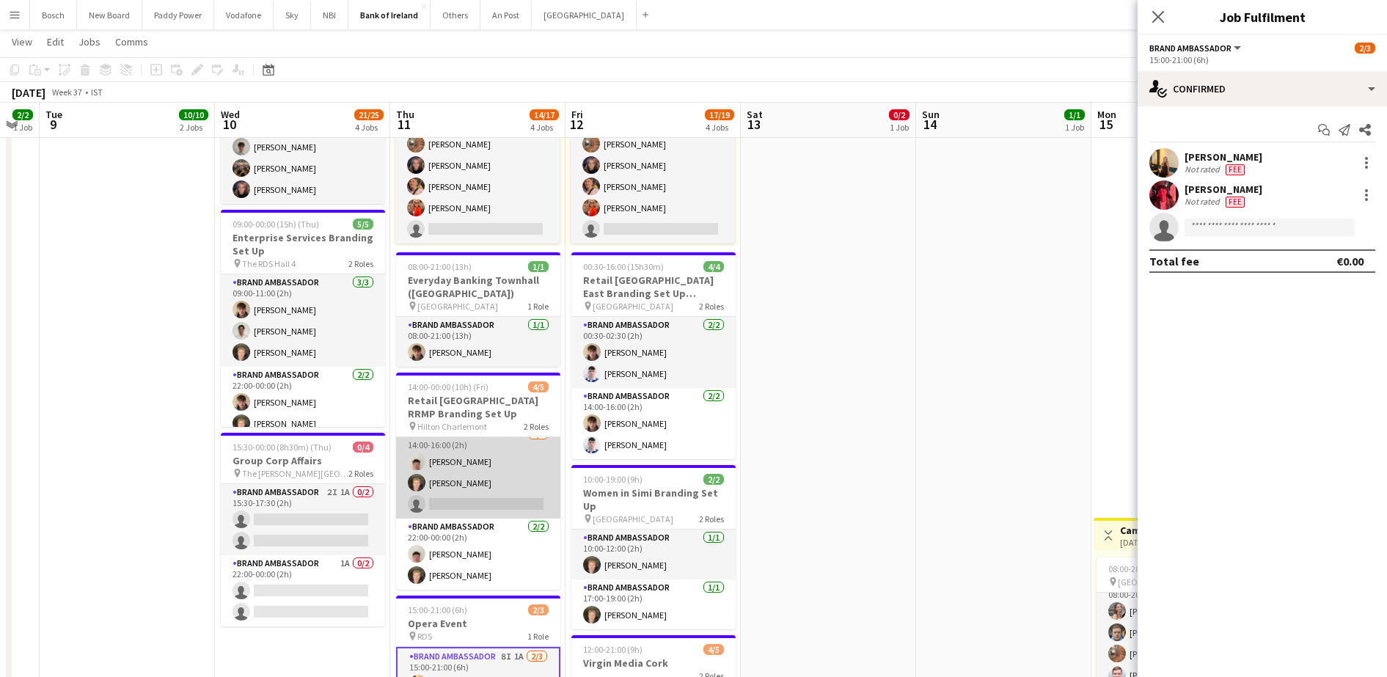
click at [480, 475] on app-card-role "Brand Ambassador 5I 1A [DATE] 14:00-16:00 (2h) [PERSON_NAME] [PERSON_NAME] sing…" at bounding box center [478, 472] width 164 height 92
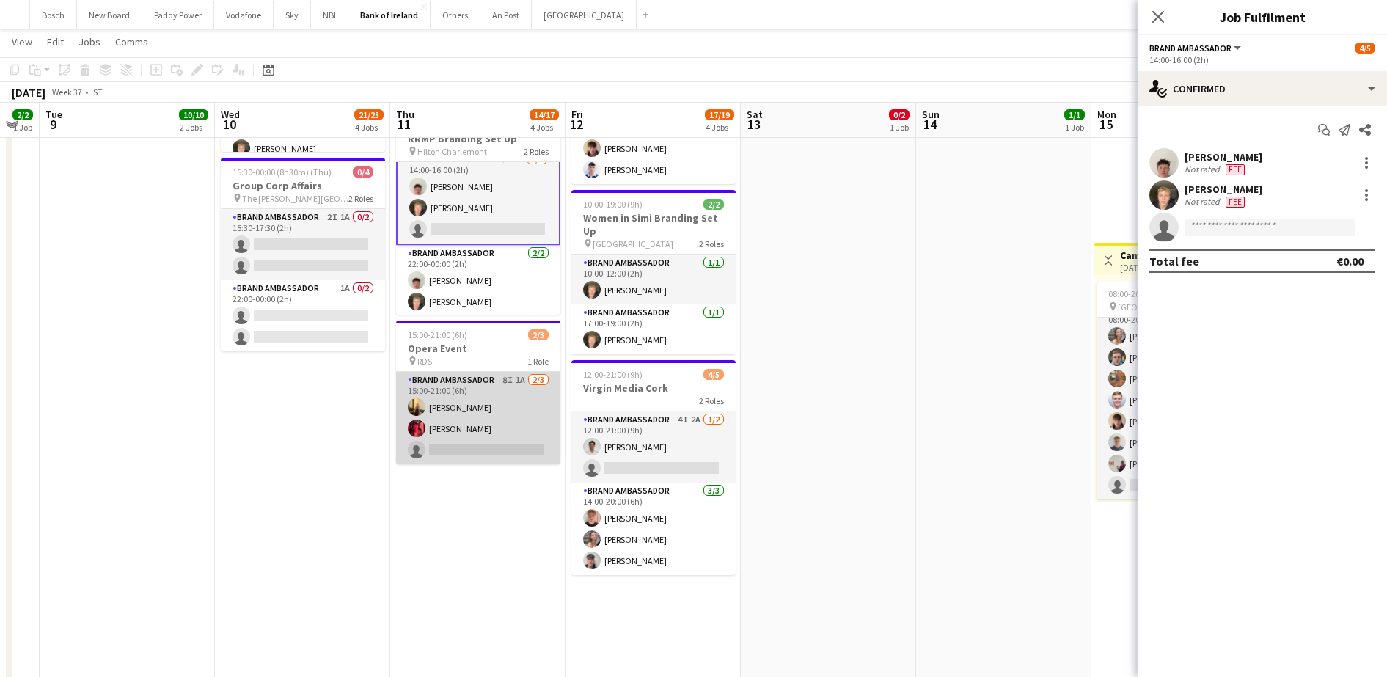
click at [479, 417] on app-card-role "Brand Ambassador 8I 1A [DATE] 15:00-21:00 (6h) [PERSON_NAME] [PERSON_NAME] sing…" at bounding box center [478, 418] width 164 height 92
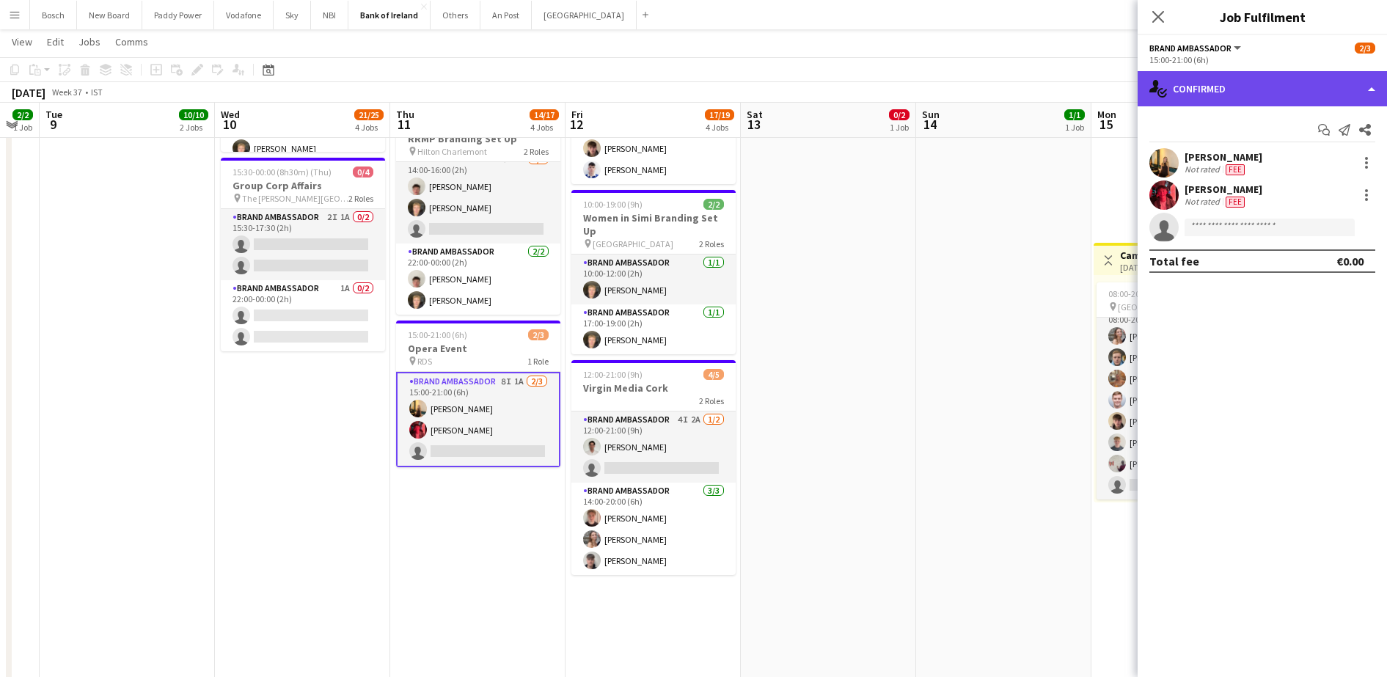
click at [1218, 81] on div "single-neutral-actions-check-2 Confirmed" at bounding box center [1262, 88] width 249 height 35
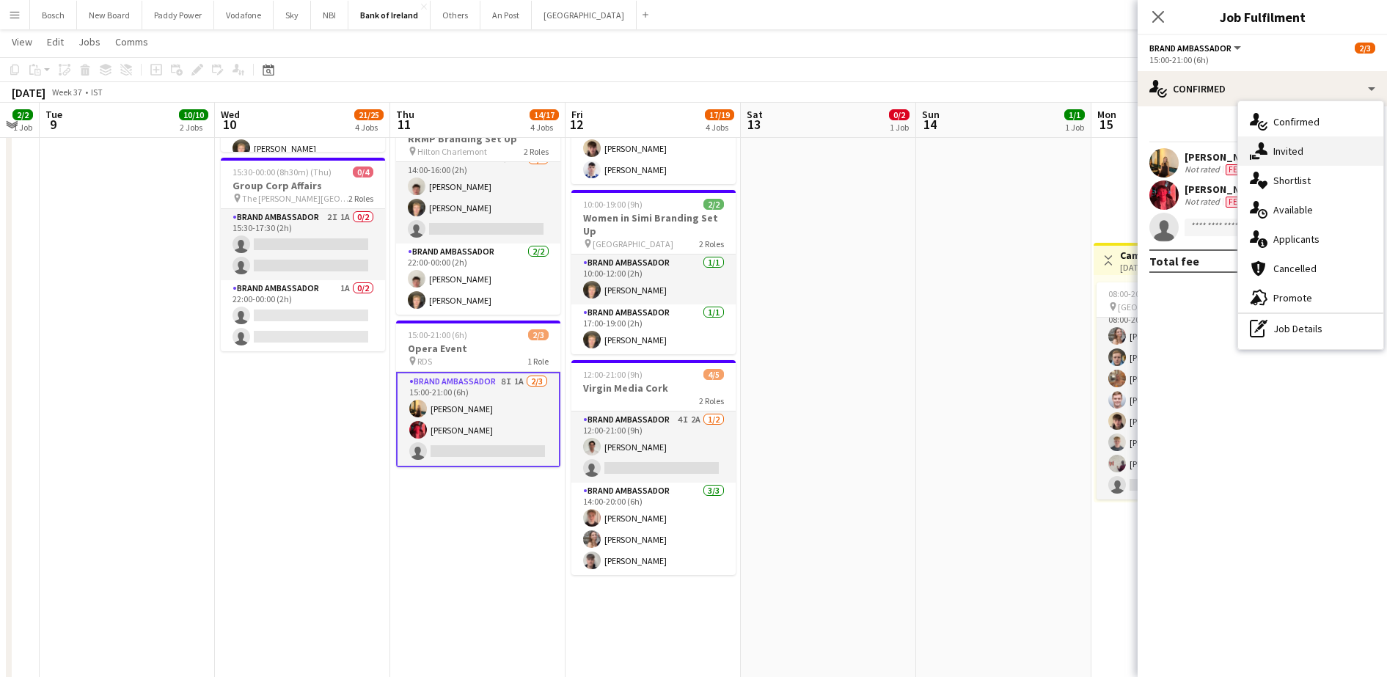
click at [1283, 139] on div "single-neutral-actions-share-1 Invited" at bounding box center [1310, 150] width 145 height 29
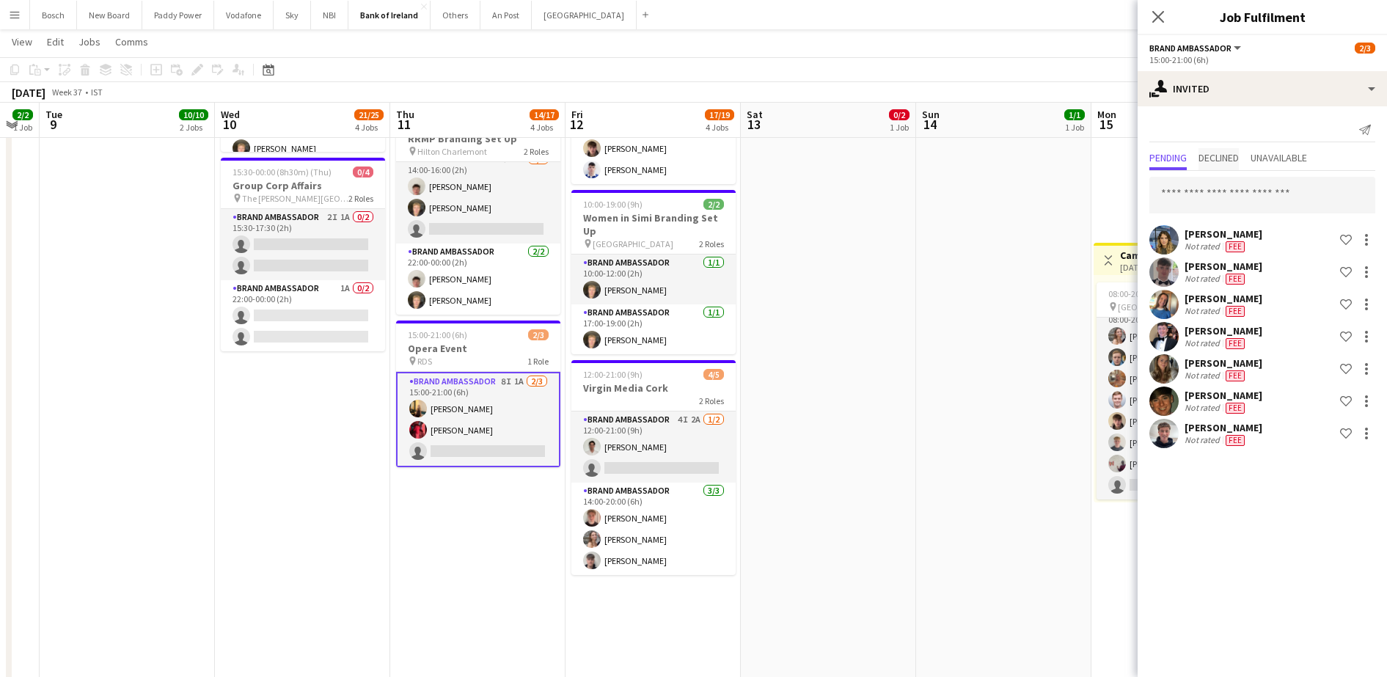
click at [1226, 155] on span "Declined" at bounding box center [1219, 158] width 40 height 10
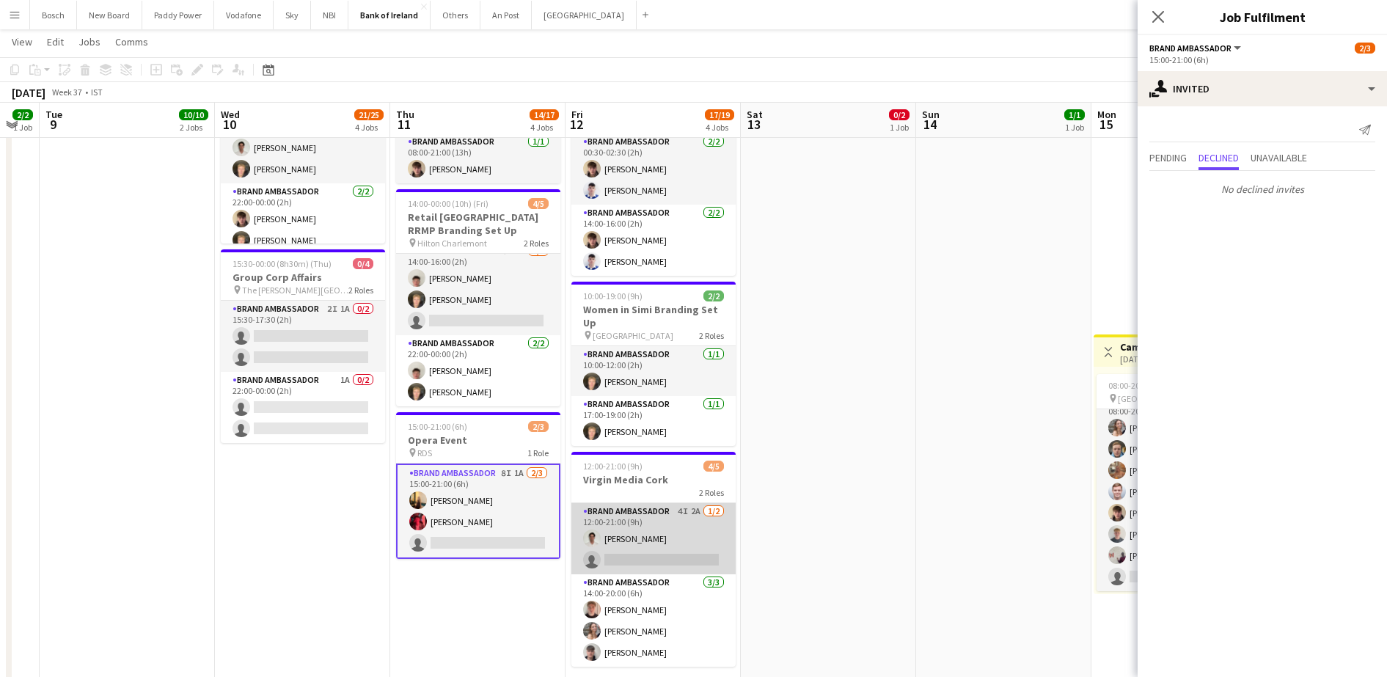
click at [631, 519] on app-card-role "Brand Ambassador 4I 2A [DATE] 12:00-21:00 (9h) [PERSON_NAME] single-neutral-act…" at bounding box center [653, 538] width 164 height 71
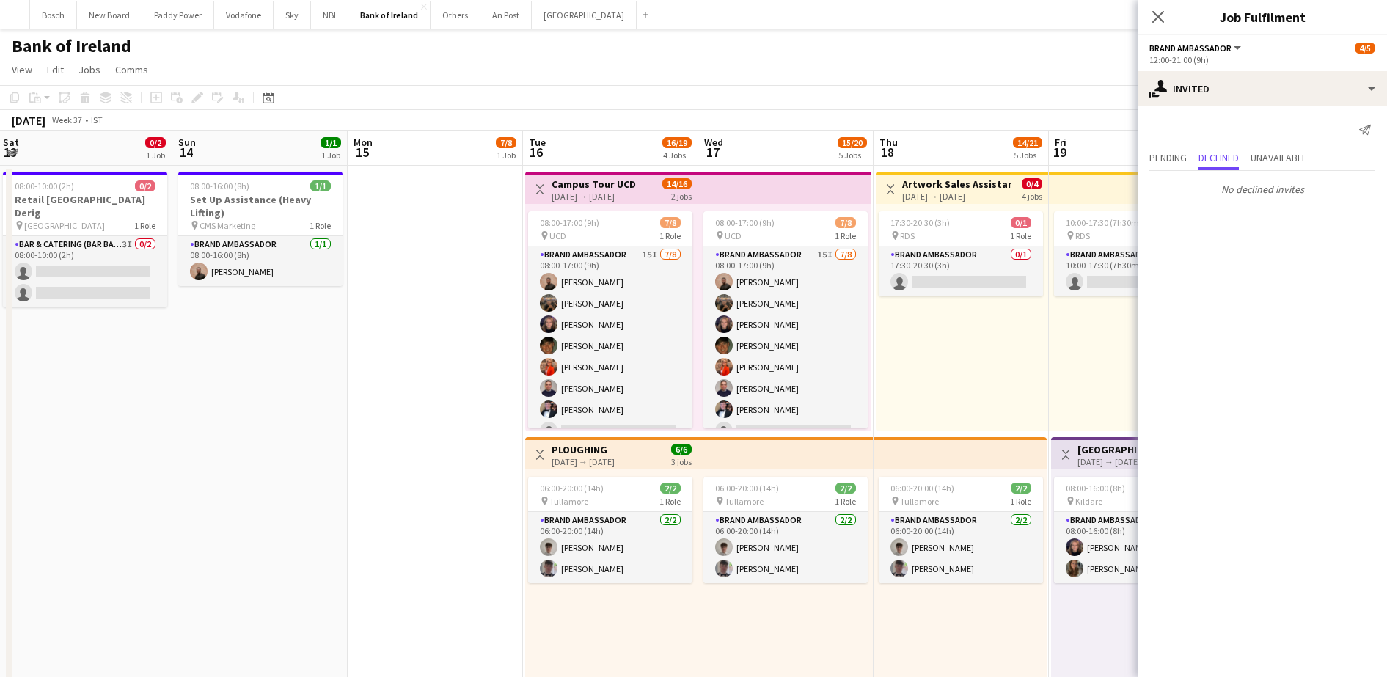
drag, startPoint x: 948, startPoint y: 408, endPoint x: 204, endPoint y: 392, distance: 744.0
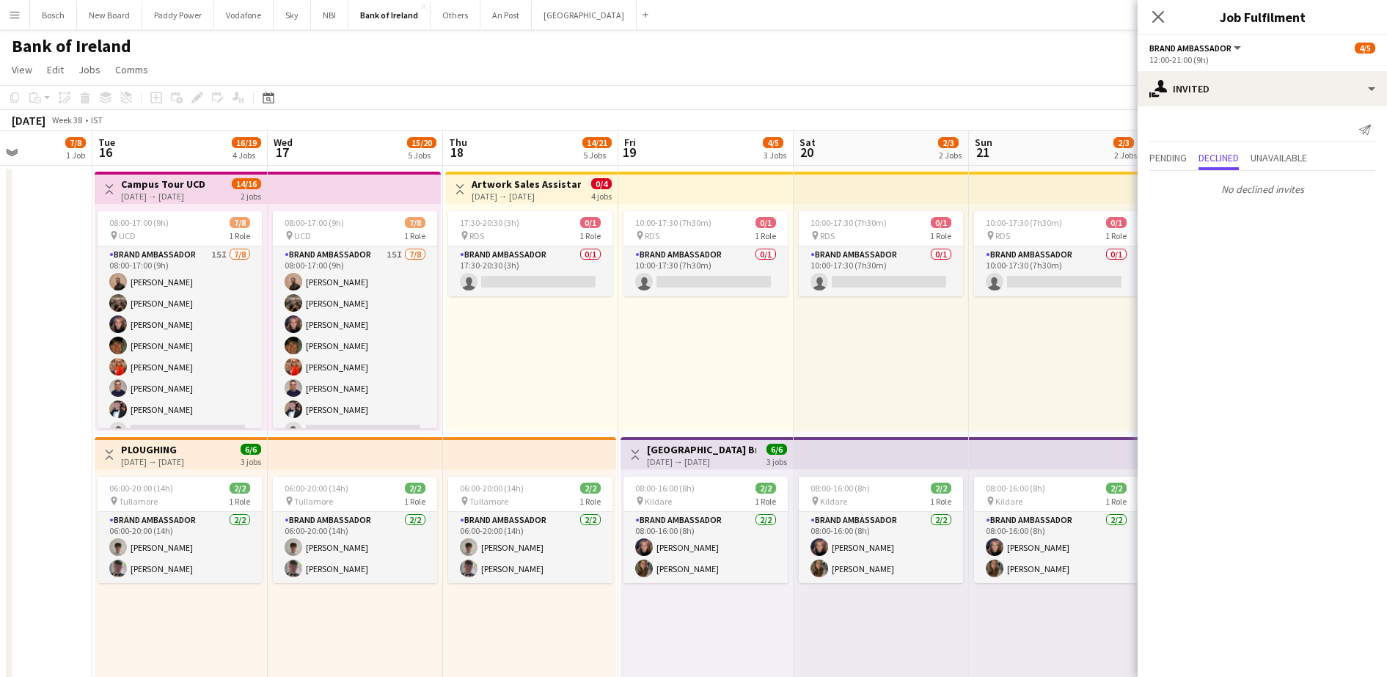
drag, startPoint x: 982, startPoint y: 336, endPoint x: 551, endPoint y: 359, distance: 431.2
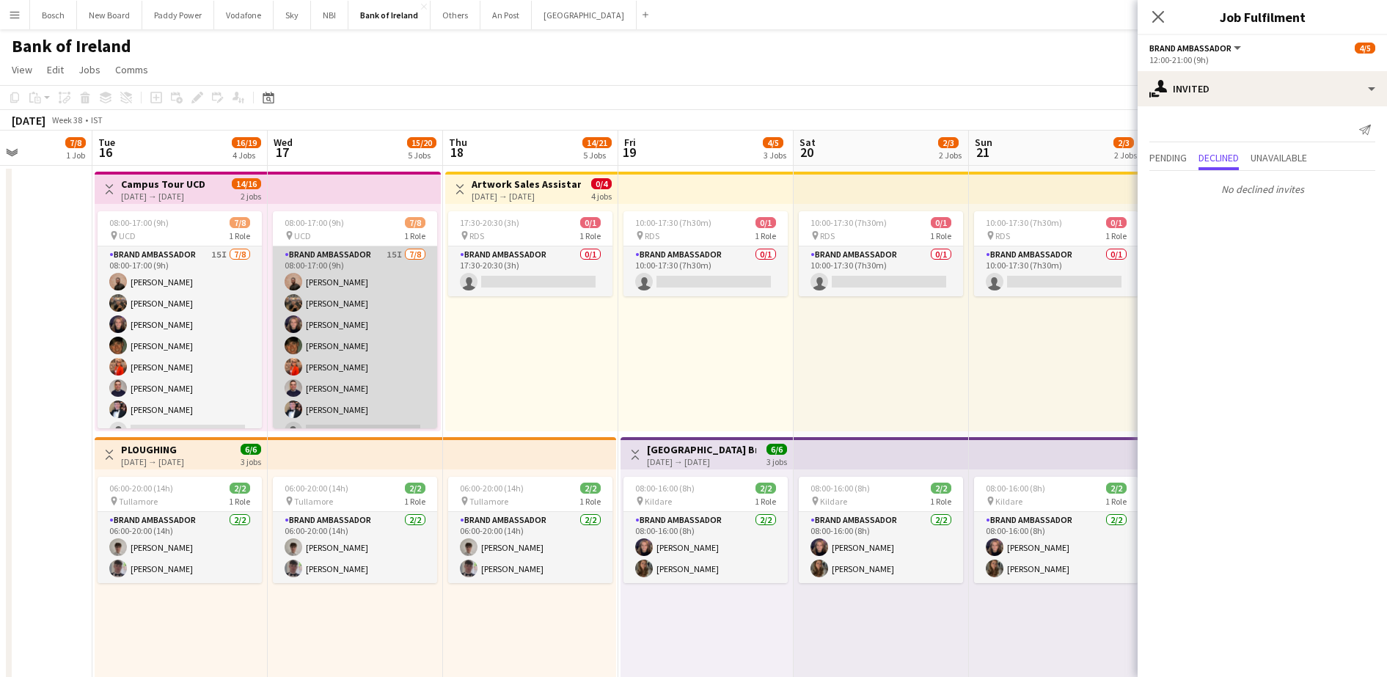
click at [296, 384] on app-user-avatar at bounding box center [294, 388] width 18 height 18
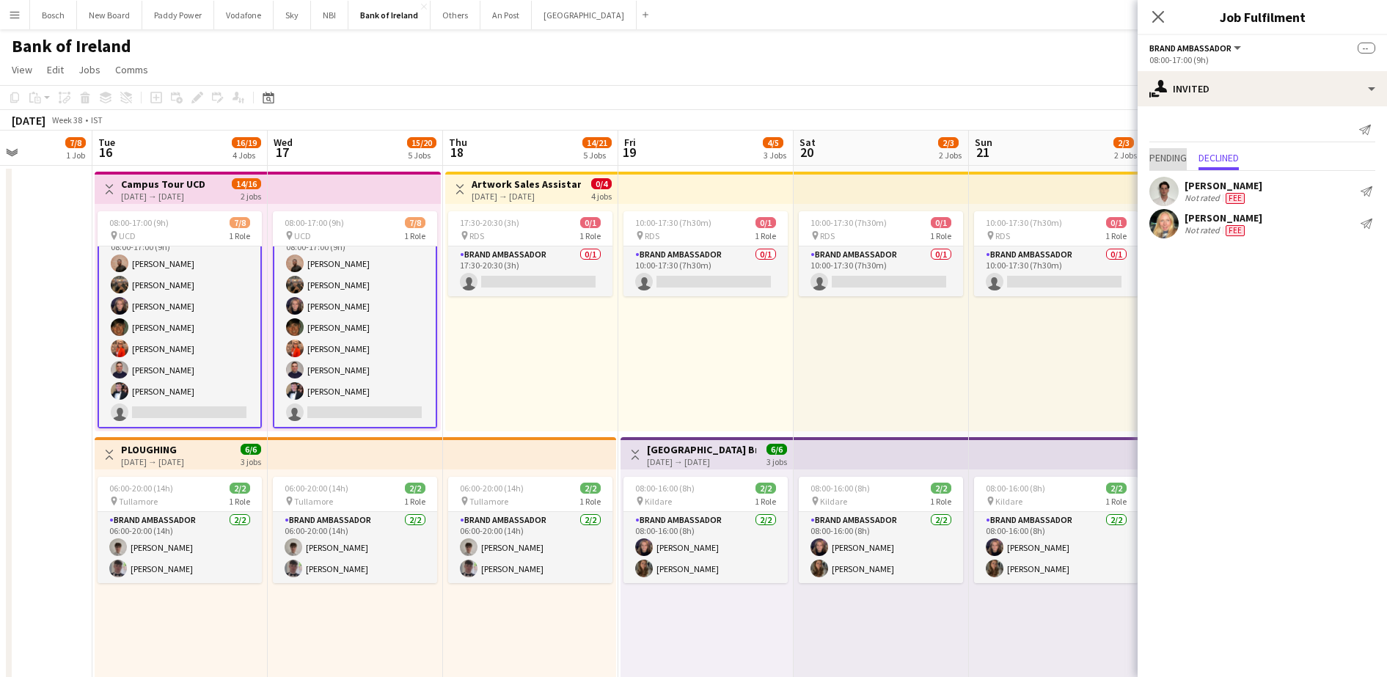
click at [1174, 167] on span "Pending" at bounding box center [1168, 159] width 37 height 22
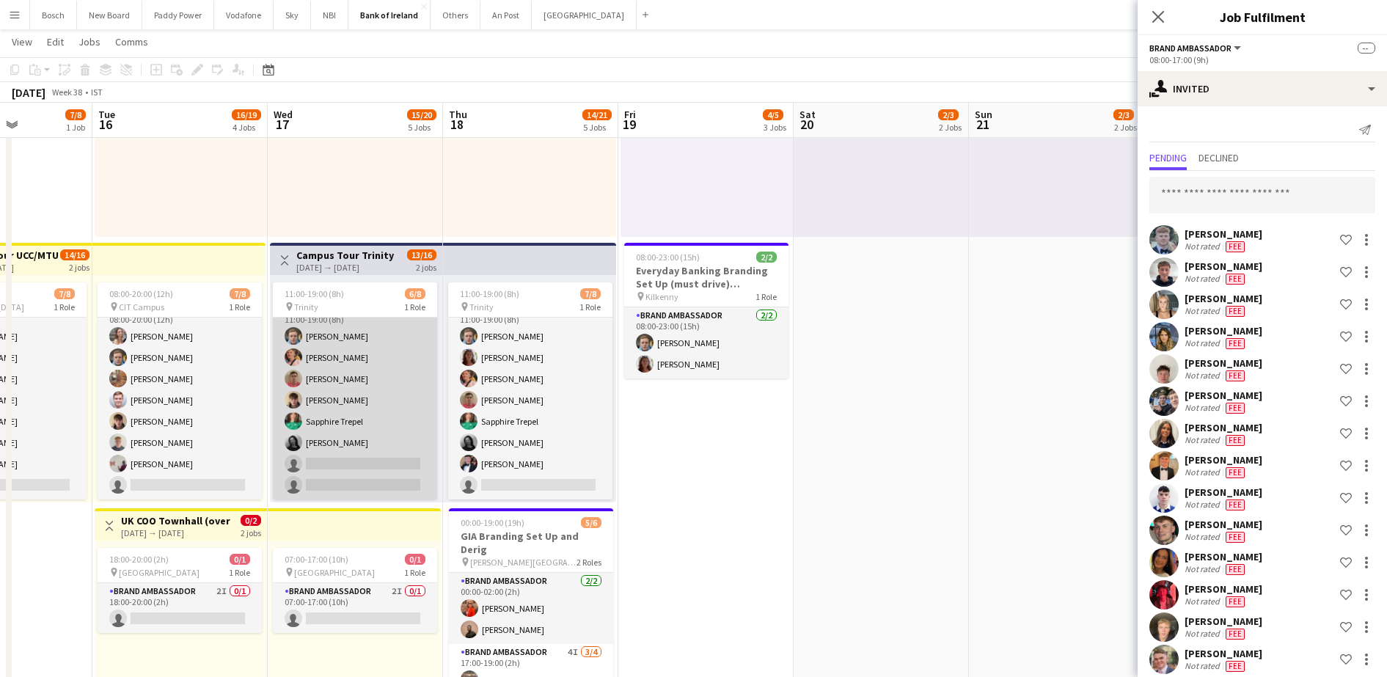
click at [343, 396] on app-card-role "Brand Ambassador 6I [DATE] 11:00-19:00 (8h) [PERSON_NAME] [PERSON_NAME] [PERSON…" at bounding box center [355, 400] width 164 height 199
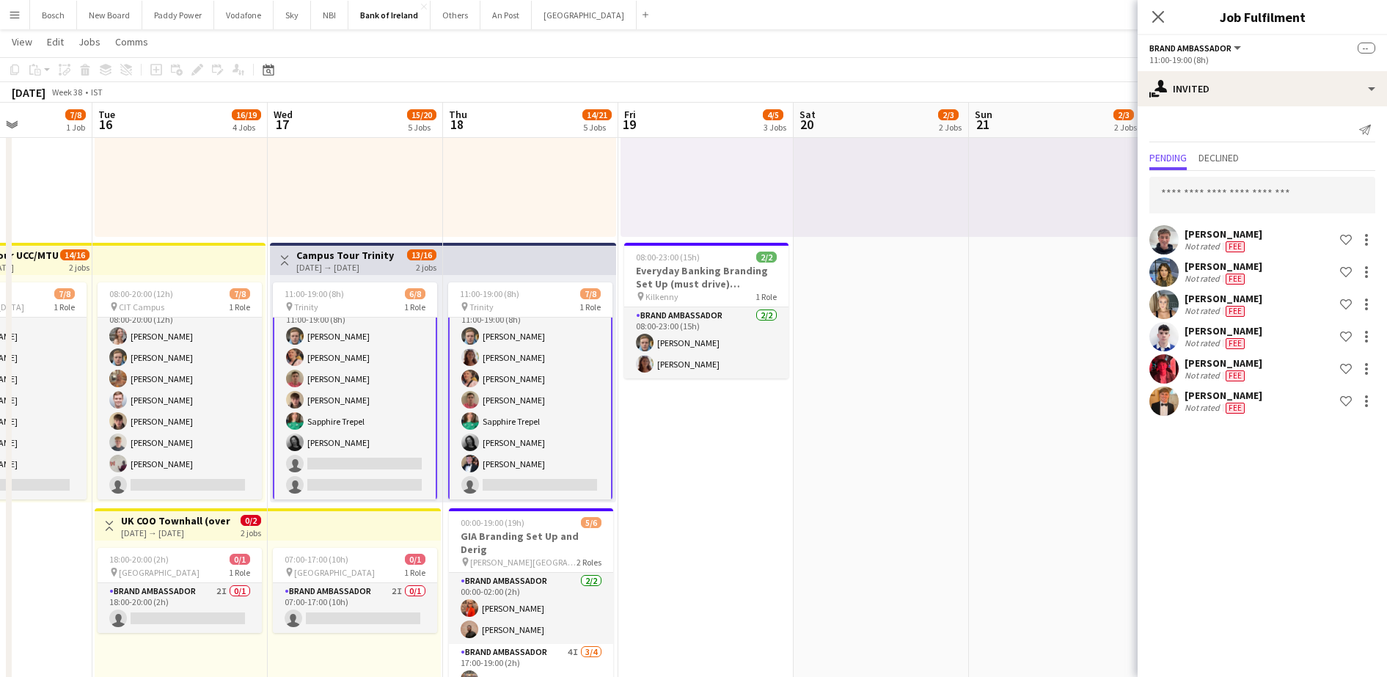
click at [343, 396] on app-card-role "Brand Ambassador 6I [DATE] 11:00-19:00 (8h) [PERSON_NAME] [PERSON_NAME] [PERSON…" at bounding box center [355, 400] width 164 height 202
click at [343, 396] on app-card-role "Brand Ambassador 6I [DATE] 11:00-19:00 (8h) [PERSON_NAME] [PERSON_NAME] [PERSON…" at bounding box center [355, 402] width 164 height 202
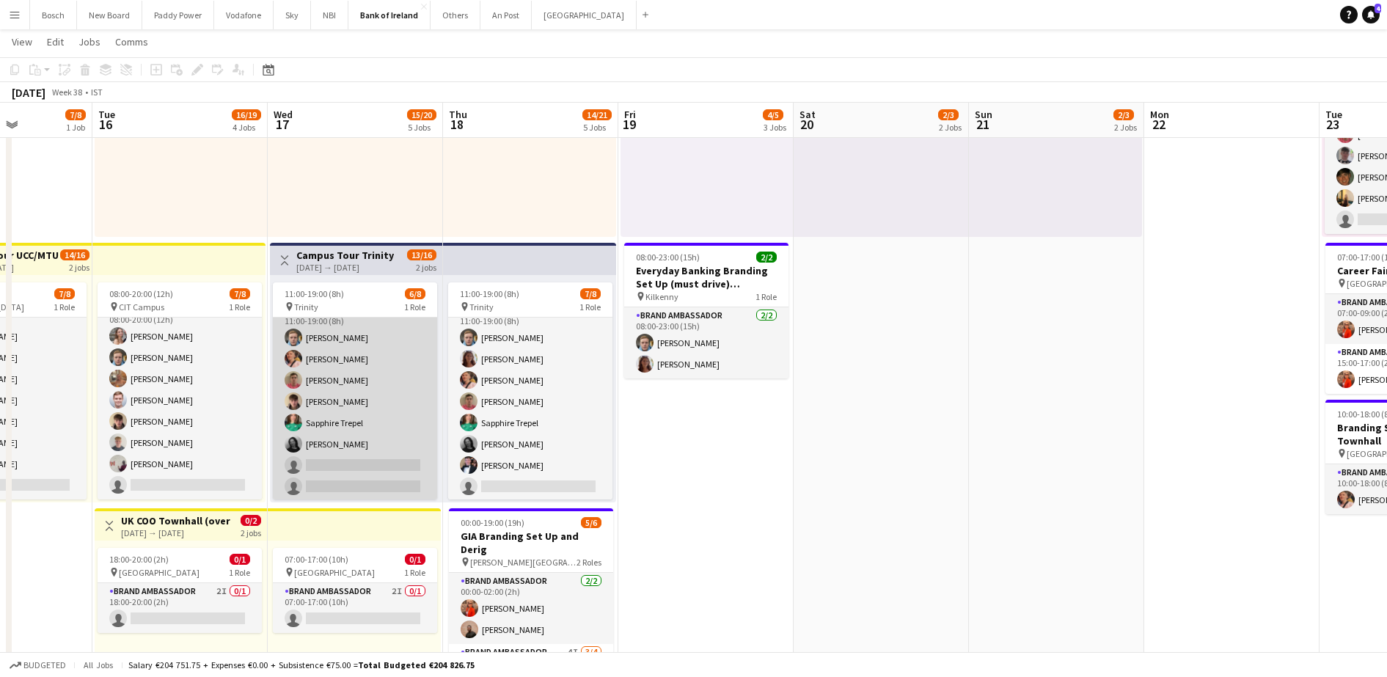
click at [343, 396] on app-card-role "Brand Ambassador 6I [DATE] 11:00-19:00 (8h) [PERSON_NAME] [PERSON_NAME] [PERSON…" at bounding box center [355, 401] width 164 height 199
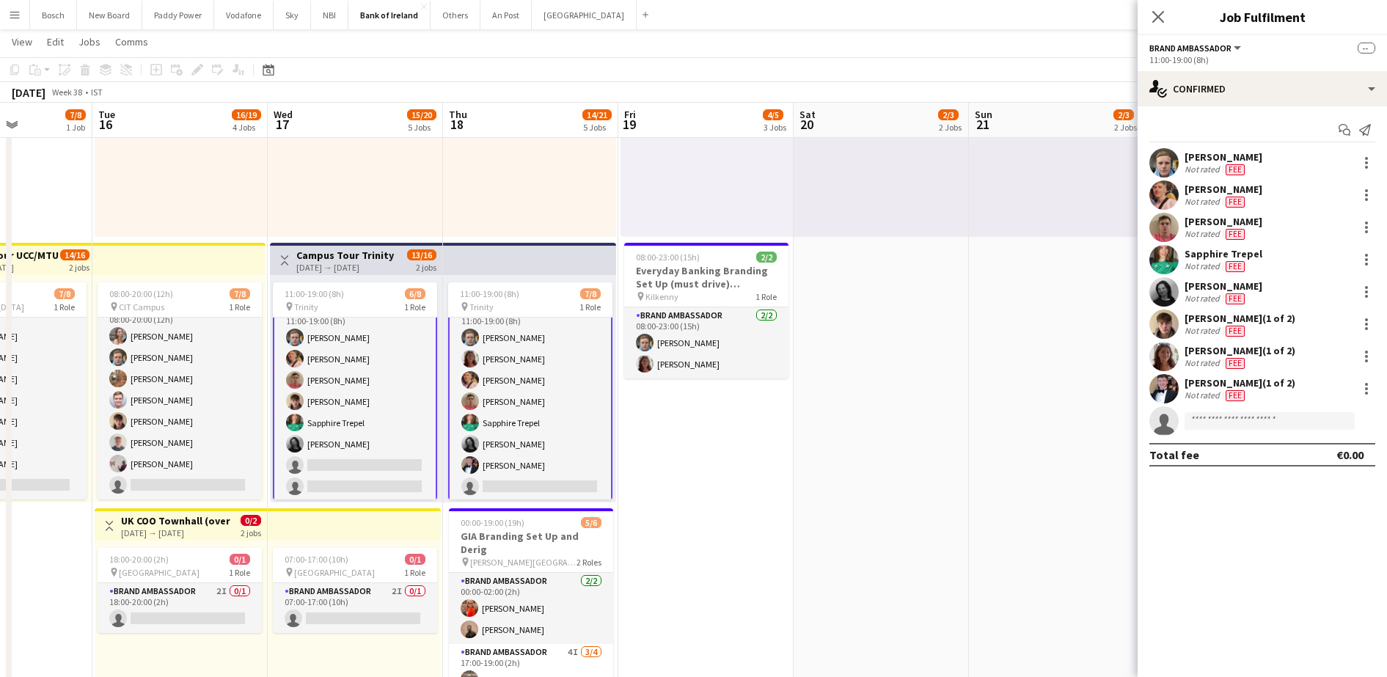
click at [343, 396] on app-card-role "Brand Ambassador 6I [DATE] 11:00-19:00 (8h) [PERSON_NAME] [PERSON_NAME] [PERSON…" at bounding box center [355, 402] width 164 height 202
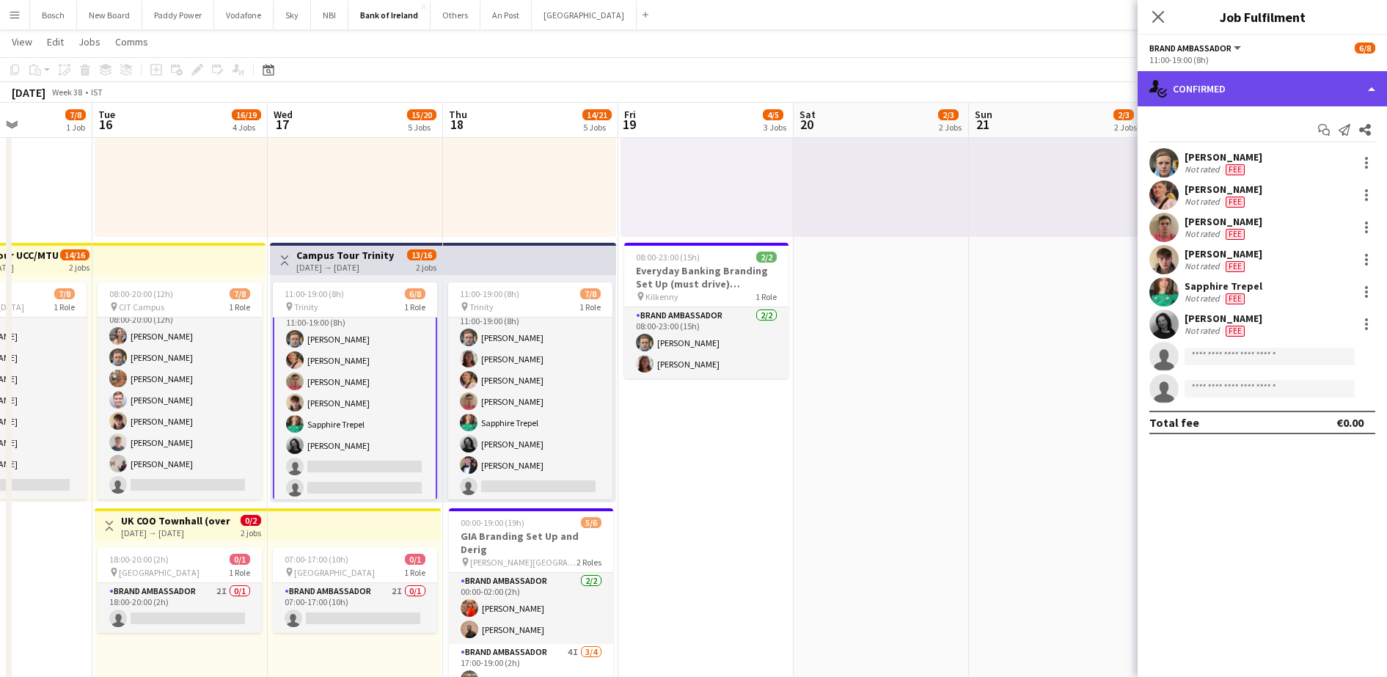
click at [1246, 100] on div "single-neutral-actions-check-2 Confirmed" at bounding box center [1262, 88] width 249 height 35
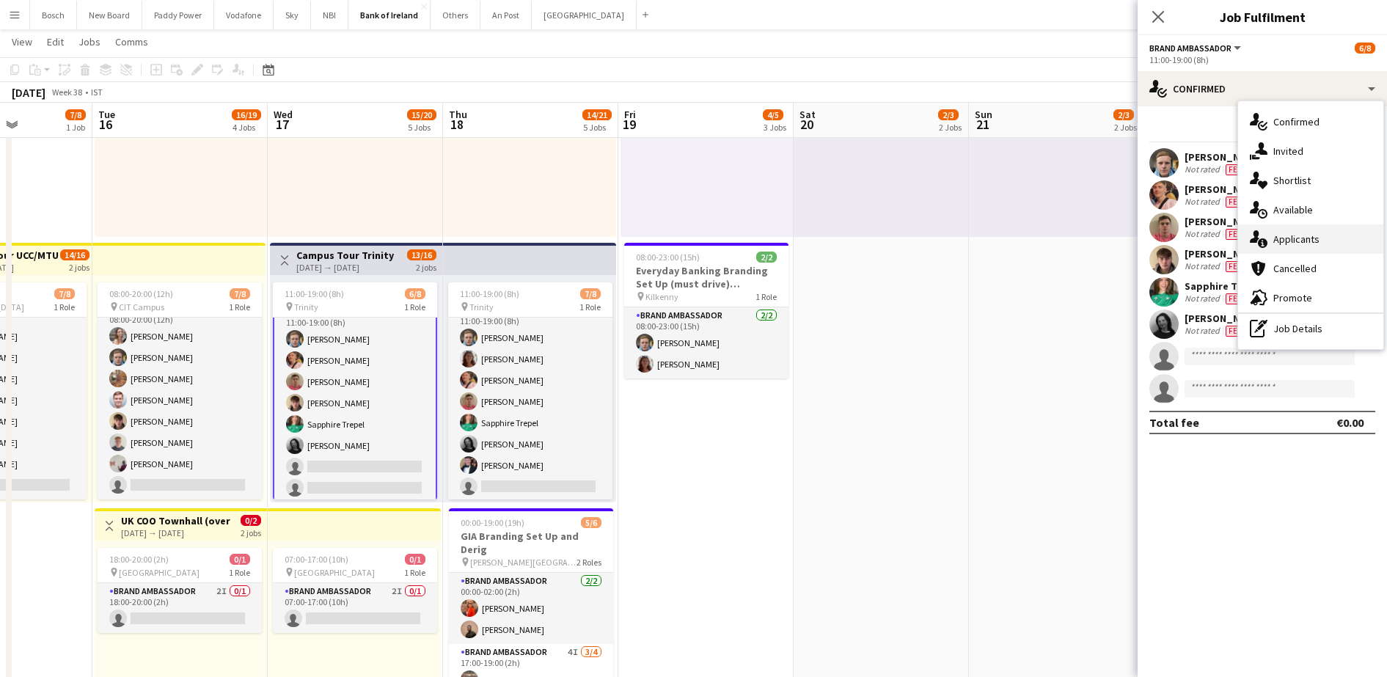
click at [1298, 227] on div "single-neutral-actions-information Applicants" at bounding box center [1310, 238] width 145 height 29
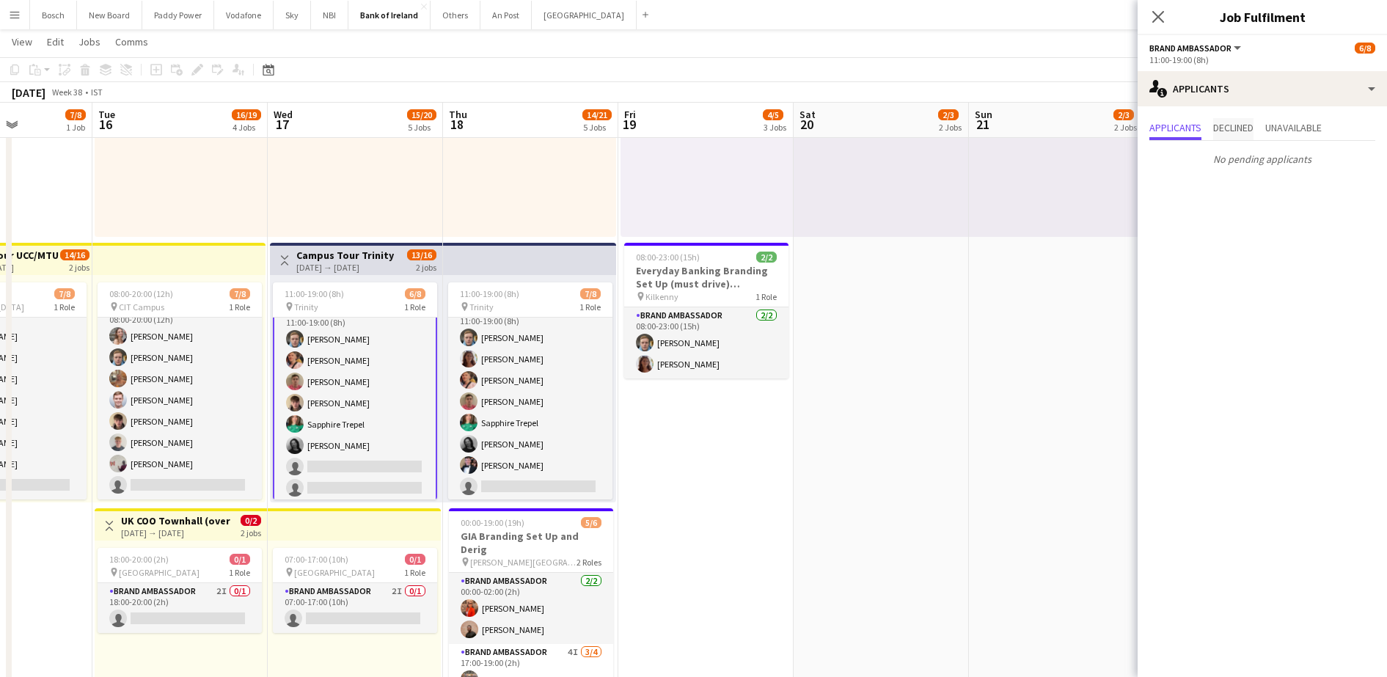
click at [1219, 134] on span "Declined" at bounding box center [1233, 129] width 40 height 22
click at [1180, 127] on span "Applicants" at bounding box center [1176, 128] width 52 height 10
click at [1218, 60] on div "11:00-19:00 (8h)" at bounding box center [1263, 59] width 226 height 11
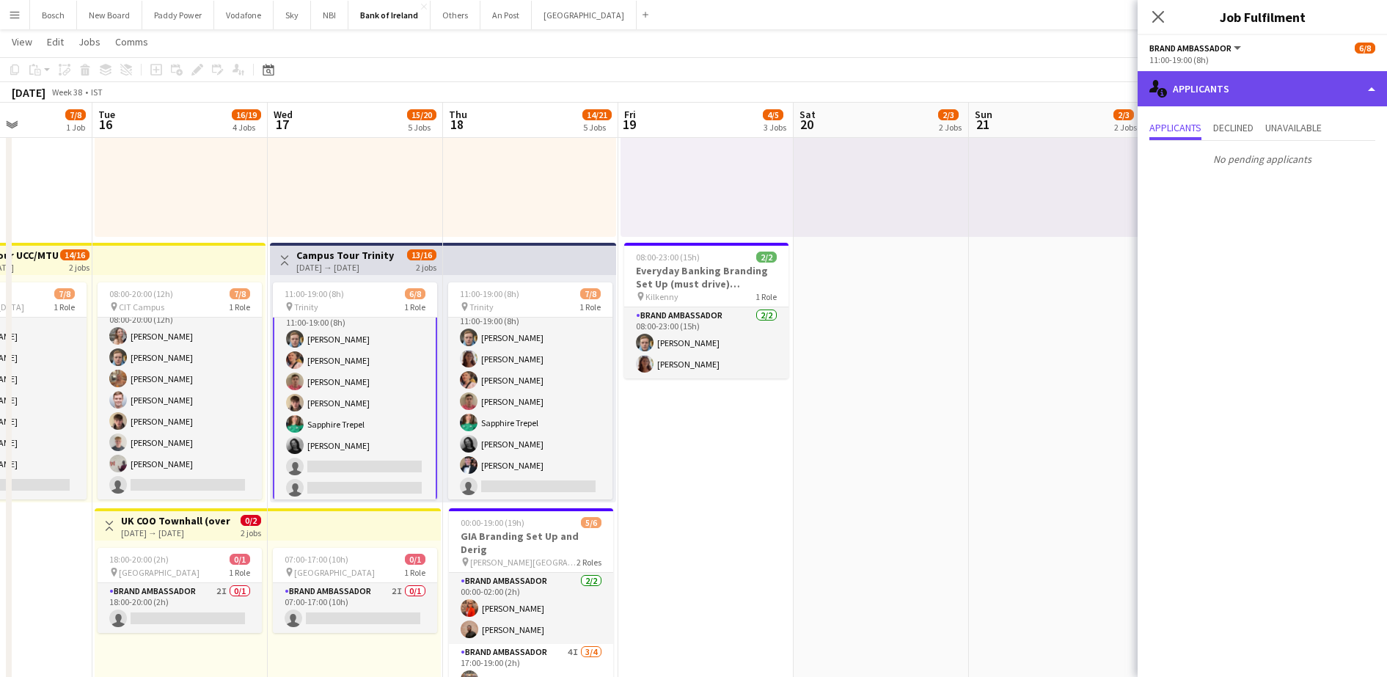
click at [1218, 76] on div "single-neutral-actions-information Applicants" at bounding box center [1262, 88] width 249 height 35
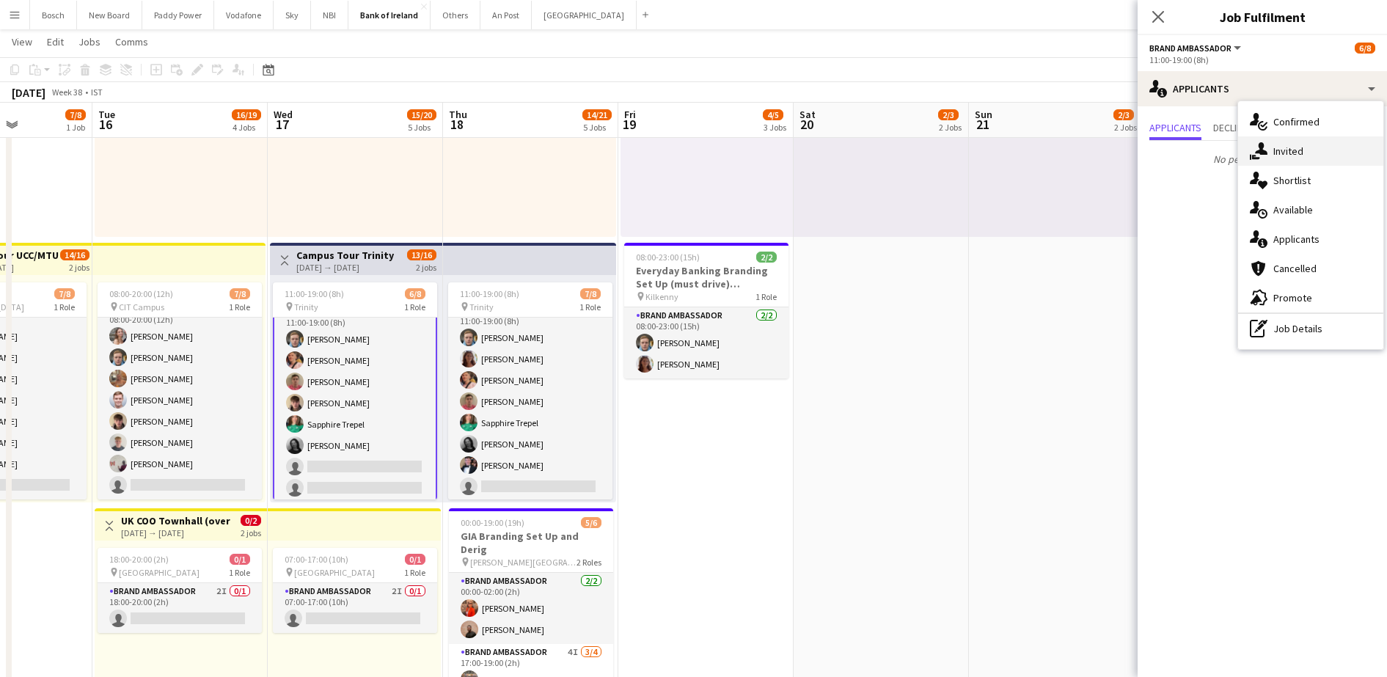
click at [1286, 146] on span "Invited" at bounding box center [1288, 151] width 30 height 13
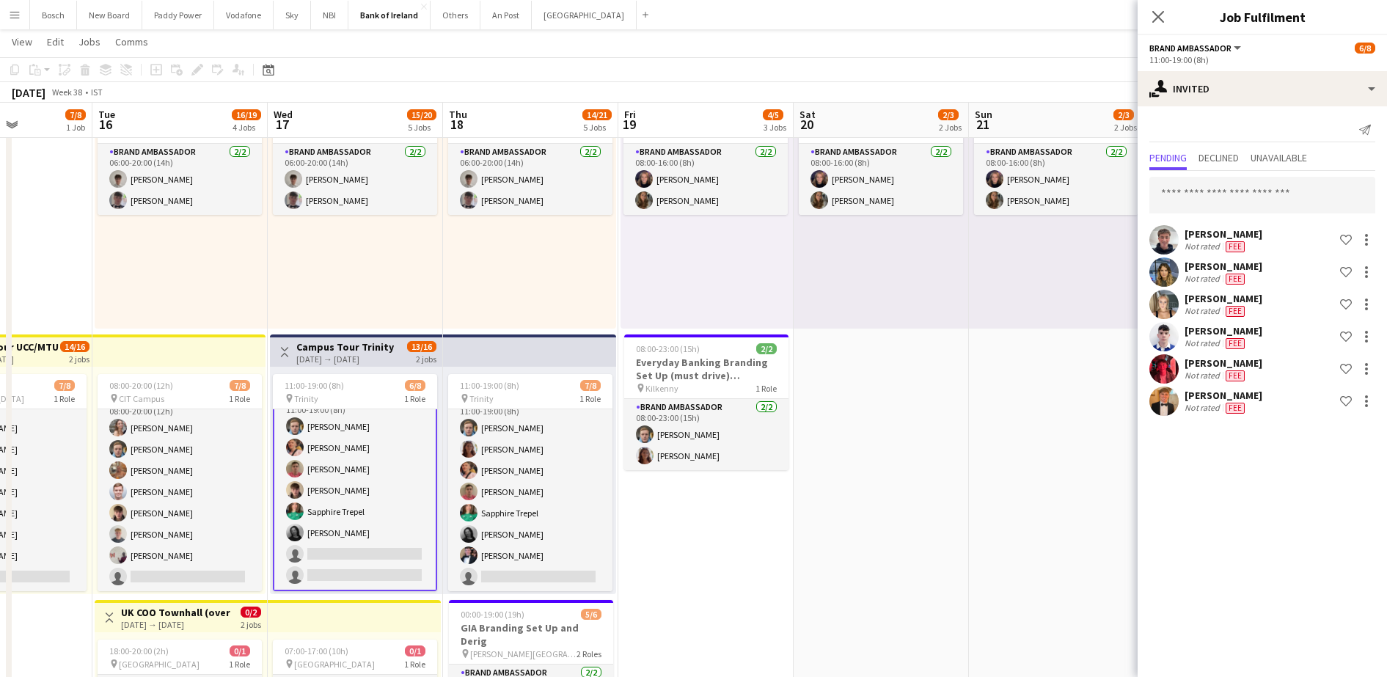
click at [1359, 391] on div "[PERSON_NAME] Not rated Fee Shortlist crew" at bounding box center [1262, 401] width 249 height 29
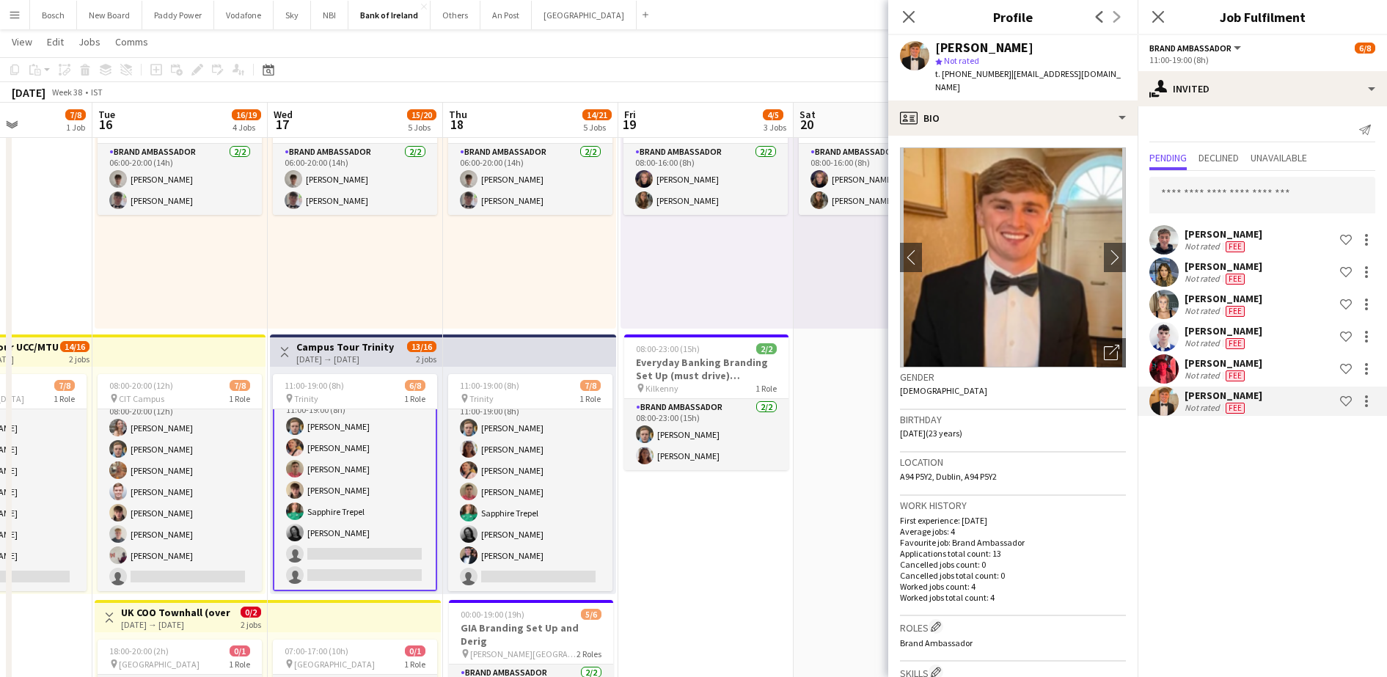
click at [1370, 410] on div "[PERSON_NAME] Not rated Fee Shortlist crew" at bounding box center [1262, 401] width 249 height 29
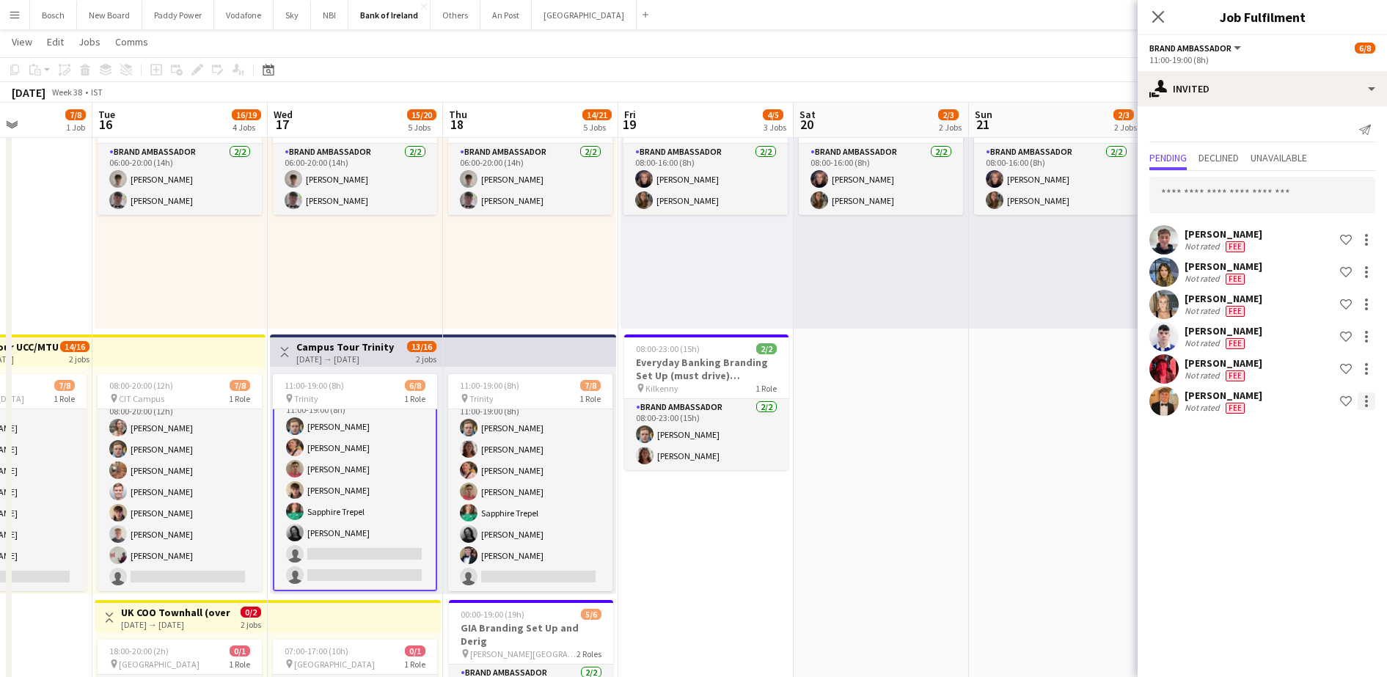
click at [1370, 402] on div at bounding box center [1367, 401] width 18 height 18
click at [1356, 453] on button "Send notification" at bounding box center [1320, 463] width 110 height 35
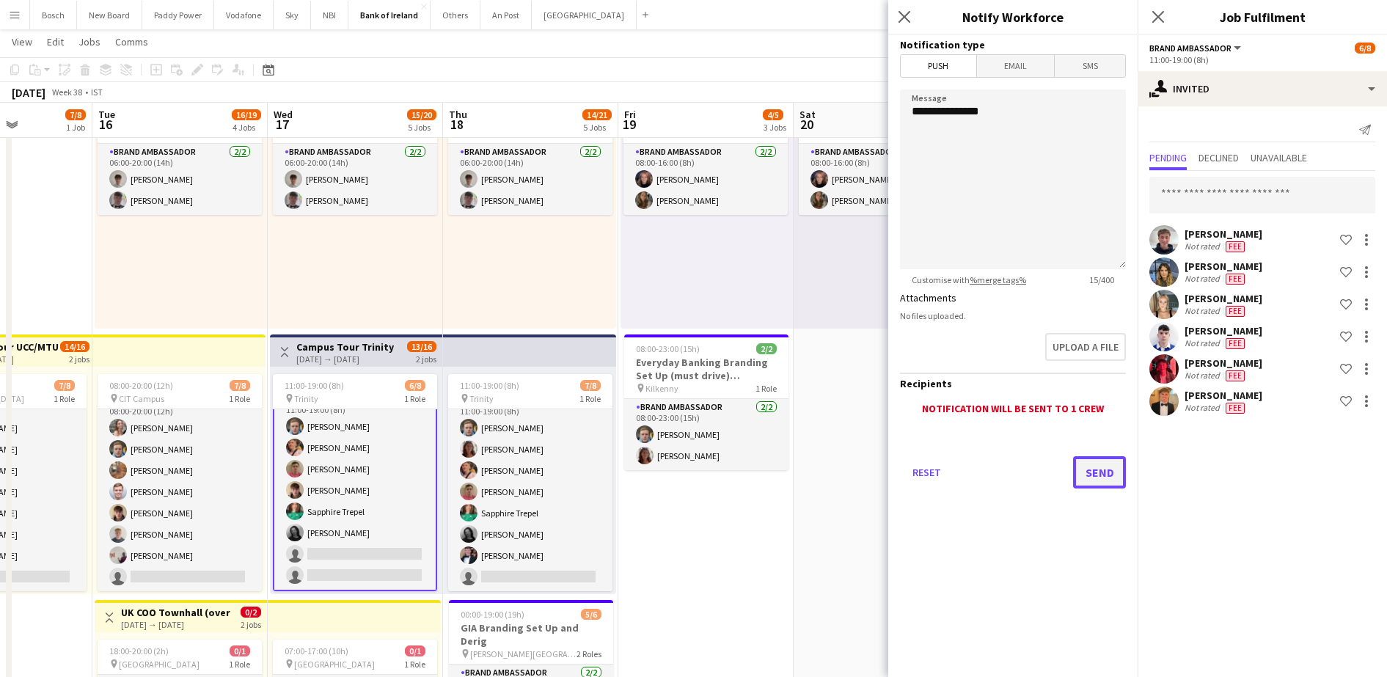
click at [1094, 472] on button "Send" at bounding box center [1099, 472] width 53 height 32
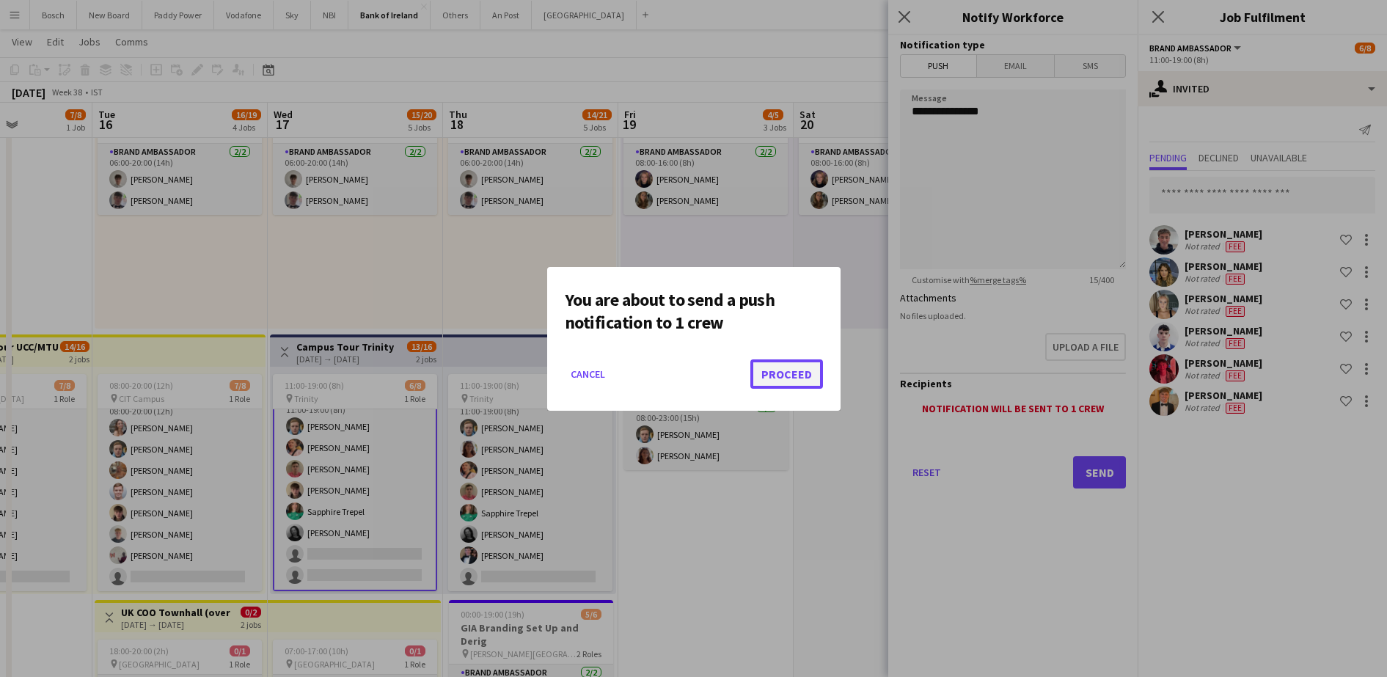
click at [797, 375] on button "Proceed" at bounding box center [786, 373] width 73 height 29
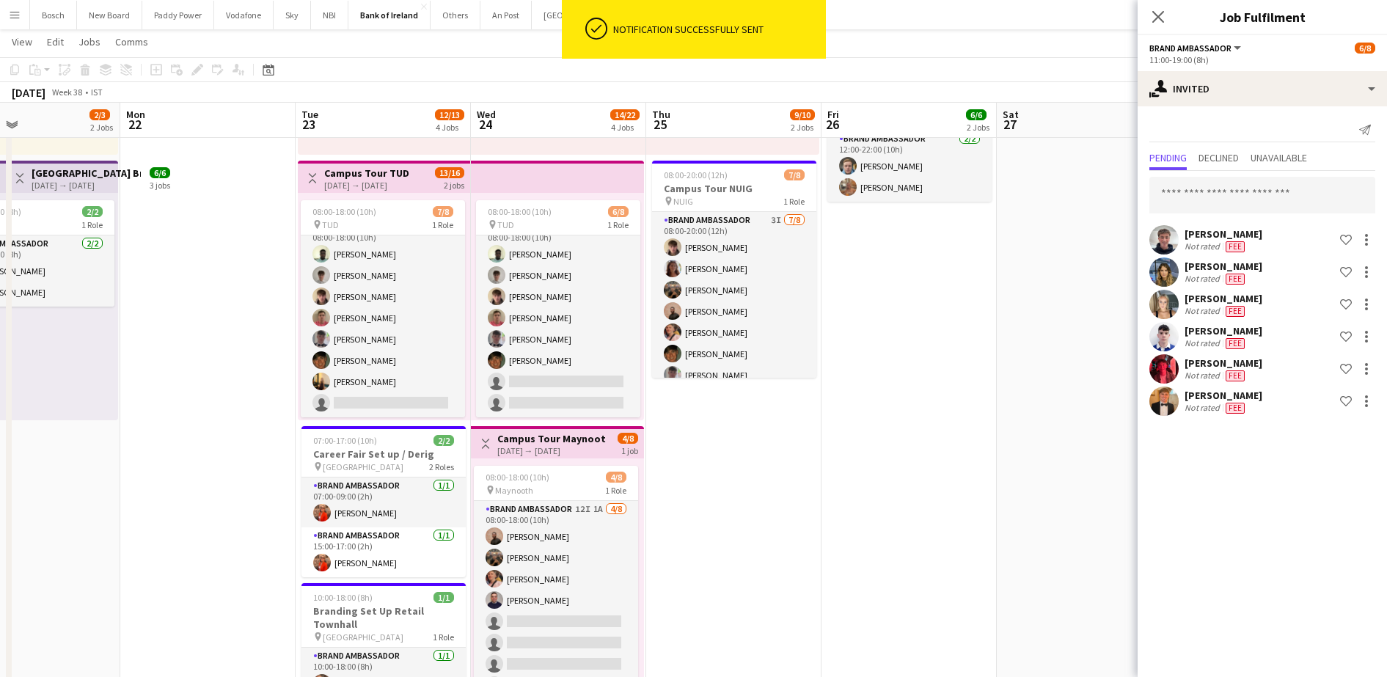
drag, startPoint x: 945, startPoint y: 483, endPoint x: 62, endPoint y: 451, distance: 883.8
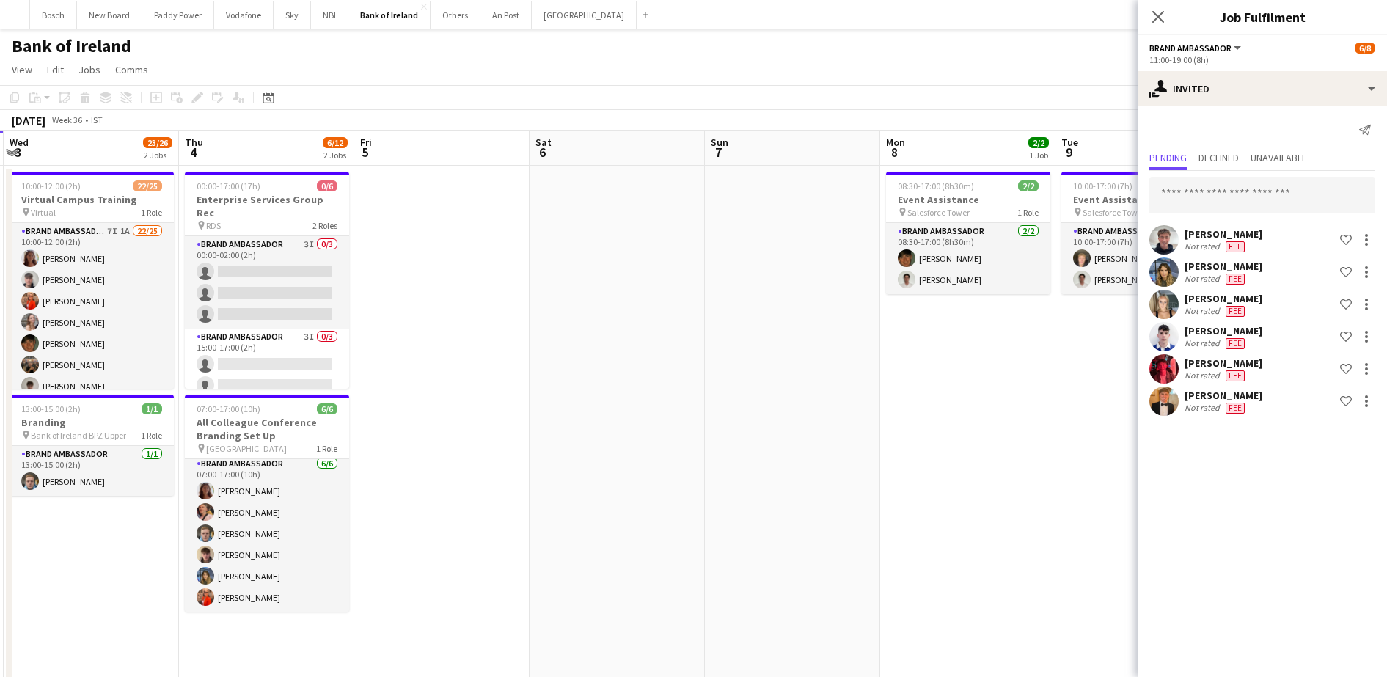
scroll to position [0, 343]
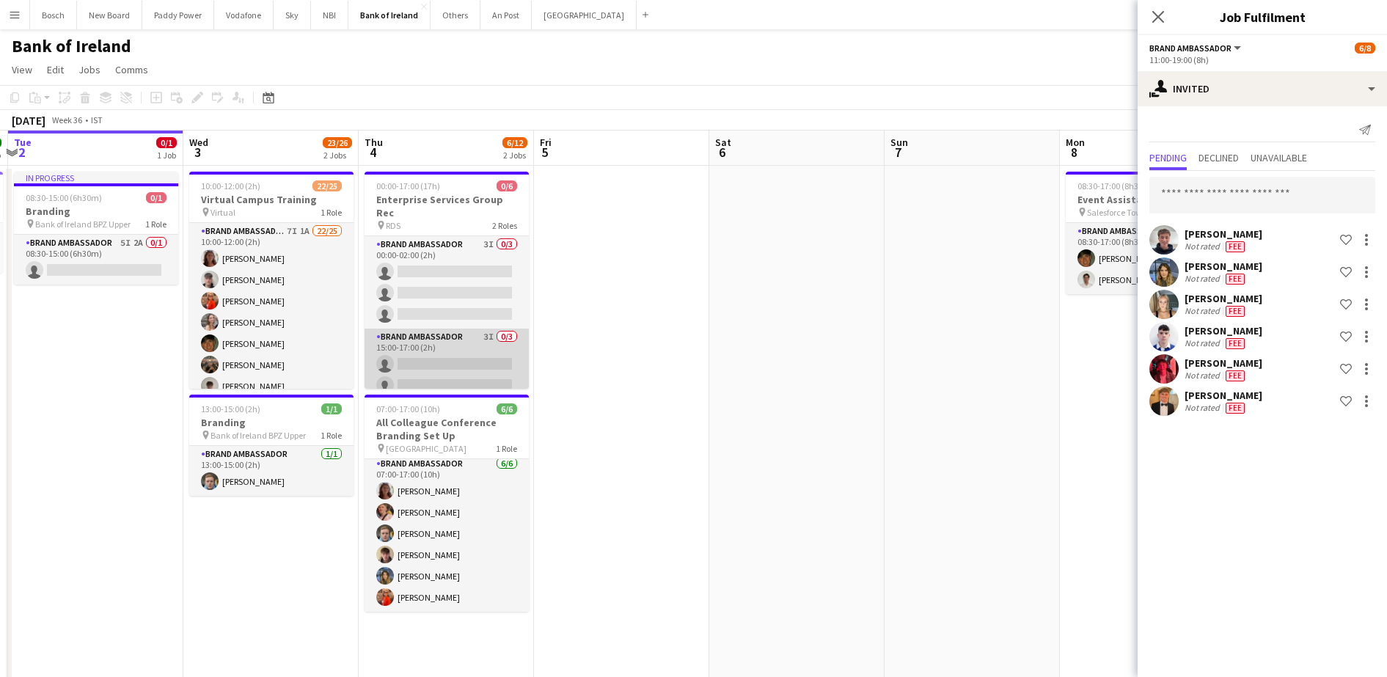
click at [440, 355] on app-card-role "Brand Ambassador 3I 0/3 15:00-17:00 (2h) single-neutral-actions single-neutral-…" at bounding box center [447, 375] width 164 height 92
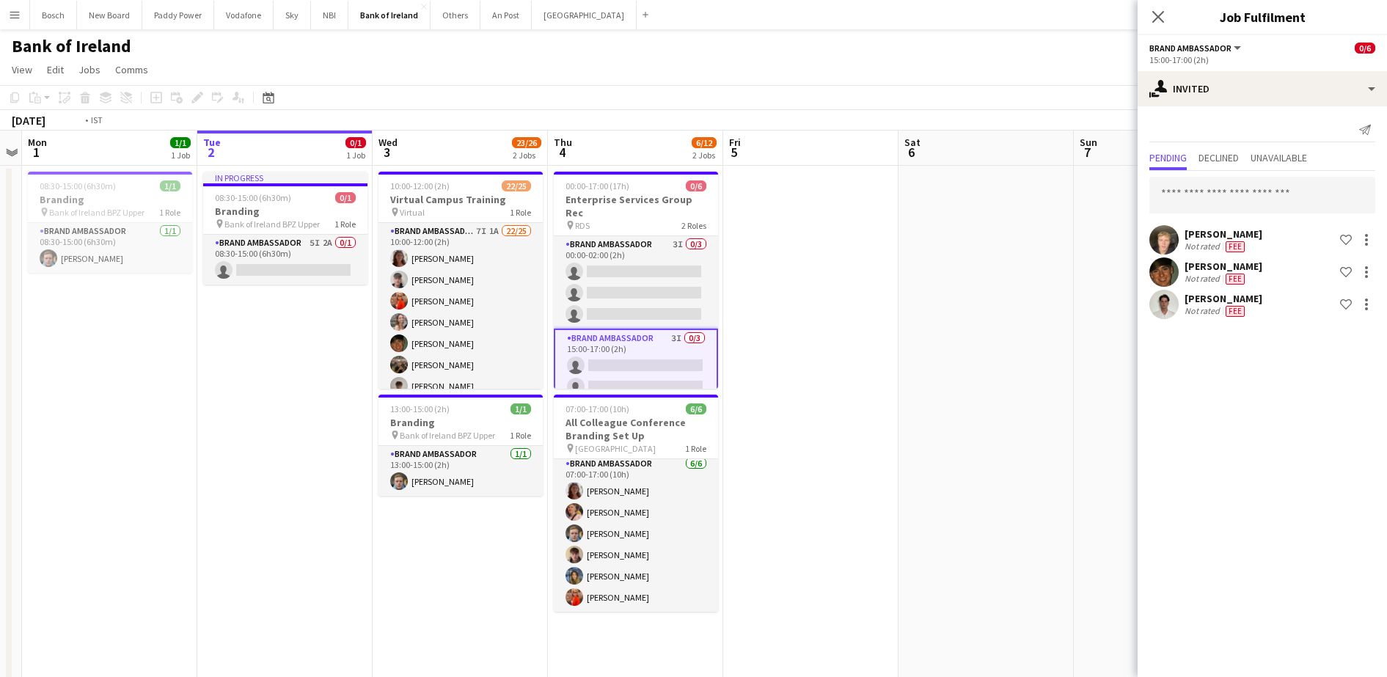
scroll to position [0, 451]
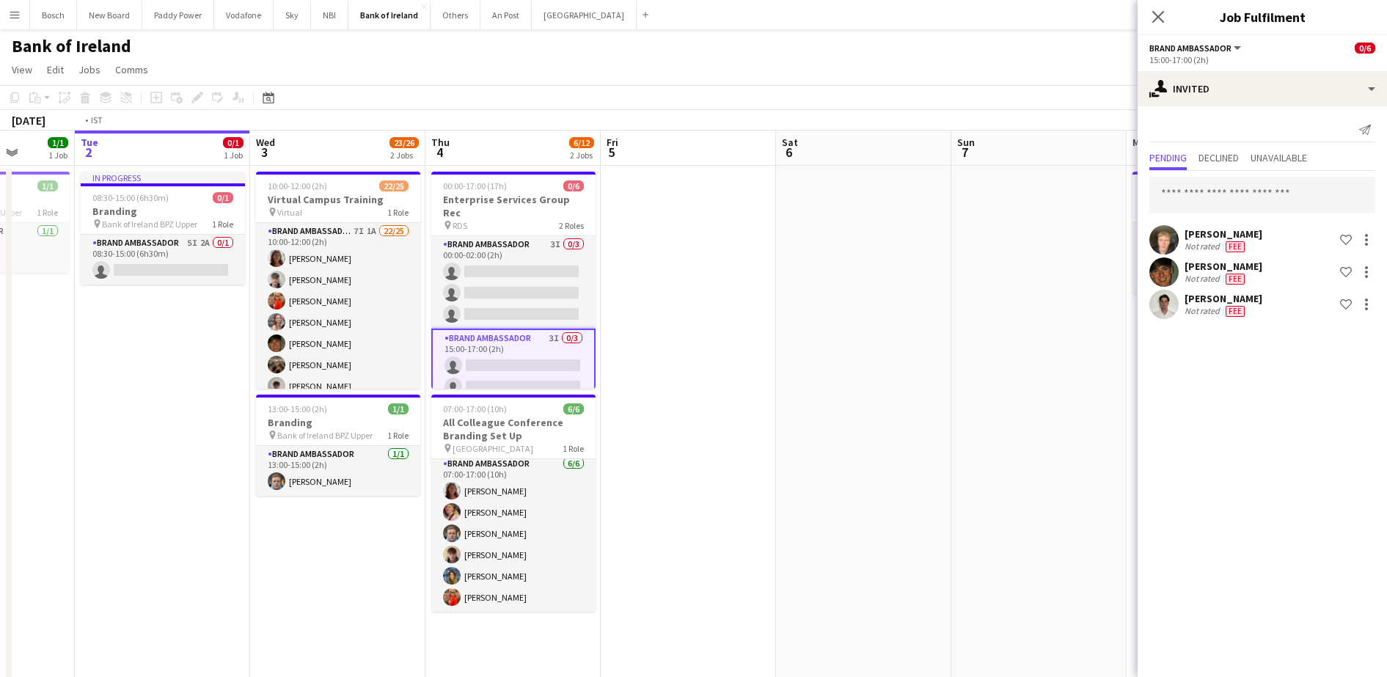
drag, startPoint x: 630, startPoint y: 259, endPoint x: 965, endPoint y: 229, distance: 336.6
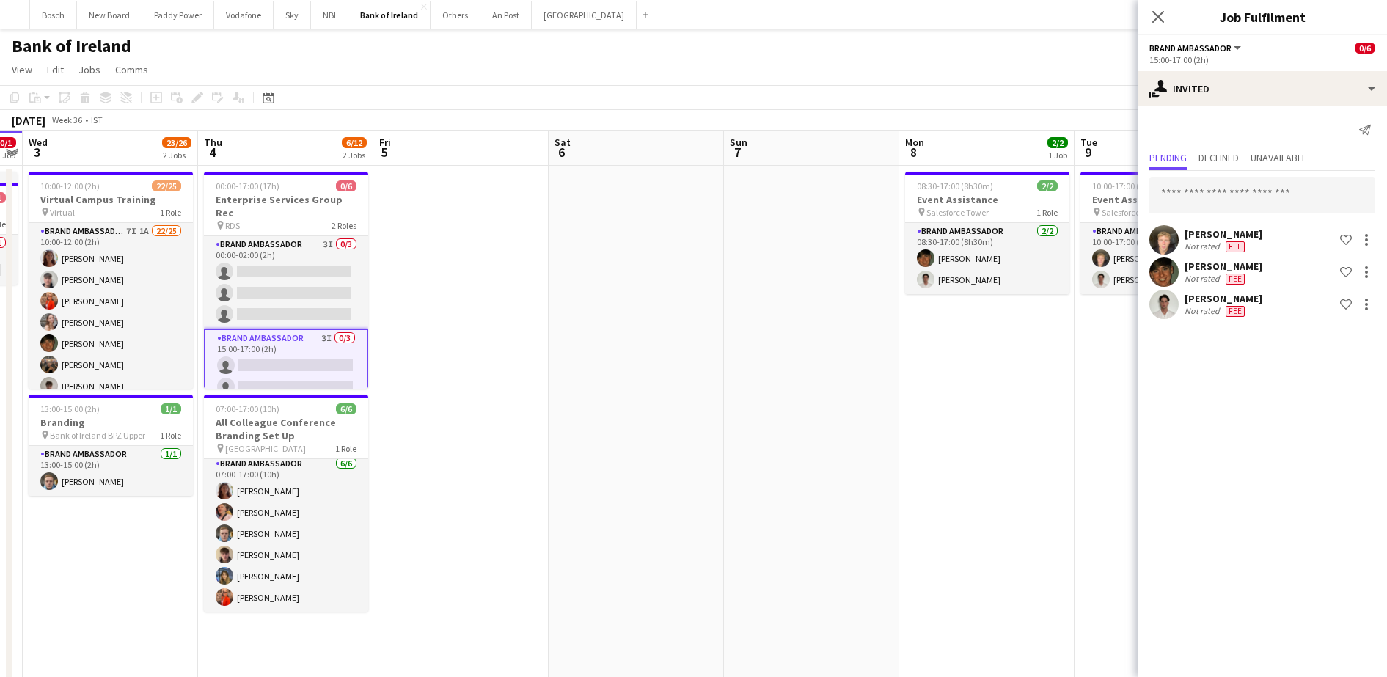
scroll to position [0, 441]
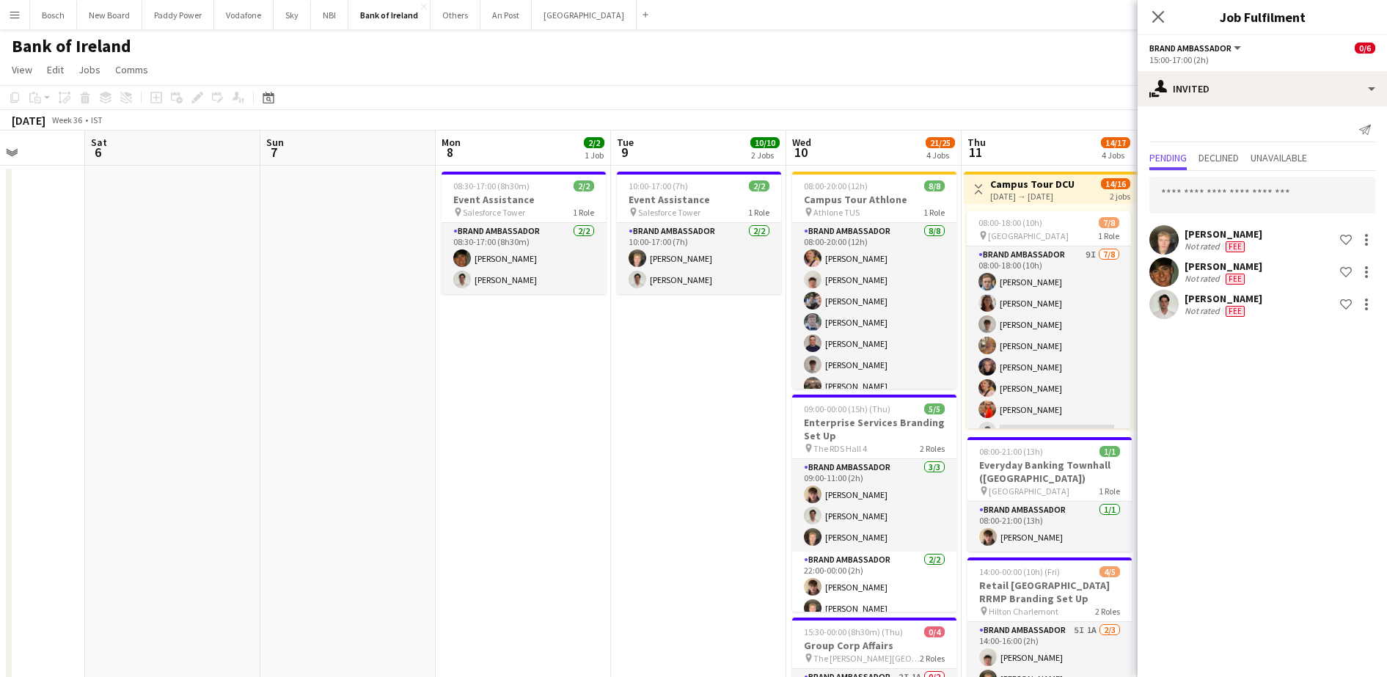
drag, startPoint x: 893, startPoint y: 251, endPoint x: 26, endPoint y: 267, distance: 866.5
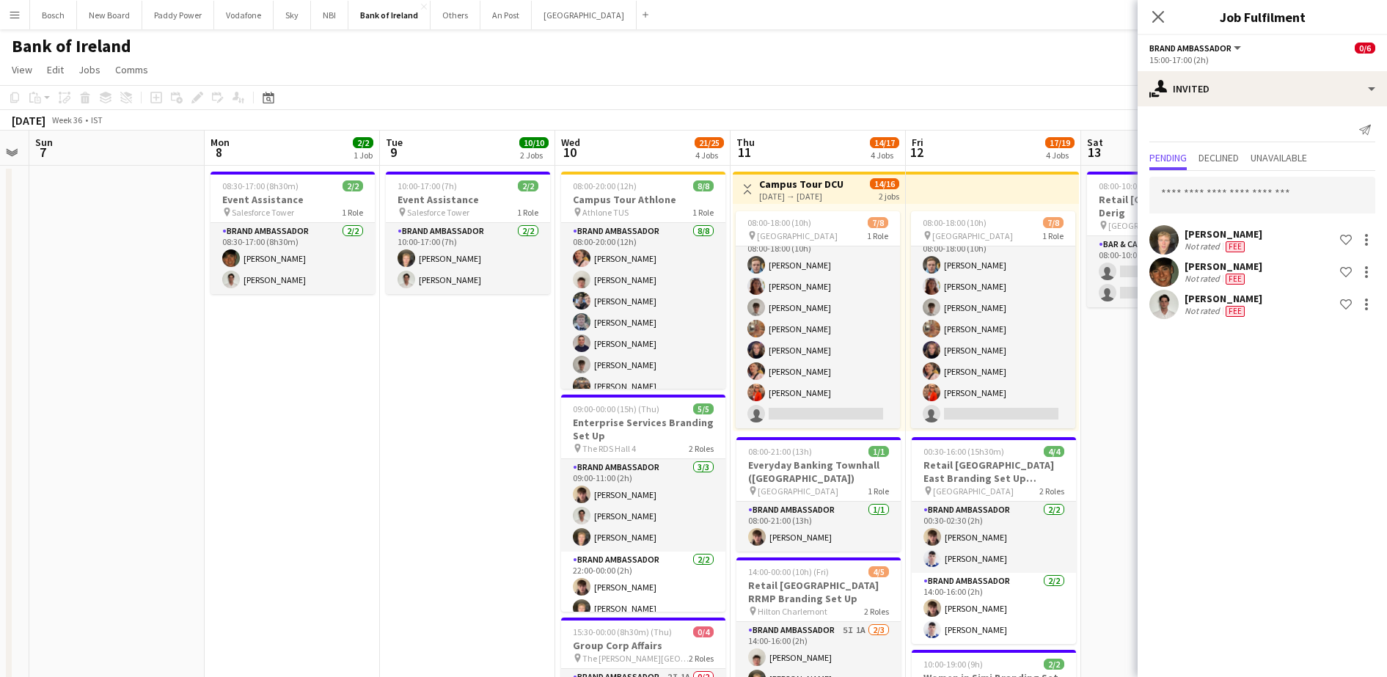
scroll to position [0, 417]
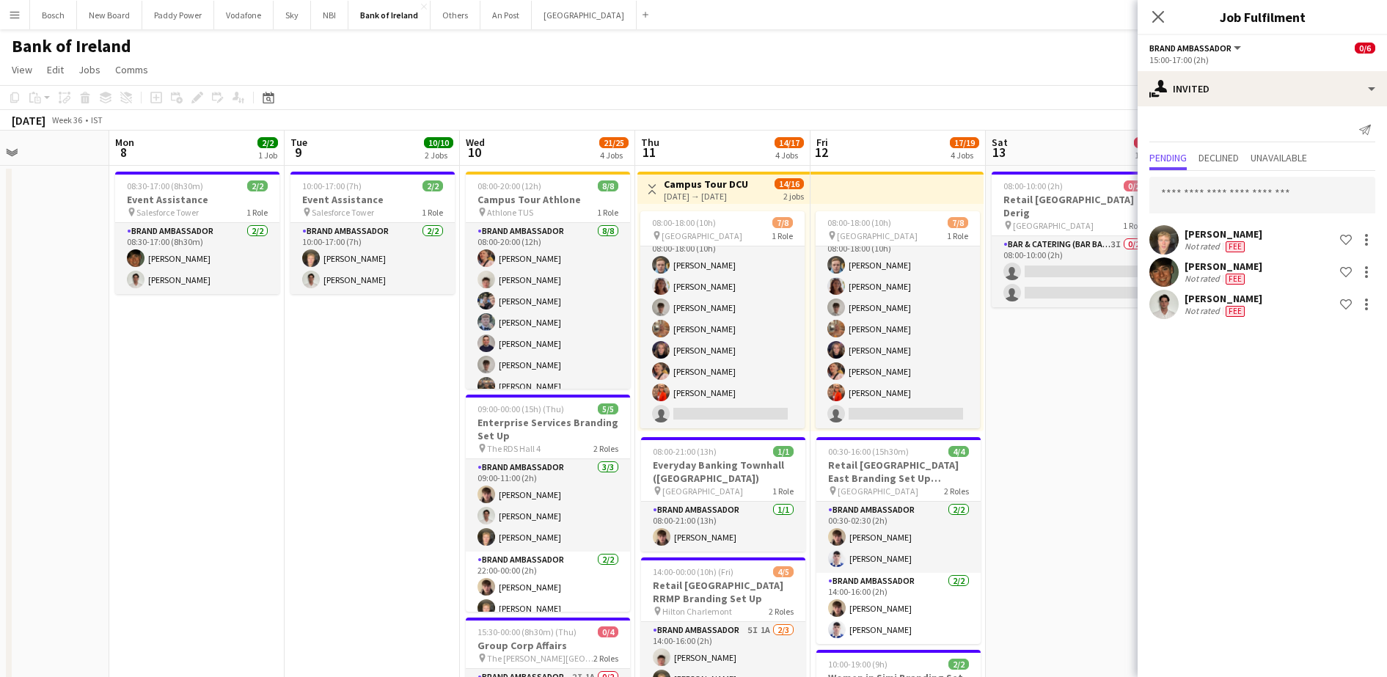
drag, startPoint x: 434, startPoint y: 410, endPoint x: -4, endPoint y: 382, distance: 438.1
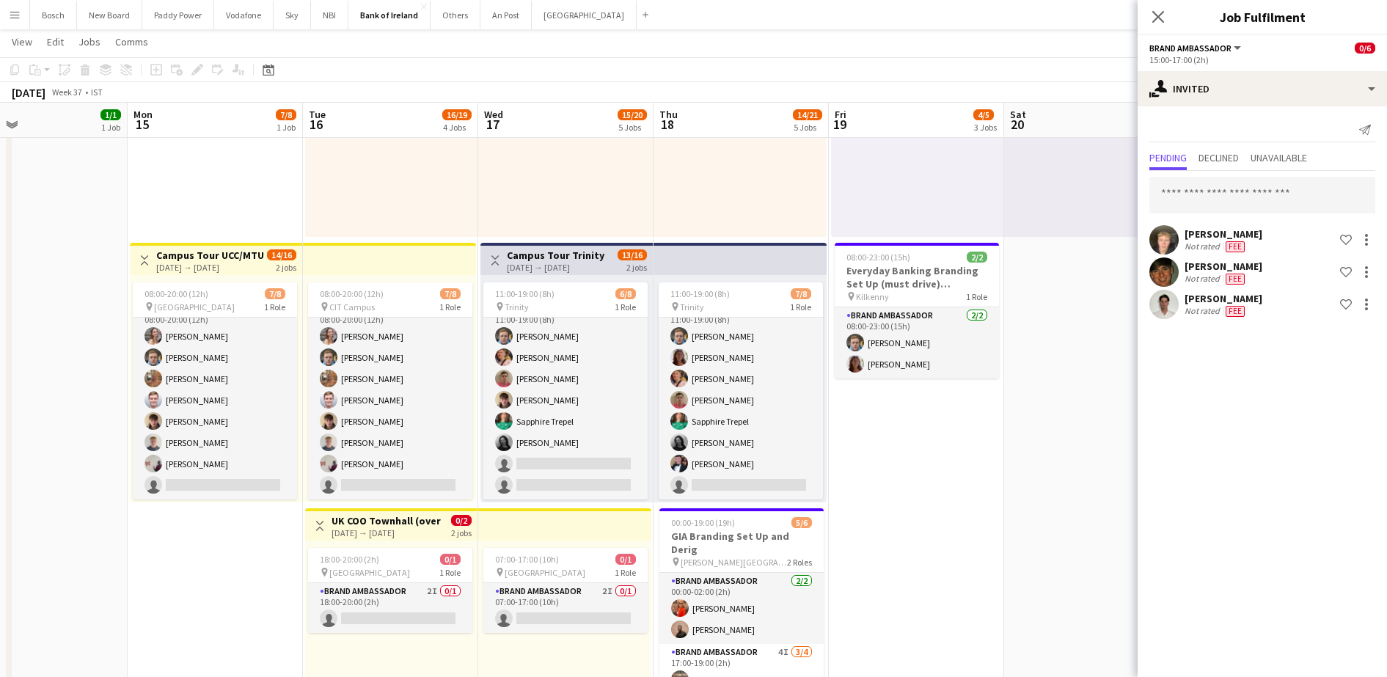
scroll to position [0, 558]
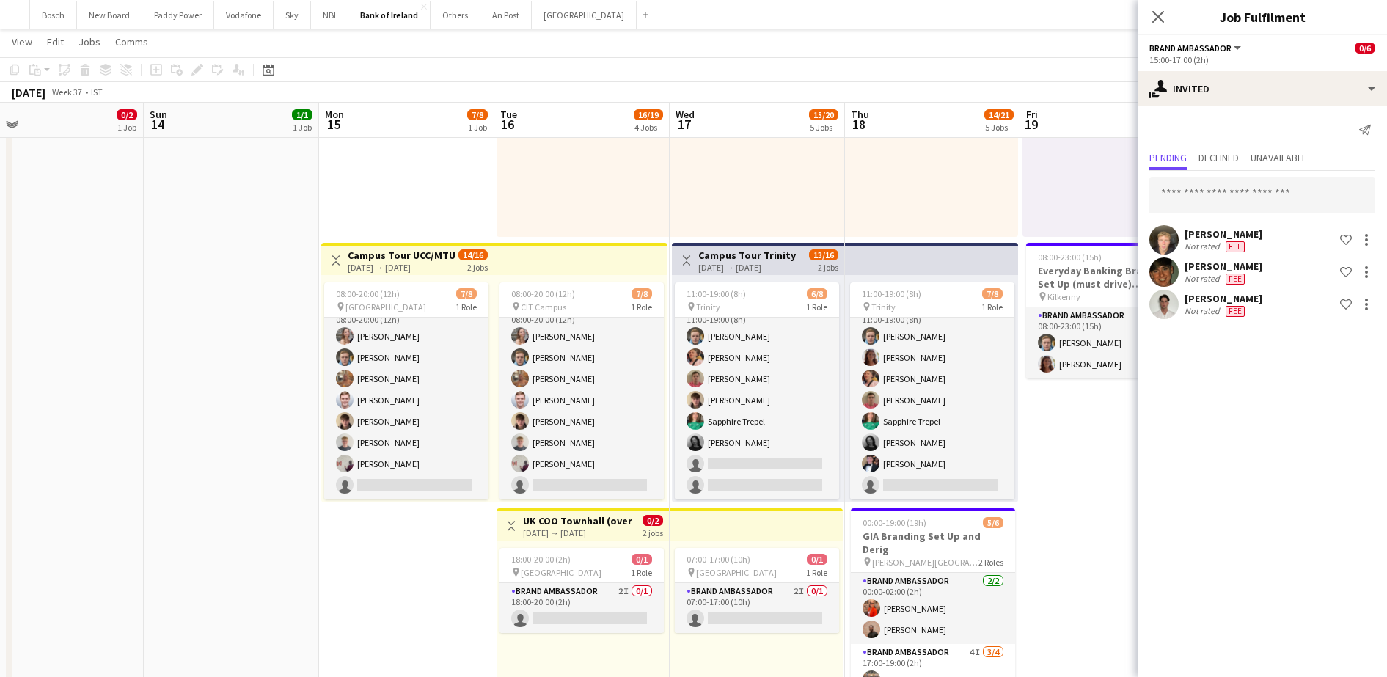
drag, startPoint x: 1044, startPoint y: 402, endPoint x: 26, endPoint y: 355, distance: 1018.5
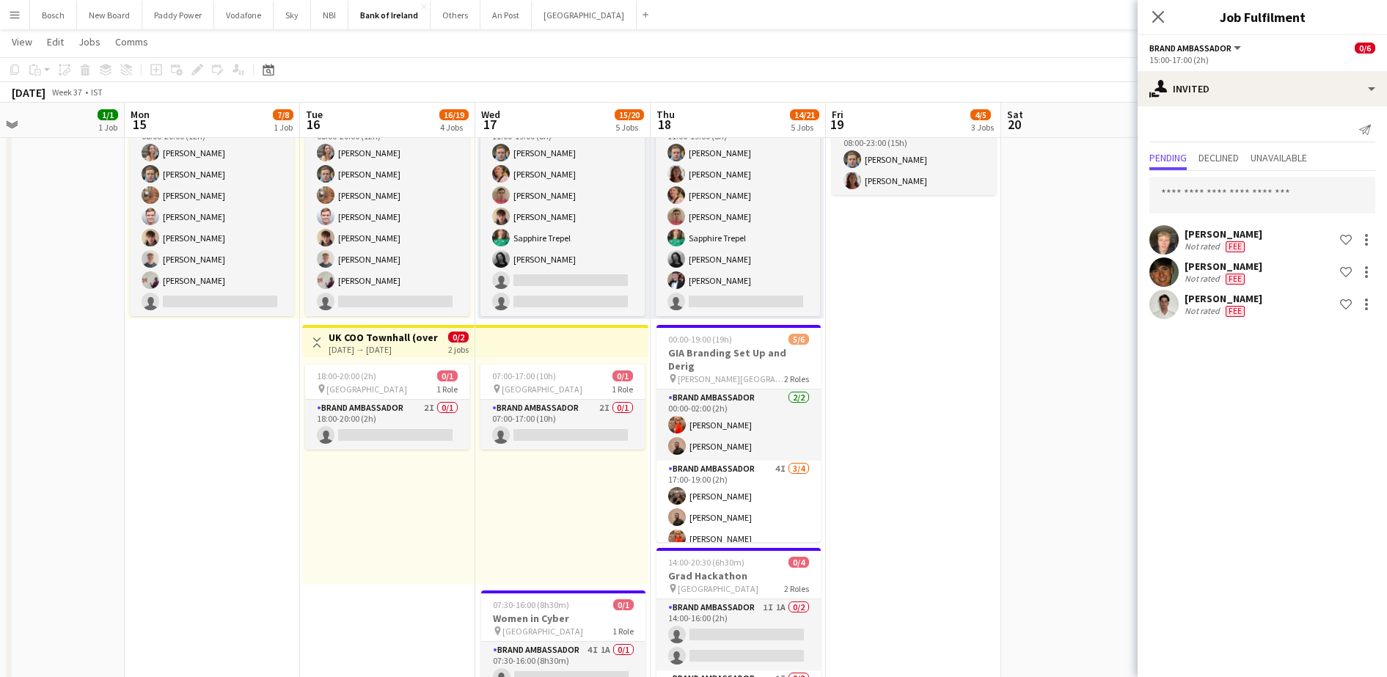
scroll to position [0, 477]
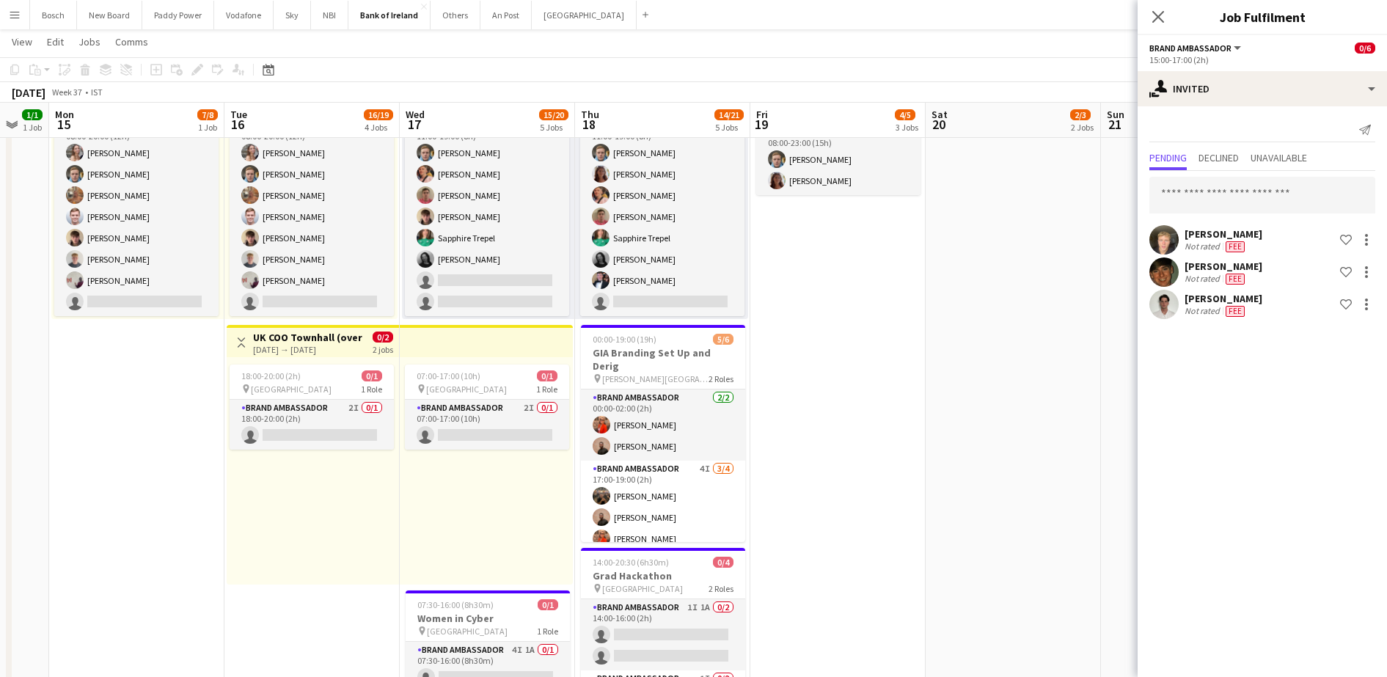
drag, startPoint x: 778, startPoint y: 489, endPoint x: 508, endPoint y: 482, distance: 269.3
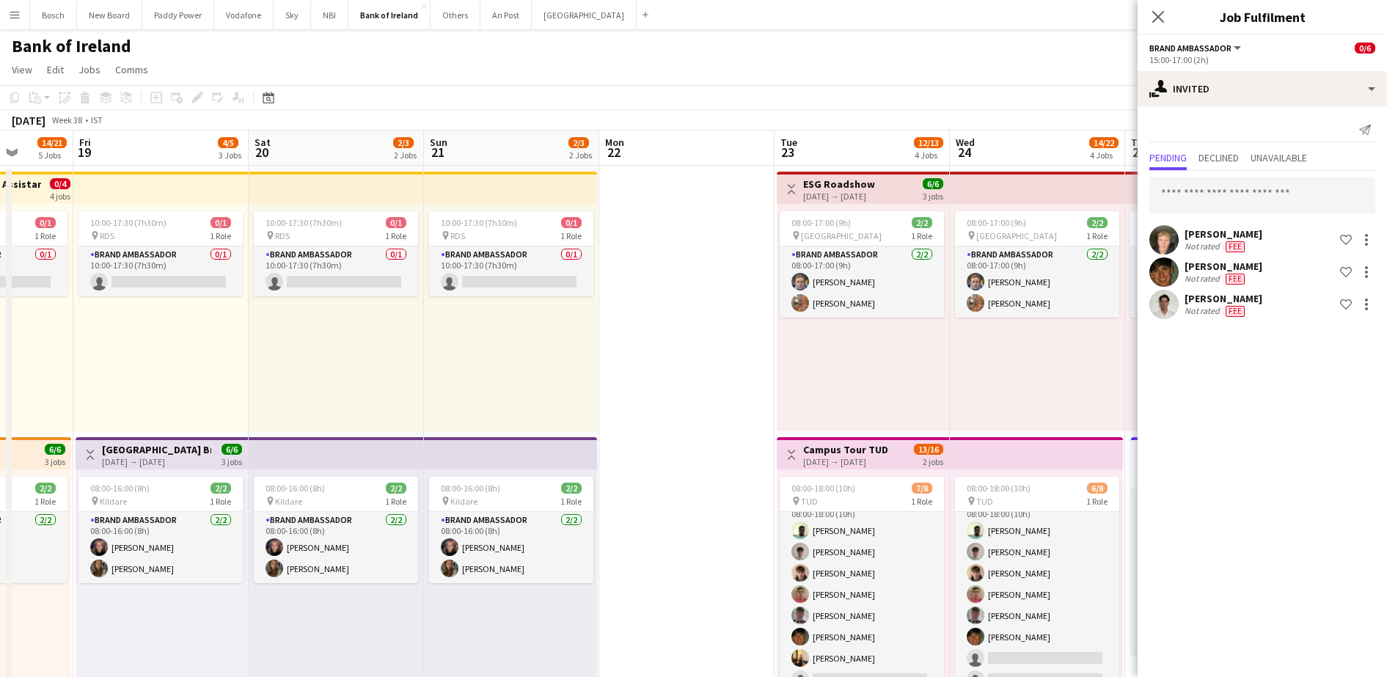
scroll to position [0, 453]
drag, startPoint x: 730, startPoint y: 370, endPoint x: 52, endPoint y: 338, distance: 678.6
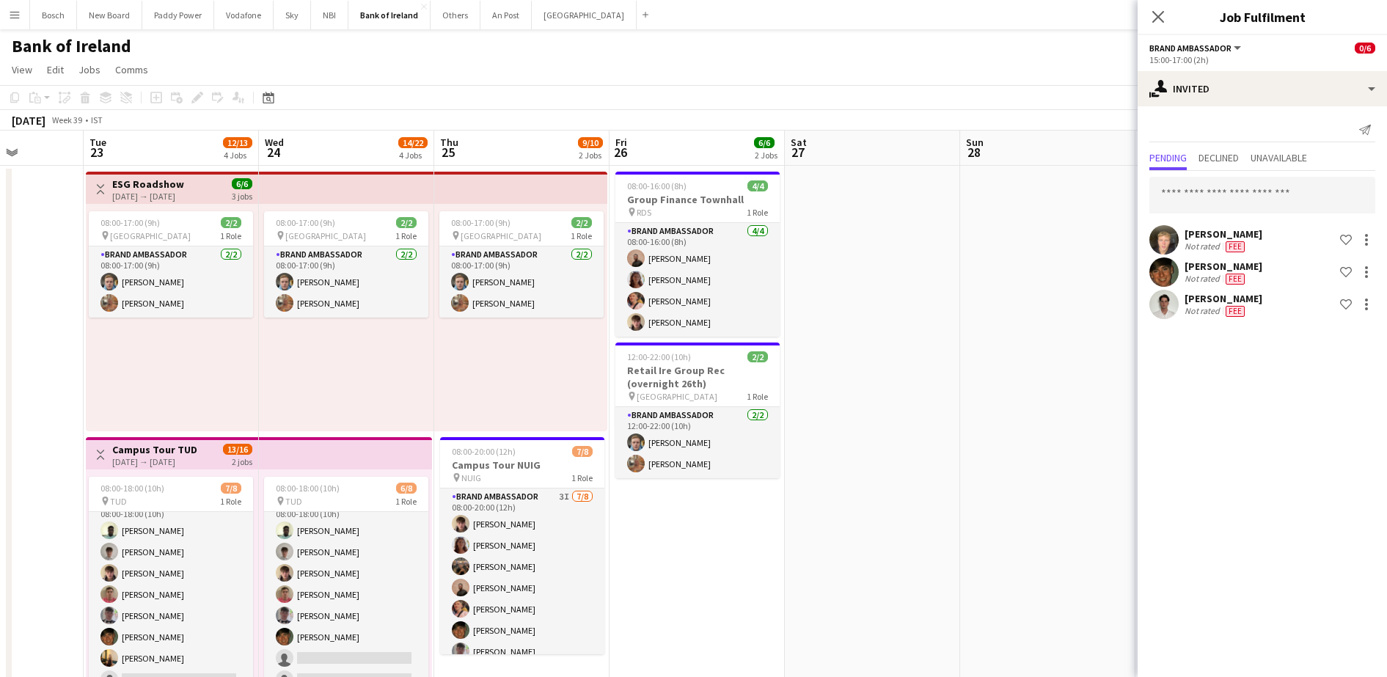
scroll to position [0, 443]
drag, startPoint x: 744, startPoint y: 384, endPoint x: 53, endPoint y: 355, distance: 691.6
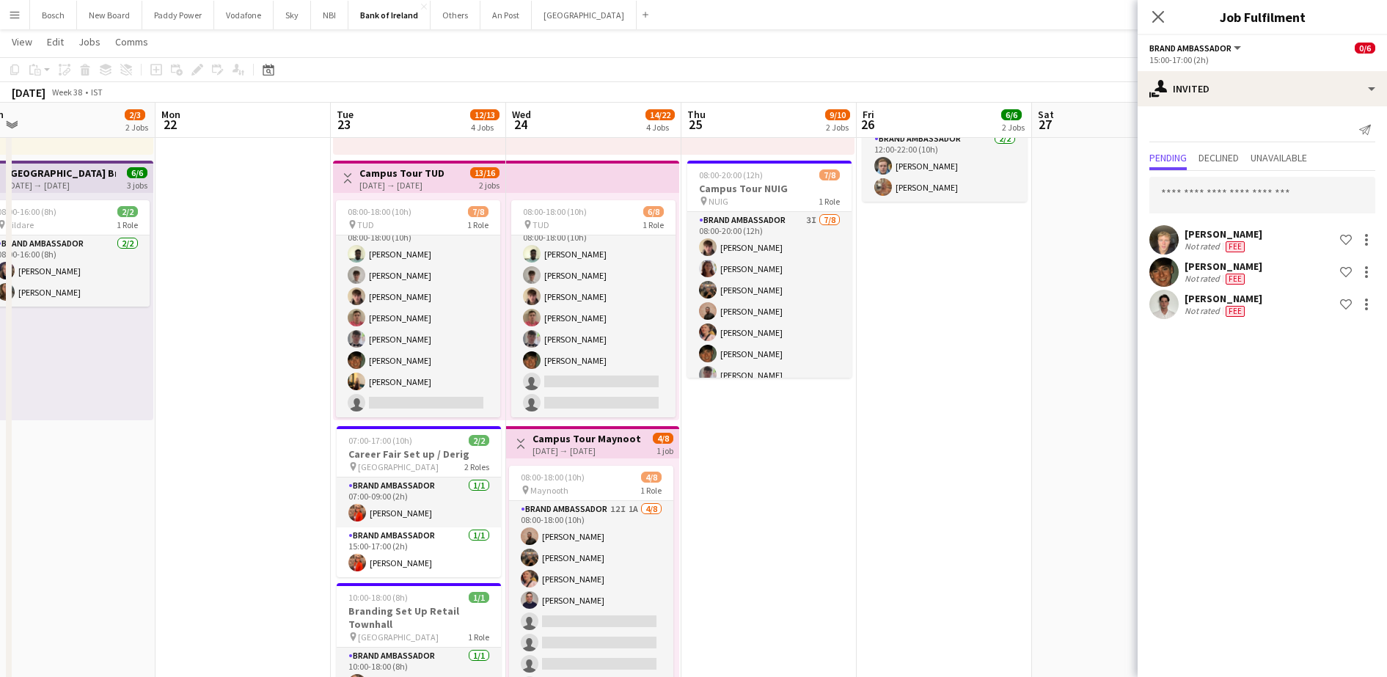
scroll to position [0, 368]
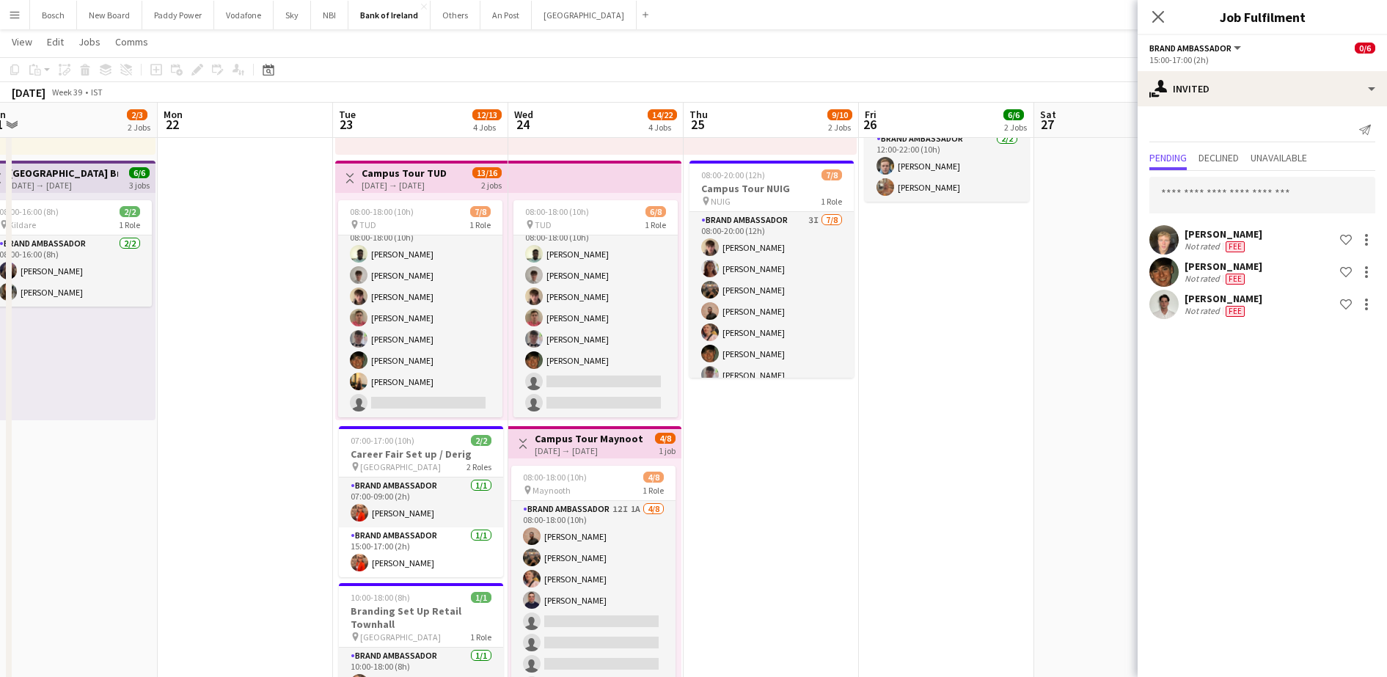
drag, startPoint x: 530, startPoint y: 473, endPoint x: 780, endPoint y: 477, distance: 250.2
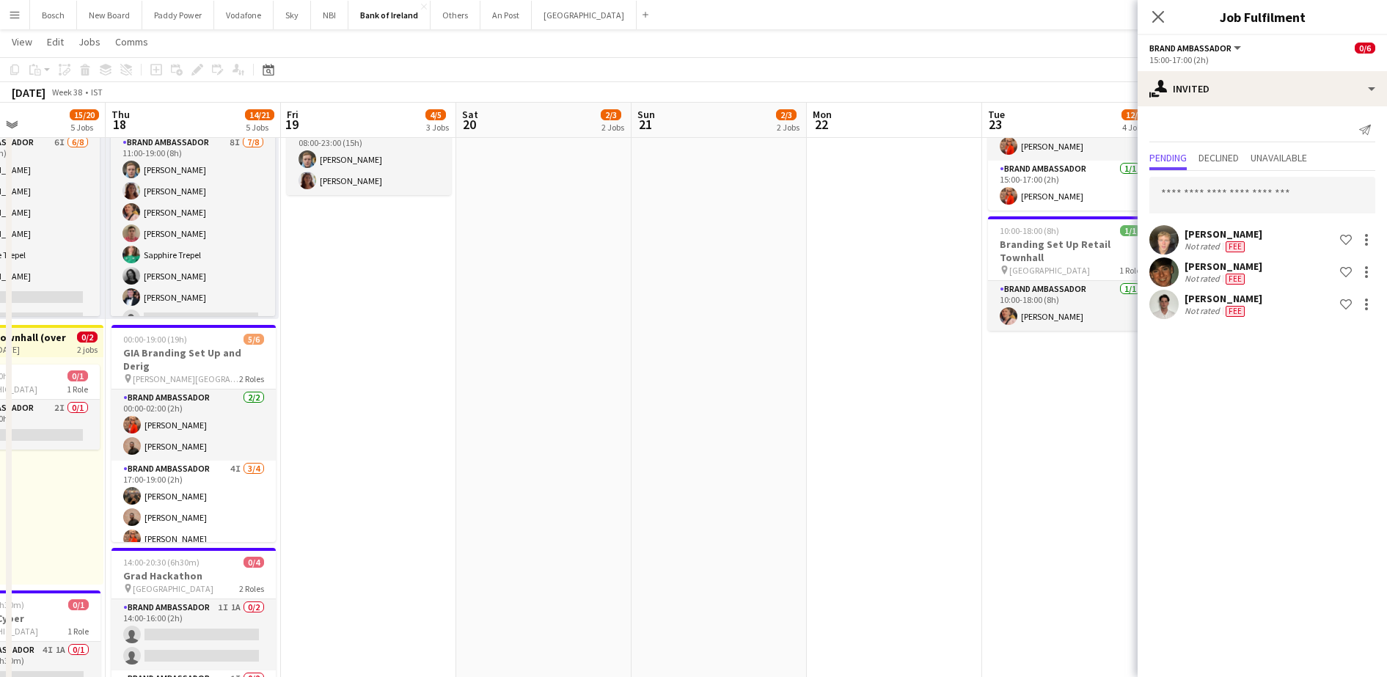
scroll to position [17, 0]
drag, startPoint x: 266, startPoint y: 552, endPoint x: 915, endPoint y: 555, distance: 649.2
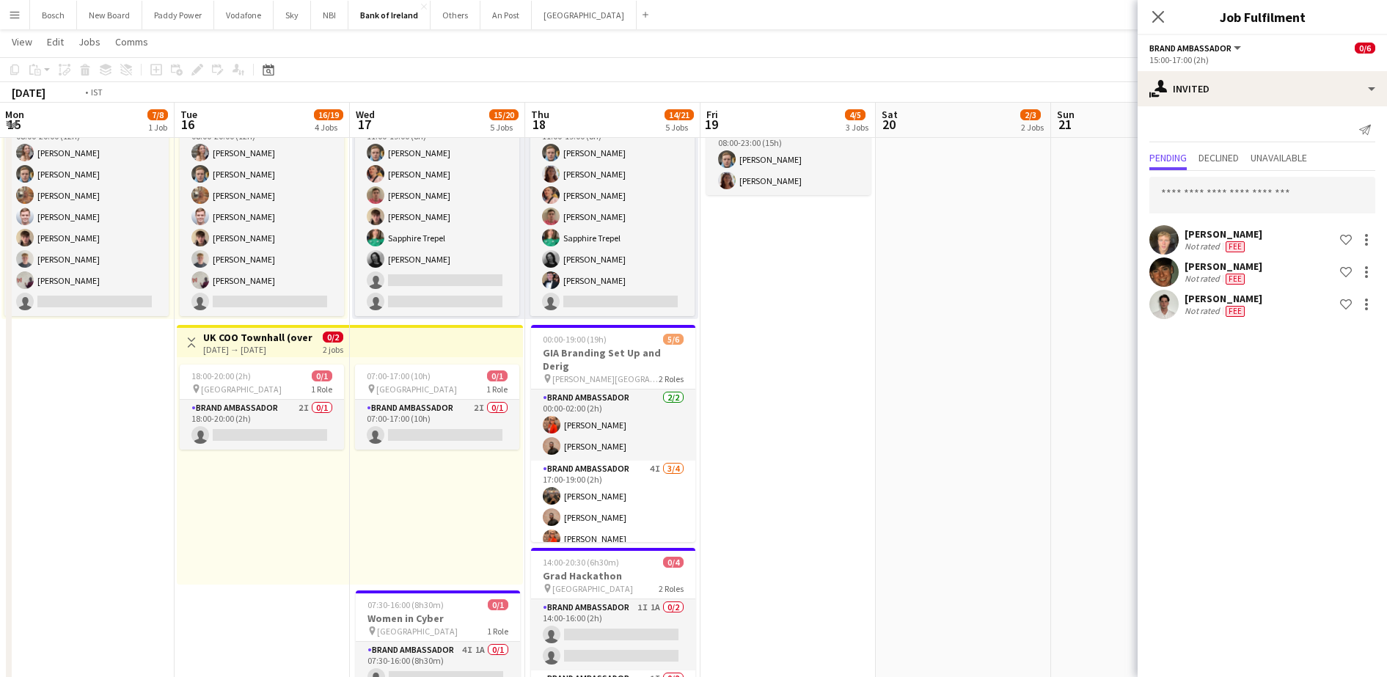
scroll to position [0, 317]
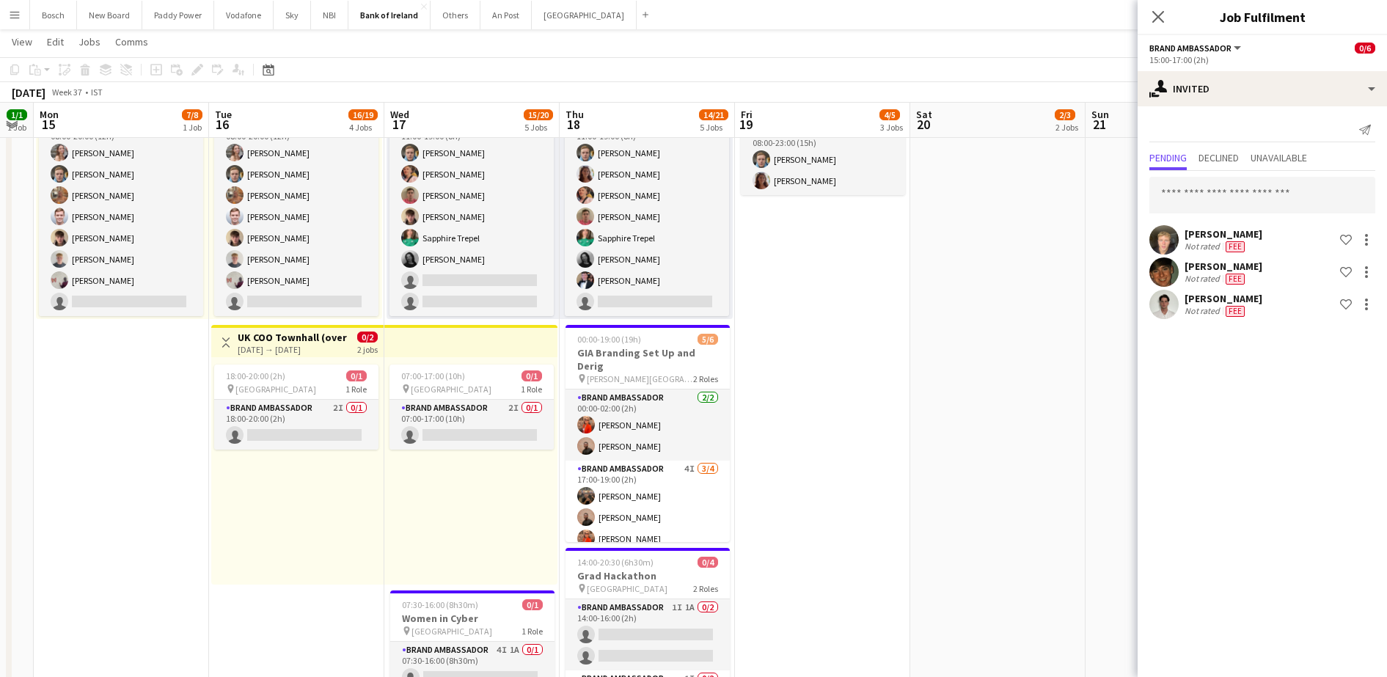
drag, startPoint x: 502, startPoint y: 513, endPoint x: 956, endPoint y: 513, distance: 454.1
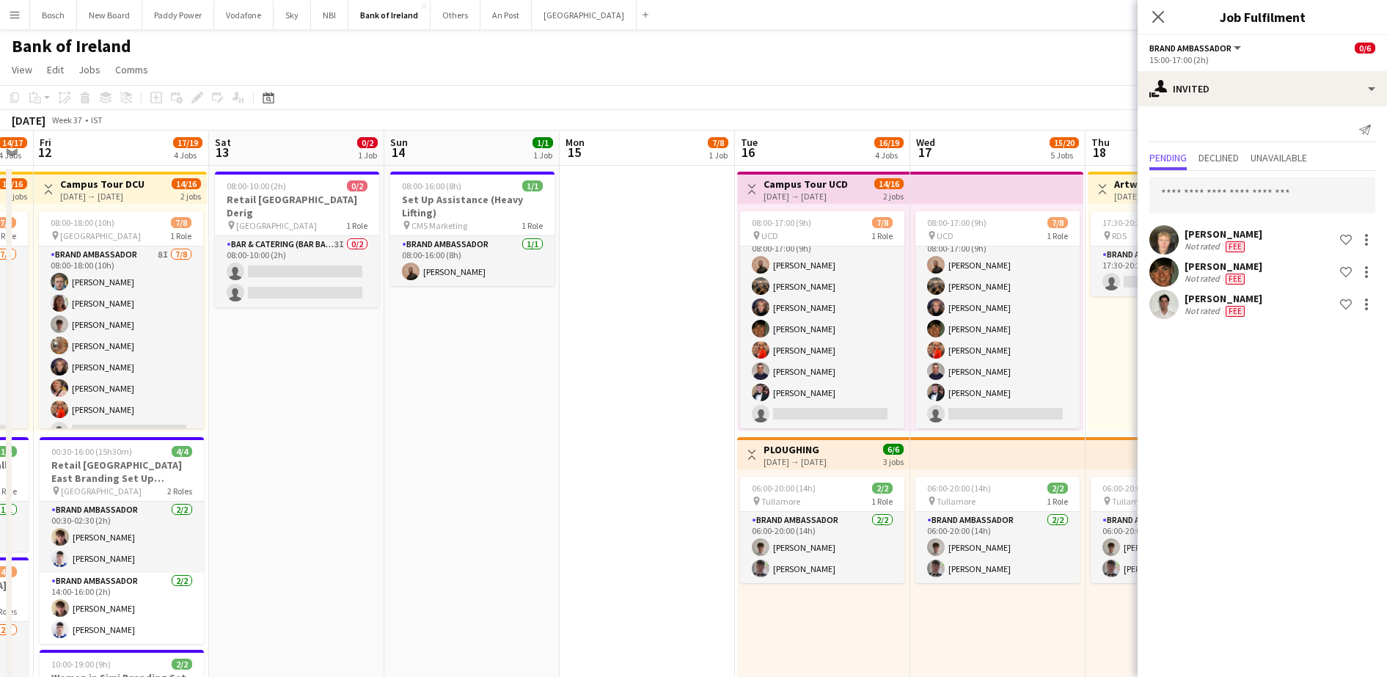
scroll to position [0, 372]
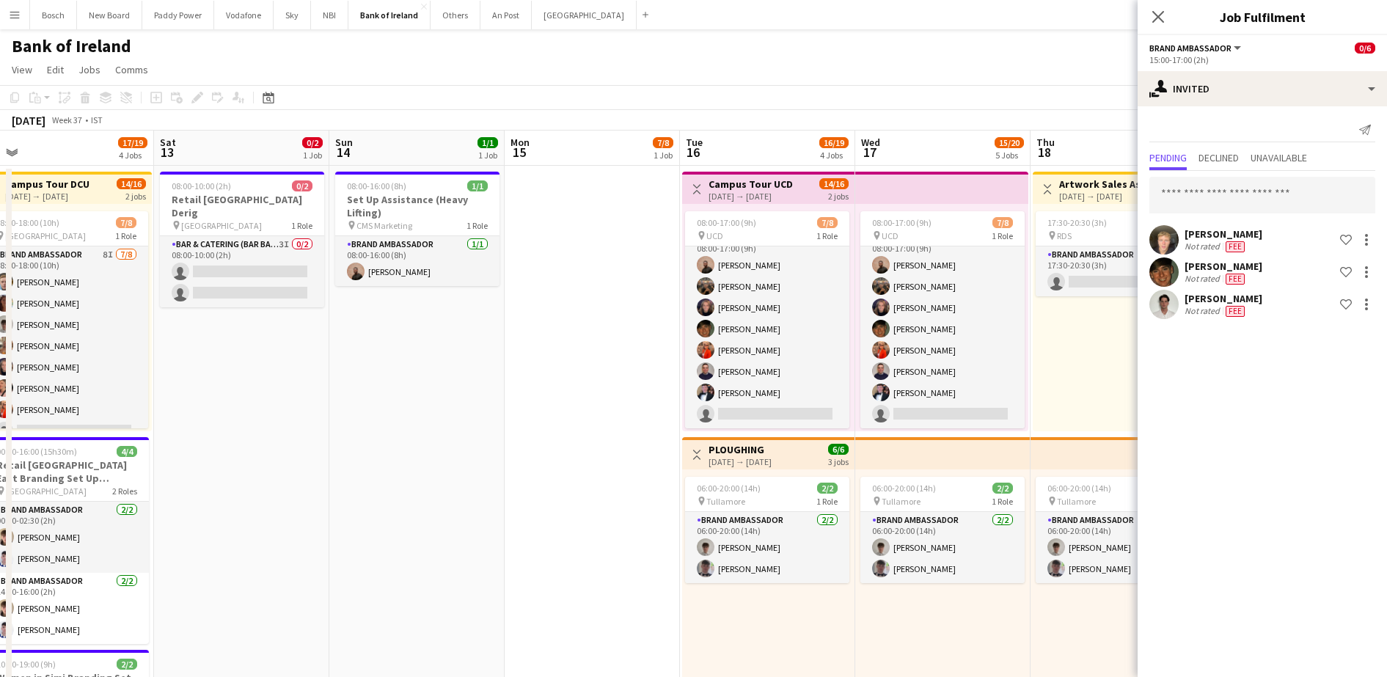
drag, startPoint x: 664, startPoint y: 349, endPoint x: 1137, endPoint y: 356, distance: 473.2
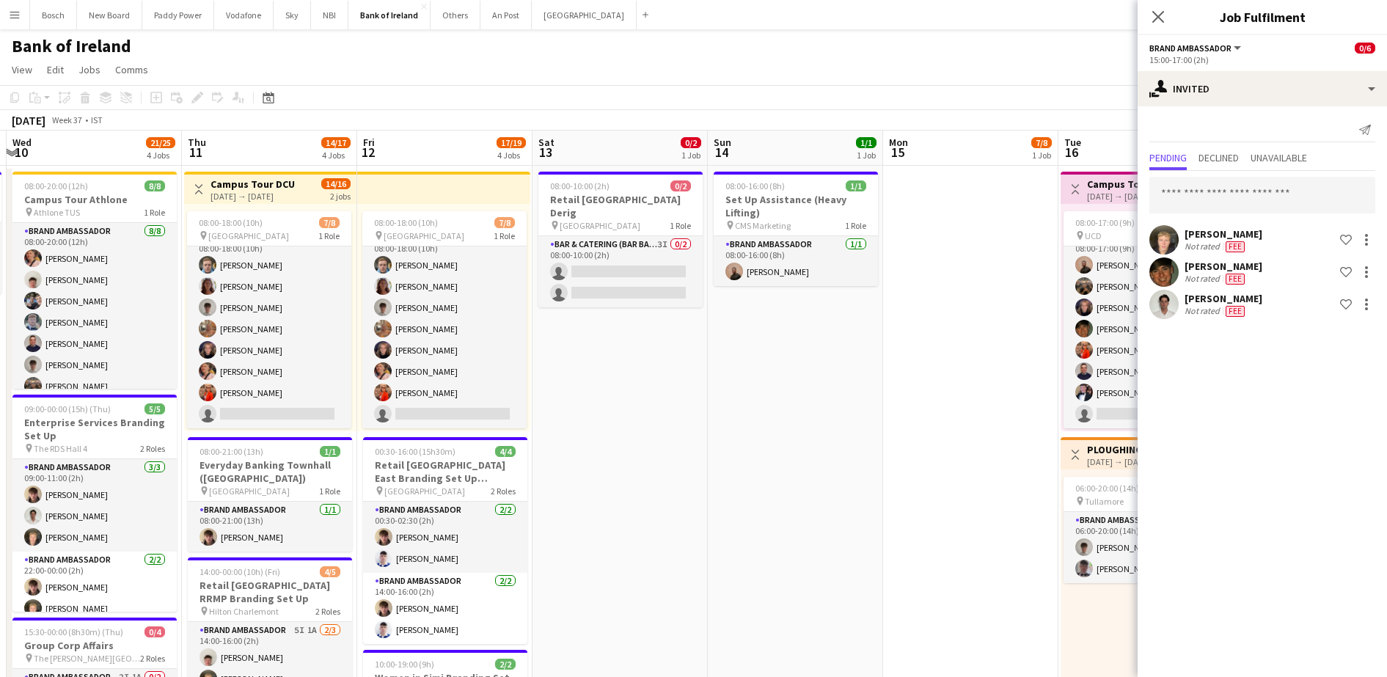
drag, startPoint x: 353, startPoint y: 409, endPoint x: 905, endPoint y: 398, distance: 552.5
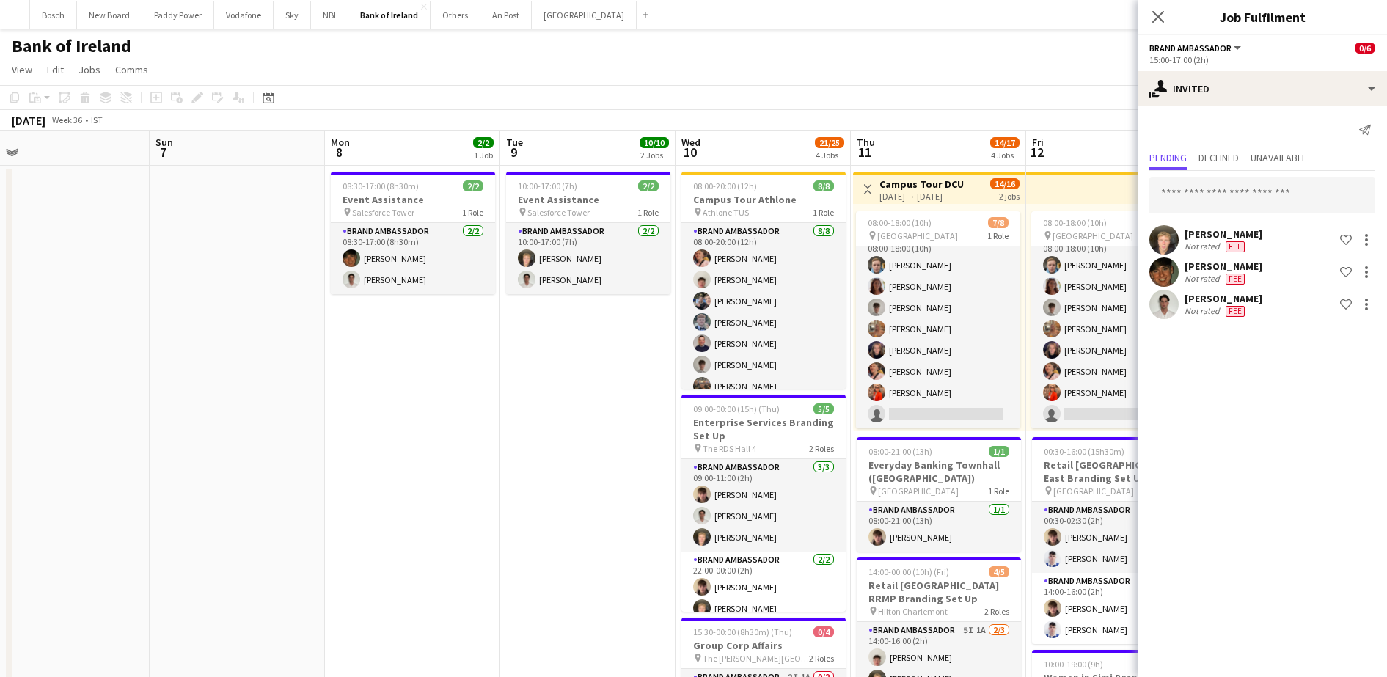
scroll to position [0, 463]
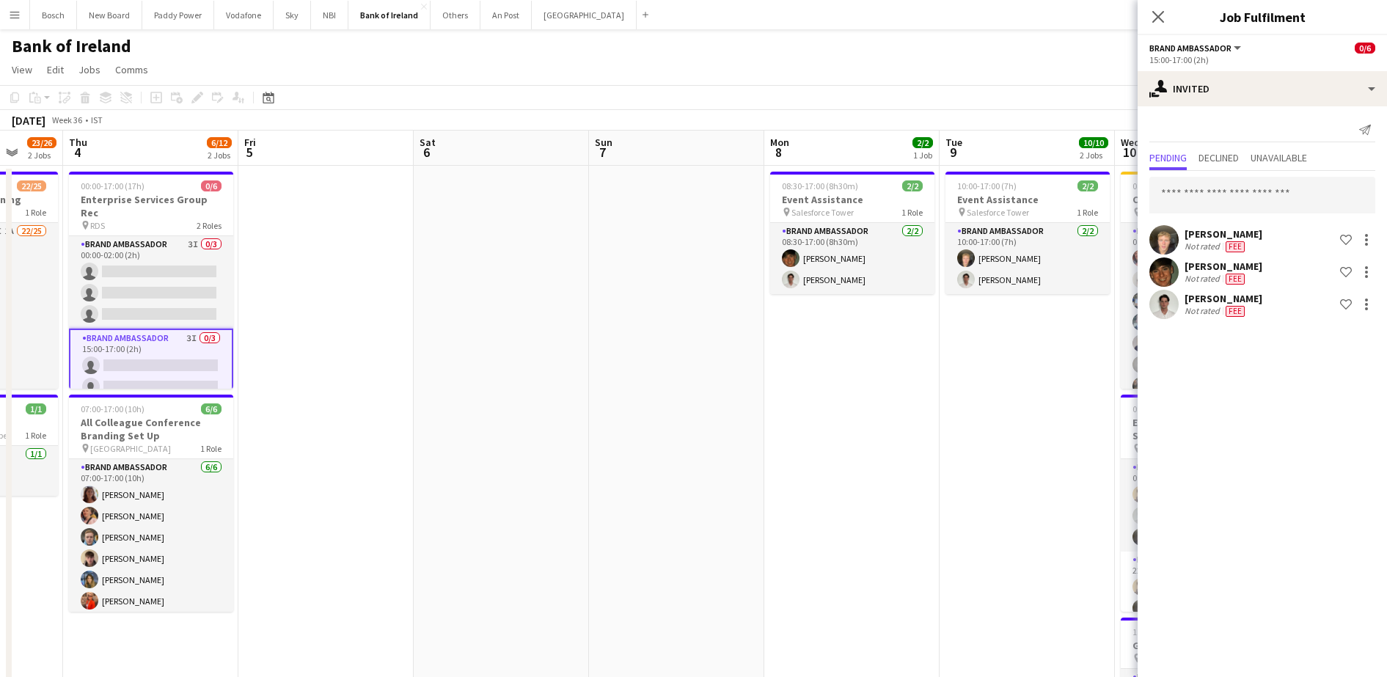
drag, startPoint x: 86, startPoint y: 387, endPoint x: 1019, endPoint y: 383, distance: 933.1
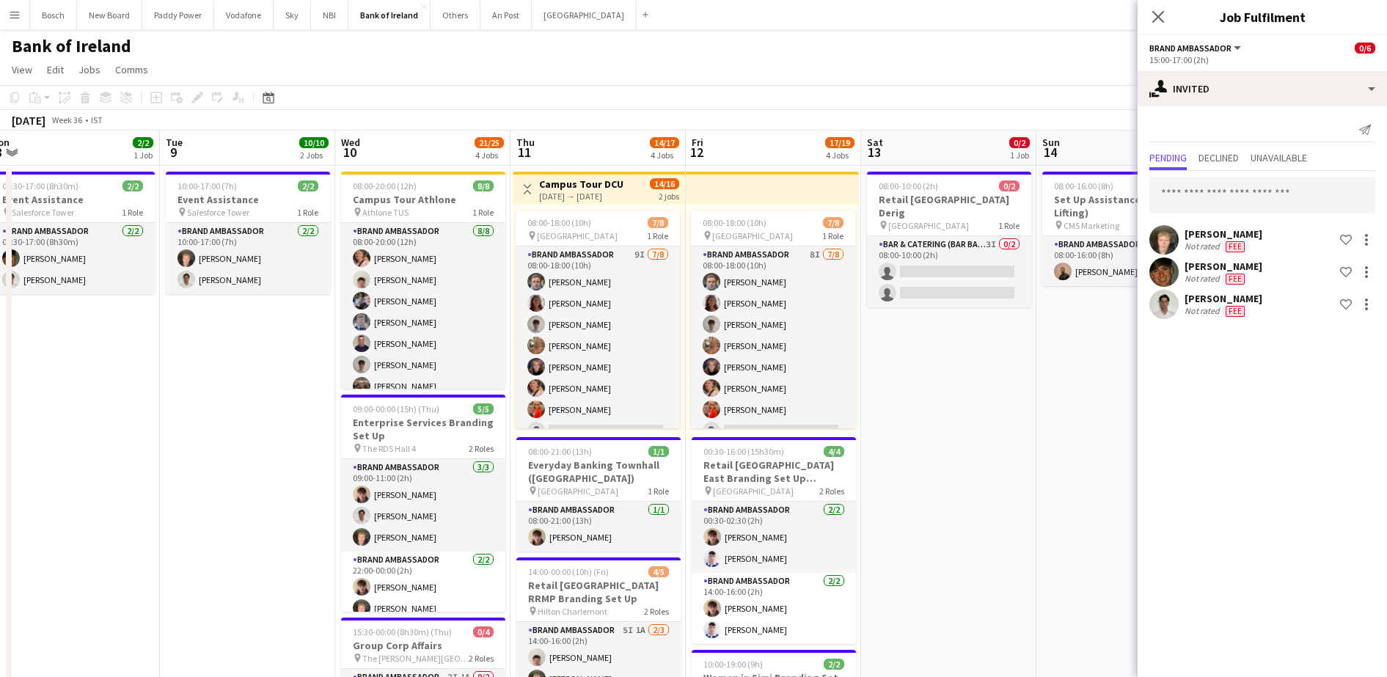
scroll to position [0, 366]
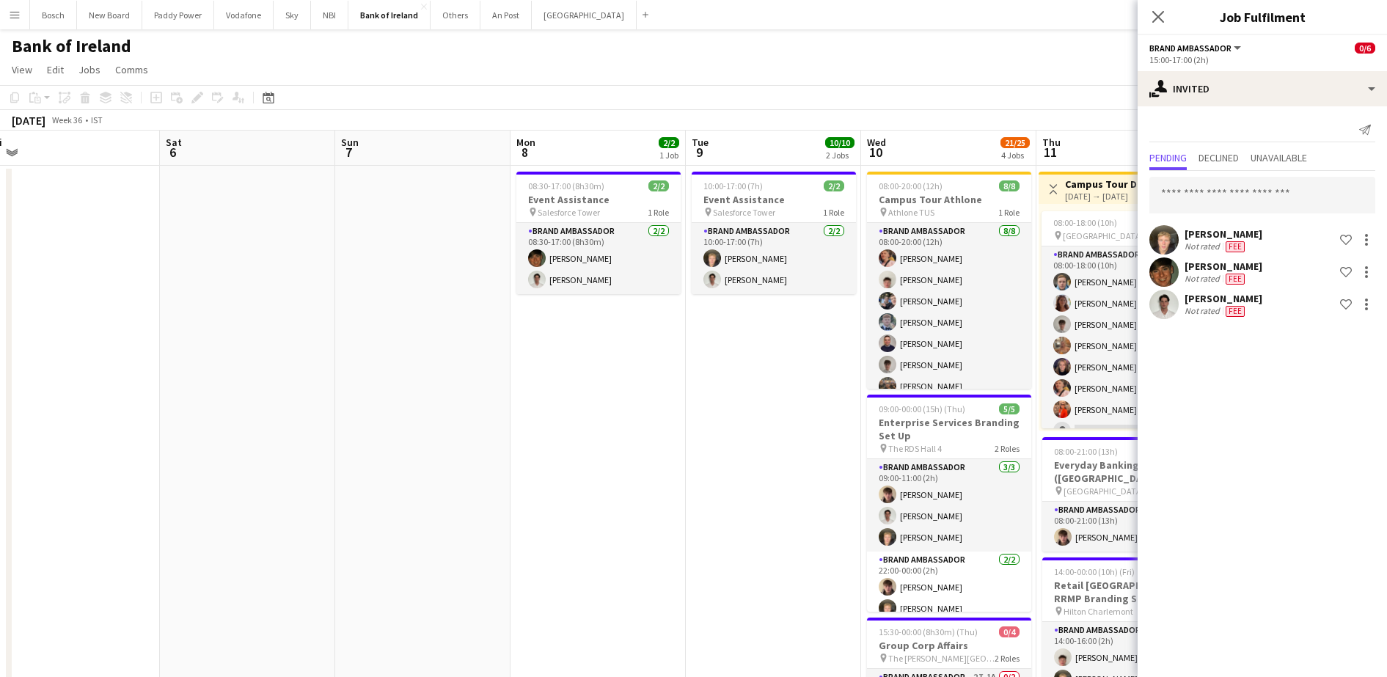
drag, startPoint x: 398, startPoint y: 388, endPoint x: 8, endPoint y: 348, distance: 391.5
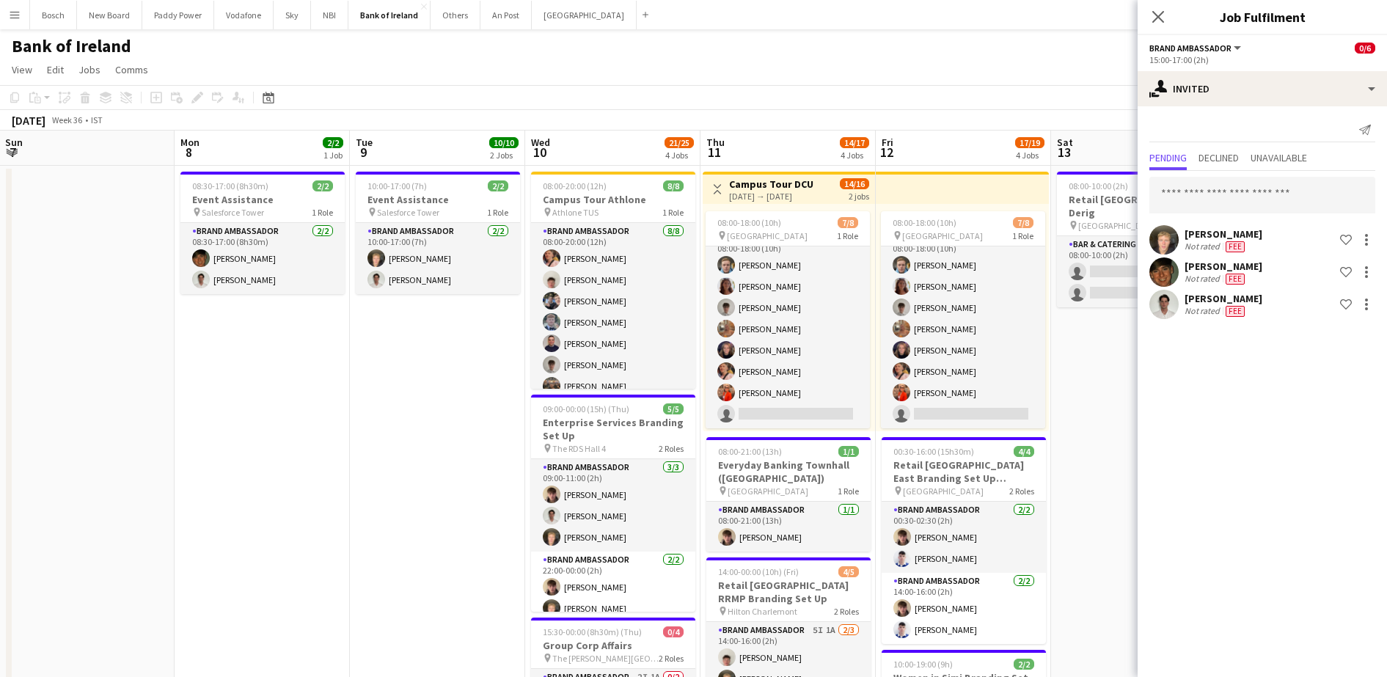
scroll to position [17, 0]
drag, startPoint x: 737, startPoint y: 447, endPoint x: -4, endPoint y: 402, distance: 742.3
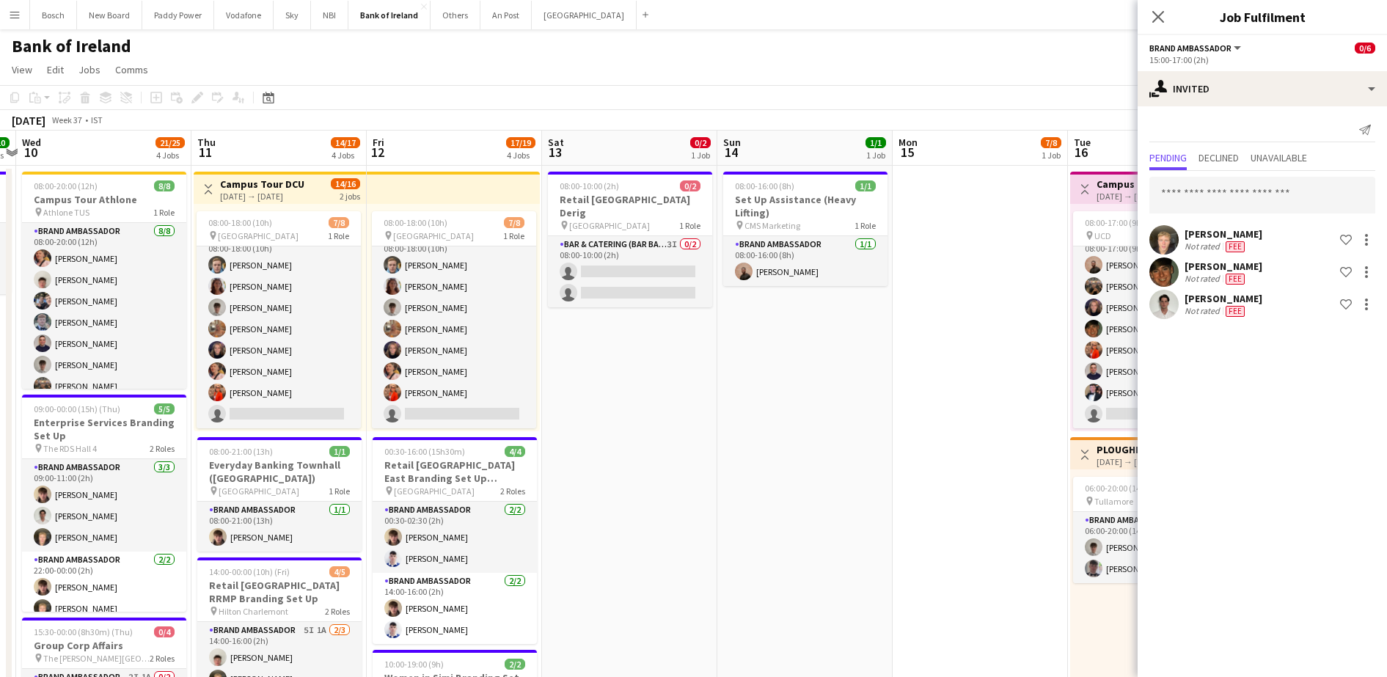
drag, startPoint x: 1081, startPoint y: 392, endPoint x: 572, endPoint y: 396, distance: 509.1
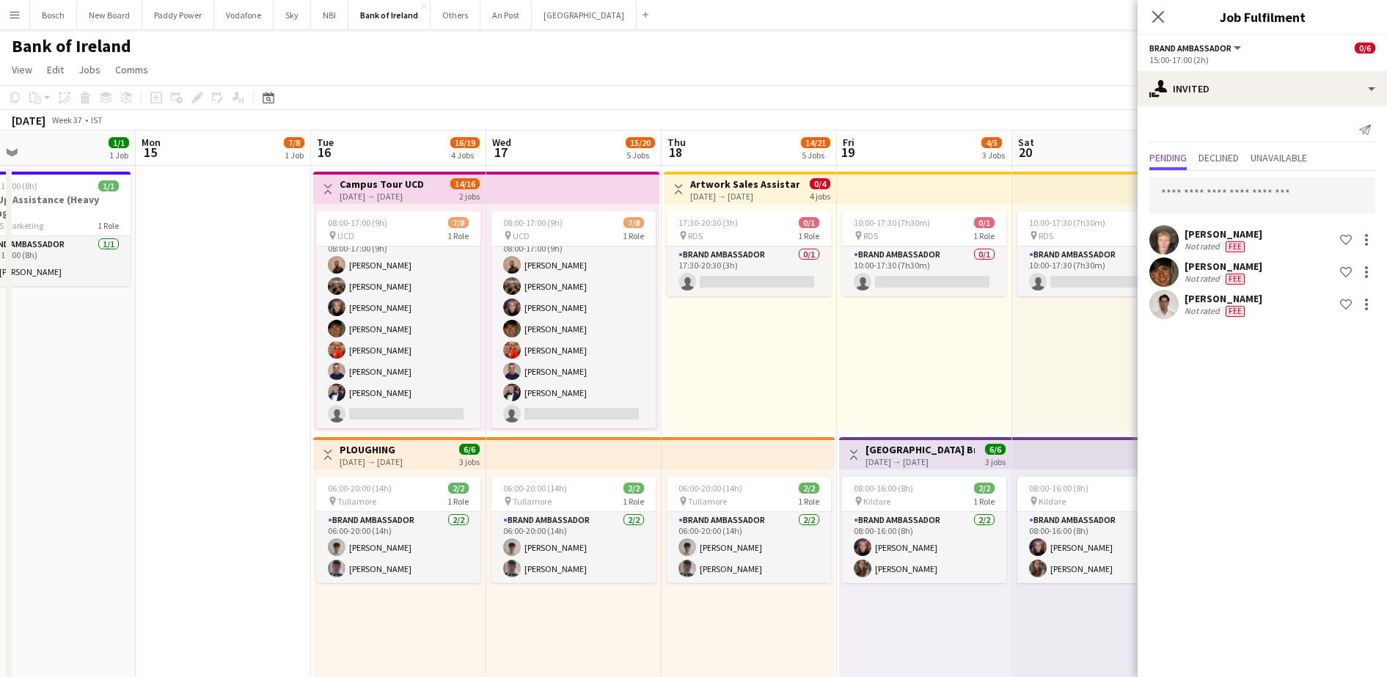
drag, startPoint x: 783, startPoint y: 458, endPoint x: -4, endPoint y: 421, distance: 788.0
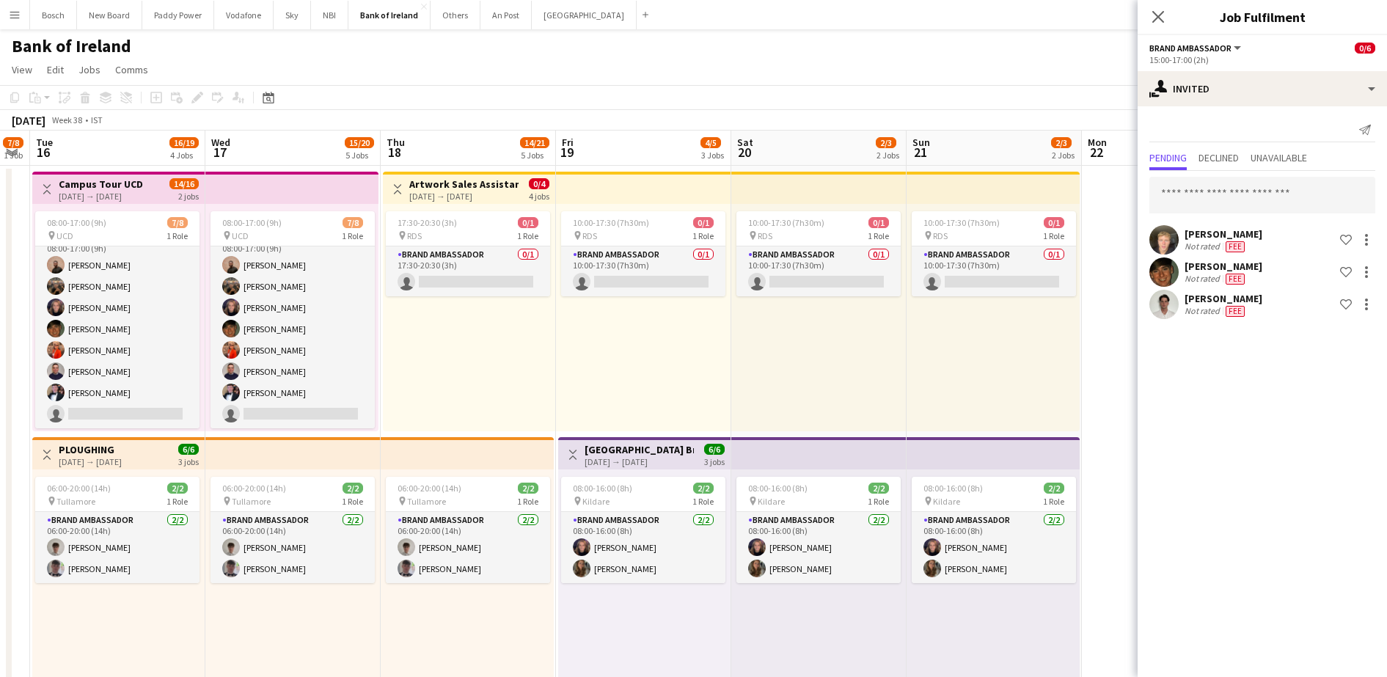
drag, startPoint x: 1034, startPoint y: 625, endPoint x: 753, endPoint y: 620, distance: 281.0
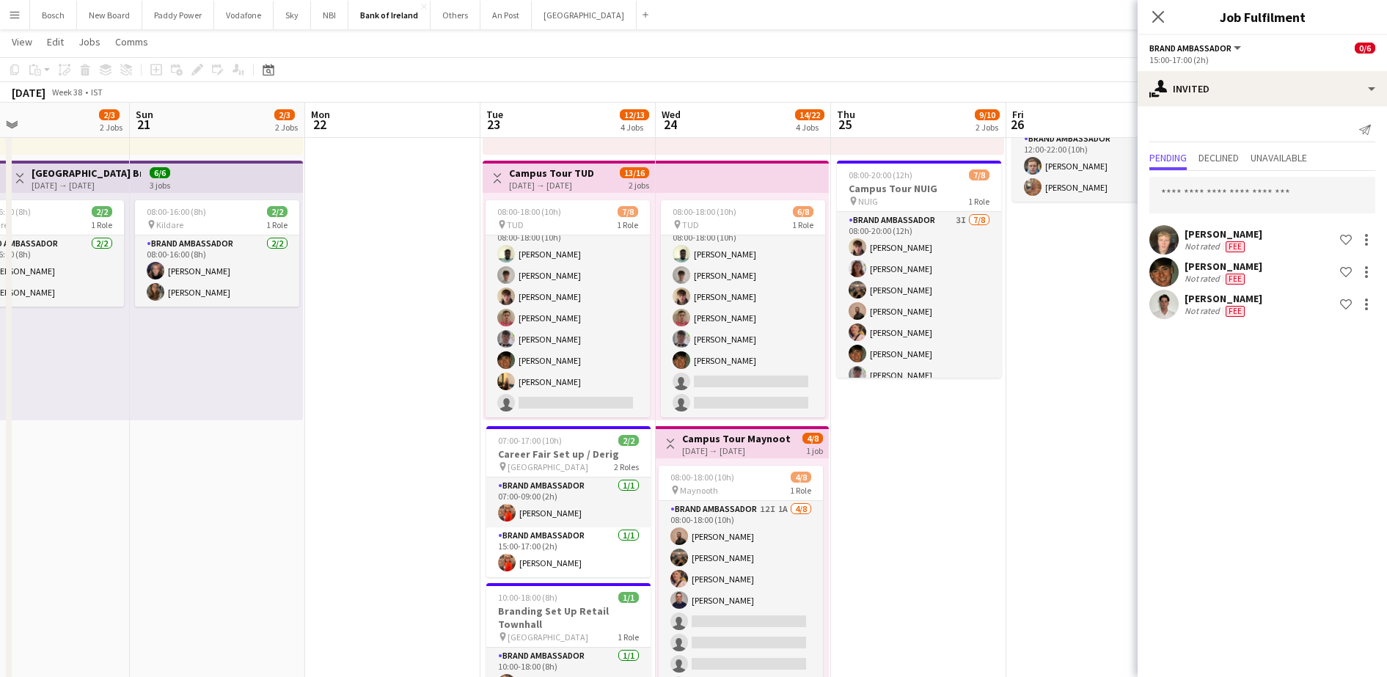
drag, startPoint x: 945, startPoint y: 500, endPoint x: -4, endPoint y: 429, distance: 951.1
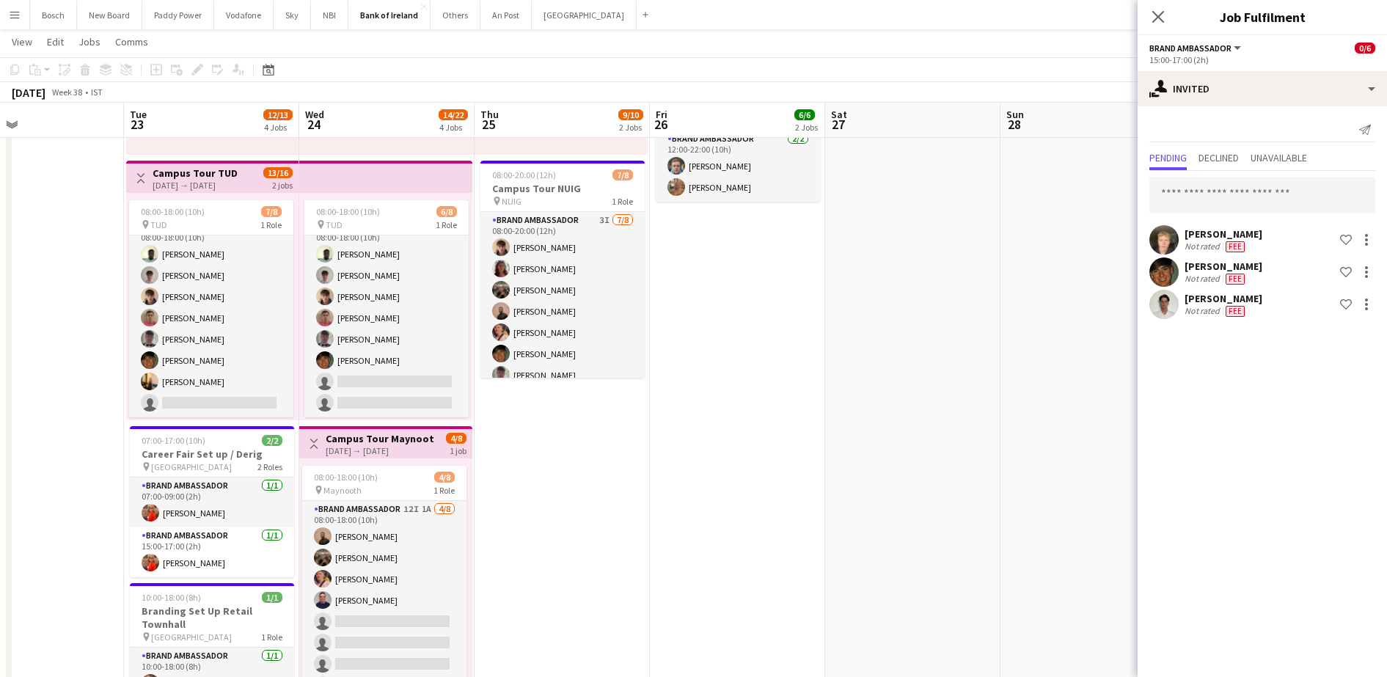
drag, startPoint x: 982, startPoint y: 472, endPoint x: 626, endPoint y: 467, distance: 356.6
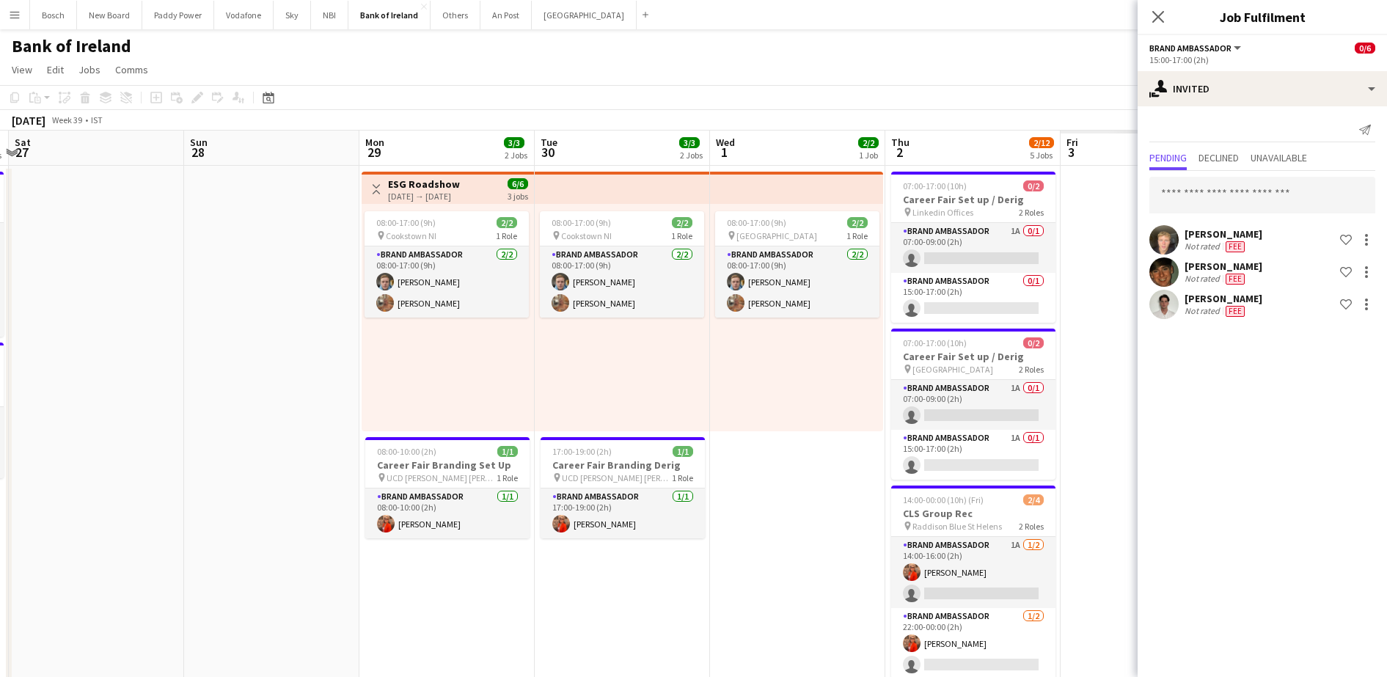
drag, startPoint x: 971, startPoint y: 465, endPoint x: 128, endPoint y: 471, distance: 842.2
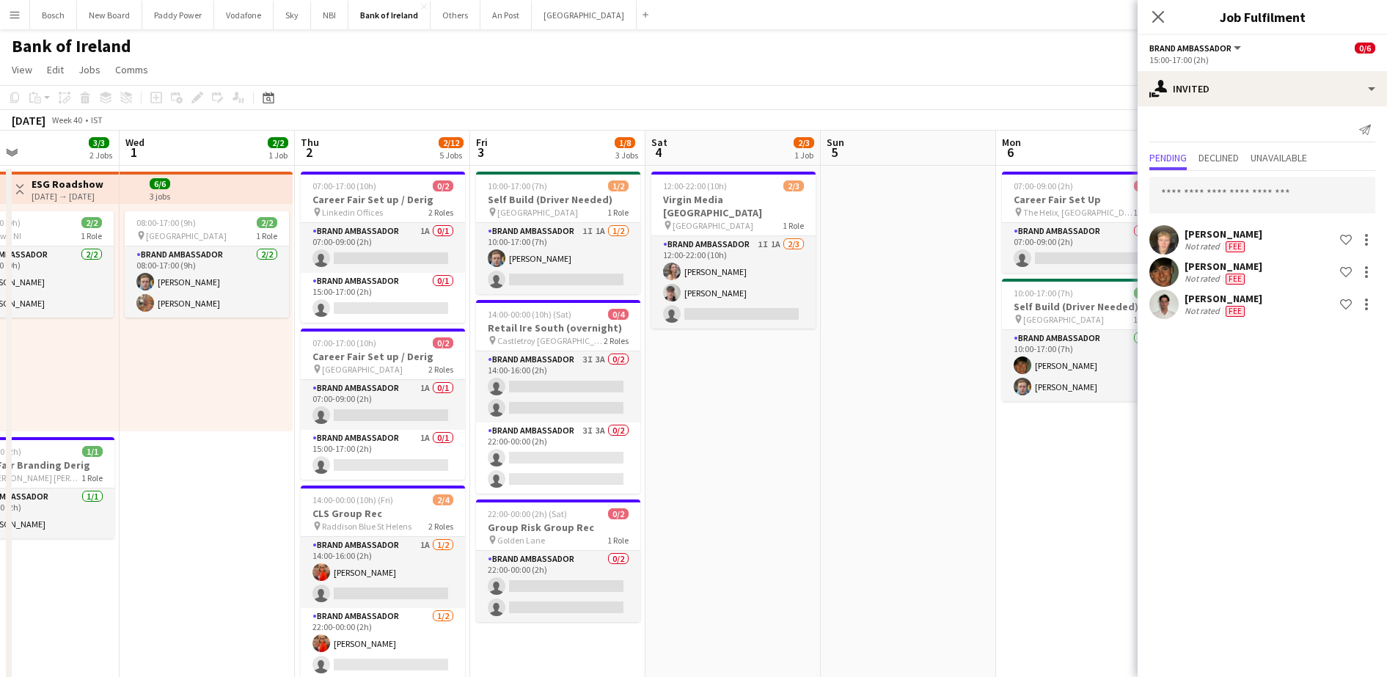
drag, startPoint x: 746, startPoint y: 571, endPoint x: 181, endPoint y: 565, distance: 564.9
click at [376, 243] on app-card-role "Brand Ambassador 1A 0/1 07:00-09:00 (2h) single-neutral-actions" at bounding box center [383, 248] width 164 height 50
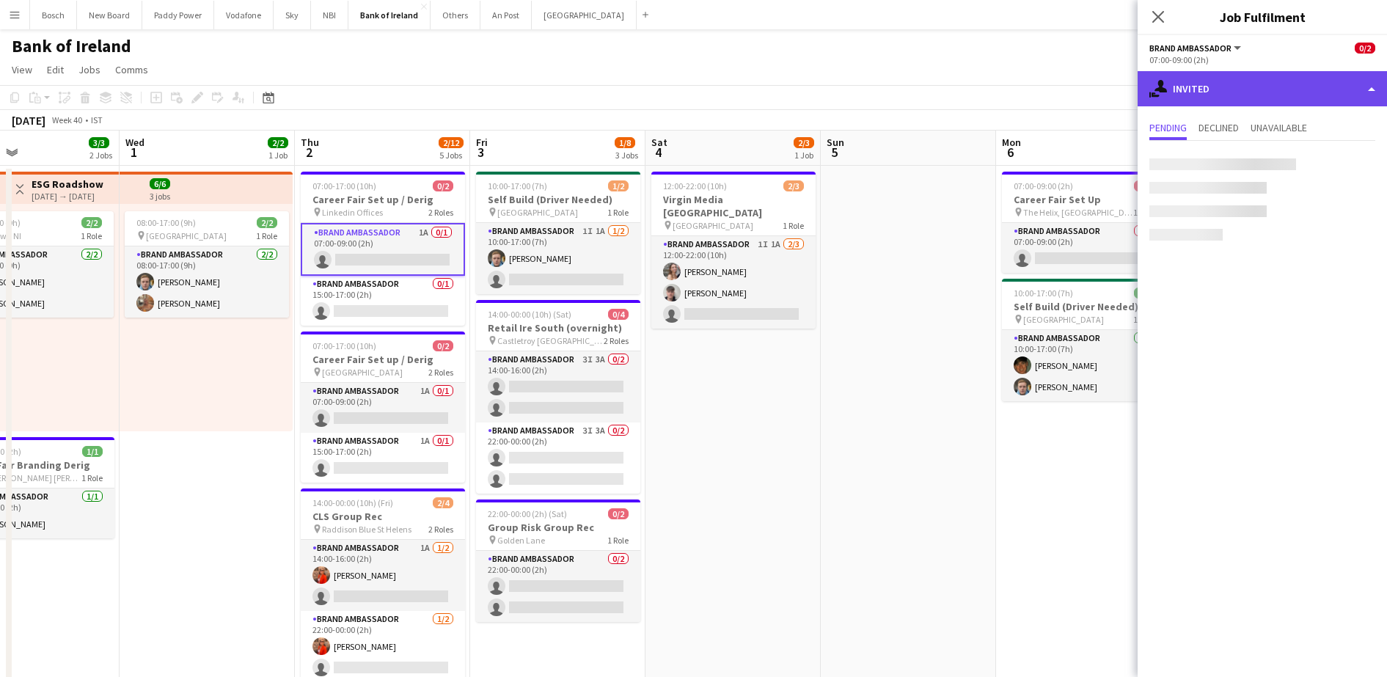
click at [1348, 78] on div "single-neutral-actions-share-1 Invited" at bounding box center [1262, 88] width 249 height 35
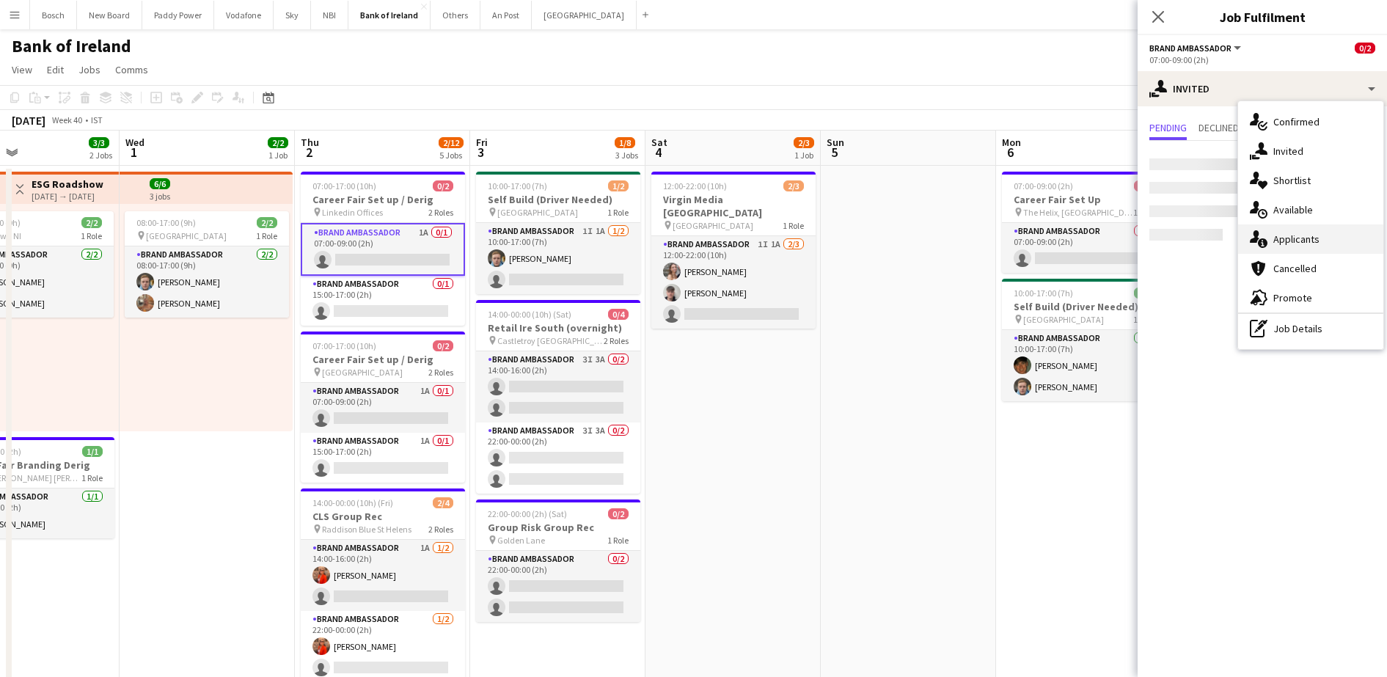
click at [1319, 237] on div "single-neutral-actions-information Applicants" at bounding box center [1310, 238] width 145 height 29
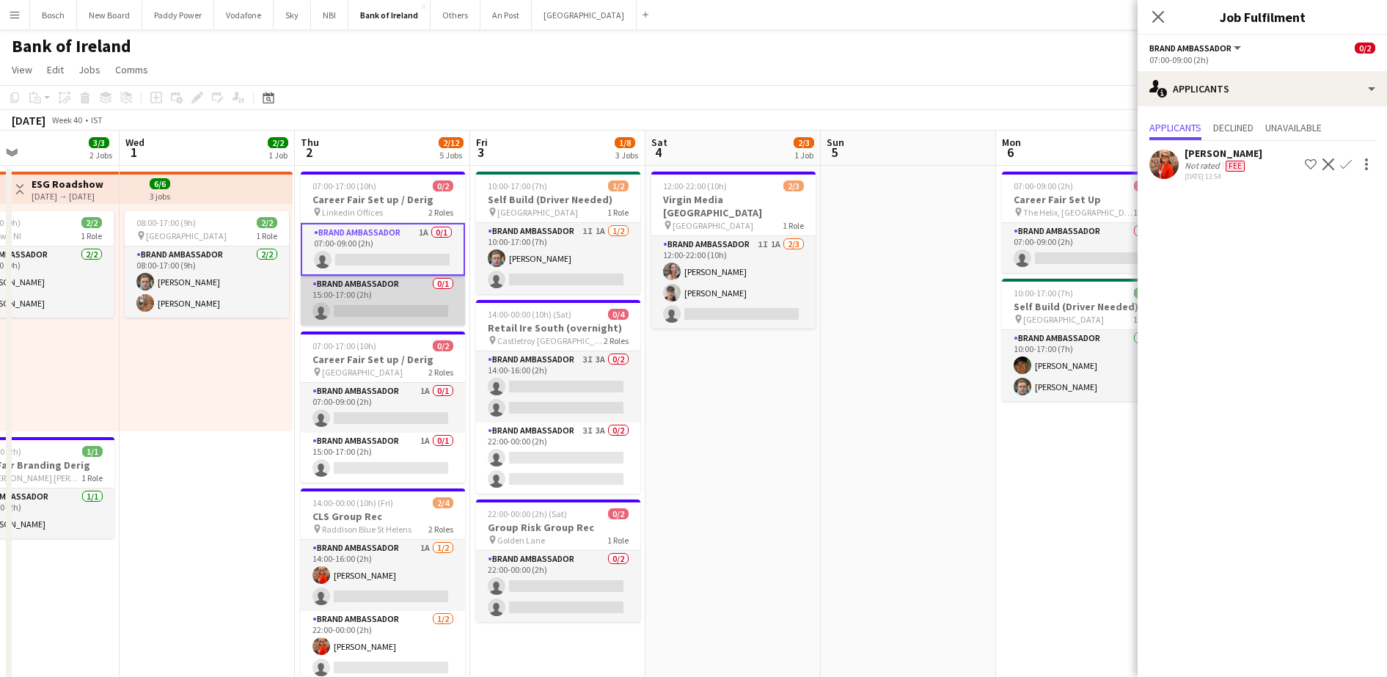
click at [361, 308] on app-card-role "Brand Ambassador 0/1 15:00-17:00 (2h) single-neutral-actions" at bounding box center [383, 301] width 164 height 50
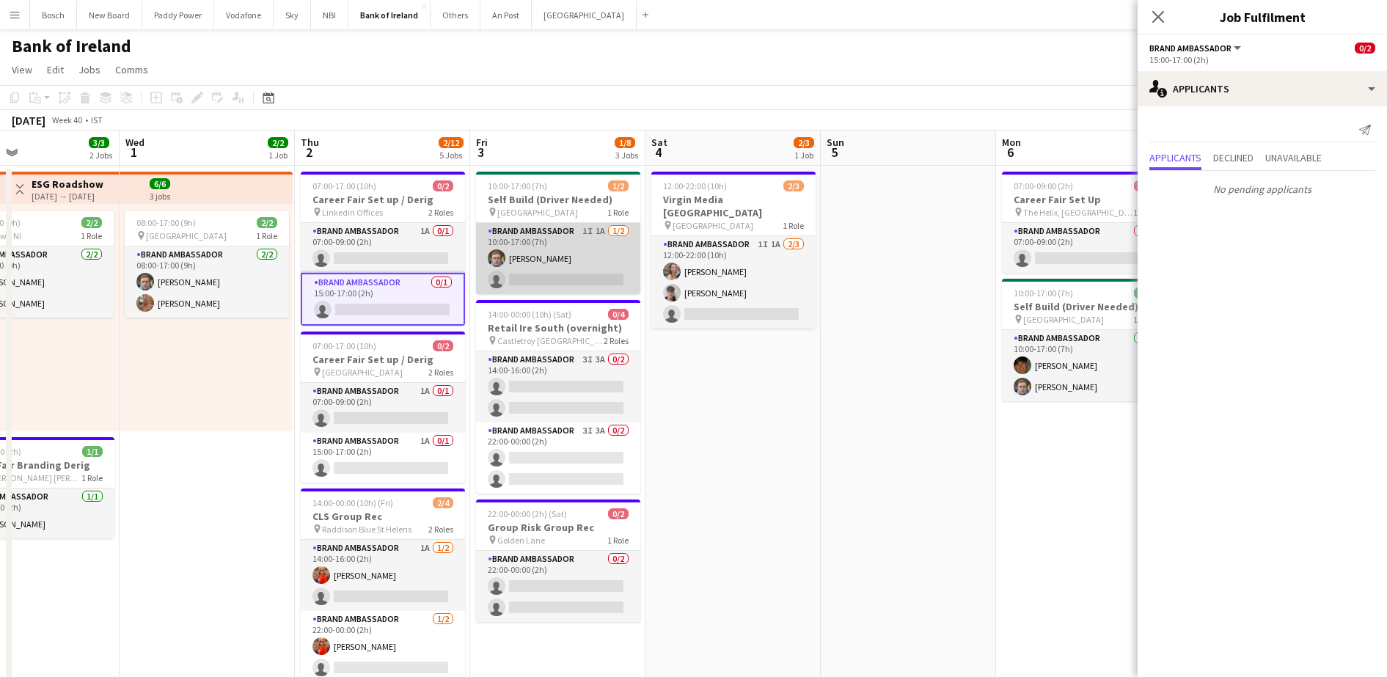
click at [552, 255] on app-card-role "Brand Ambassador 1I 1A [DATE] 10:00-17:00 (7h) [PERSON_NAME] single-neutral-act…" at bounding box center [558, 258] width 164 height 71
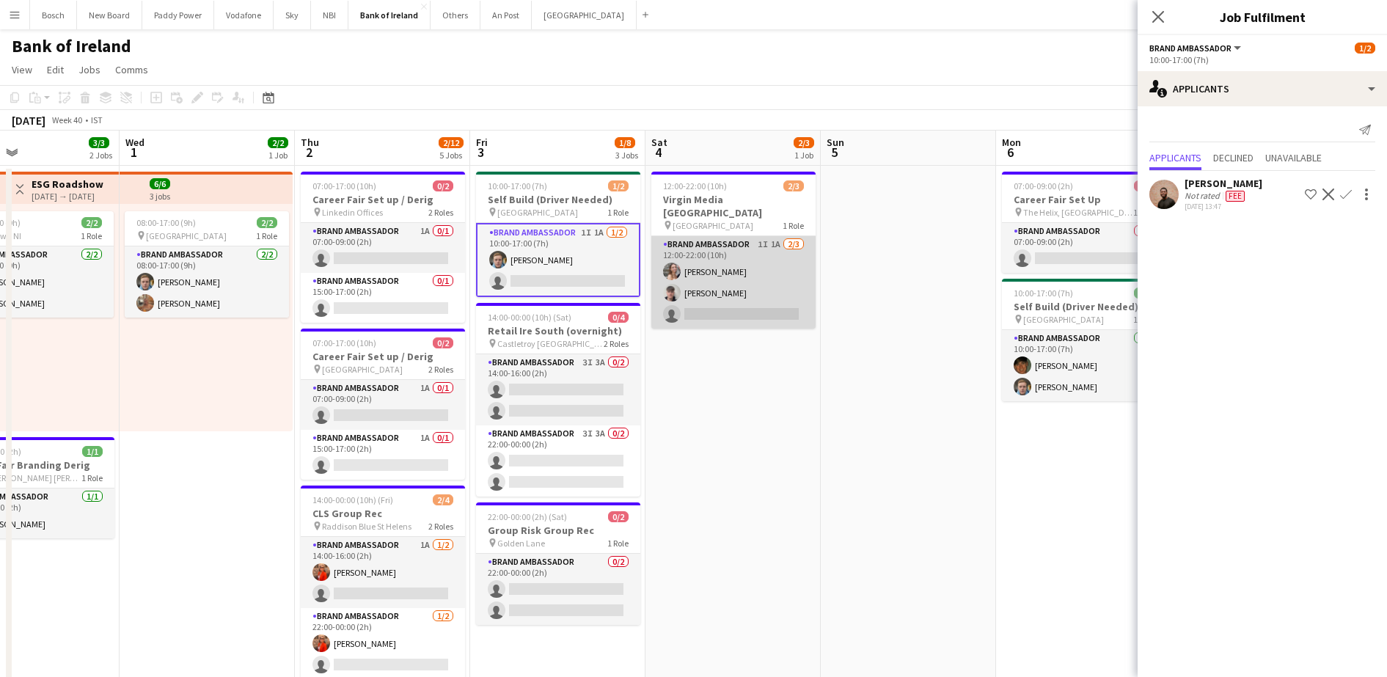
click at [745, 257] on app-card-role "Brand Ambassador 1I 1A [DATE] 12:00-22:00 (10h) [PERSON_NAME] [PERSON_NAME] sin…" at bounding box center [733, 282] width 164 height 92
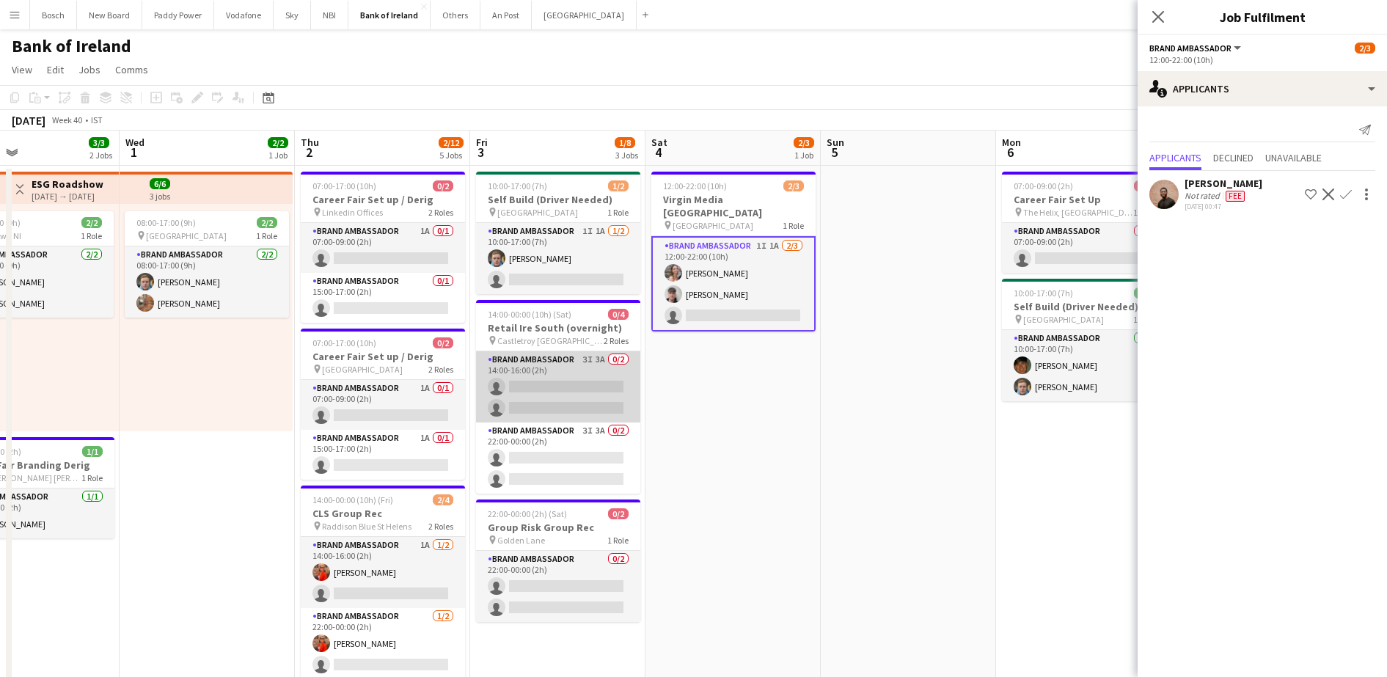
click at [589, 397] on app-card-role "Brand Ambassador 3I 3A 0/2 14:00-16:00 (2h) single-neutral-actions single-neutr…" at bounding box center [558, 386] width 164 height 71
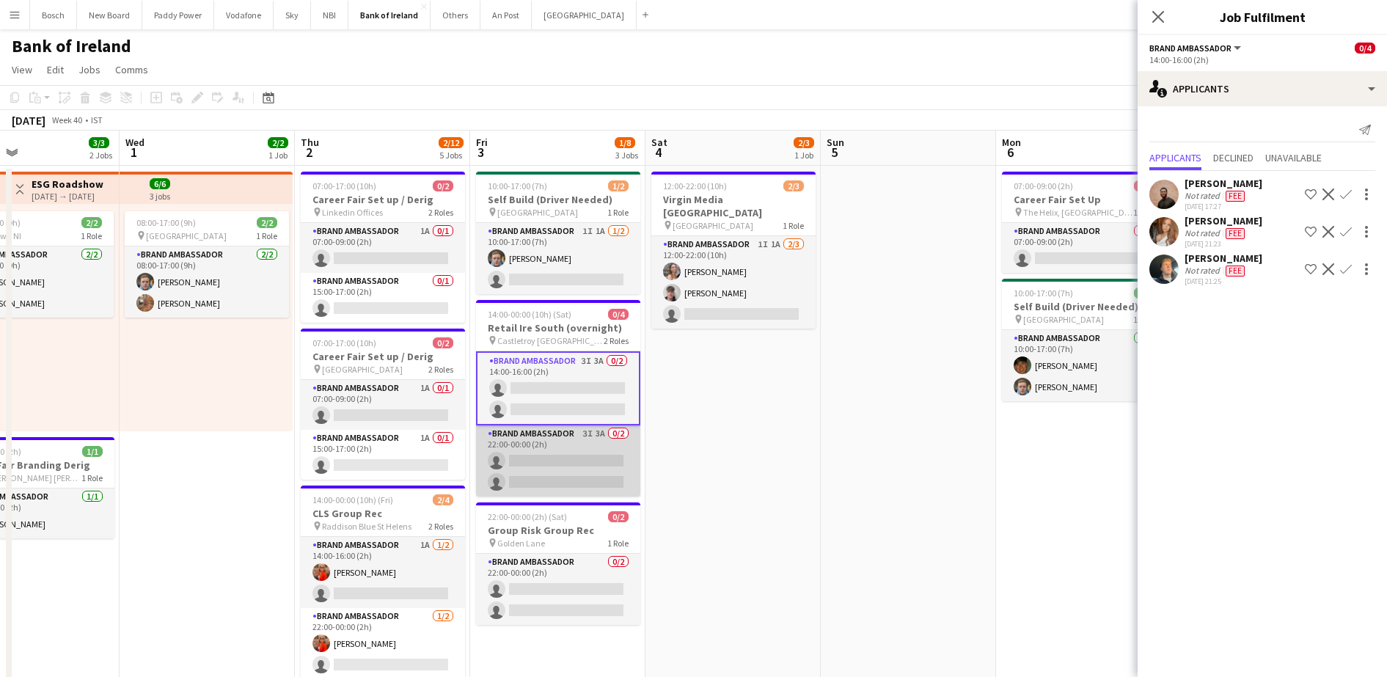
click at [580, 446] on app-card-role "Brand Ambassador 3I 3A 0/2 22:00-00:00 (2h) single-neutral-actions single-neutr…" at bounding box center [558, 460] width 164 height 71
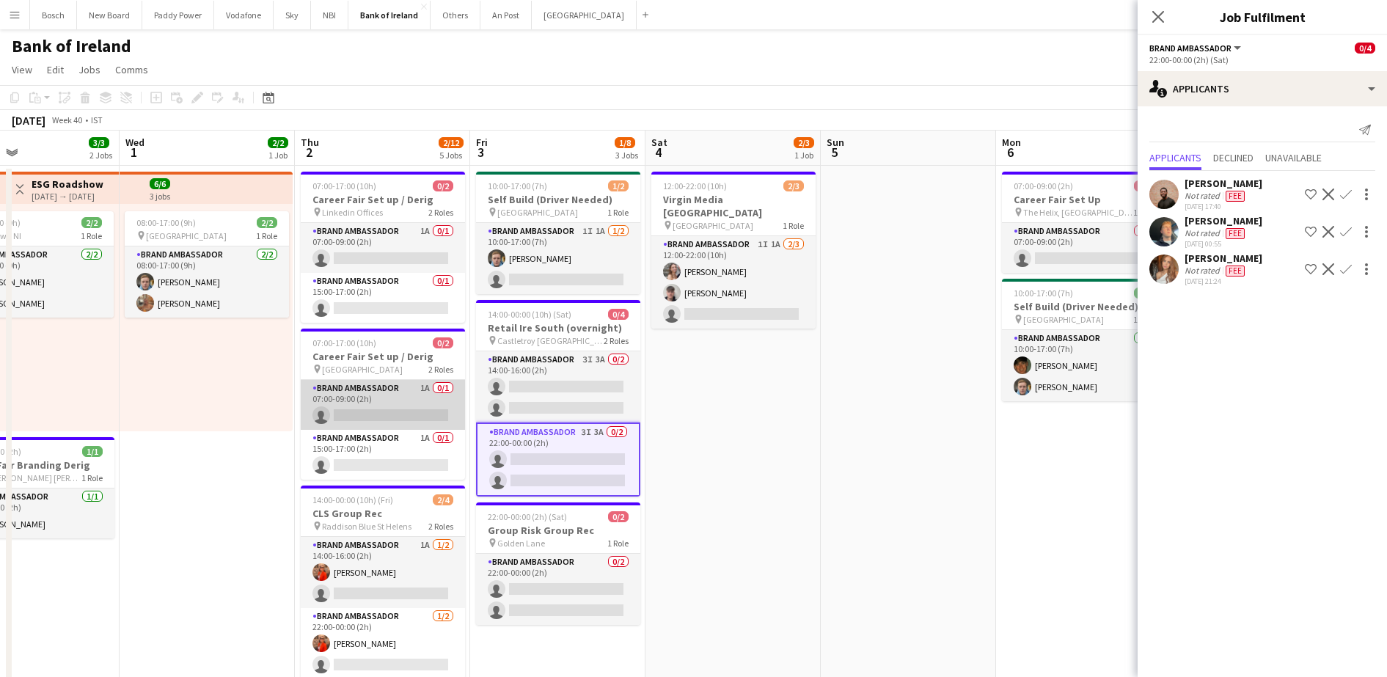
click at [378, 406] on app-card-role "Brand Ambassador 1A 0/1 07:00-09:00 (2h) single-neutral-actions" at bounding box center [383, 405] width 164 height 50
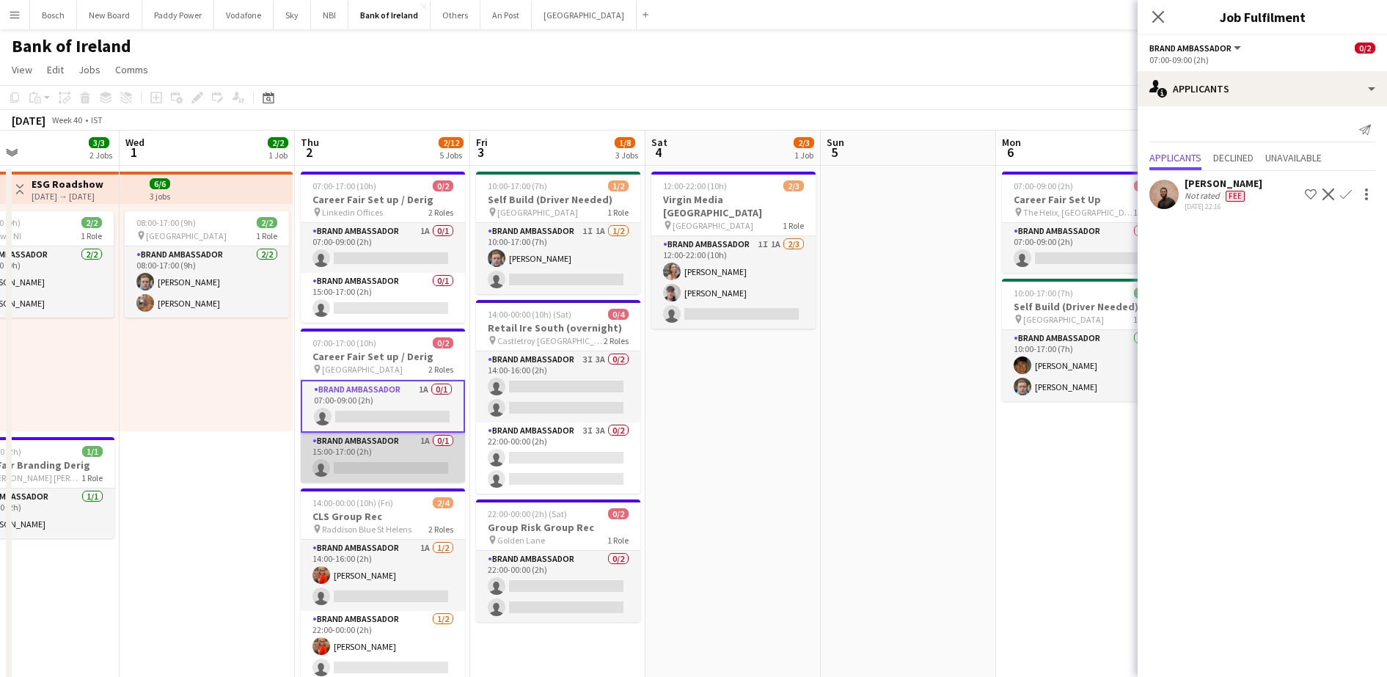
click at [373, 453] on app-card-role "Brand Ambassador 1A 0/1 15:00-17:00 (2h) single-neutral-actions" at bounding box center [383, 458] width 164 height 50
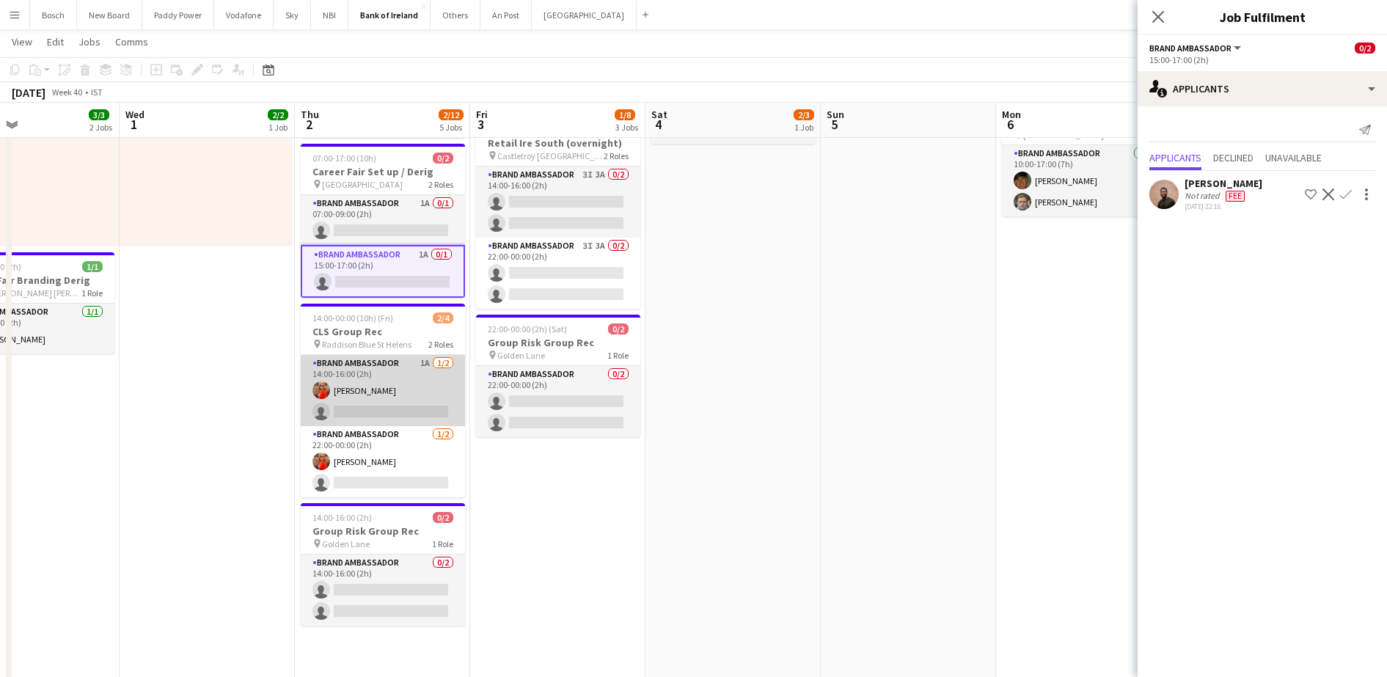
click at [409, 382] on app-card-role "Brand Ambassador 1A [DATE] 14:00-16:00 (2h) [PERSON_NAME] single-neutral-actions" at bounding box center [383, 390] width 164 height 71
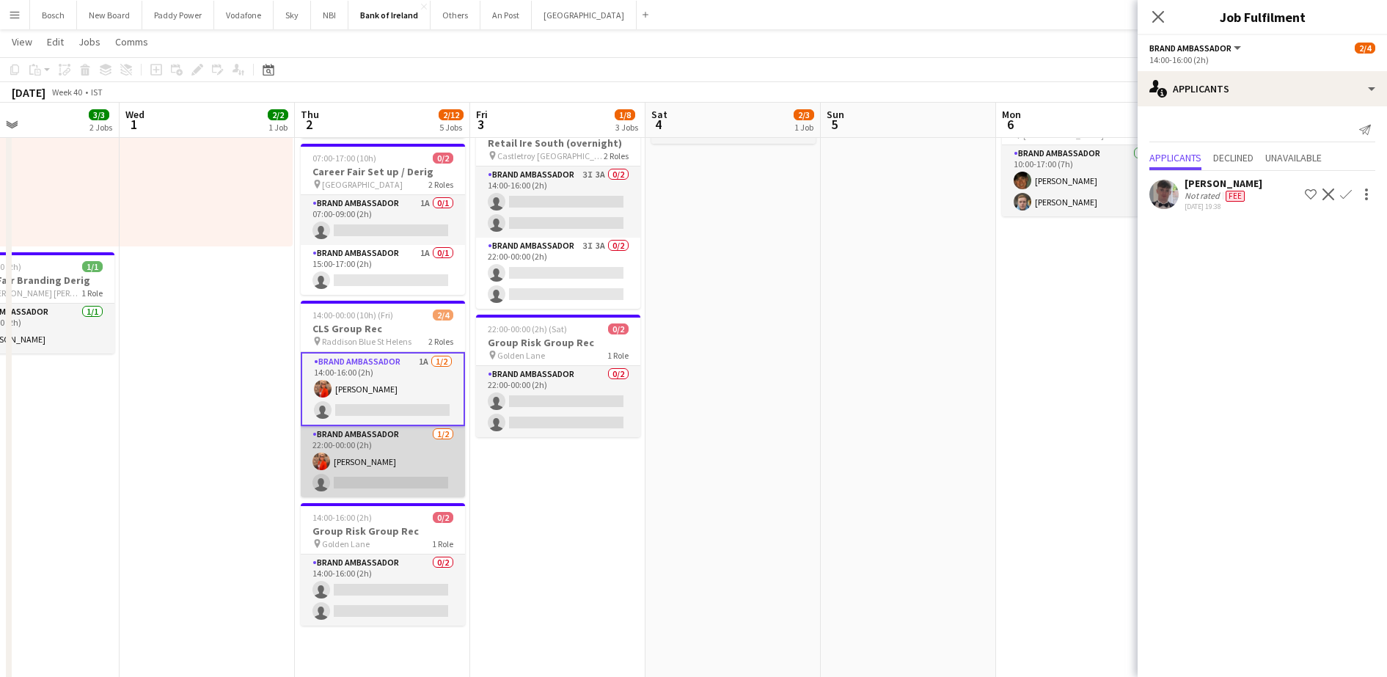
click at [418, 465] on app-card-role "Brand Ambassador [DATE] 22:00-00:00 (2h) [PERSON_NAME] single-neutral-actions" at bounding box center [383, 461] width 164 height 71
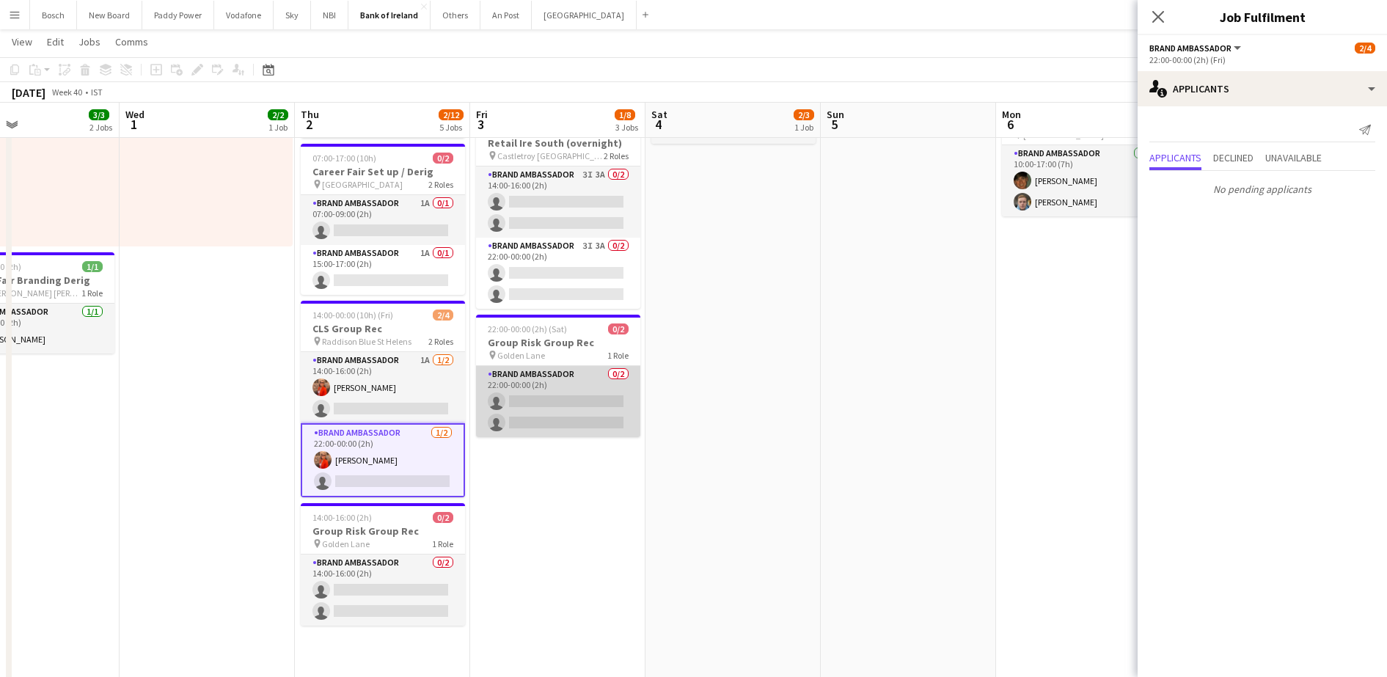
click at [577, 391] on app-card-role "Brand Ambassador 0/2 22:00-00:00 (2h) single-neutral-actions single-neutral-act…" at bounding box center [558, 401] width 164 height 71
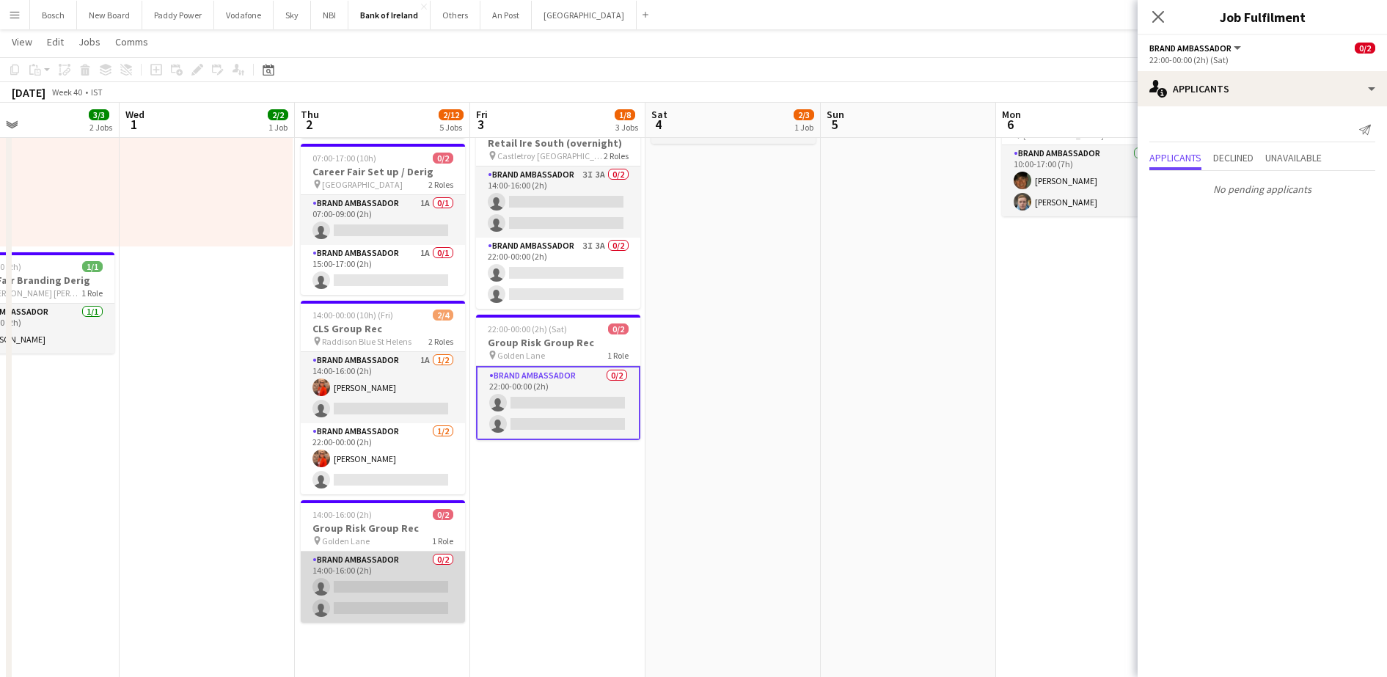
click at [372, 590] on app-card-role "Brand Ambassador 0/2 14:00-16:00 (2h) single-neutral-actions single-neutral-act…" at bounding box center [383, 587] width 164 height 71
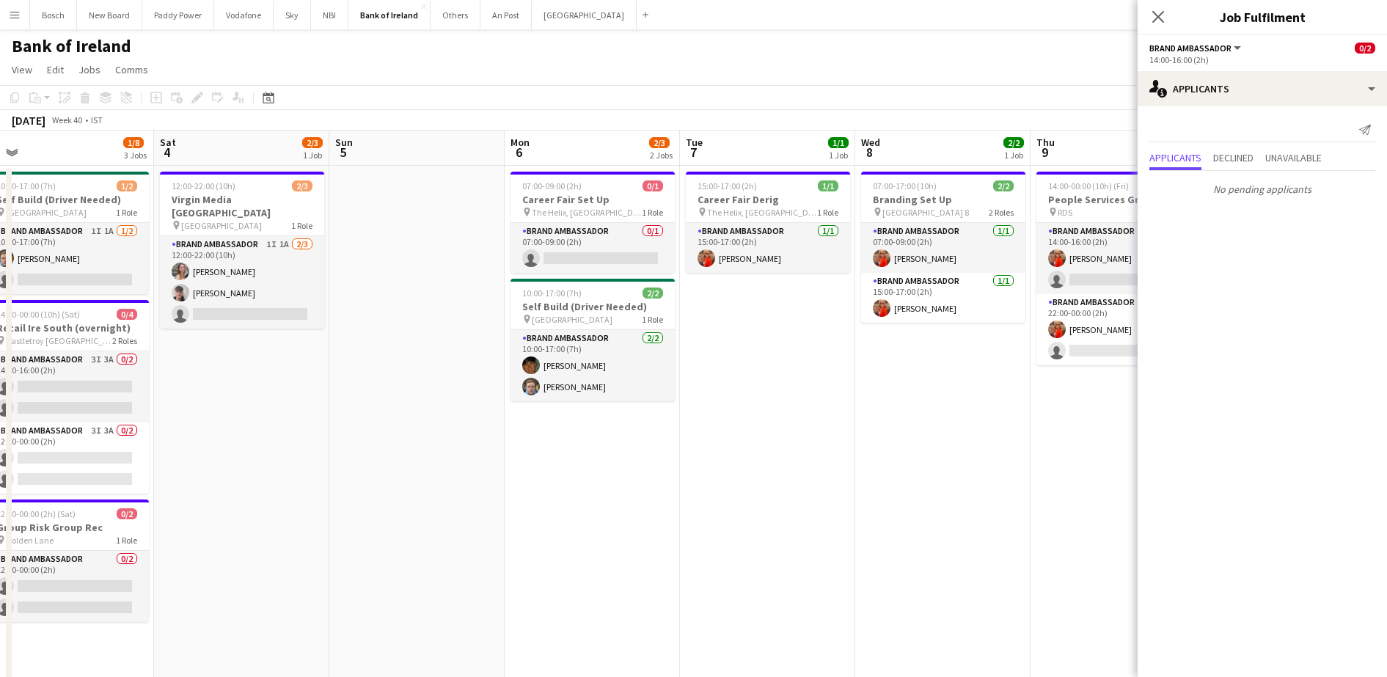
scroll to position [0, 375]
drag, startPoint x: 711, startPoint y: 496, endPoint x: 401, endPoint y: 368, distance: 334.8
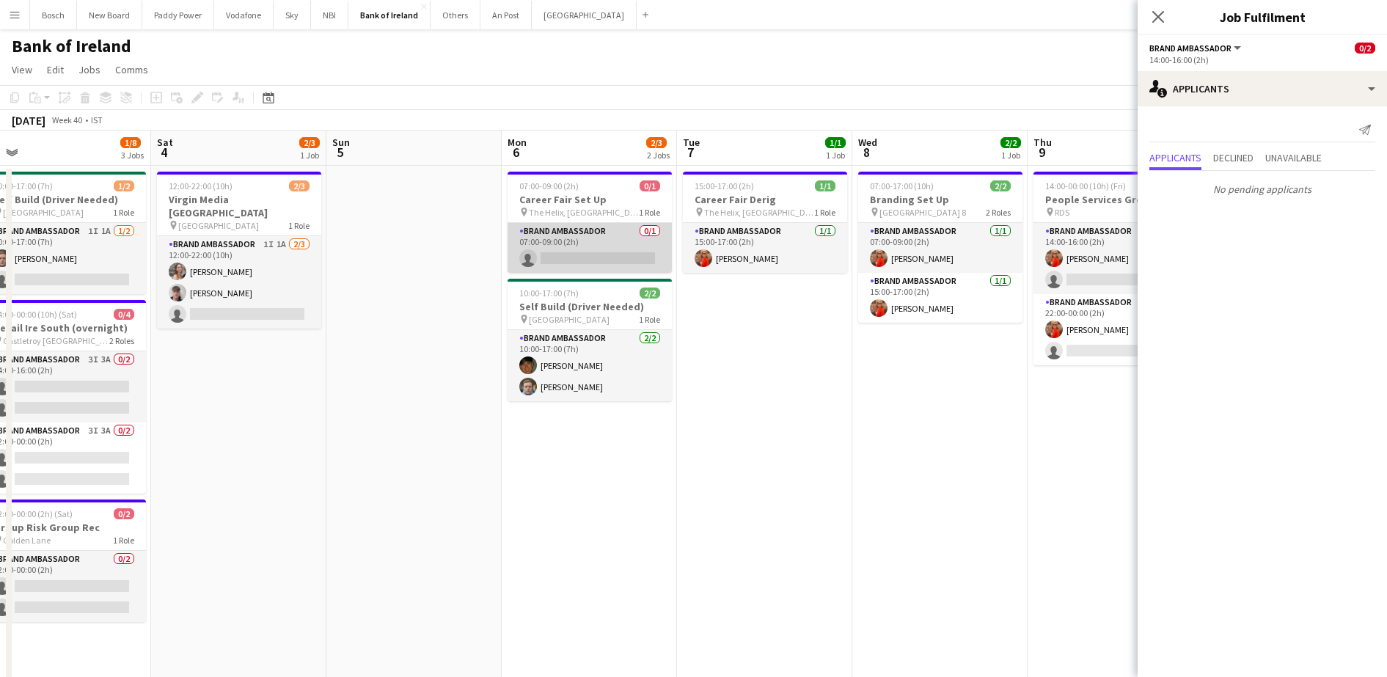
click at [594, 228] on app-card-role "Brand Ambassador 0/1 07:00-09:00 (2h) single-neutral-actions" at bounding box center [590, 248] width 164 height 50
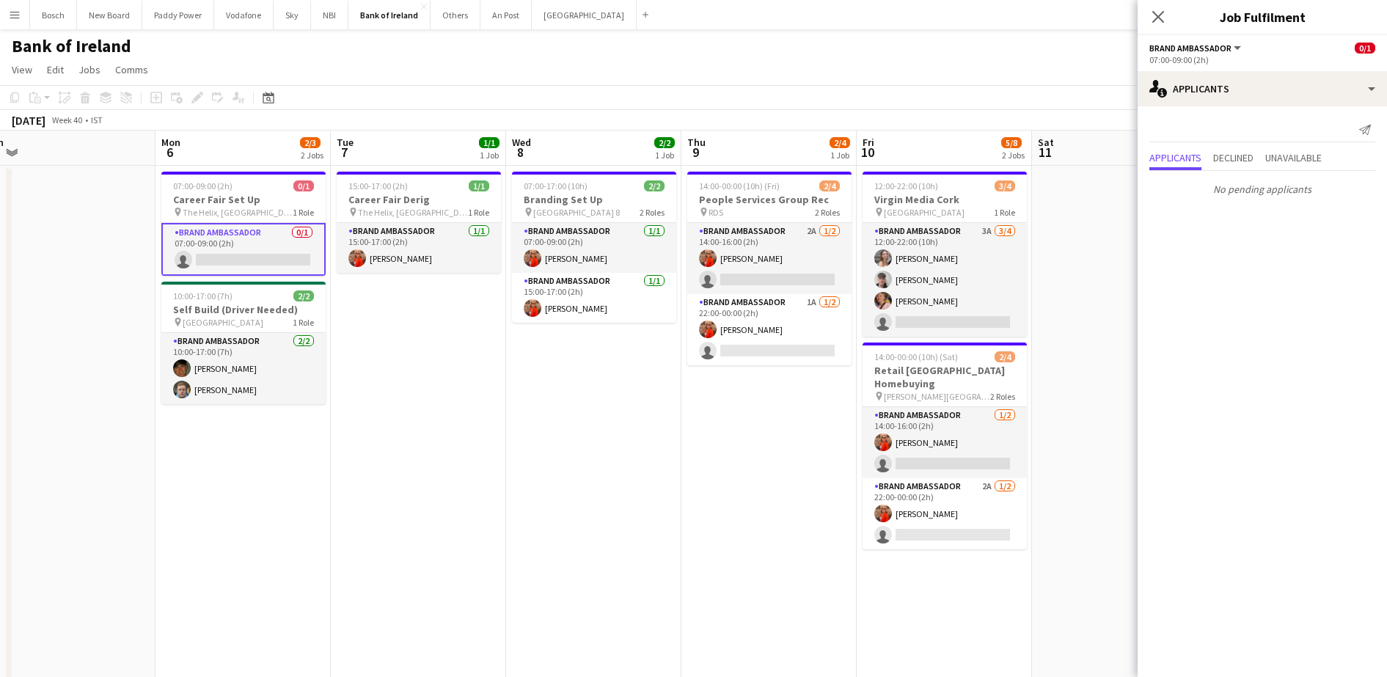
scroll to position [0, 571]
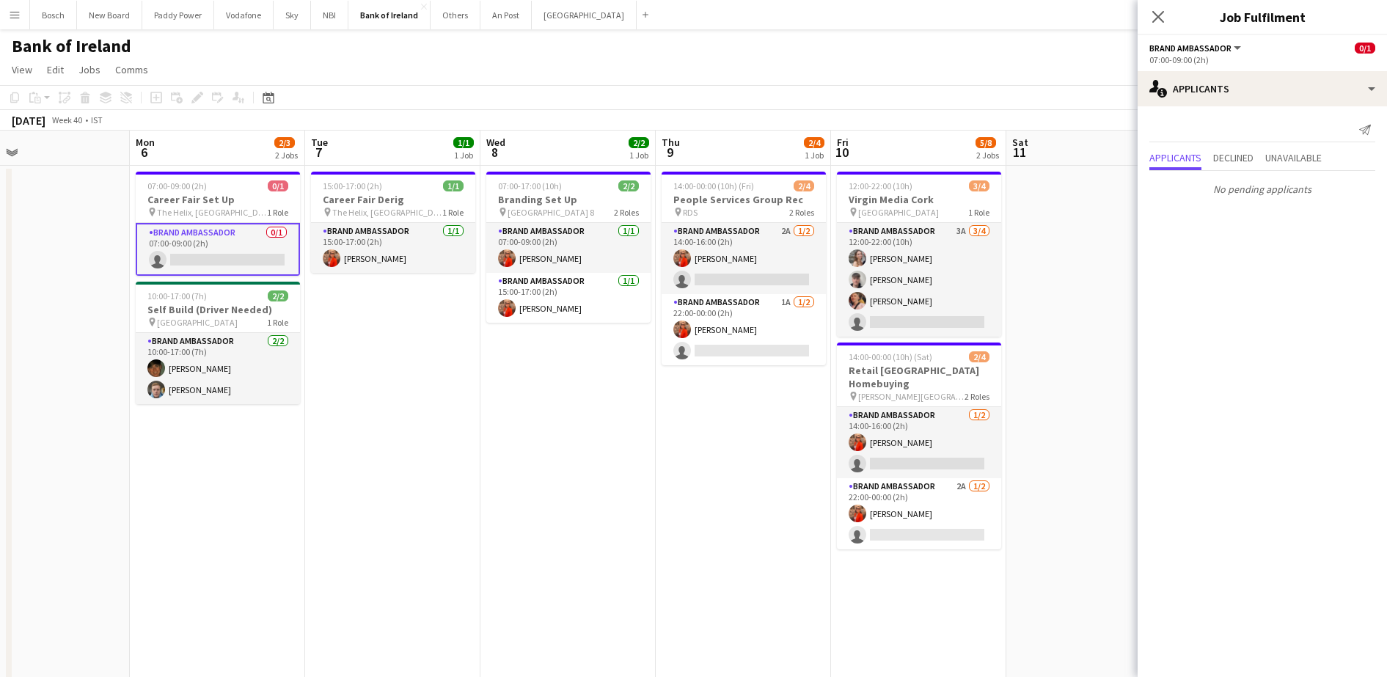
drag, startPoint x: 726, startPoint y: 340, endPoint x: 354, endPoint y: 348, distance: 372.0
click at [799, 251] on app-card-role "Brand Ambassador 2A [DATE] 14:00-16:00 (2h) [PERSON_NAME] single-neutral-actions" at bounding box center [744, 258] width 164 height 71
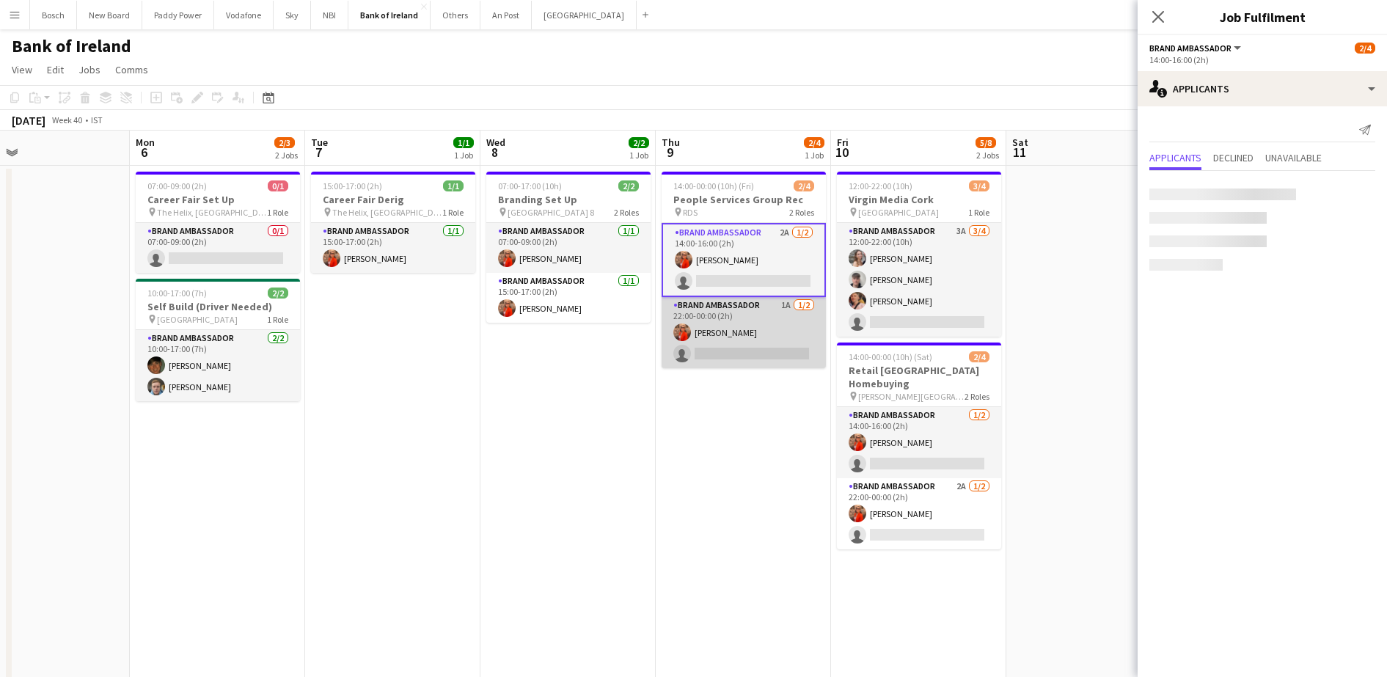
click at [784, 328] on app-card-role "Brand Ambassador 1A [DATE] 22:00-00:00 (2h) [PERSON_NAME] single-neutral-actions" at bounding box center [744, 332] width 164 height 71
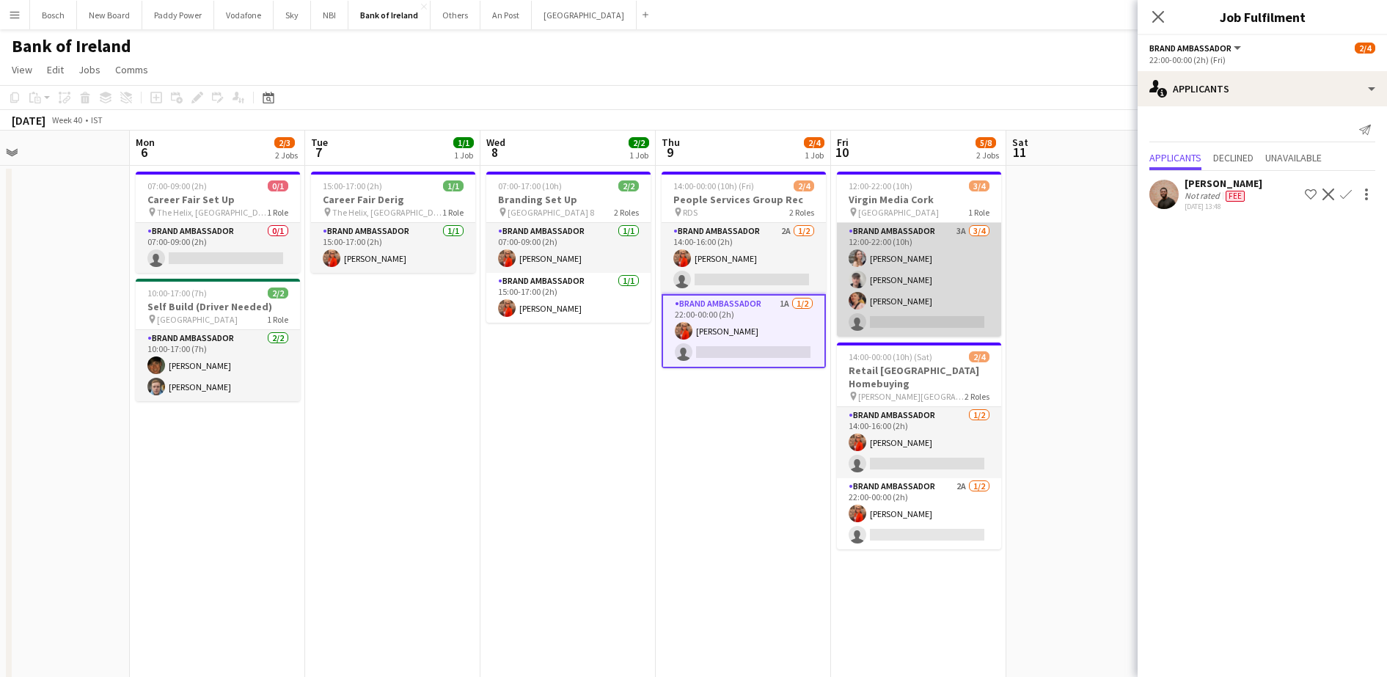
click at [922, 274] on app-card-role "Brand Ambassador 3A [DATE] 12:00-22:00 (10h) [PERSON_NAME] [PERSON_NAME] [PERSO…" at bounding box center [919, 280] width 164 height 114
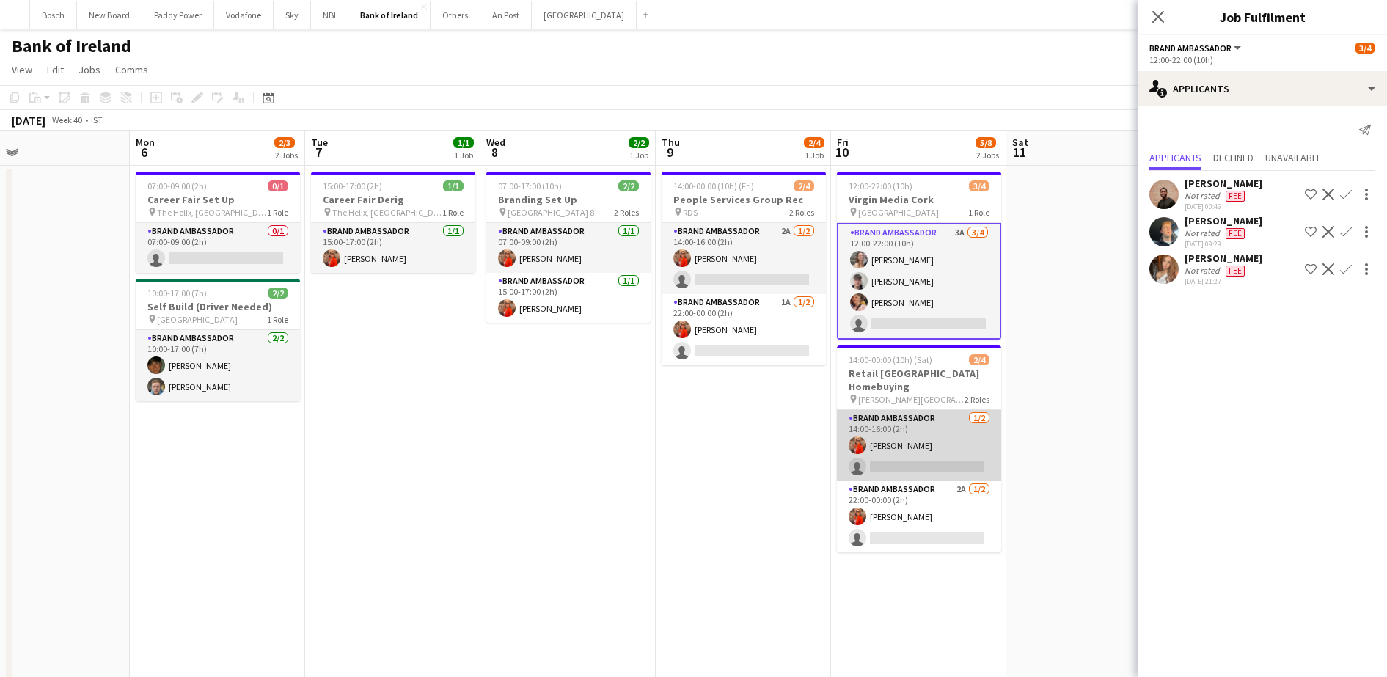
click at [955, 438] on app-card-role "Brand Ambassador [DATE] 14:00-16:00 (2h) [PERSON_NAME] single-neutral-actions" at bounding box center [919, 445] width 164 height 71
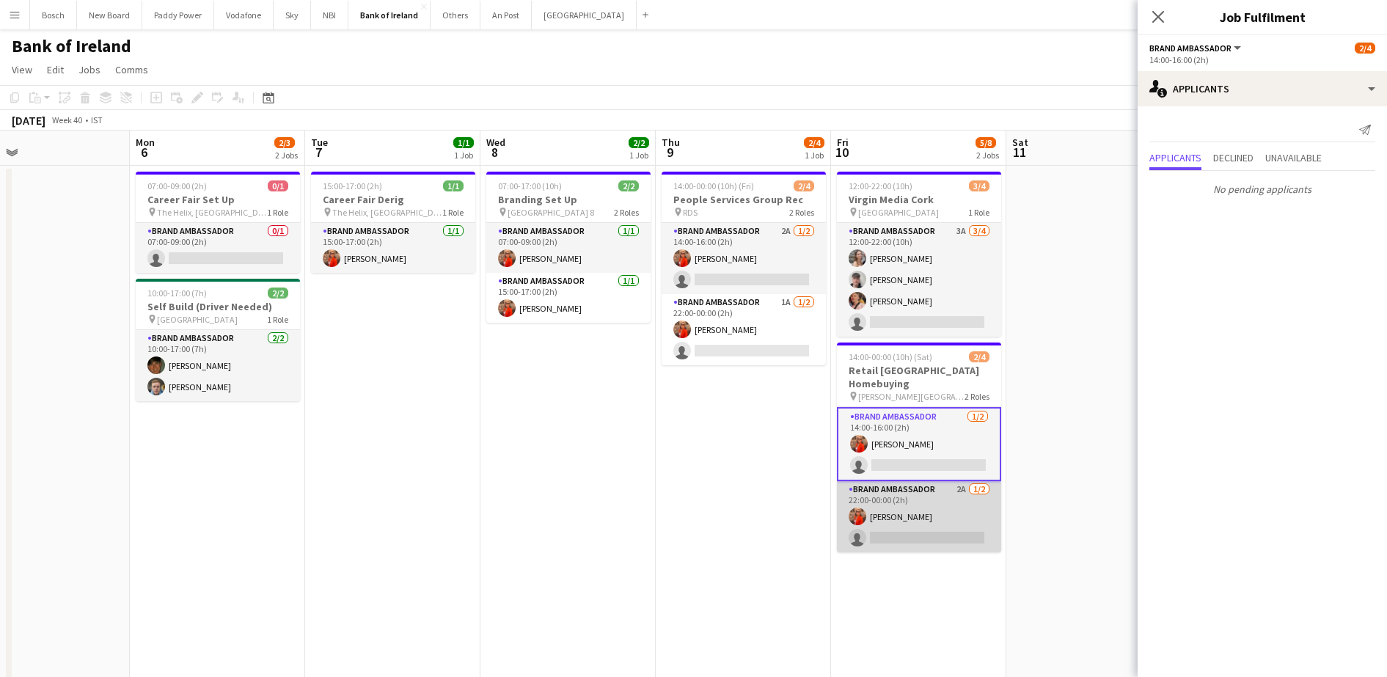
click at [950, 511] on app-card-role "Brand Ambassador 2A [DATE] 22:00-00:00 (2h) [PERSON_NAME] single-neutral-actions" at bounding box center [919, 516] width 164 height 71
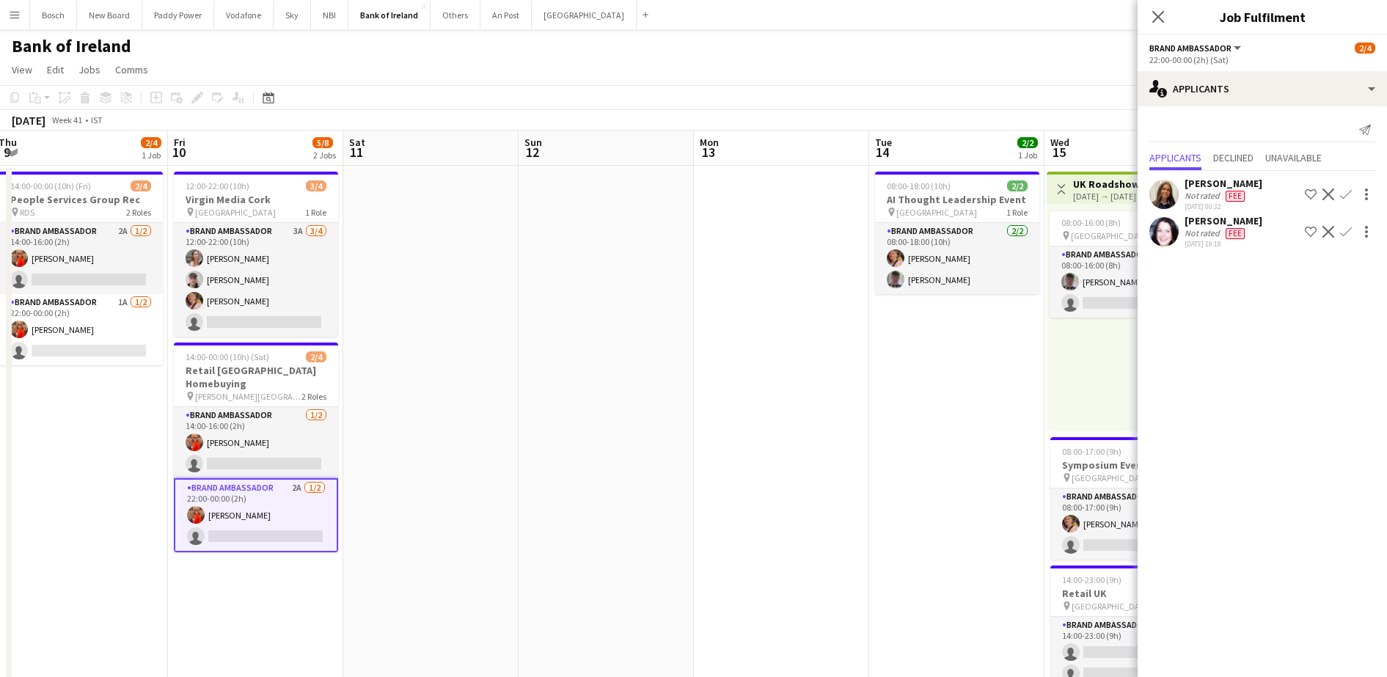
drag, startPoint x: 666, startPoint y: 467, endPoint x: 108, endPoint y: 459, distance: 558.3
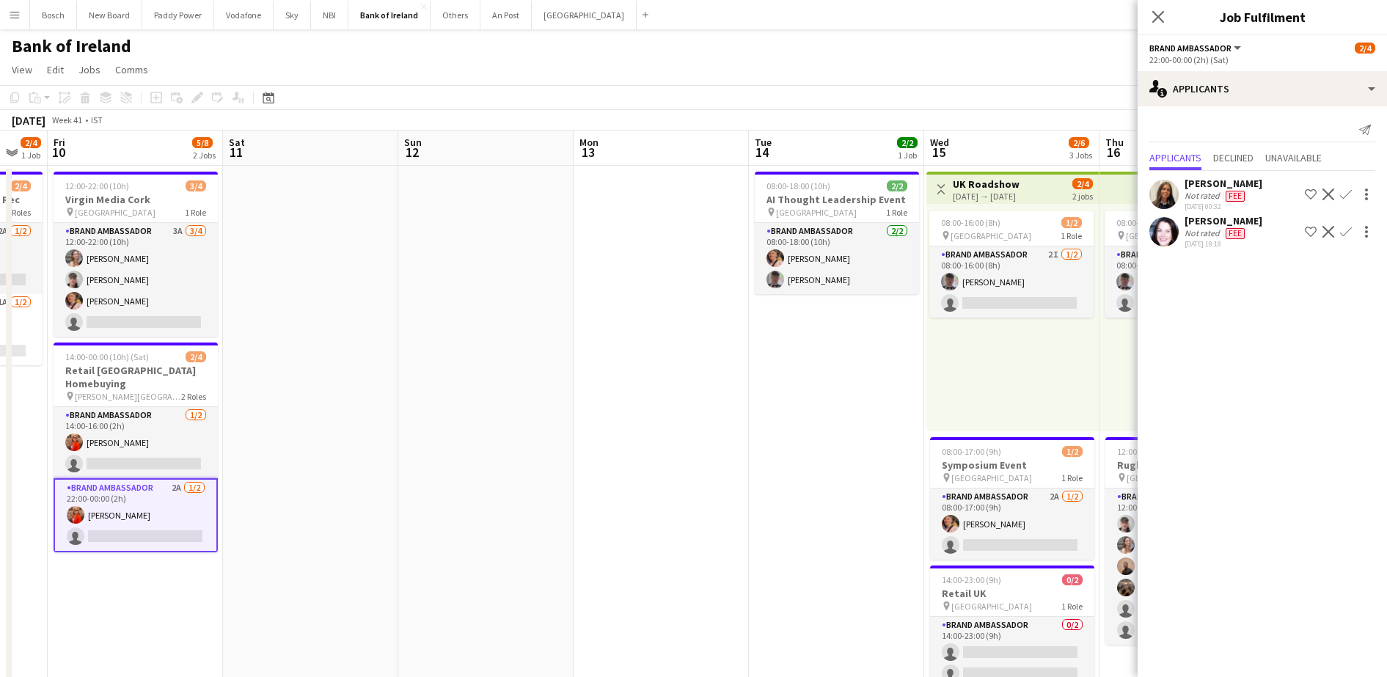
scroll to position [0, 492]
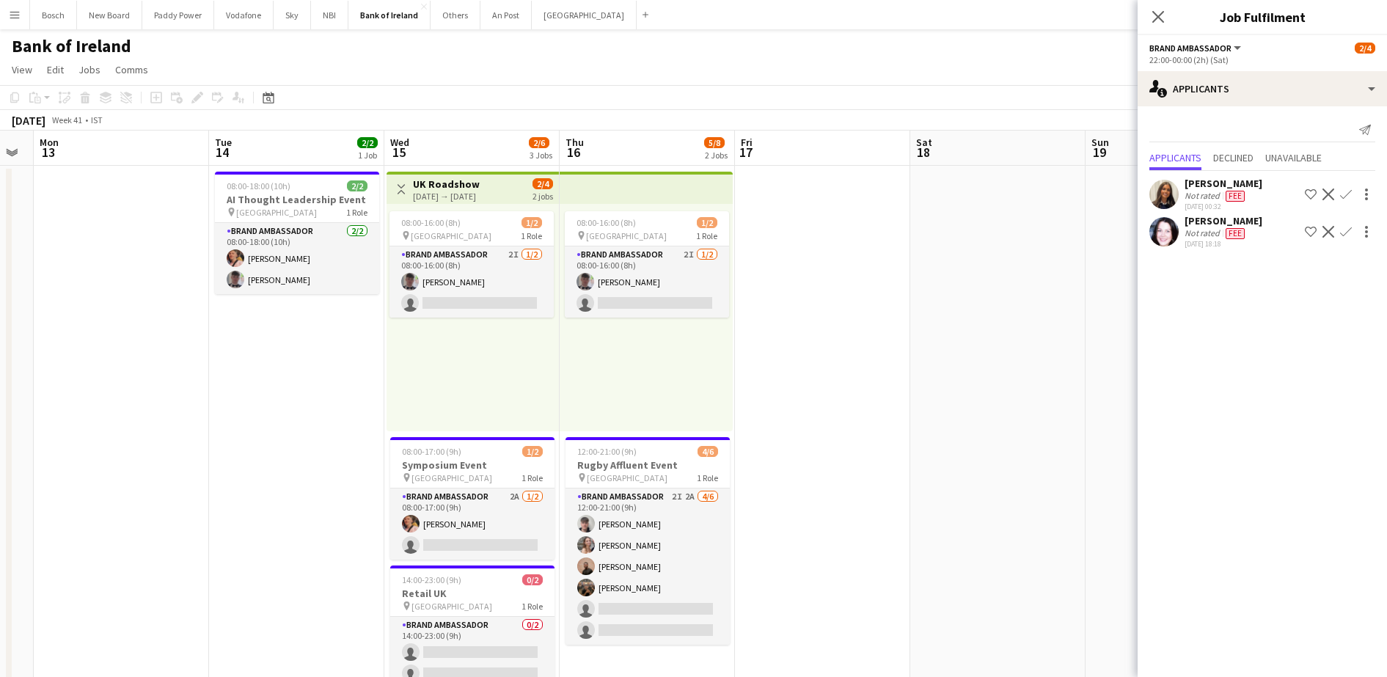
drag, startPoint x: 847, startPoint y: 442, endPoint x: 126, endPoint y: 420, distance: 721.4
click at [505, 263] on app-card-role "Brand Ambassador 2I [DATE] 08:00-16:00 (8h) [PERSON_NAME] single-neutral-actions" at bounding box center [472, 281] width 164 height 71
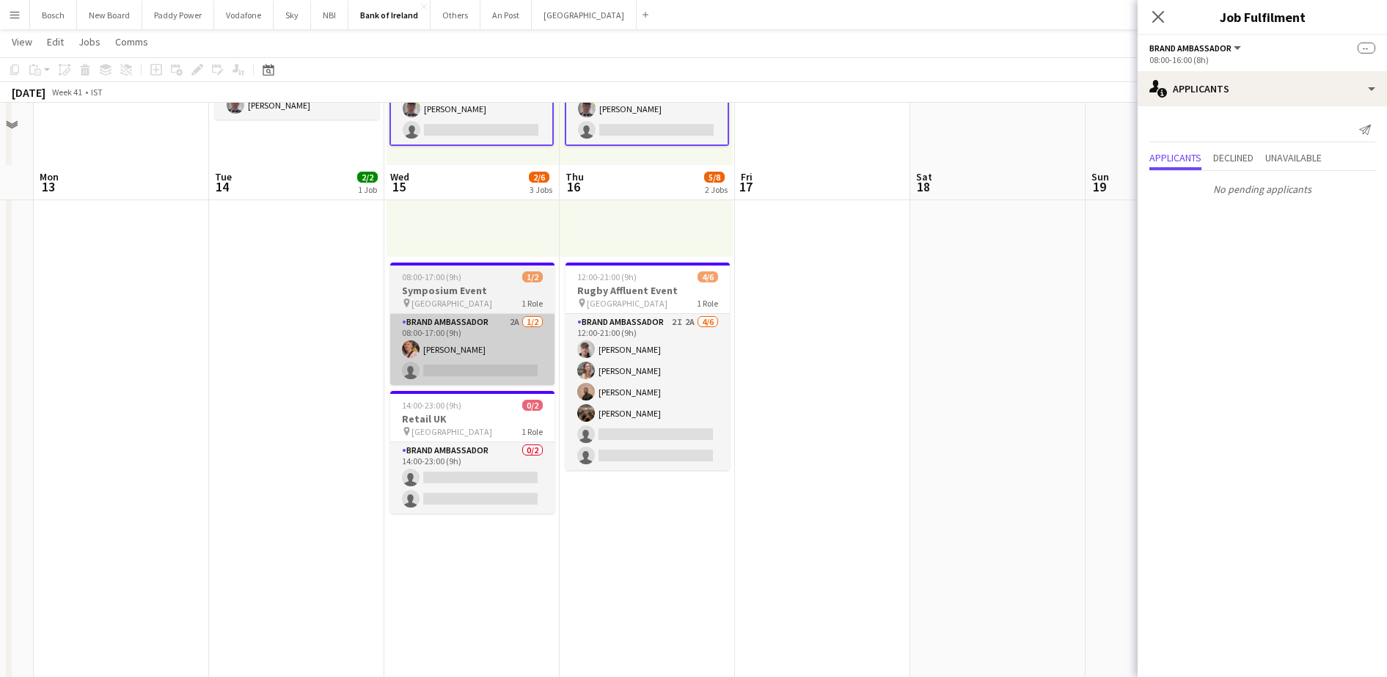
scroll to position [275, 0]
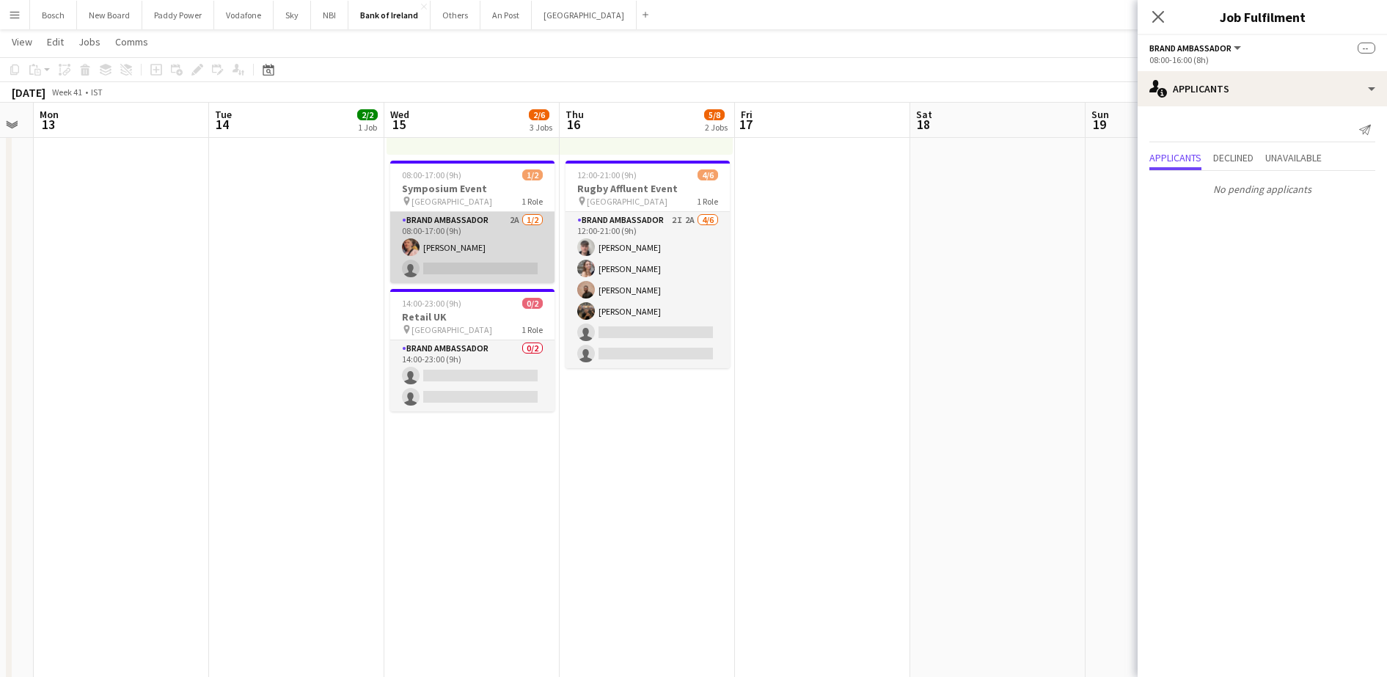
click at [498, 274] on app-card-role "Brand Ambassador 2A [DATE] 08:00-17:00 (9h) [PERSON_NAME] single-neutral-actions" at bounding box center [472, 247] width 164 height 71
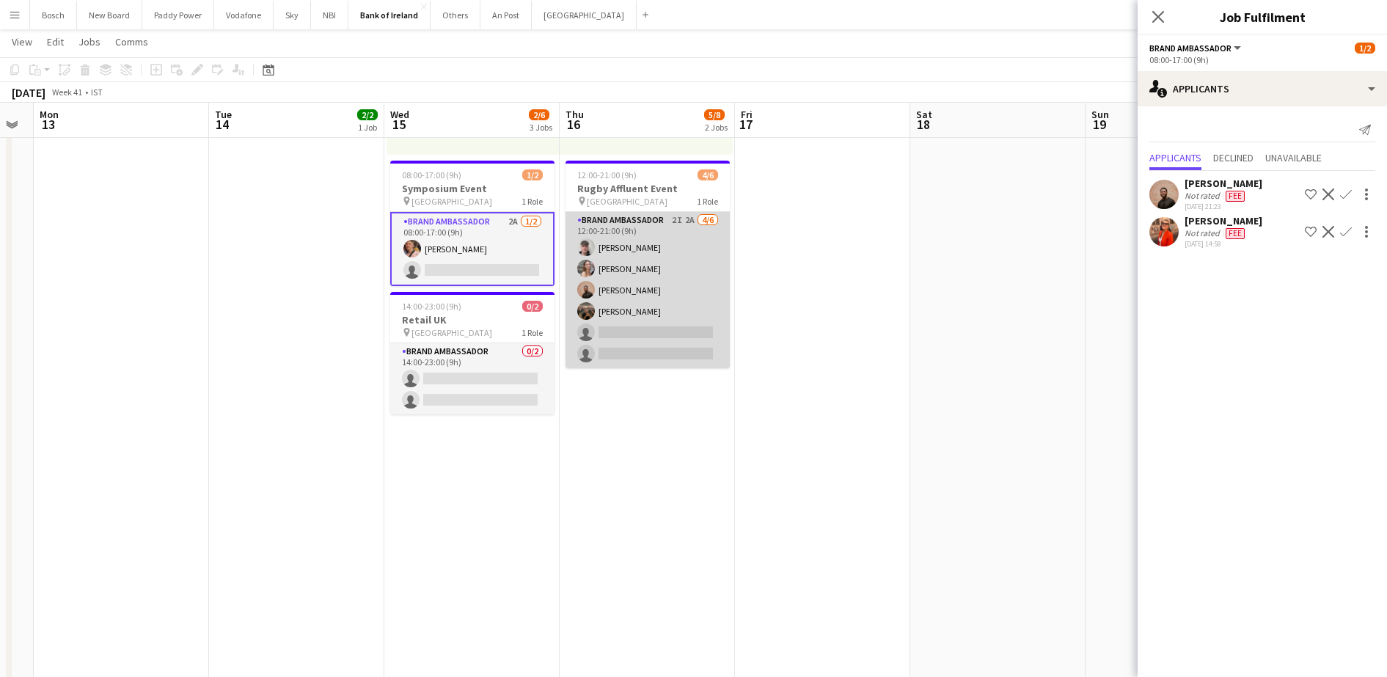
click at [632, 301] on app-card-role "Brand Ambassador 2I 2A [DATE] 12:00-21:00 (9h) [PERSON_NAME] [PERSON_NAME] [PER…" at bounding box center [648, 290] width 164 height 156
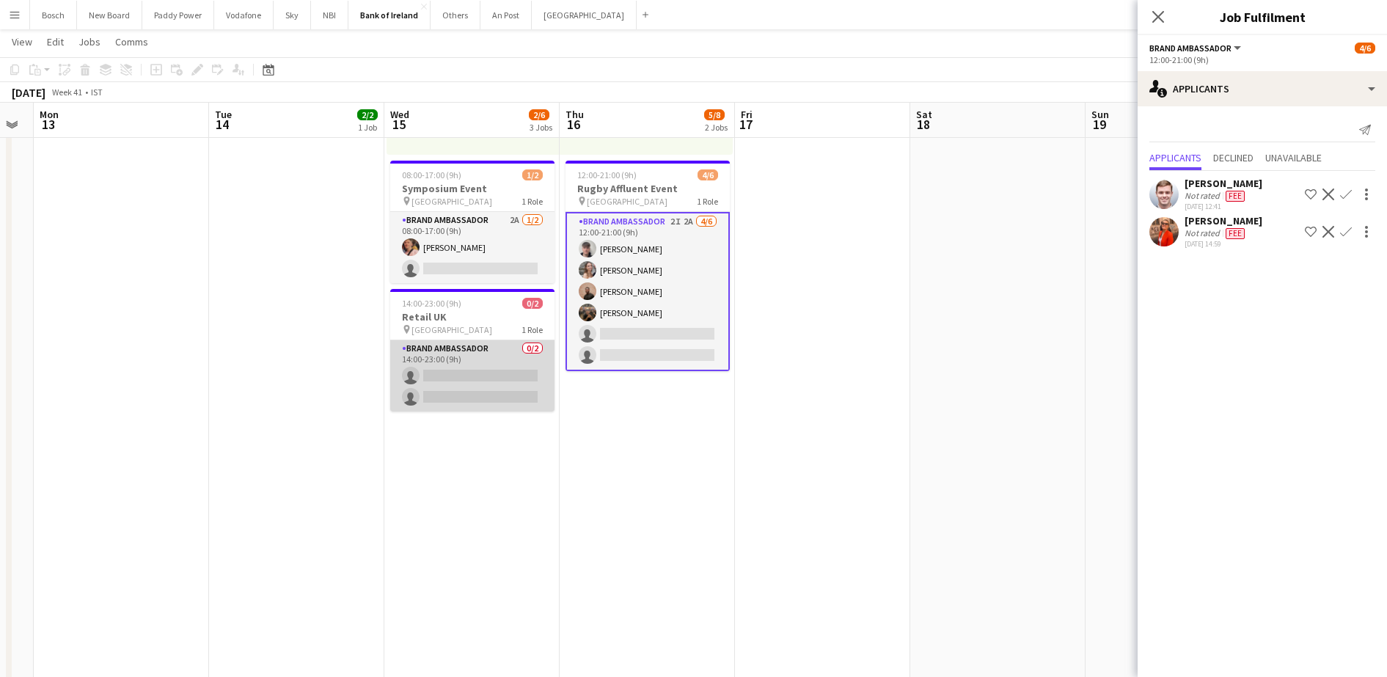
click at [508, 385] on app-card-role "Brand Ambassador 0/2 14:00-23:00 (9h) single-neutral-actions single-neutral-act…" at bounding box center [472, 375] width 164 height 71
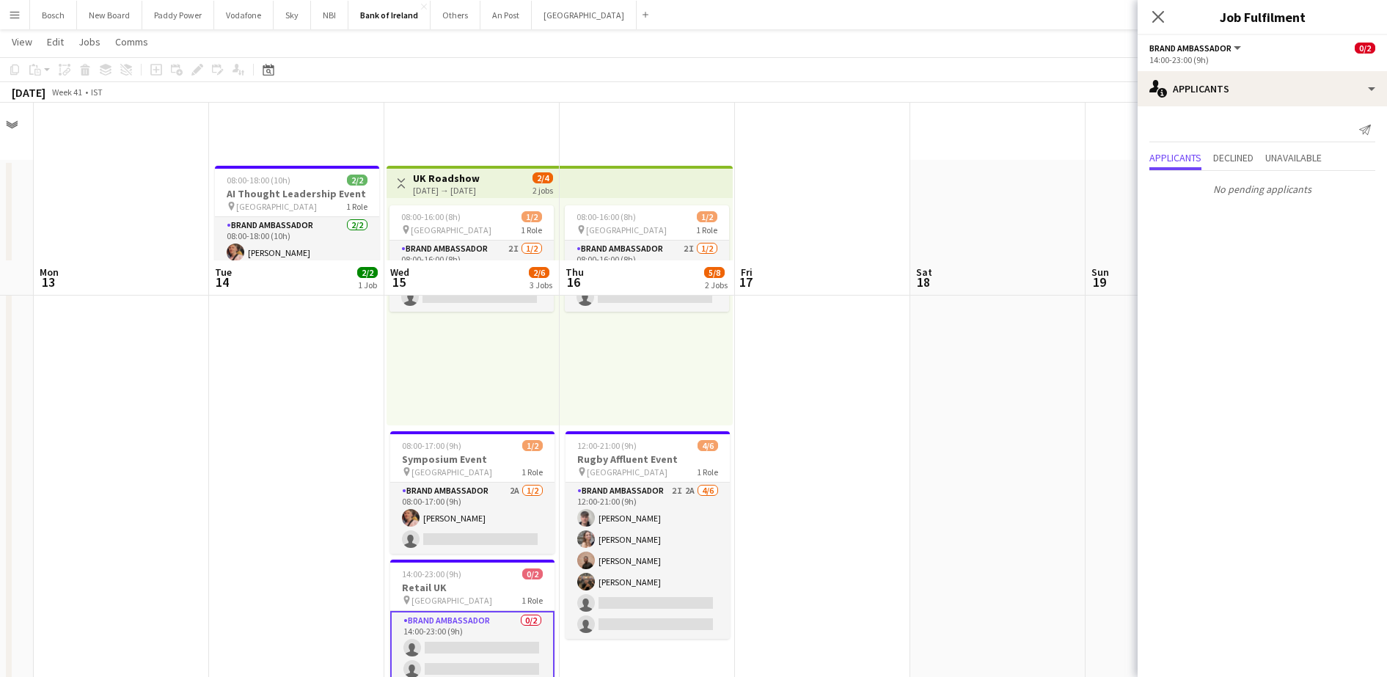
scroll to position [0, 0]
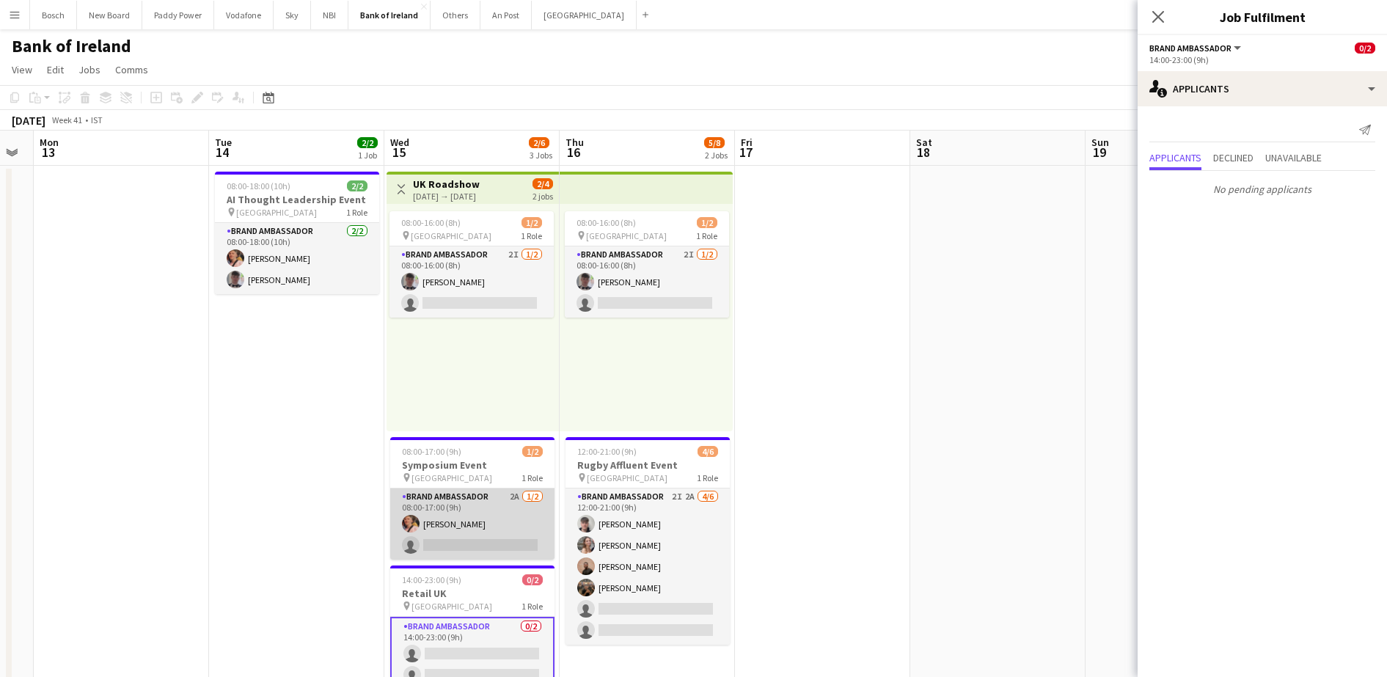
click at [506, 521] on app-card-role "Brand Ambassador 2A [DATE] 08:00-17:00 (9h) [PERSON_NAME] single-neutral-actions" at bounding box center [472, 524] width 164 height 71
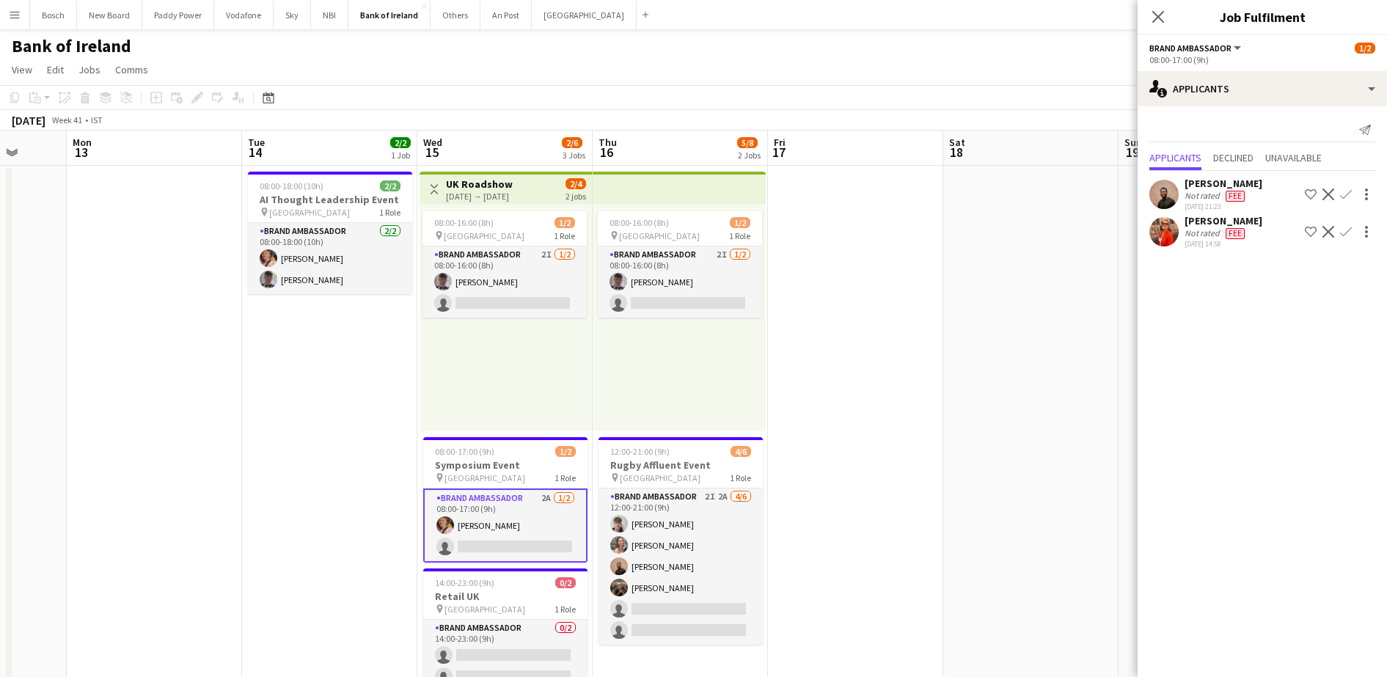
drag, startPoint x: 847, startPoint y: 434, endPoint x: 1169, endPoint y: 376, distance: 327.9
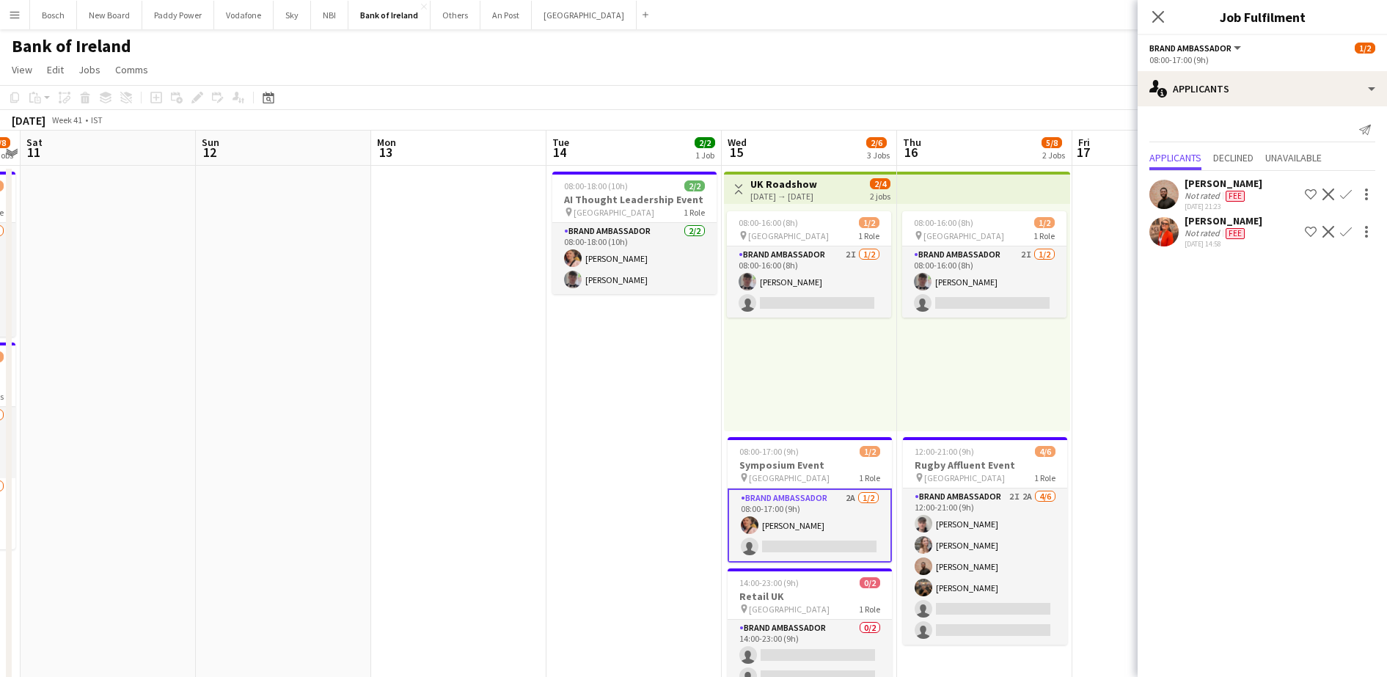
drag, startPoint x: 337, startPoint y: 409, endPoint x: 943, endPoint y: 366, distance: 607.4
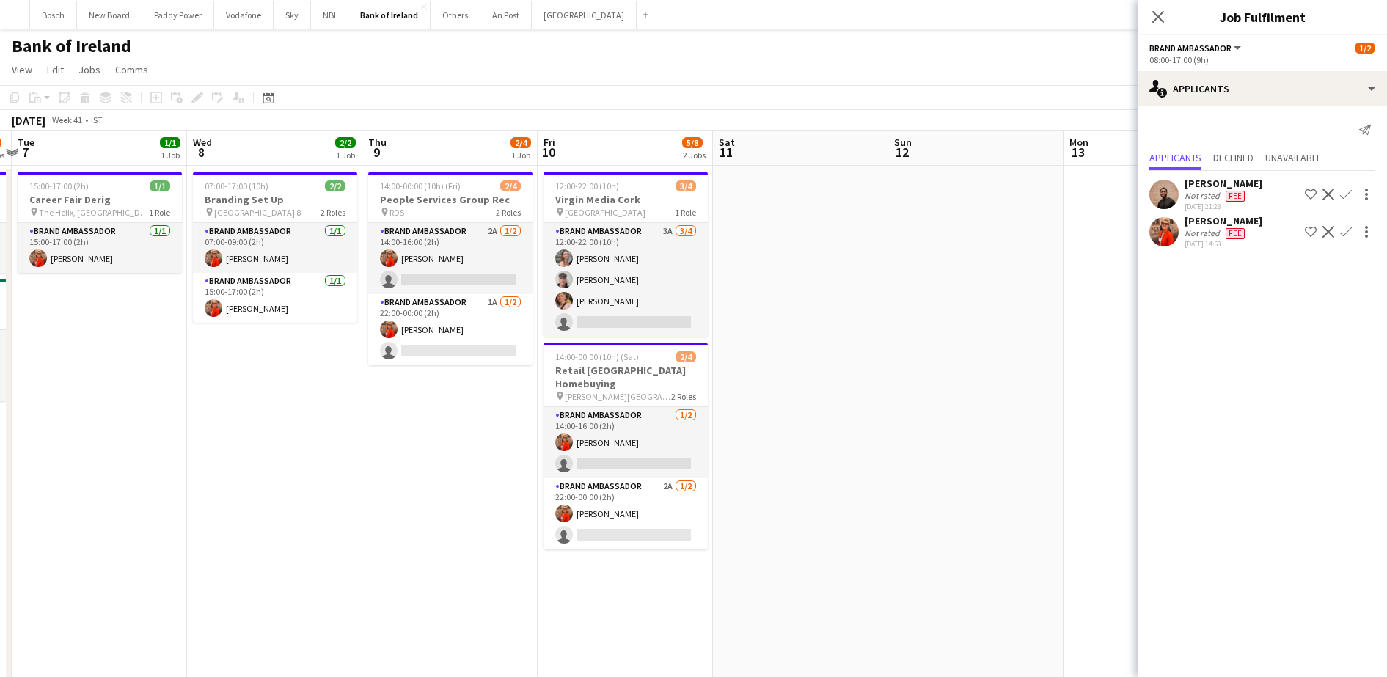
drag, startPoint x: 781, startPoint y: 380, endPoint x: 749, endPoint y: 399, distance: 36.9
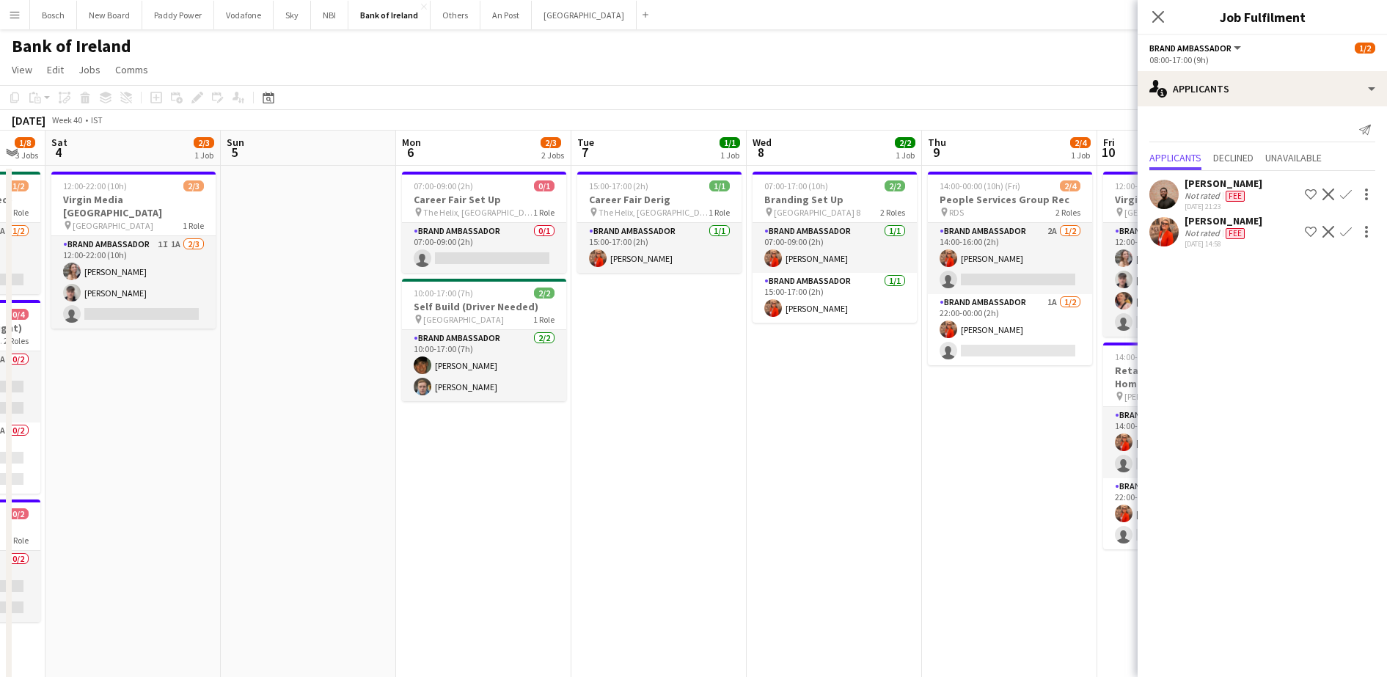
drag, startPoint x: 270, startPoint y: 424, endPoint x: 826, endPoint y: 398, distance: 556.6
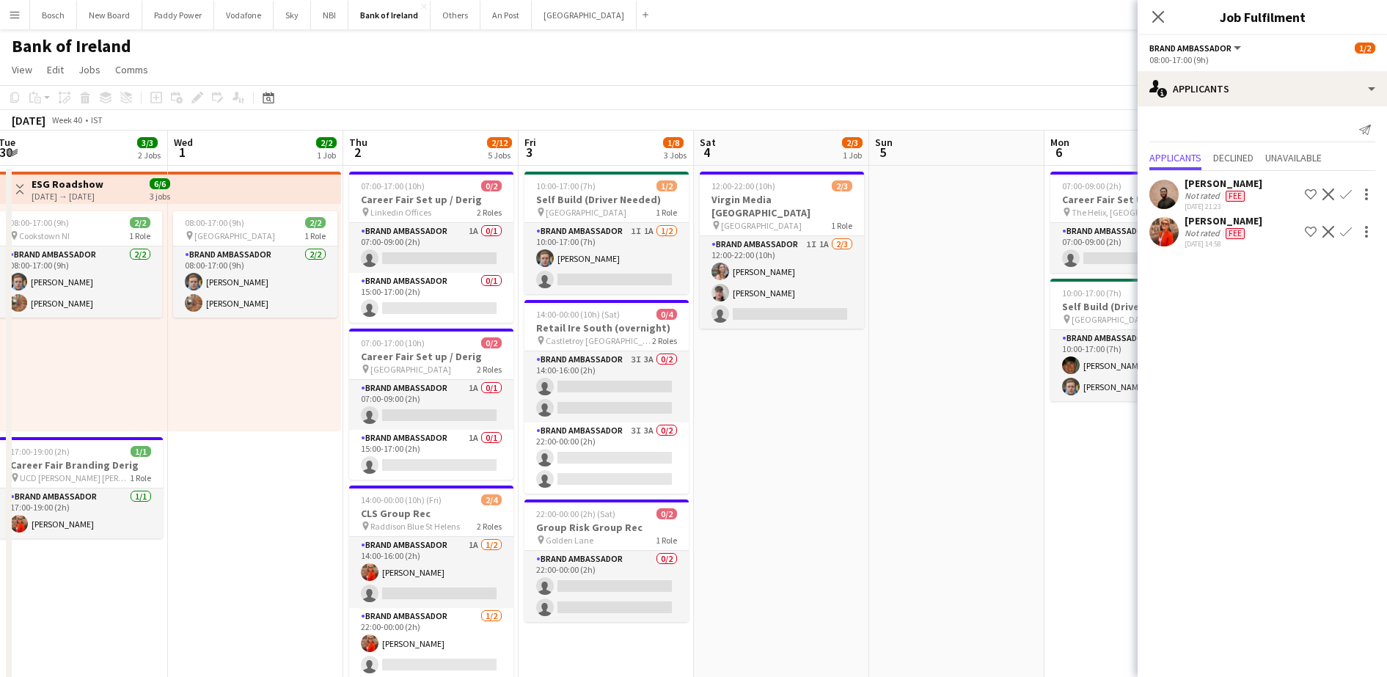
drag, startPoint x: 399, startPoint y: 439, endPoint x: 1048, endPoint y: 432, distance: 648.5
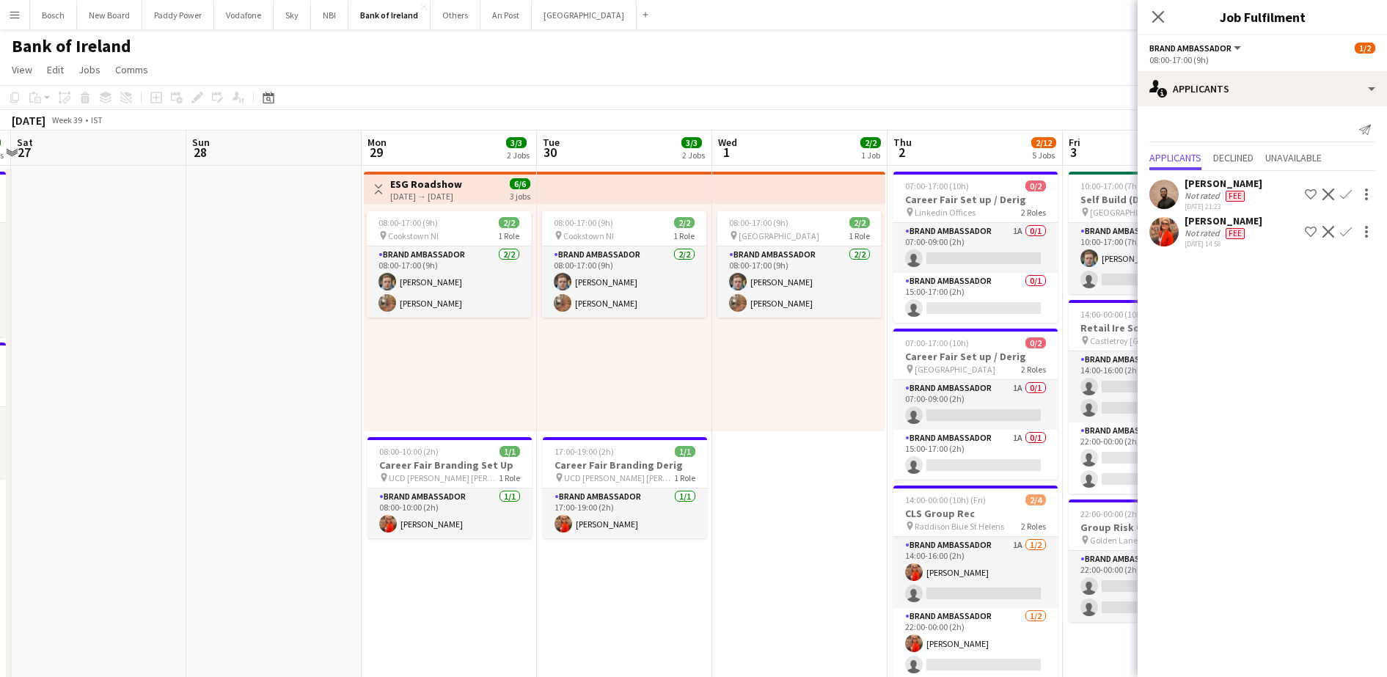
scroll to position [0, 343]
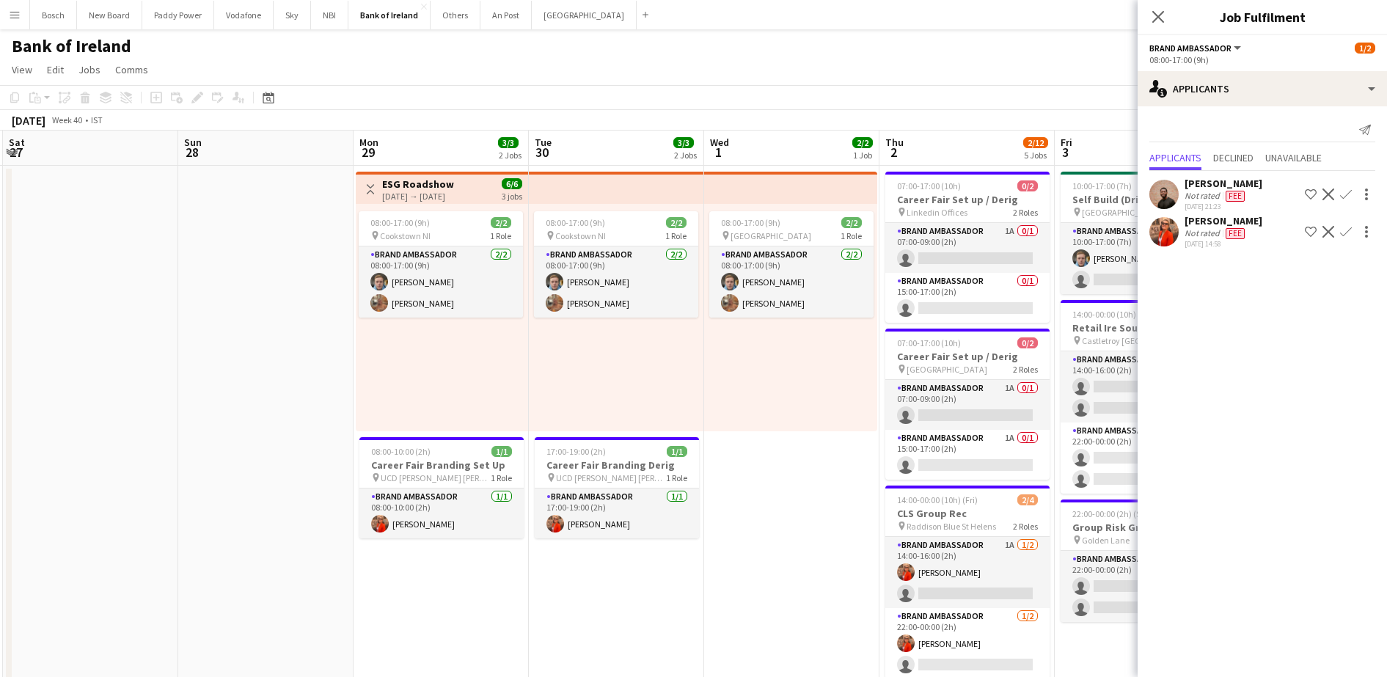
drag, startPoint x: 244, startPoint y: 538, endPoint x: 888, endPoint y: 486, distance: 645.4
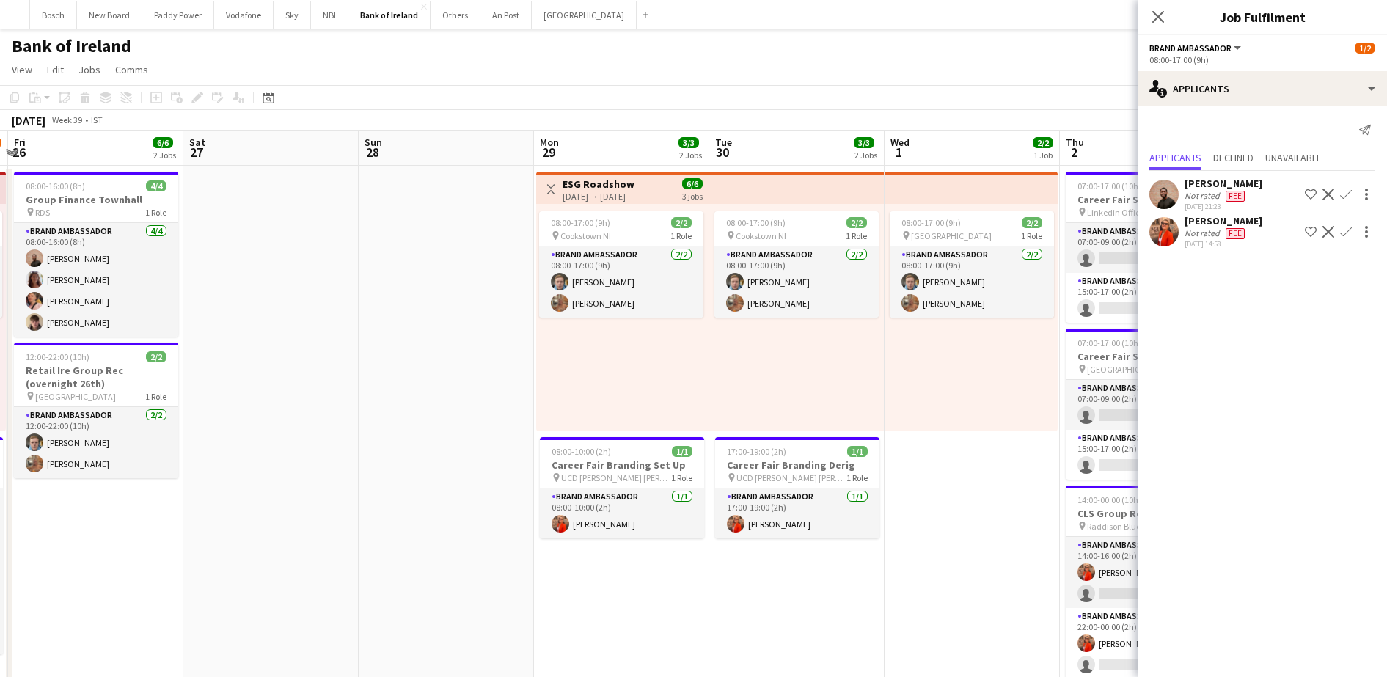
scroll to position [17, 0]
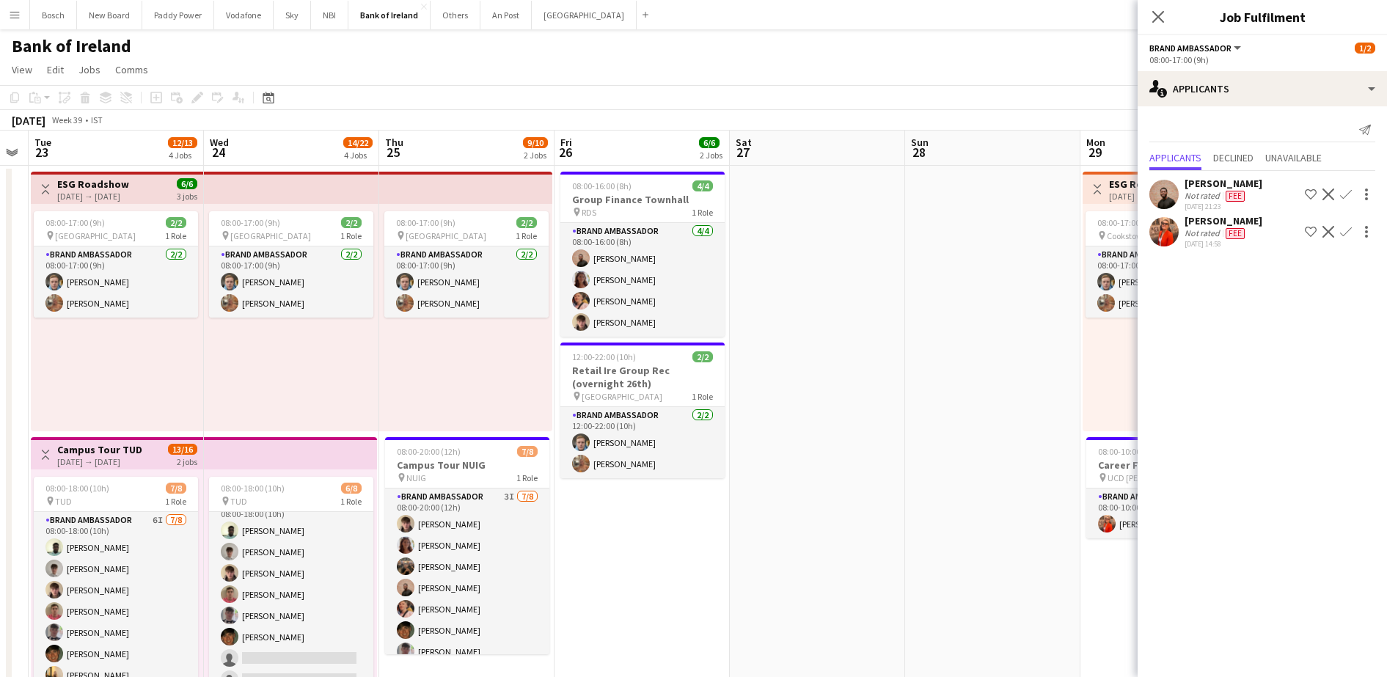
drag, startPoint x: 935, startPoint y: 446, endPoint x: 918, endPoint y: 450, distance: 18.0
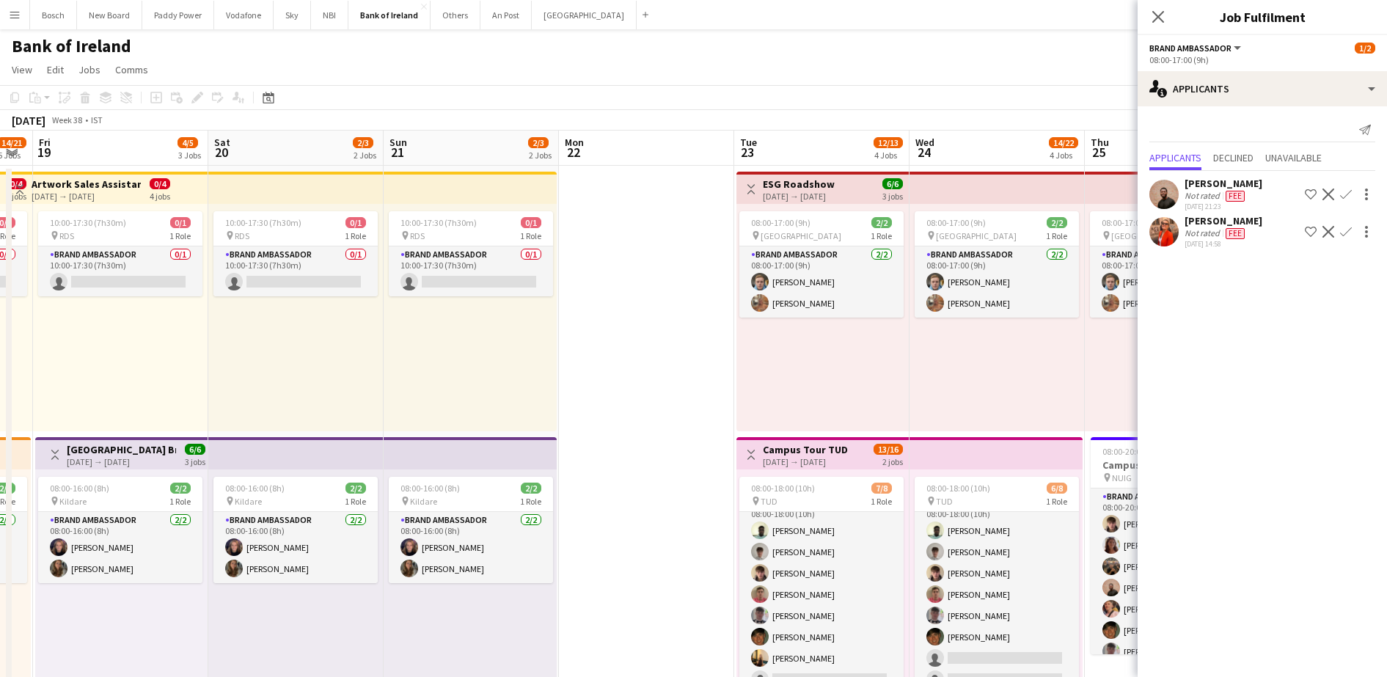
scroll to position [0, 436]
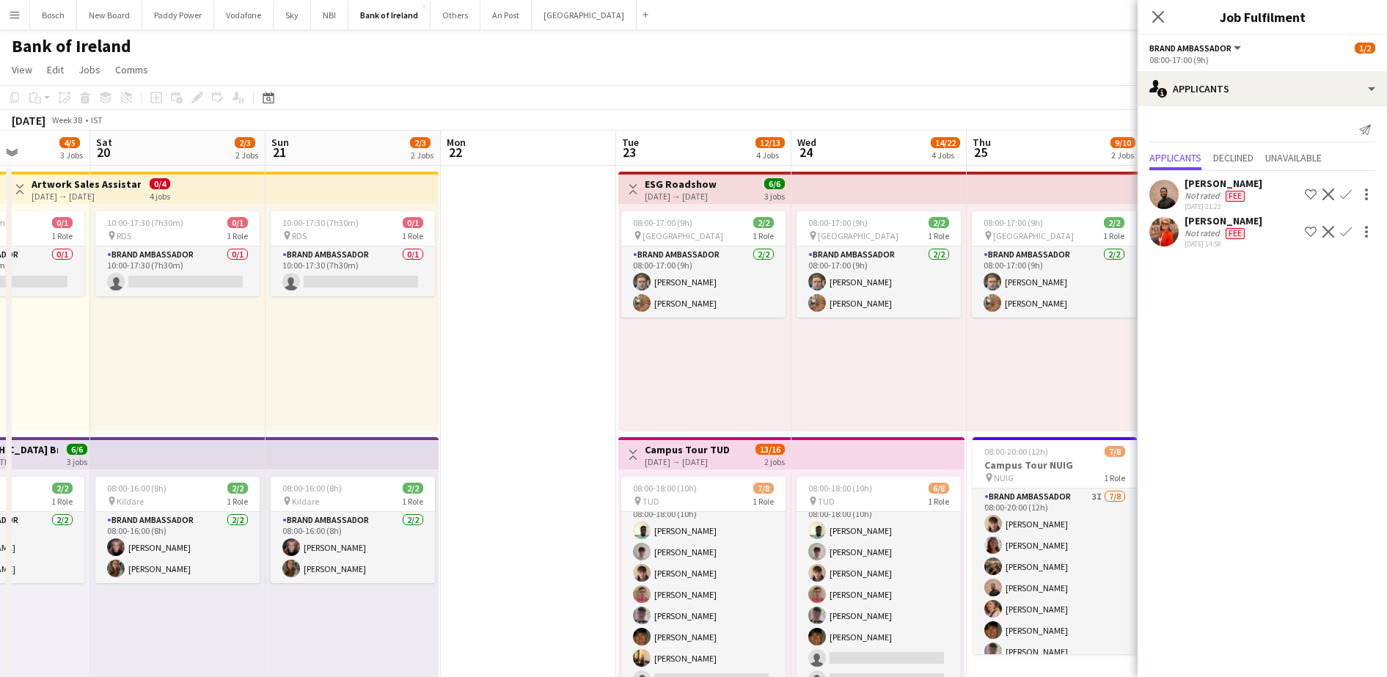
drag, startPoint x: 395, startPoint y: 363, endPoint x: 814, endPoint y: 387, distance: 418.8
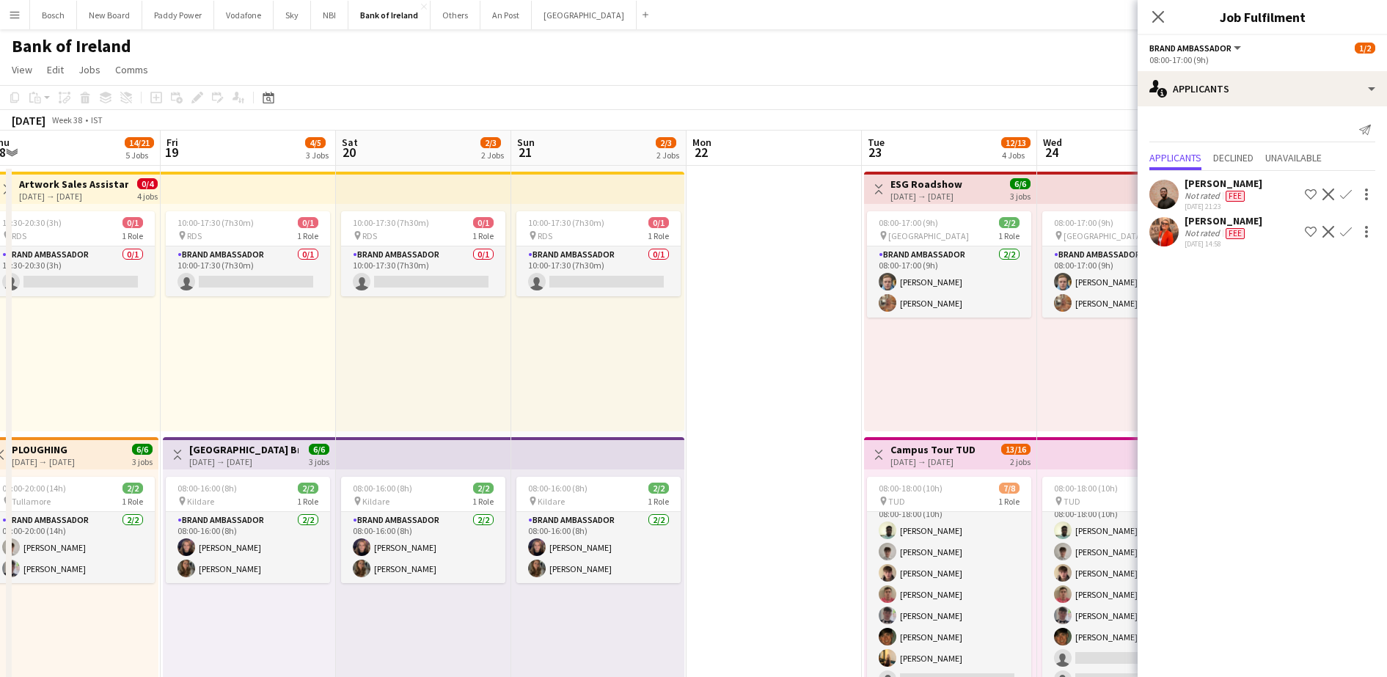
scroll to position [17, 0]
drag, startPoint x: 500, startPoint y: 398, endPoint x: 892, endPoint y: 365, distance: 393.9
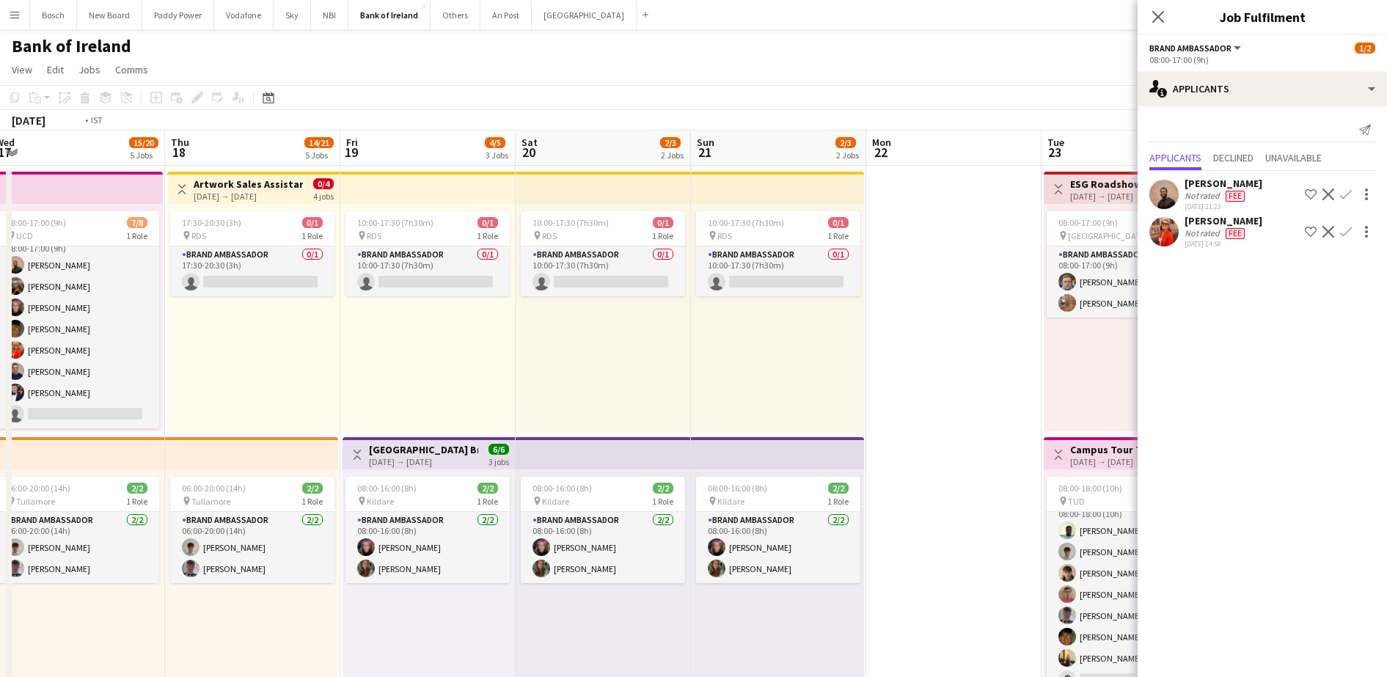
scroll to position [0, 374]
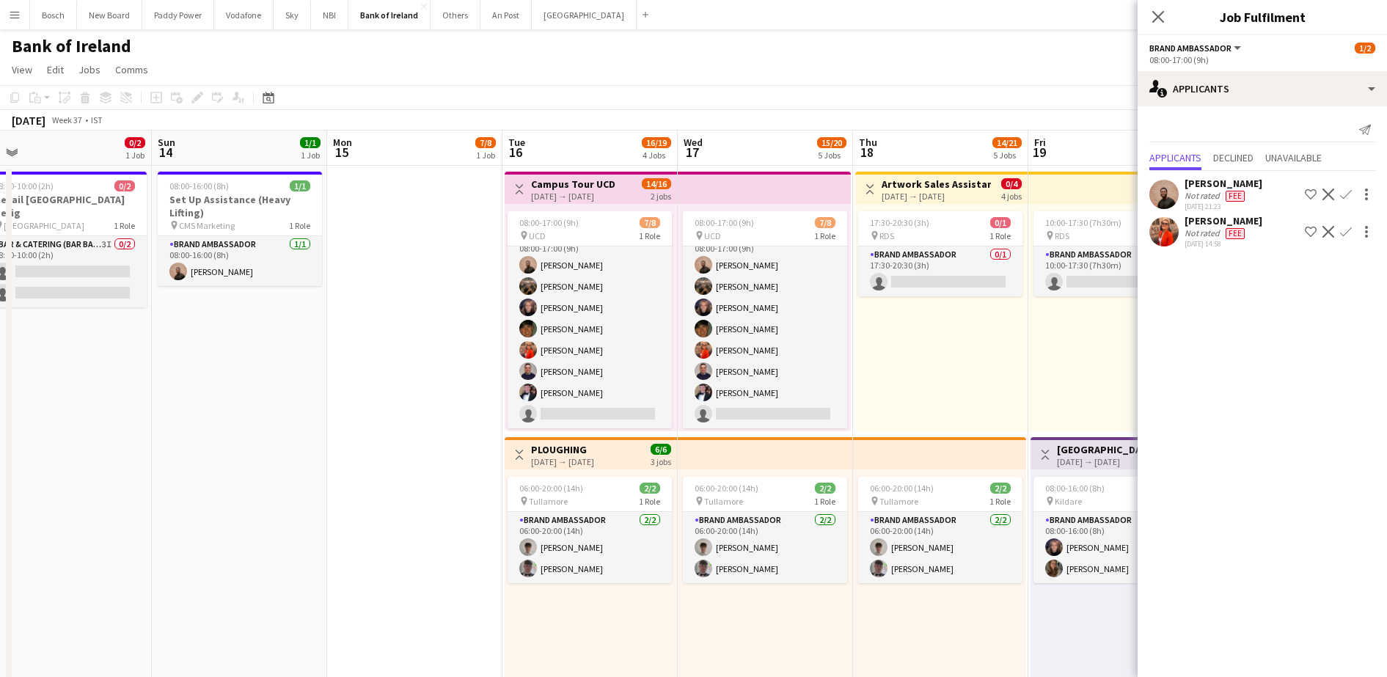
drag, startPoint x: 84, startPoint y: 392, endPoint x: 772, endPoint y: 372, distance: 688.4
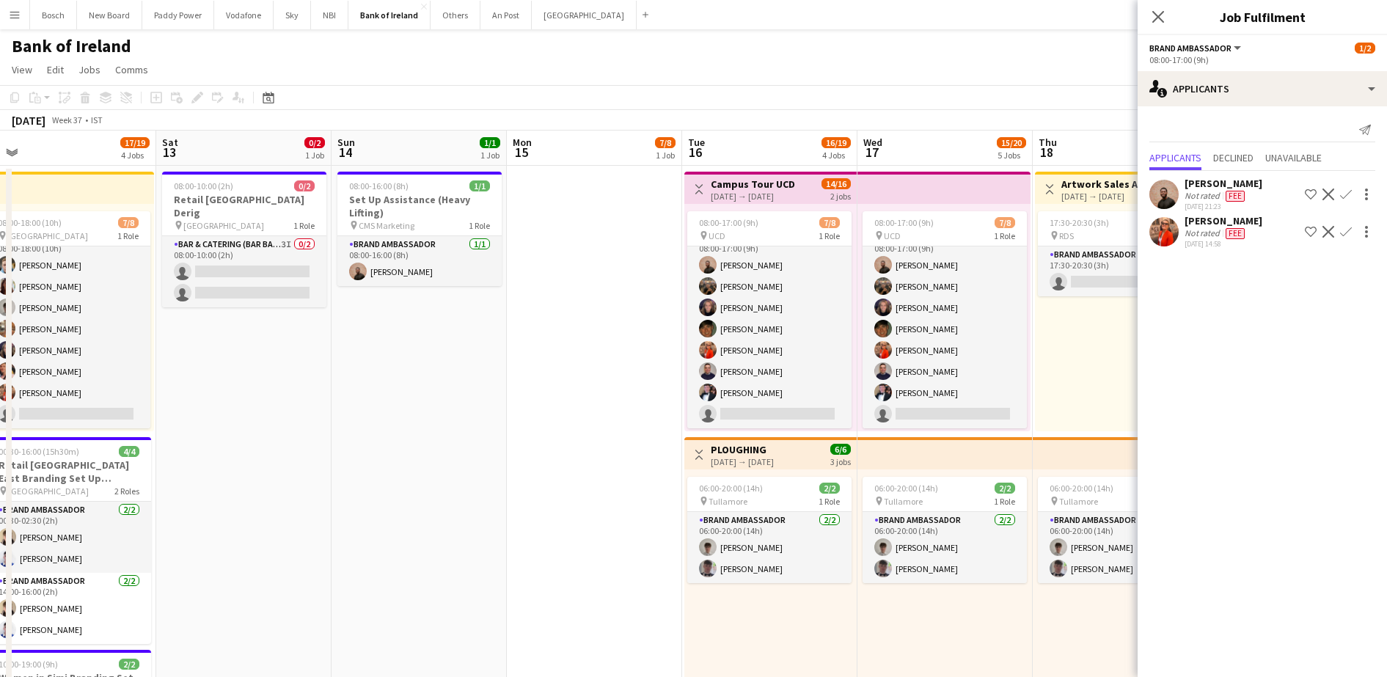
drag, startPoint x: 250, startPoint y: 439, endPoint x: 709, endPoint y: 408, distance: 460.2
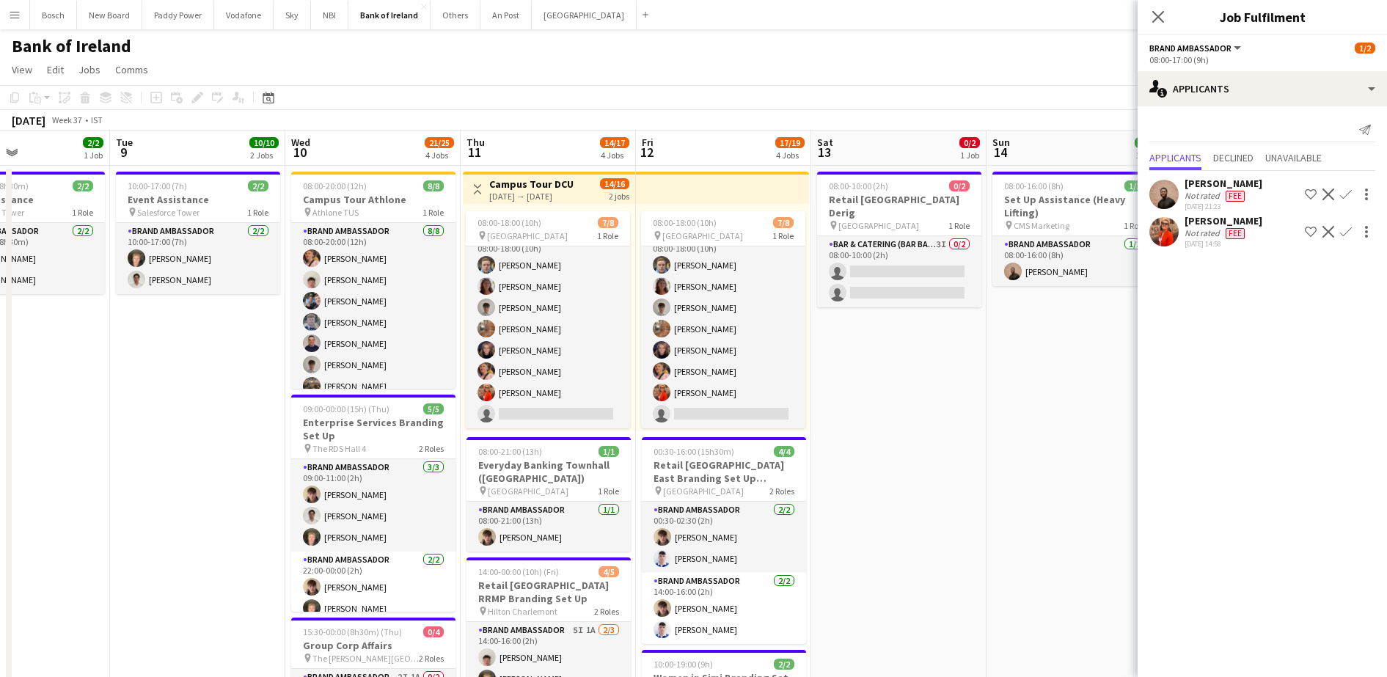
drag, startPoint x: 525, startPoint y: 431, endPoint x: 901, endPoint y: 380, distance: 379.0
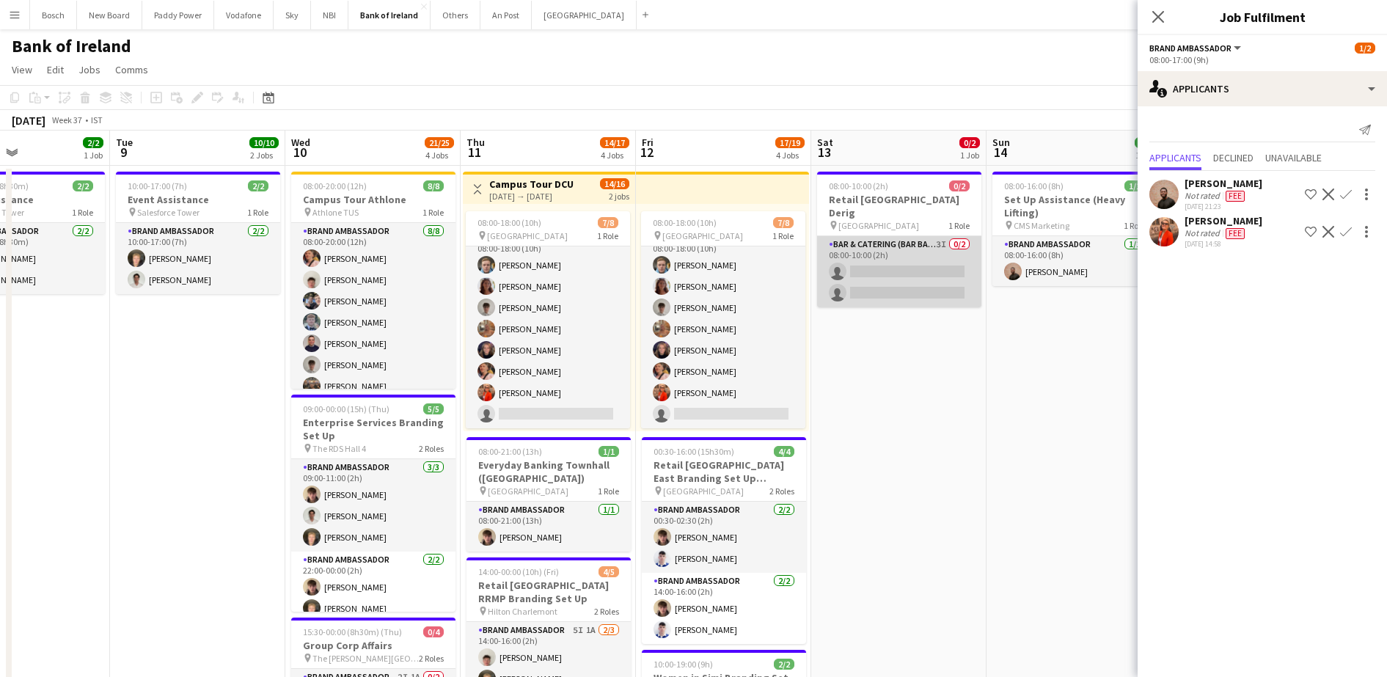
click at [894, 268] on app-card-role "Bar & Catering (Bar Back) 3I 0/2 08:00-10:00 (2h) single-neutral-actions single…" at bounding box center [899, 271] width 164 height 71
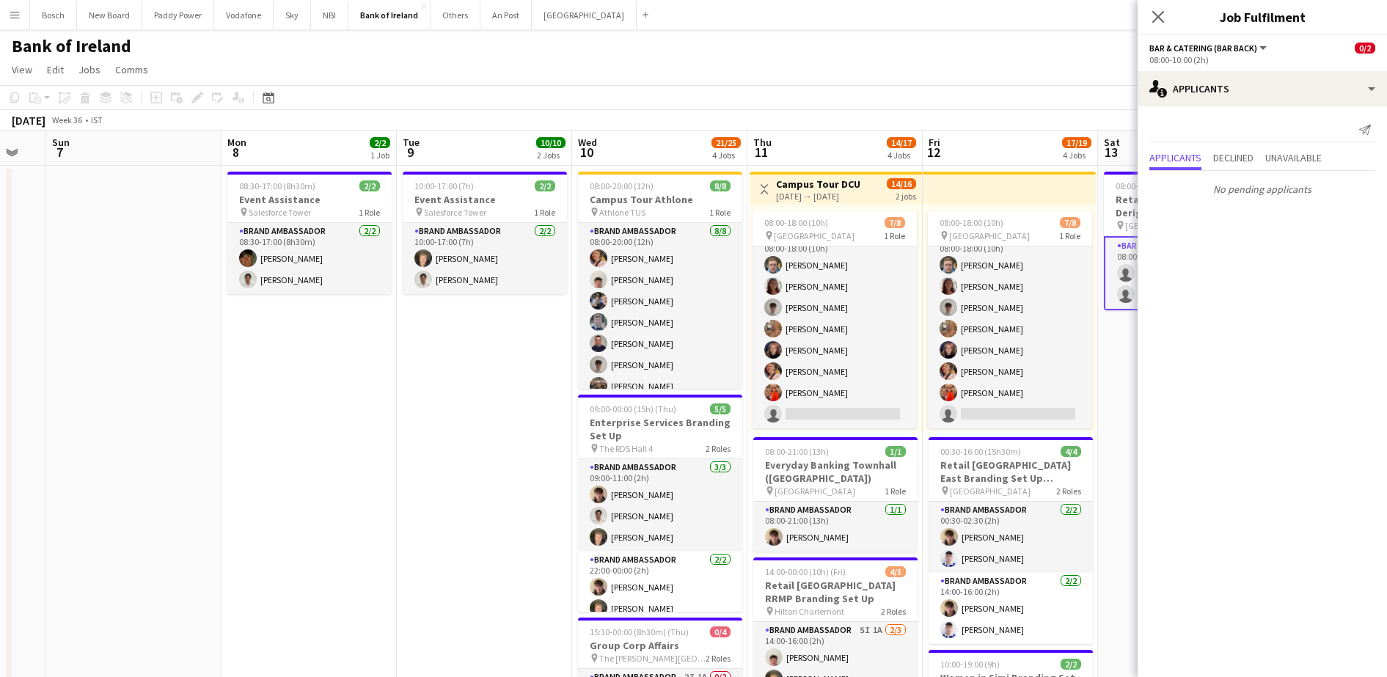
scroll to position [0, 297]
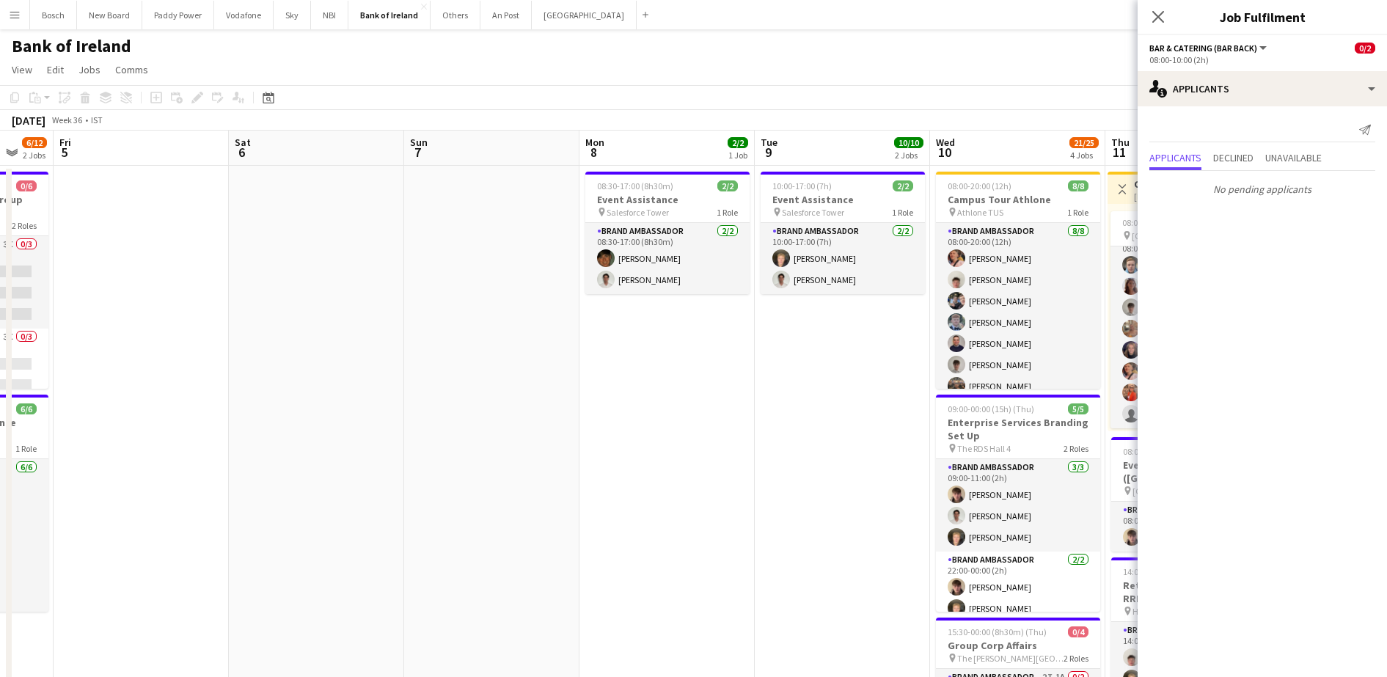
drag, startPoint x: 87, startPoint y: 475, endPoint x: 731, endPoint y: 436, distance: 645.9
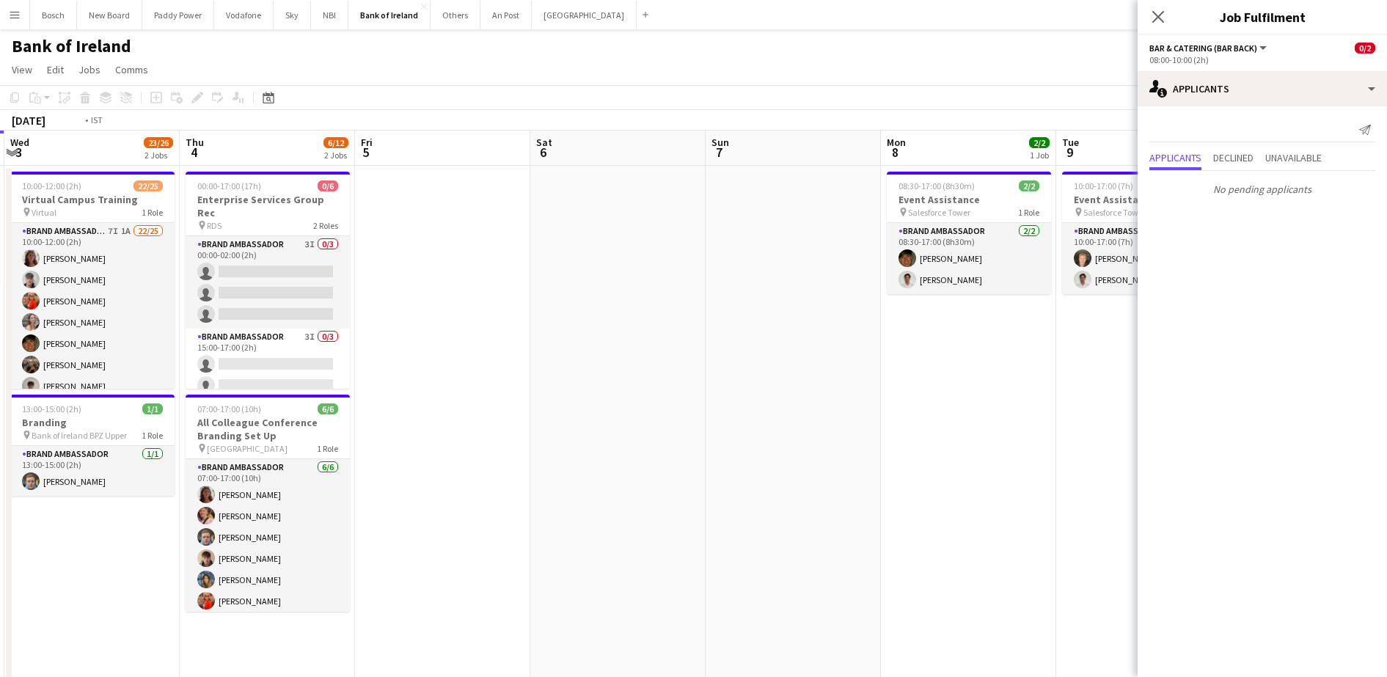
drag, startPoint x: 310, startPoint y: 399, endPoint x: 962, endPoint y: 366, distance: 653.0
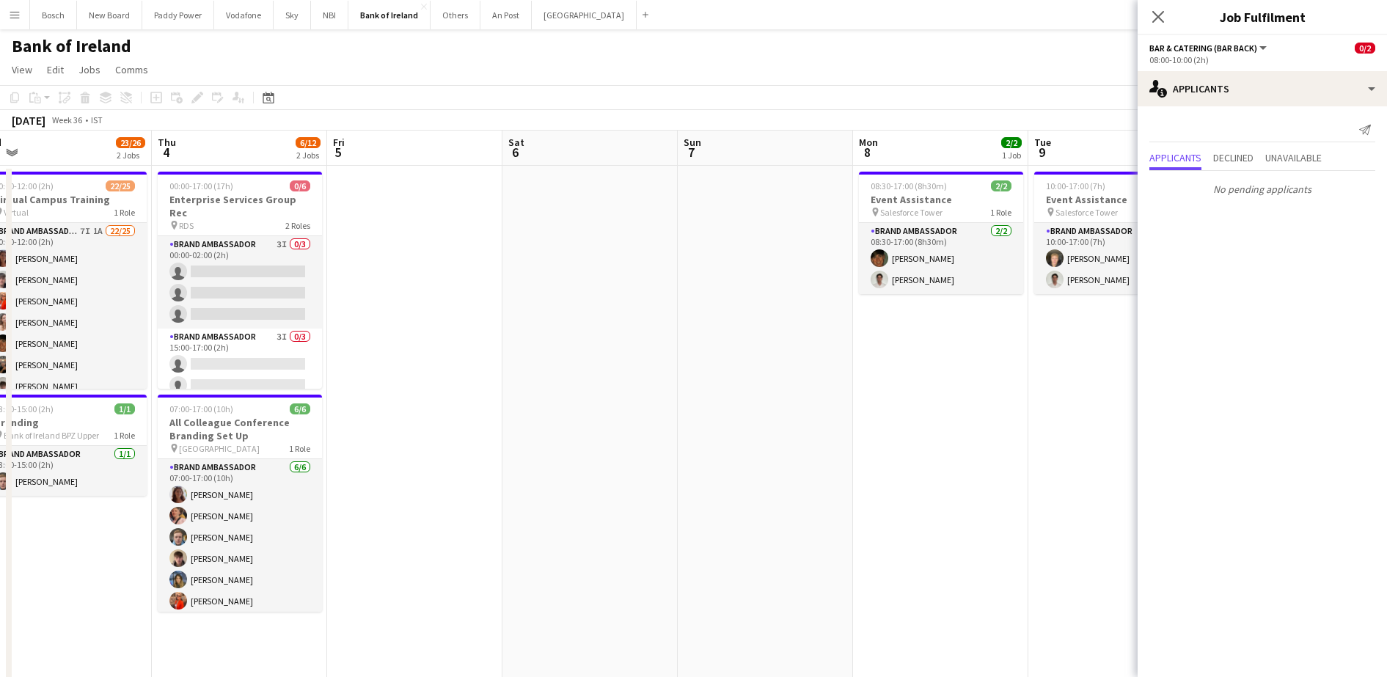
drag, startPoint x: 406, startPoint y: 553, endPoint x: -4, endPoint y: 502, distance: 412.4
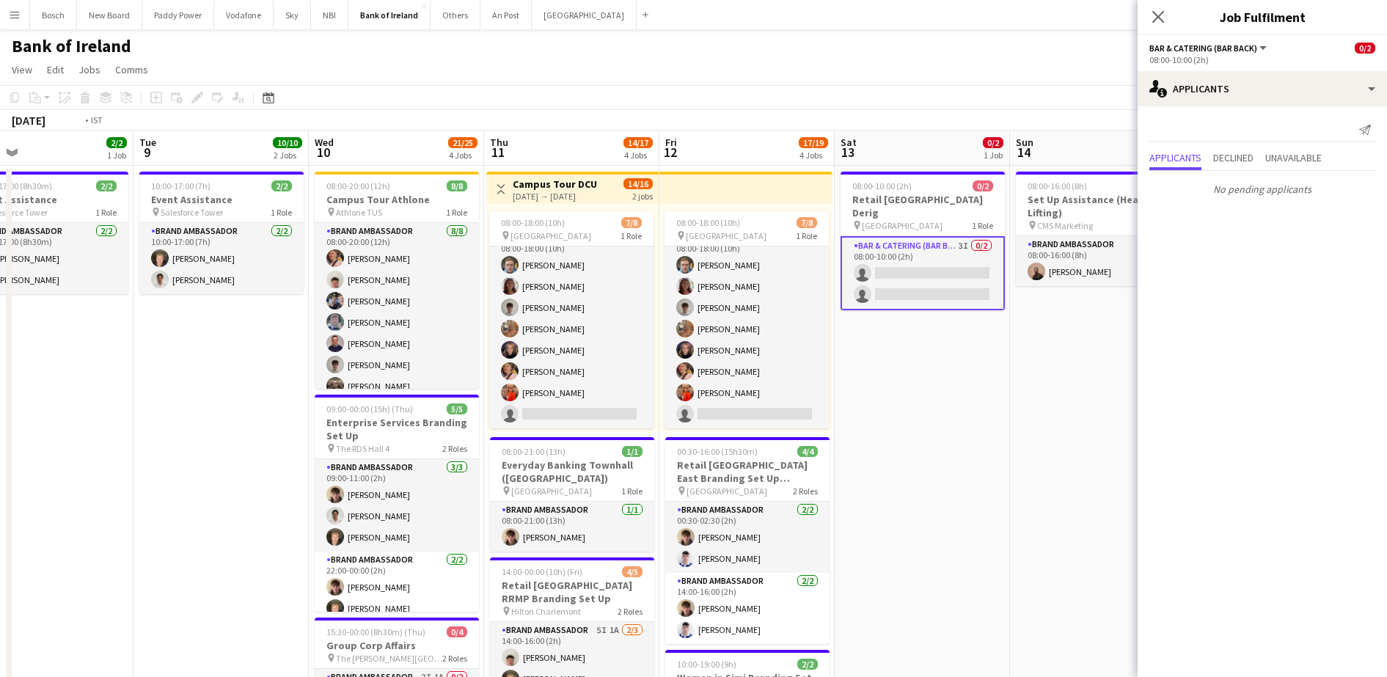
drag, startPoint x: 979, startPoint y: 475, endPoint x: 84, endPoint y: 416, distance: 896.9
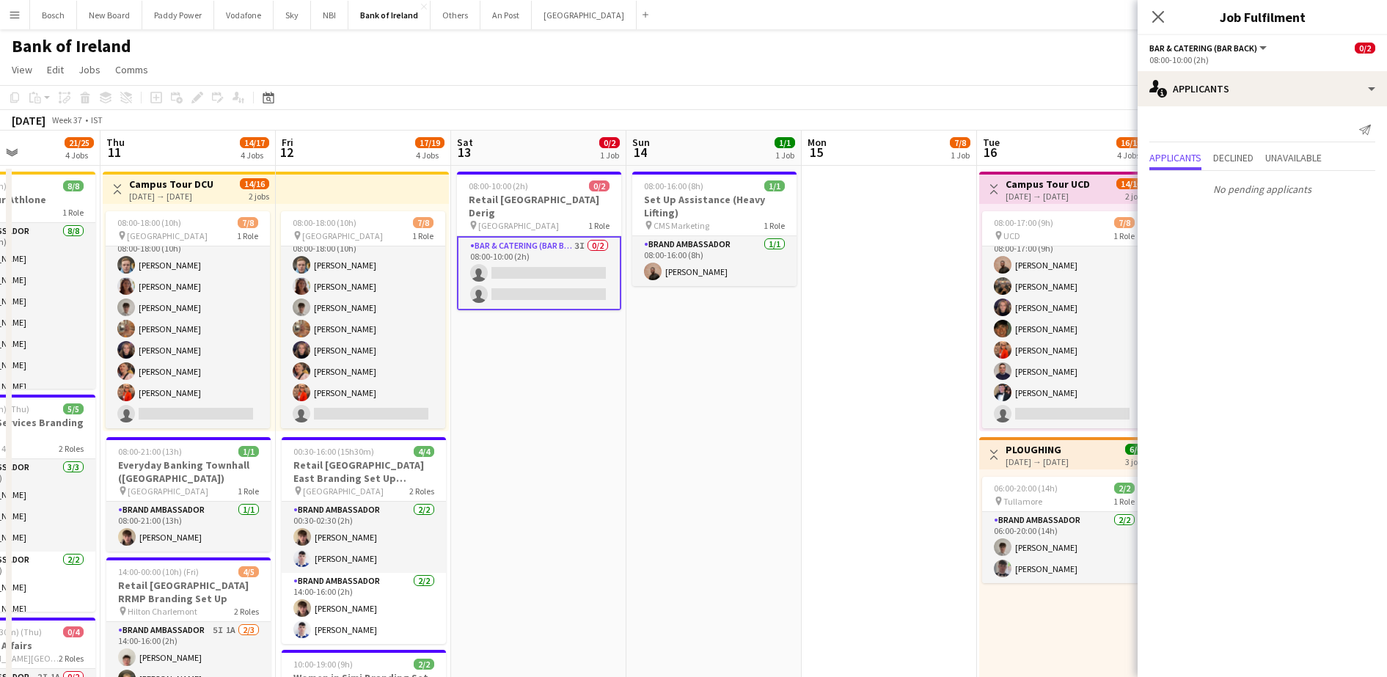
drag, startPoint x: 1045, startPoint y: 472, endPoint x: 662, endPoint y: 457, distance: 384.0
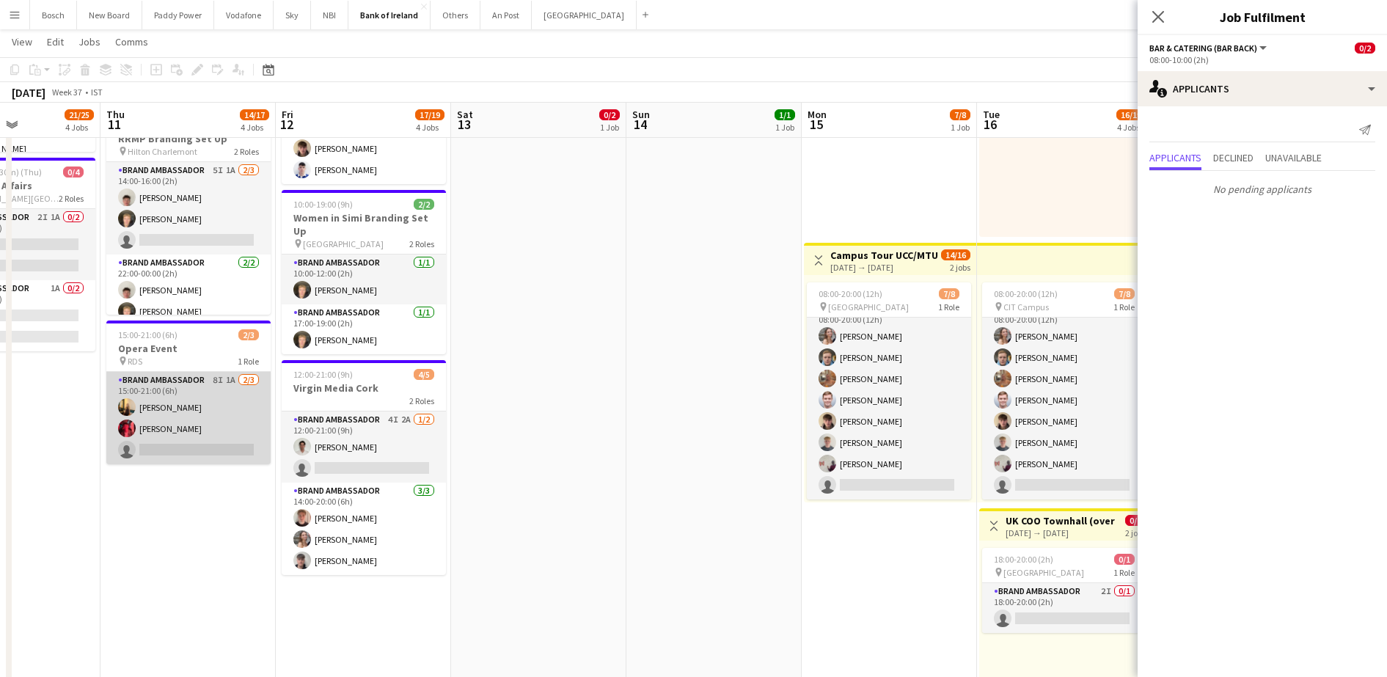
click at [217, 437] on app-card-role "Brand Ambassador 8I 1A [DATE] 15:00-21:00 (6h) [PERSON_NAME] [PERSON_NAME] sing…" at bounding box center [188, 418] width 164 height 92
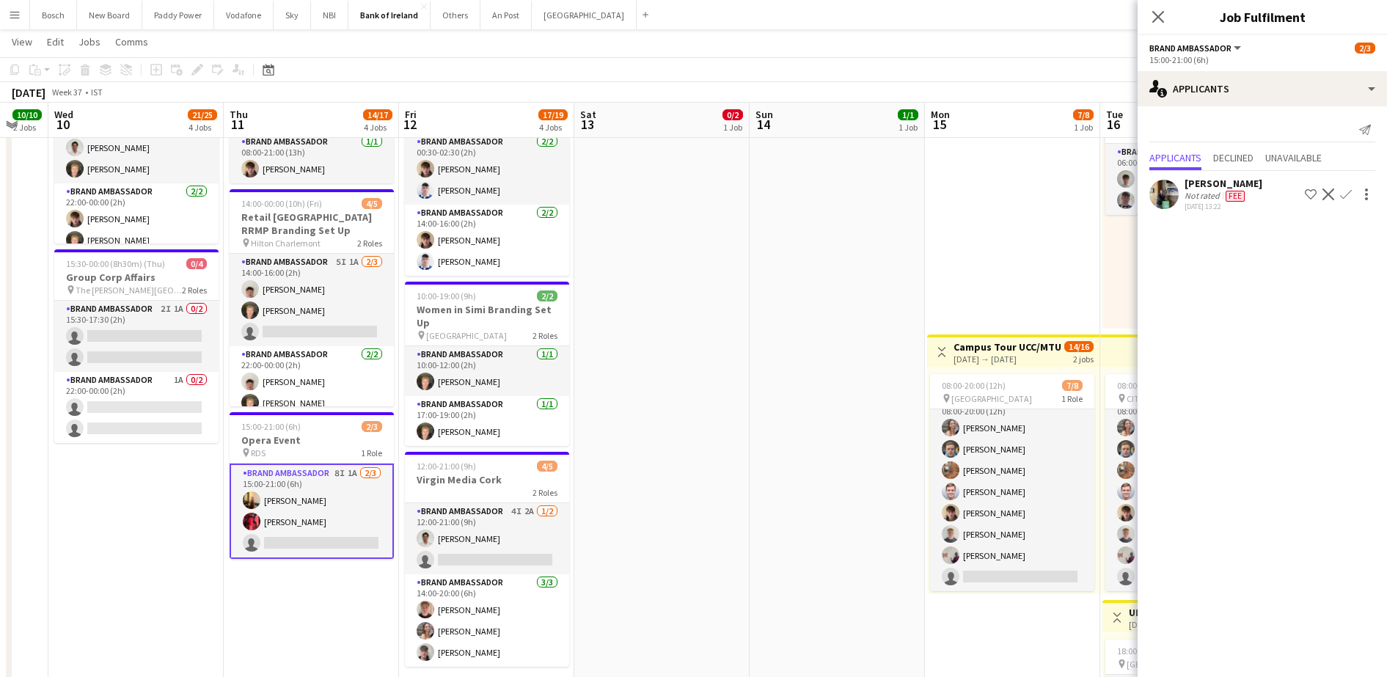
drag, startPoint x: 170, startPoint y: 596, endPoint x: 291, endPoint y: 591, distance: 121.1
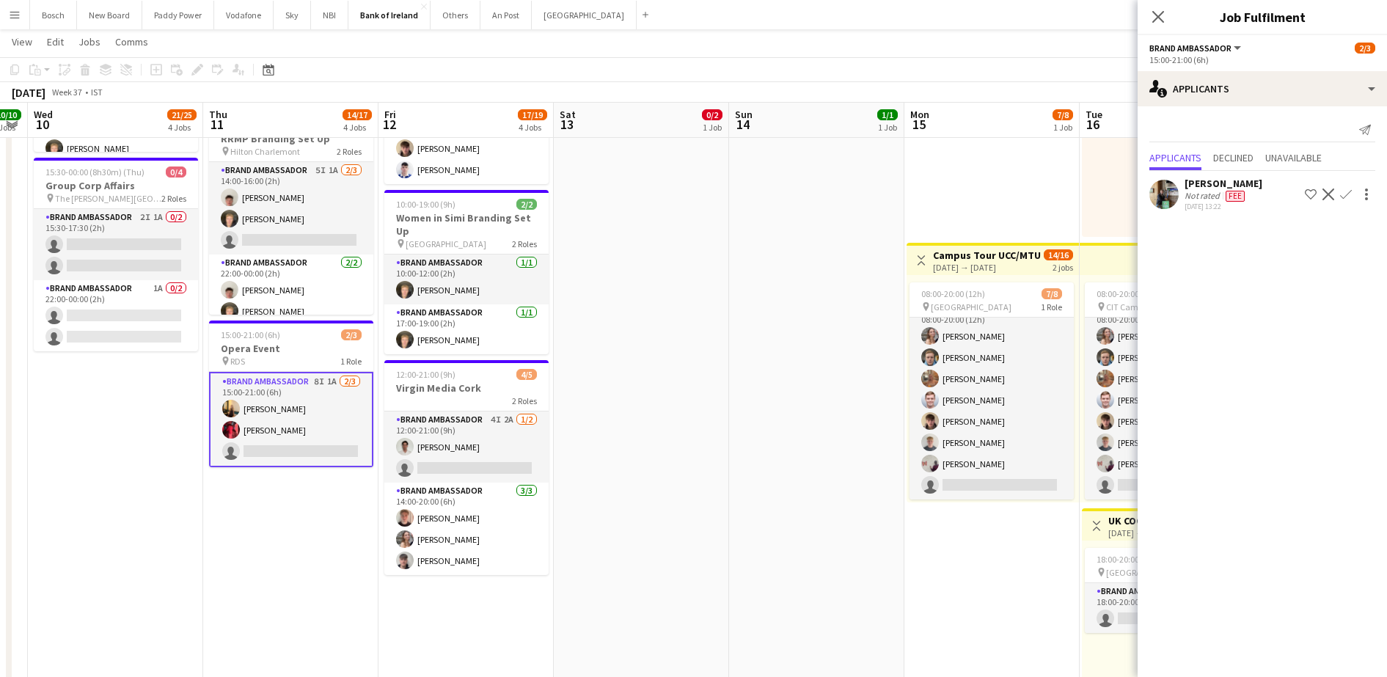
scroll to position [0, 324]
drag, startPoint x: 322, startPoint y: 569, endPoint x: 301, endPoint y: 569, distance: 20.5
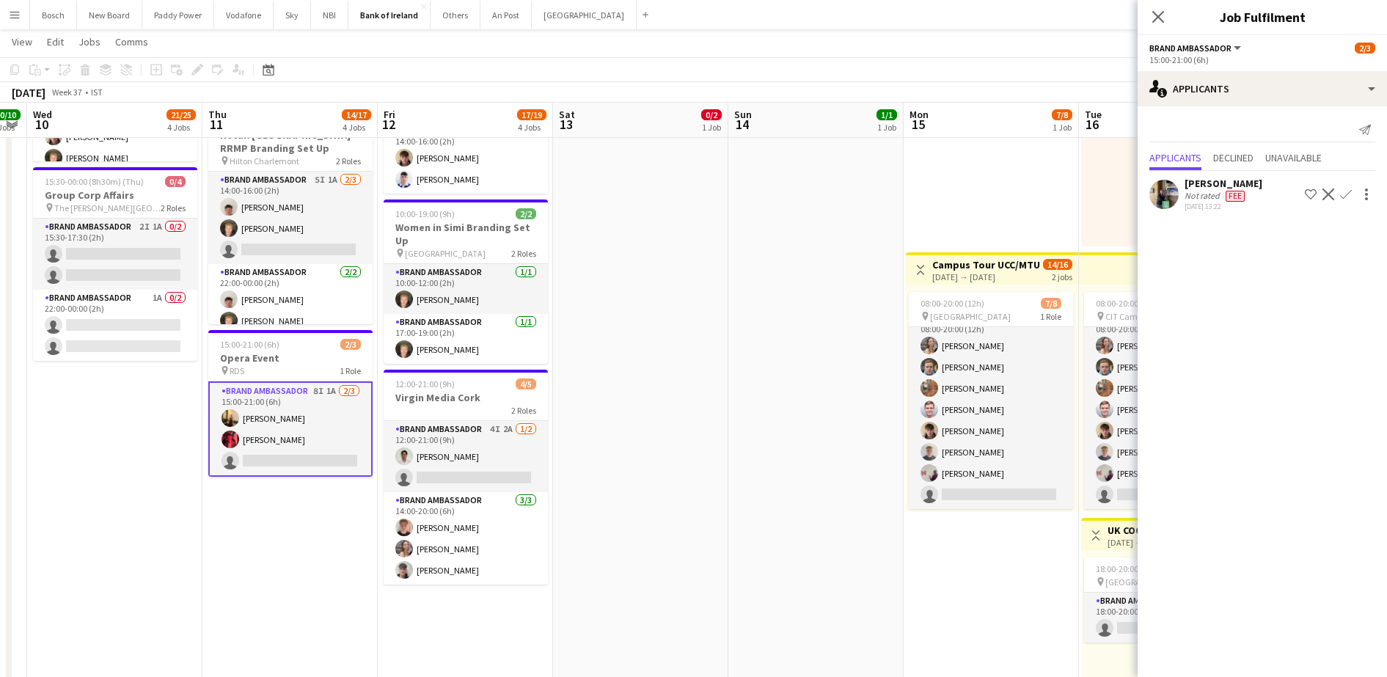
scroll to position [458, 0]
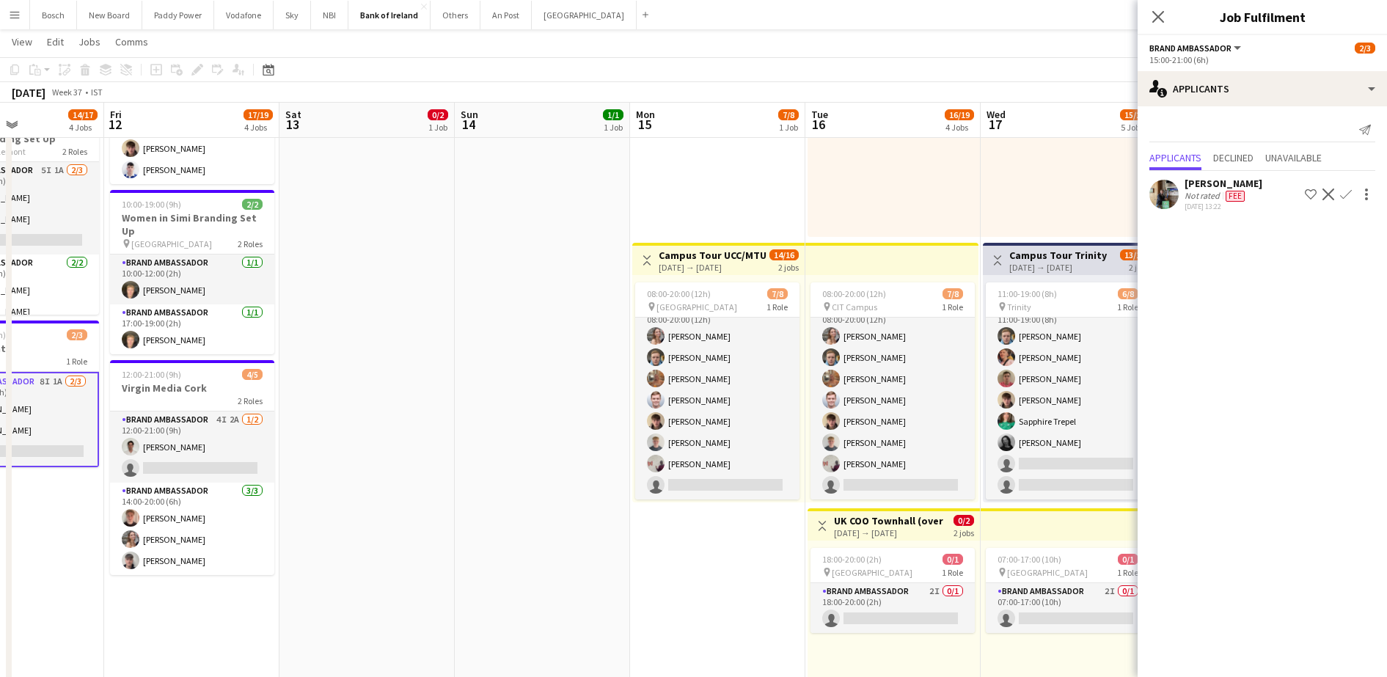
drag, startPoint x: 721, startPoint y: 527, endPoint x: 517, endPoint y: 499, distance: 205.9
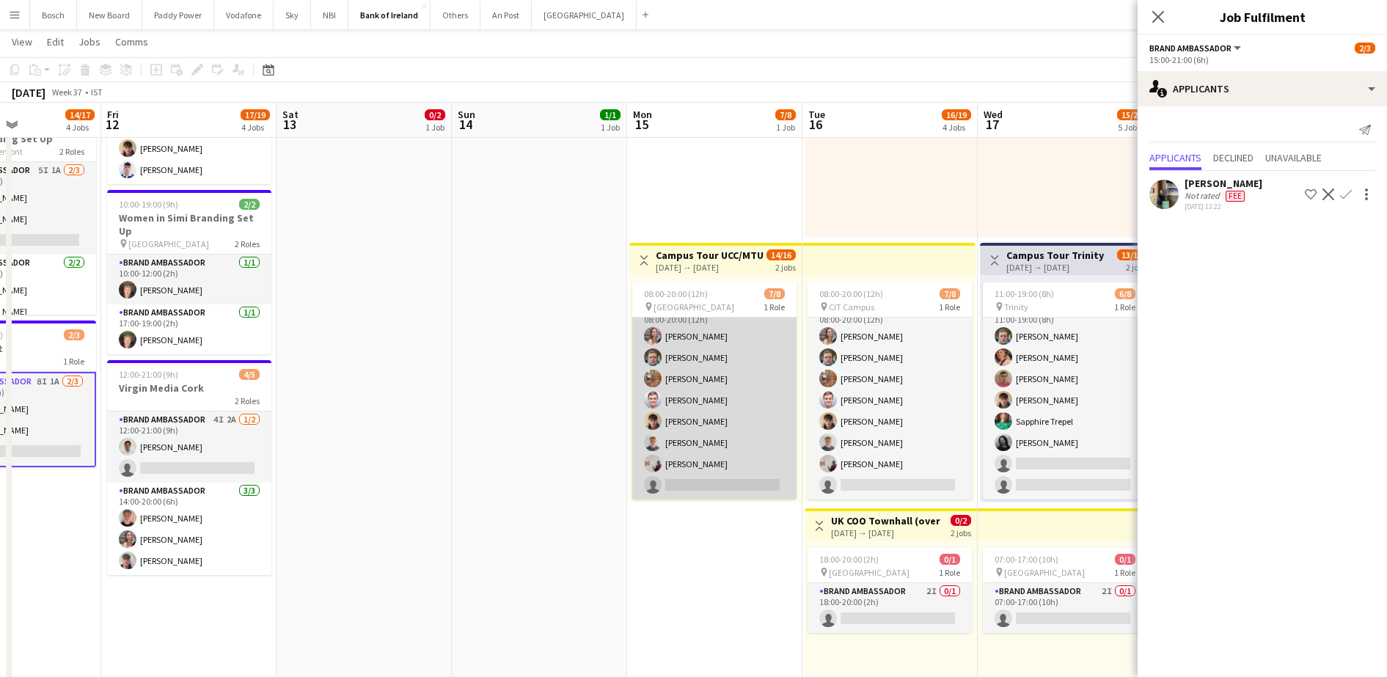
click at [724, 475] on app-card-role "Brand Ambassador 7I [DATE] 08:00-20:00 (12h) [PERSON_NAME] [PERSON_NAME] [PERSO…" at bounding box center [714, 400] width 164 height 199
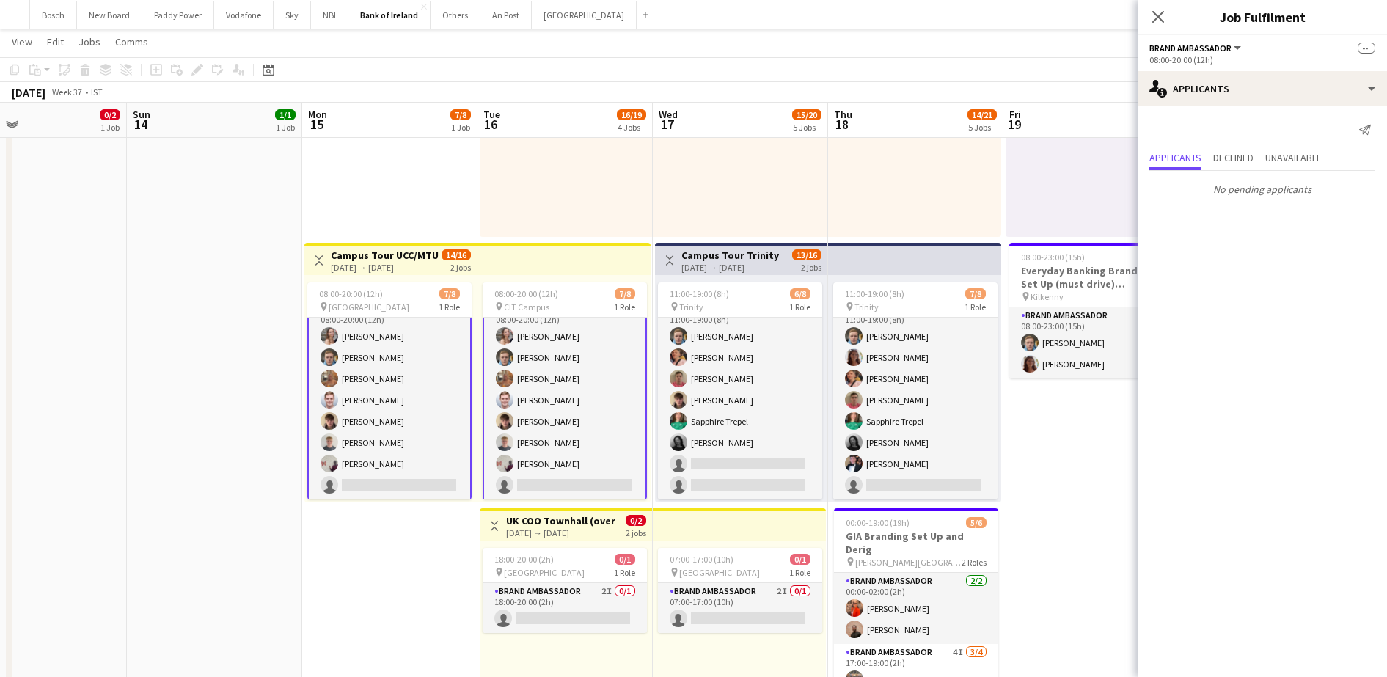
scroll to position [0, 520]
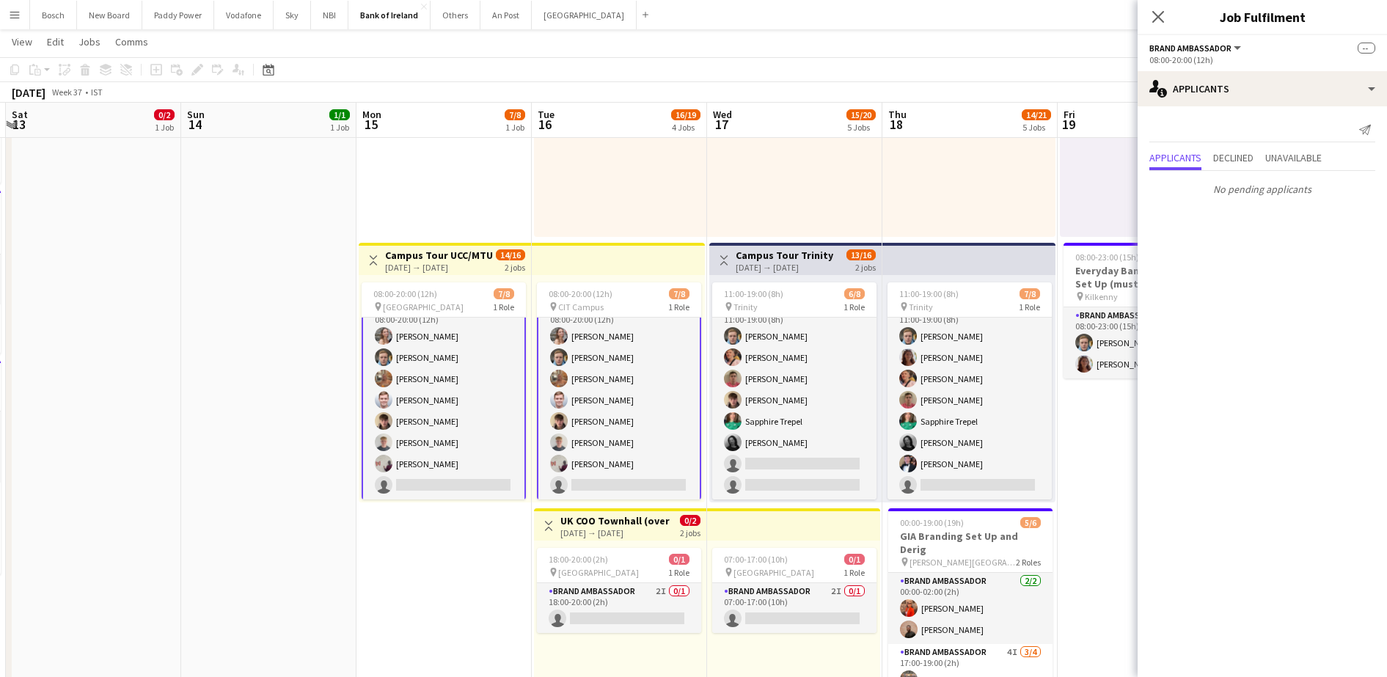
drag, startPoint x: 703, startPoint y: 559, endPoint x: 434, endPoint y: 555, distance: 269.2
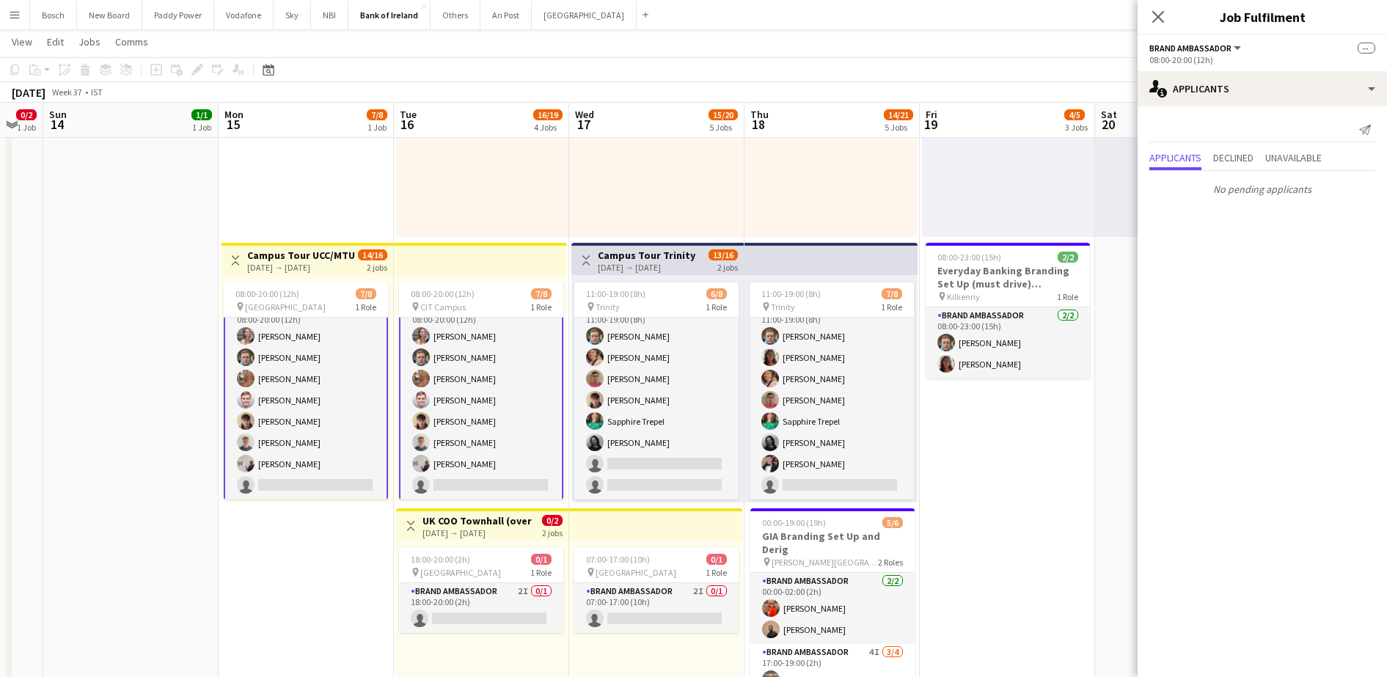
drag, startPoint x: 1086, startPoint y: 512, endPoint x: 949, endPoint y: 508, distance: 138.0
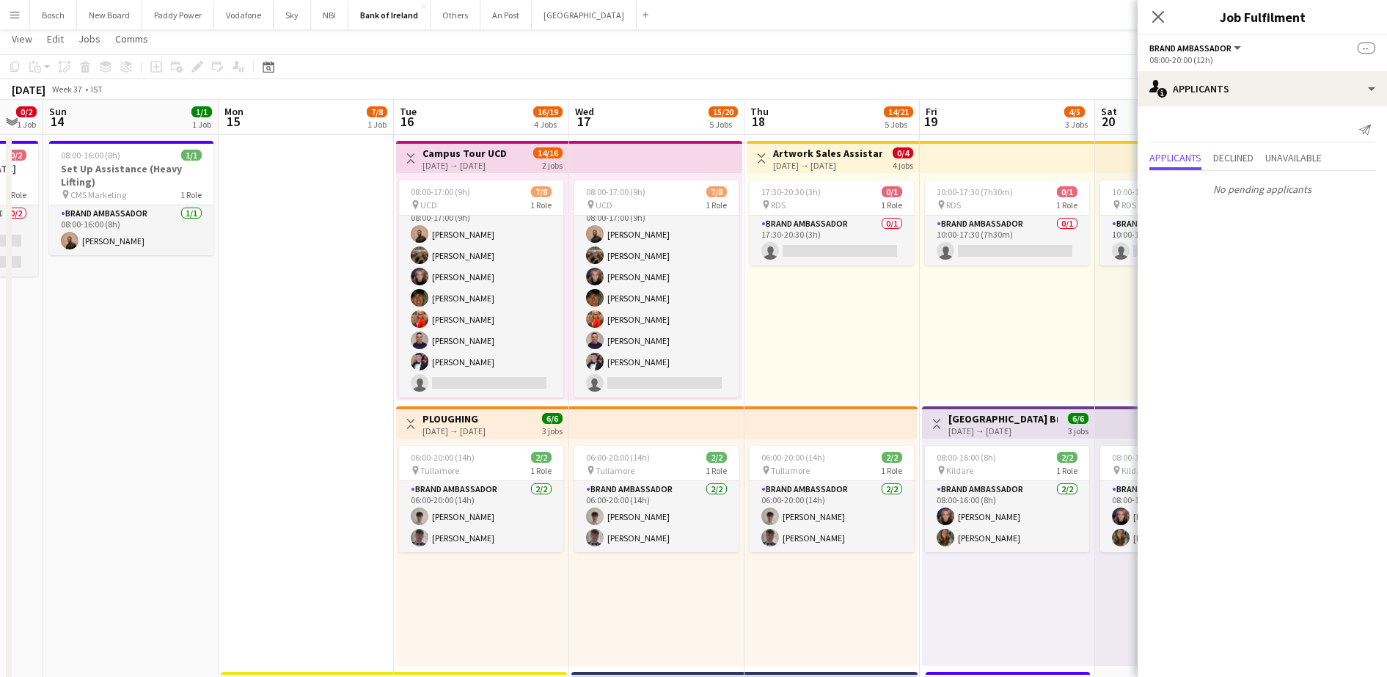
scroll to position [0, 0]
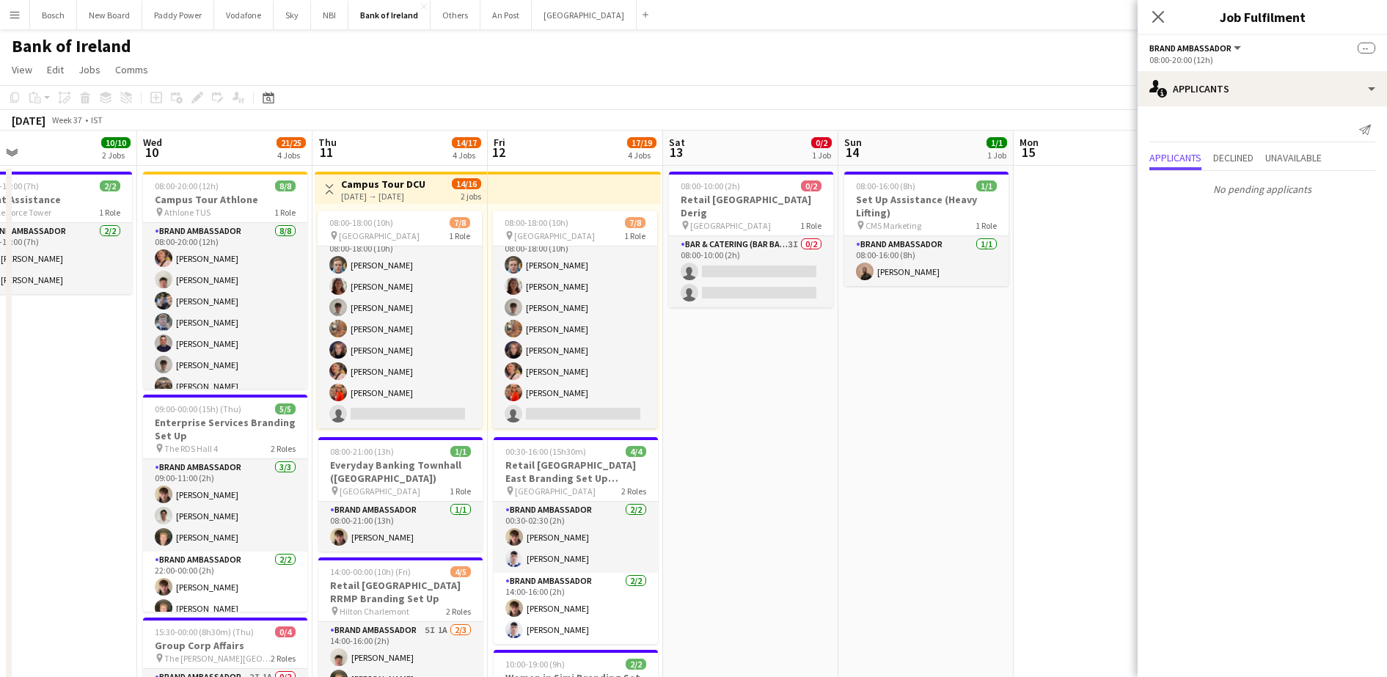
drag, startPoint x: 235, startPoint y: 461, endPoint x: 895, endPoint y: 427, distance: 660.4
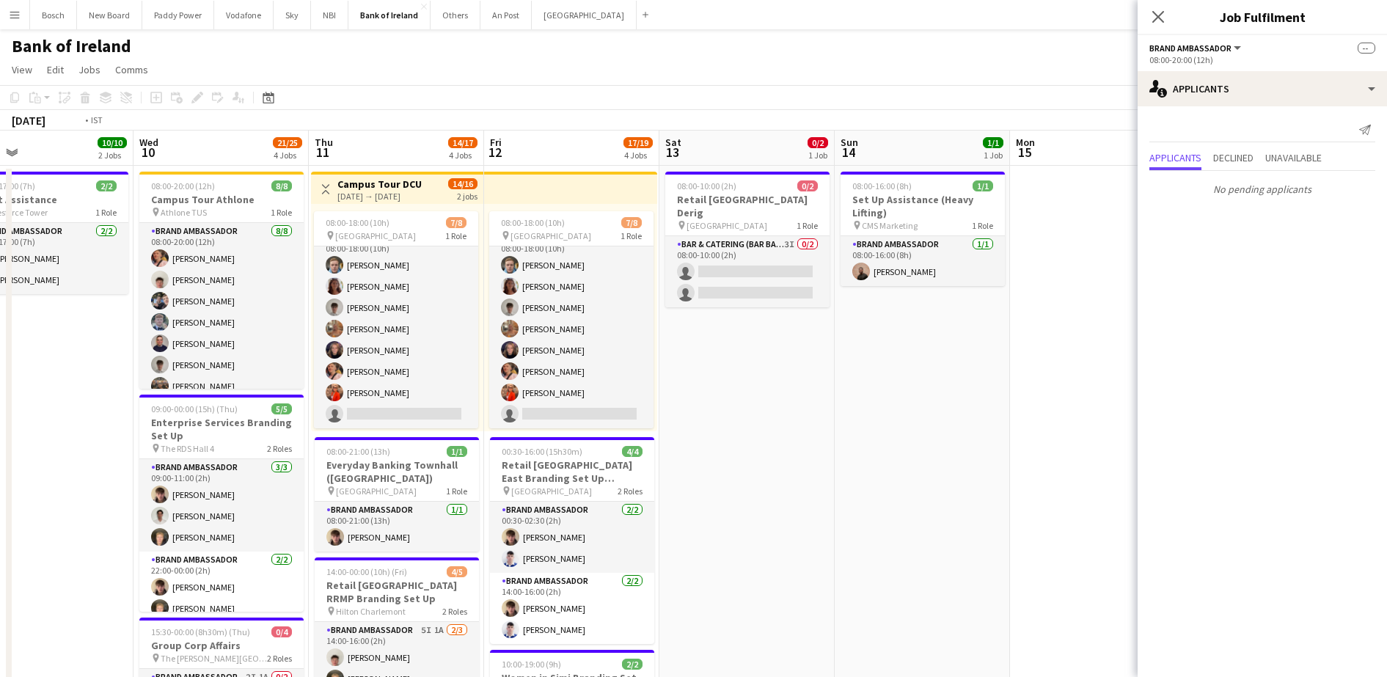
scroll to position [0, 405]
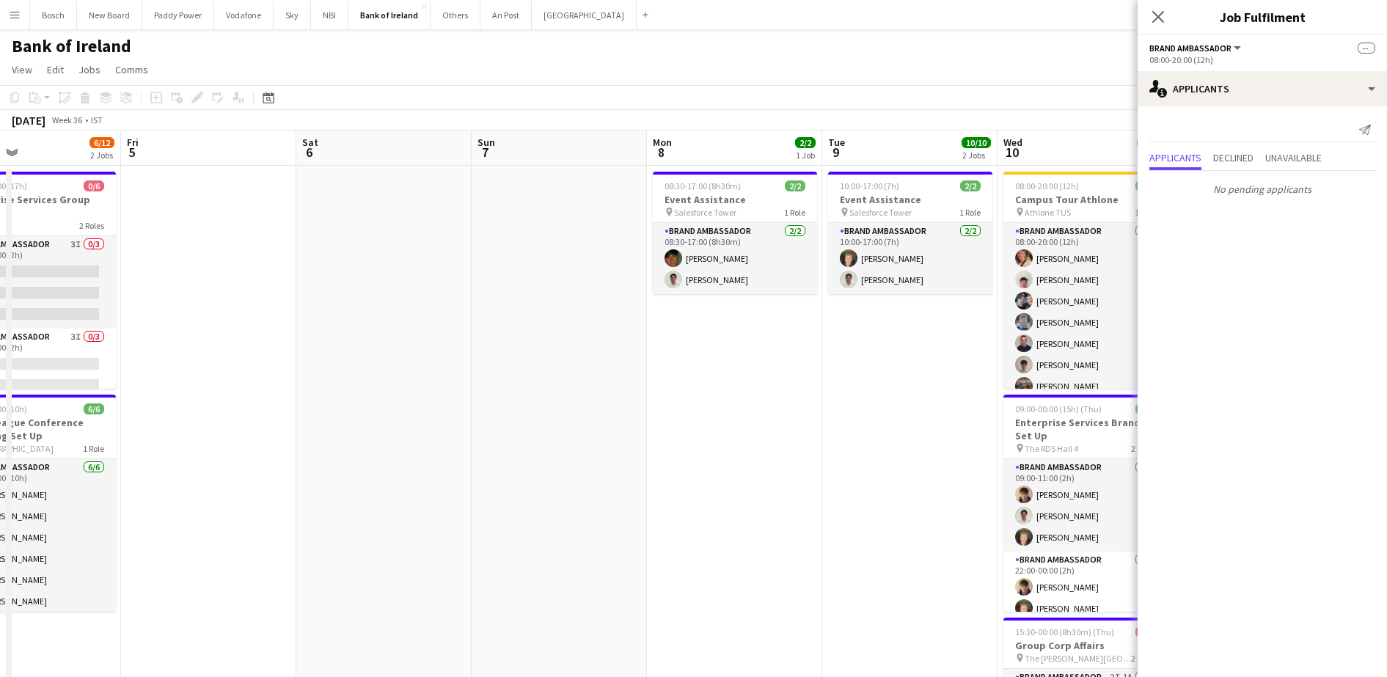
drag, startPoint x: 69, startPoint y: 436, endPoint x: 933, endPoint y: 406, distance: 864.6
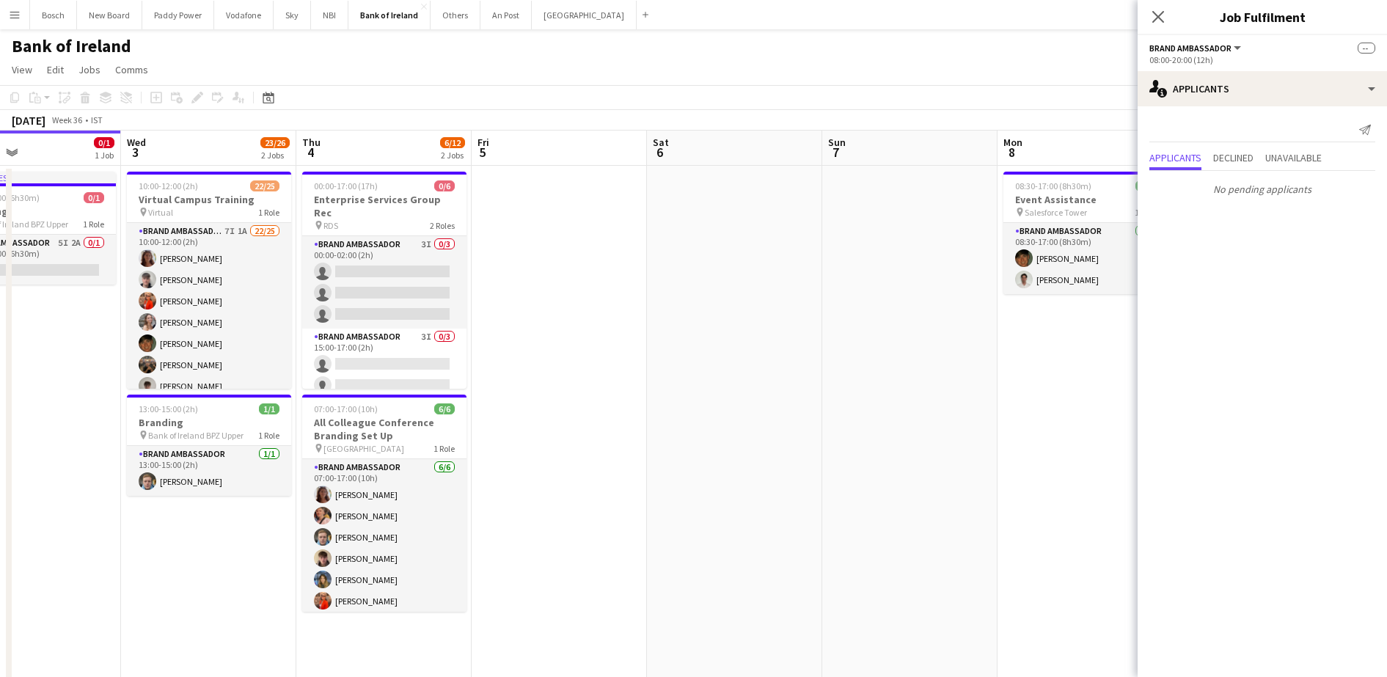
scroll to position [0, 484]
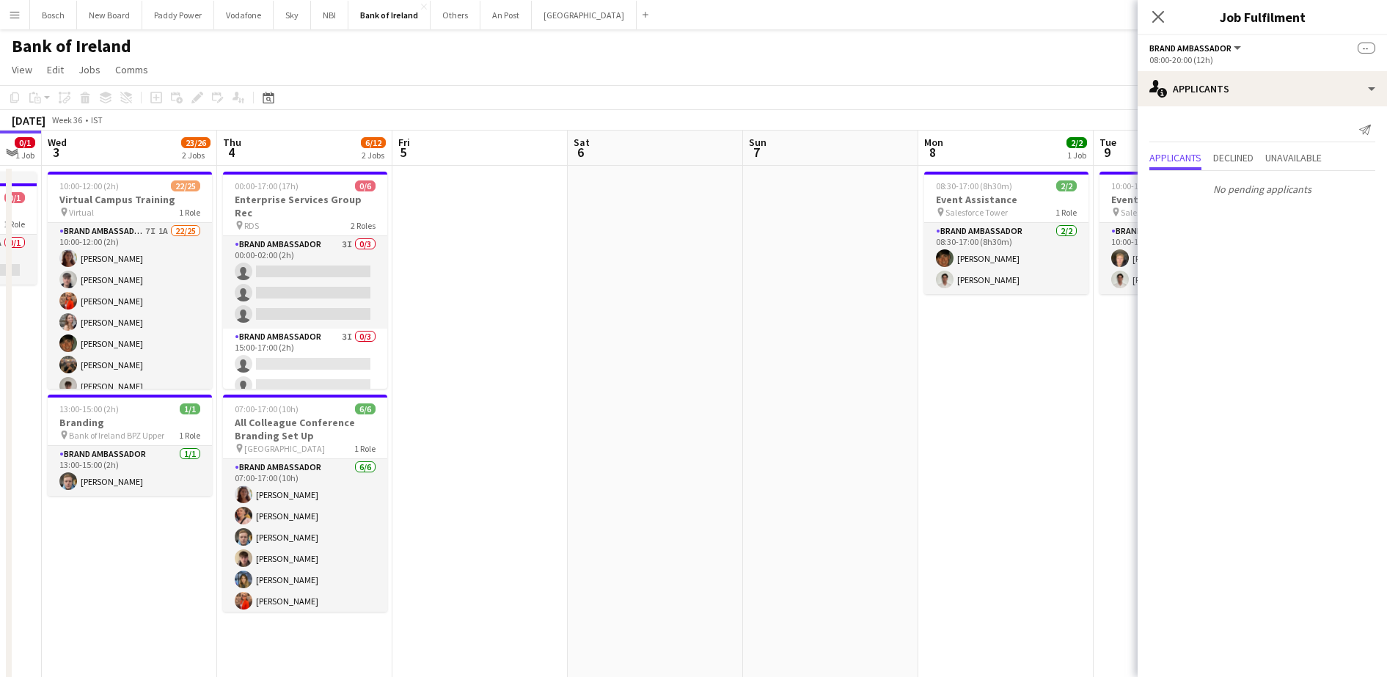
drag, startPoint x: 1199, startPoint y: 388, endPoint x: 1240, endPoint y: 388, distance: 41.1
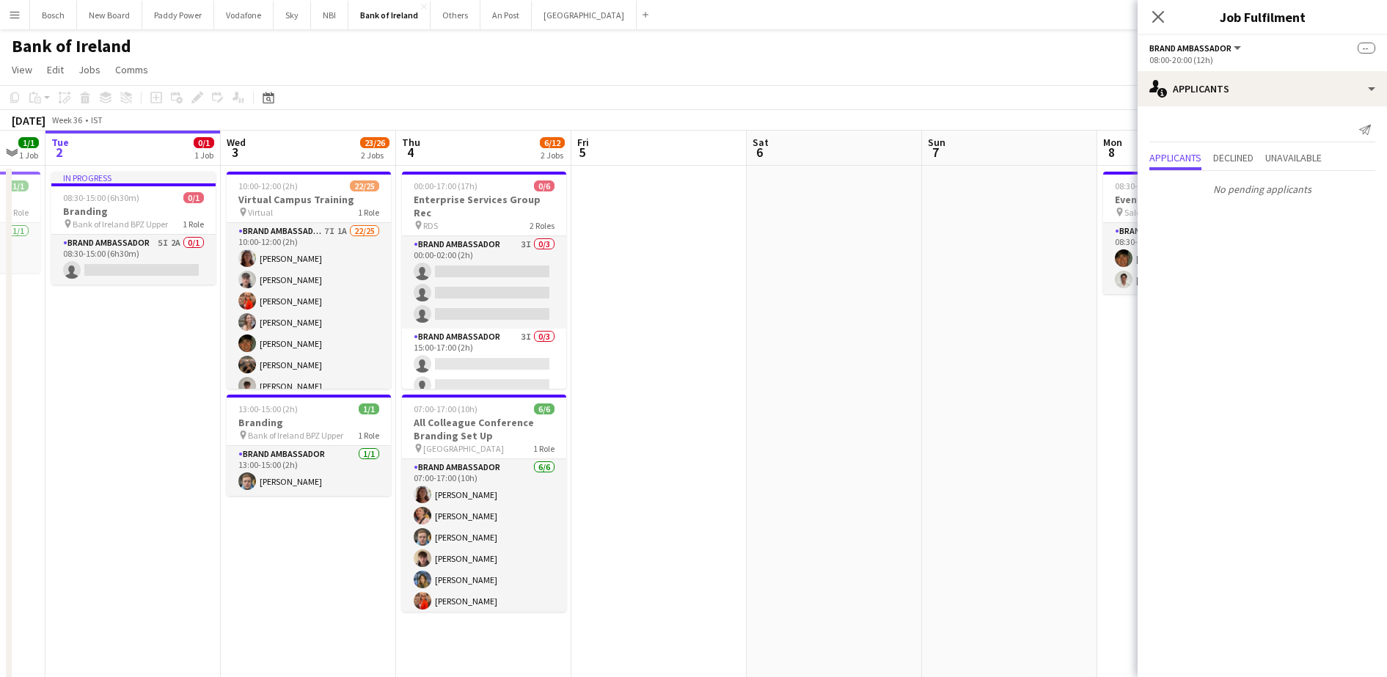
drag, startPoint x: 949, startPoint y: 388, endPoint x: 1249, endPoint y: 388, distance: 300.8
